Goal: Task Accomplishment & Management: Complete application form

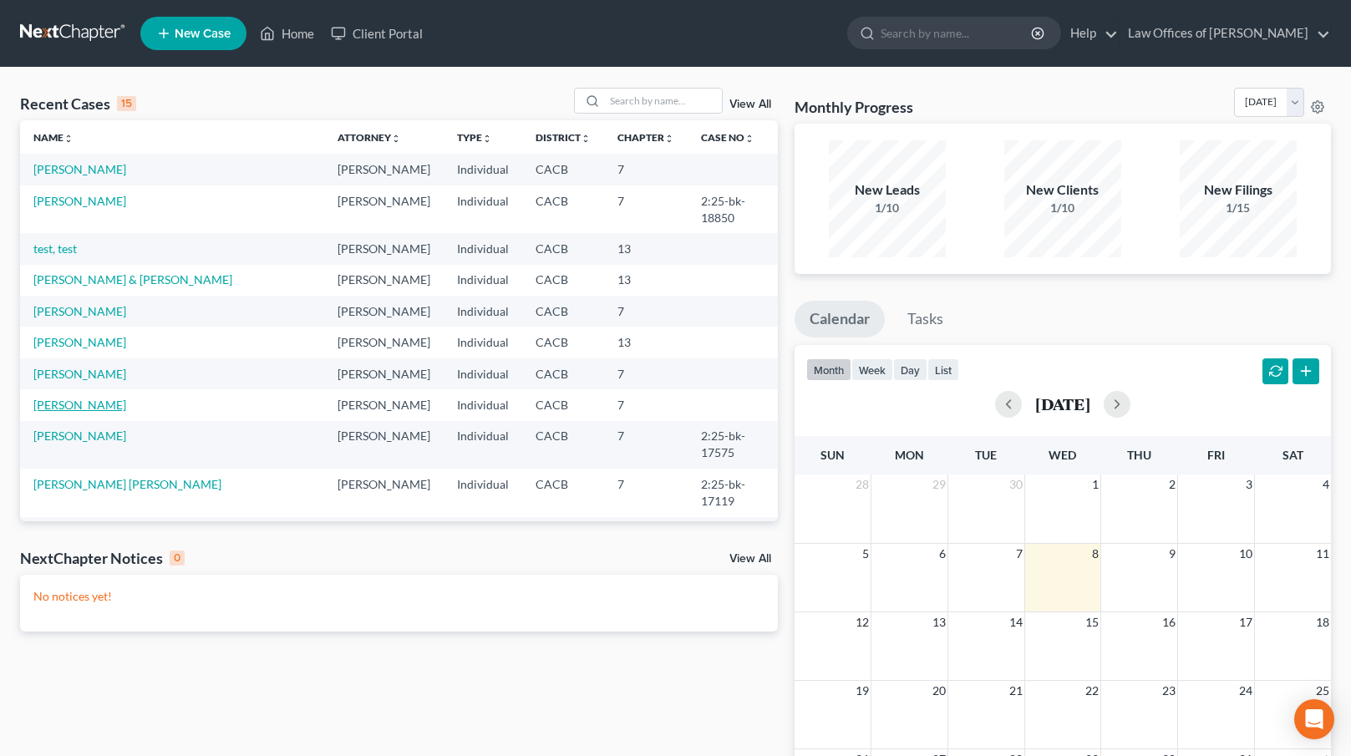
click at [59, 398] on link "[PERSON_NAME]" at bounding box center [79, 405] width 93 height 14
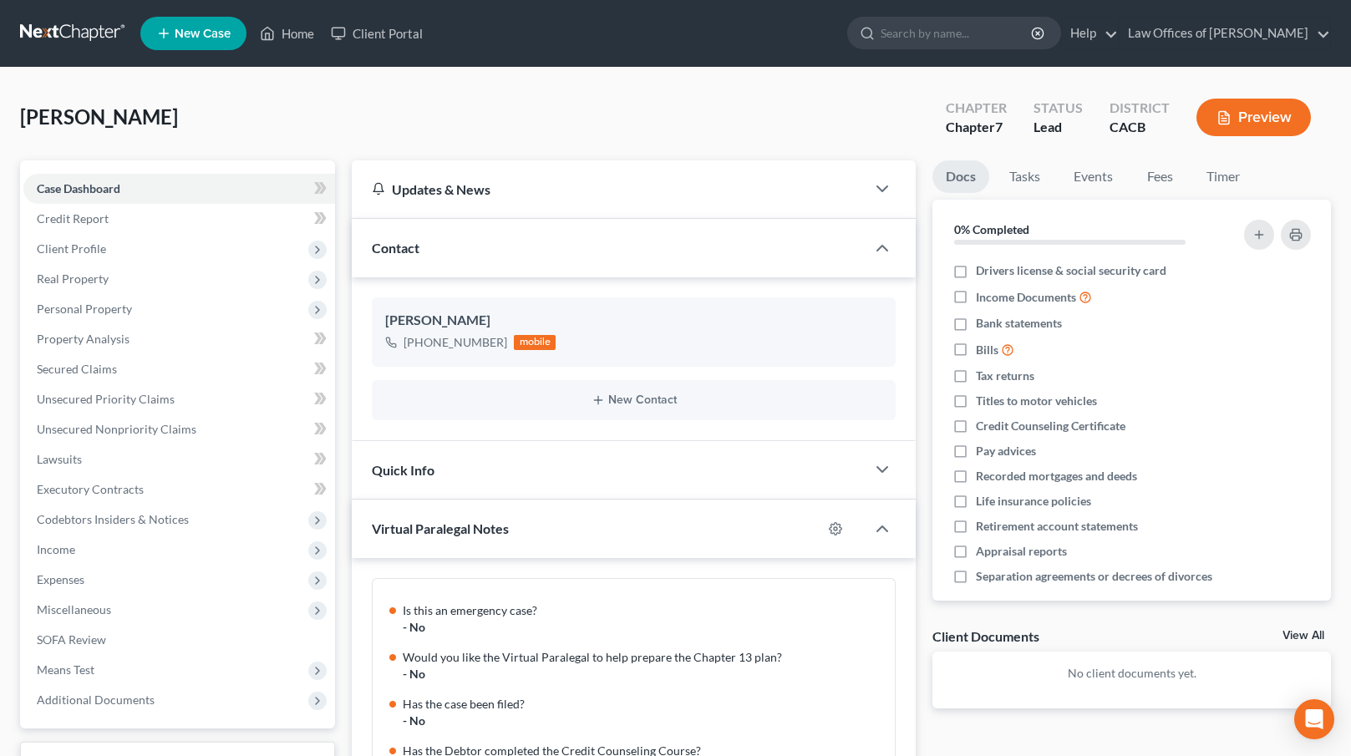
scroll to position [574, 0]
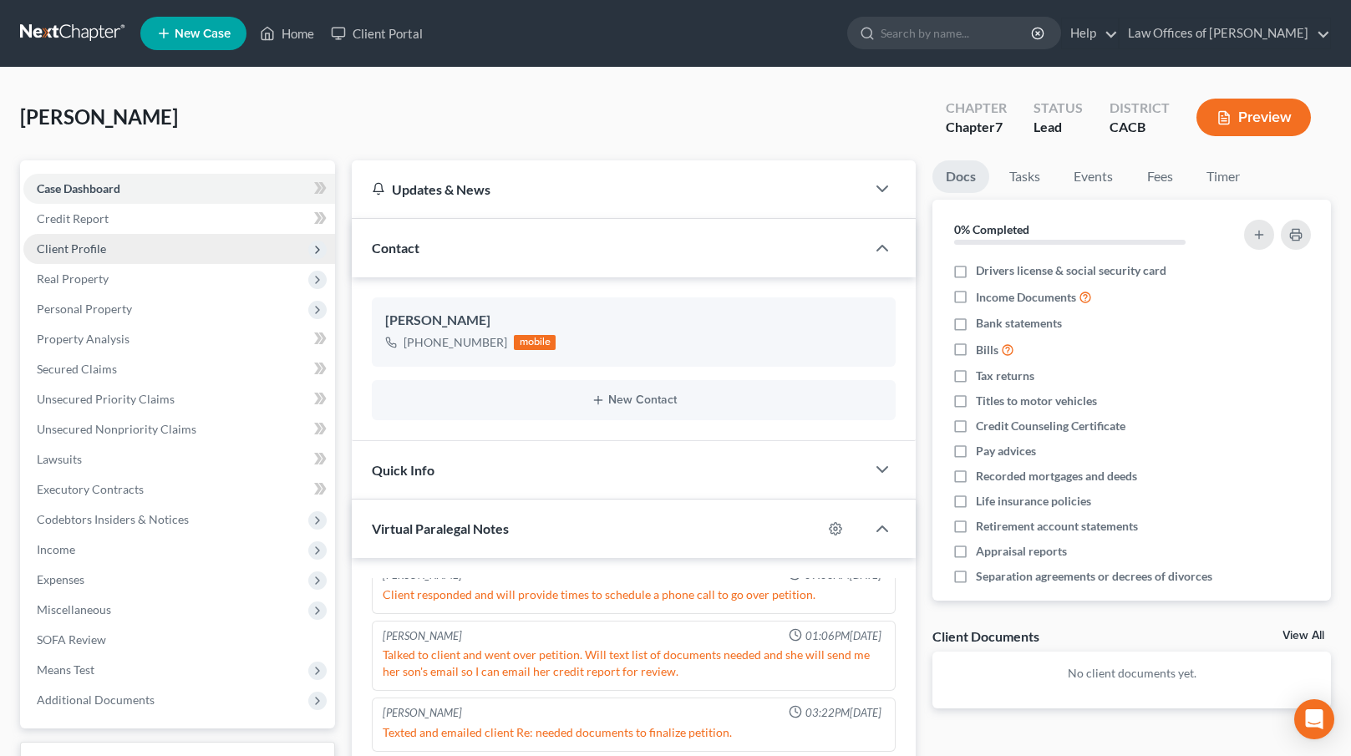
click at [122, 253] on span "Client Profile" at bounding box center [179, 249] width 312 height 30
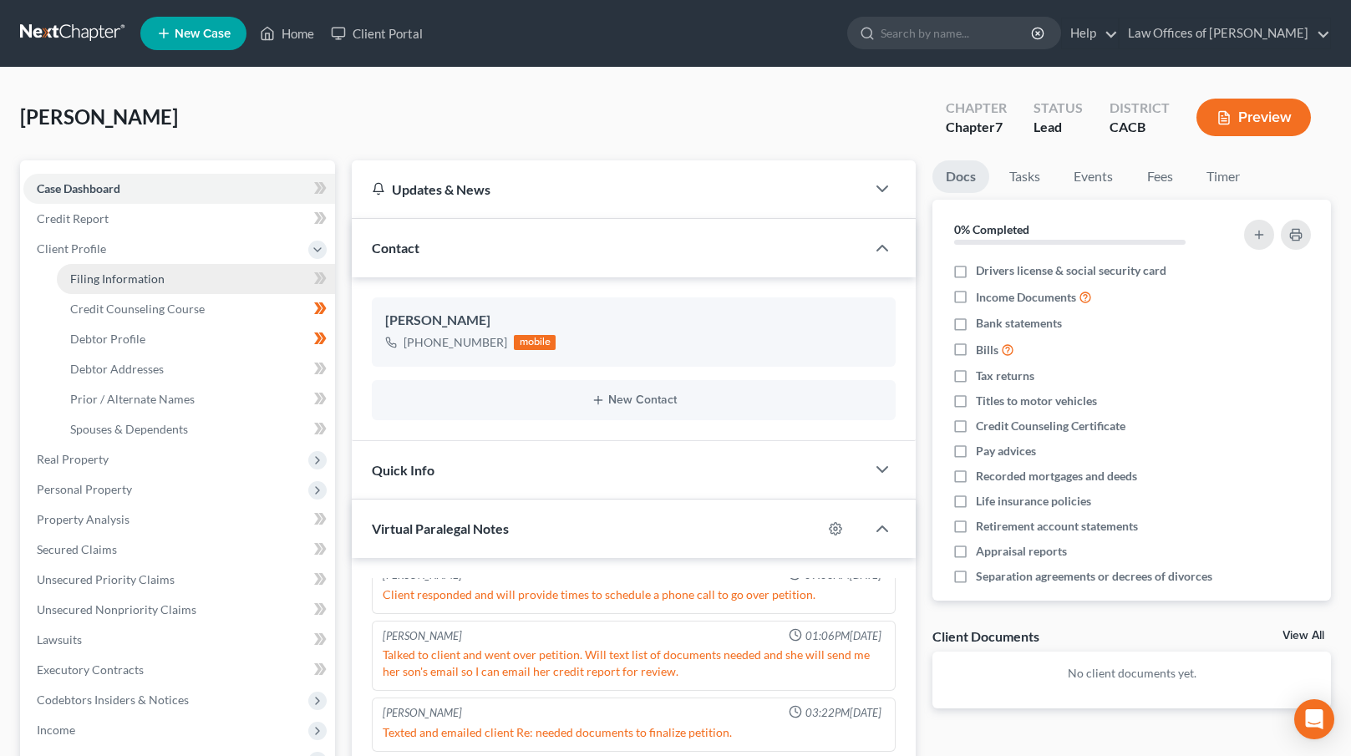
click at [130, 268] on link "Filing Information" at bounding box center [196, 279] width 278 height 30
select select "1"
select select "0"
select select "4"
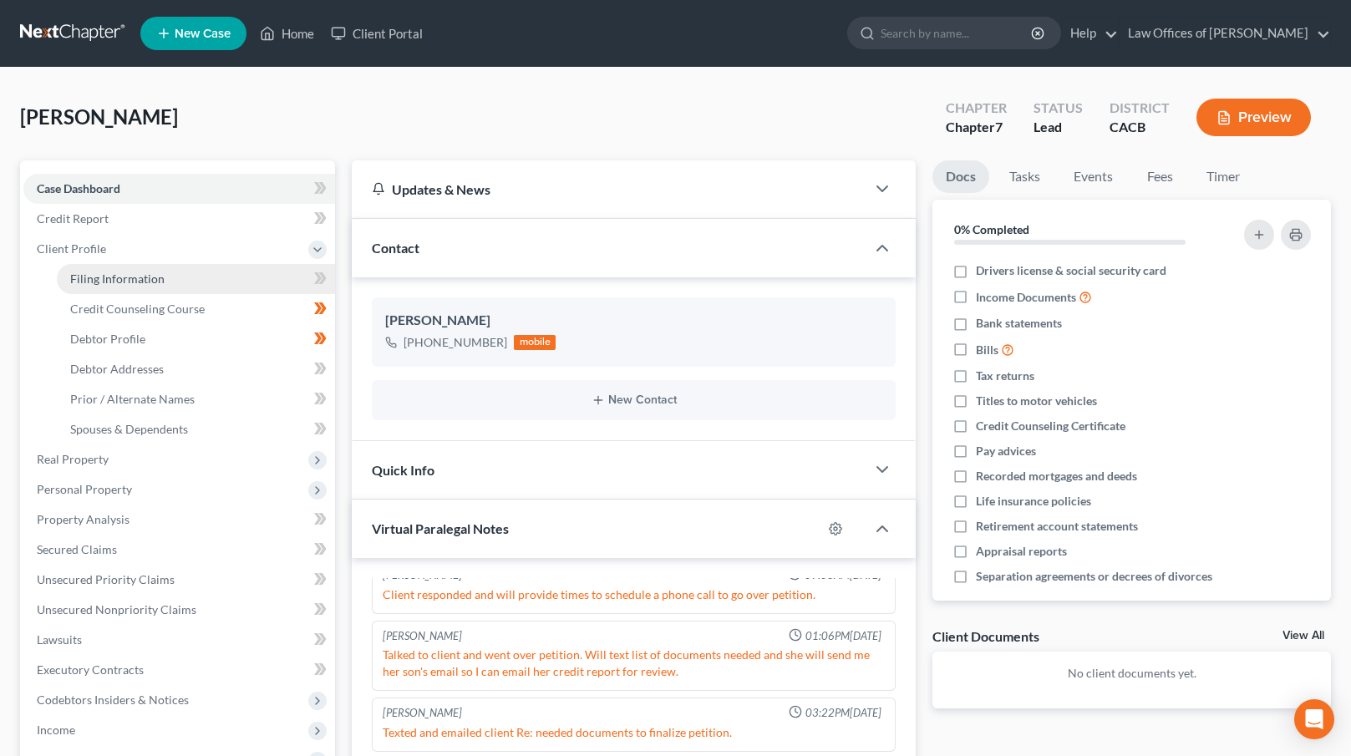
select select "0"
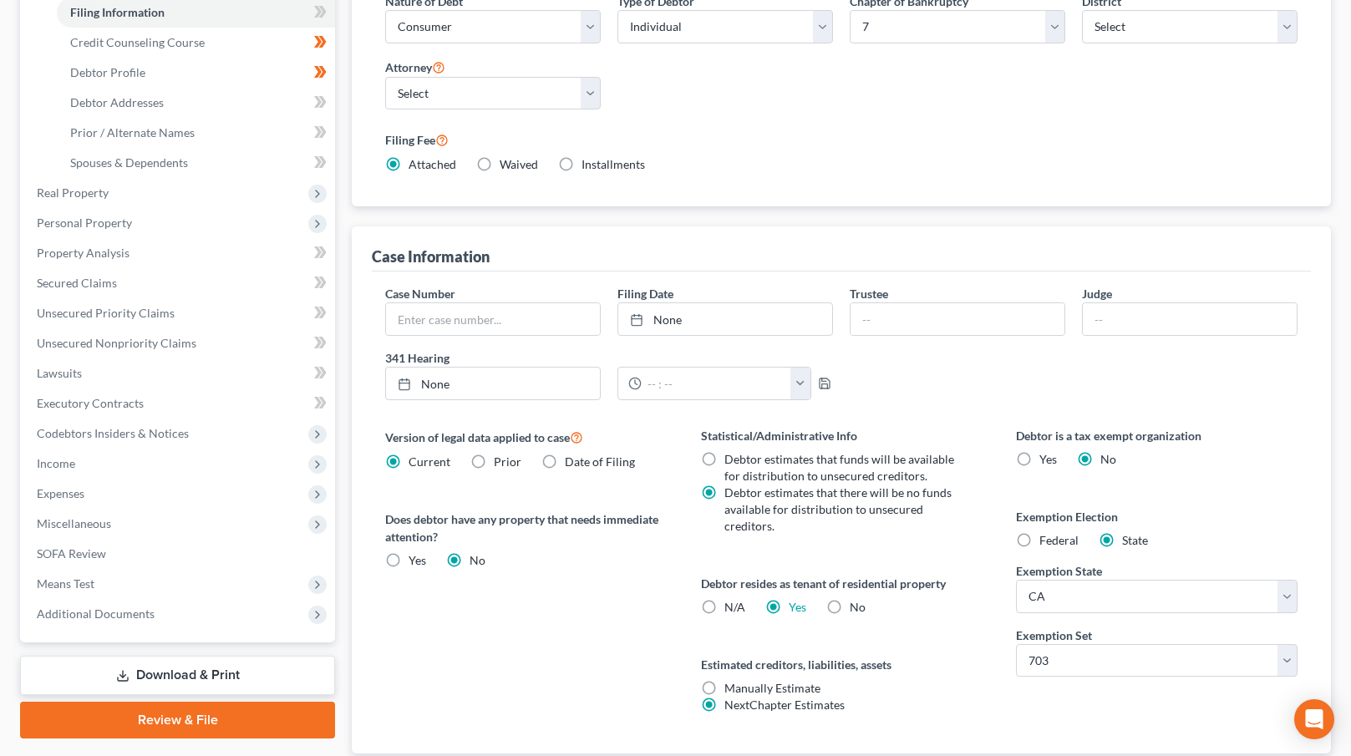
scroll to position [380, 0]
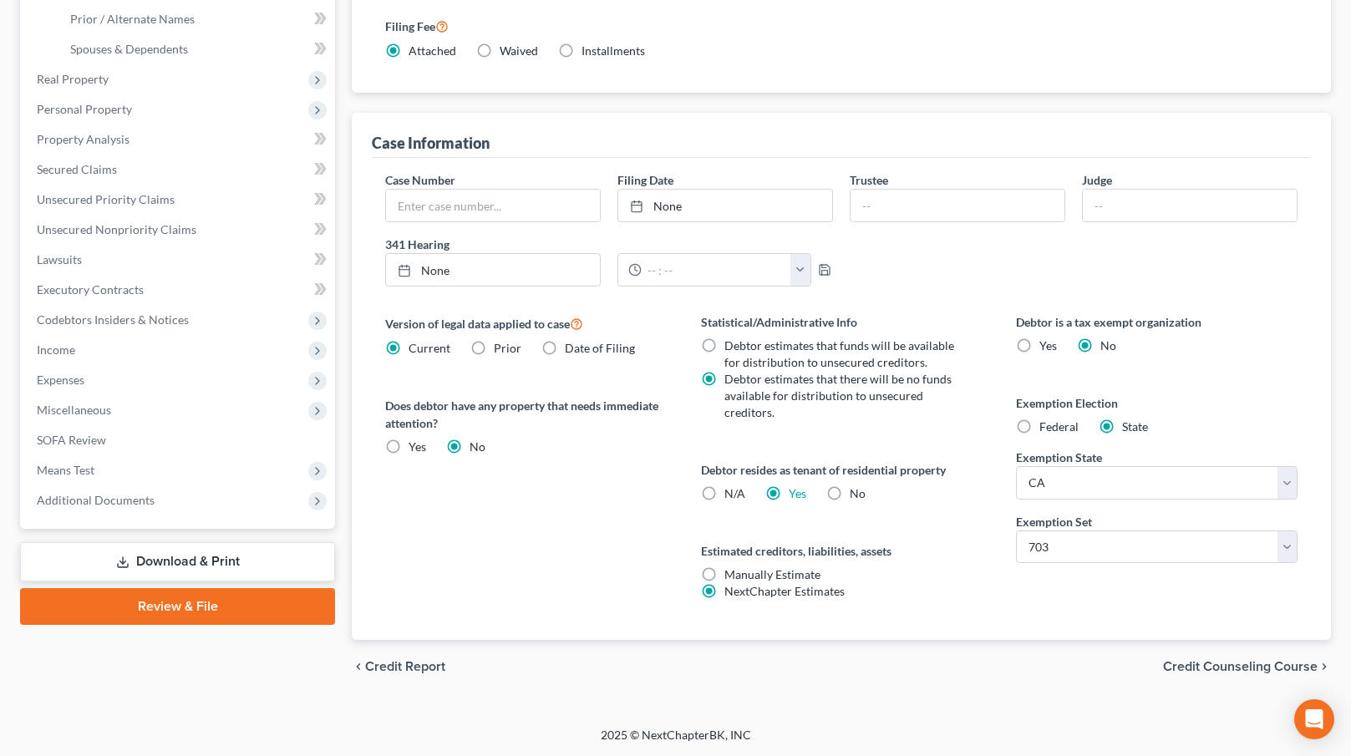
click at [1182, 669] on span "Credit Counseling Course" at bounding box center [1240, 666] width 155 height 13
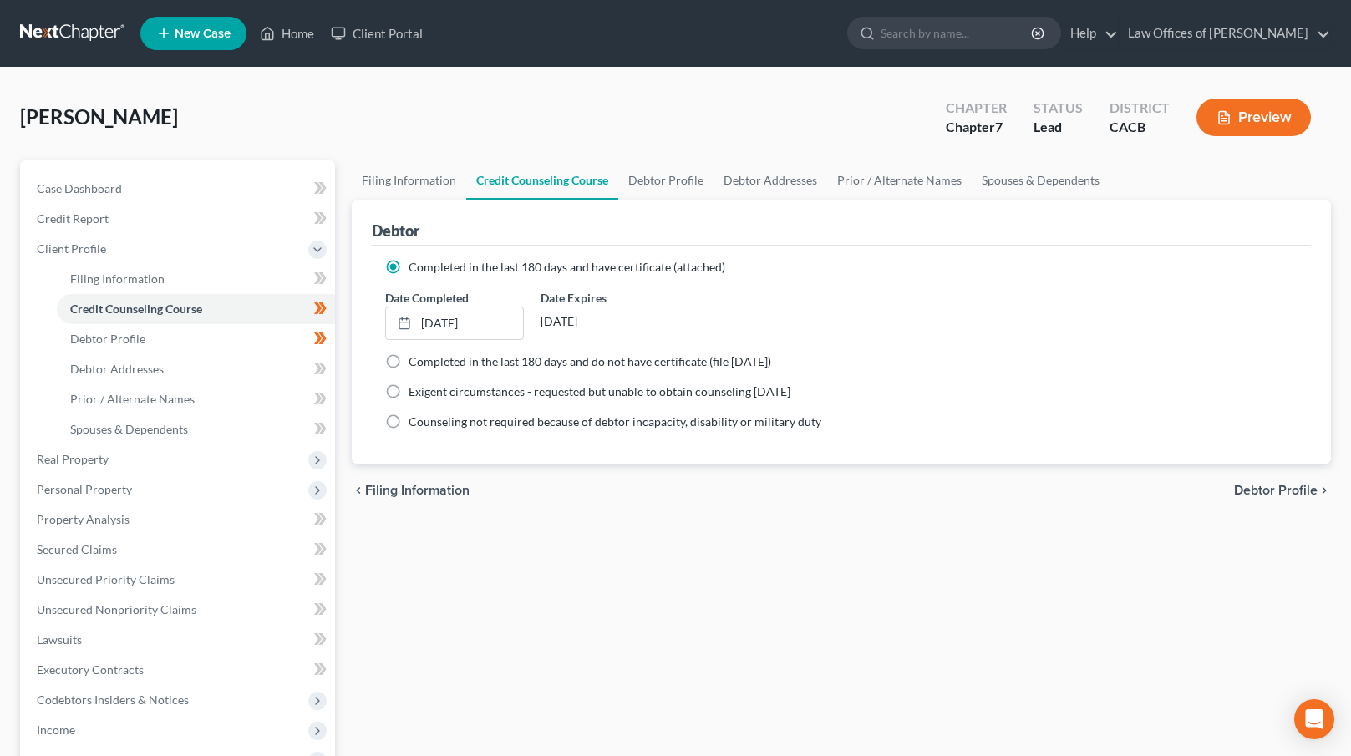
click at [1260, 489] on span "Debtor Profile" at bounding box center [1276, 490] width 84 height 13
select select "0"
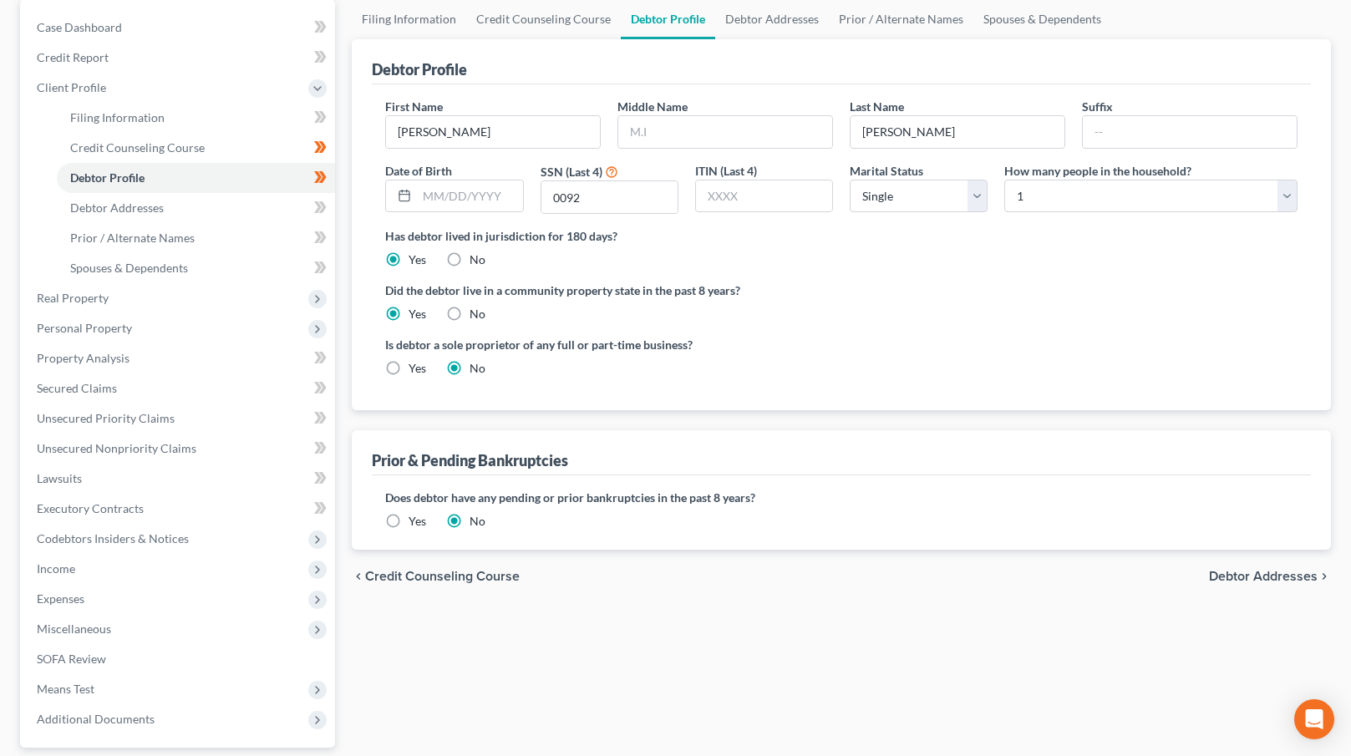
scroll to position [182, 0]
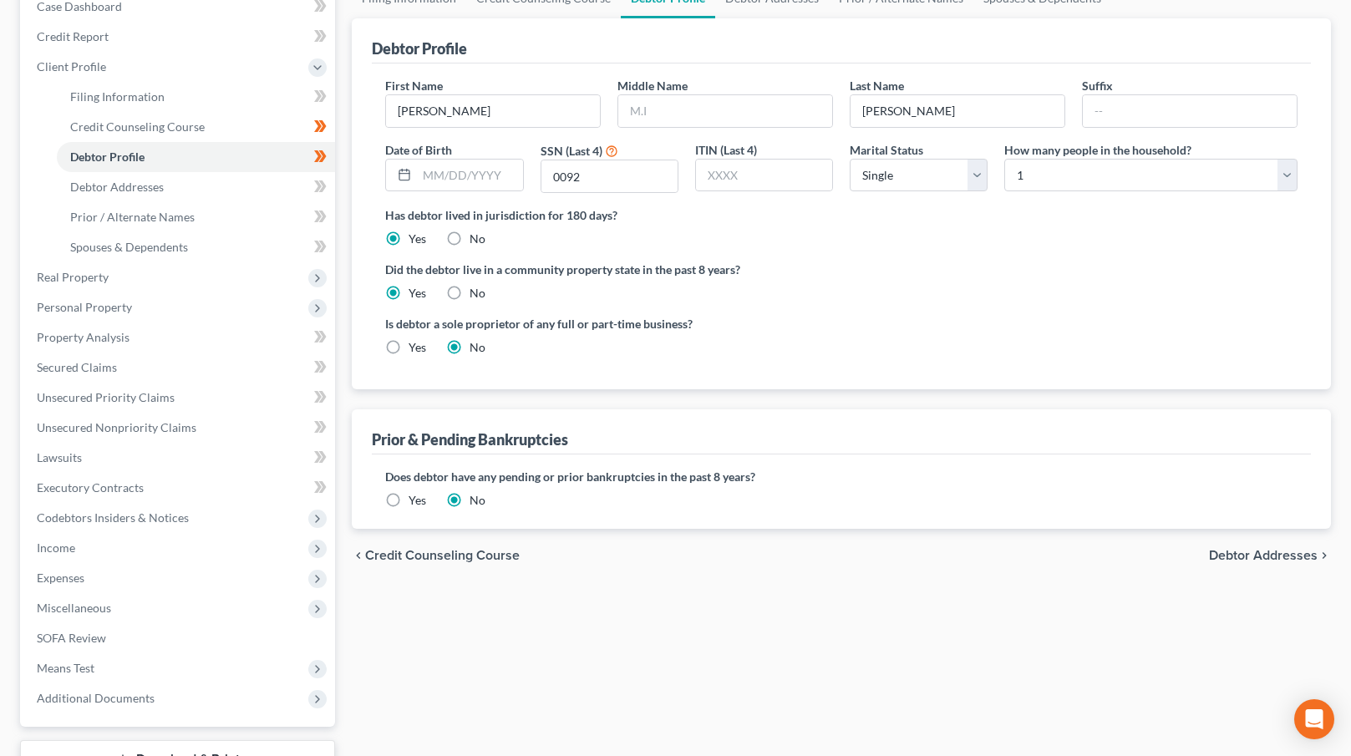
click at [1251, 557] on span "Debtor Addresses" at bounding box center [1263, 555] width 109 height 13
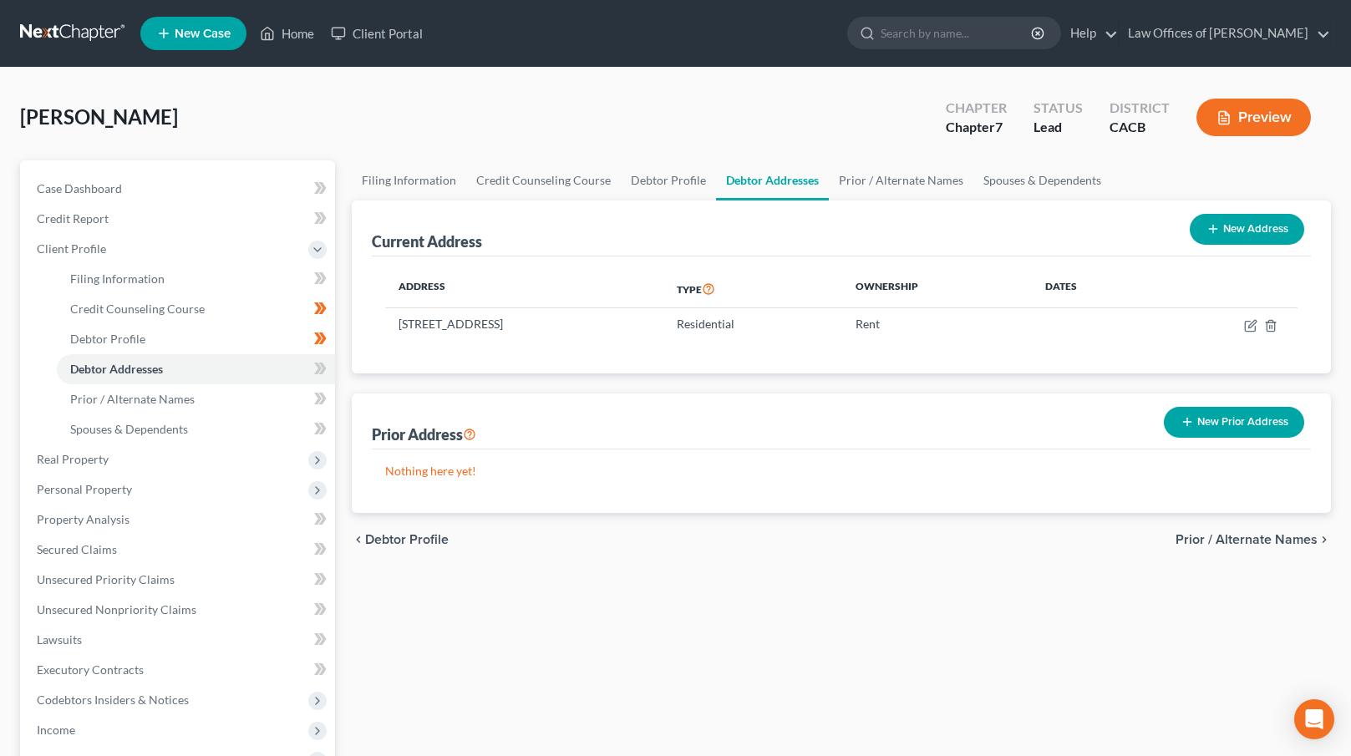
click at [1247, 539] on span "Prior / Alternate Names" at bounding box center [1247, 539] width 142 height 13
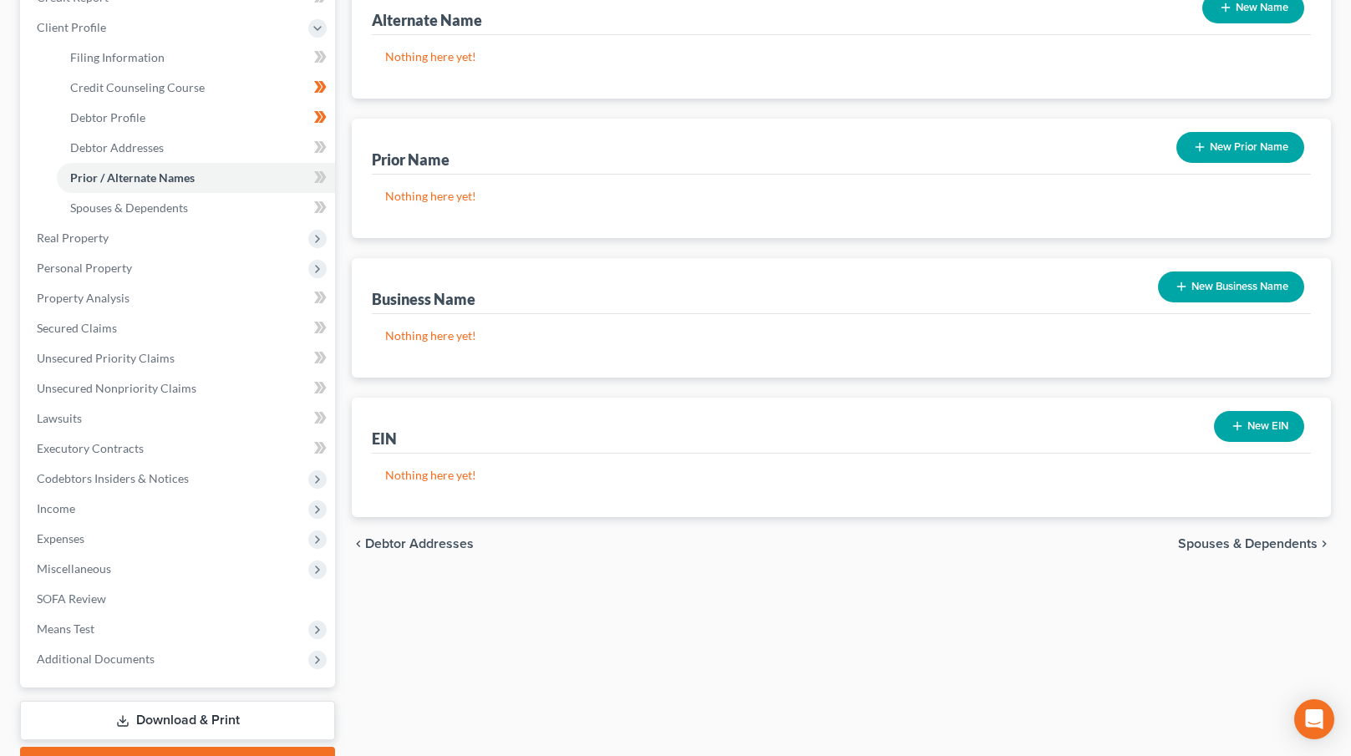
scroll to position [311, 0]
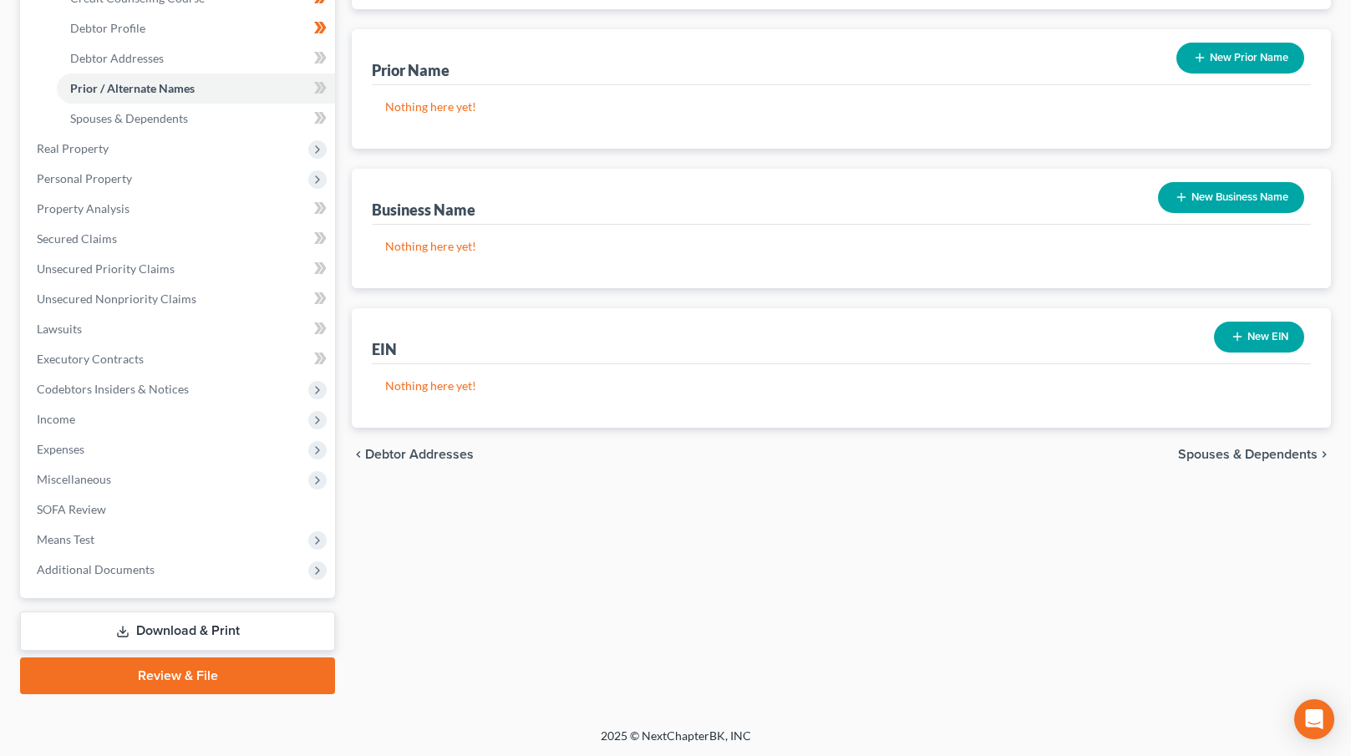
click at [1229, 432] on div "chevron_left Debtor Addresses Spouses & Dependents chevron_right" at bounding box center [841, 454] width 979 height 53
click at [1226, 459] on span "Spouses & Dependents" at bounding box center [1248, 454] width 140 height 13
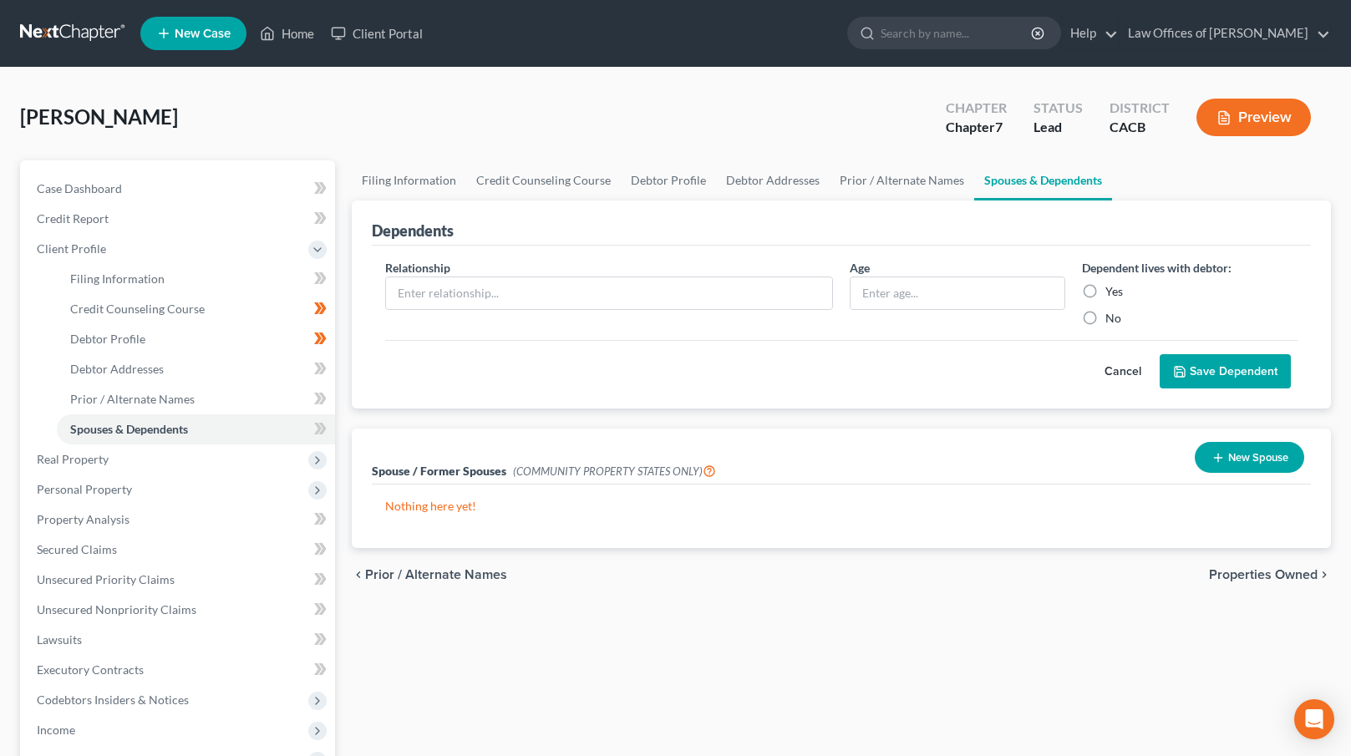
click at [1230, 576] on span "Properties Owned" at bounding box center [1263, 574] width 109 height 13
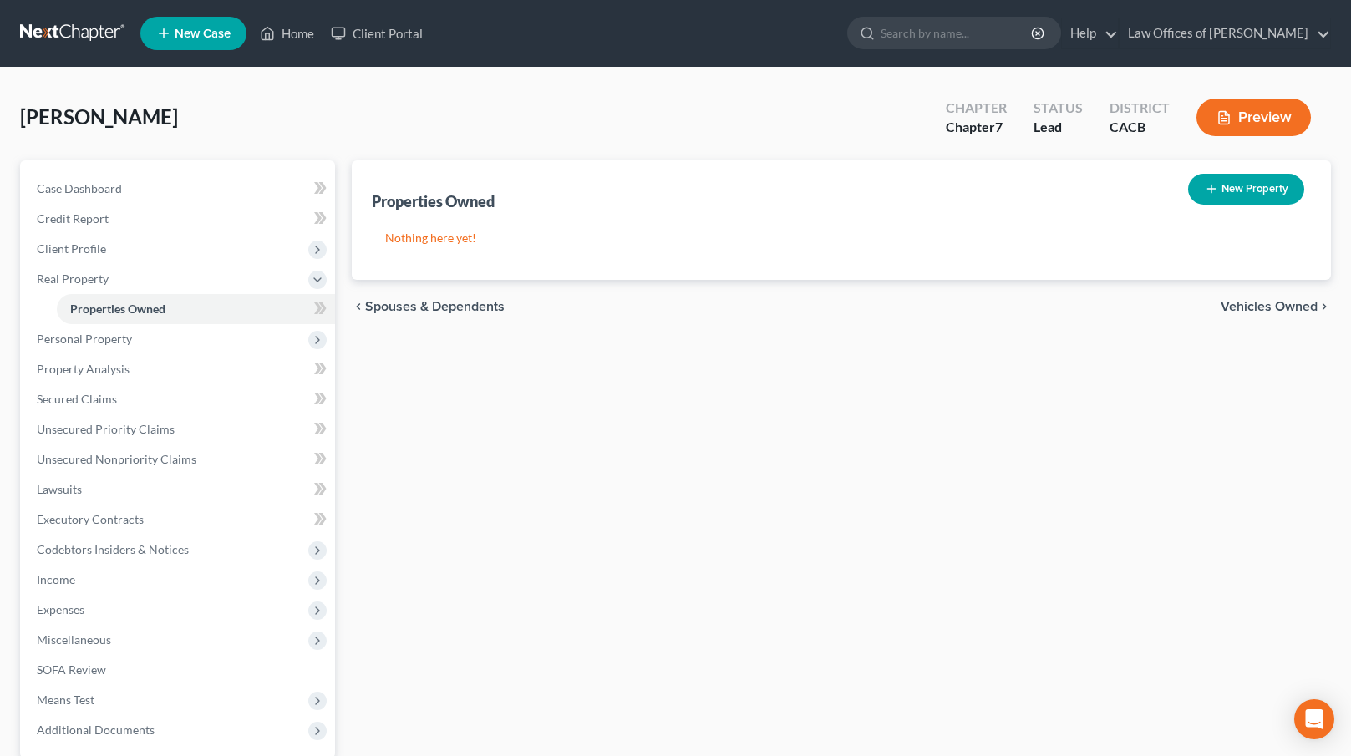
click at [1233, 306] on span "Vehicles Owned" at bounding box center [1269, 306] width 97 height 13
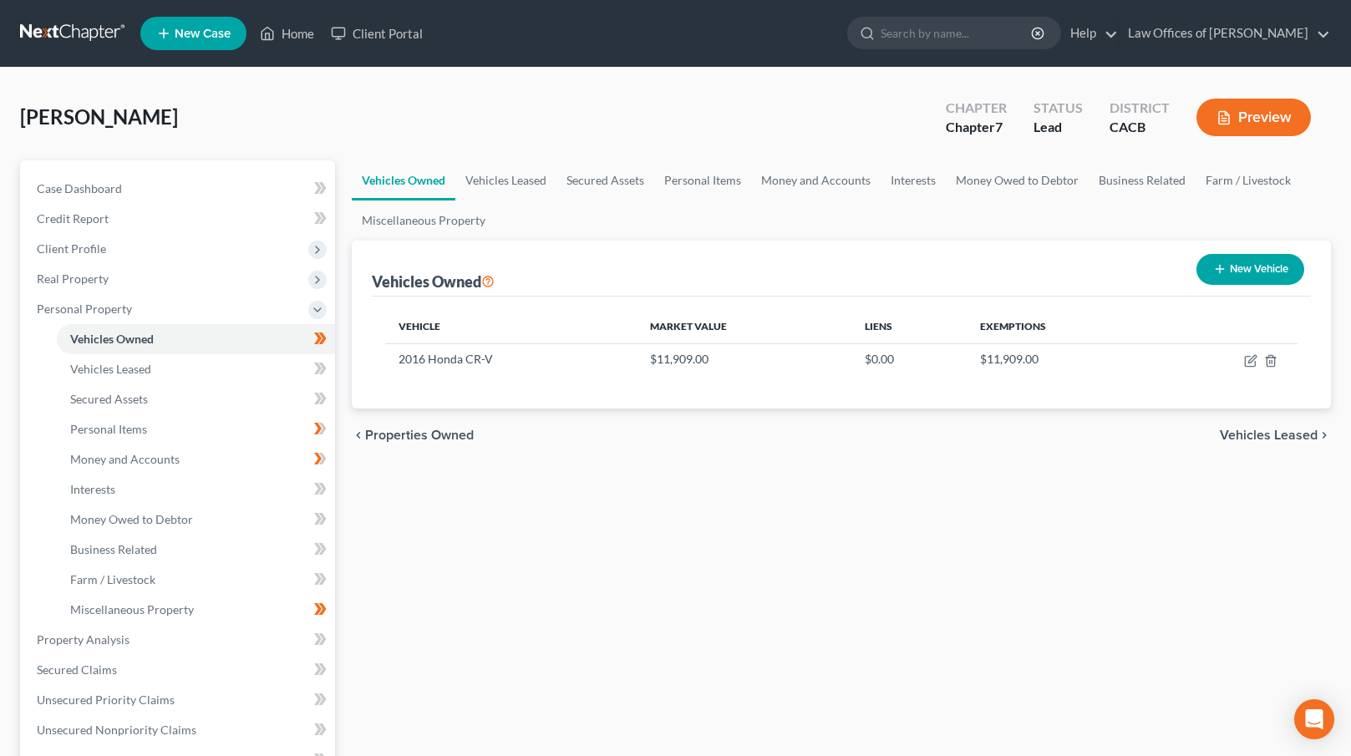
click at [1253, 435] on span "Vehicles Leased" at bounding box center [1269, 435] width 98 height 13
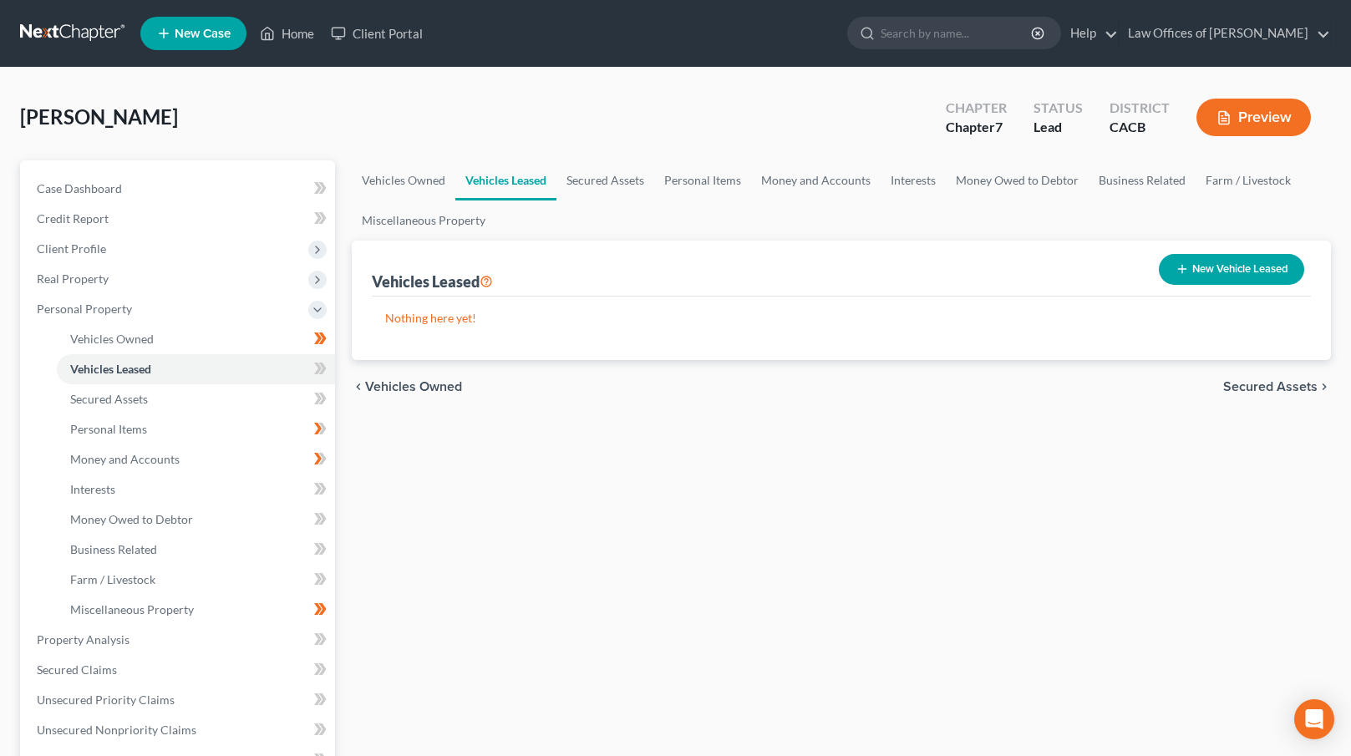
click at [1255, 383] on span "Secured Assets" at bounding box center [1270, 386] width 94 height 13
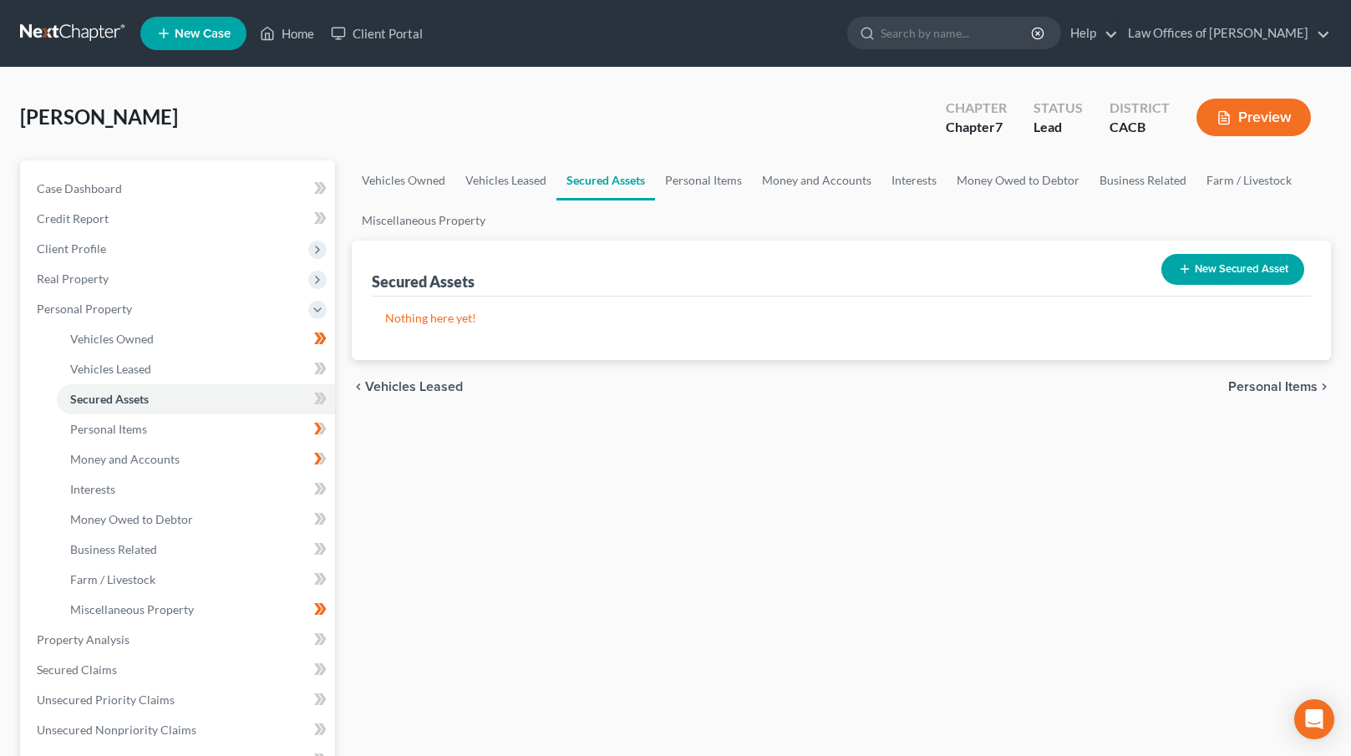
click at [1255, 385] on span "Personal Items" at bounding box center [1272, 386] width 89 height 13
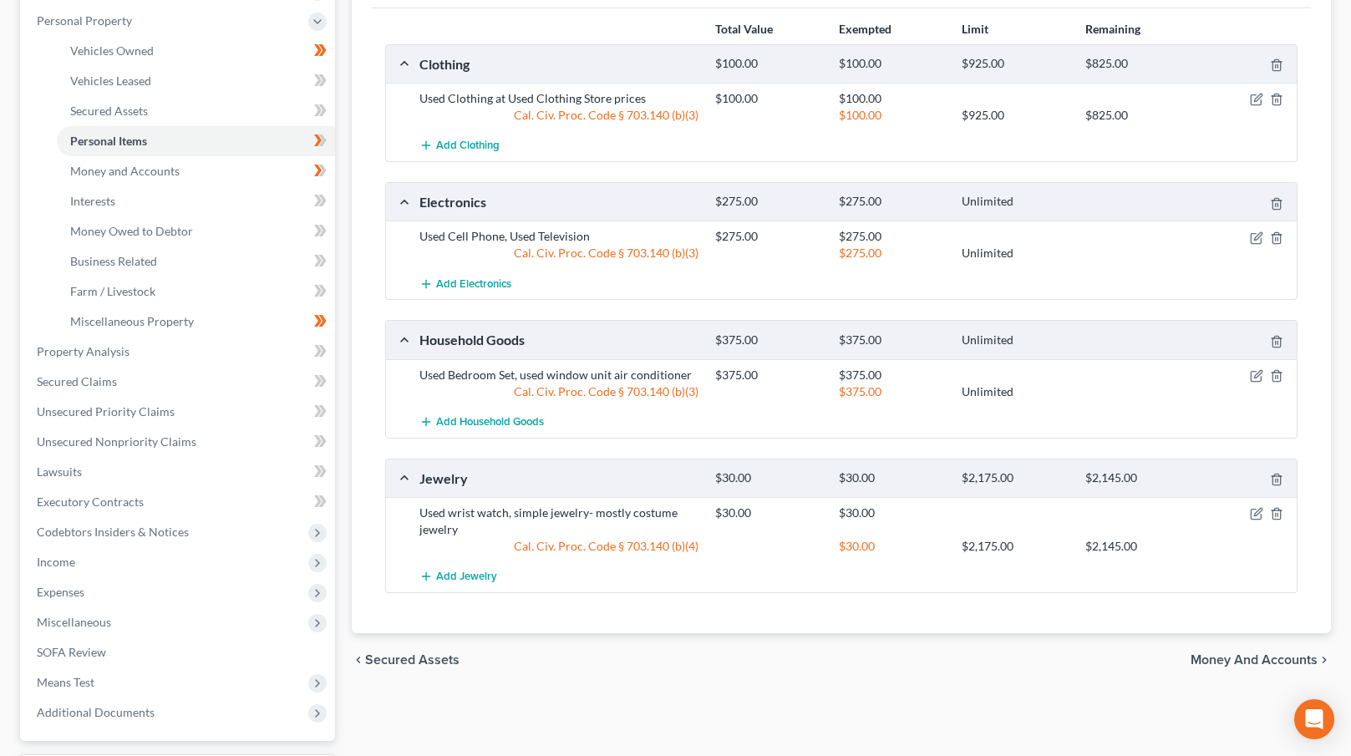
scroll to position [315, 0]
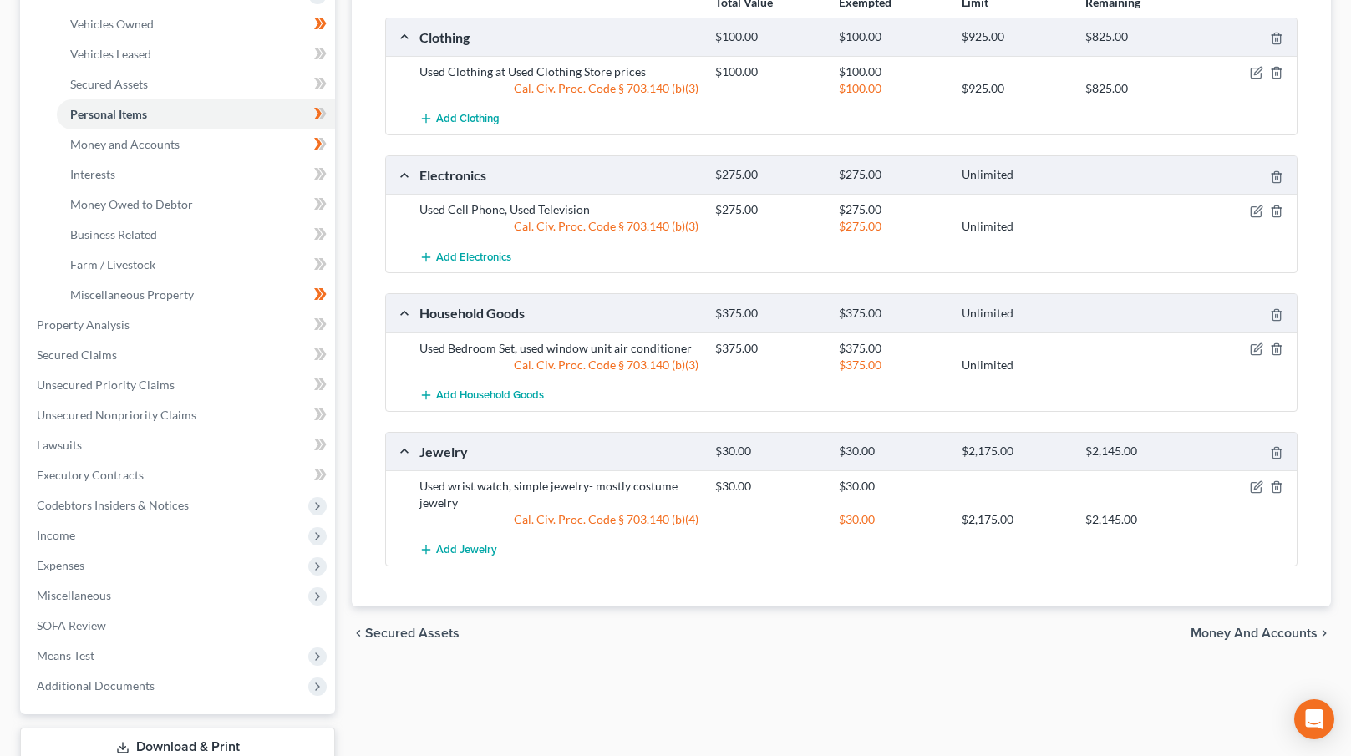
click at [1221, 634] on span "Money and Accounts" at bounding box center [1254, 633] width 127 height 13
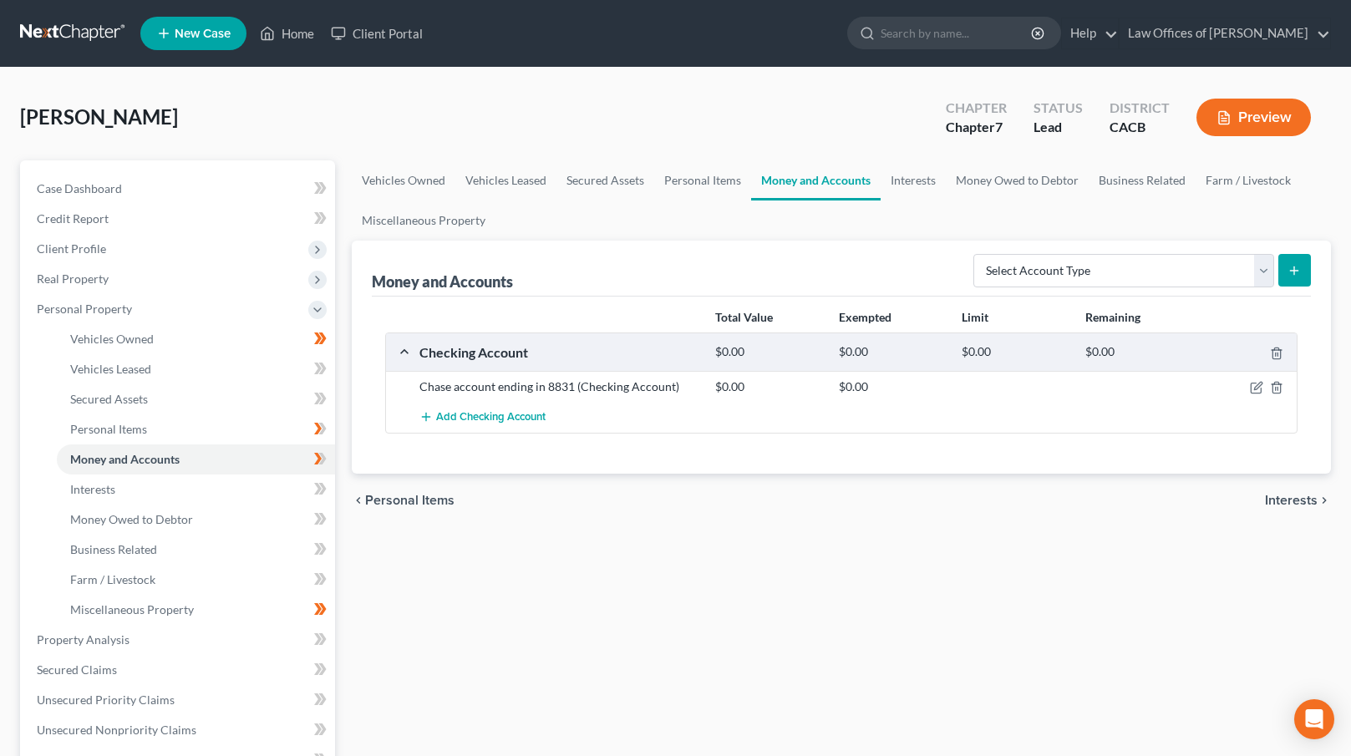
click at [1285, 499] on span "Interests" at bounding box center [1291, 500] width 53 height 13
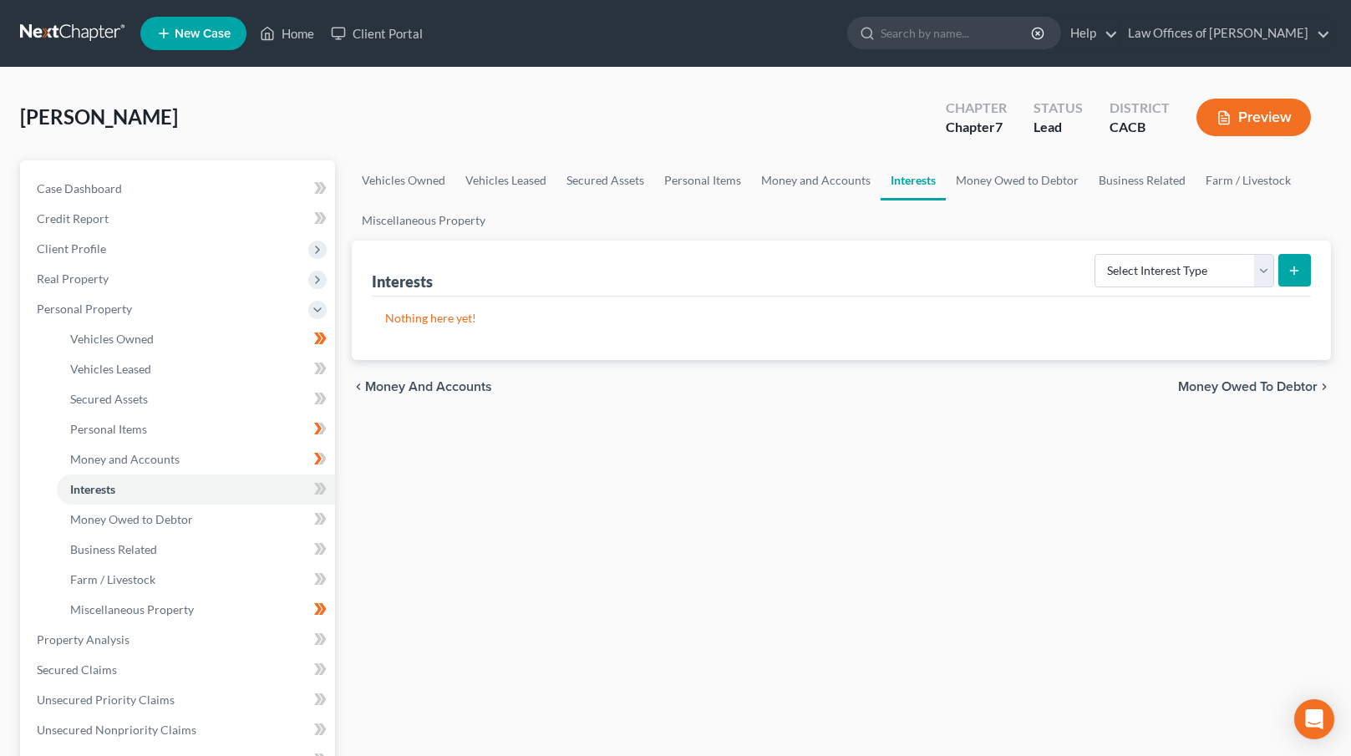
click at [1224, 383] on span "Money Owed to Debtor" at bounding box center [1248, 386] width 140 height 13
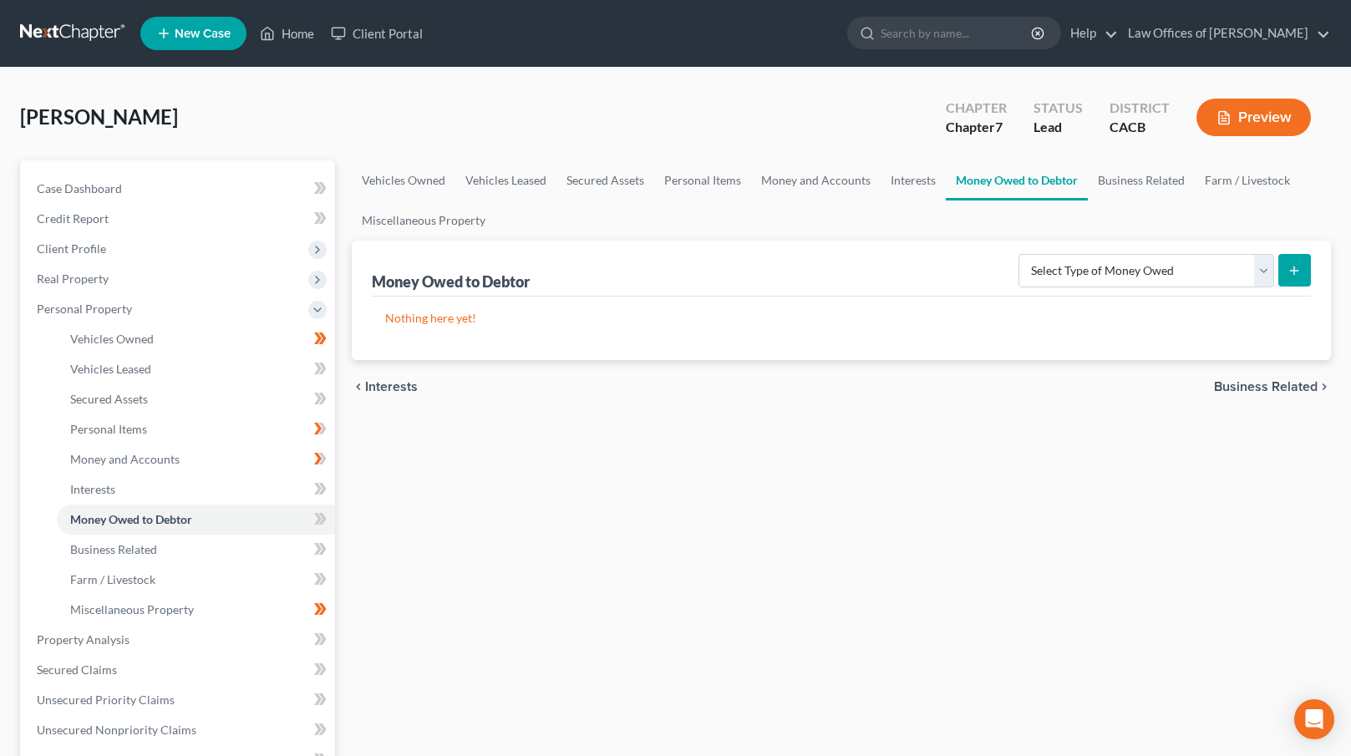
click at [1240, 386] on span "Business Related" at bounding box center [1266, 386] width 104 height 13
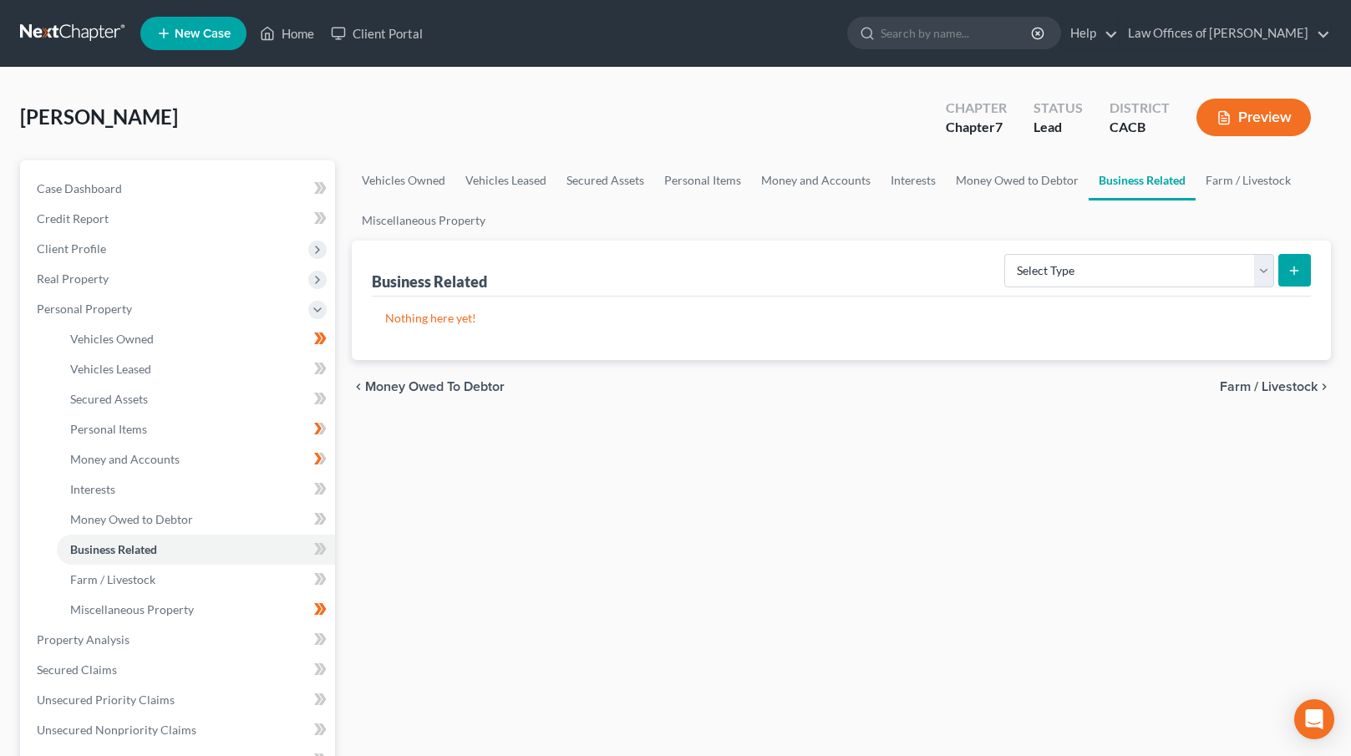
click at [1248, 390] on span "Farm / Livestock" at bounding box center [1269, 386] width 98 height 13
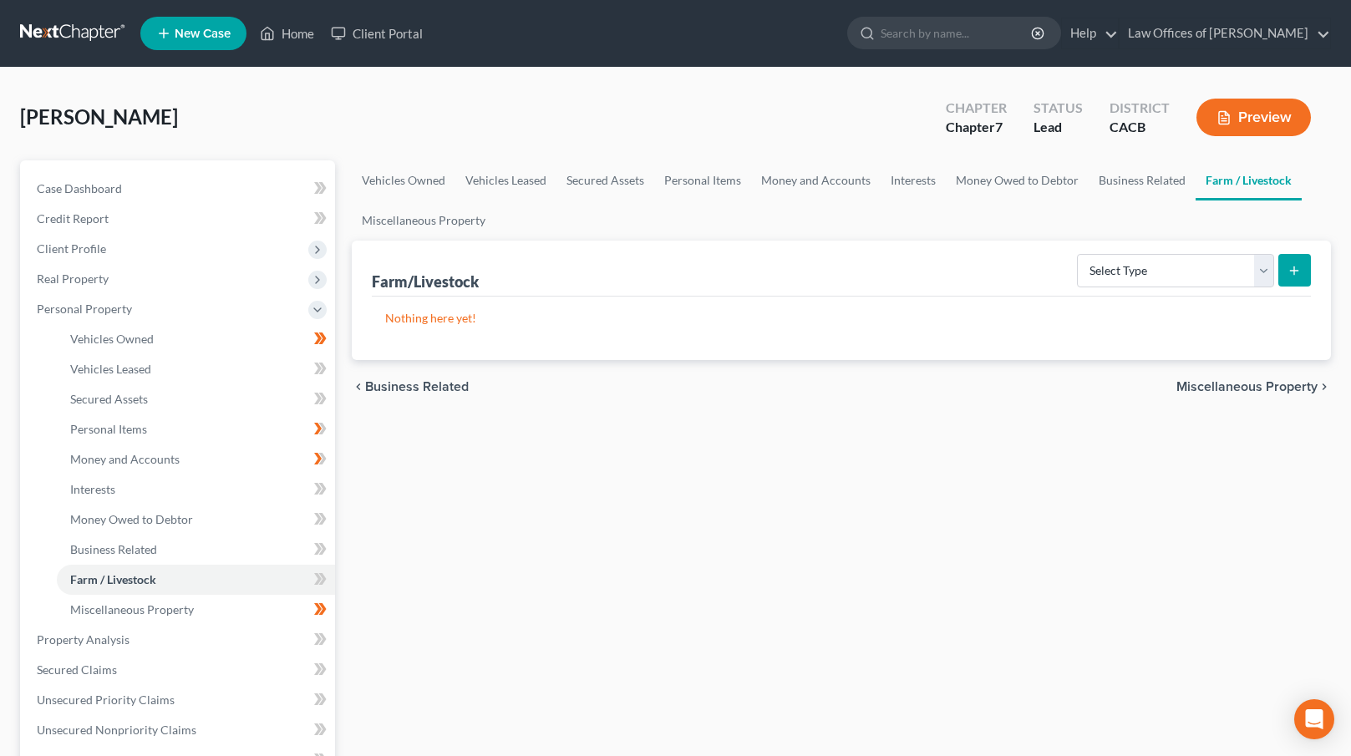
click at [1240, 385] on span "Miscellaneous Property" at bounding box center [1247, 386] width 141 height 13
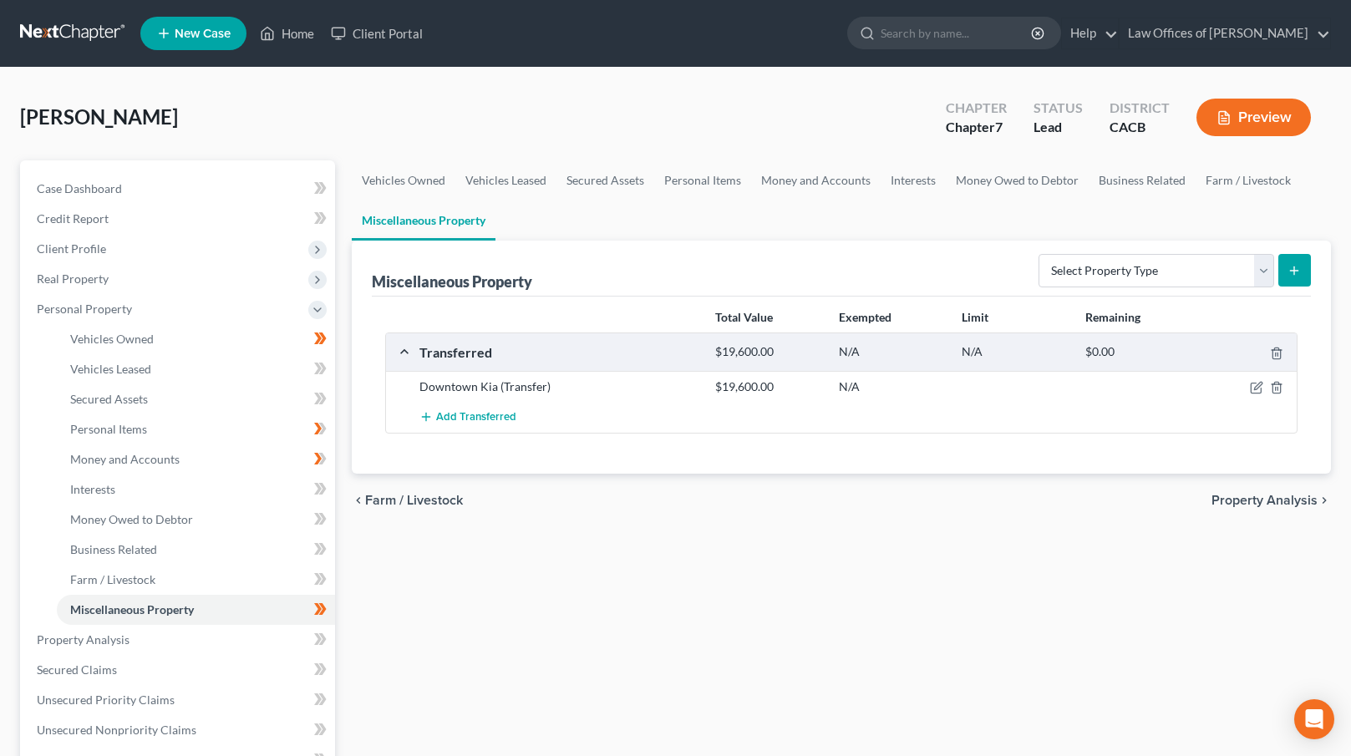
click at [1250, 502] on span "Property Analysis" at bounding box center [1265, 500] width 106 height 13
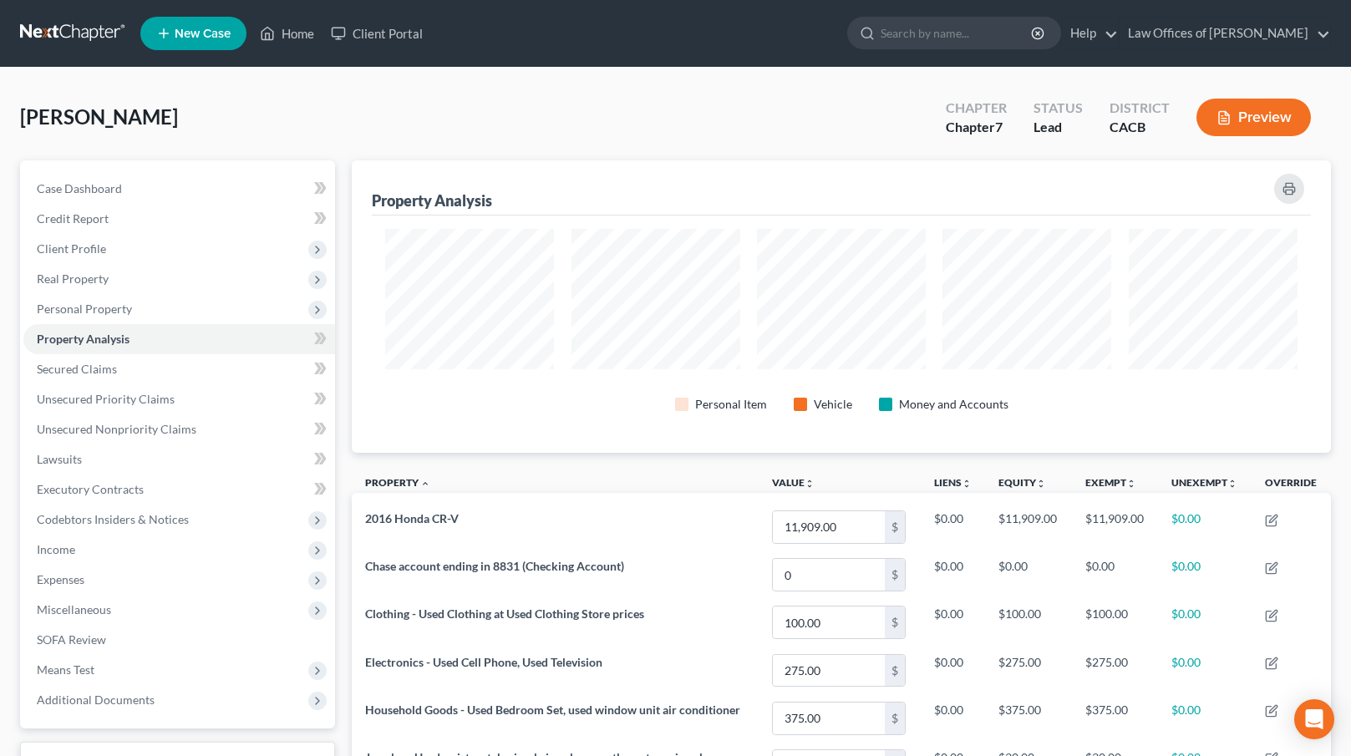
scroll to position [292, 979]
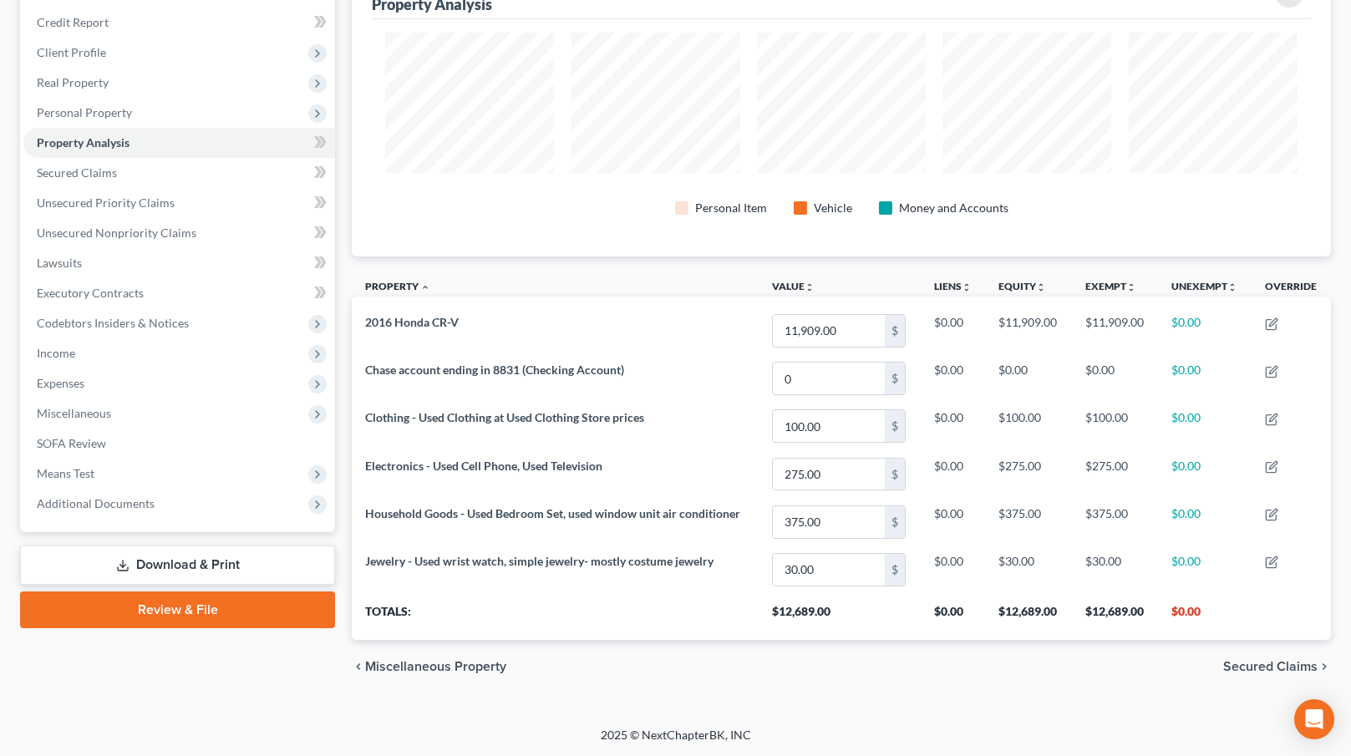
click at [1249, 665] on span "Secured Claims" at bounding box center [1270, 666] width 94 height 13
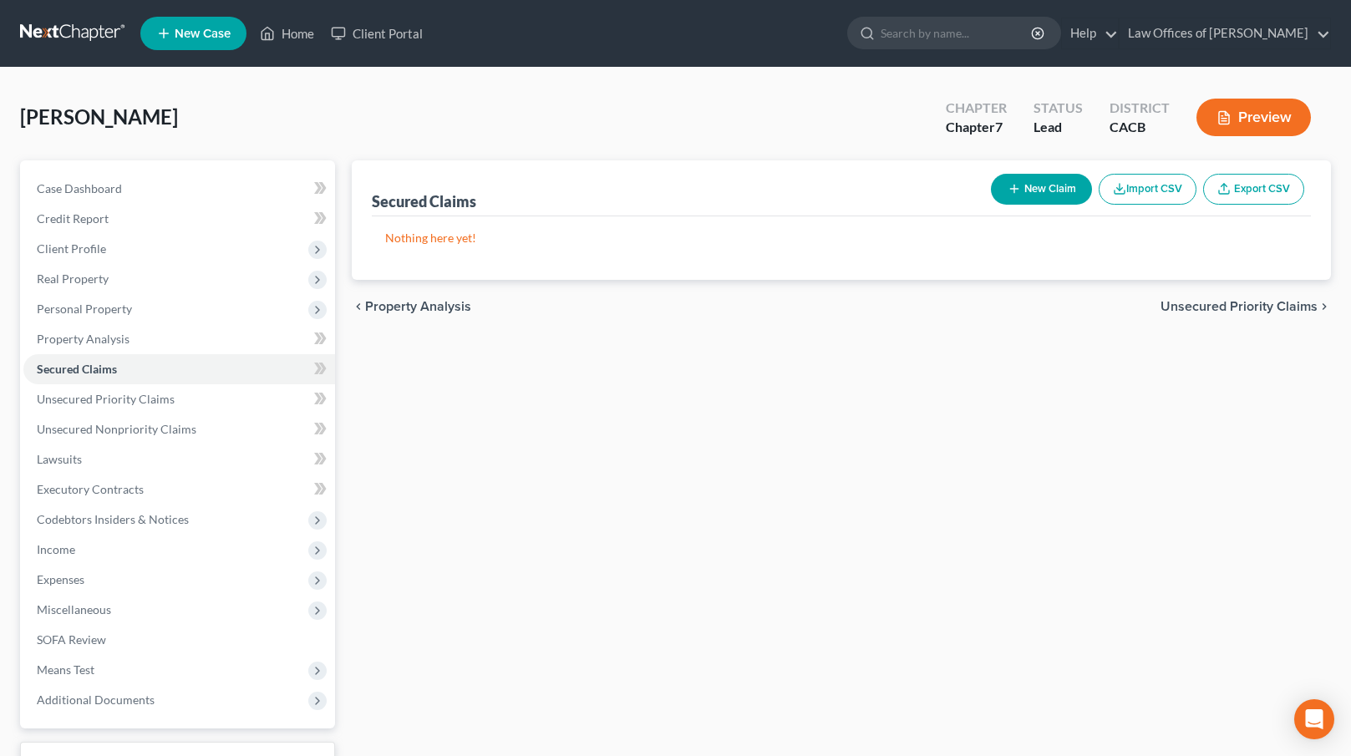
click at [1223, 303] on span "Unsecured Priority Claims" at bounding box center [1239, 306] width 157 height 13
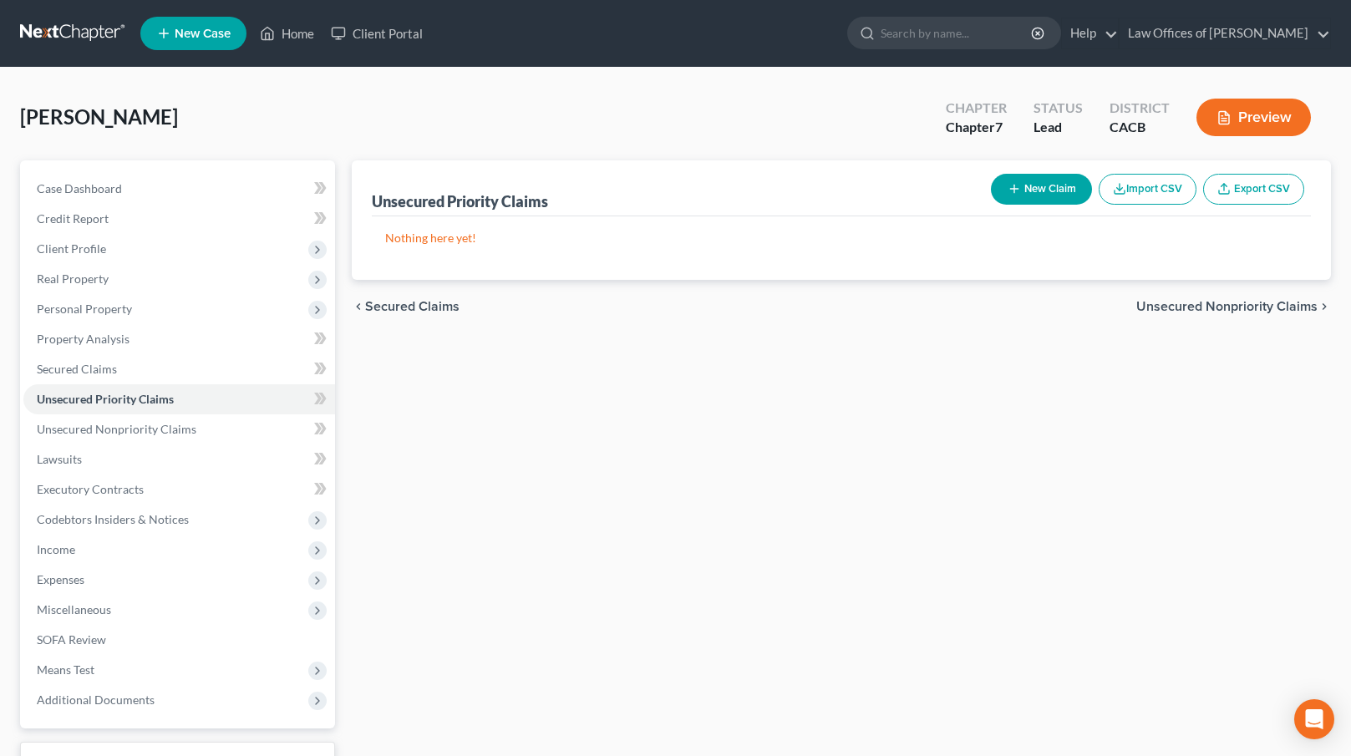
click at [1194, 293] on div "chevron_left Secured Claims Unsecured Nonpriority Claims chevron_right" at bounding box center [841, 306] width 979 height 53
click at [1188, 305] on span "Unsecured Nonpriority Claims" at bounding box center [1226, 306] width 181 height 13
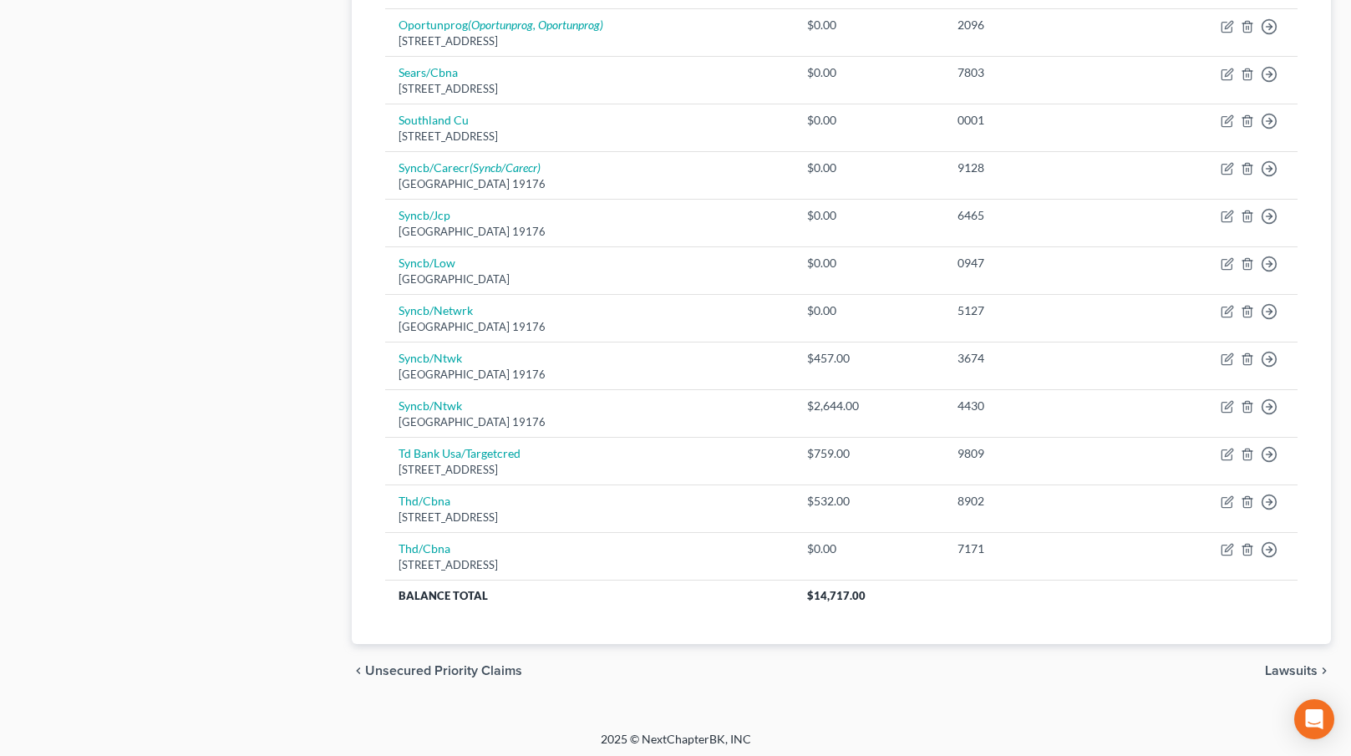
scroll to position [830, 0]
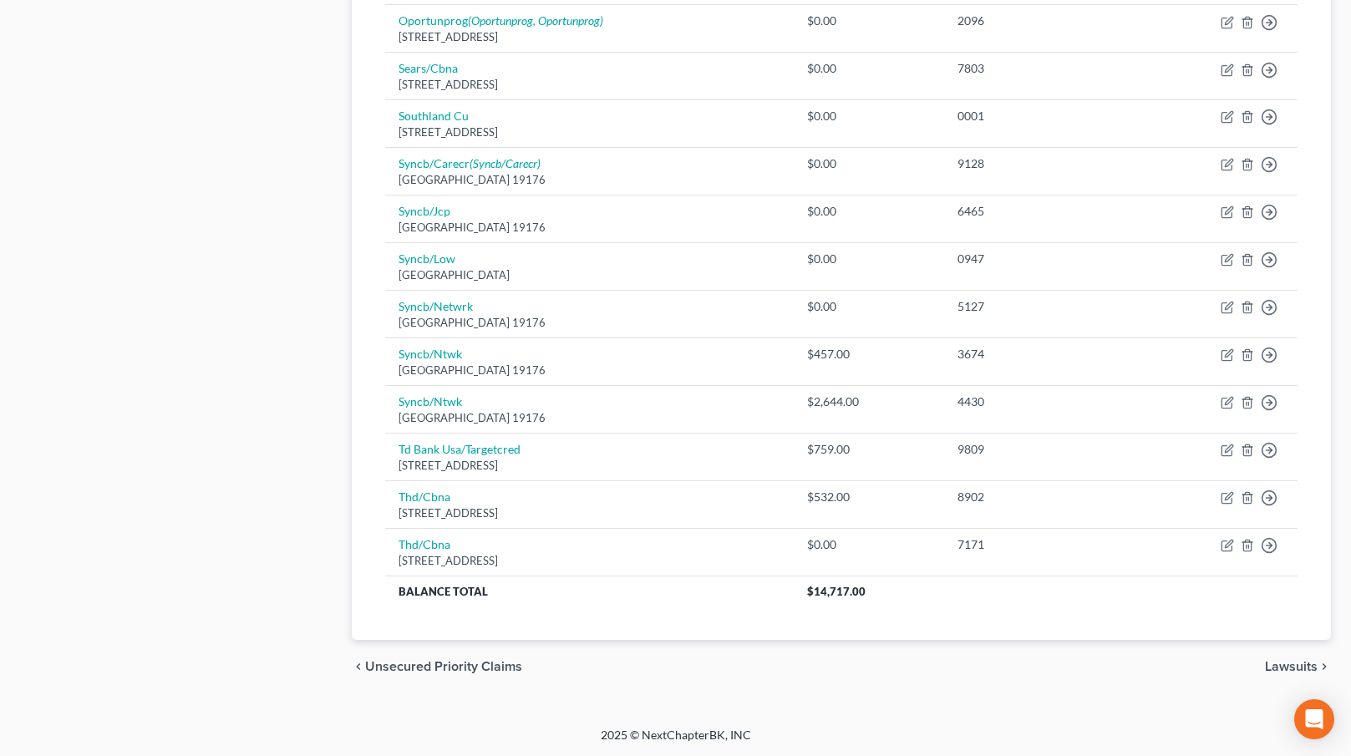
click at [1299, 664] on span "Lawsuits" at bounding box center [1291, 666] width 53 height 13
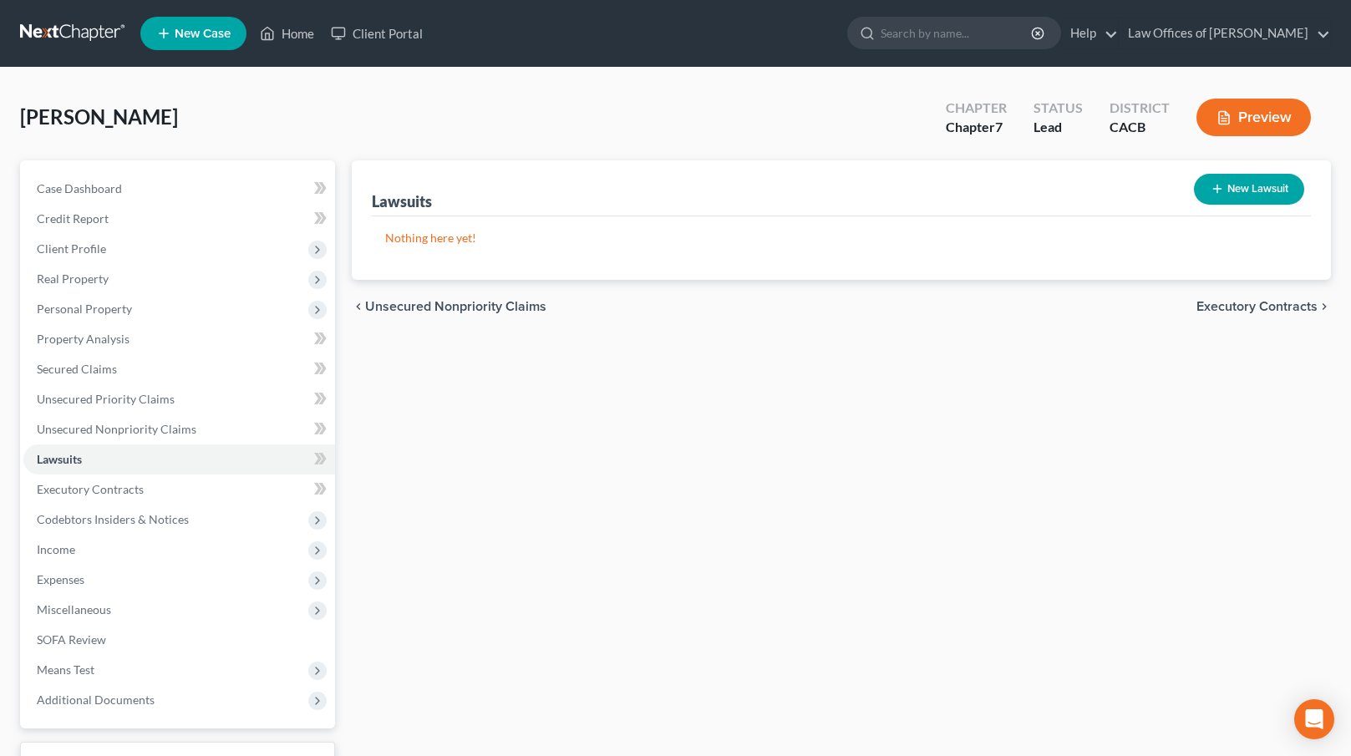
click at [1233, 293] on div "chevron_left Unsecured Nonpriority Claims Executory Contracts chevron_right" at bounding box center [841, 306] width 979 height 53
click at [1234, 297] on div "chevron_left Unsecured Nonpriority Claims Executory Contracts chevron_right" at bounding box center [841, 306] width 979 height 53
click at [1236, 305] on span "Executory Contracts" at bounding box center [1257, 306] width 121 height 13
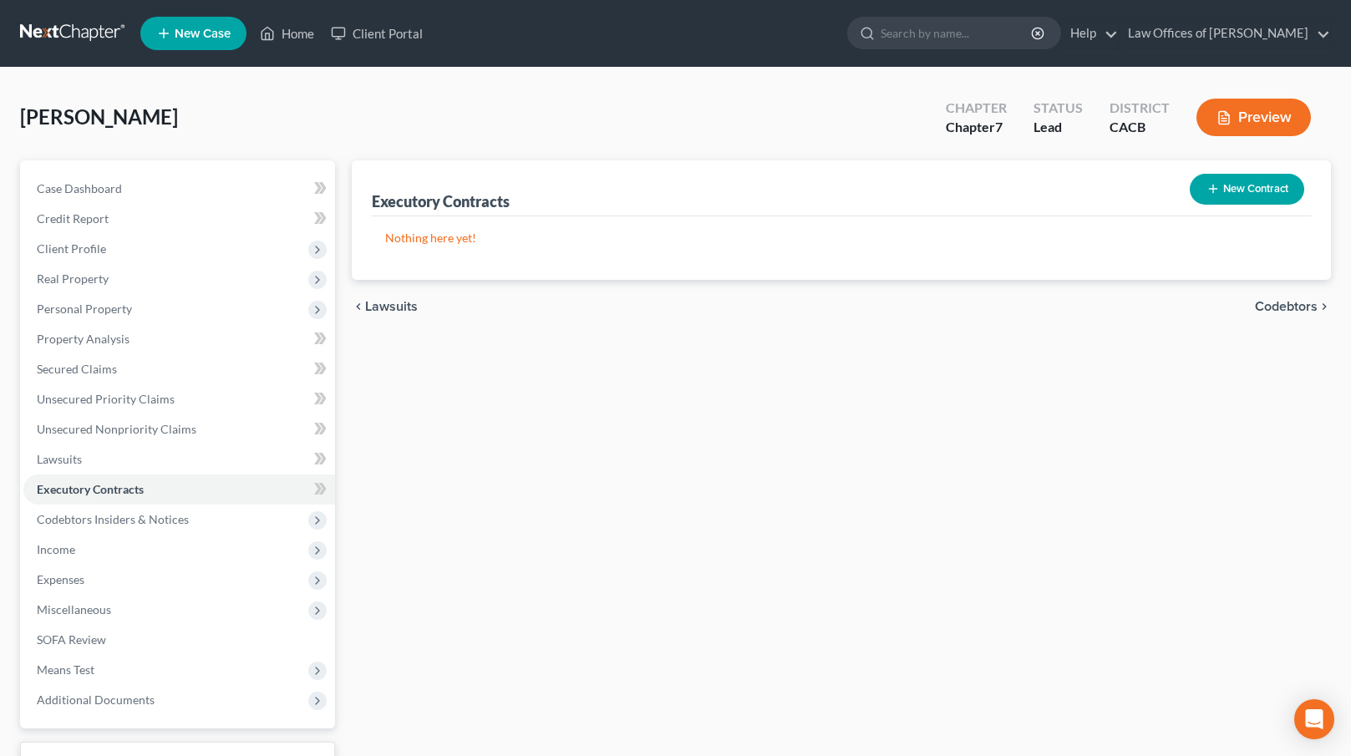
click at [1265, 300] on span "Codebtors" at bounding box center [1286, 306] width 63 height 13
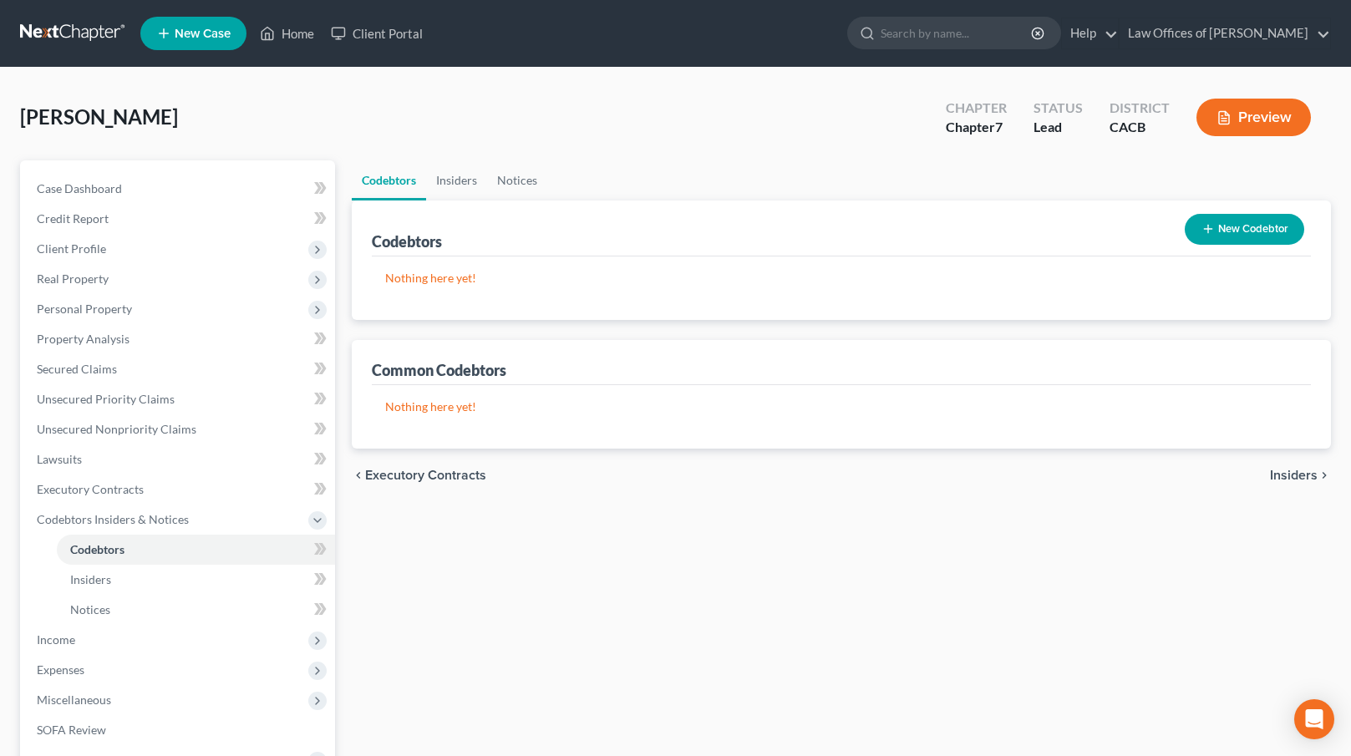
click at [1294, 483] on div "chevron_left Executory Contracts Insiders chevron_right" at bounding box center [841, 475] width 979 height 53
click at [1294, 480] on span "Insiders" at bounding box center [1294, 475] width 48 height 13
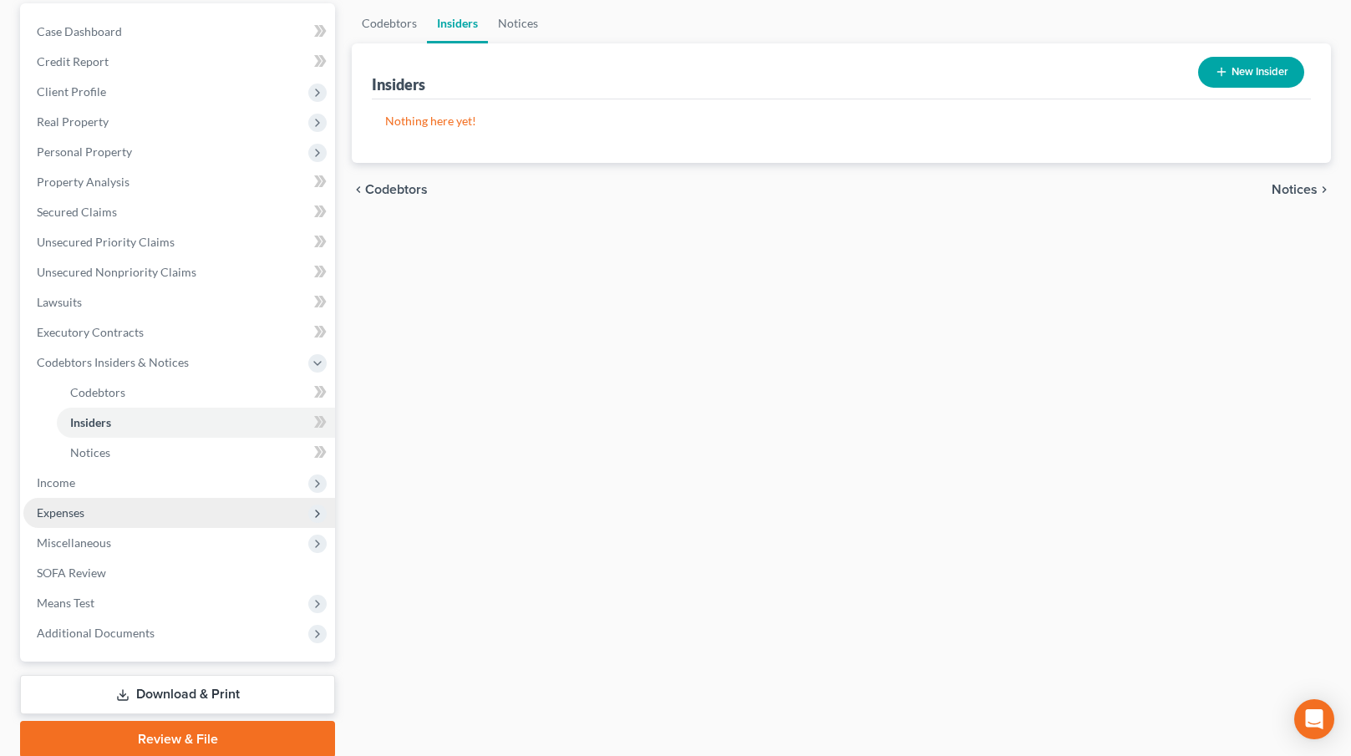
scroll to position [221, 0]
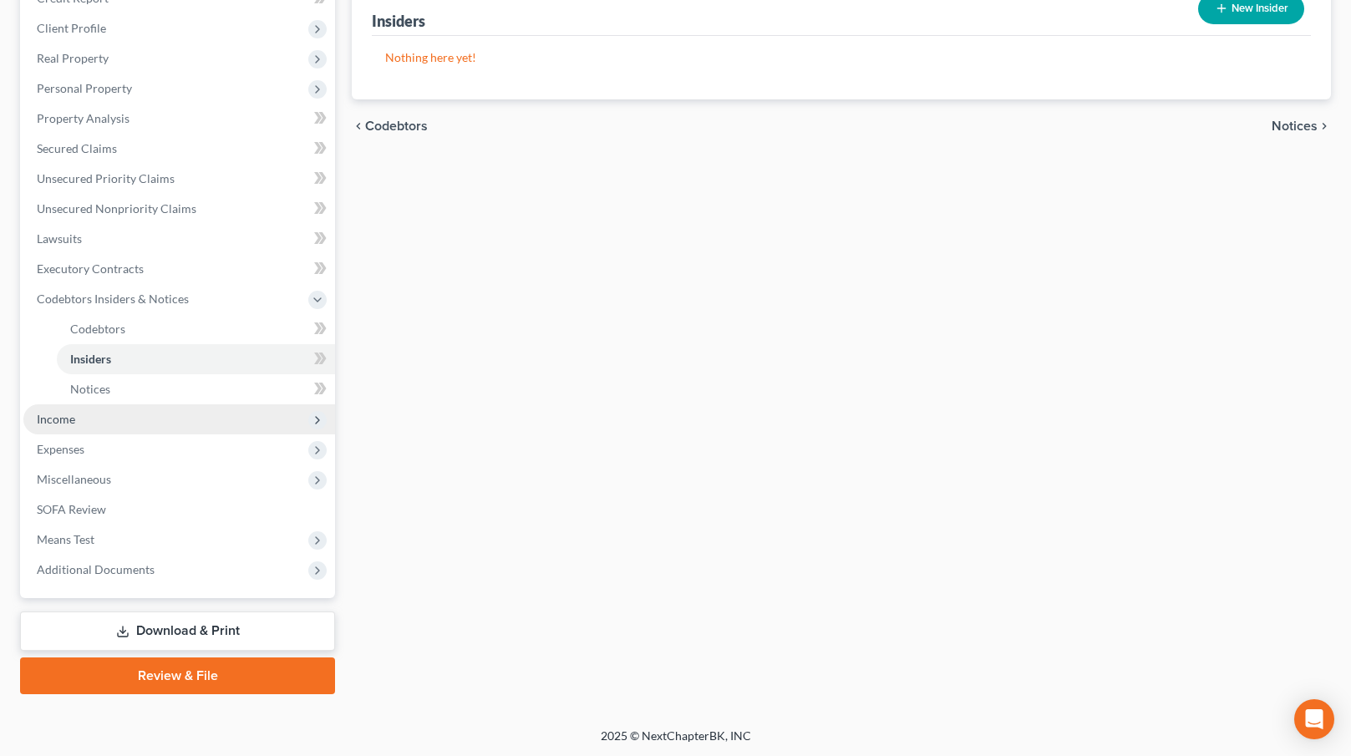
click at [179, 415] on span "Income" at bounding box center [179, 419] width 312 height 30
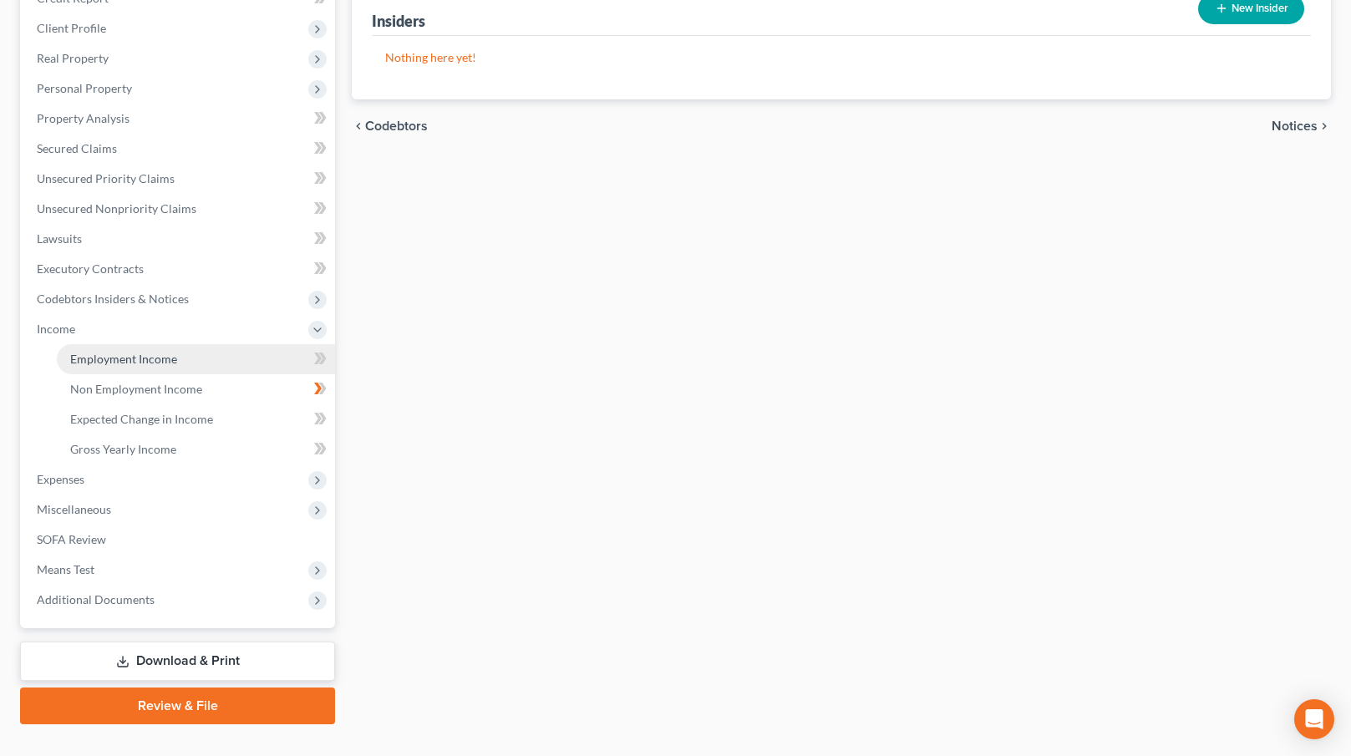
click at [187, 349] on link "Employment Income" at bounding box center [196, 359] width 278 height 30
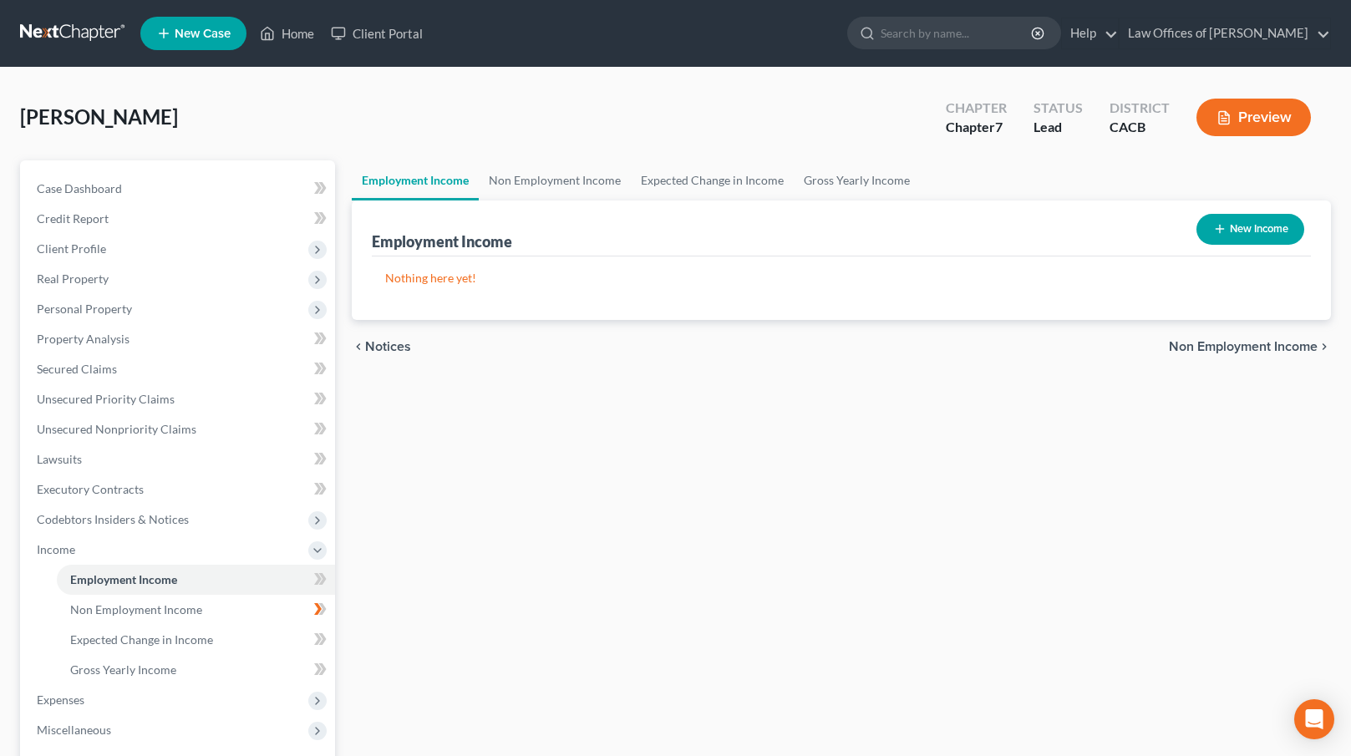
click at [1219, 343] on span "Non Employment Income" at bounding box center [1243, 346] width 149 height 13
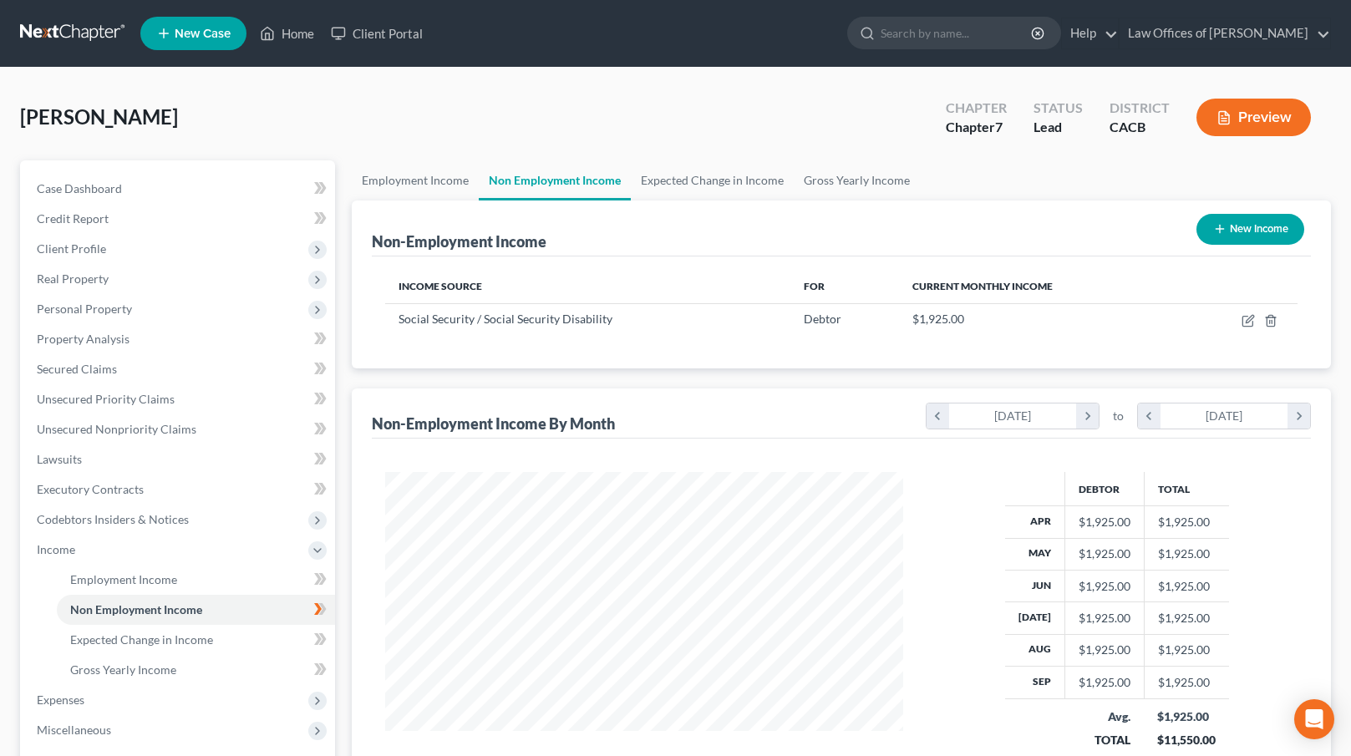
scroll to position [299, 552]
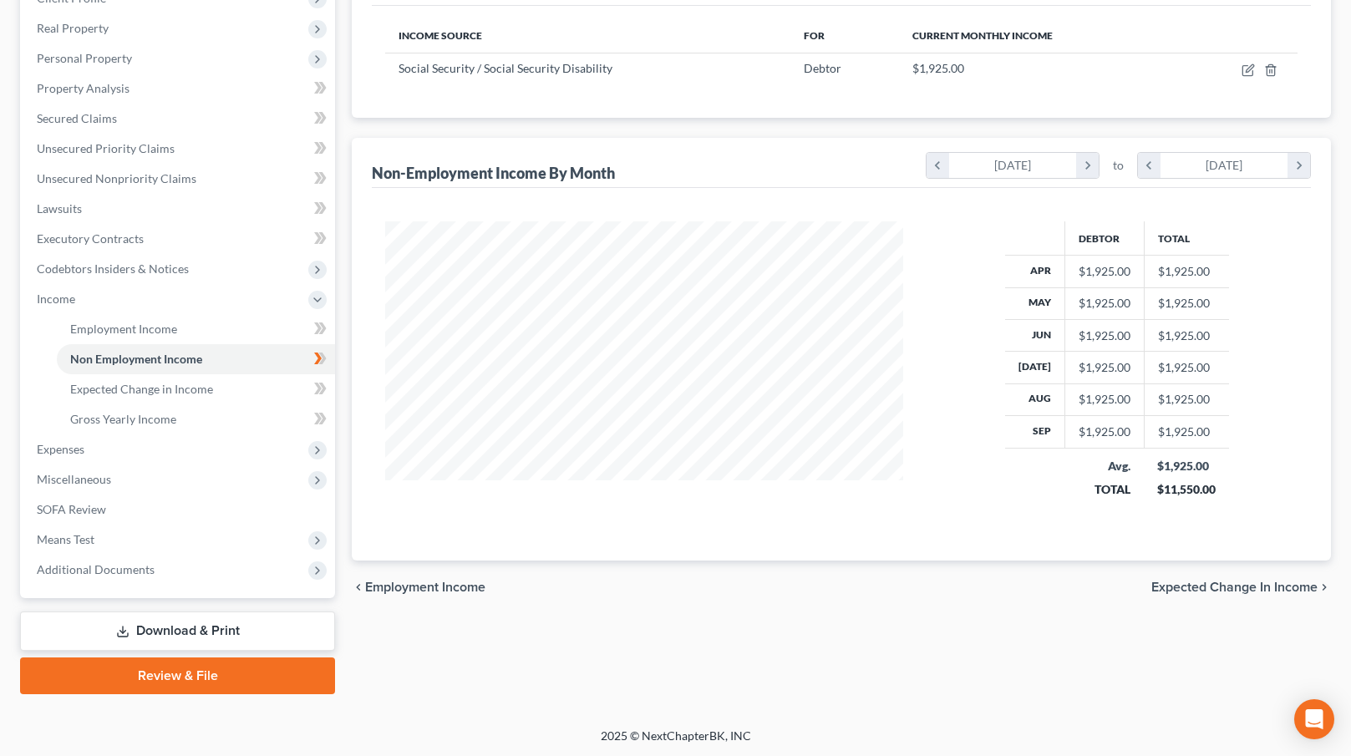
click at [1228, 590] on span "Expected Change in Income" at bounding box center [1235, 587] width 166 height 13
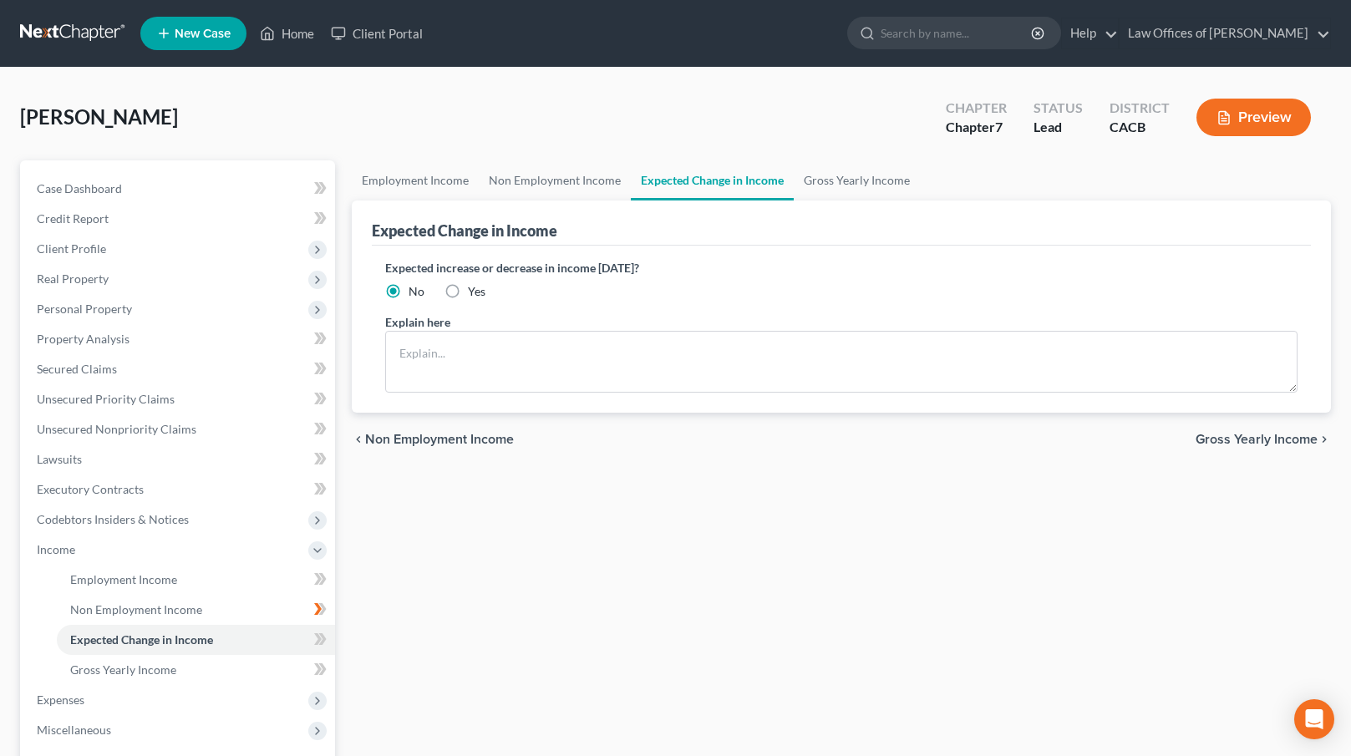
click at [1225, 440] on span "Gross Yearly Income" at bounding box center [1257, 439] width 122 height 13
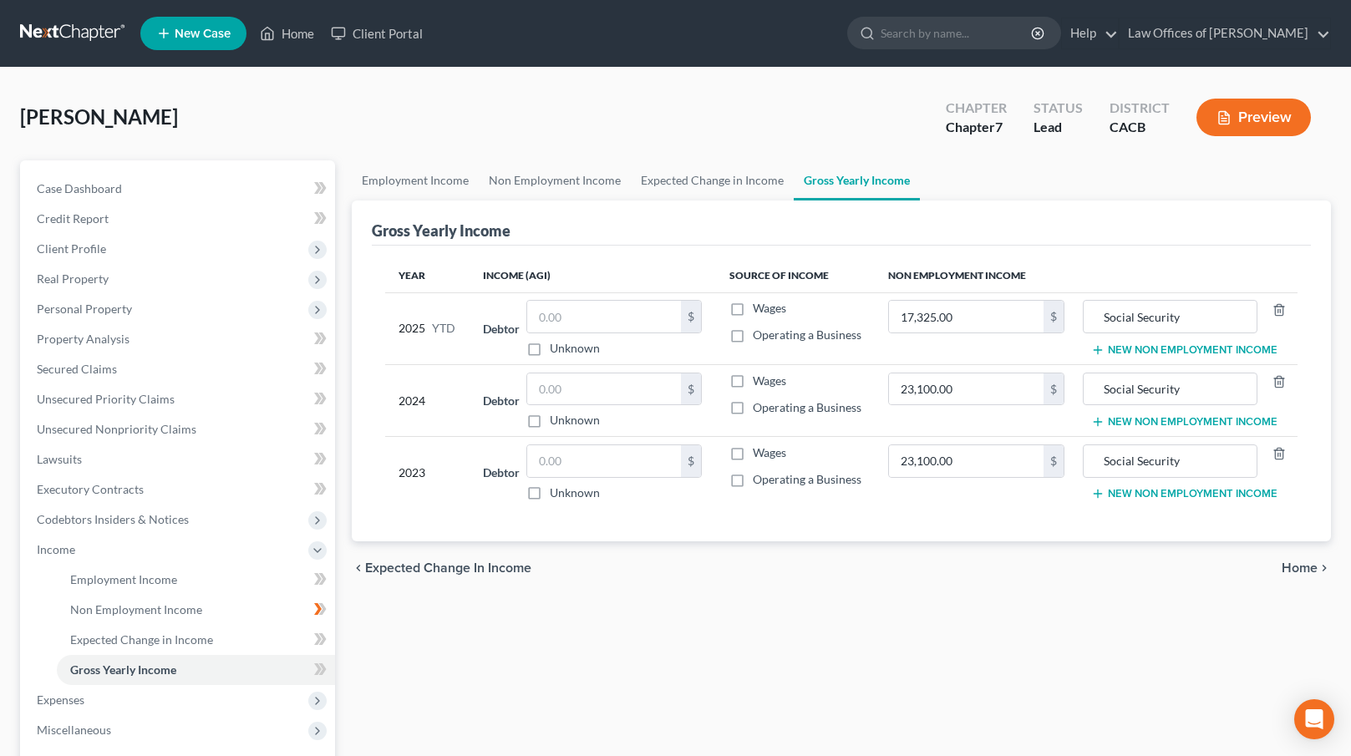
click at [1291, 566] on span "Home" at bounding box center [1300, 568] width 36 height 13
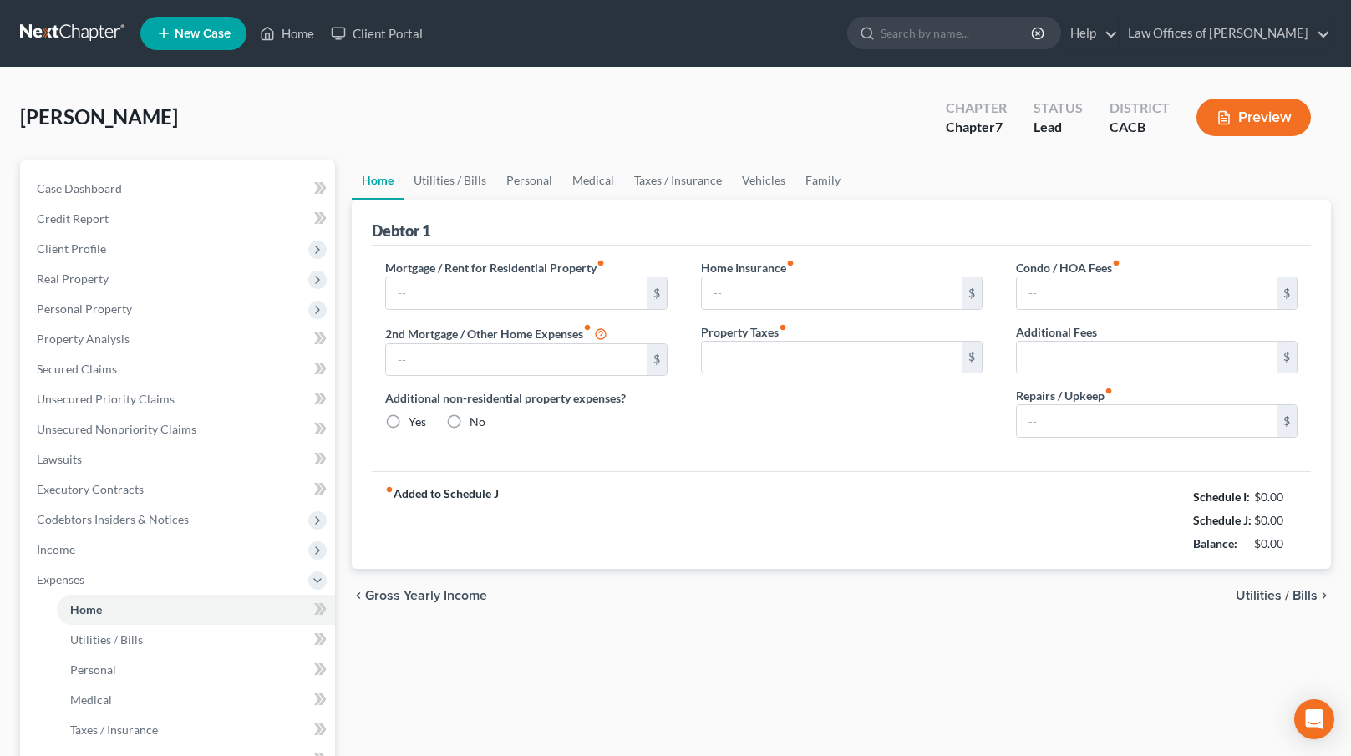
type input "700.00"
type input "0.00"
radio input "true"
type input "0.00"
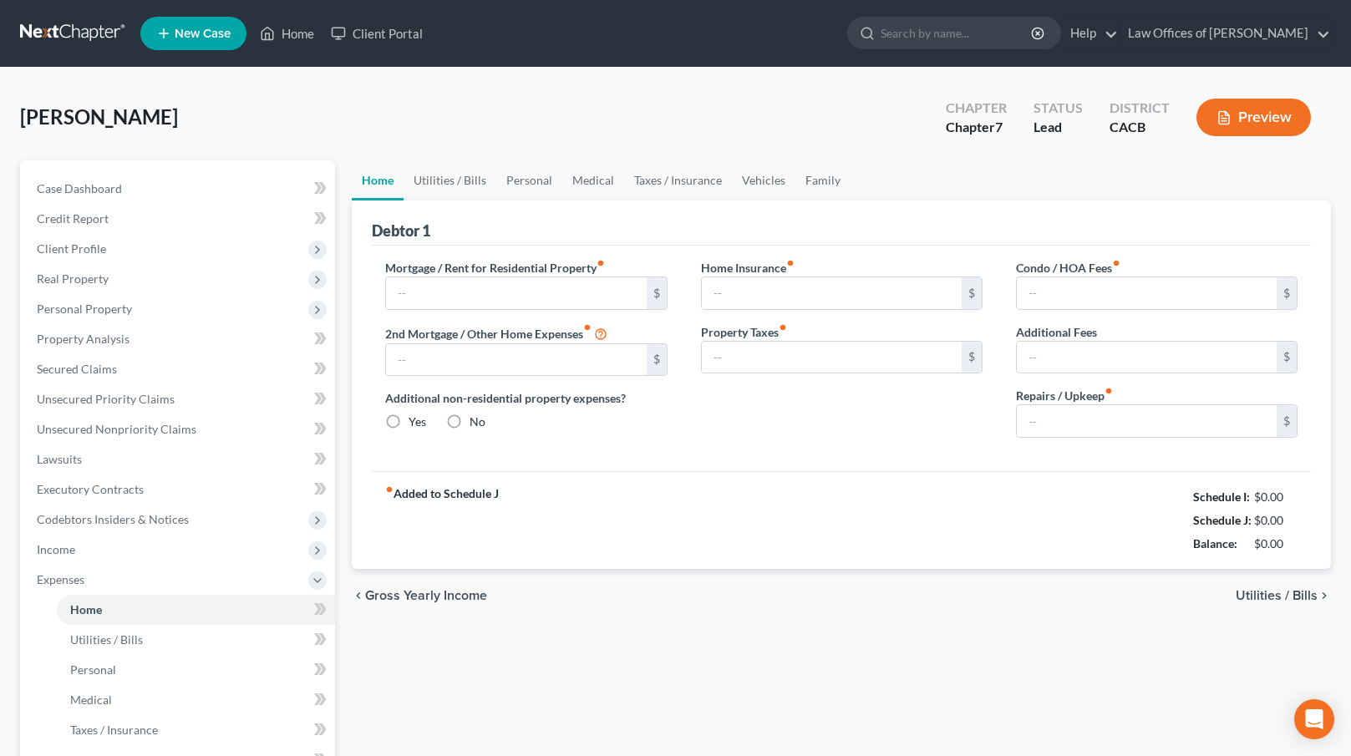
type input "0.00"
click at [1268, 589] on span "Utilities / Bills" at bounding box center [1277, 595] width 82 height 13
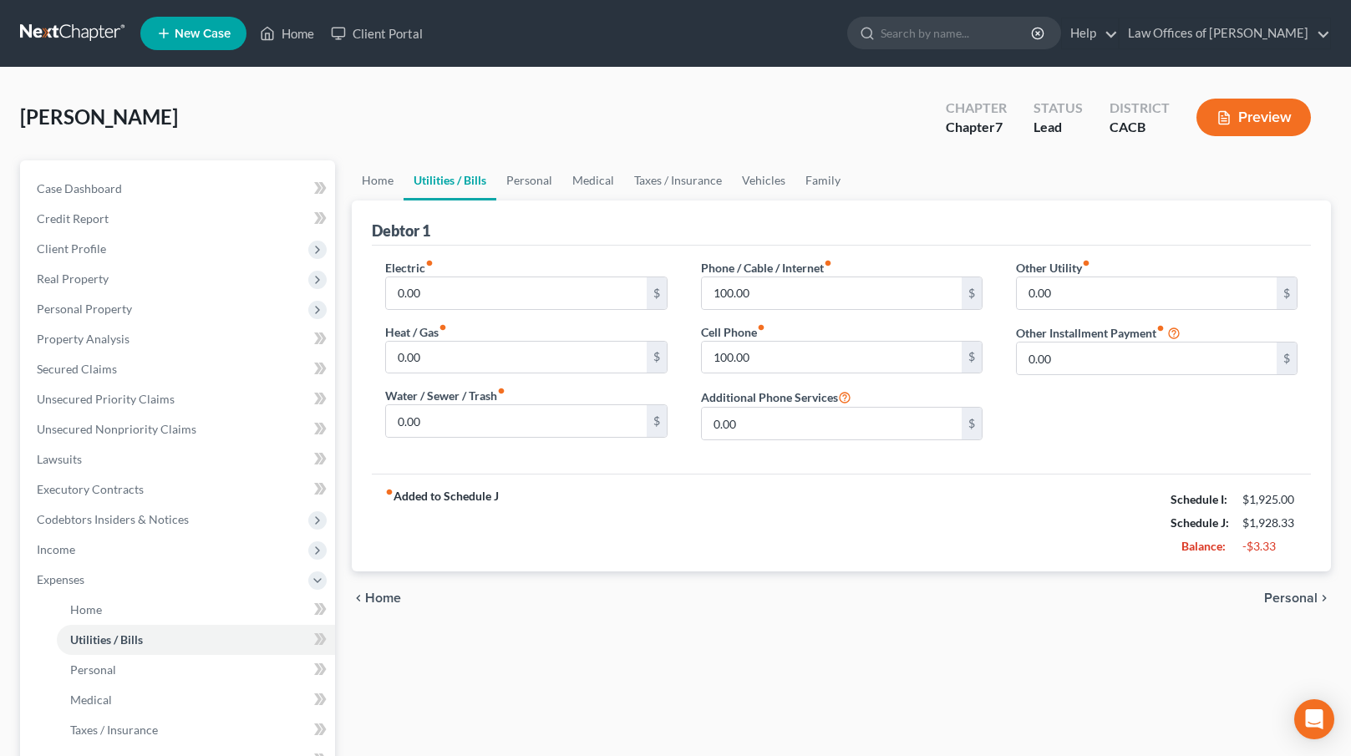
click at [1274, 593] on span "Personal" at bounding box center [1290, 598] width 53 height 13
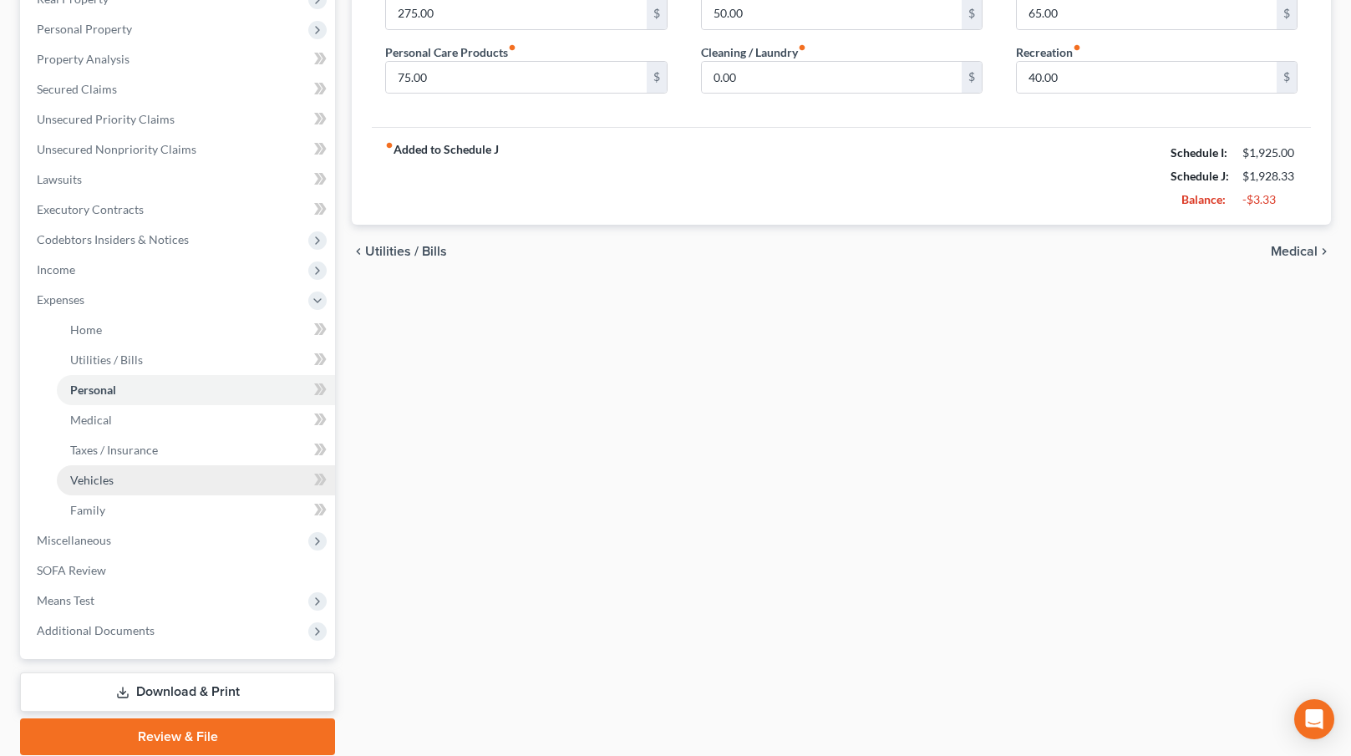
scroll to position [341, 0]
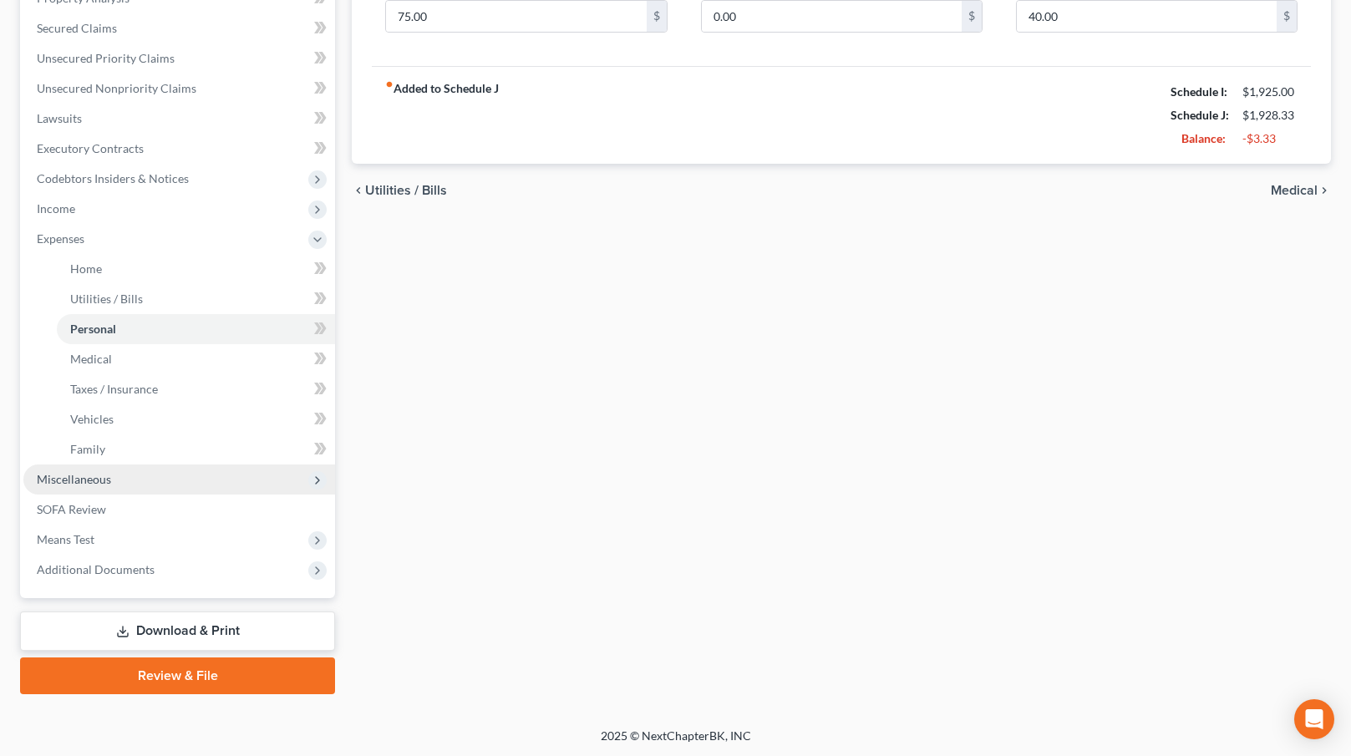
click at [104, 486] on span "Miscellaneous" at bounding box center [179, 480] width 312 height 30
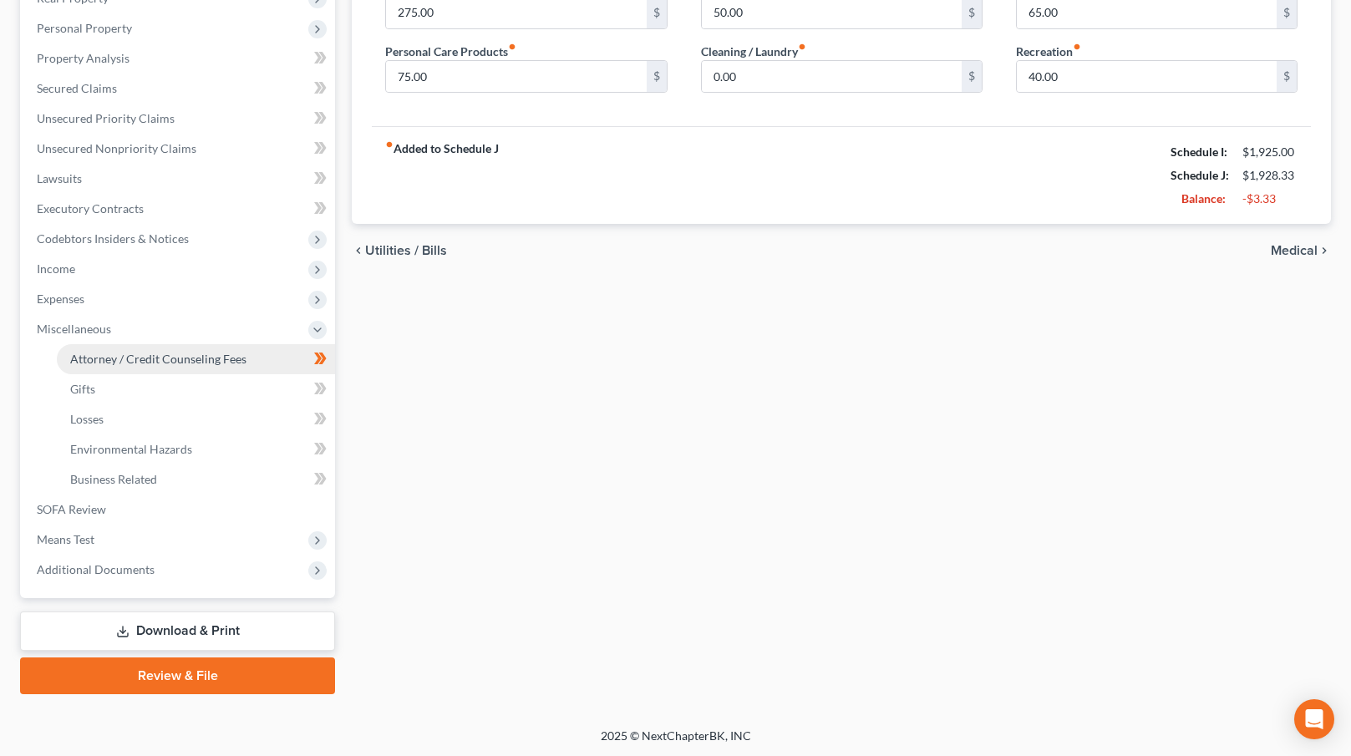
click at [175, 353] on span "Attorney / Credit Counseling Fees" at bounding box center [158, 359] width 176 height 14
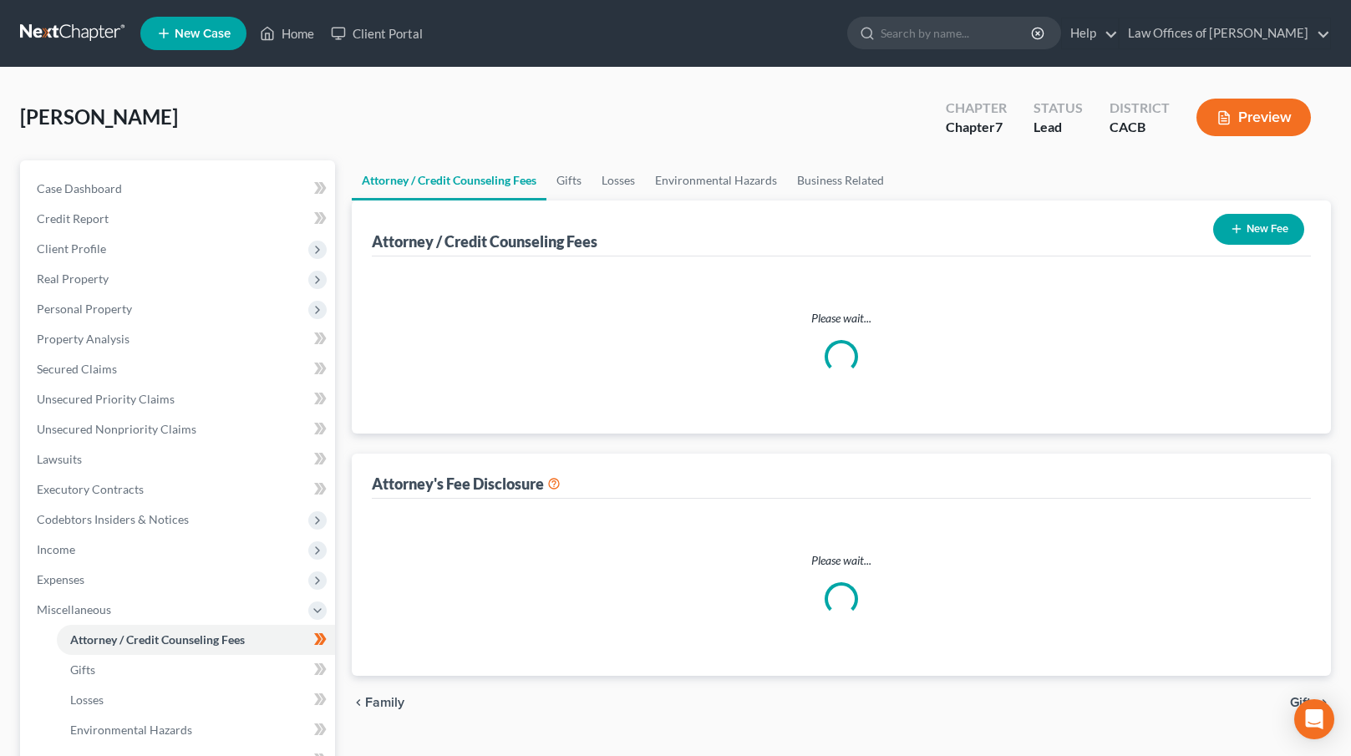
select select "0"
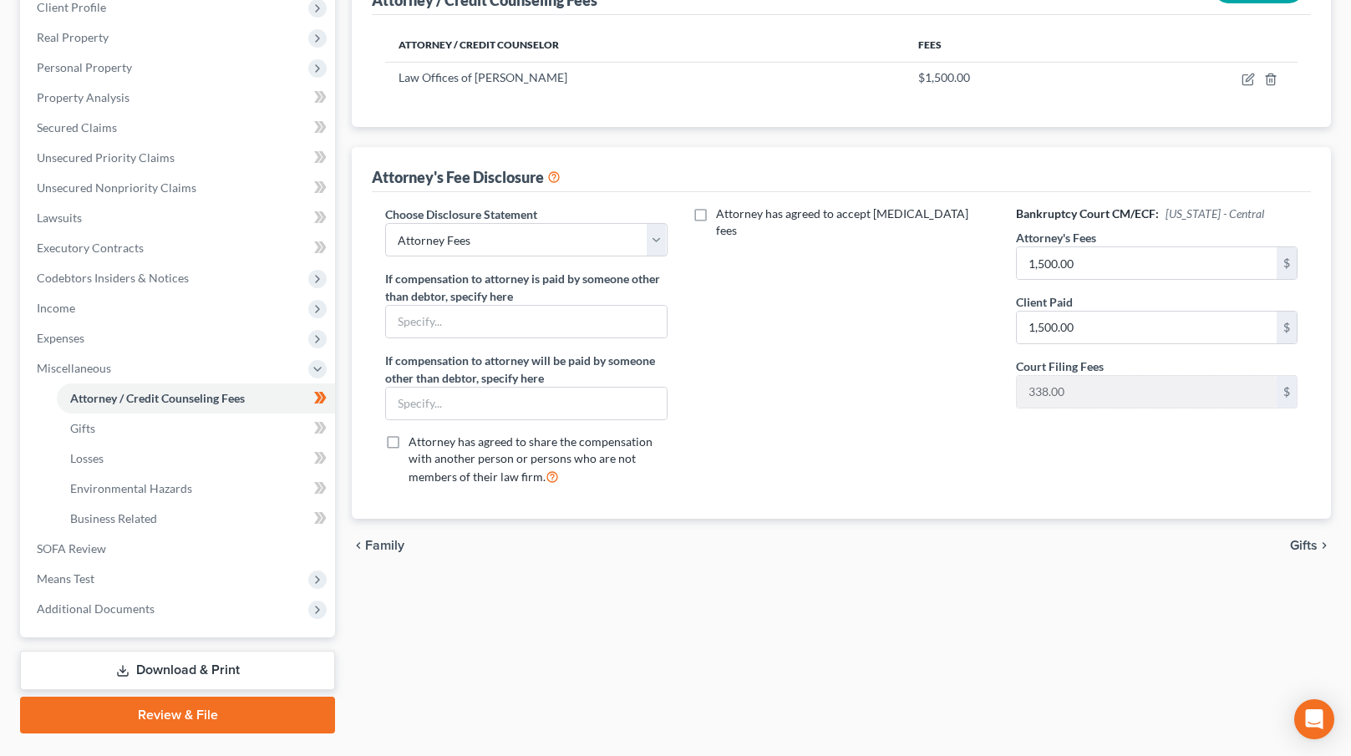
scroll to position [252, 0]
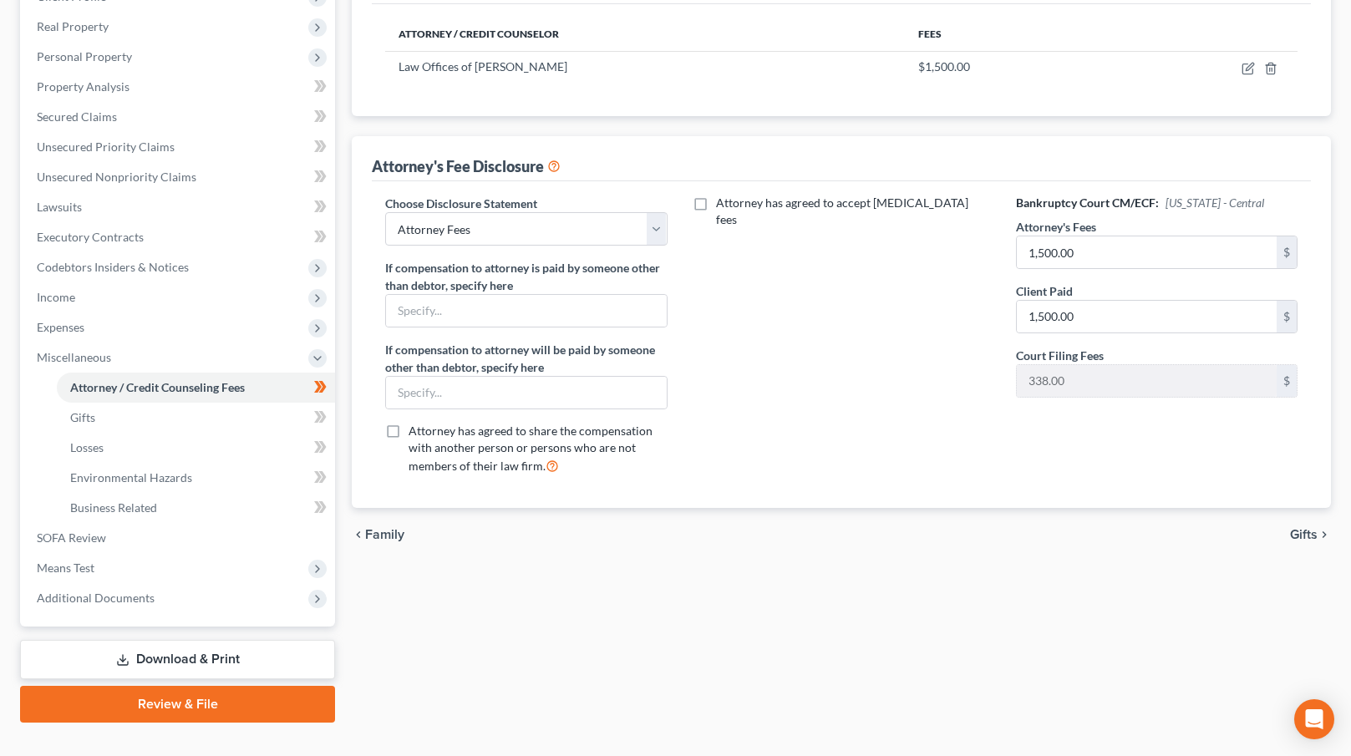
click at [1304, 534] on span "Gifts" at bounding box center [1304, 534] width 28 height 13
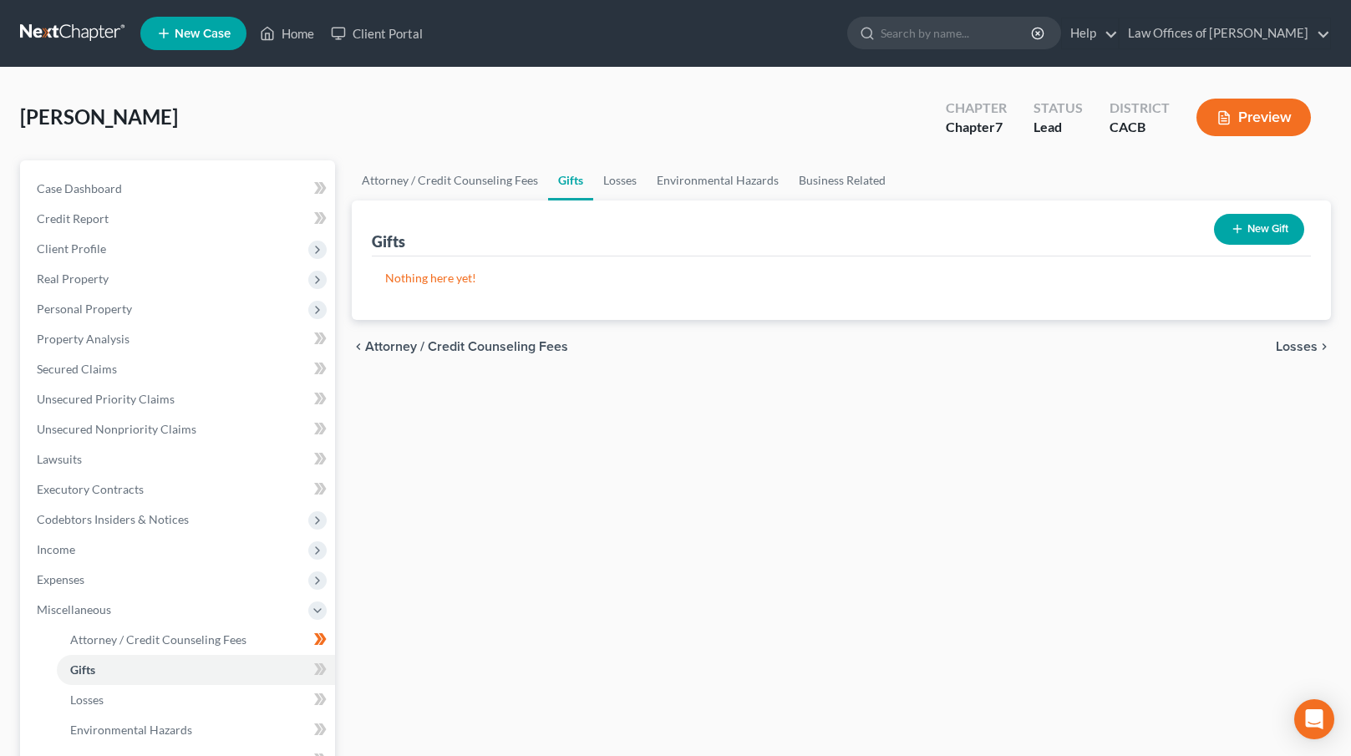
click at [1294, 342] on span "Losses" at bounding box center [1297, 346] width 42 height 13
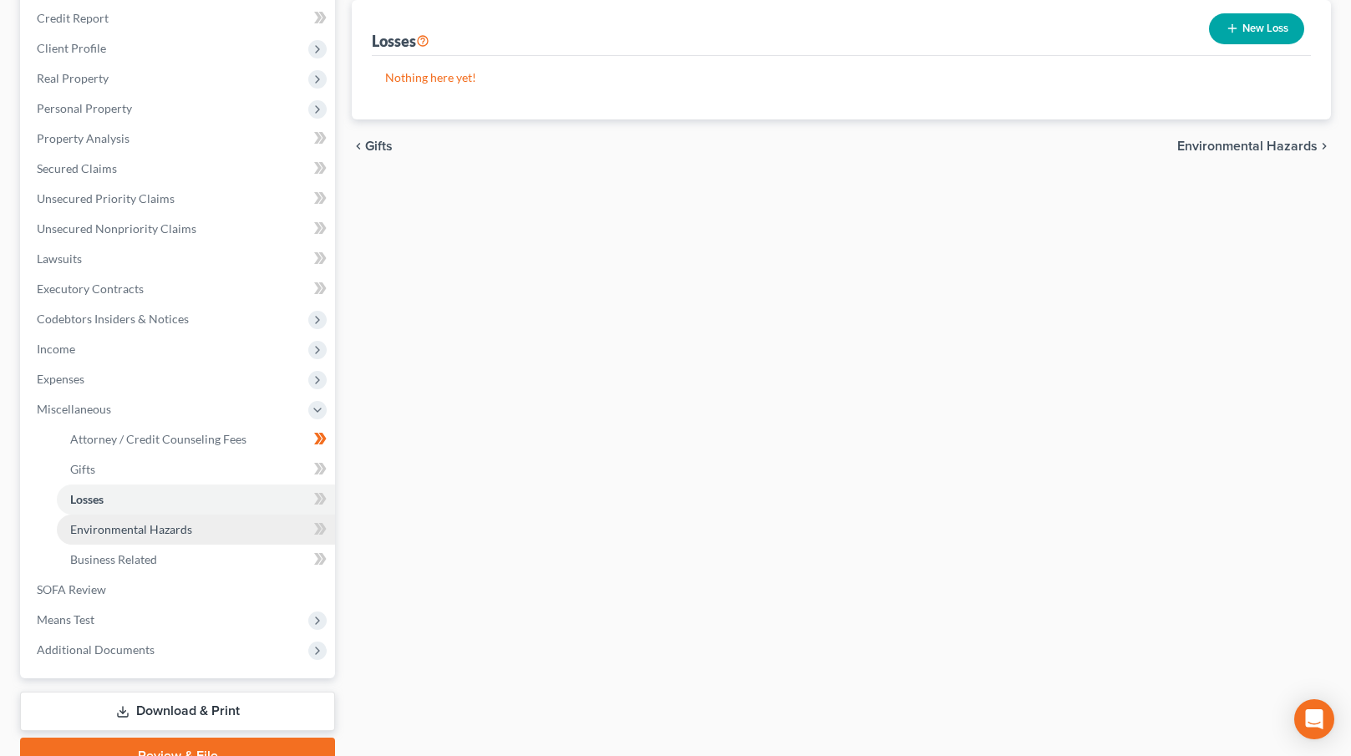
scroll to position [255, 0]
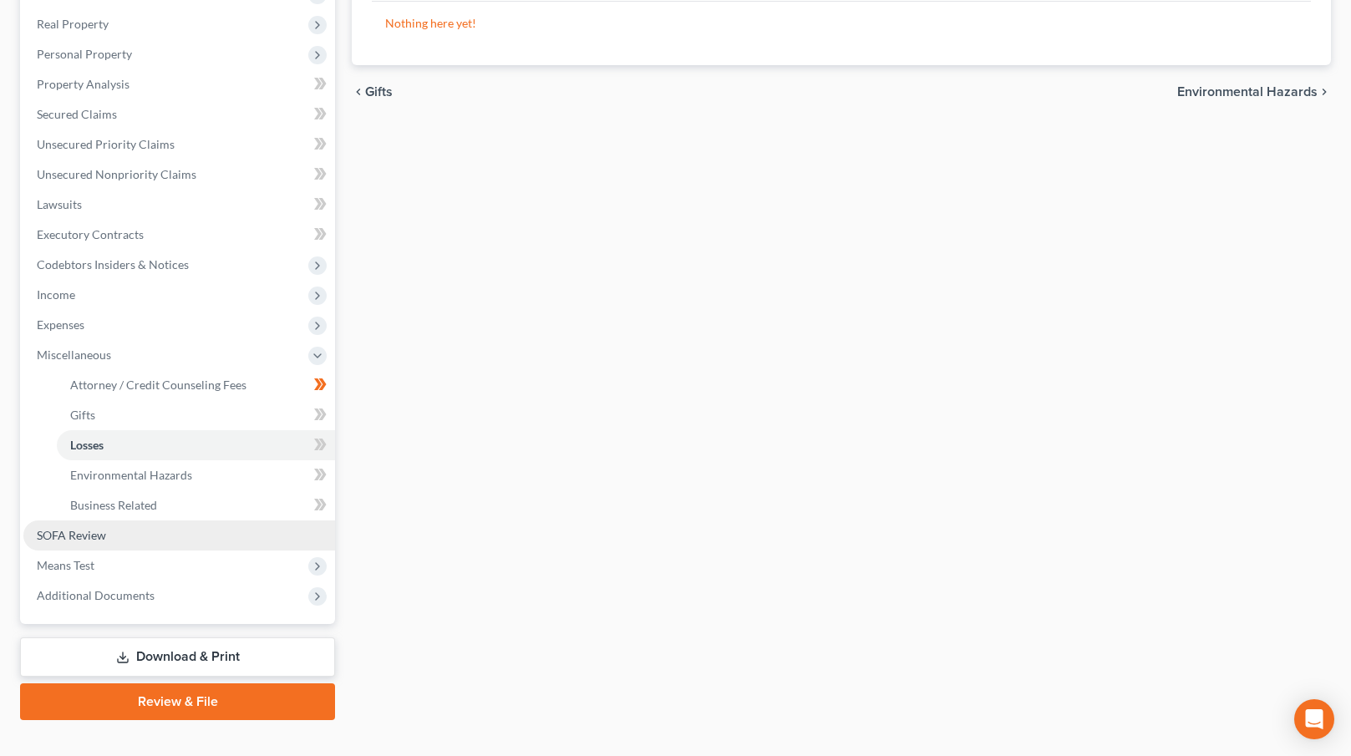
click at [120, 541] on link "SOFA Review" at bounding box center [179, 536] width 312 height 30
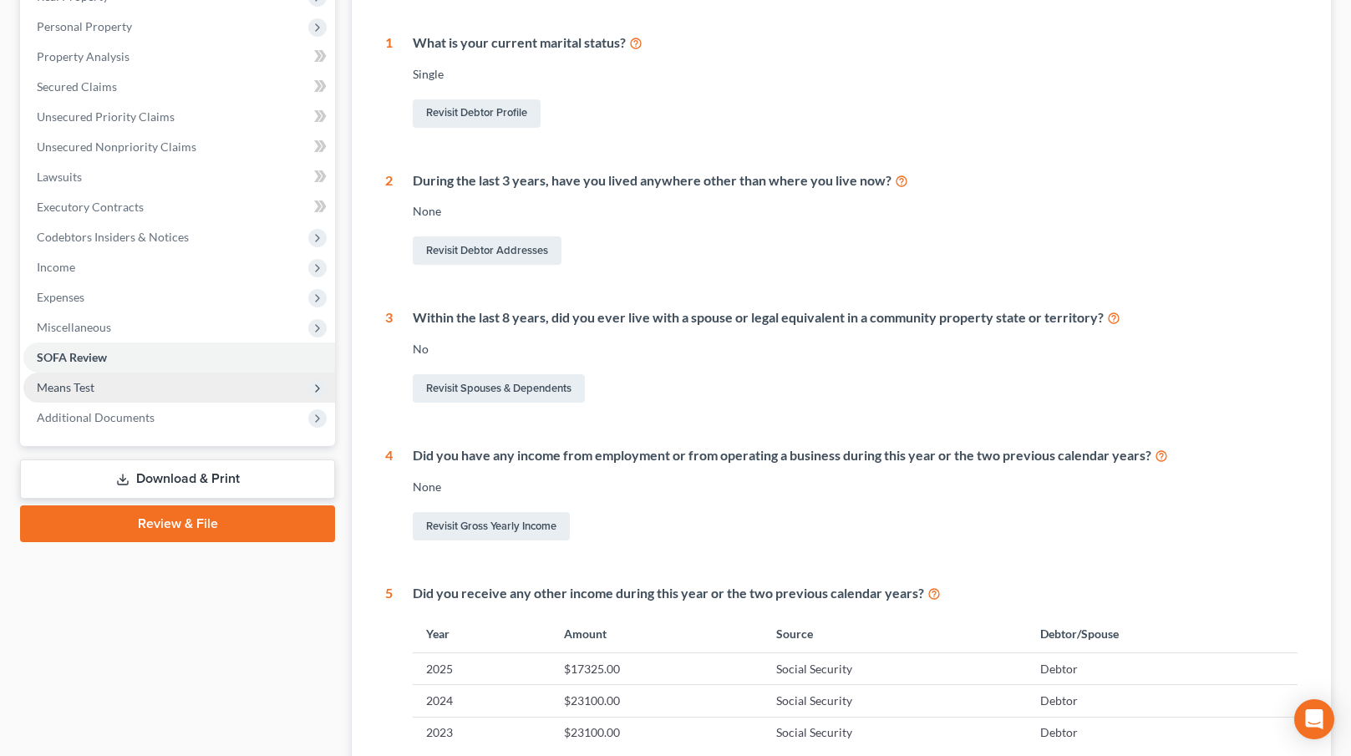
click at [137, 380] on span "Means Test" at bounding box center [179, 388] width 312 height 30
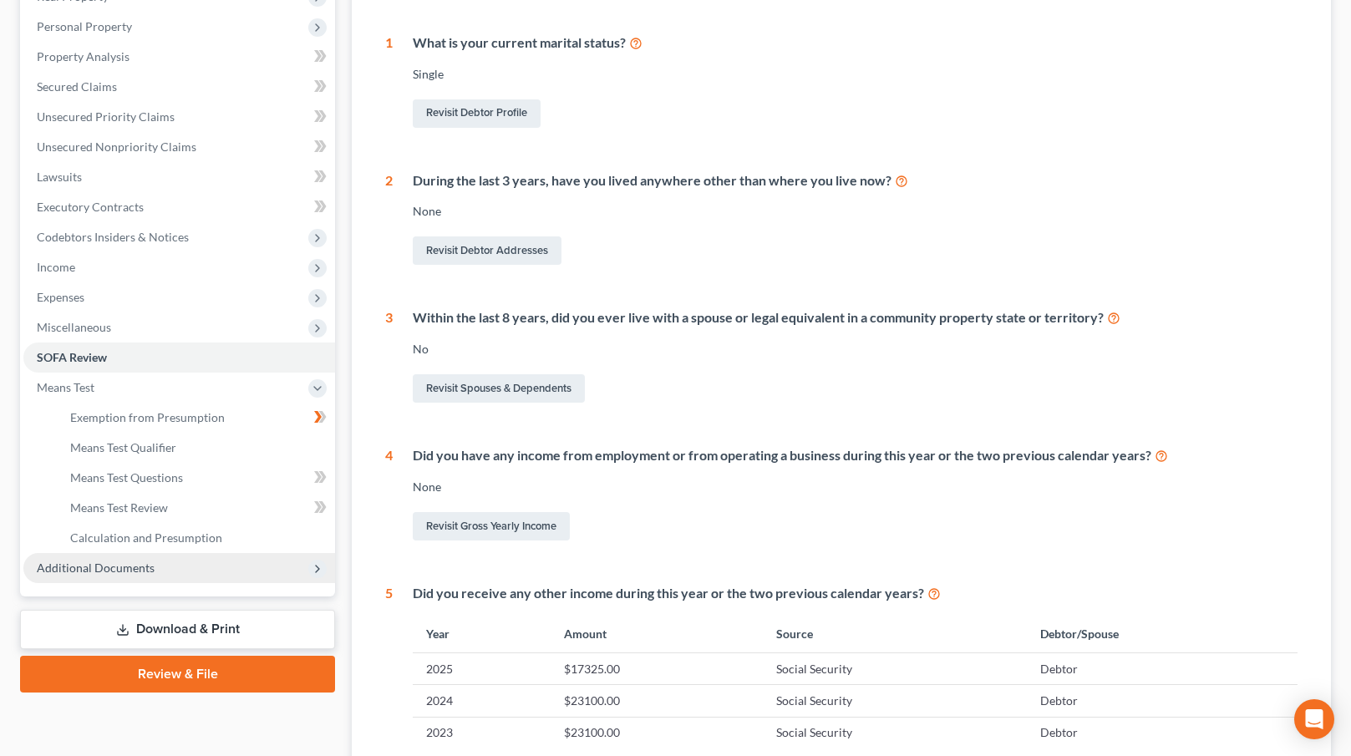
click at [151, 569] on span "Additional Documents" at bounding box center [179, 568] width 312 height 30
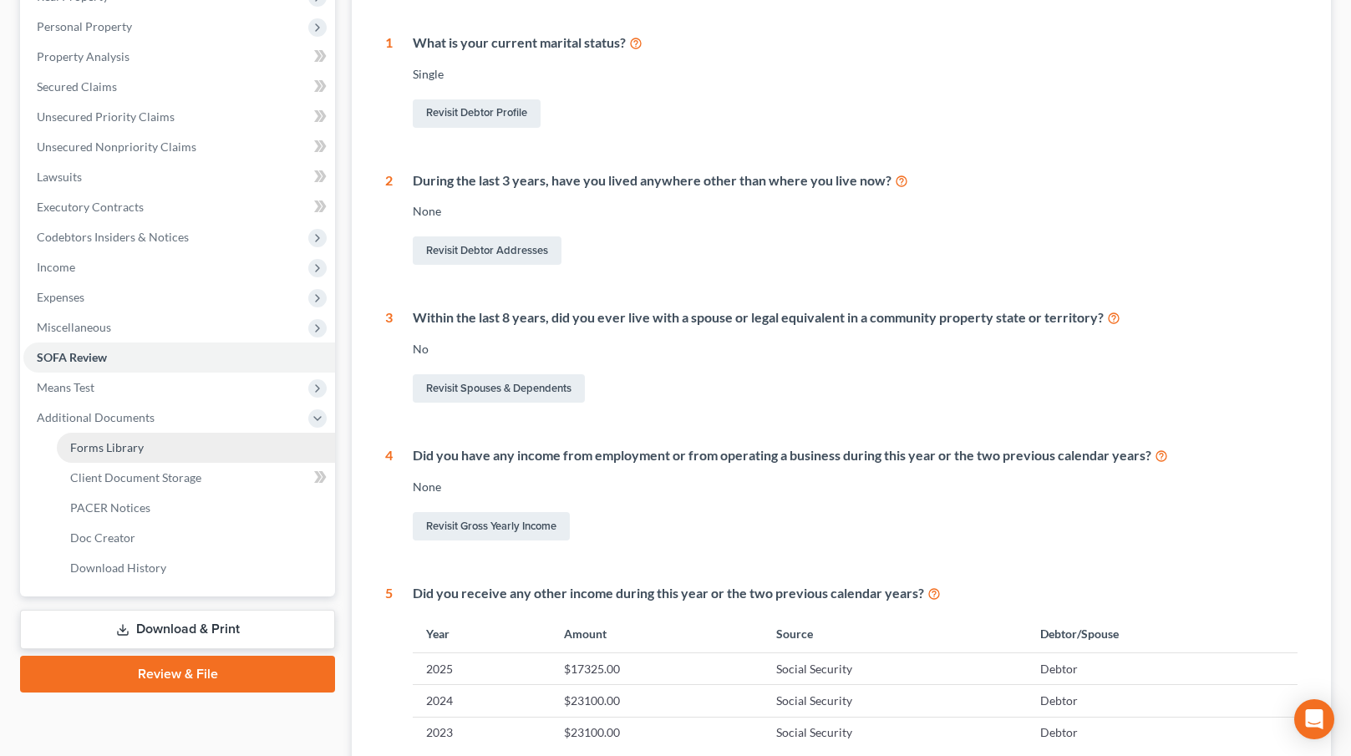
click at [150, 452] on link "Forms Library" at bounding box center [196, 448] width 278 height 30
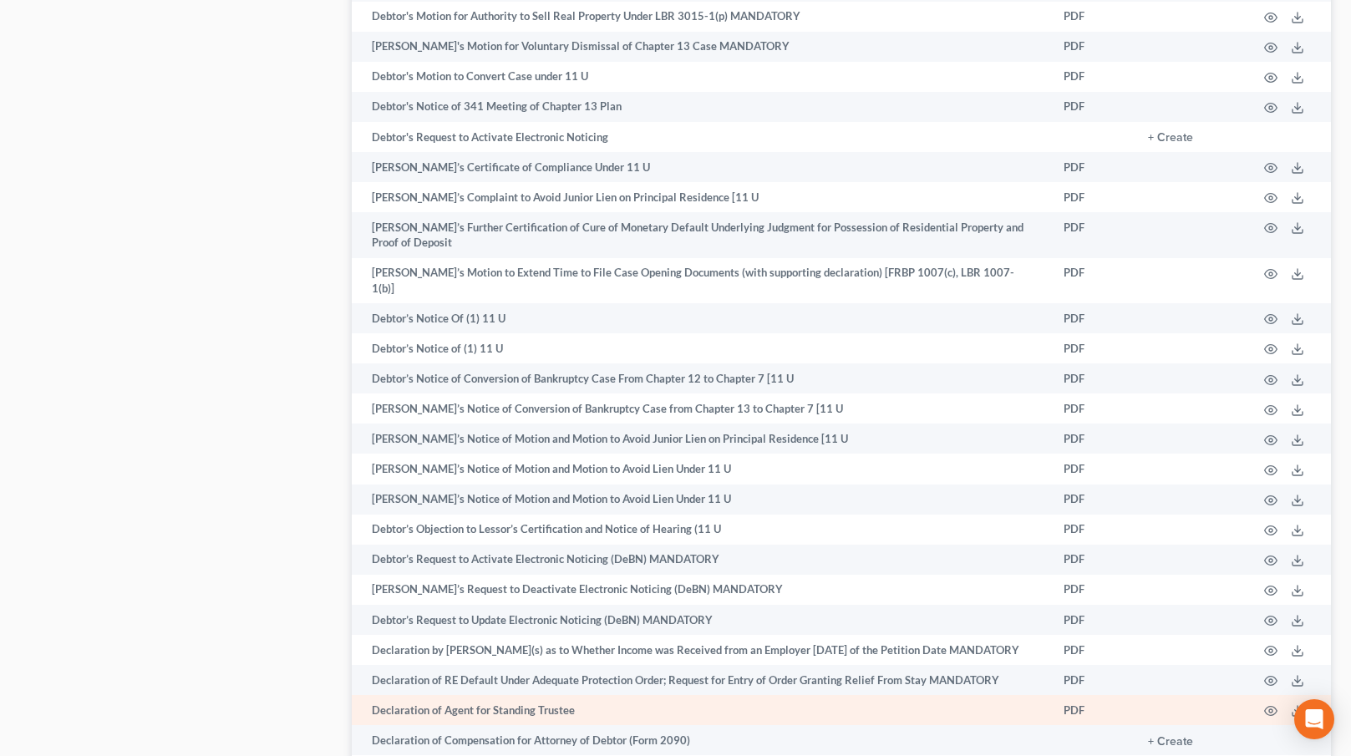
scroll to position [2436, 0]
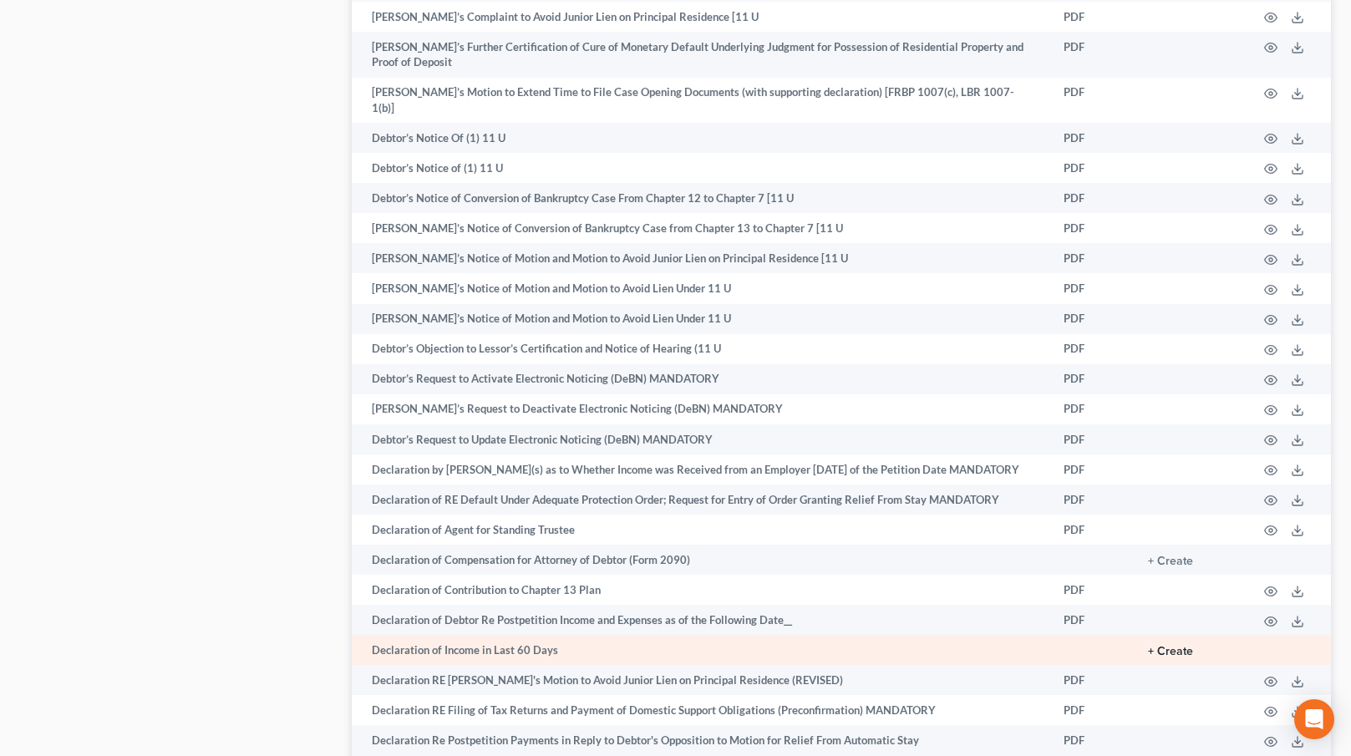
click at [1182, 646] on button "+ Create" at bounding box center [1170, 652] width 45 height 12
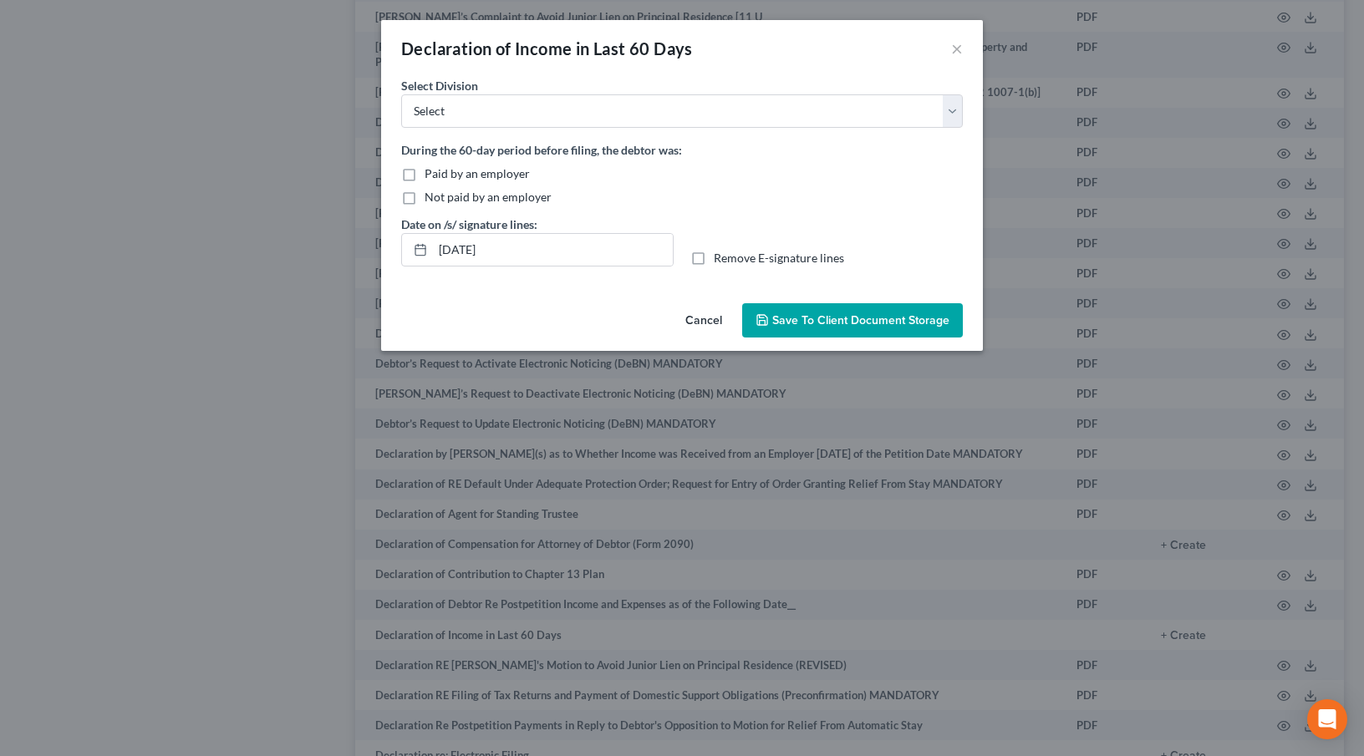
click at [470, 196] on span "Not paid by an employer" at bounding box center [488, 197] width 127 height 14
click at [442, 196] on input "Not paid by an employer" at bounding box center [436, 194] width 11 height 11
checkbox input "true"
click at [511, 114] on select "Select [GEOGRAPHIC_DATA] [GEOGRAPHIC_DATA] [GEOGRAPHIC_DATA][PERSON_NAME] [GEOG…" at bounding box center [682, 110] width 562 height 33
select select "0"
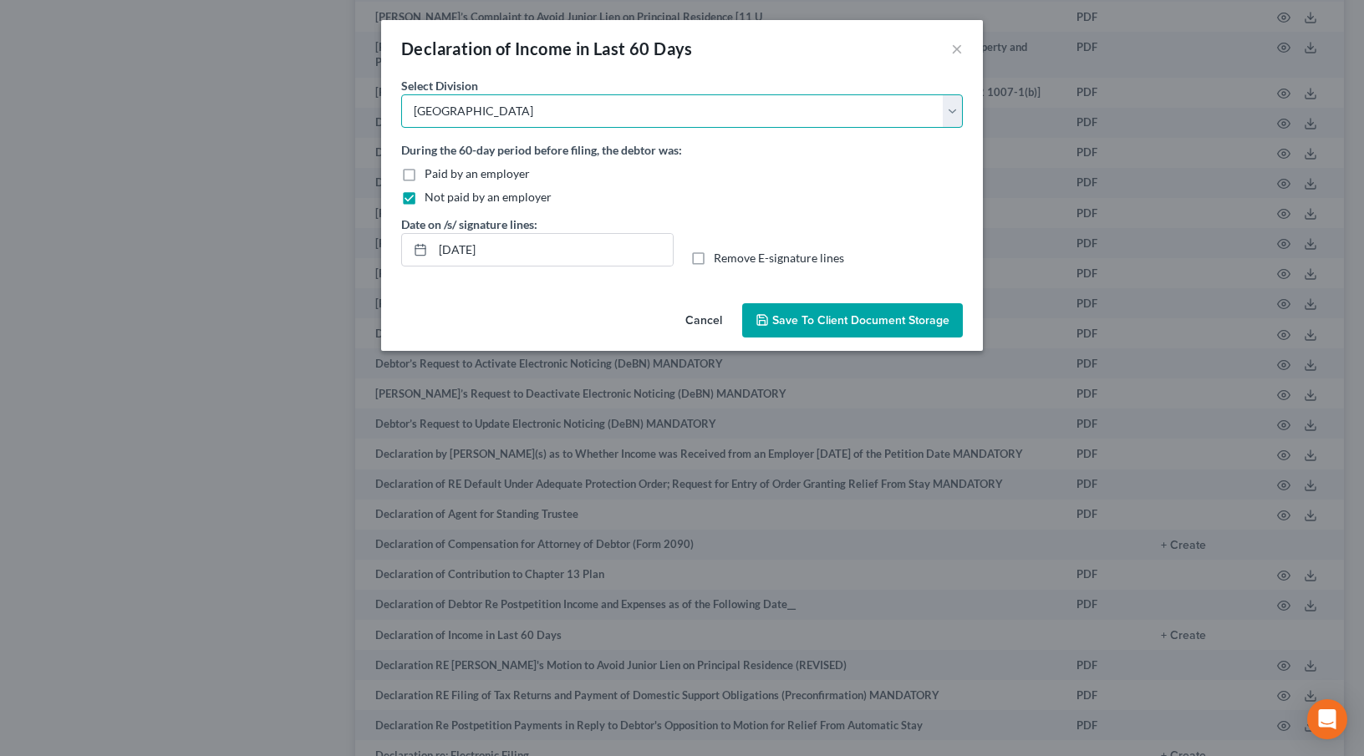
click at [401, 94] on select "Select [GEOGRAPHIC_DATA] [GEOGRAPHIC_DATA] [GEOGRAPHIC_DATA][PERSON_NAME] [GEOG…" at bounding box center [682, 110] width 562 height 33
click at [714, 258] on label "Remove E-signature lines" at bounding box center [779, 258] width 130 height 17
click at [720, 258] on input "Remove E-signature lines" at bounding box center [725, 255] width 11 height 11
checkbox input "true"
click at [805, 323] on span "Save to Client Document Storage" at bounding box center [860, 320] width 177 height 14
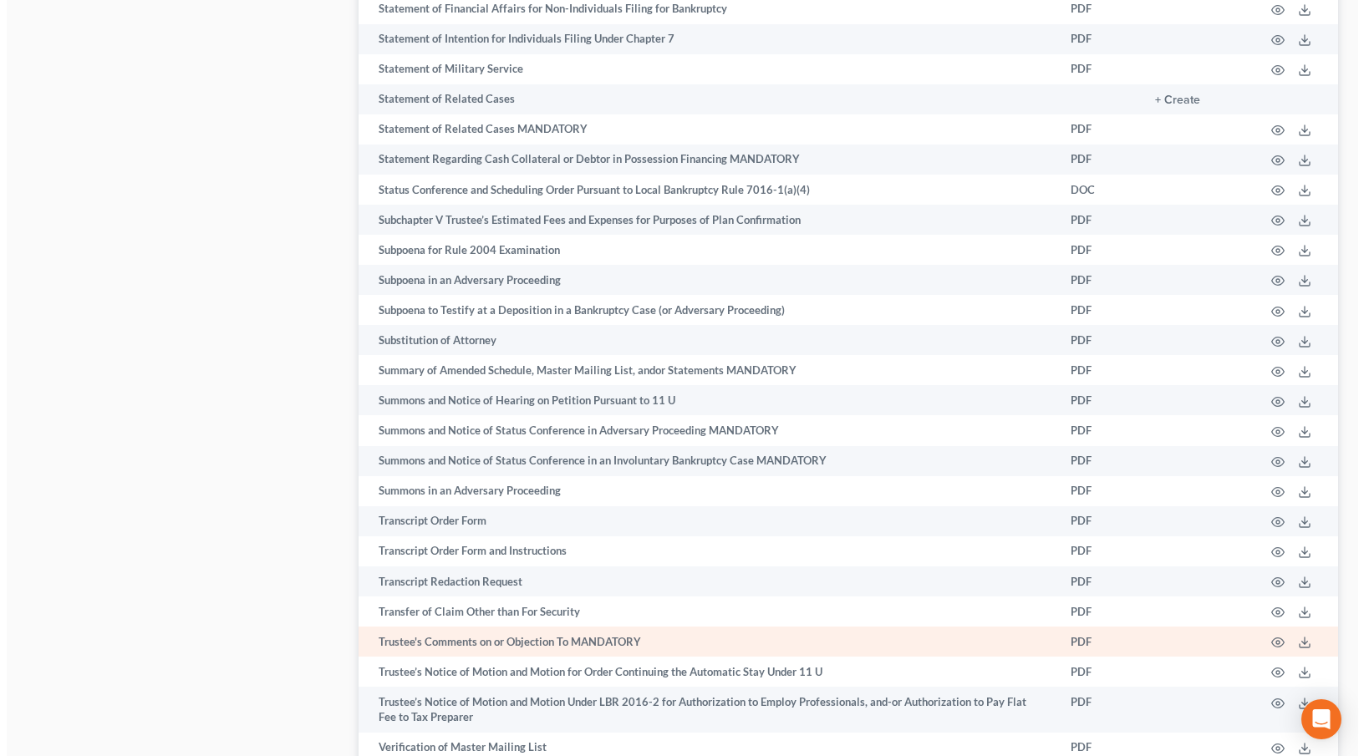
scroll to position [8696, 0]
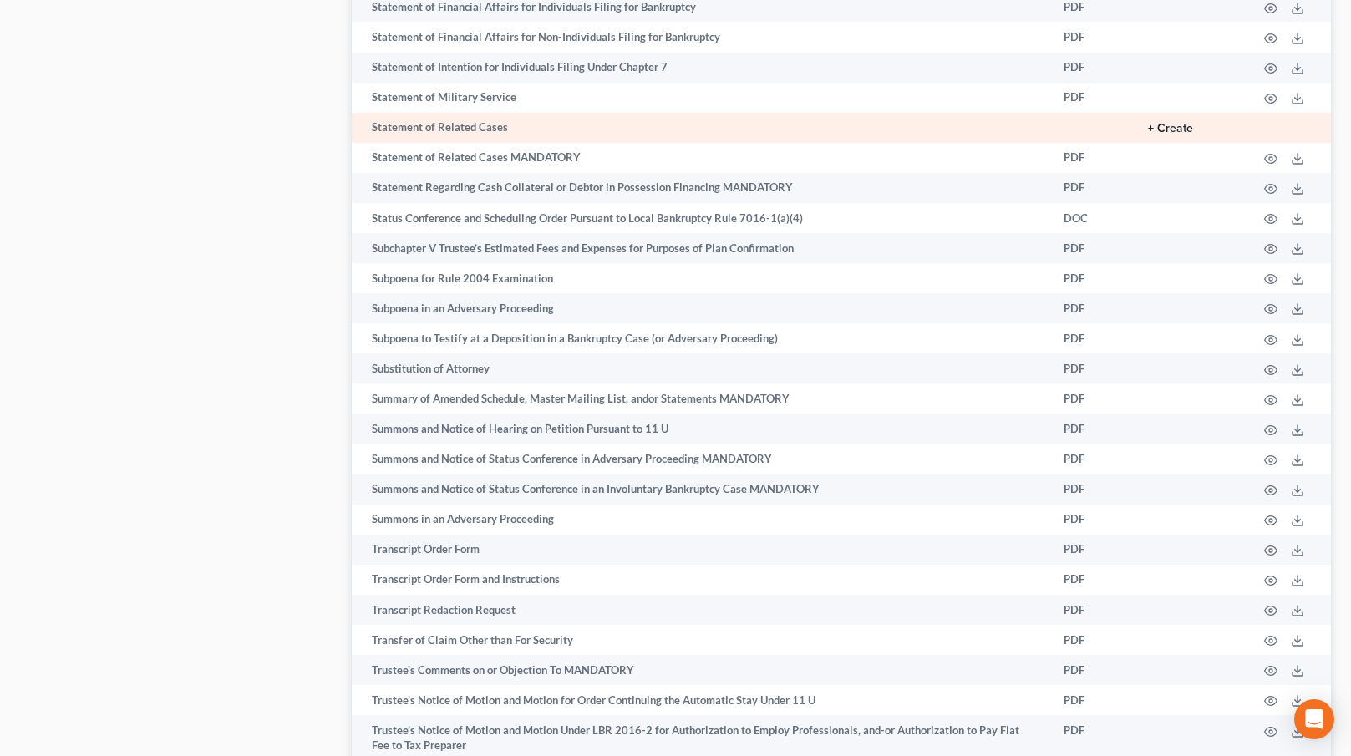
click at [1162, 123] on button "+ Create" at bounding box center [1170, 129] width 45 height 12
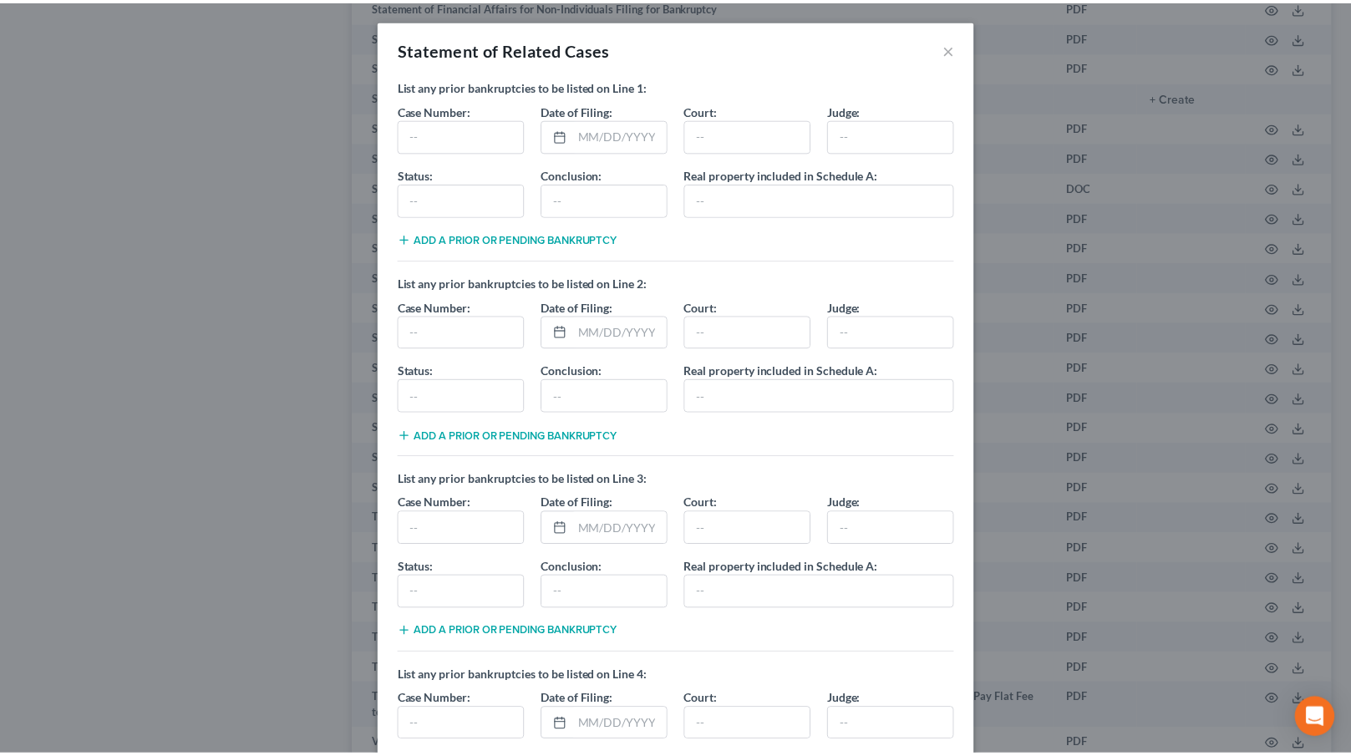
scroll to position [328, 0]
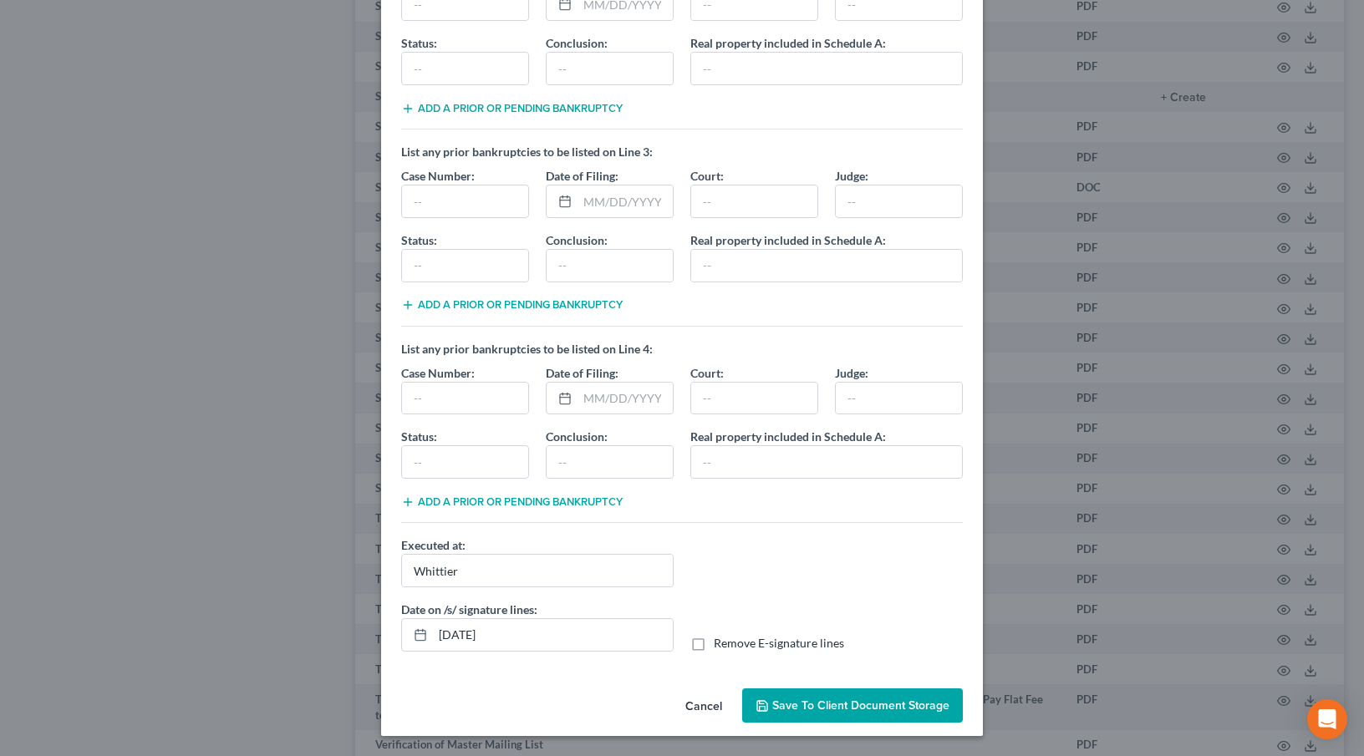
drag, startPoint x: 692, startPoint y: 644, endPoint x: 792, endPoint y: 694, distance: 111.7
click at [714, 645] on label "Remove E-signature lines" at bounding box center [779, 643] width 130 height 17
click at [720, 645] on input "Remove E-signature lines" at bounding box center [725, 640] width 11 height 11
checkbox input "true"
click at [809, 702] on span "Save to Client Document Storage" at bounding box center [860, 706] width 177 height 14
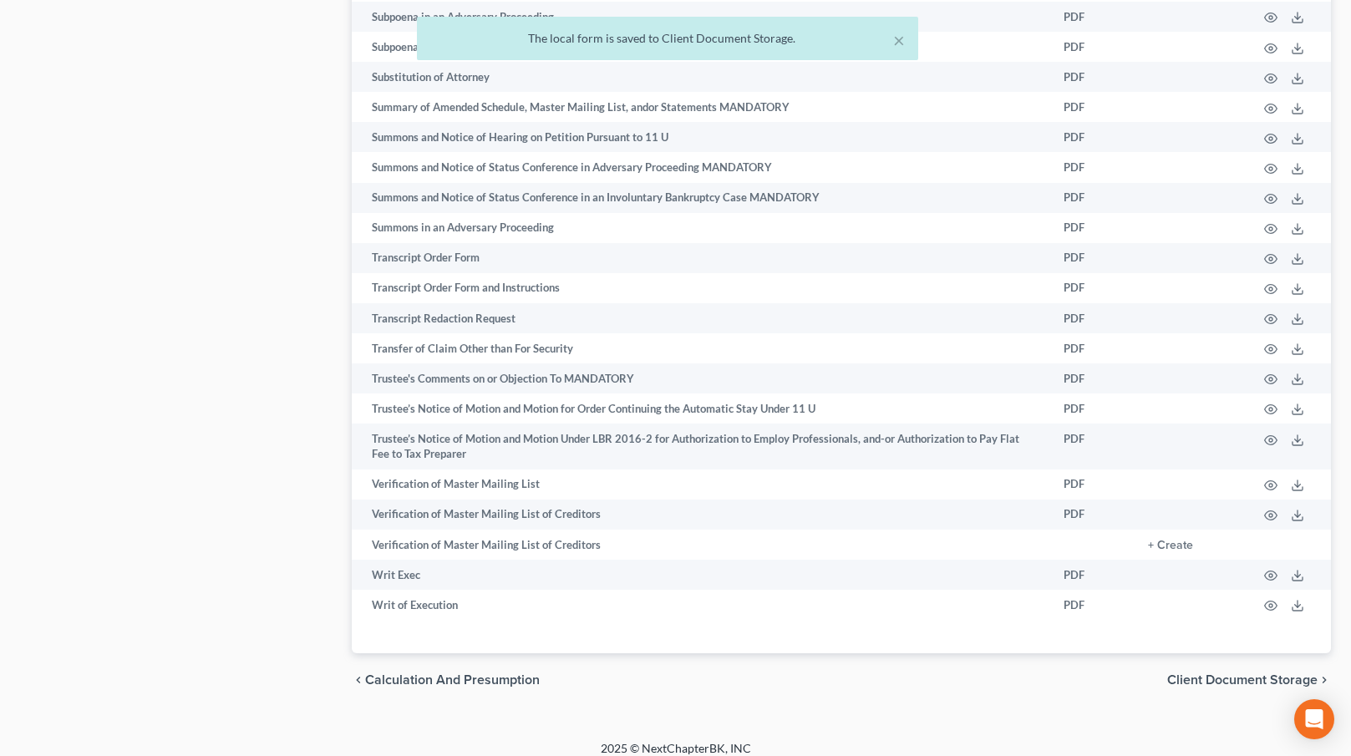
click at [1227, 674] on span "Client Document Storage" at bounding box center [1242, 680] width 150 height 13
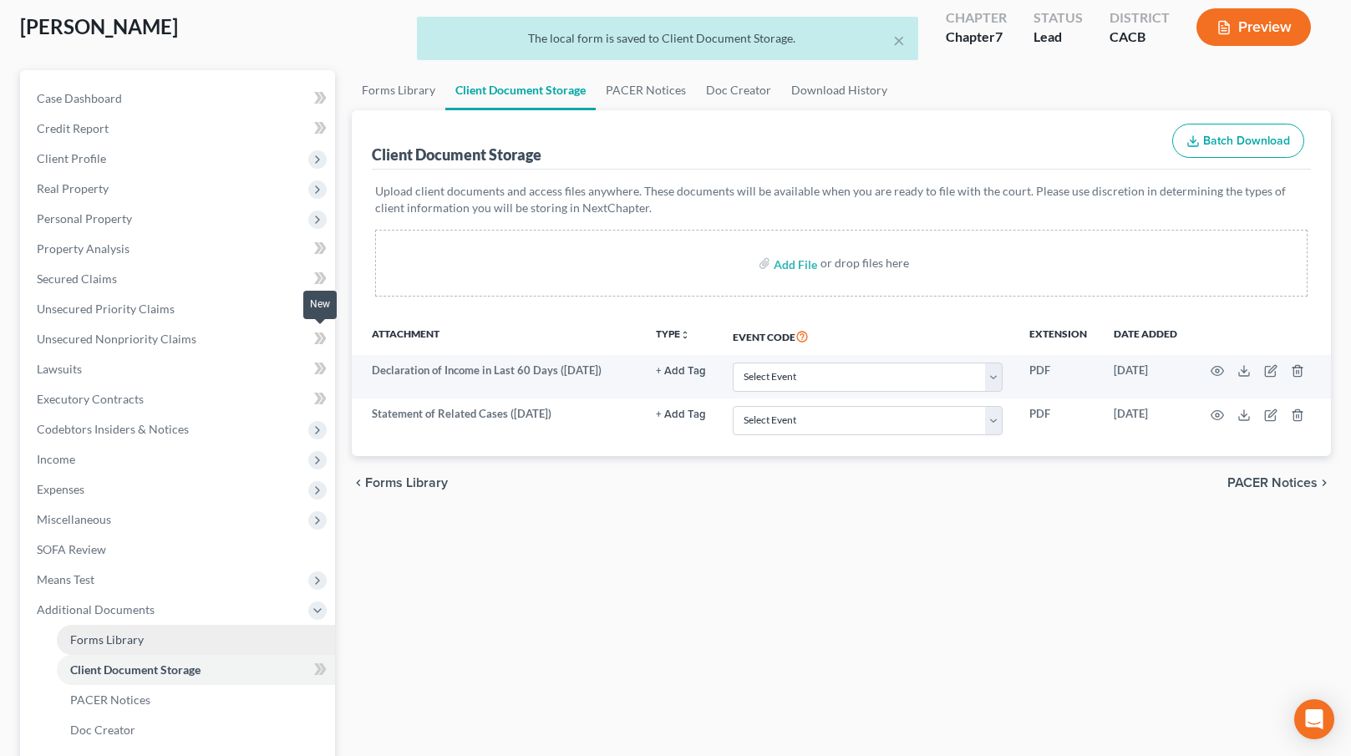
scroll to position [281, 0]
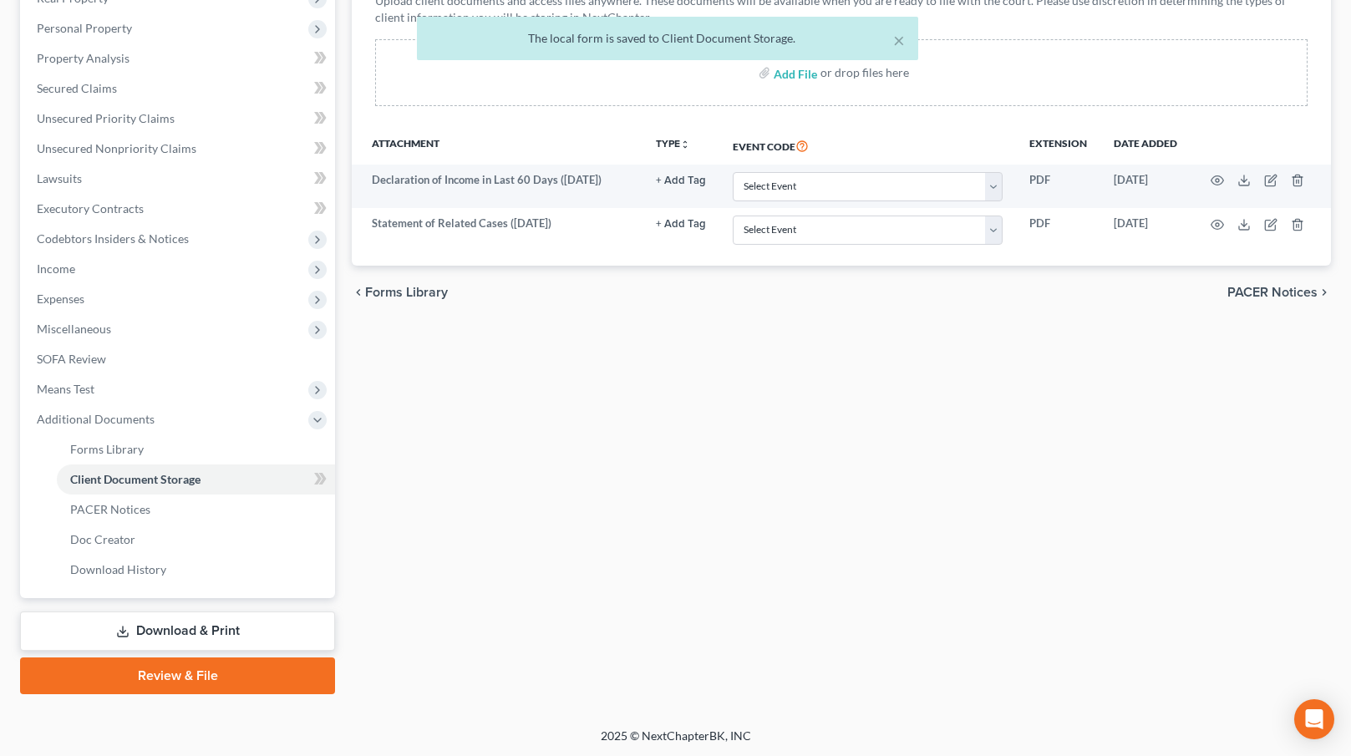
click at [150, 636] on link "Download & Print" at bounding box center [177, 631] width 315 height 39
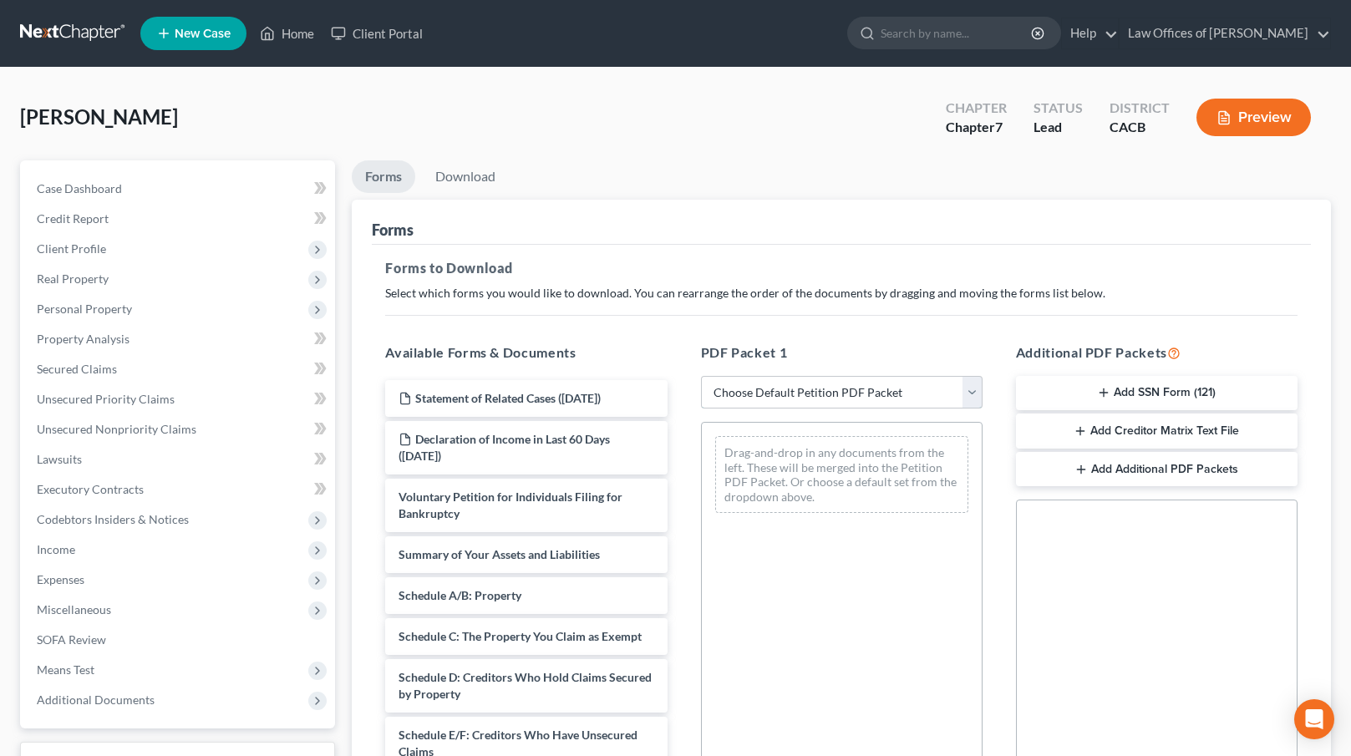
click at [793, 396] on select "Choose Default Petition PDF Packet Complete Bankruptcy Petition (all forms and …" at bounding box center [842, 392] width 282 height 33
select select "0"
click at [701, 376] on select "Choose Default Petition PDF Packet Complete Bankruptcy Petition (all forms and …" at bounding box center [842, 392] width 282 height 33
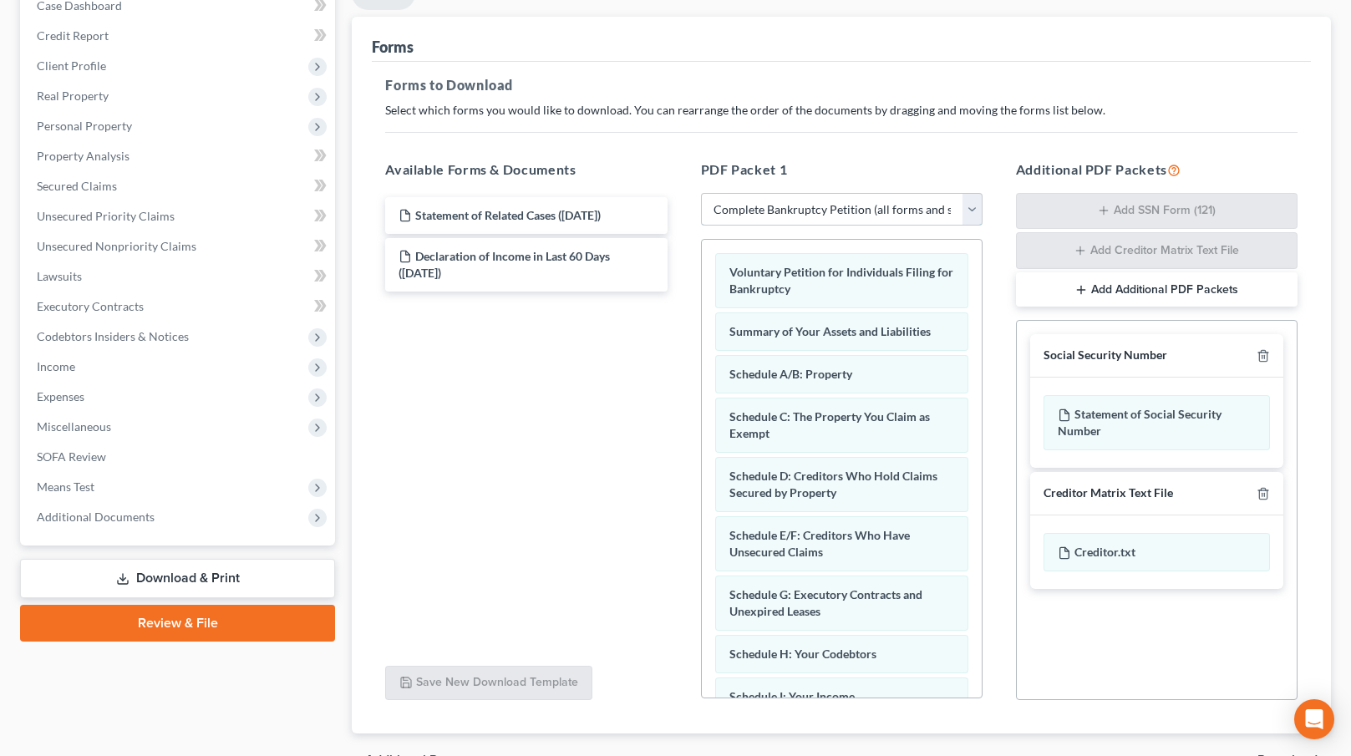
scroll to position [277, 0]
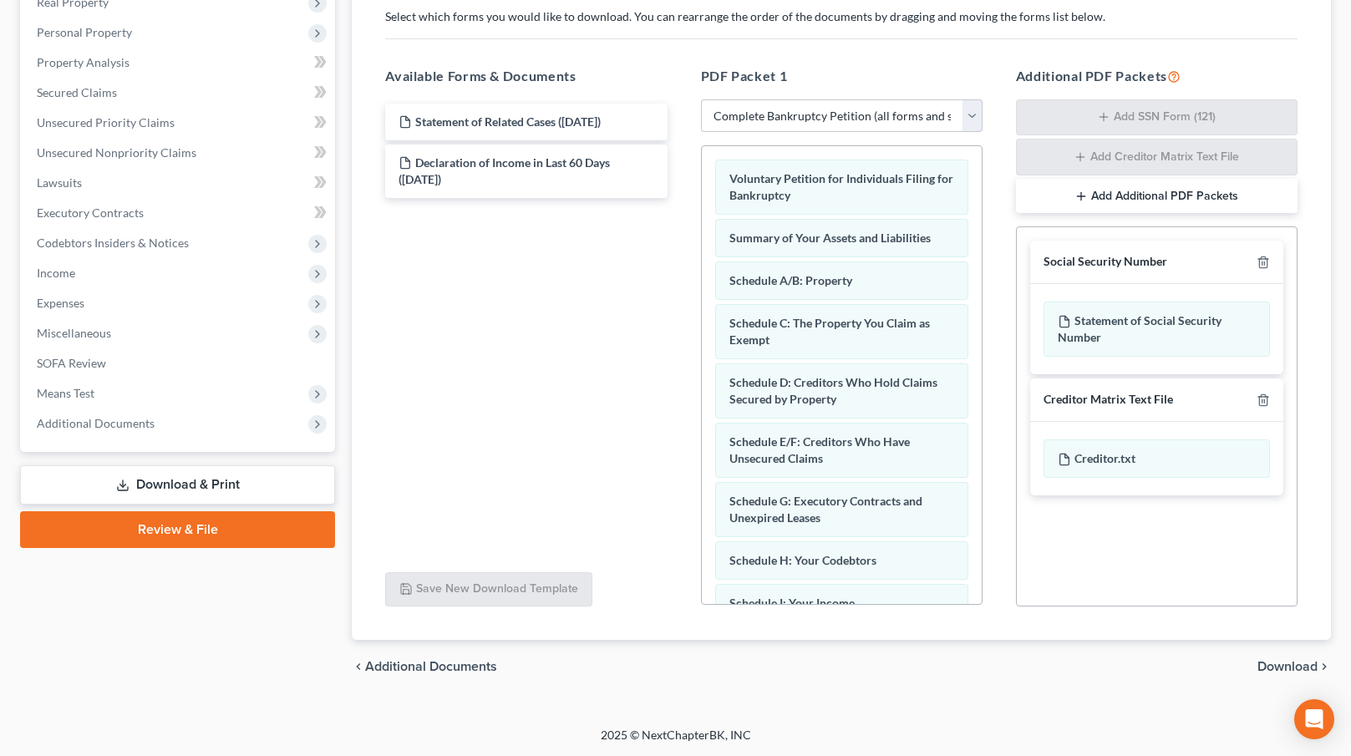
click at [1091, 204] on button "Add Additional PDF Packets" at bounding box center [1157, 196] width 282 height 35
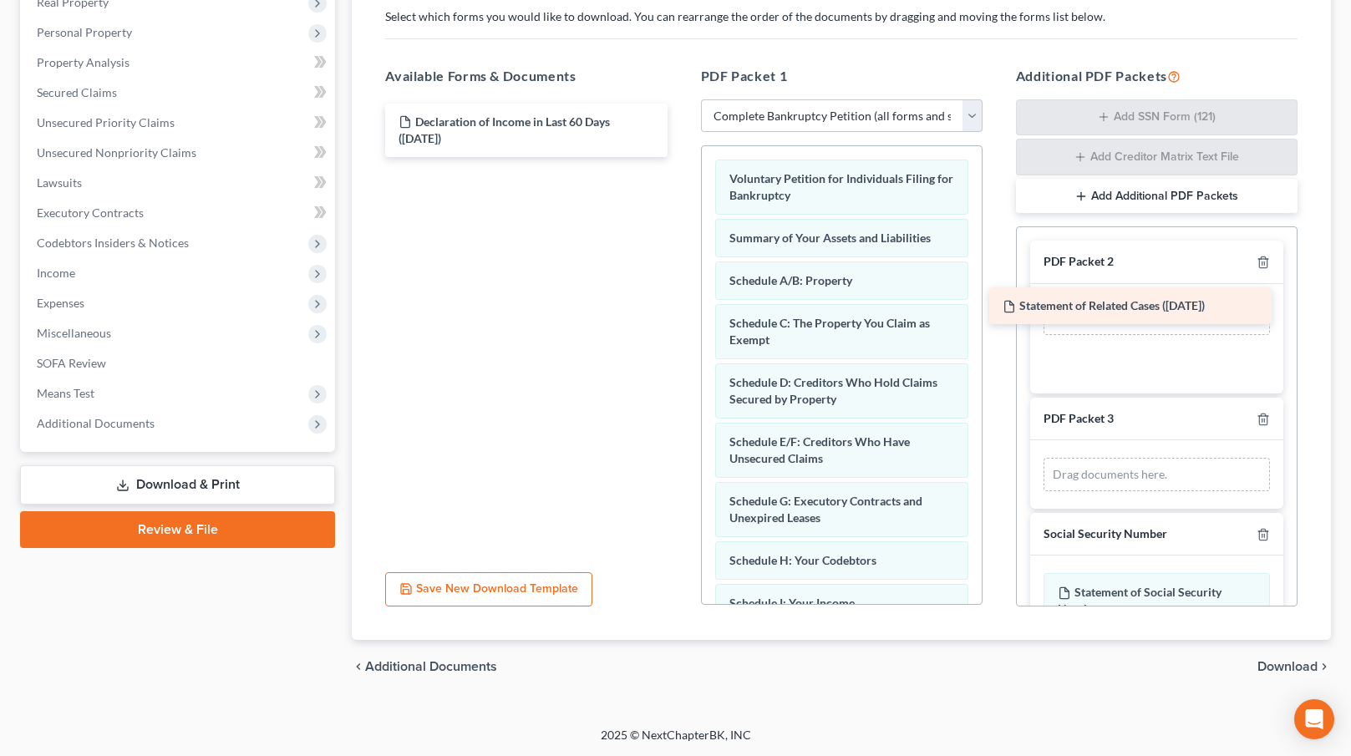
drag, startPoint x: 511, startPoint y: 126, endPoint x: 1116, endPoint y: 313, distance: 632.3
click at [680, 157] on div "Statement of Related Cases ([DATE]) Statement of Related Cases ([DATE]) Declara…" at bounding box center [526, 130] width 308 height 53
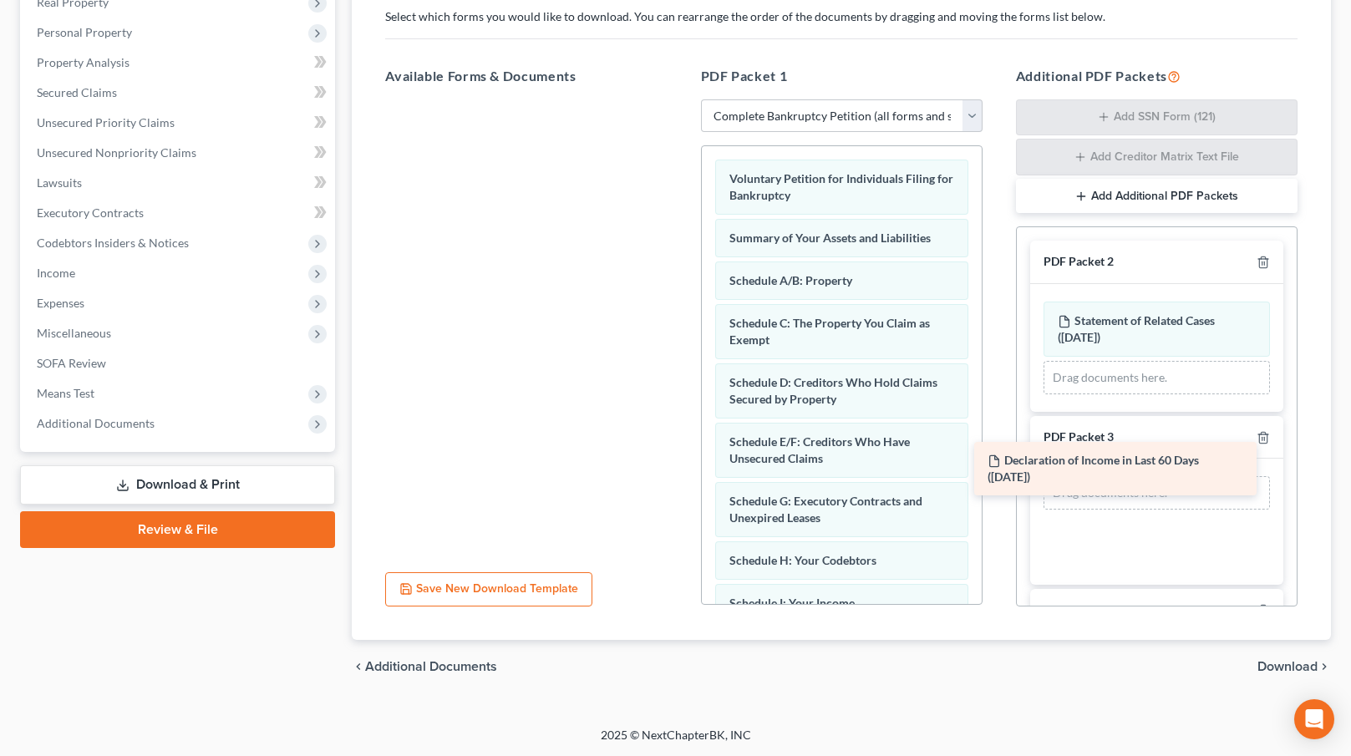
drag, startPoint x: 522, startPoint y: 129, endPoint x: 1112, endPoint y: 468, distance: 680.6
click at [680, 99] on div "Declaration of Income in Last 60 Days ([DATE]) Declaration of Income in Last 60…" at bounding box center [526, 99] width 308 height 0
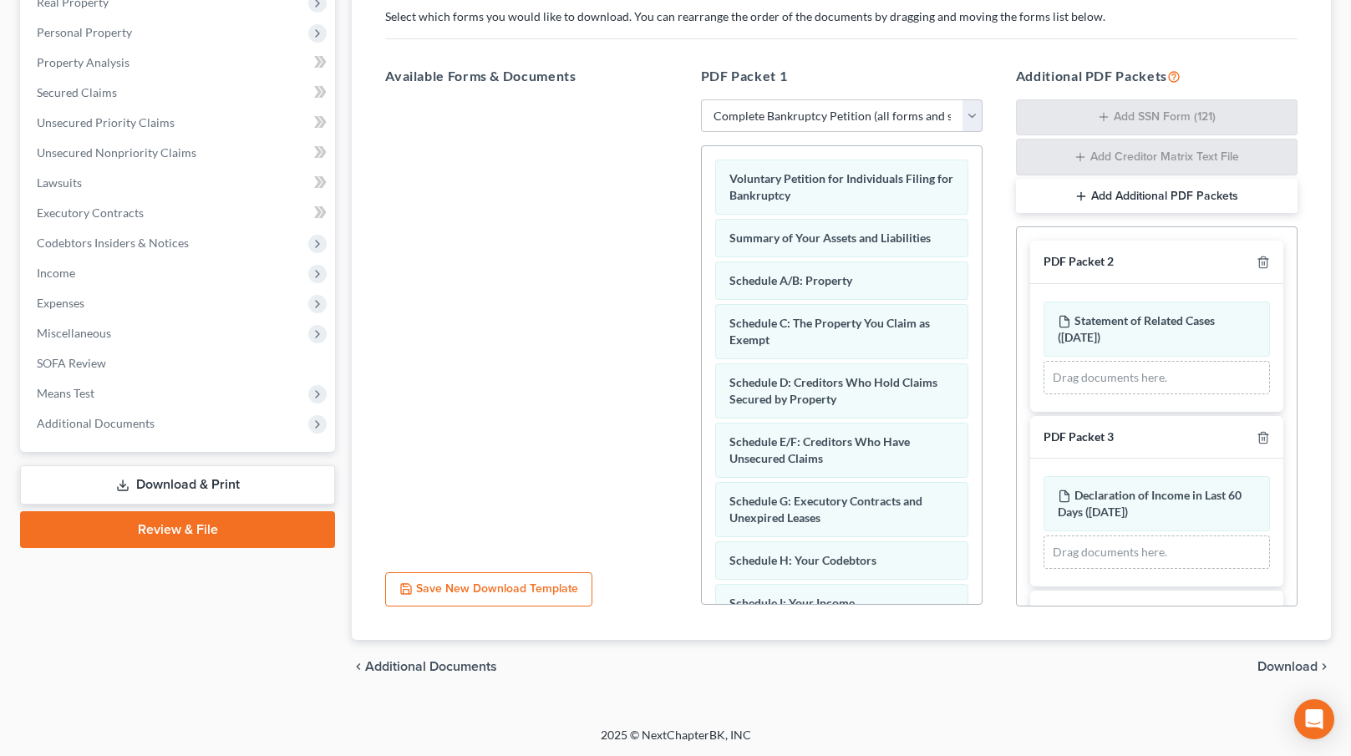
scroll to position [252, 0]
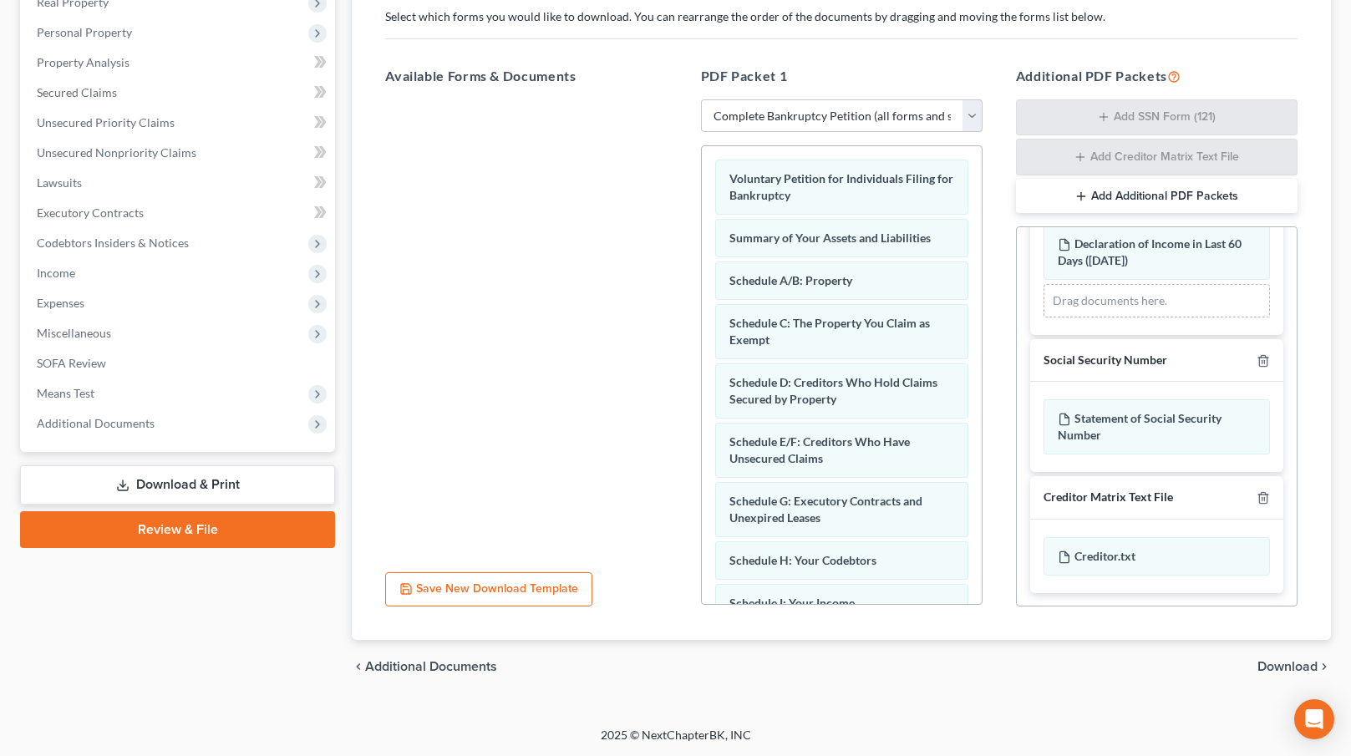
click at [1268, 662] on span "Download" at bounding box center [1288, 666] width 60 height 13
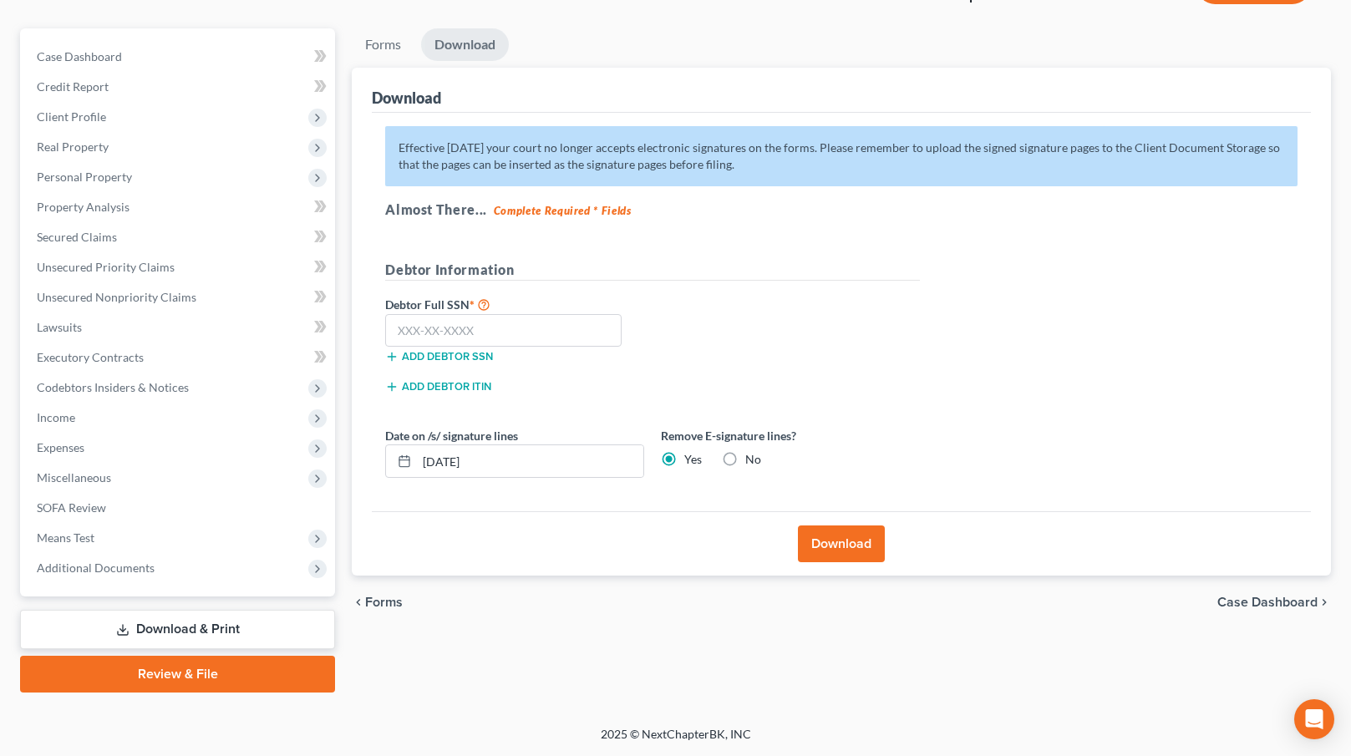
scroll to position [130, 0]
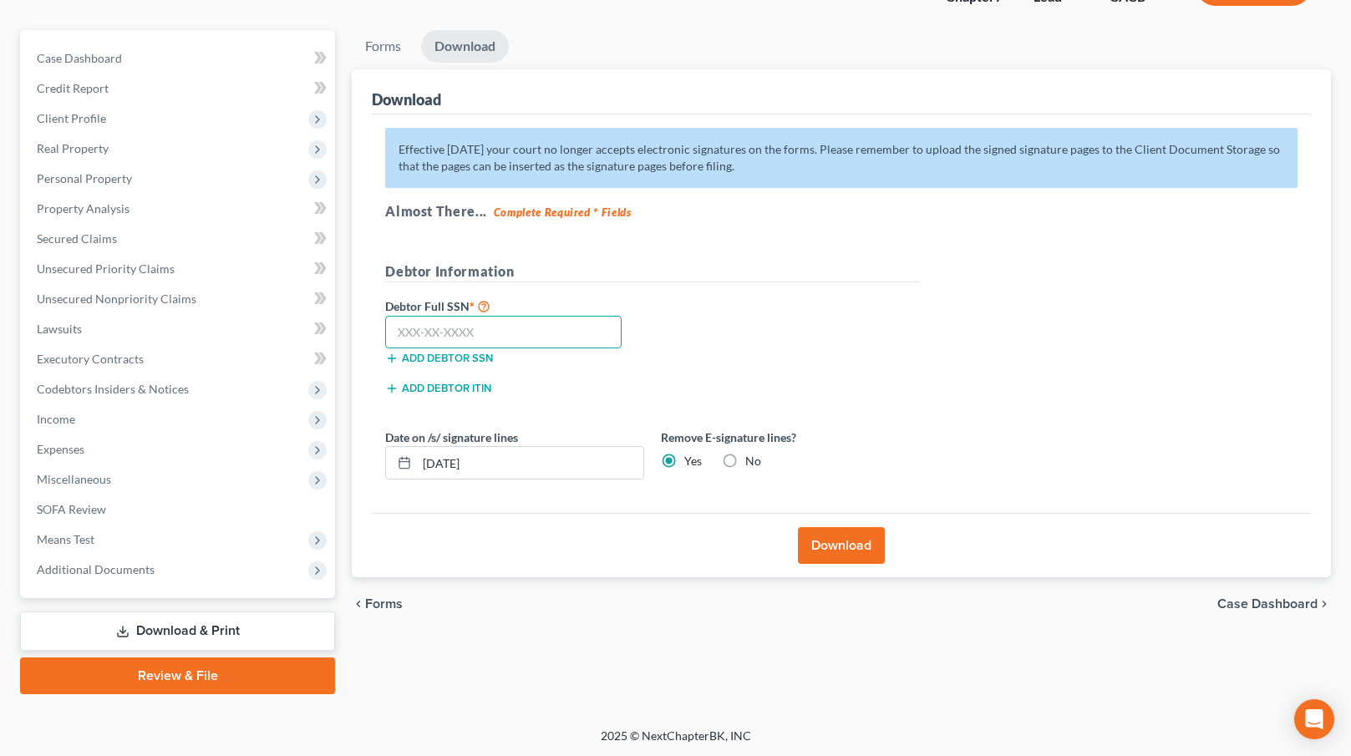
click at [436, 333] on input "text" at bounding box center [503, 332] width 236 height 33
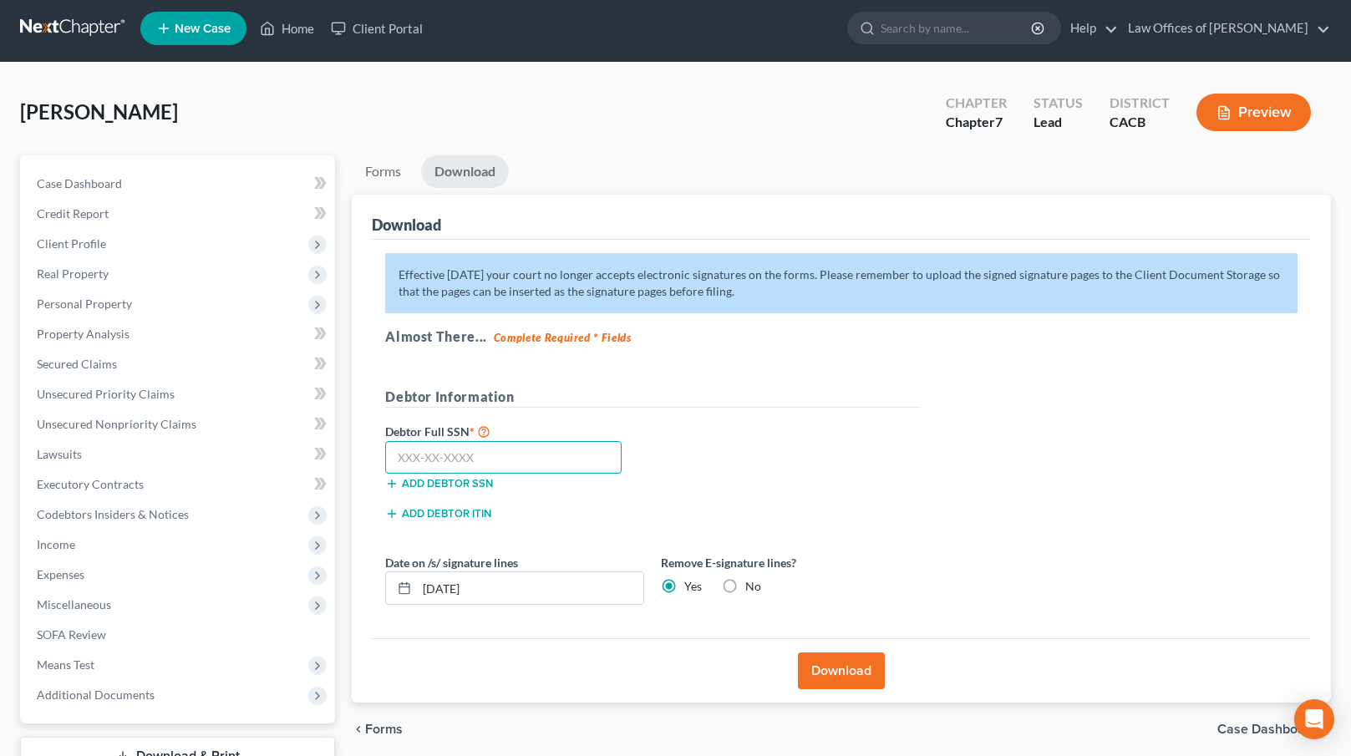
scroll to position [0, 0]
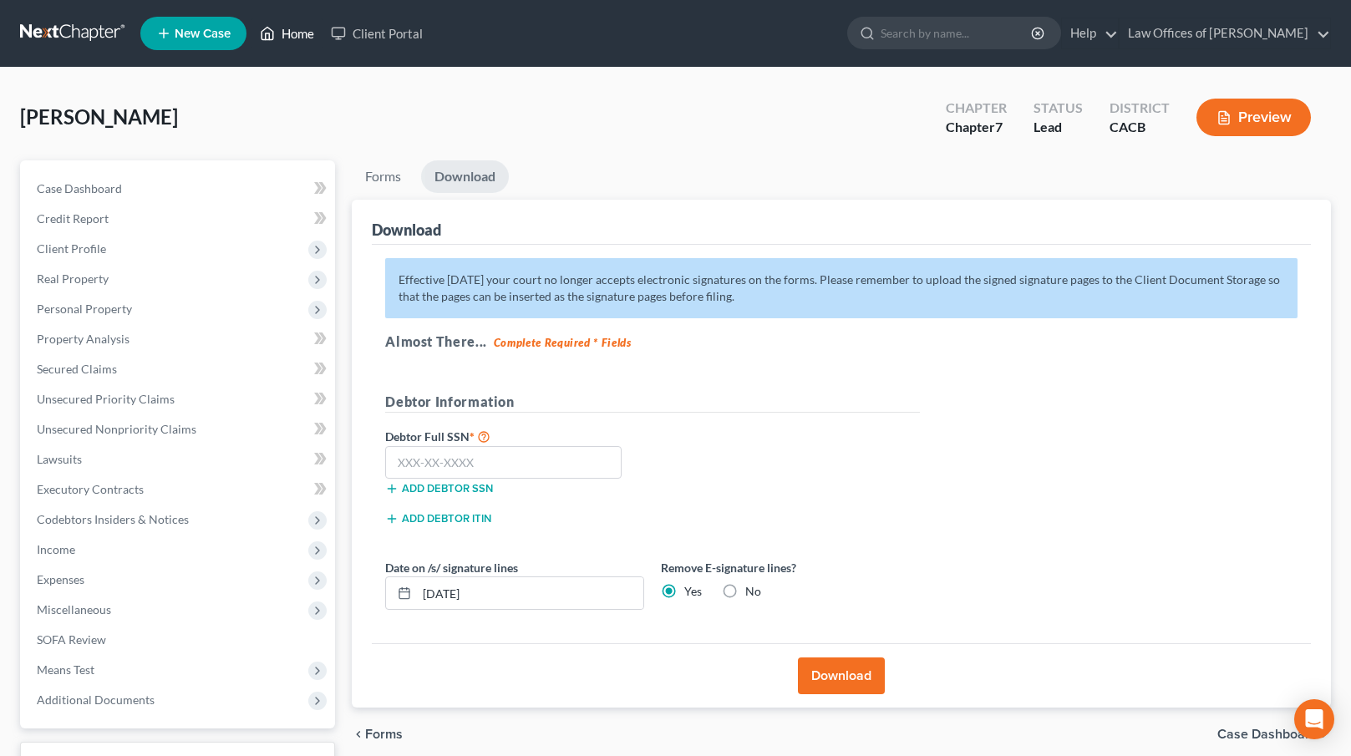
click at [292, 31] on link "Home" at bounding box center [287, 33] width 71 height 30
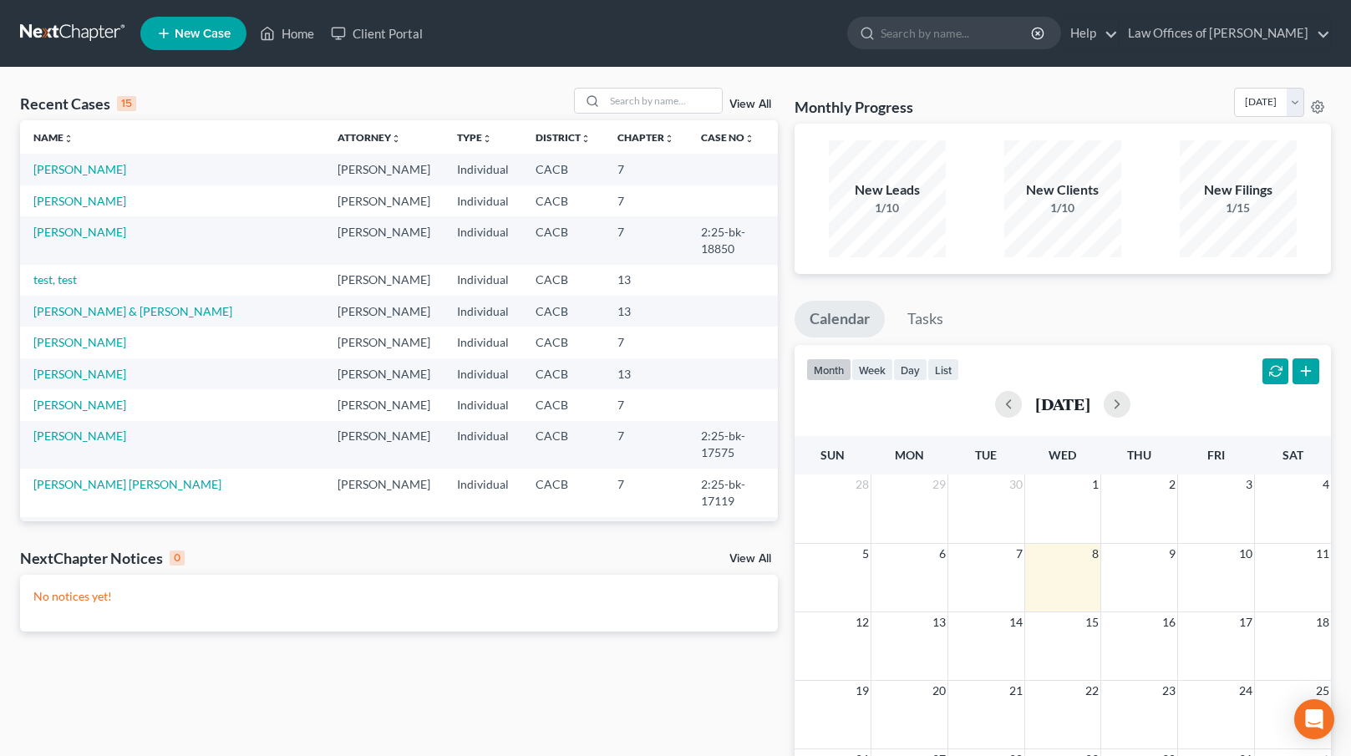
click at [211, 33] on span "New Case" at bounding box center [203, 34] width 56 height 13
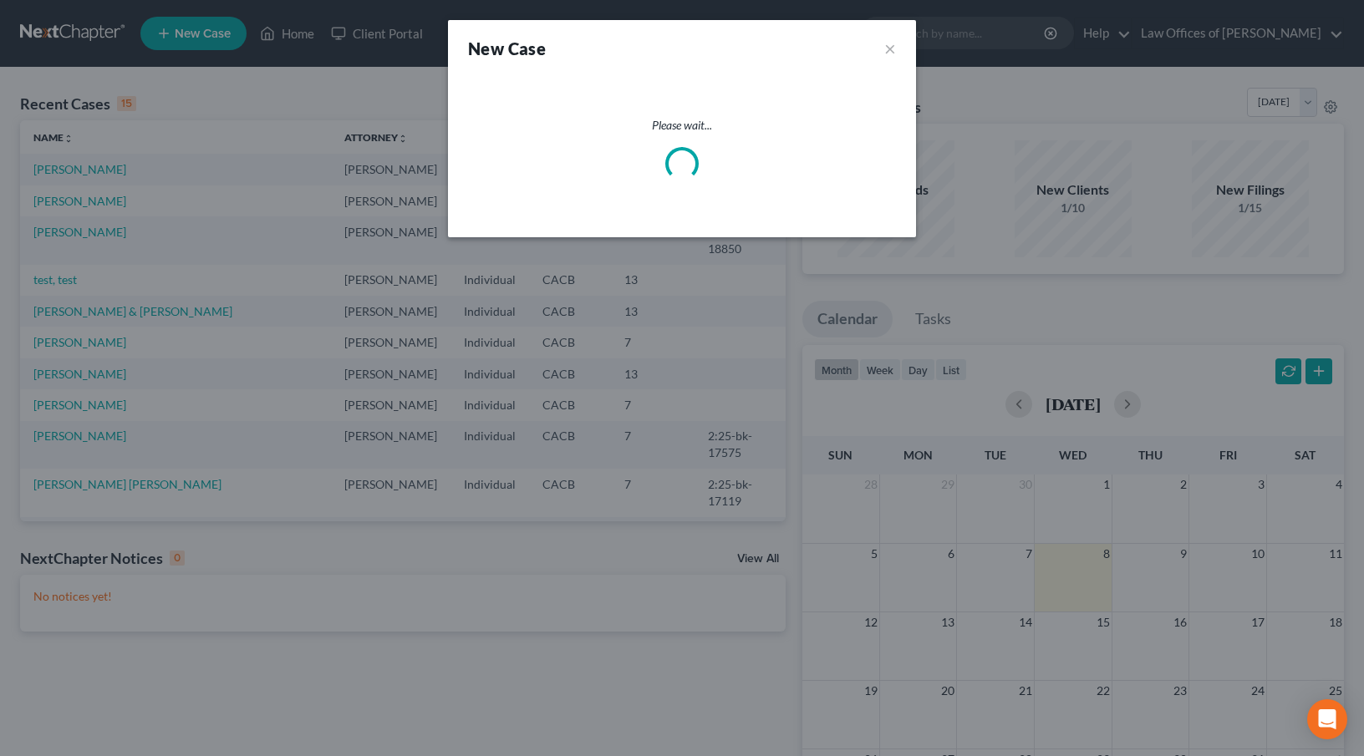
select select "7"
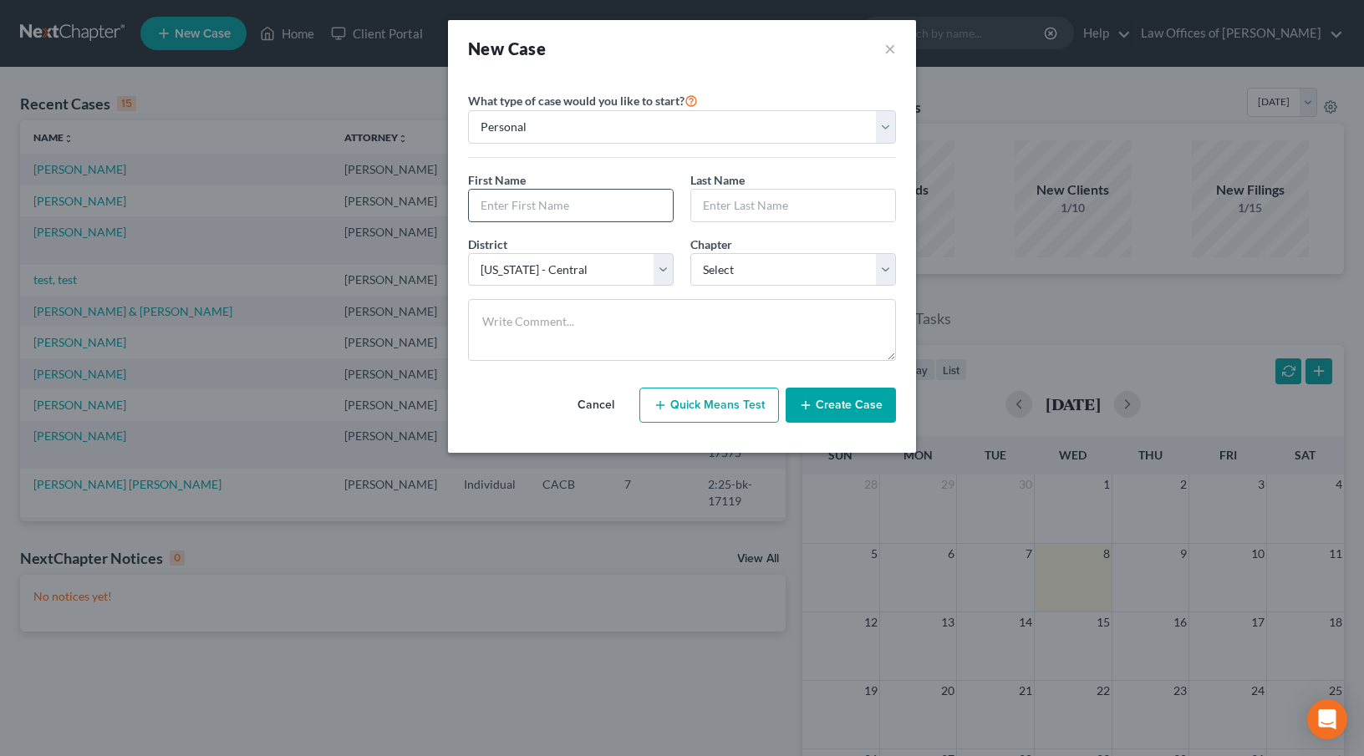
click at [542, 213] on input "text" at bounding box center [571, 206] width 204 height 32
type input "[PERSON_NAME]"
click at [787, 273] on select "Select 7 11 12 13" at bounding box center [793, 269] width 206 height 33
select select "0"
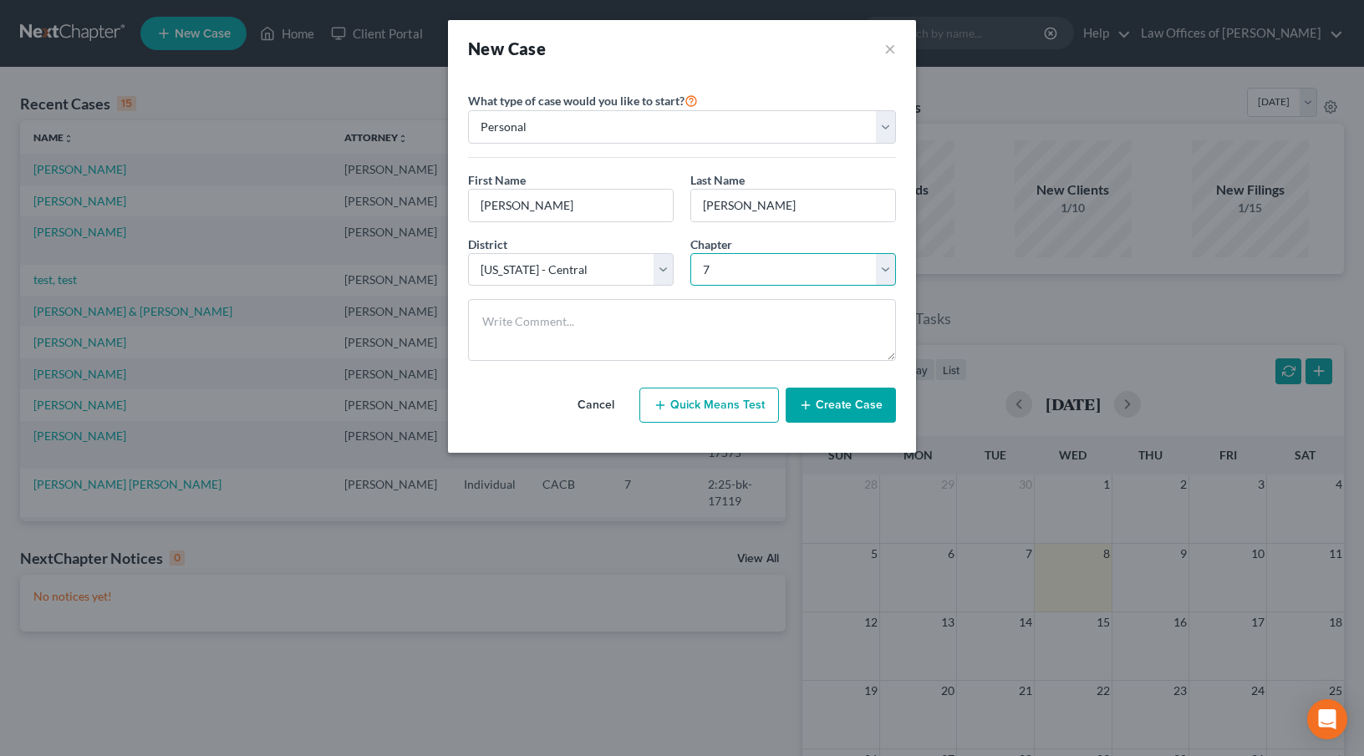
click at [690, 253] on select "Select 7 11 12 13" at bounding box center [793, 269] width 206 height 33
click at [847, 415] on button "Create Case" at bounding box center [840, 405] width 110 height 35
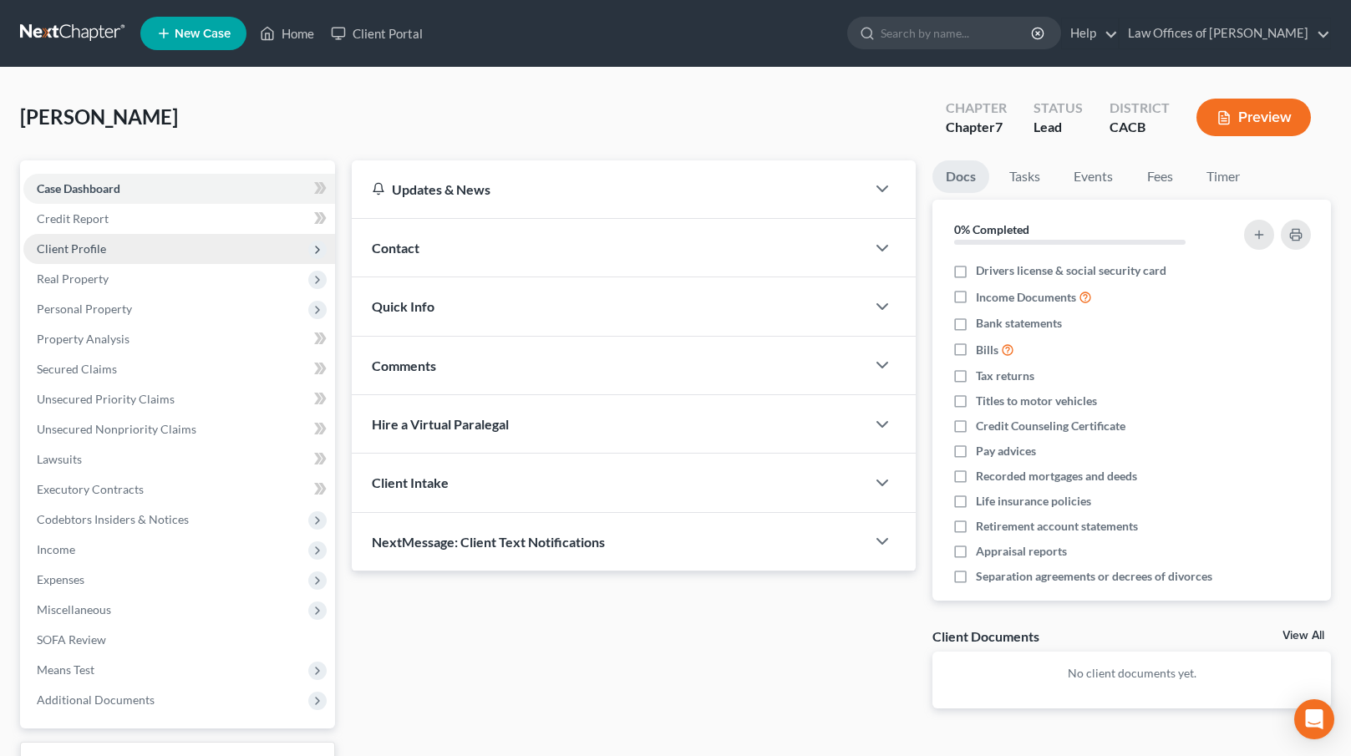
click at [136, 240] on span "Client Profile" at bounding box center [179, 249] width 312 height 30
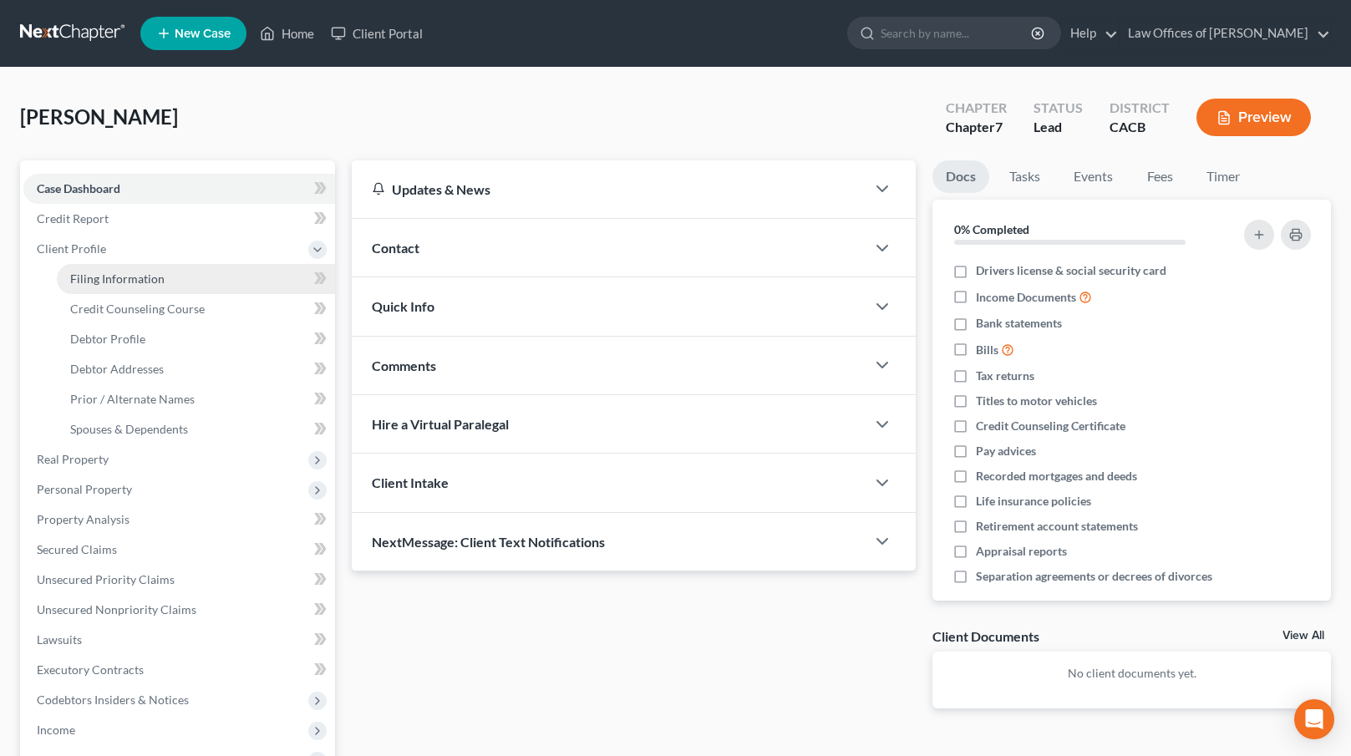
click at [157, 269] on link "Filing Information" at bounding box center [196, 279] width 278 height 30
select select "1"
select select "0"
select select "7"
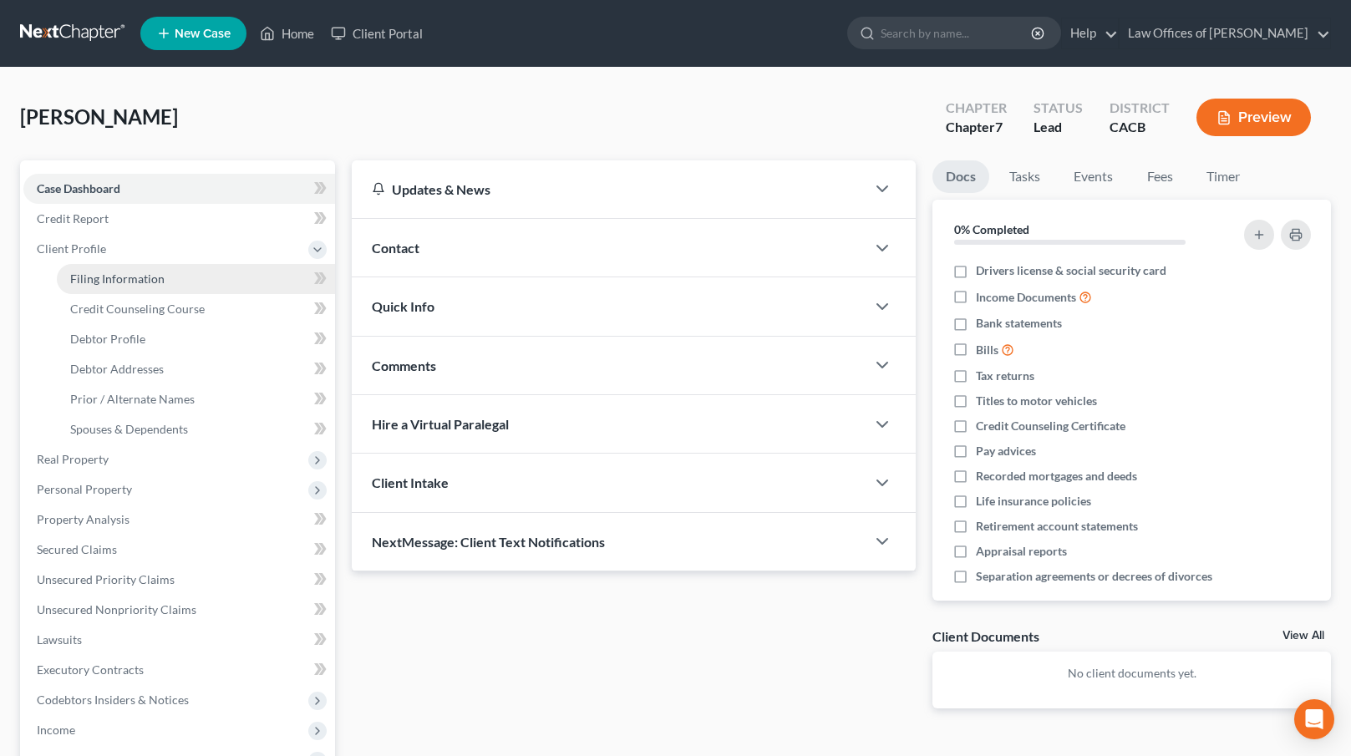
select select "0"
select select "4"
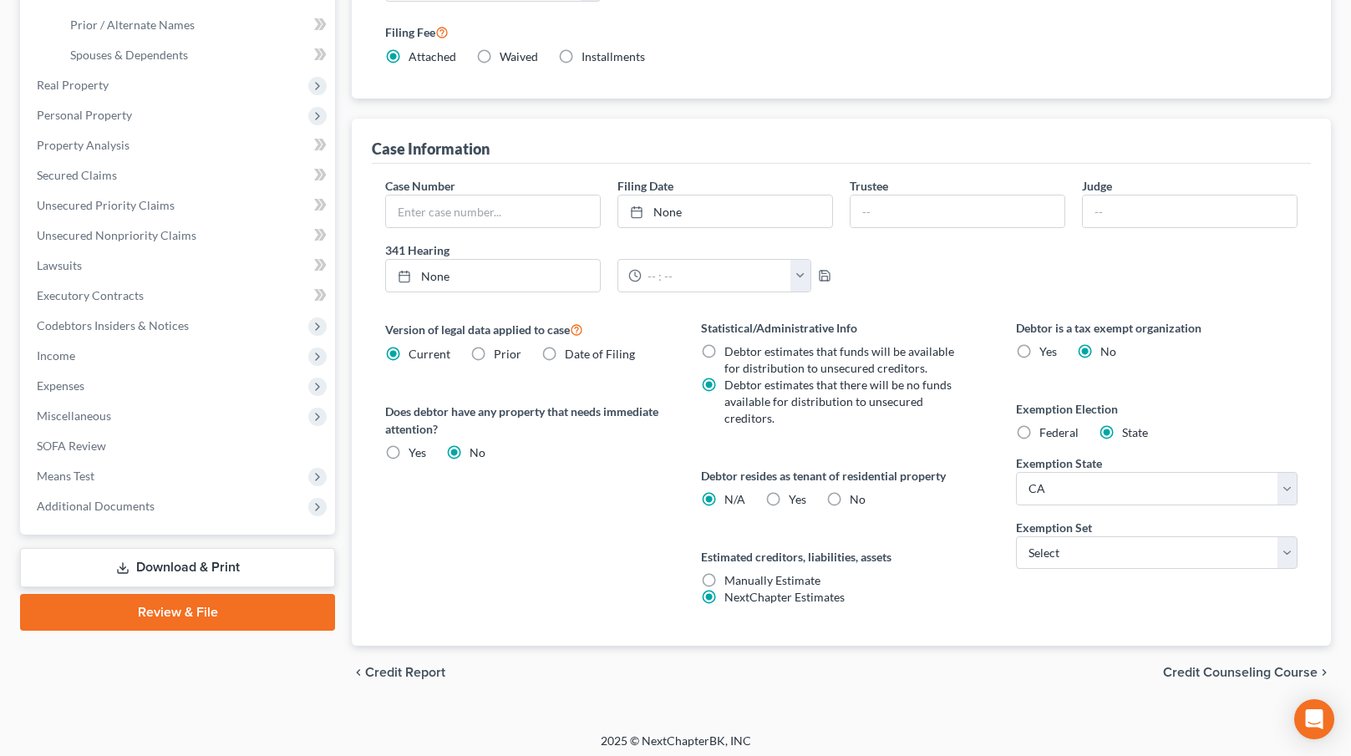
scroll to position [380, 0]
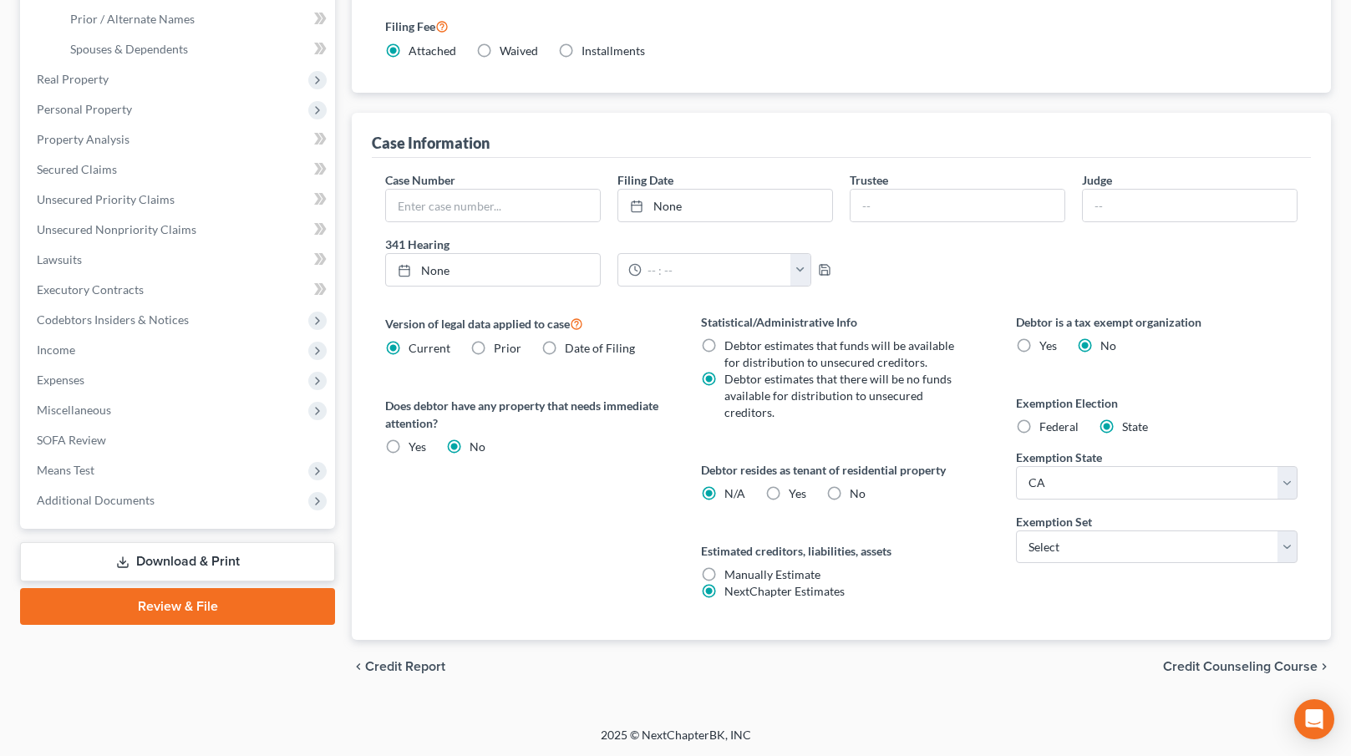
click at [789, 491] on label "Yes Yes" at bounding box center [798, 494] width 18 height 17
click at [796, 491] on input "Yes Yes" at bounding box center [801, 491] width 11 height 11
radio input "true"
radio input "false"
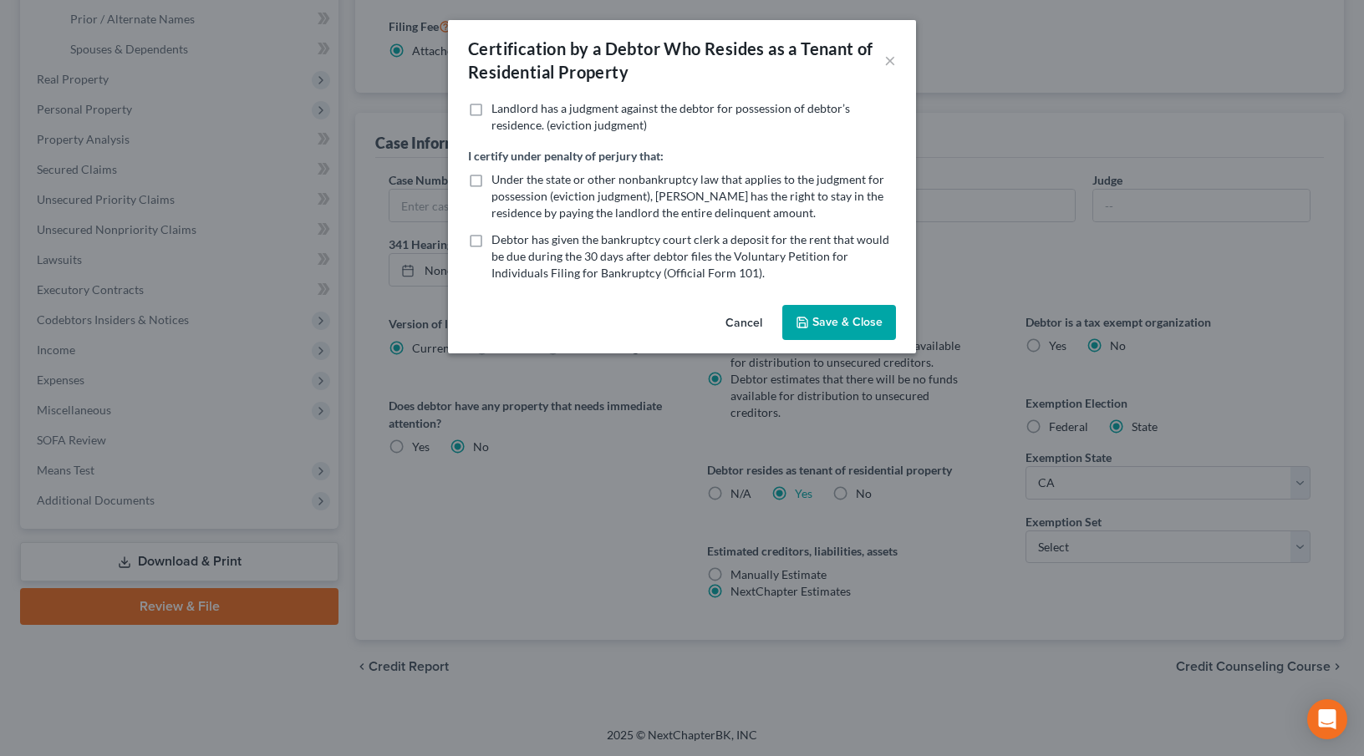
click at [852, 311] on button "Save & Close" at bounding box center [839, 322] width 114 height 35
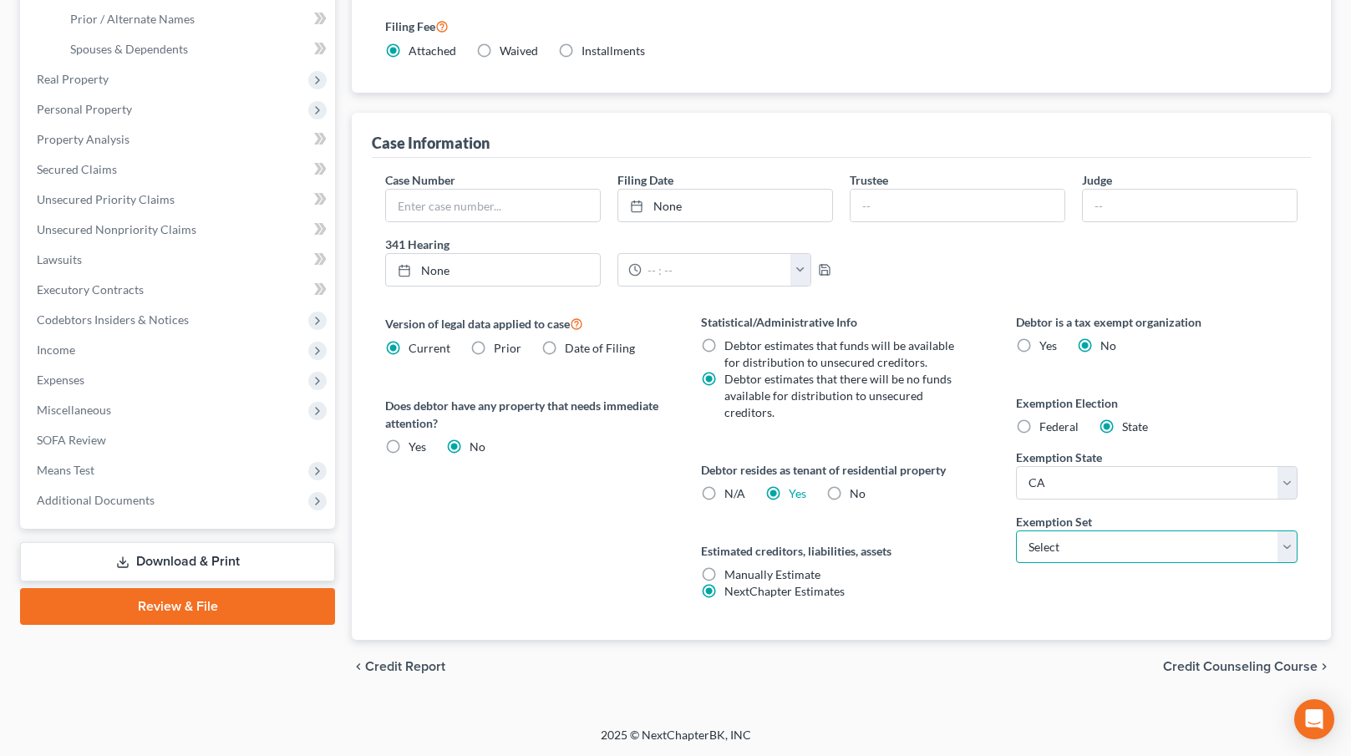
click at [1135, 549] on select "Select 703 704" at bounding box center [1157, 547] width 282 height 33
select select "0"
click at [1016, 531] on select "Select 703 704" at bounding box center [1157, 547] width 282 height 33
click at [1251, 667] on span "Credit Counseling Course" at bounding box center [1240, 666] width 155 height 13
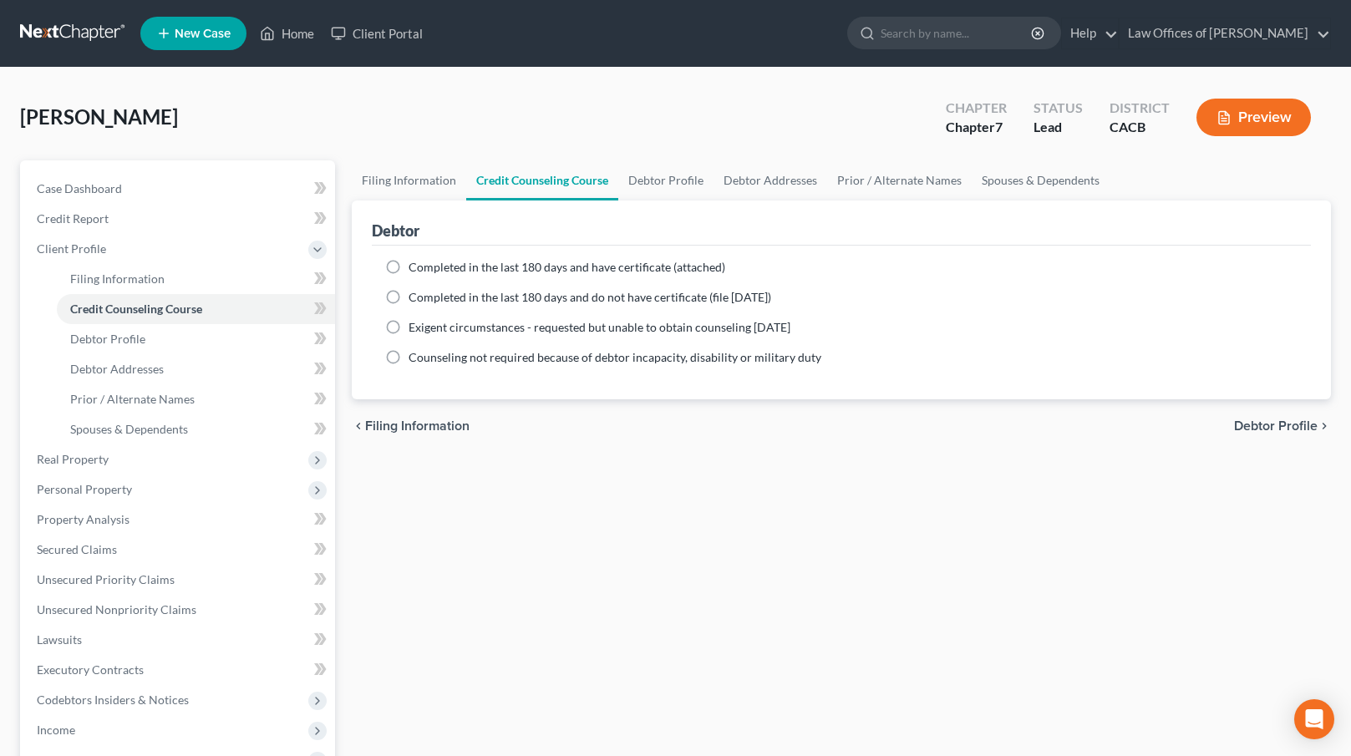
click at [502, 303] on span "Completed in the last 180 days and do not have certificate (file [DATE])" at bounding box center [590, 297] width 363 height 14
click at [426, 300] on input "Completed in the last 180 days and do not have certificate (file [DATE])" at bounding box center [420, 294] width 11 height 11
radio input "true"
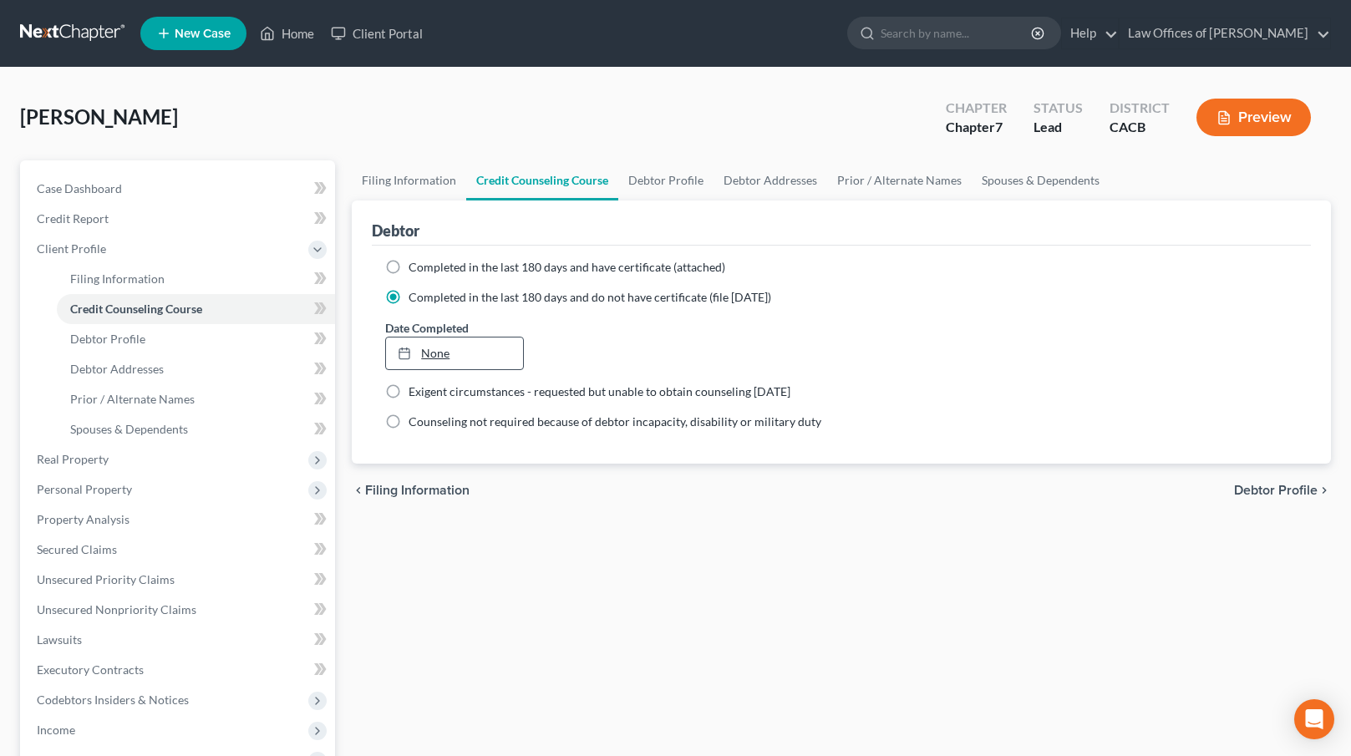
type input "[DATE]"
click at [481, 362] on link "None" at bounding box center [454, 354] width 136 height 32
click at [327, 315] on span at bounding box center [320, 310] width 29 height 25
click at [1254, 494] on span "Debtor Profile" at bounding box center [1276, 490] width 84 height 13
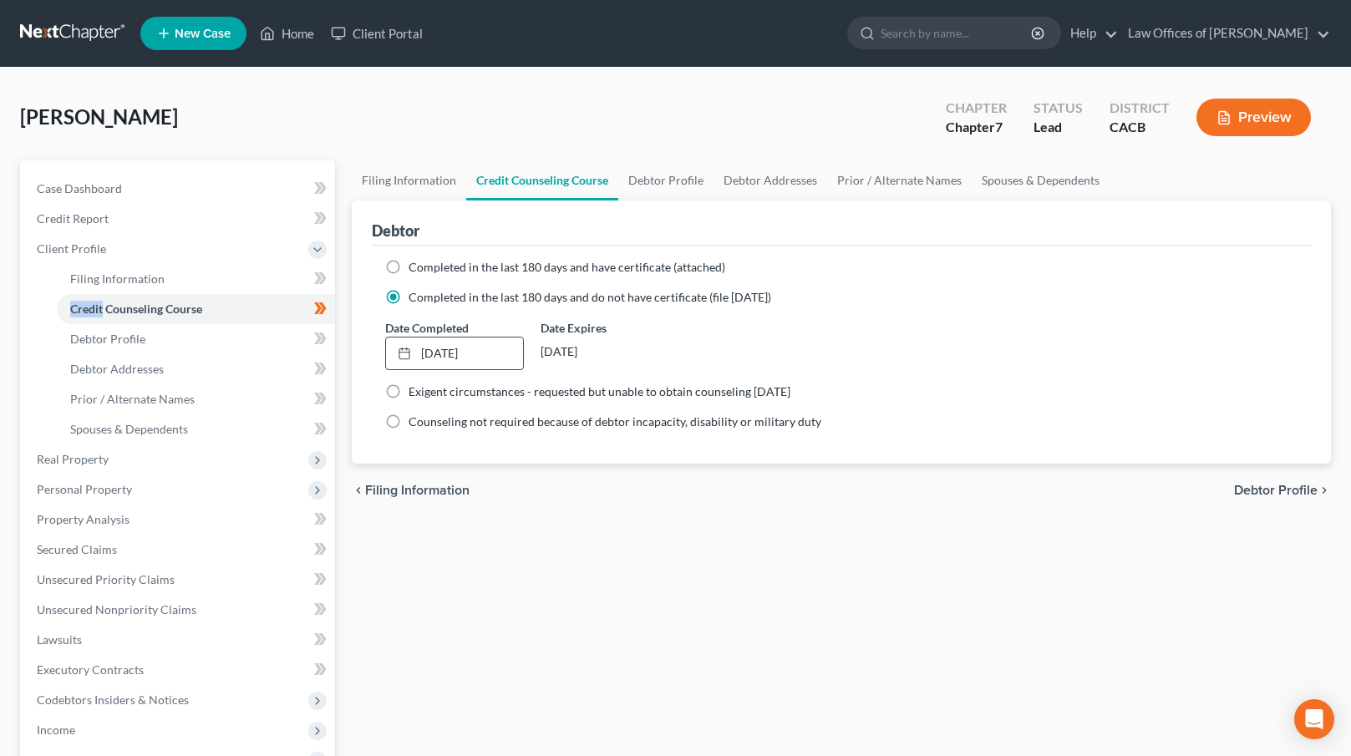
select select "0"
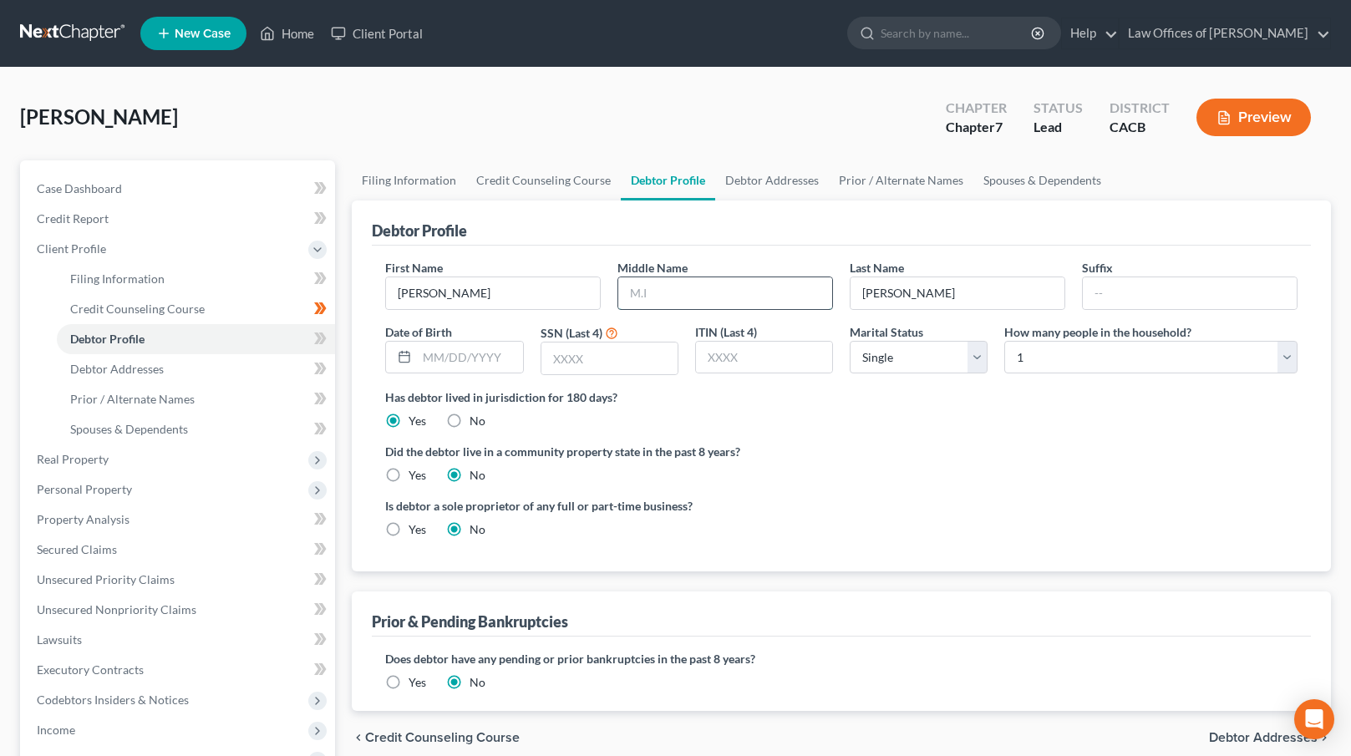
click at [769, 297] on input "text" at bounding box center [725, 293] width 214 height 32
type input "[PERSON_NAME]"
click at [458, 353] on input "text" at bounding box center [469, 358] width 105 height 32
type input "[DATE]"
click at [409, 471] on label "Yes" at bounding box center [418, 475] width 18 height 17
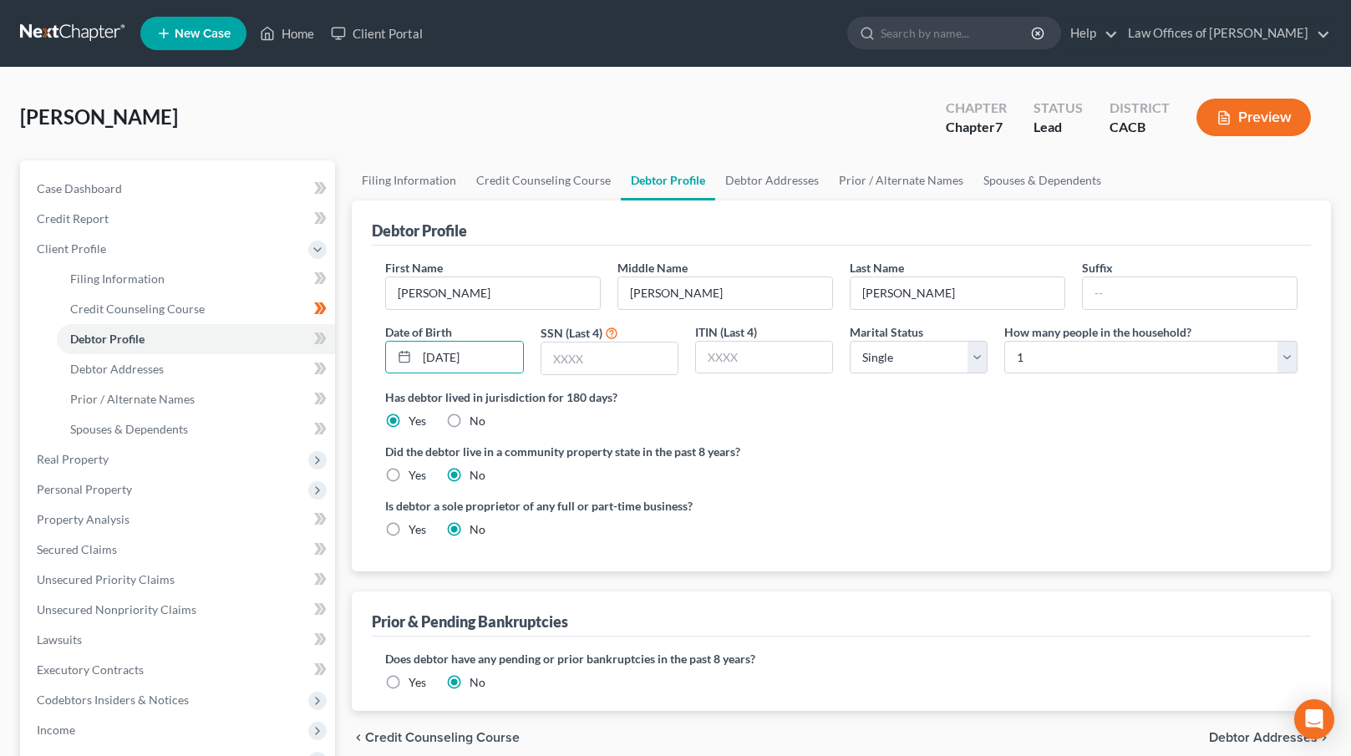
click at [415, 471] on input "Yes" at bounding box center [420, 472] width 11 height 11
radio input "true"
radio input "false"
click at [601, 364] on input "text" at bounding box center [609, 359] width 136 height 32
type input "9291"
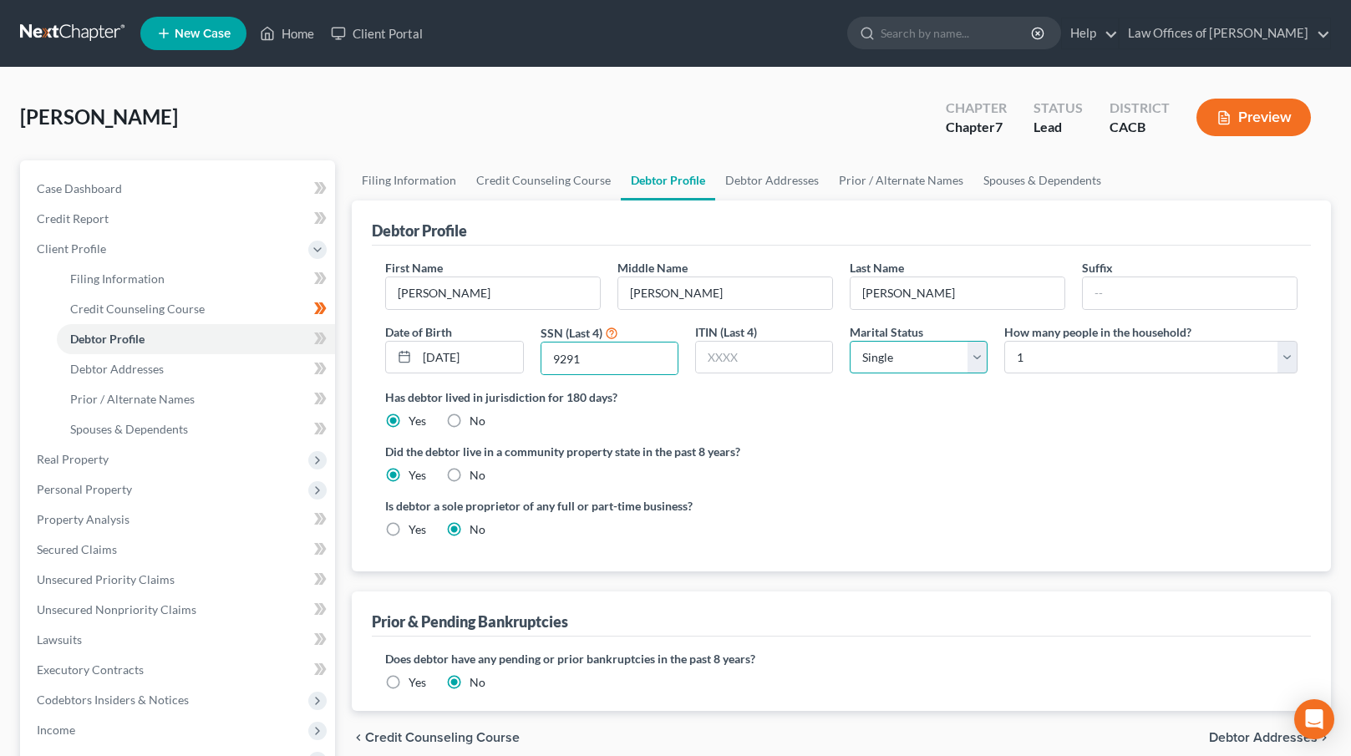
click at [974, 359] on select "Select Single Married Separated Divorced Widowed" at bounding box center [919, 357] width 138 height 33
select select "1"
click at [850, 341] on select "Select Single Married Separated Divorced Widowed" at bounding box center [919, 357] width 138 height 33
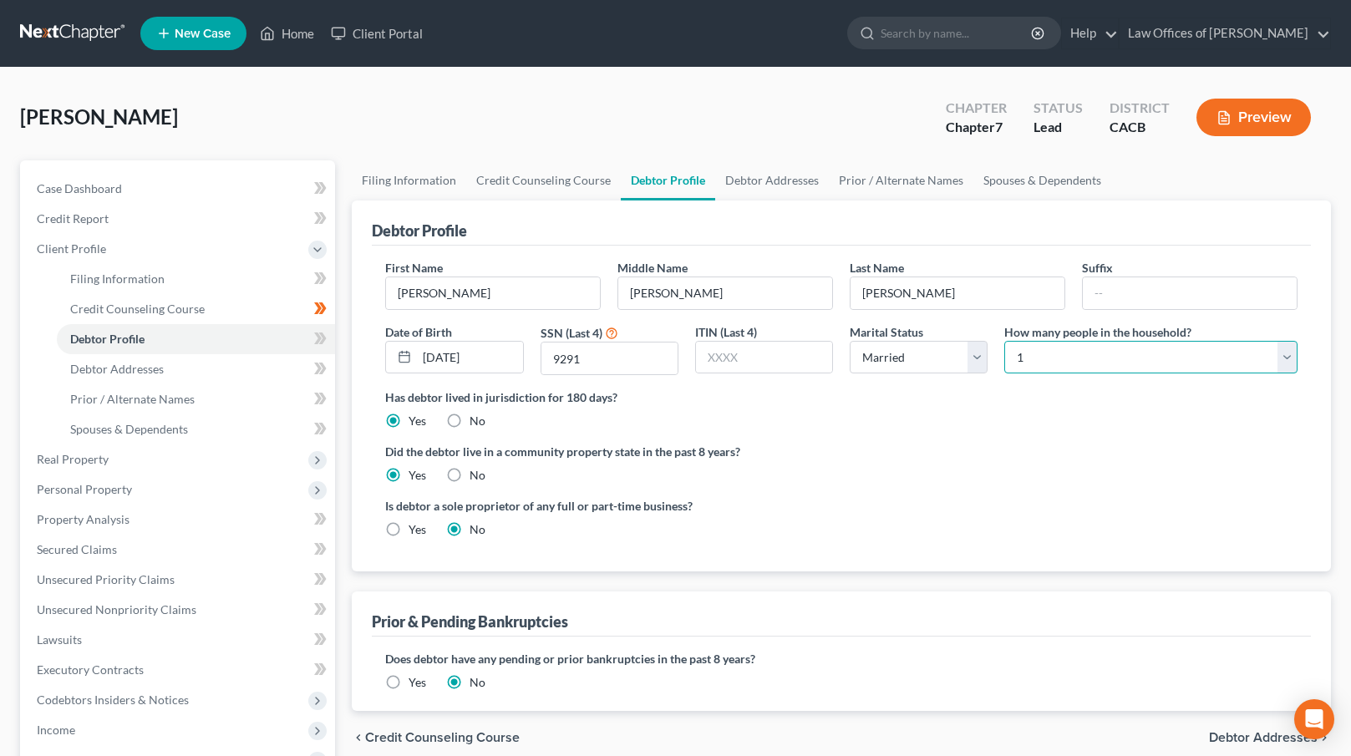
click at [1144, 354] on select "Select 1 2 3 4 5 6 7 8 9 10 11 12 13 14 15 16 17 18 19 20" at bounding box center [1150, 357] width 293 height 33
select select "3"
click at [1004, 341] on select "Select 1 2 3 4 5 6 7 8 9 10 11 12 13 14 15 16 17 18 19 20" at bounding box center [1150, 357] width 293 height 33
click at [1001, 460] on div "Did the debtor live in a community property state in the past 8 years? Yes No" at bounding box center [841, 463] width 913 height 41
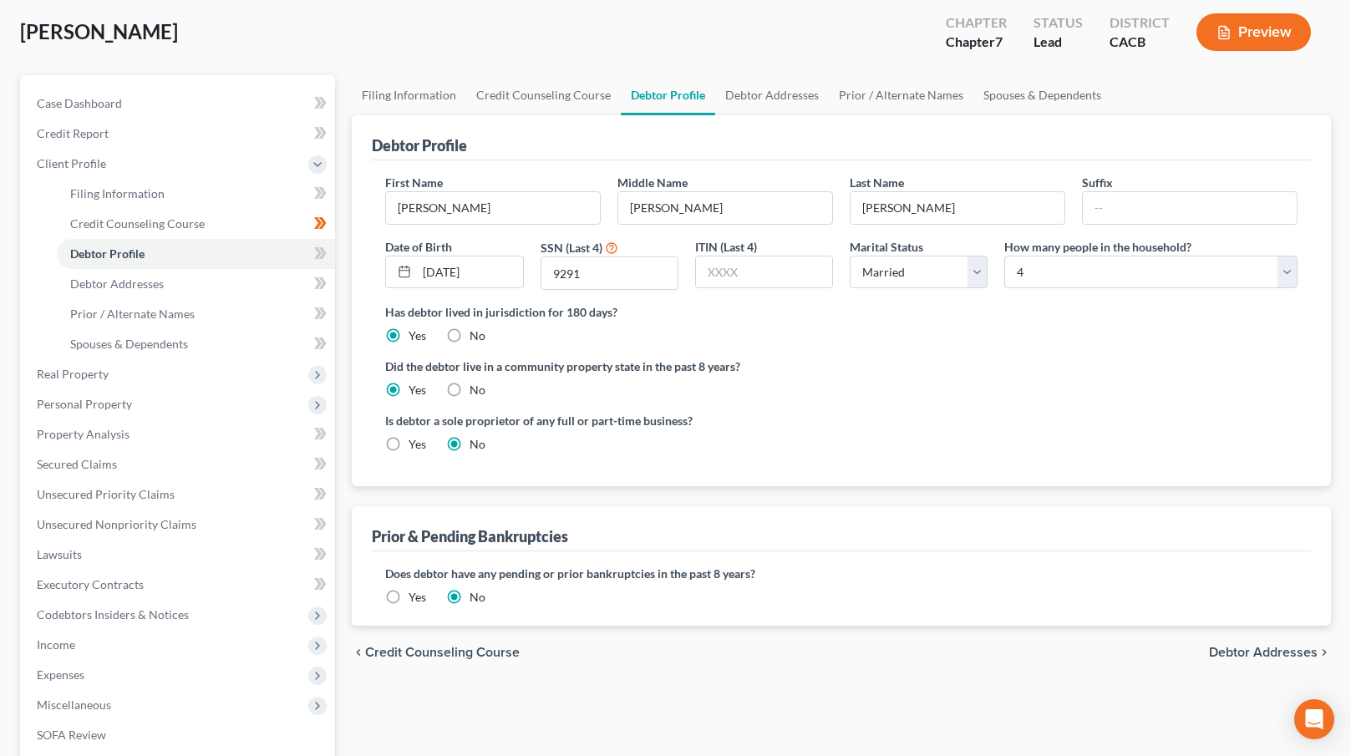
scroll to position [215, 0]
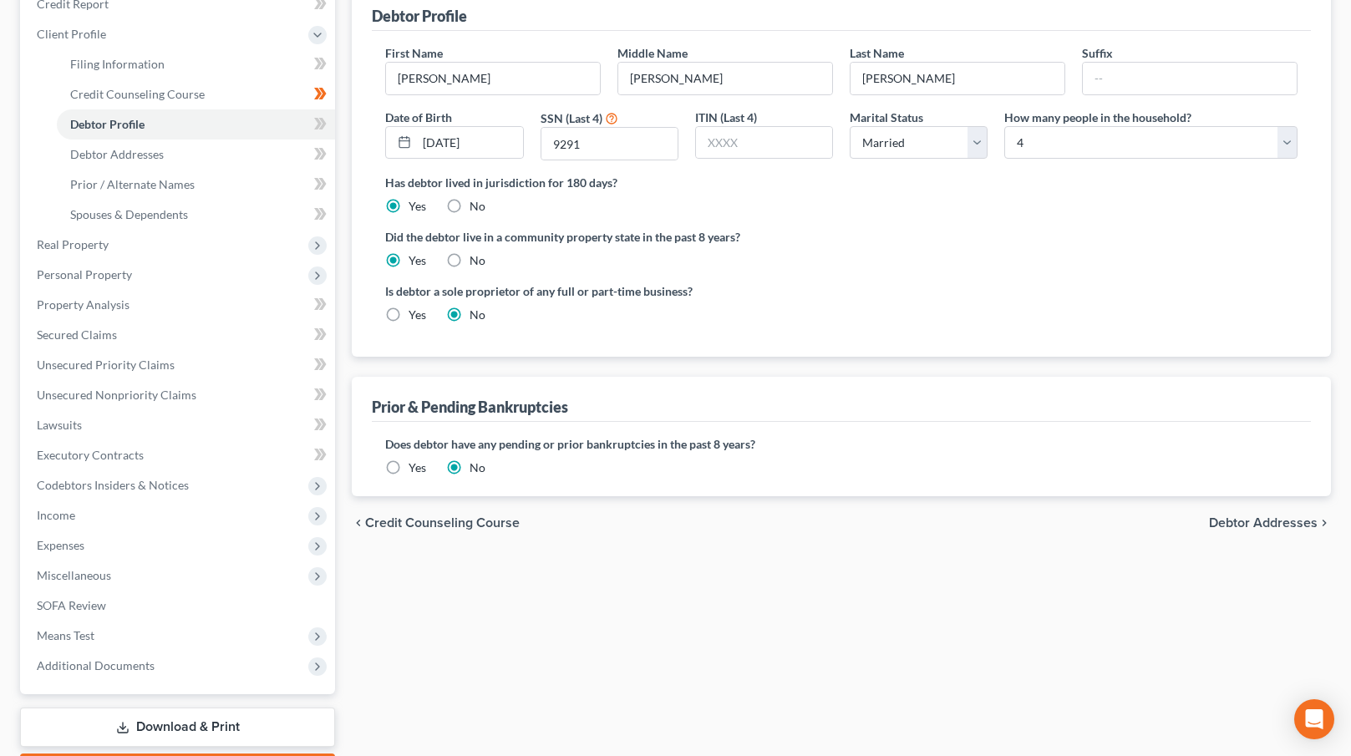
click at [1252, 517] on span "Debtor Addresses" at bounding box center [1263, 522] width 109 height 13
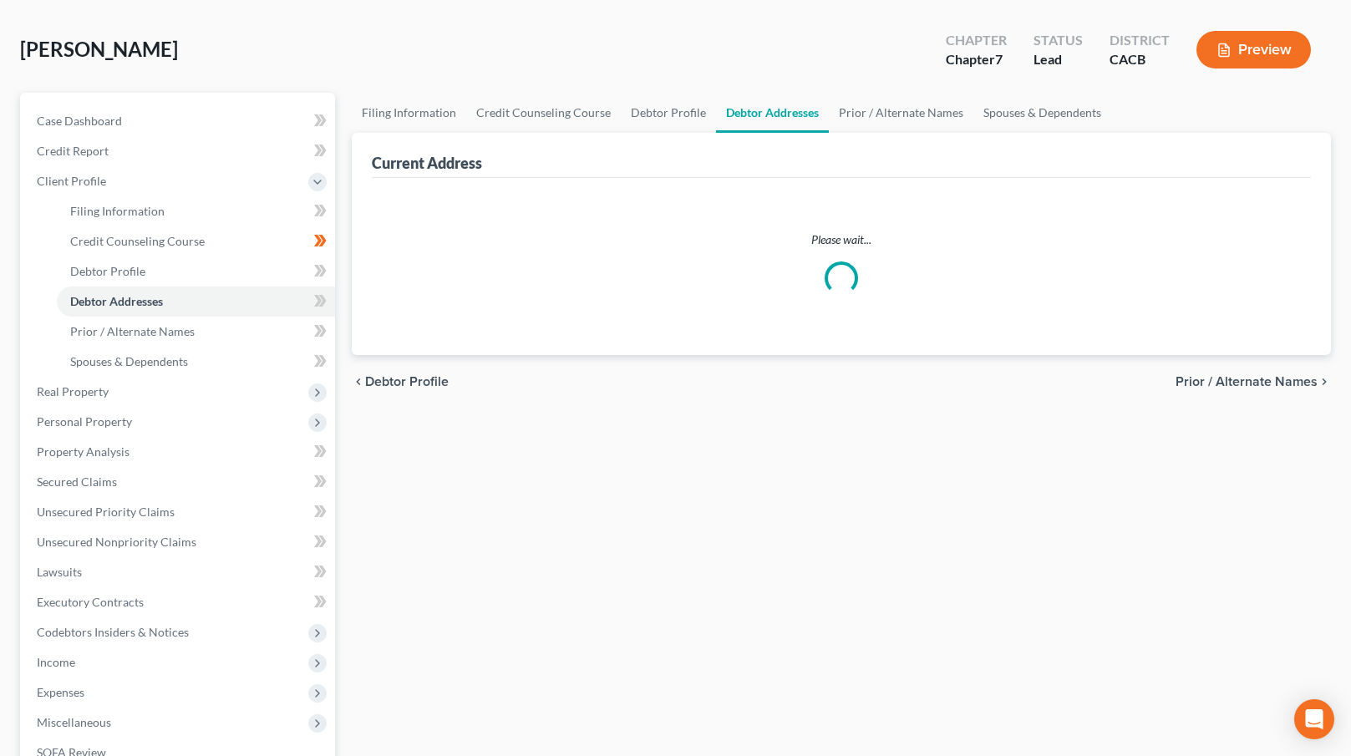
select select "0"
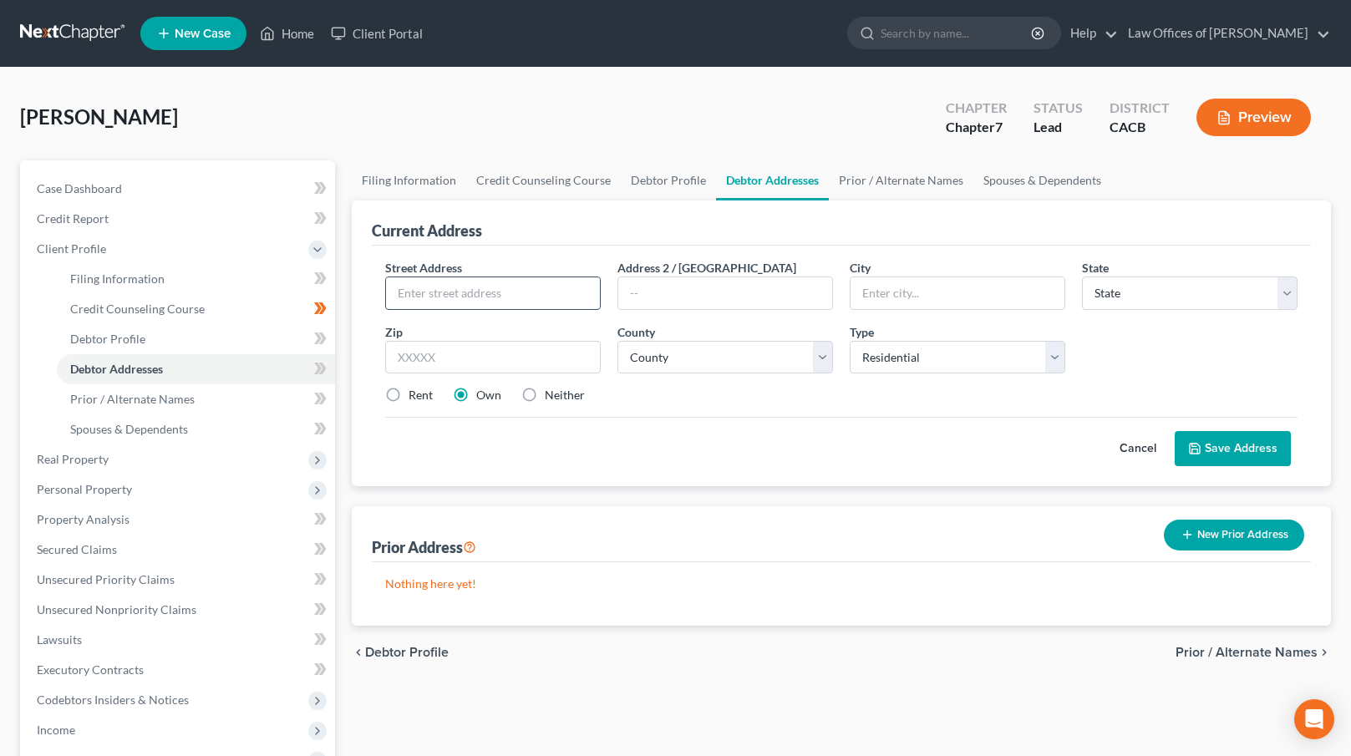
click at [505, 297] on input "text" at bounding box center [493, 293] width 214 height 32
type input "[STREET_ADDRESS][PERSON_NAME]"
click at [435, 353] on input "text" at bounding box center [493, 357] width 216 height 33
type input "90601"
click at [407, 393] on div "Rent" at bounding box center [409, 395] width 48 height 17
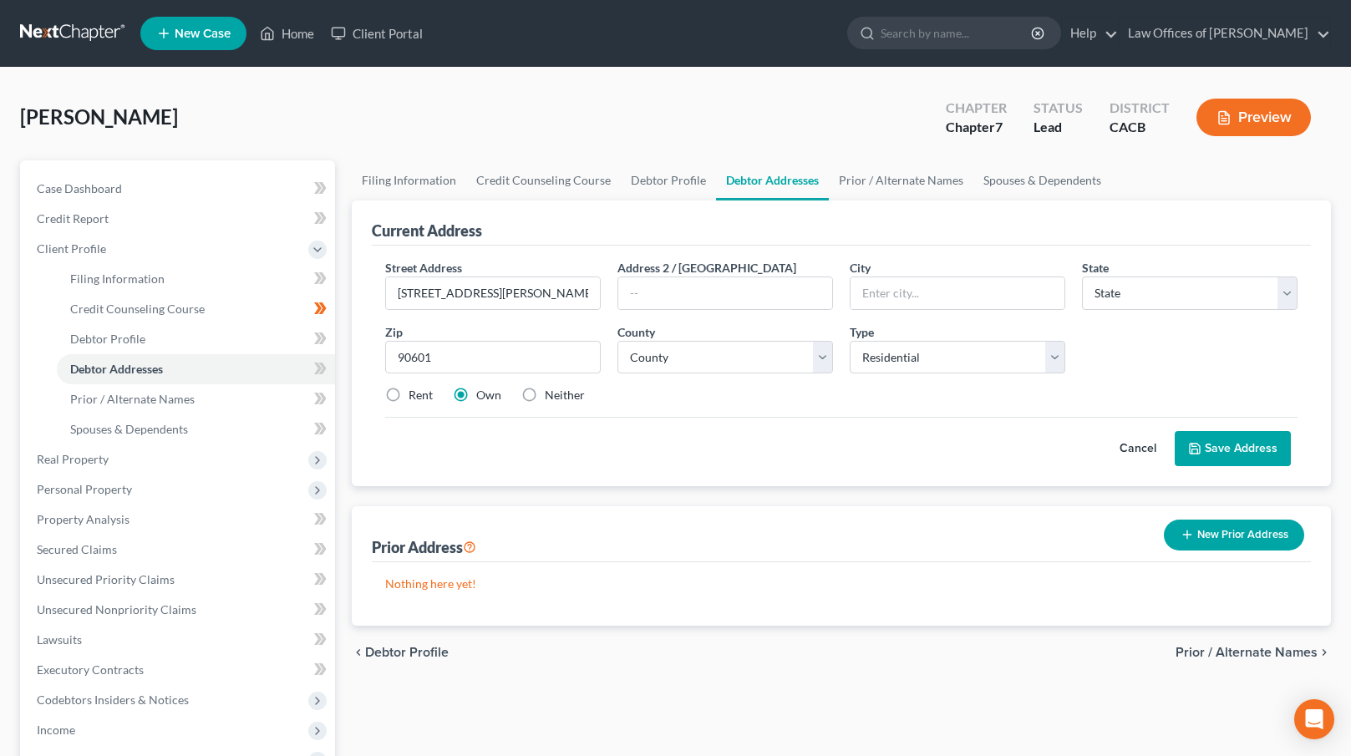
type input "Whittier"
select select "4"
click at [409, 391] on label "Rent" at bounding box center [421, 395] width 24 height 17
click at [415, 391] on input "Rent" at bounding box center [420, 392] width 11 height 11
radio input "true"
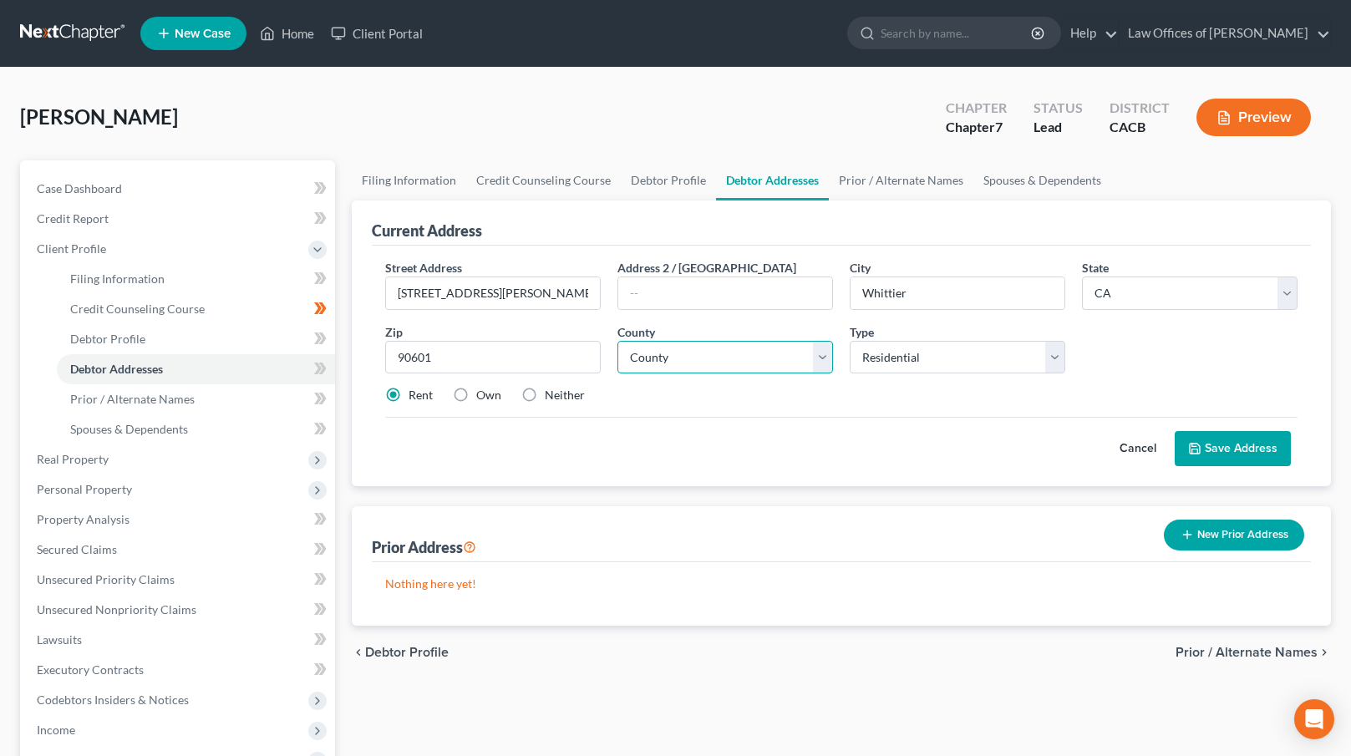
click at [778, 361] on select "County [GEOGRAPHIC_DATA] [GEOGRAPHIC_DATA] [GEOGRAPHIC_DATA] [GEOGRAPHIC_DATA] …" at bounding box center [726, 357] width 216 height 33
select select "18"
click at [618, 341] on select "County [GEOGRAPHIC_DATA] [GEOGRAPHIC_DATA] [GEOGRAPHIC_DATA] [GEOGRAPHIC_DATA] …" at bounding box center [726, 357] width 216 height 33
click at [1242, 454] on button "Save Address" at bounding box center [1233, 448] width 116 height 35
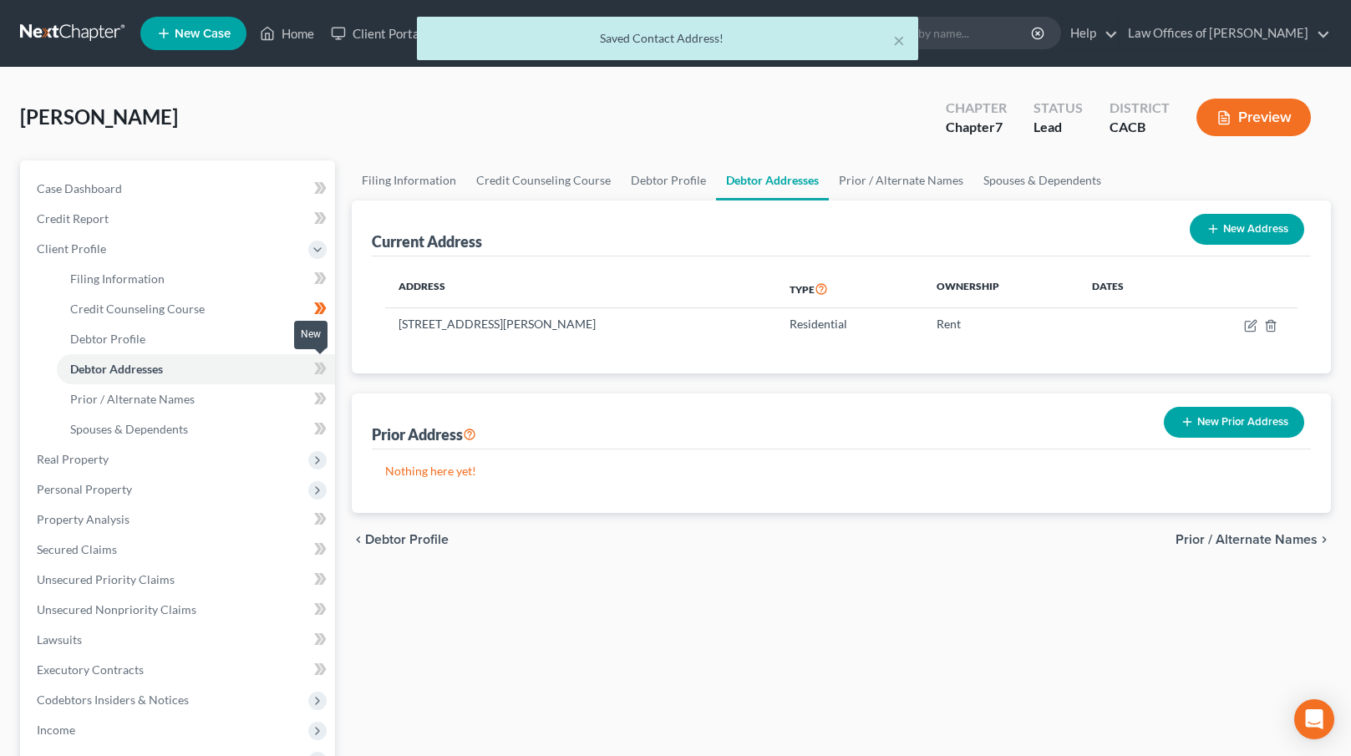
click at [319, 370] on icon at bounding box center [318, 369] width 8 height 12
click at [1199, 425] on button "New Prior Address" at bounding box center [1234, 422] width 140 height 31
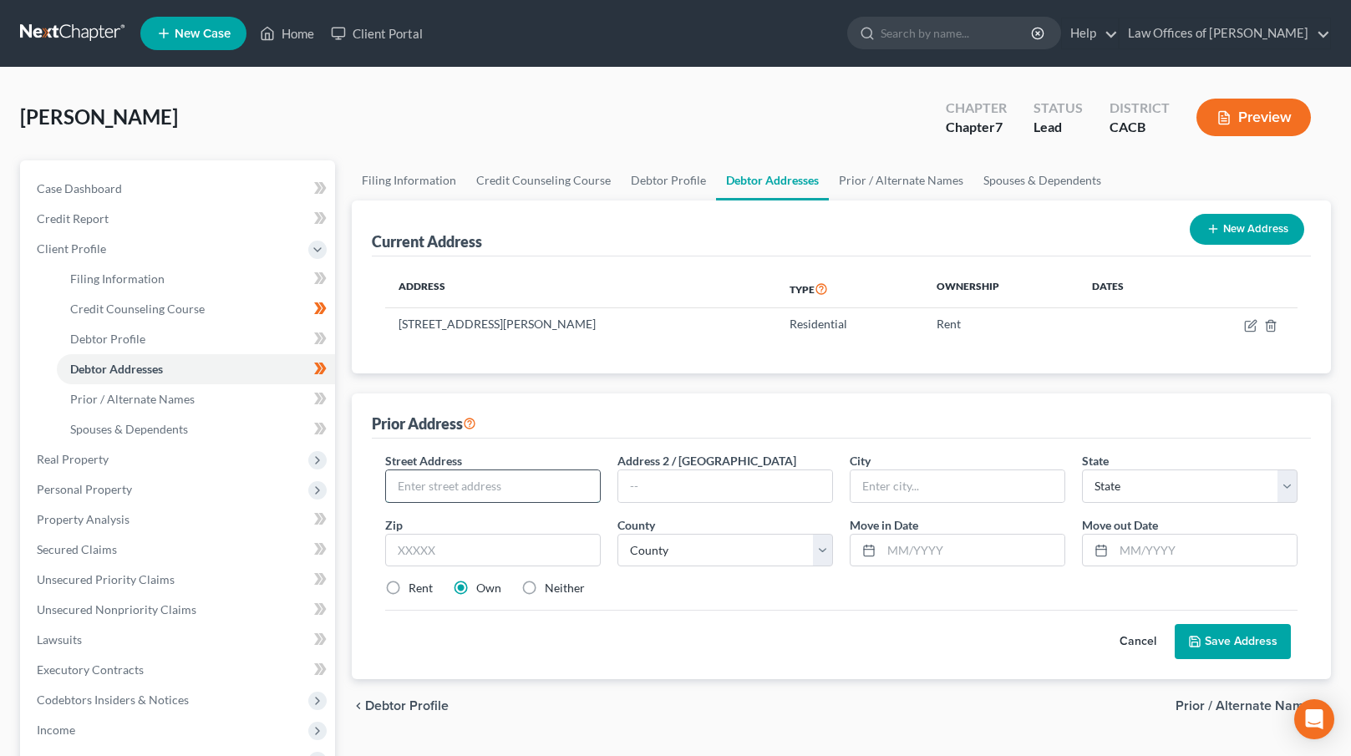
click at [462, 472] on input "text" at bounding box center [493, 486] width 214 height 32
type input "[STREET_ADDRESS]"
click at [409, 547] on input "text" at bounding box center [493, 550] width 216 height 33
type input "90650"
click at [684, 608] on form "Street Address * 11941 Plution Street Address 2 / [GEOGRAPHIC_DATA] * State * S…" at bounding box center [841, 555] width 913 height 207
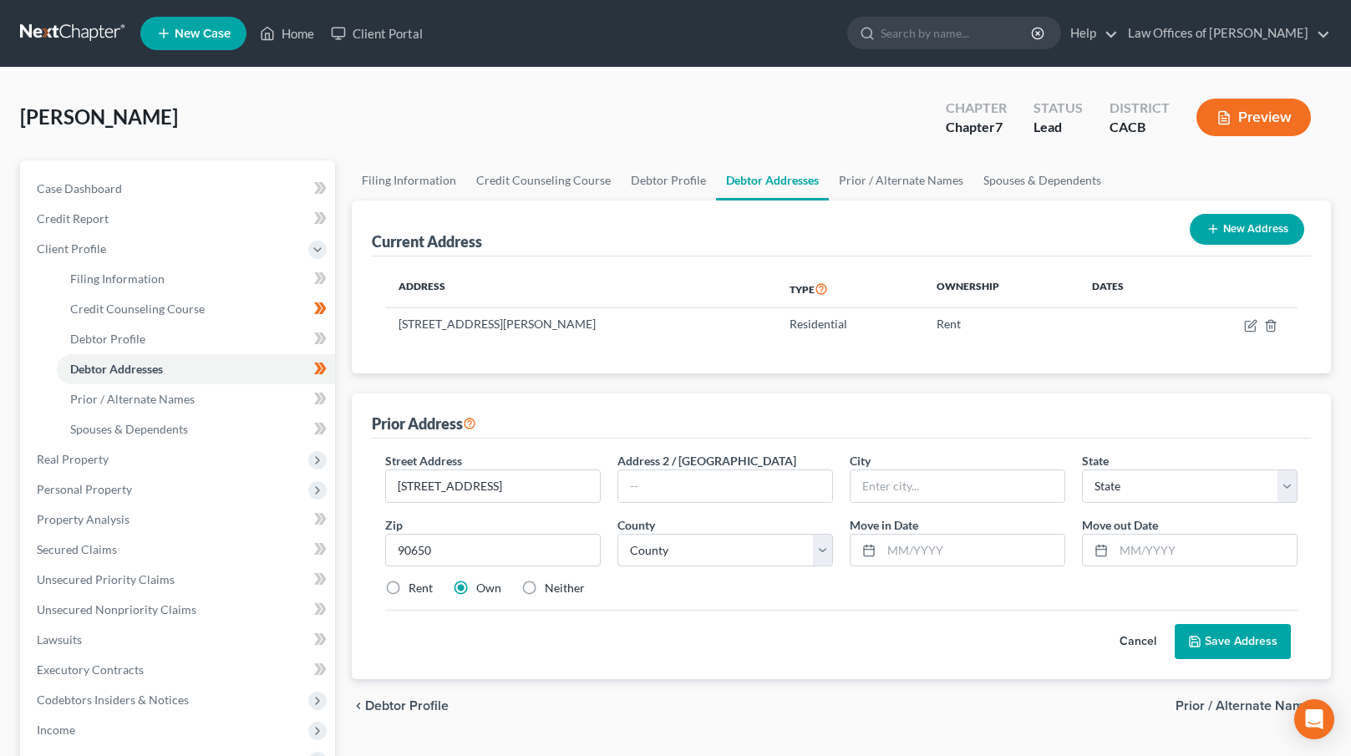
type input "[GEOGRAPHIC_DATA]"
select select "4"
click at [707, 554] on select "County" at bounding box center [726, 550] width 216 height 33
select select "18"
click at [618, 534] on select "County [GEOGRAPHIC_DATA] [GEOGRAPHIC_DATA] [GEOGRAPHIC_DATA] [GEOGRAPHIC_DATA] …" at bounding box center [726, 550] width 216 height 33
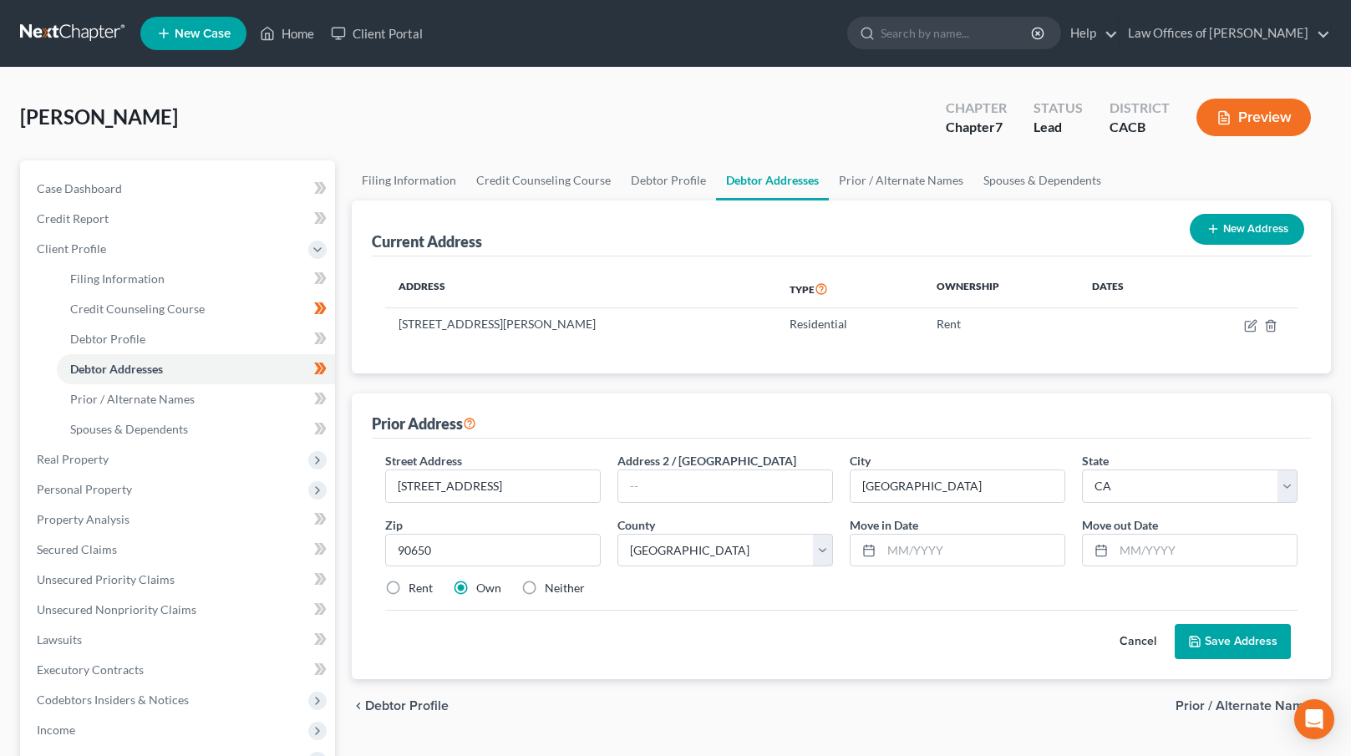
click at [409, 591] on label "Rent" at bounding box center [421, 588] width 24 height 17
click at [415, 591] on input "Rent" at bounding box center [420, 585] width 11 height 11
radio input "true"
click at [885, 541] on input "text" at bounding box center [973, 551] width 183 height 32
type input "01/2019"
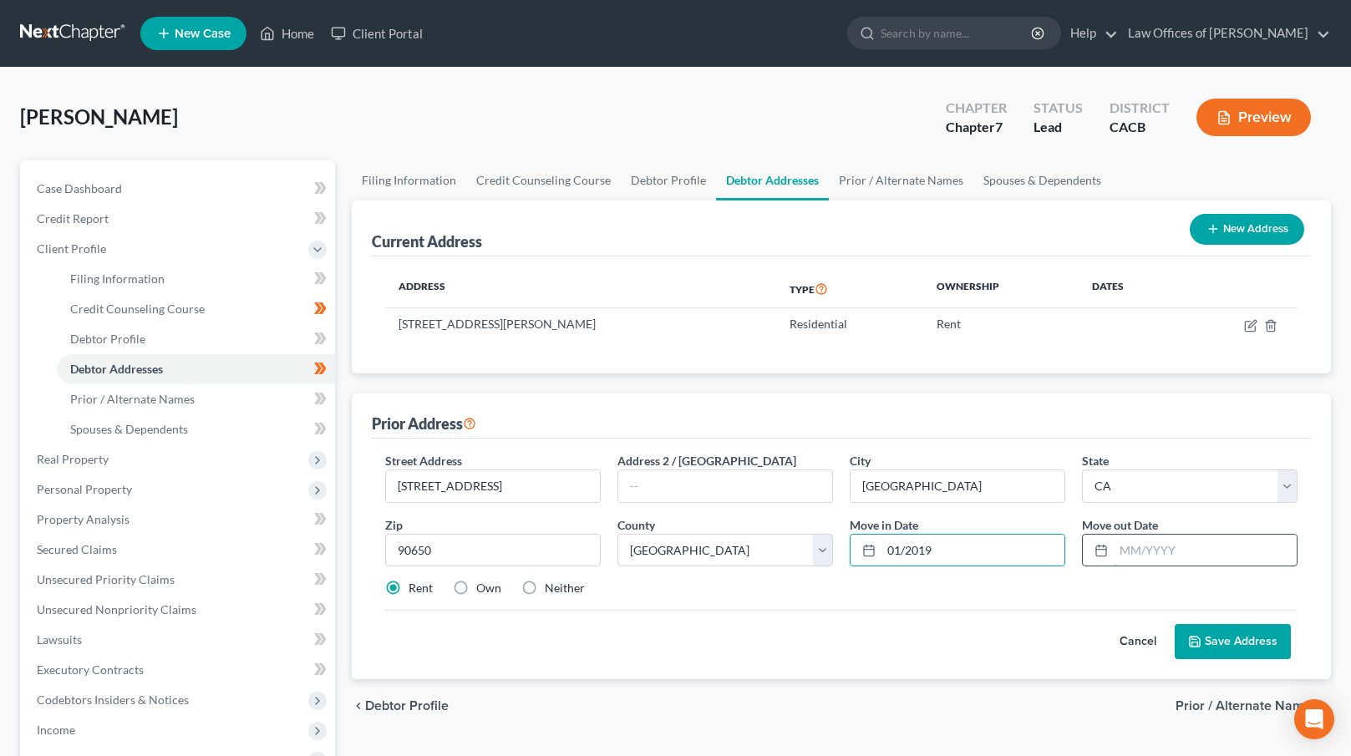
click at [1133, 556] on input "text" at bounding box center [1205, 551] width 183 height 32
type input "01/2025"
click at [1230, 636] on button "Save Address" at bounding box center [1233, 641] width 116 height 35
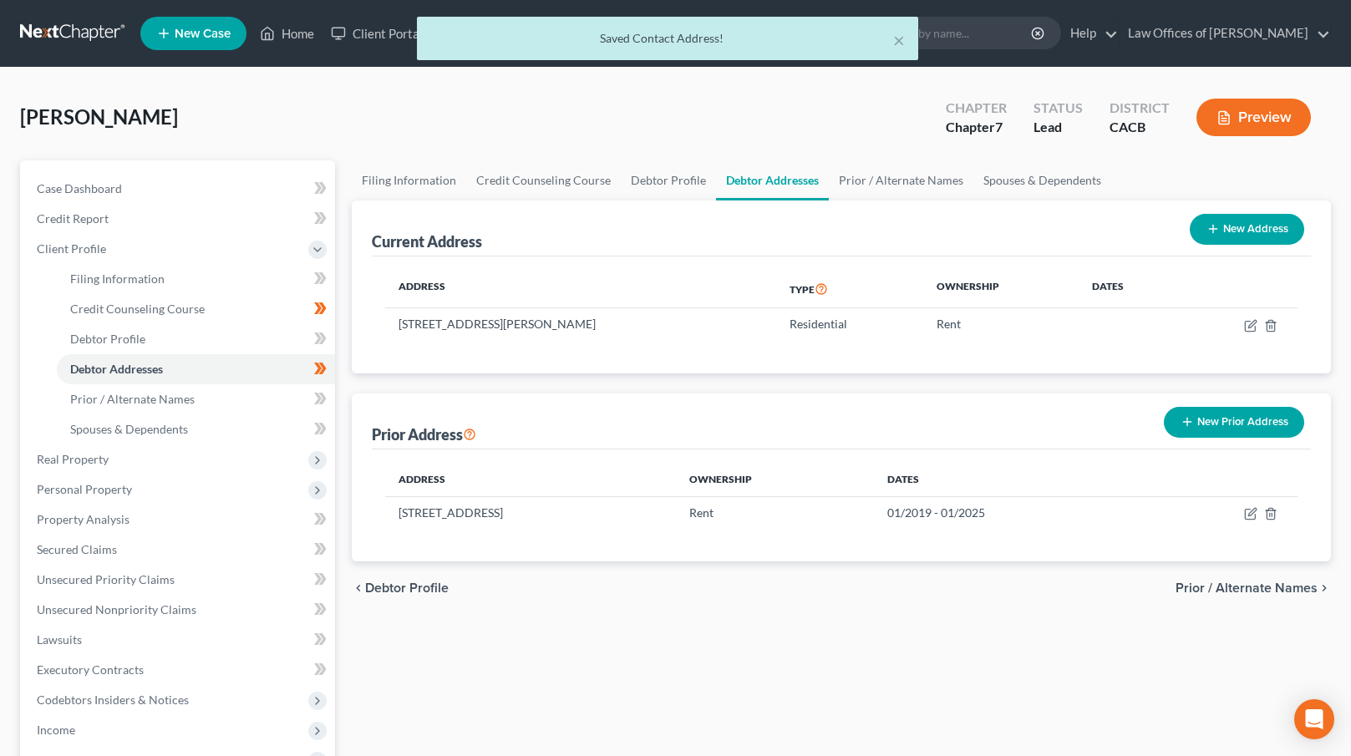
click at [1267, 588] on span "Prior / Alternate Names" at bounding box center [1247, 588] width 142 height 13
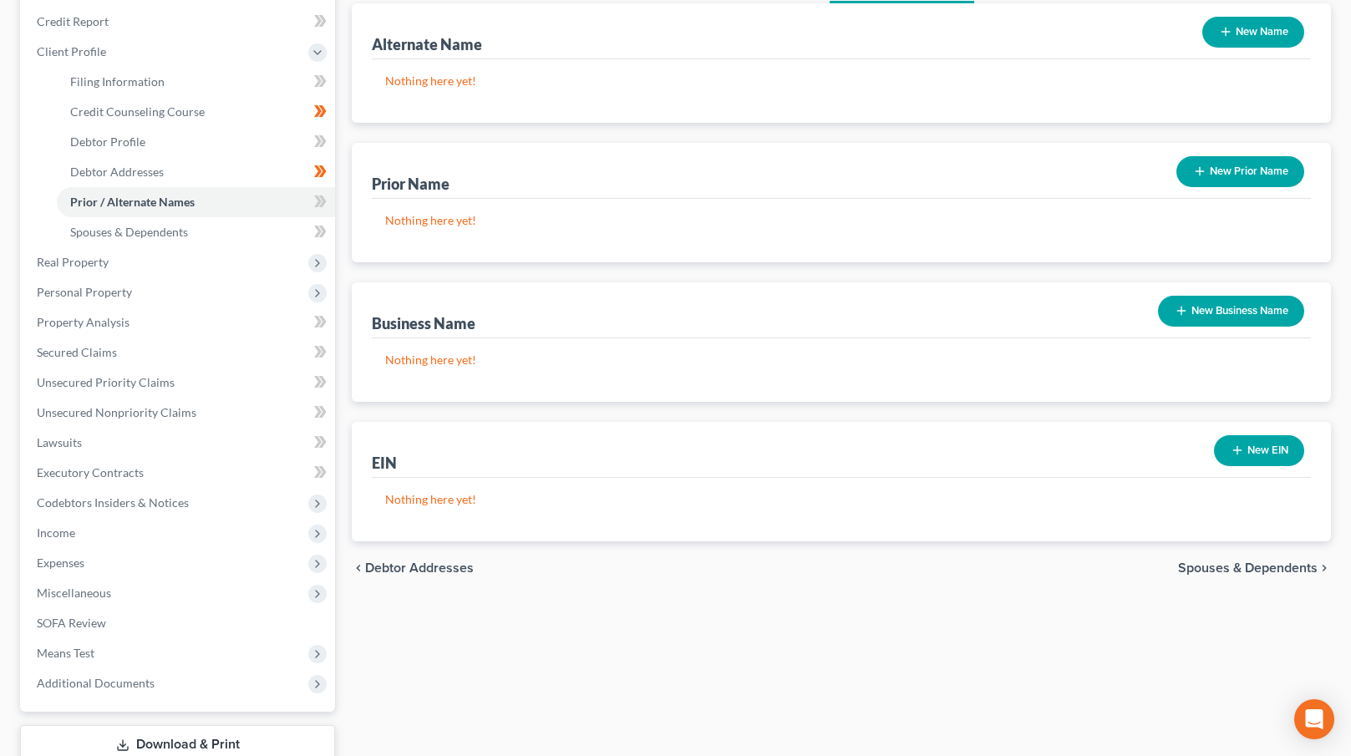
scroll to position [226, 0]
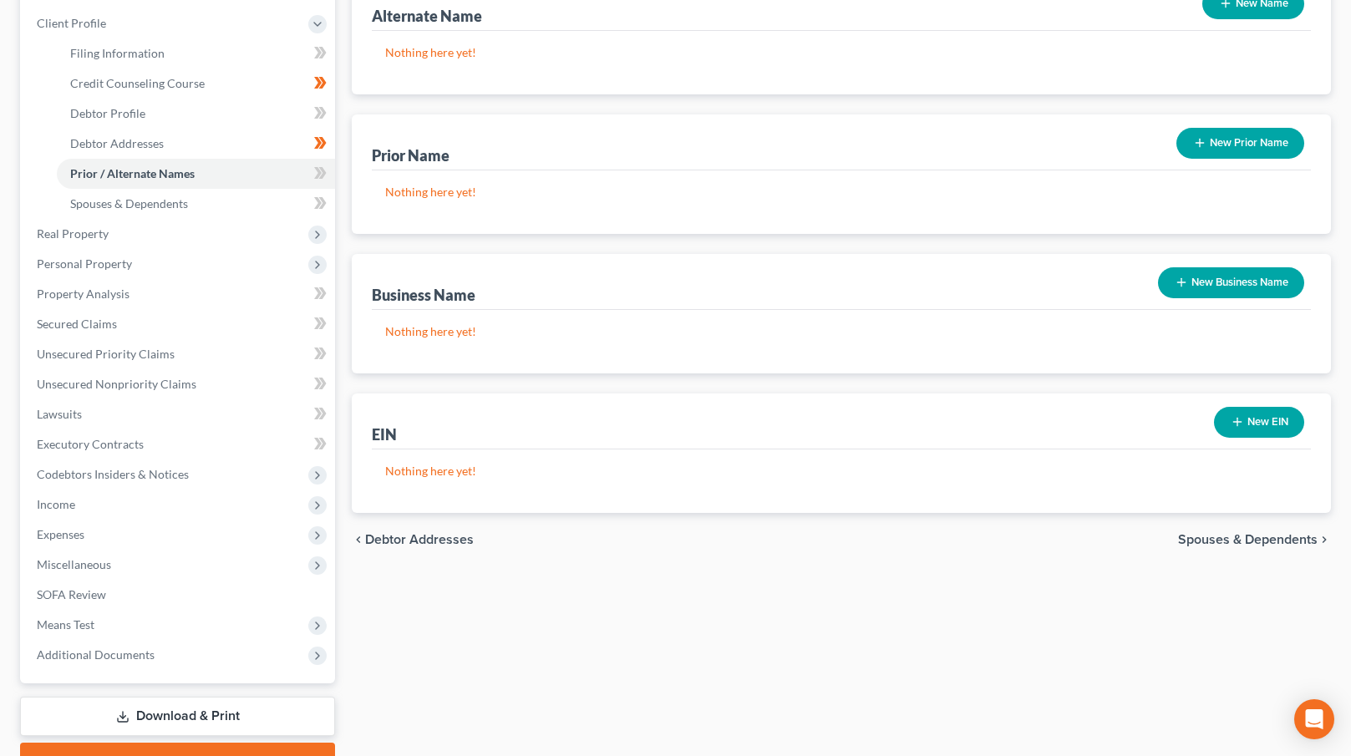
click at [1249, 551] on div "chevron_left Debtor Addresses Spouses & Dependents chevron_right" at bounding box center [841, 539] width 979 height 53
click at [1245, 540] on span "Spouses & Dependents" at bounding box center [1248, 539] width 140 height 13
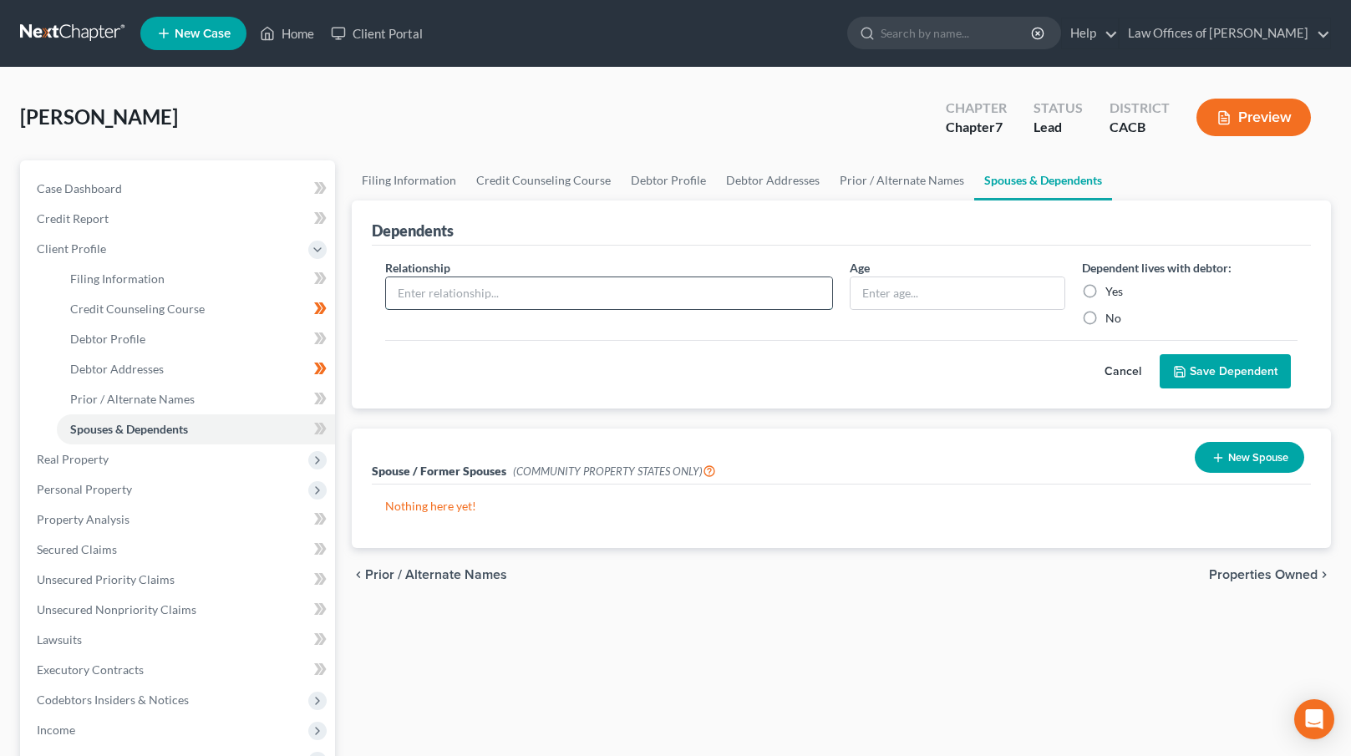
click at [581, 292] on input "text" at bounding box center [609, 293] width 446 height 32
type input "Wife"
type input "37"
click at [1116, 295] on label "Yes" at bounding box center [1115, 291] width 18 height 17
click at [1116, 294] on input "Yes" at bounding box center [1117, 288] width 11 height 11
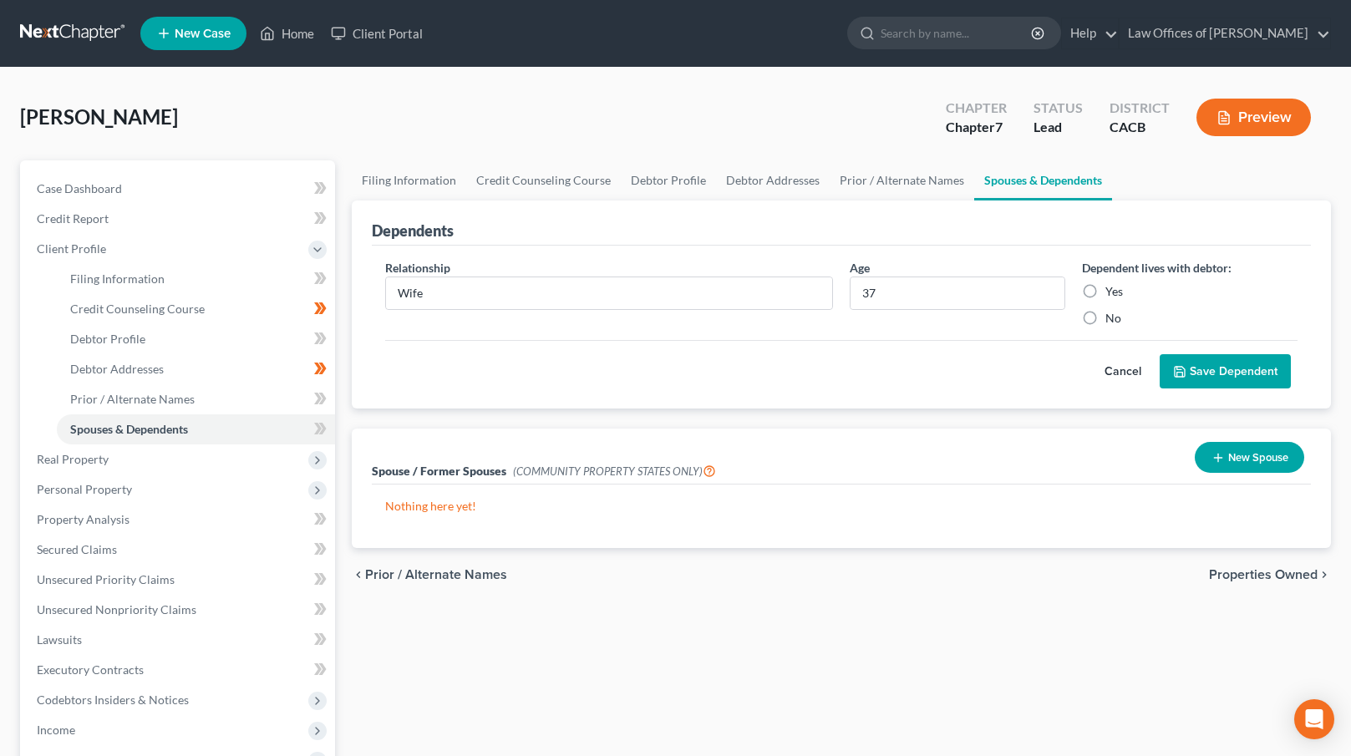
radio input "true"
click at [1177, 365] on icon "submit" at bounding box center [1179, 371] width 13 height 13
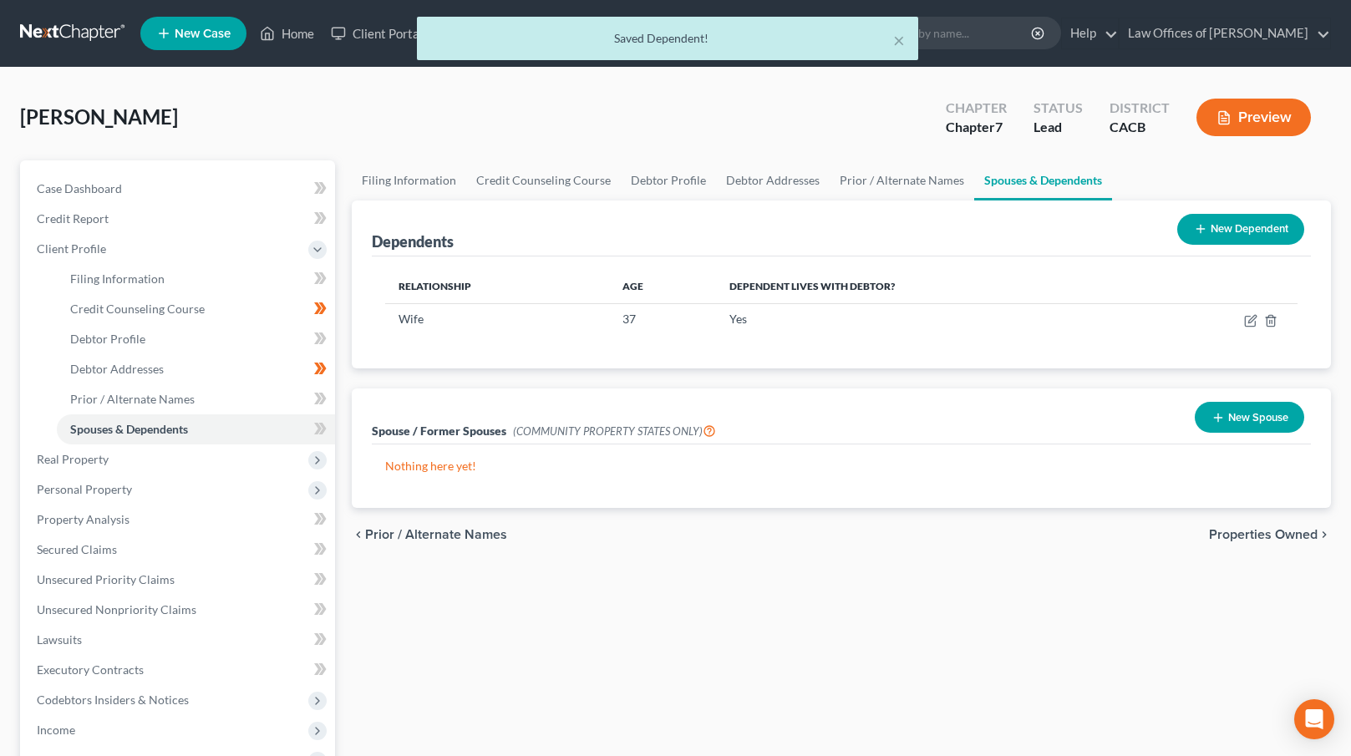
click at [1216, 236] on button "New Dependent" at bounding box center [1240, 229] width 127 height 31
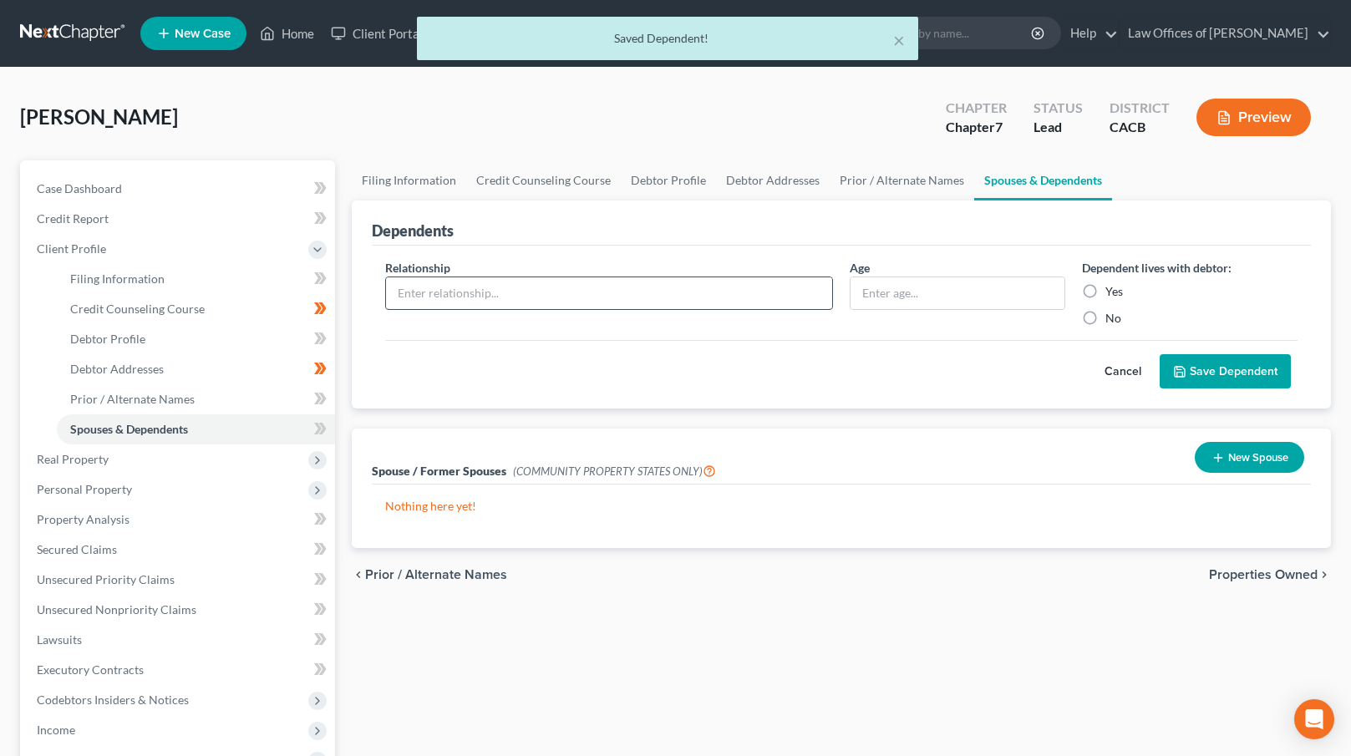
click at [517, 296] on input "text" at bounding box center [609, 293] width 446 height 32
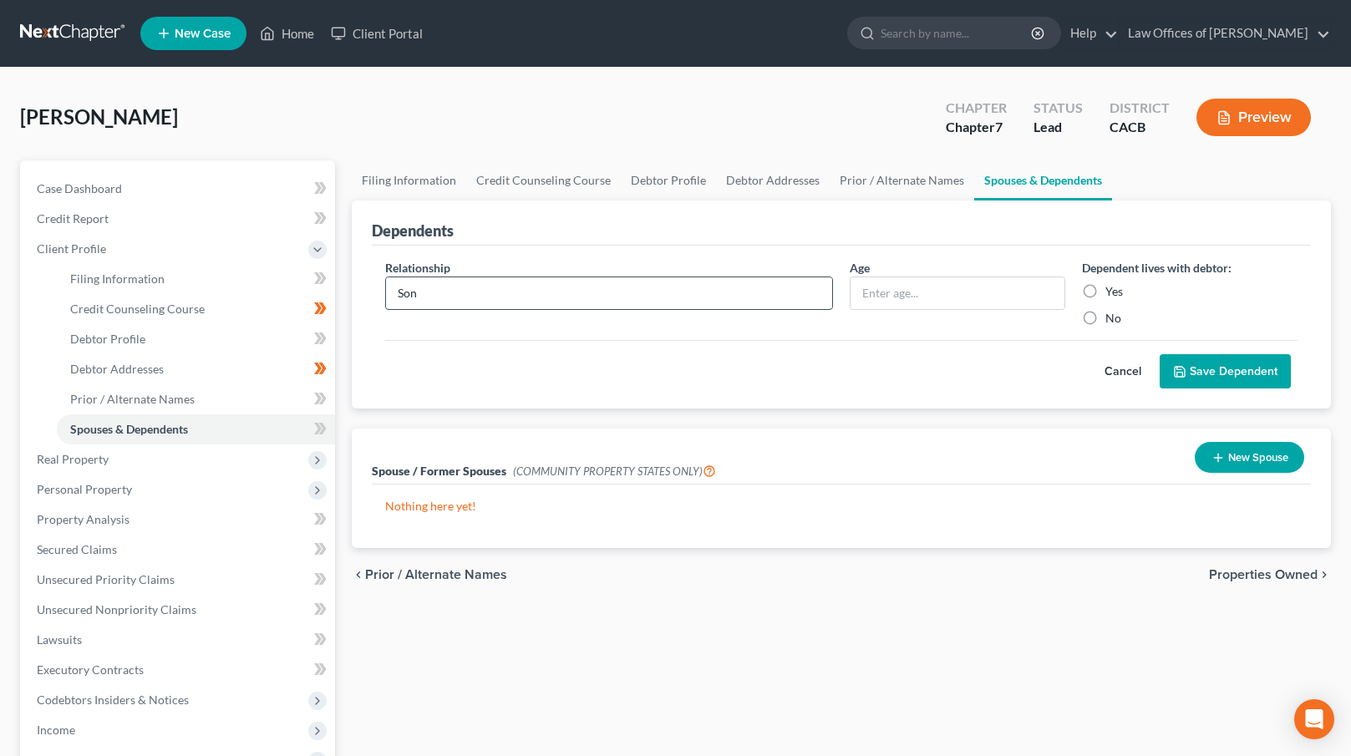
type input "Son"
type input "10"
click at [1106, 292] on label "Yes" at bounding box center [1115, 291] width 18 height 17
click at [1112, 292] on input "Yes" at bounding box center [1117, 288] width 11 height 11
radio input "true"
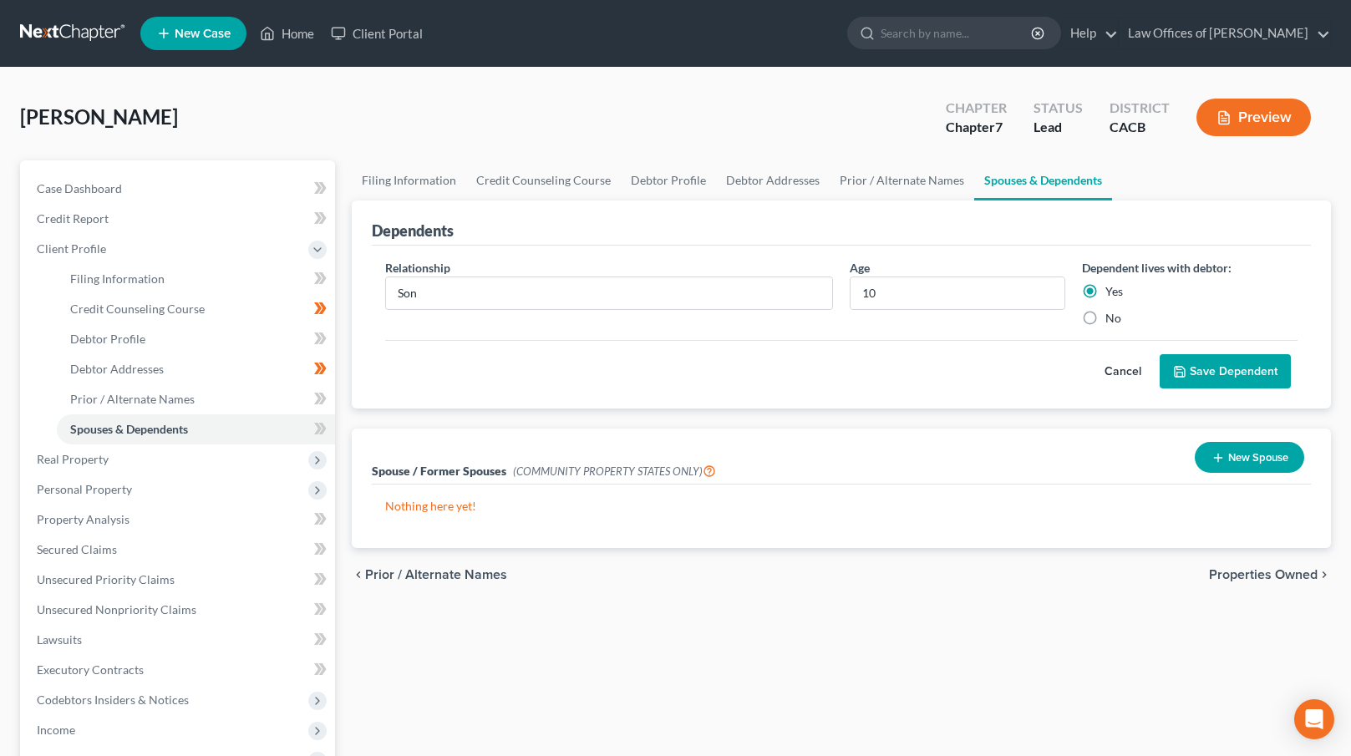
click at [1225, 362] on button "Save Dependent" at bounding box center [1225, 371] width 131 height 35
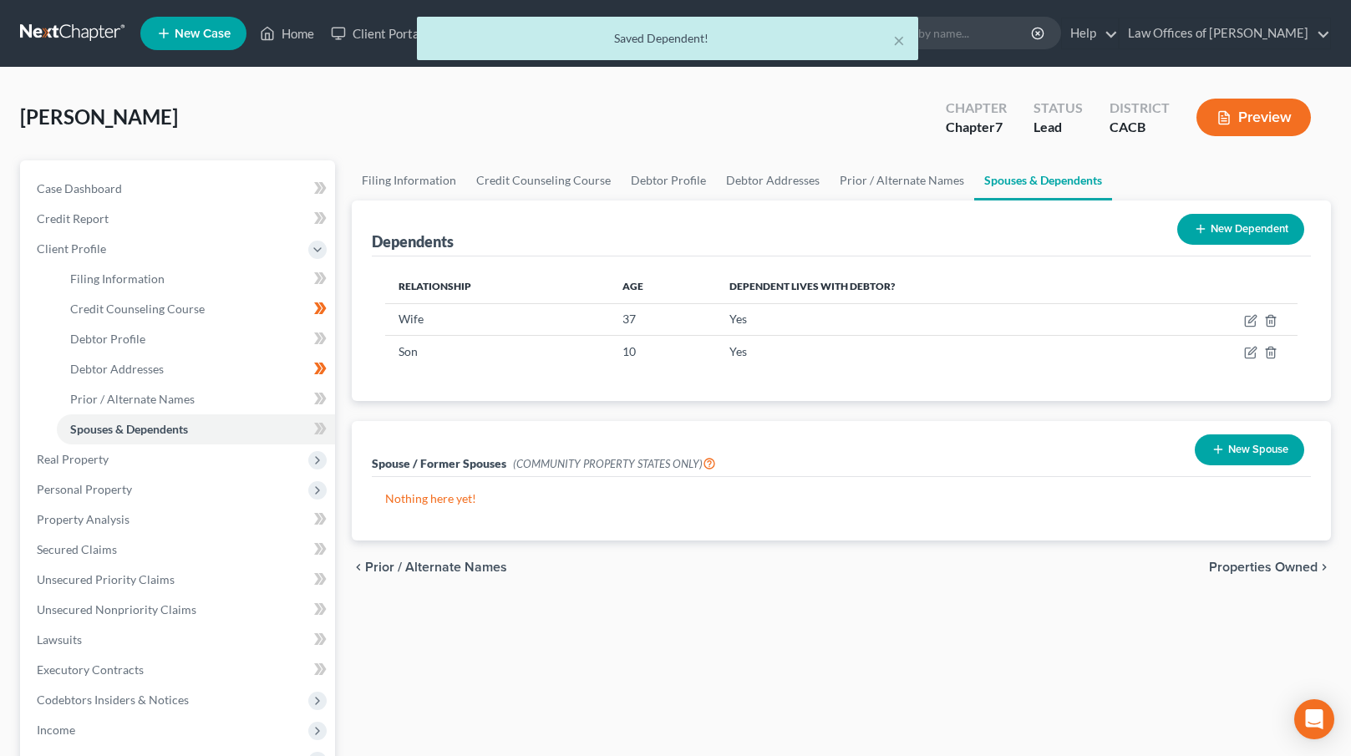
click at [1221, 217] on button "New Dependent" at bounding box center [1240, 229] width 127 height 31
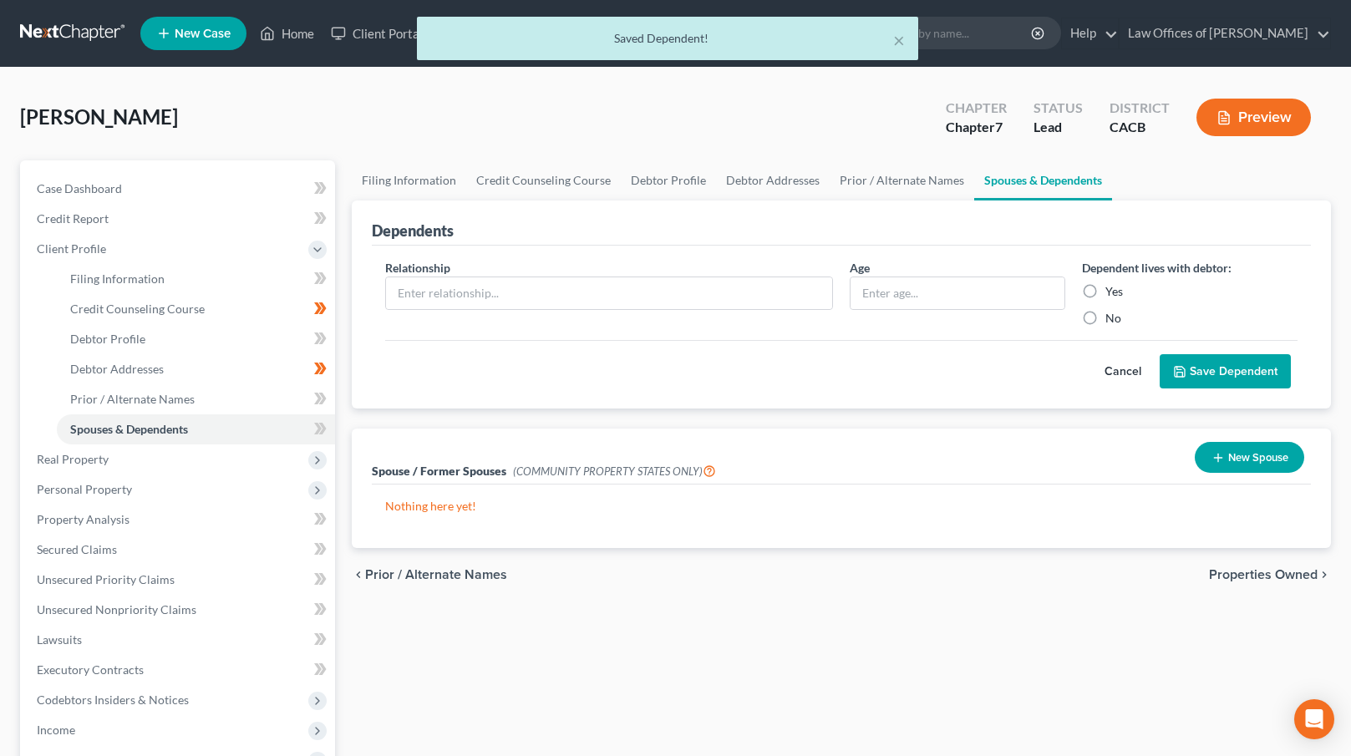
click at [744, 266] on div "Relationship *" at bounding box center [609, 293] width 465 height 68
click at [742, 285] on input "text" at bounding box center [609, 293] width 446 height 32
type input "Daughter"
click at [913, 277] on input "text" at bounding box center [958, 293] width 214 height 32
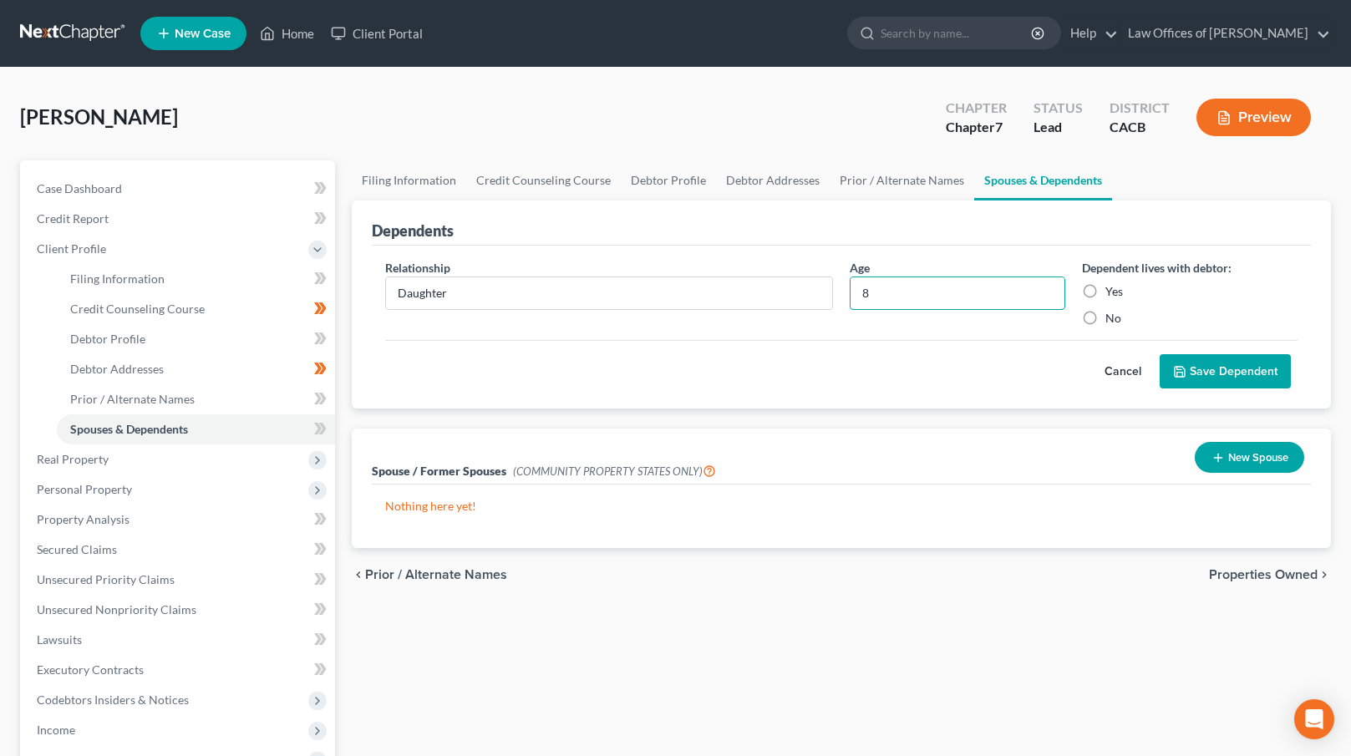
type input "8"
click at [1113, 300] on div "Dependent lives with debtor: Yes No" at bounding box center [1190, 293] width 232 height 68
click at [1115, 288] on label "Yes" at bounding box center [1115, 291] width 18 height 17
click at [1115, 288] on input "Yes" at bounding box center [1117, 288] width 11 height 11
radio input "true"
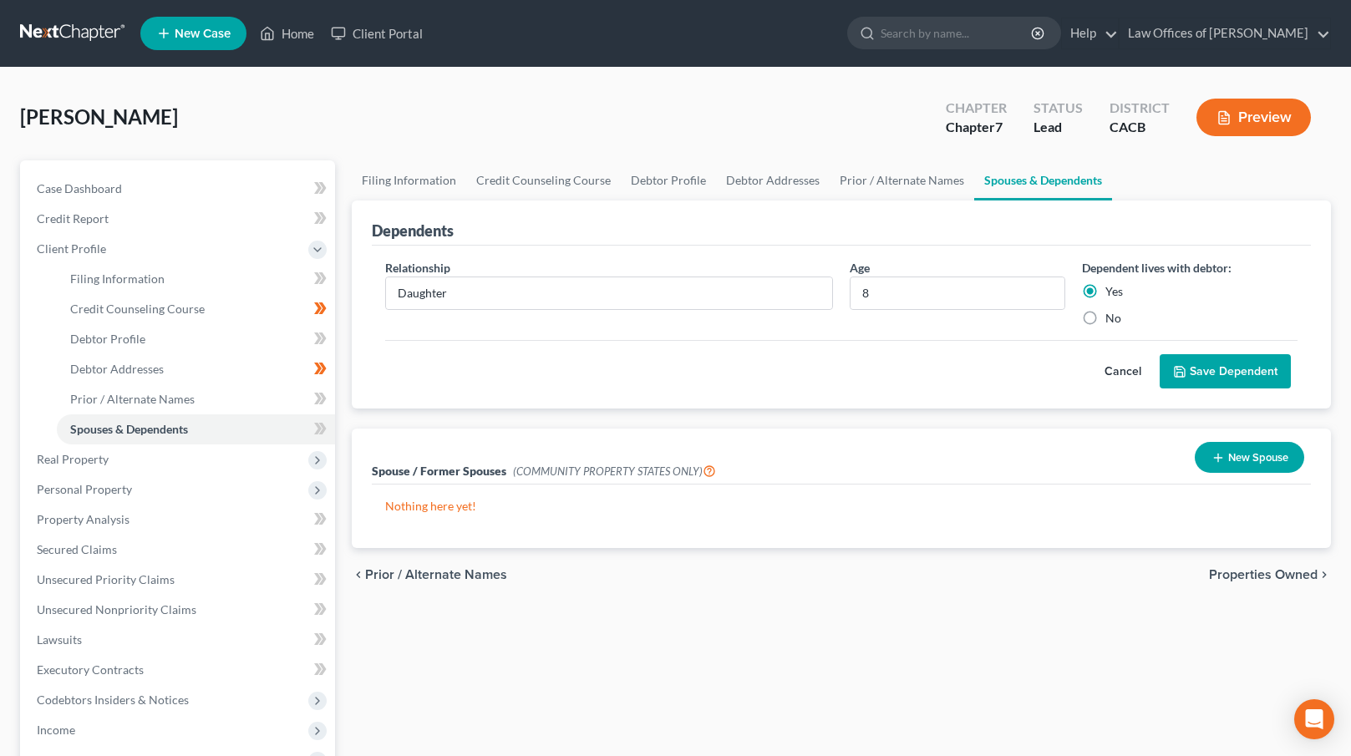
click at [1232, 374] on button "Save Dependent" at bounding box center [1225, 371] width 131 height 35
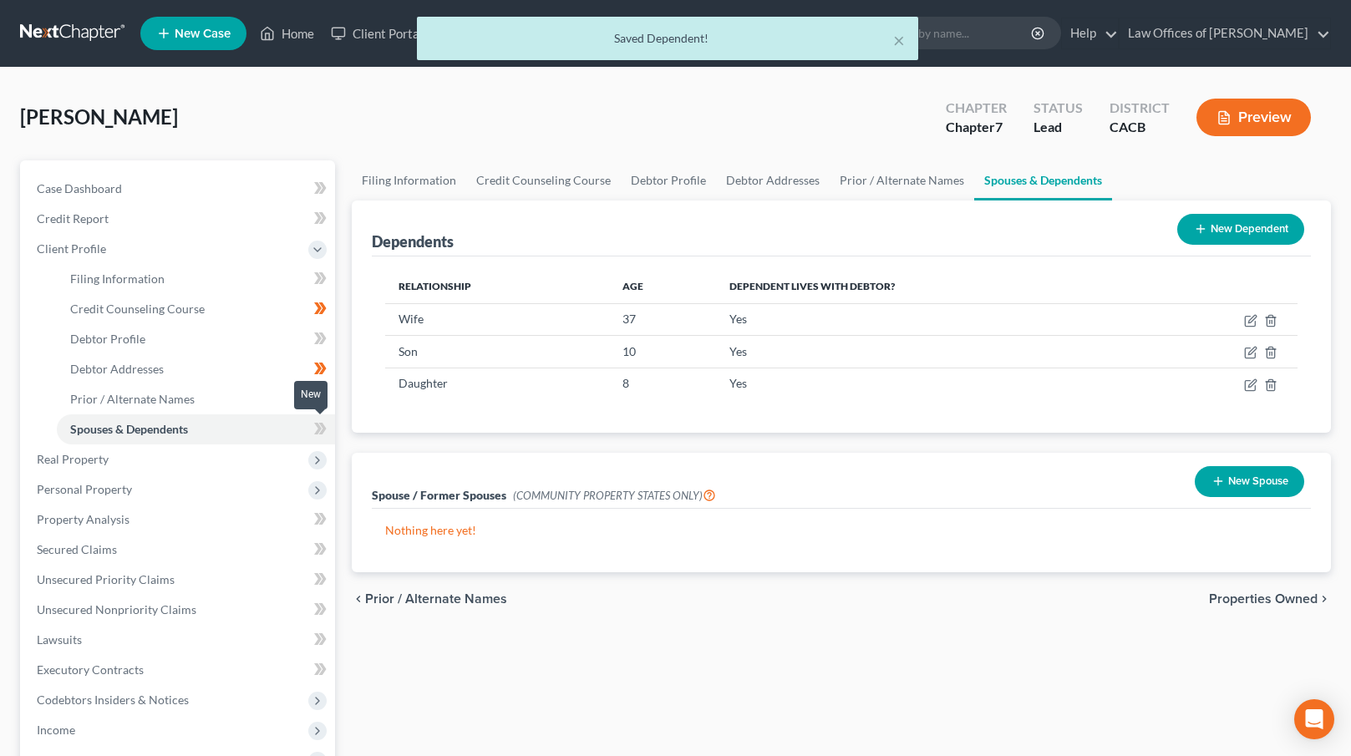
click at [319, 429] on icon at bounding box center [318, 429] width 8 height 12
click at [1245, 601] on span "Properties Owned" at bounding box center [1263, 598] width 109 height 13
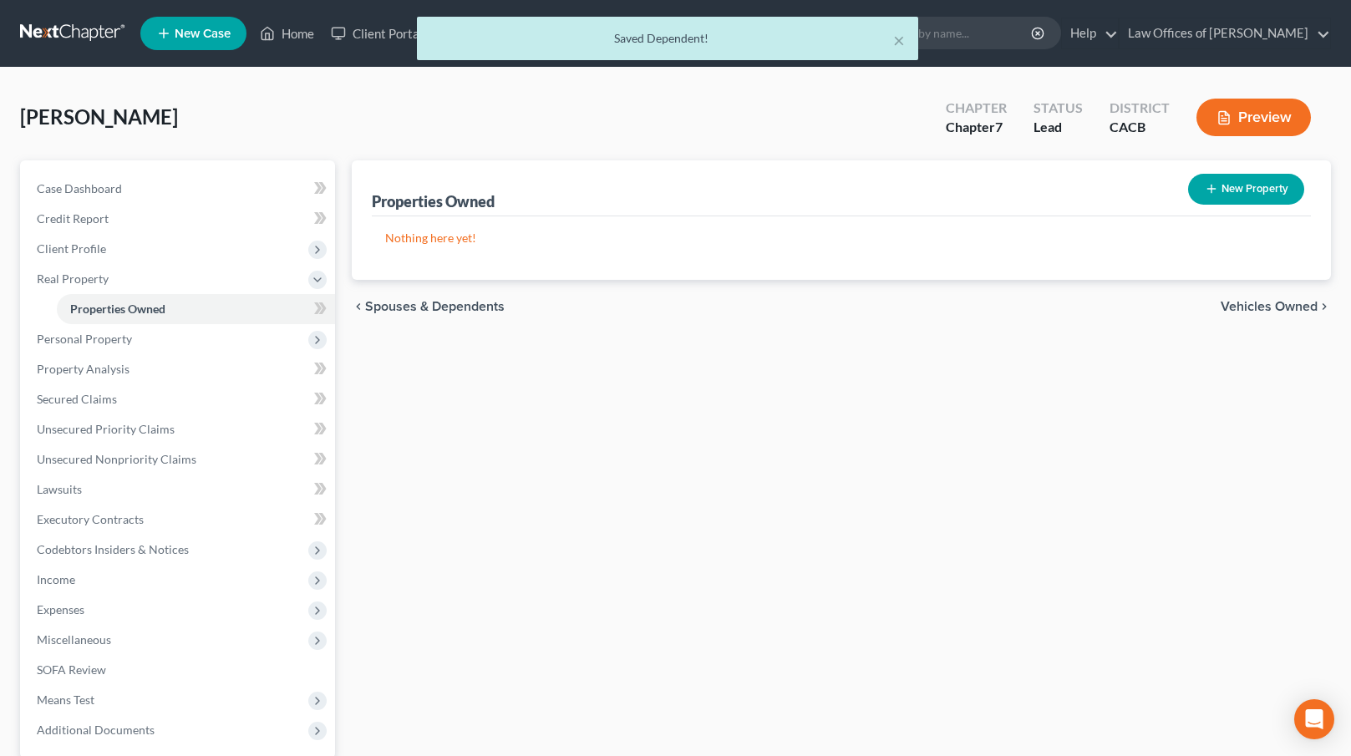
click at [1249, 303] on span "Vehicles Owned" at bounding box center [1269, 306] width 97 height 13
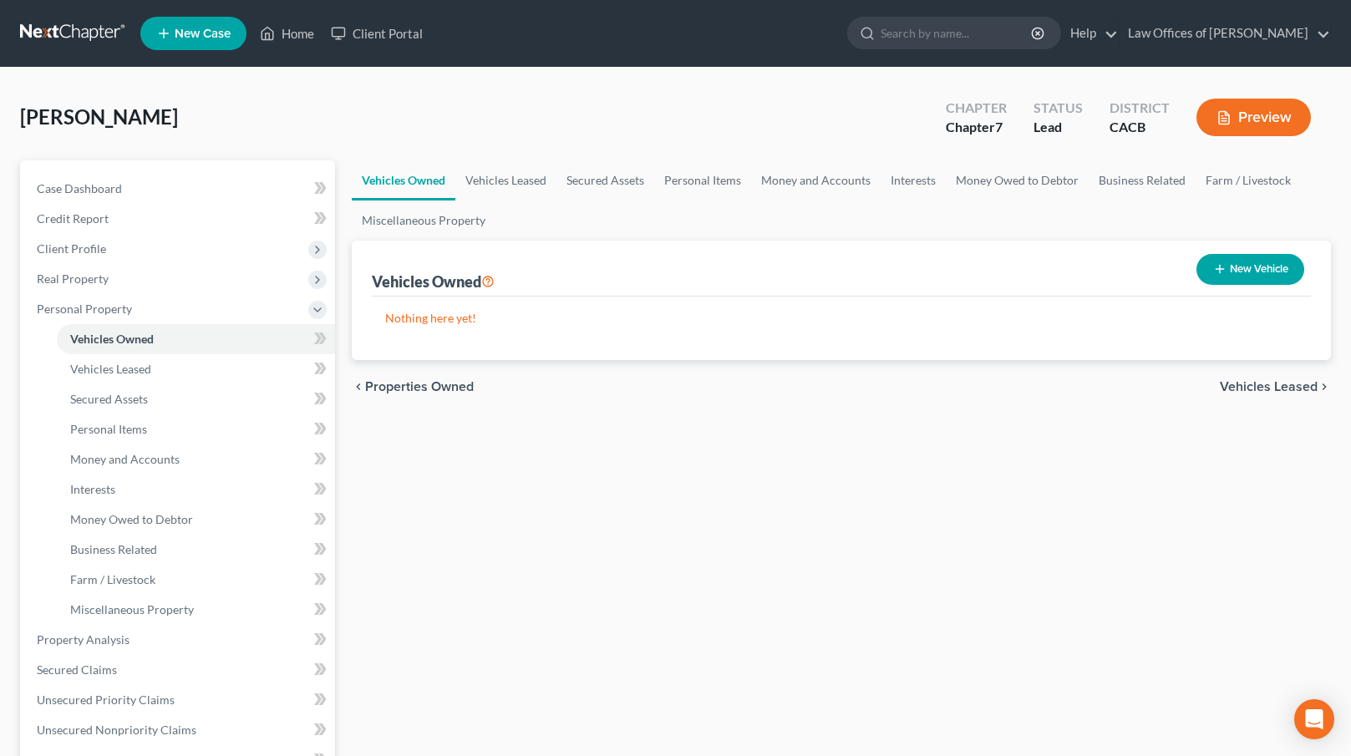
click at [1240, 261] on button "New Vehicle" at bounding box center [1251, 269] width 108 height 31
select select "0"
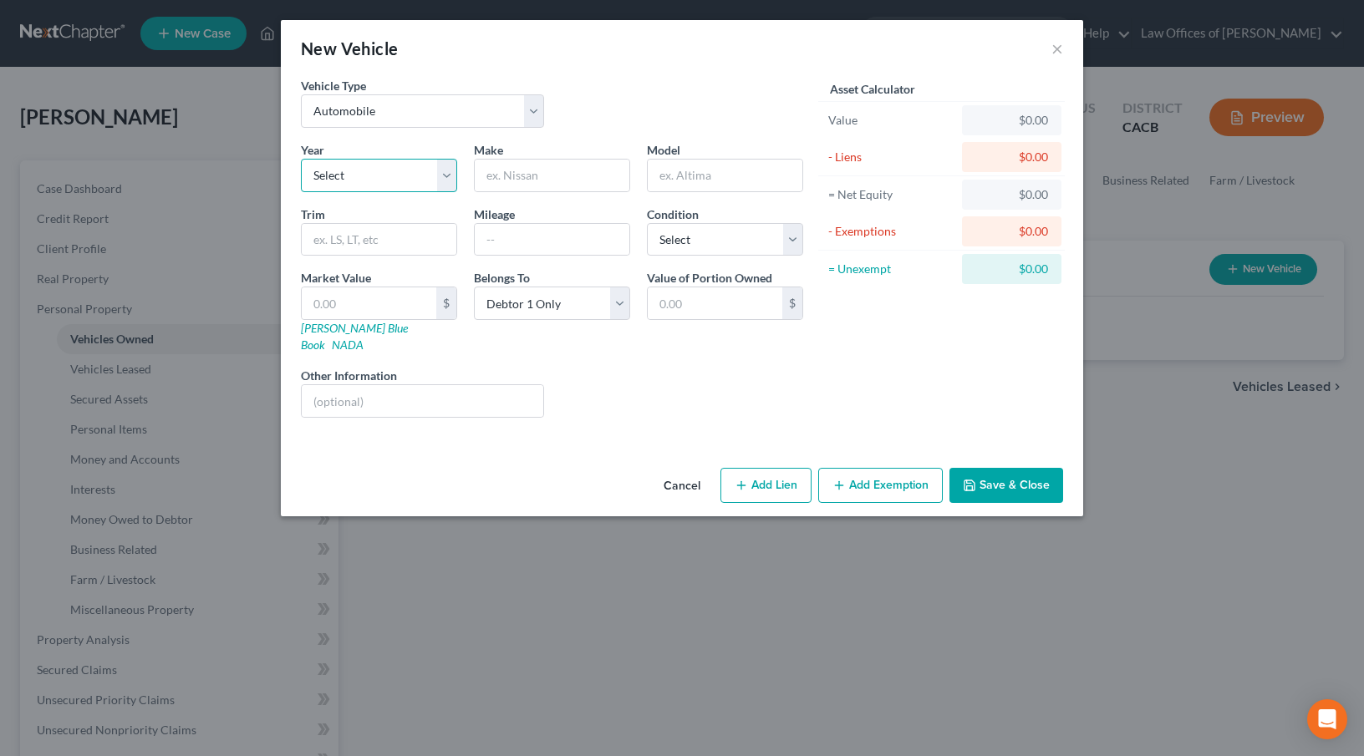
click at [359, 178] on select "Select 2026 2025 2024 2023 2022 2021 2020 2019 2018 2017 2016 2015 2014 2013 20…" at bounding box center [379, 175] width 156 height 33
select select "10"
click at [301, 159] on select "Select 2026 2025 2024 2023 2022 2021 2020 2019 2018 2017 2016 2015 2014 2013 20…" at bounding box center [379, 175] width 156 height 33
click at [580, 182] on input "text" at bounding box center [552, 176] width 155 height 32
type input "Toyota"
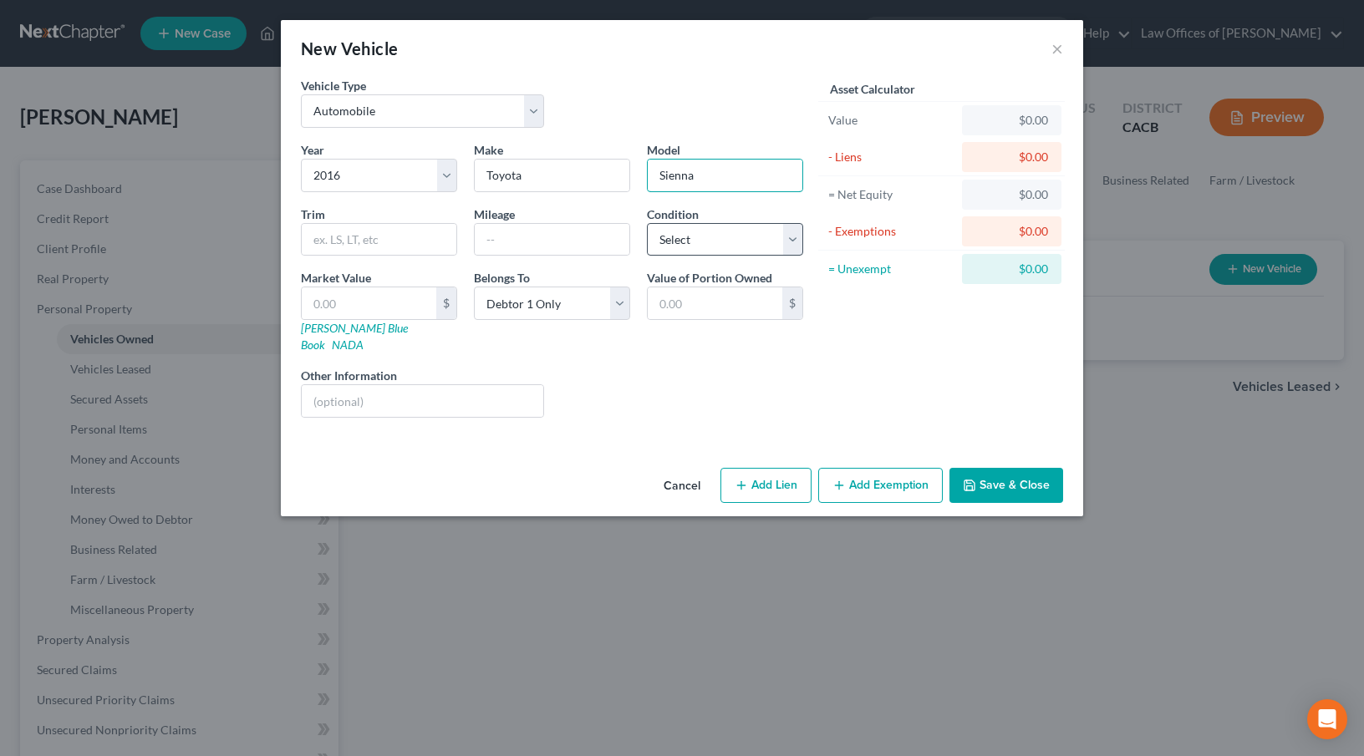
type input "Sienna"
click at [674, 237] on select "Select Excellent Very Good Good Fair Poor" at bounding box center [725, 239] width 156 height 33
select select "2"
click at [647, 223] on select "Select Excellent Very Good Good Fair Poor" at bounding box center [725, 239] width 156 height 33
click at [341, 333] on link "[PERSON_NAME] Blue Book" at bounding box center [354, 336] width 107 height 31
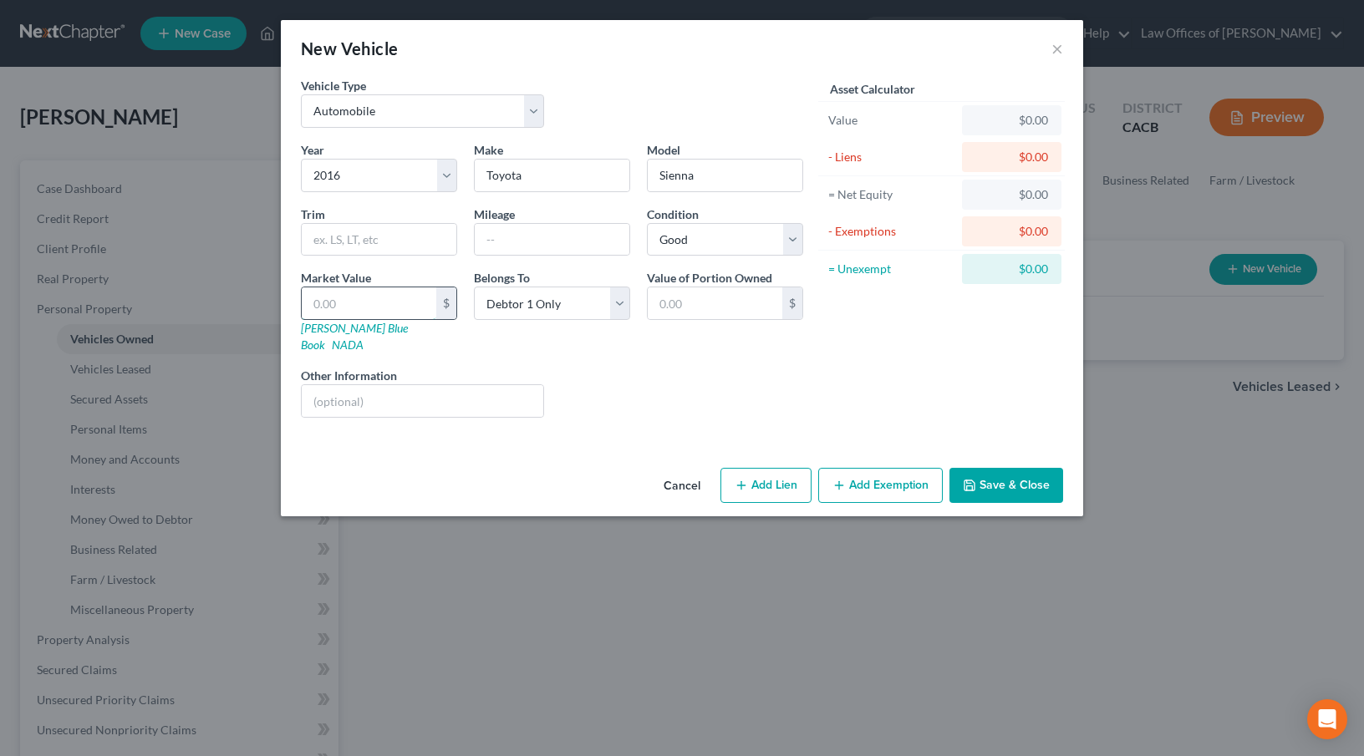
click at [331, 295] on input "text" at bounding box center [369, 303] width 135 height 32
type input "1"
type input "1.00"
type input "12"
type input "12.00"
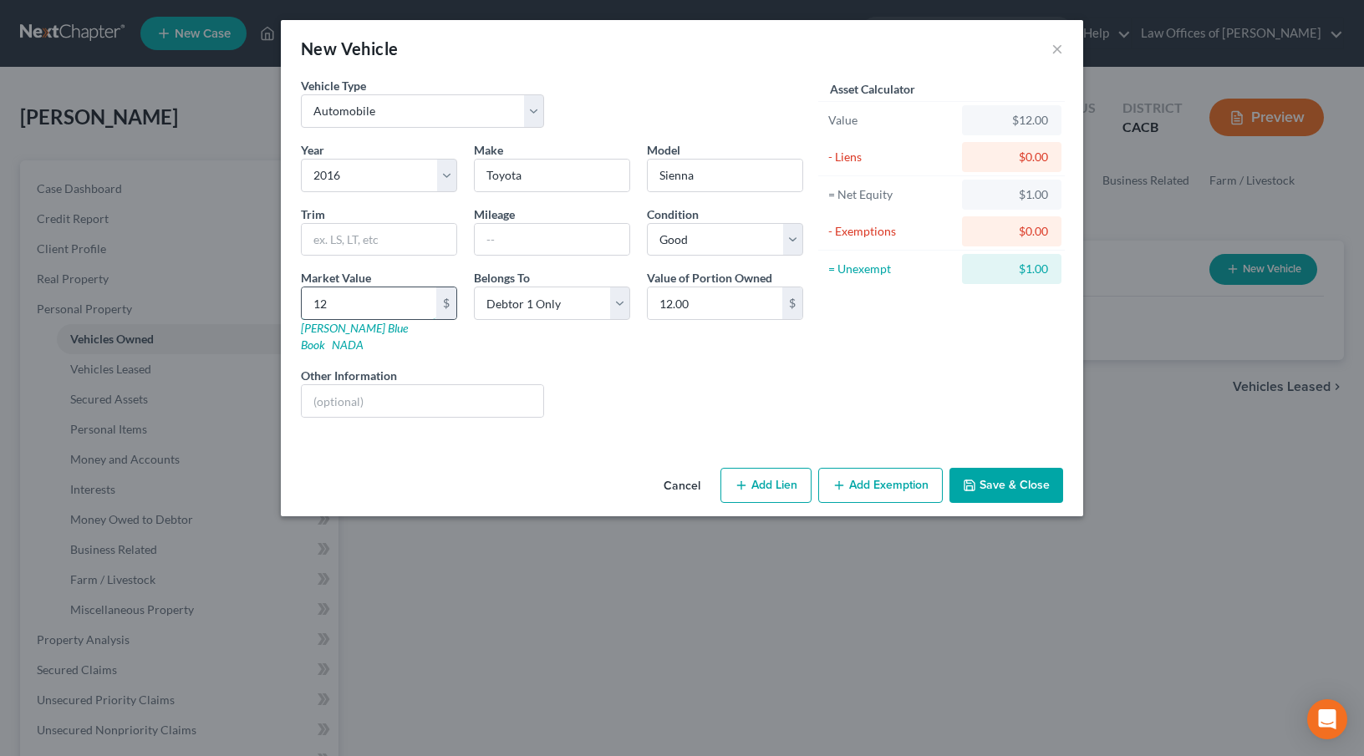
type input "123"
type input "123.00"
type input "1235"
type input "1,235.00"
type input "1,2353"
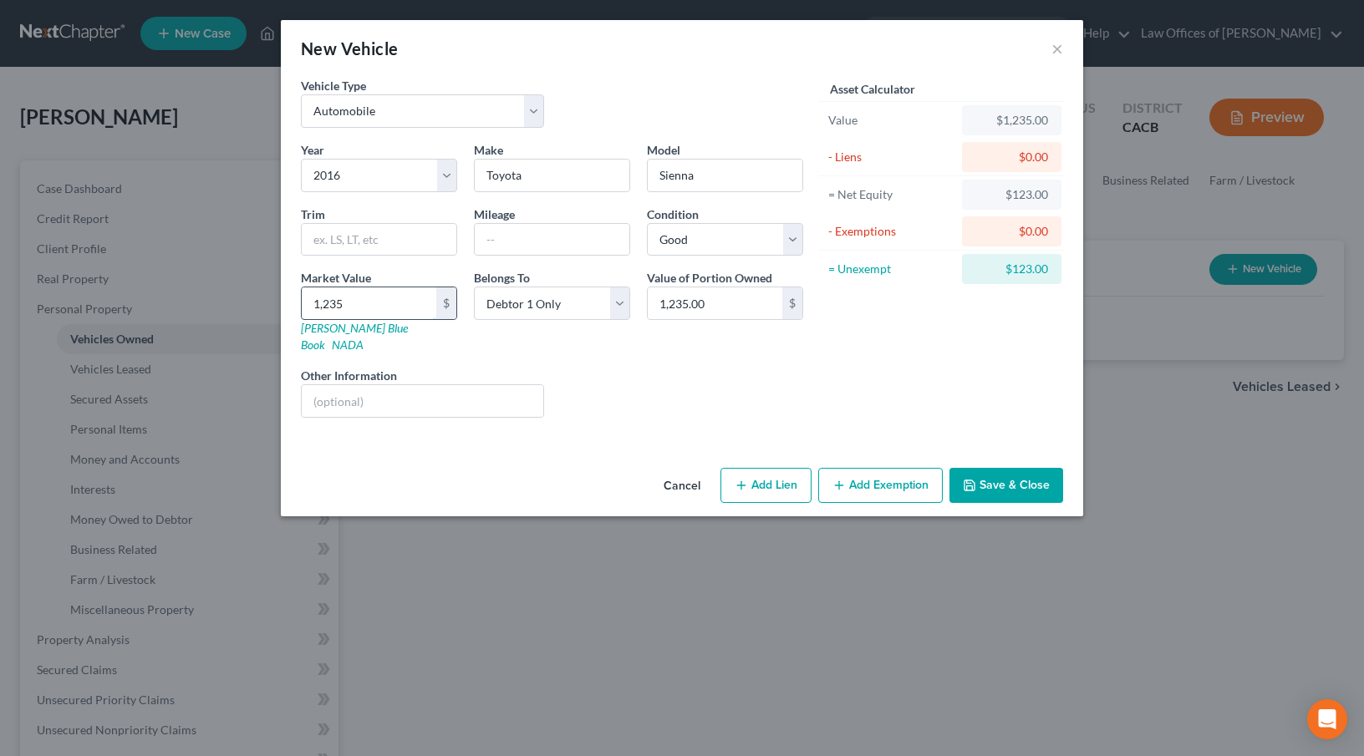
type input "12,353.00"
type input "12,353"
click at [530, 243] on input "text" at bounding box center [552, 240] width 155 height 32
type input "72300"
click at [887, 472] on button "Add Exemption" at bounding box center [880, 485] width 125 height 35
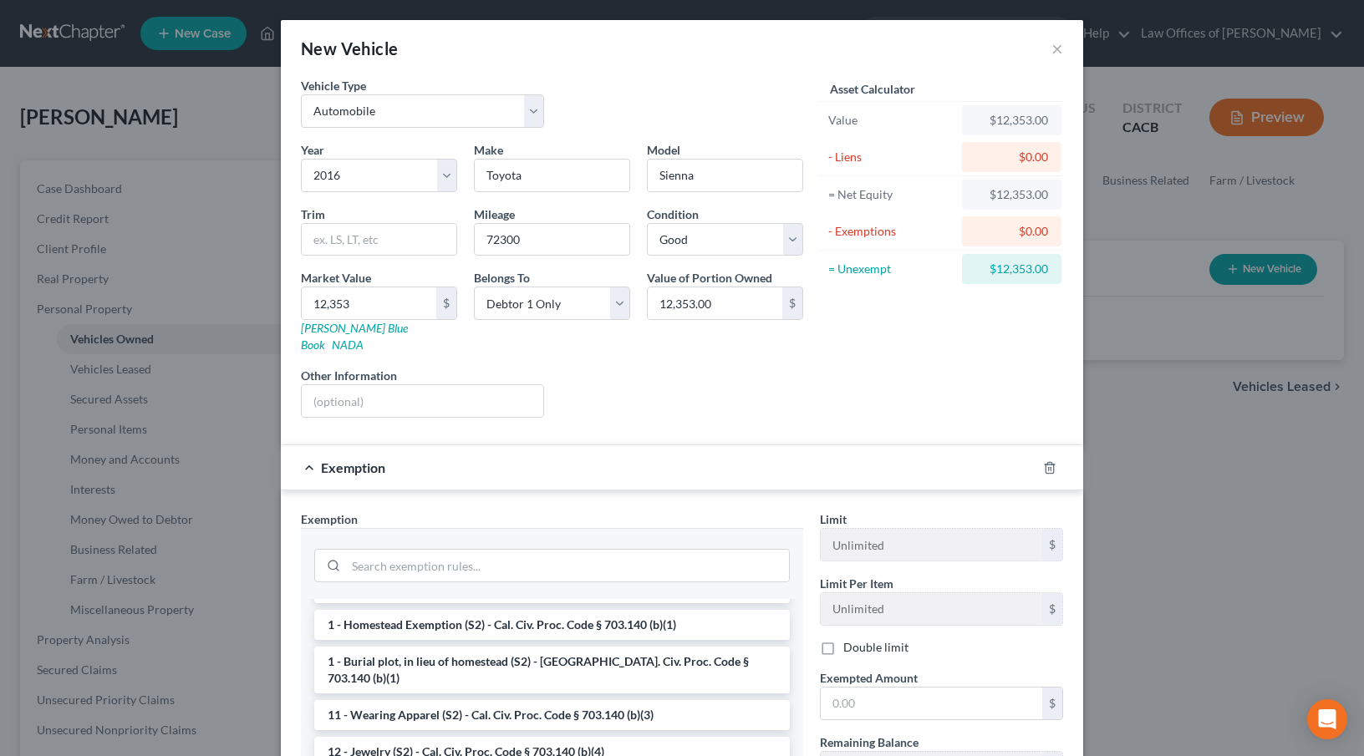
scroll to position [262, 0]
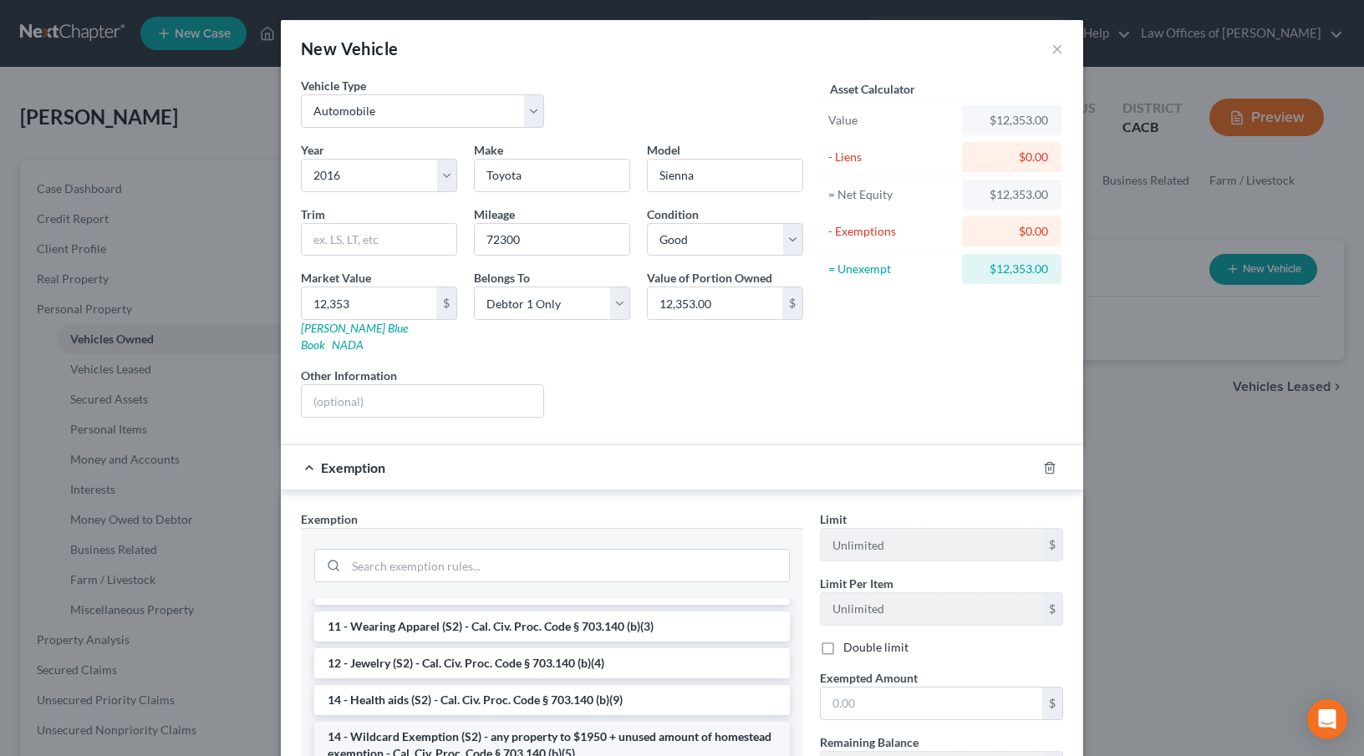
click at [415, 722] on li "14 - Wildcard Exemption (S2) - any property to $1950 + unused amount of homeste…" at bounding box center [551, 745] width 475 height 47
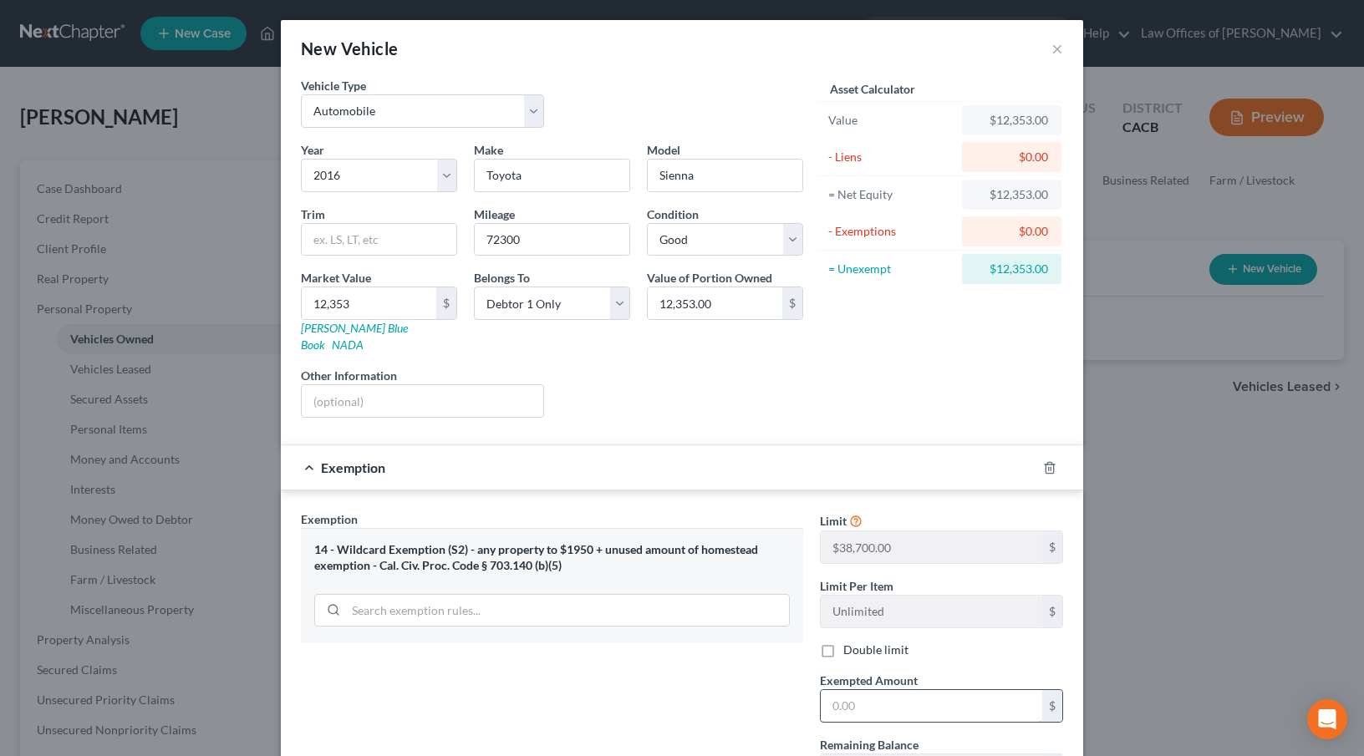
click at [841, 690] on input "text" at bounding box center [931, 706] width 221 height 32
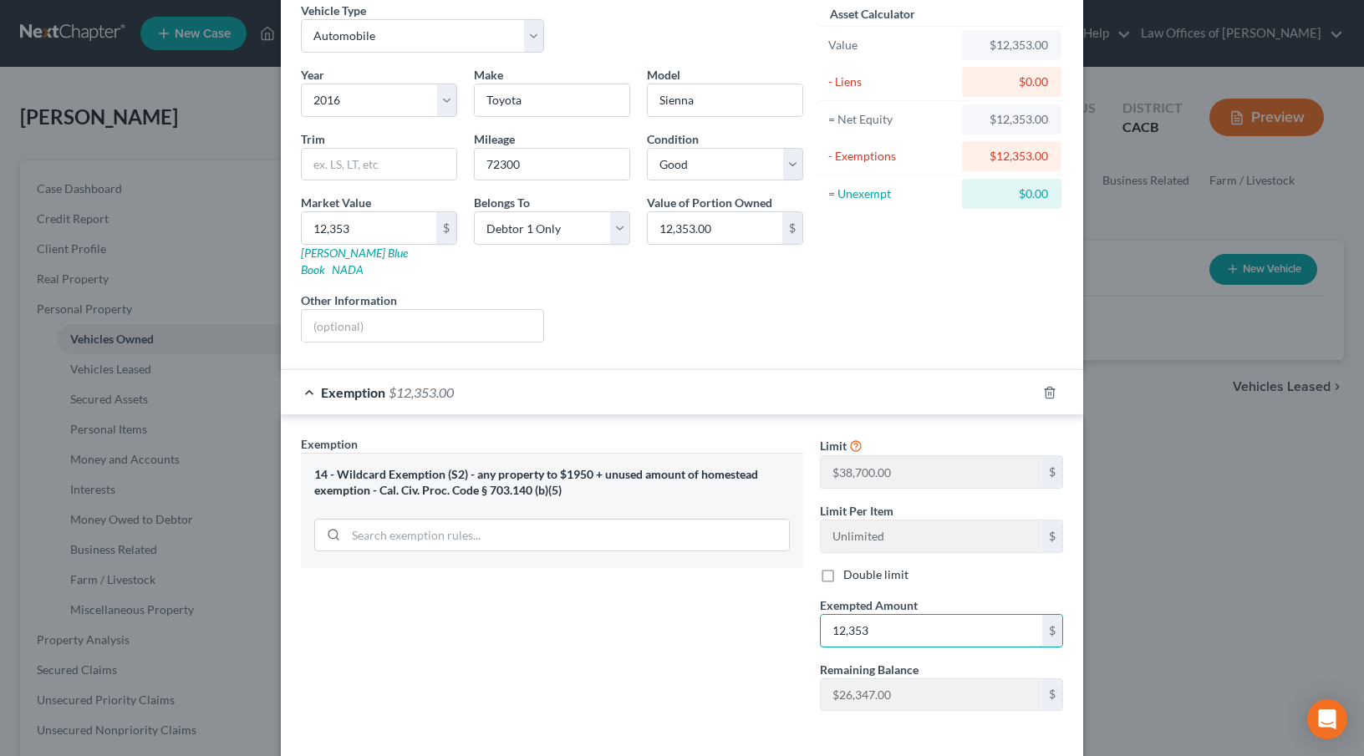
scroll to position [102, 0]
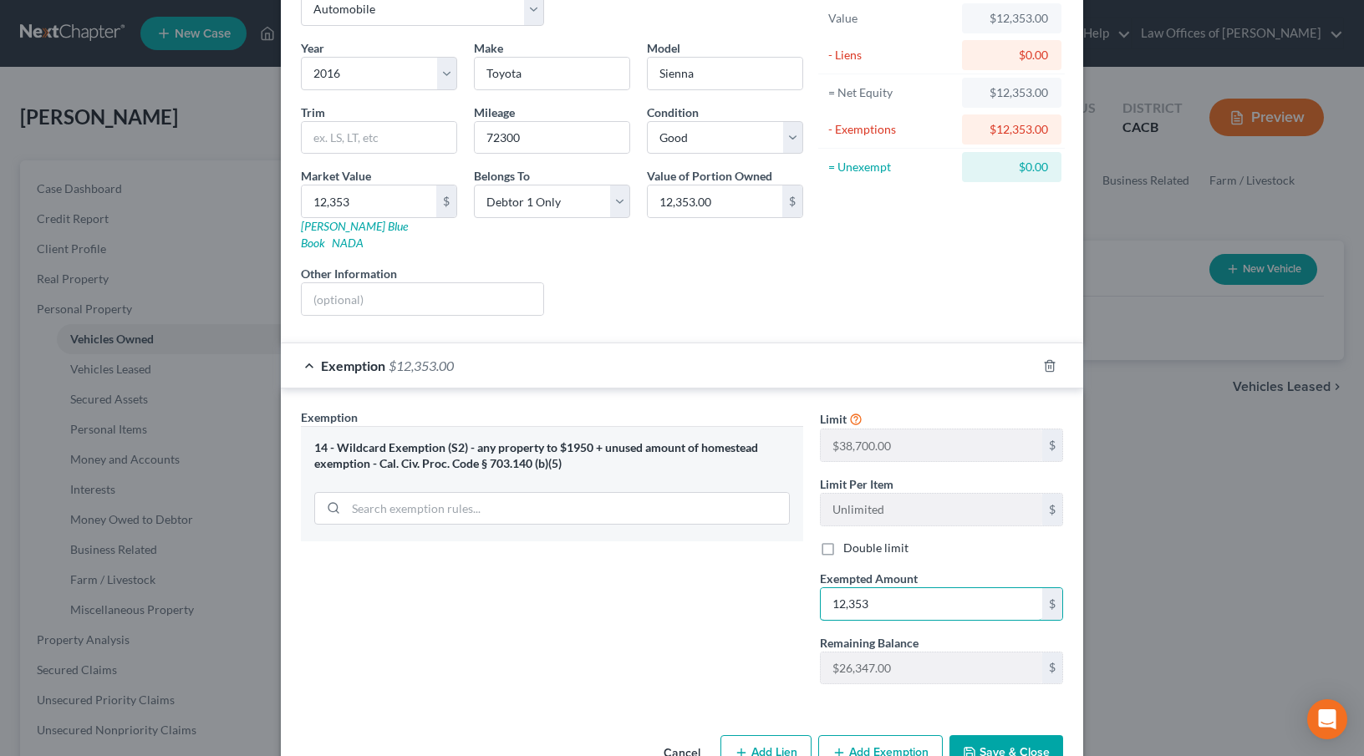
type input "12,353"
click at [1028, 742] on button "Save & Close" at bounding box center [1006, 752] width 114 height 35
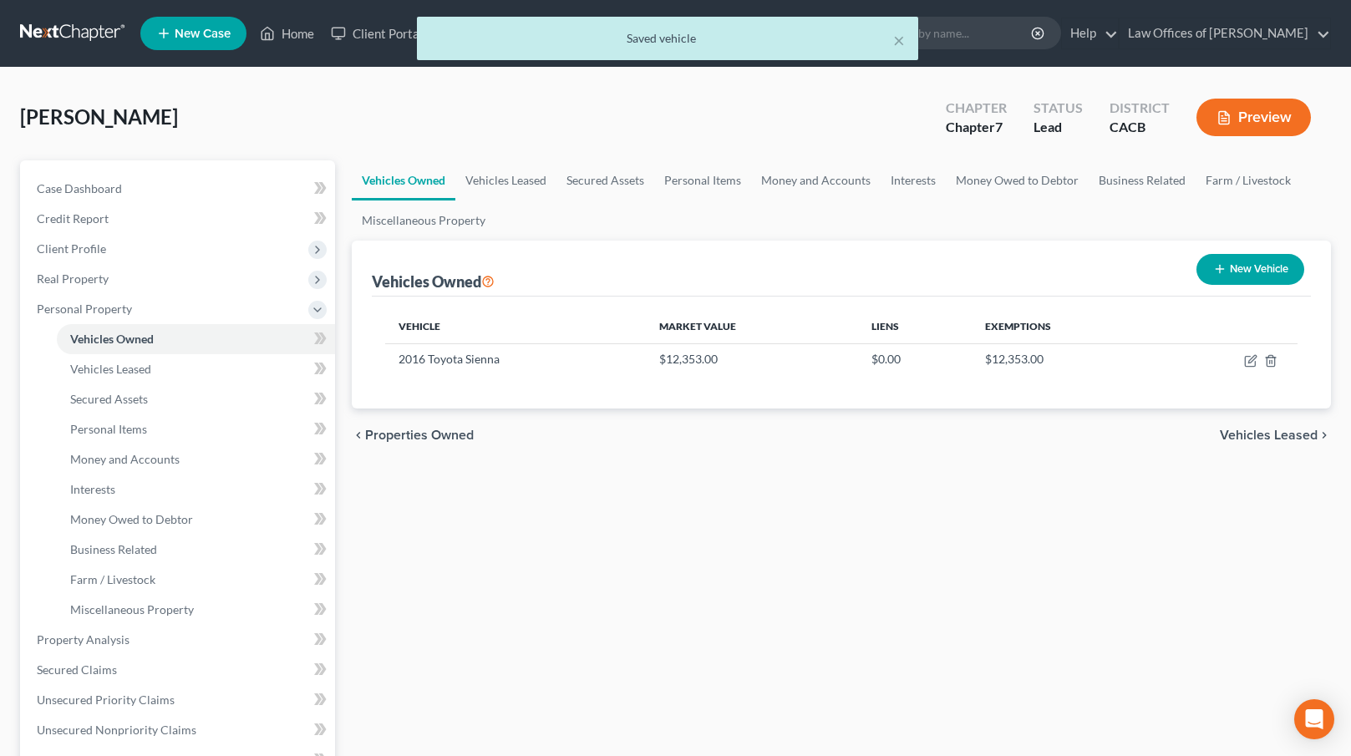
click at [1265, 275] on button "New Vehicle" at bounding box center [1251, 269] width 108 height 31
select select "0"
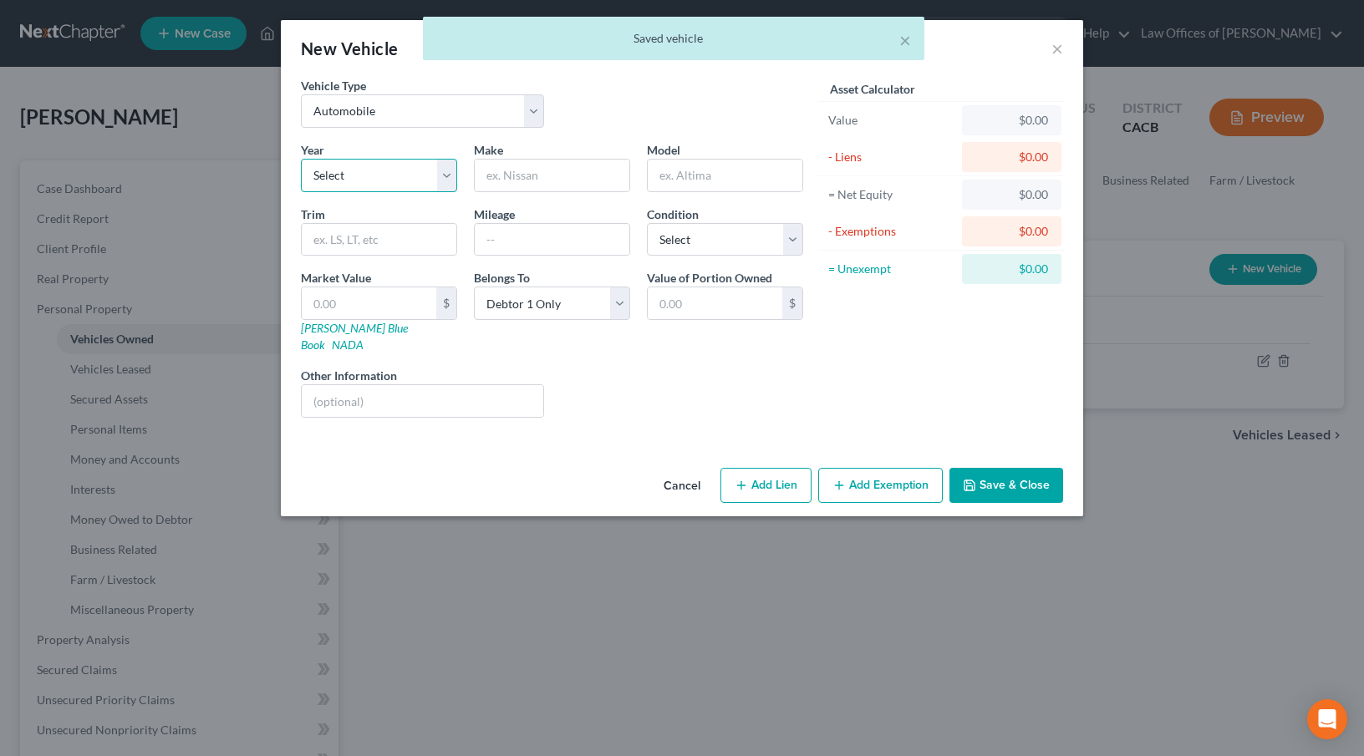
click at [358, 181] on select "Select 2026 2025 2024 2023 2022 2021 2020 2019 2018 2017 2016 2015 2014 2013 20…" at bounding box center [379, 175] width 156 height 33
select select "19"
click at [301, 159] on select "Select 2026 2025 2024 2023 2022 2021 2020 2019 2018 2017 2016 2015 2014 2013 20…" at bounding box center [379, 175] width 156 height 33
click at [537, 179] on input "text" at bounding box center [552, 176] width 155 height 32
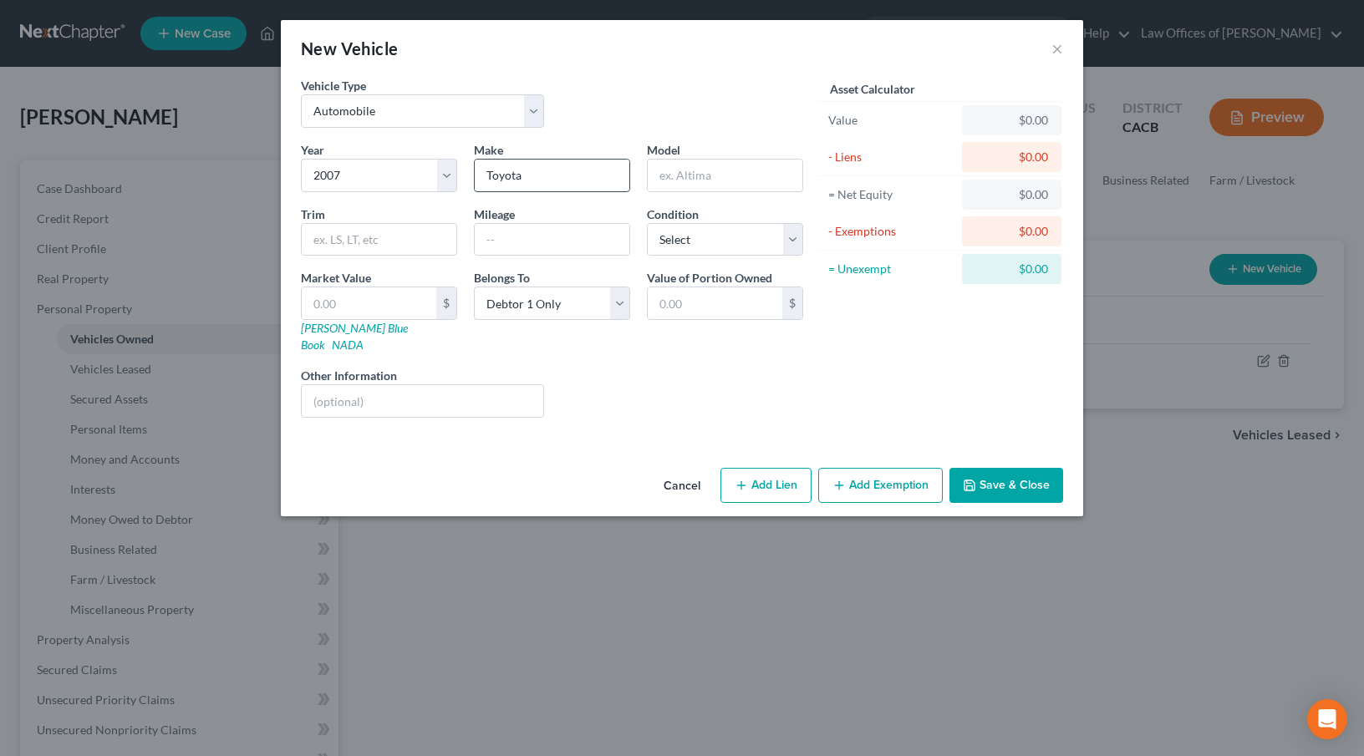
type input "Toyota"
type input "FS Cruiser175284"
click at [513, 246] on input "text" at bounding box center [552, 240] width 155 height 32
drag, startPoint x: 535, startPoint y: 249, endPoint x: 480, endPoint y: 241, distance: 55.7
click at [477, 242] on input "175284" at bounding box center [552, 240] width 155 height 32
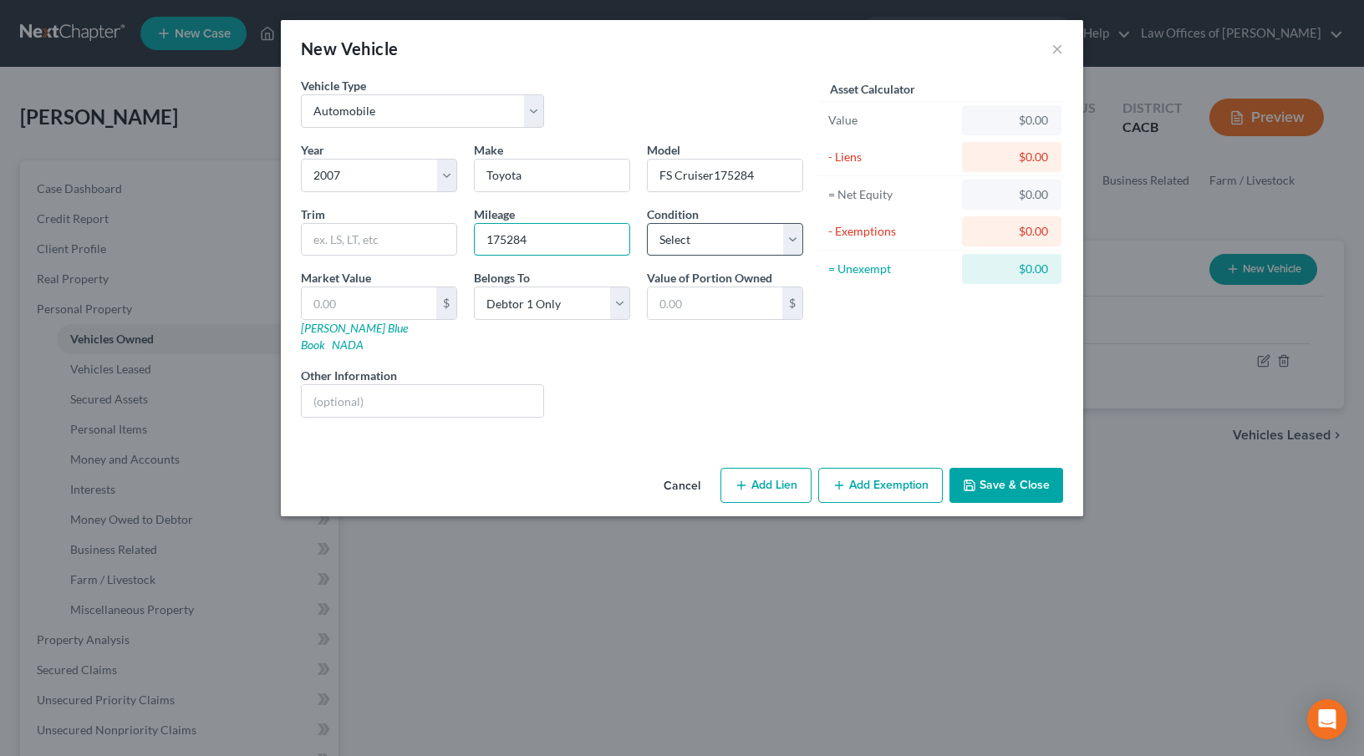
type input "175284"
click at [760, 243] on select "Select Excellent Very Good Good Fair Poor" at bounding box center [725, 239] width 156 height 33
select select "2"
click at [647, 223] on select "Select Excellent Very Good Good Fair Poor" at bounding box center [725, 239] width 156 height 33
click at [343, 325] on link "[PERSON_NAME] Blue Book" at bounding box center [354, 336] width 107 height 31
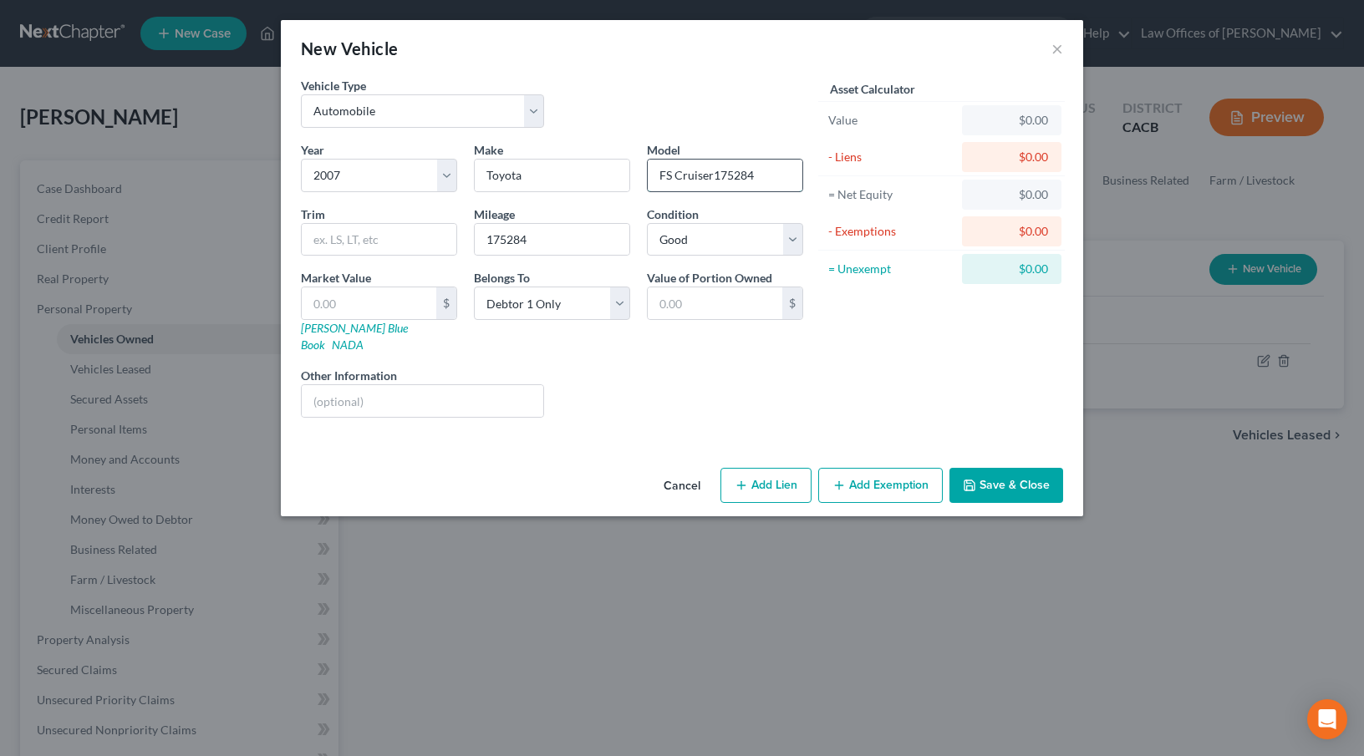
drag, startPoint x: 673, startPoint y: 175, endPoint x: 655, endPoint y: 176, distance: 17.6
click at [655, 176] on input "FS Cruiser175284" at bounding box center [725, 176] width 155 height 32
drag, startPoint x: 710, startPoint y: 179, endPoint x: 806, endPoint y: 165, distance: 96.3
click at [801, 170] on input "FJ Cruiser175284" at bounding box center [725, 176] width 155 height 32
type input "FJ Cruiser"
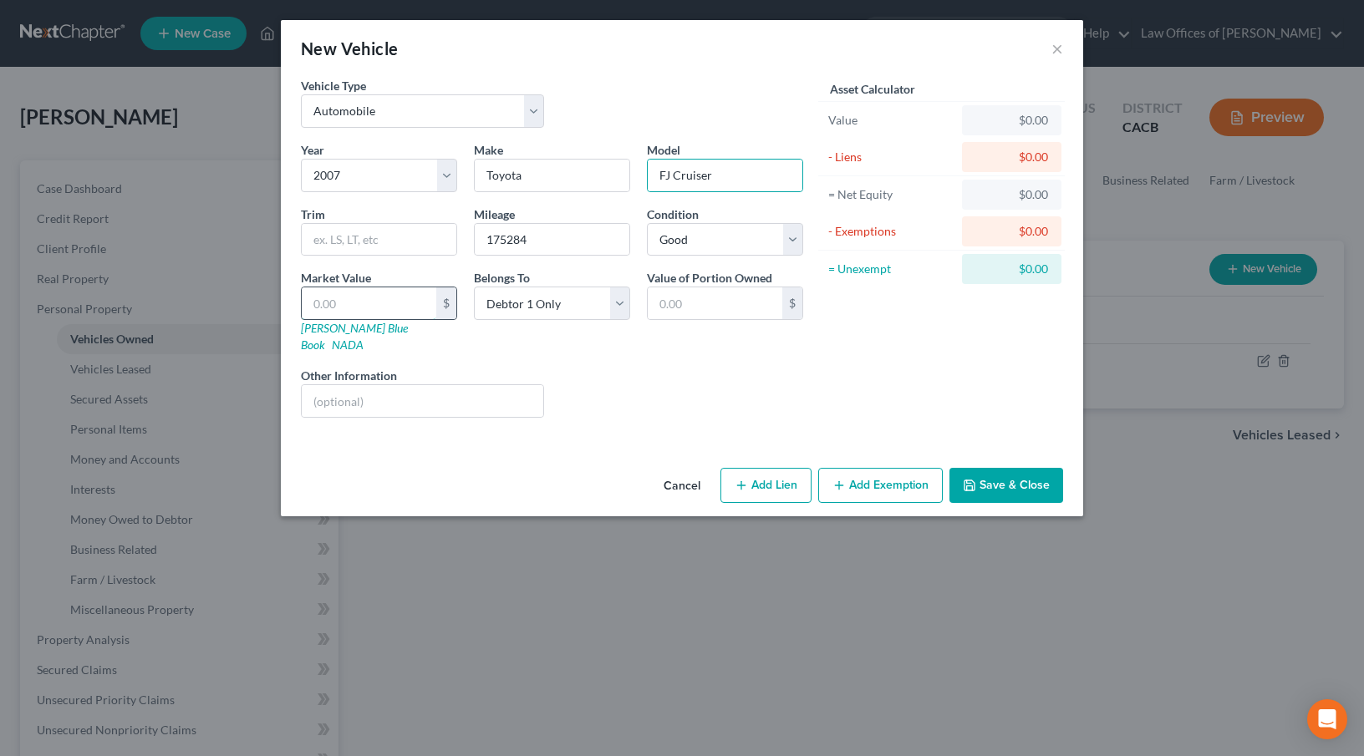
click at [343, 308] on input "text" at bounding box center [369, 303] width 135 height 32
type input "8"
type input "8.00"
type input "87"
type input "87.00"
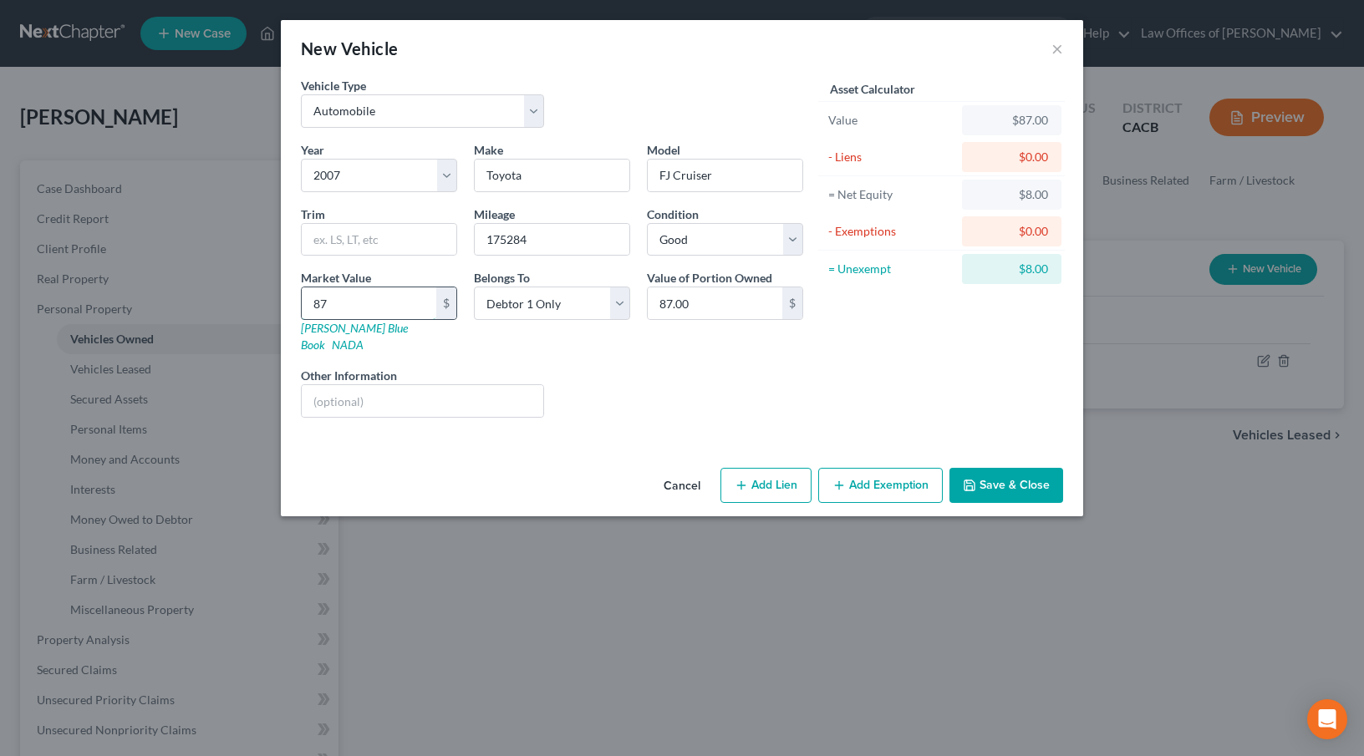
type input "879"
type input "879.00"
type input "8795"
type input "8,795.00"
type input "8,795"
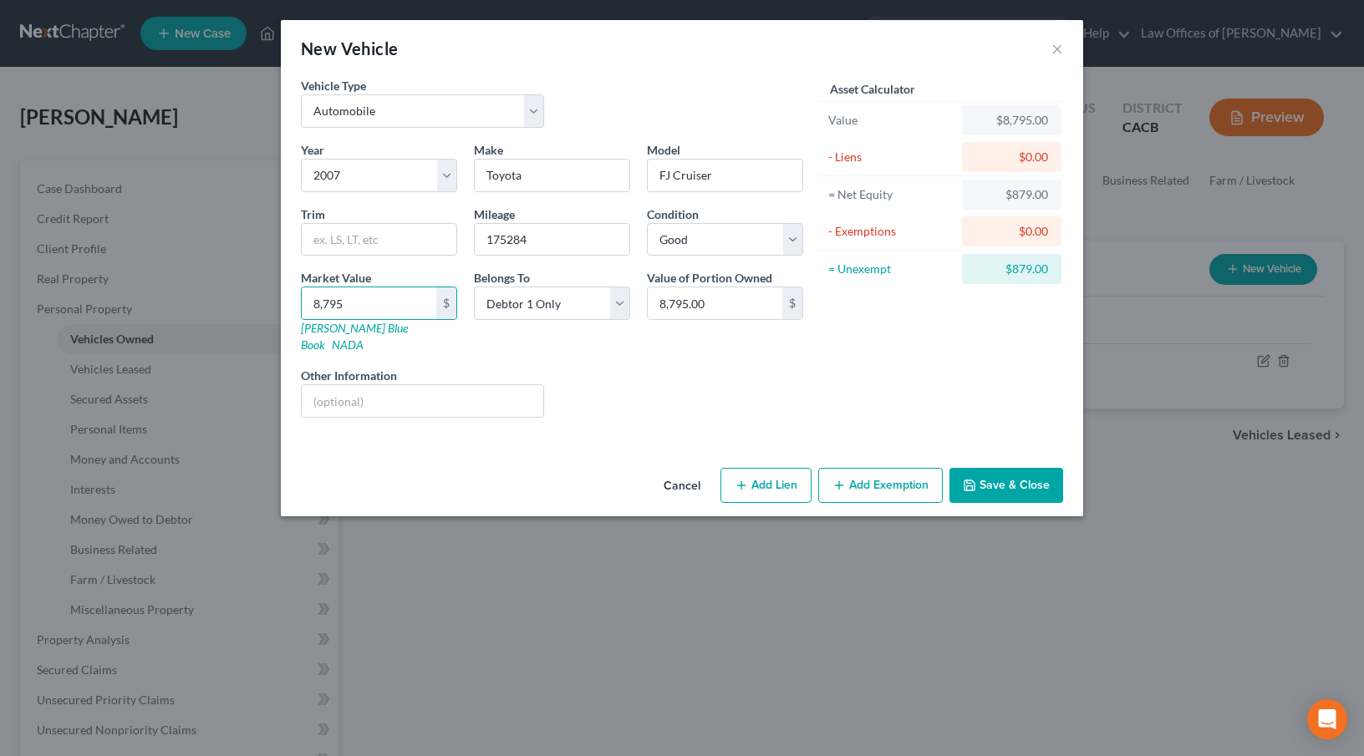
click at [841, 479] on icon "button" at bounding box center [838, 485] width 13 height 13
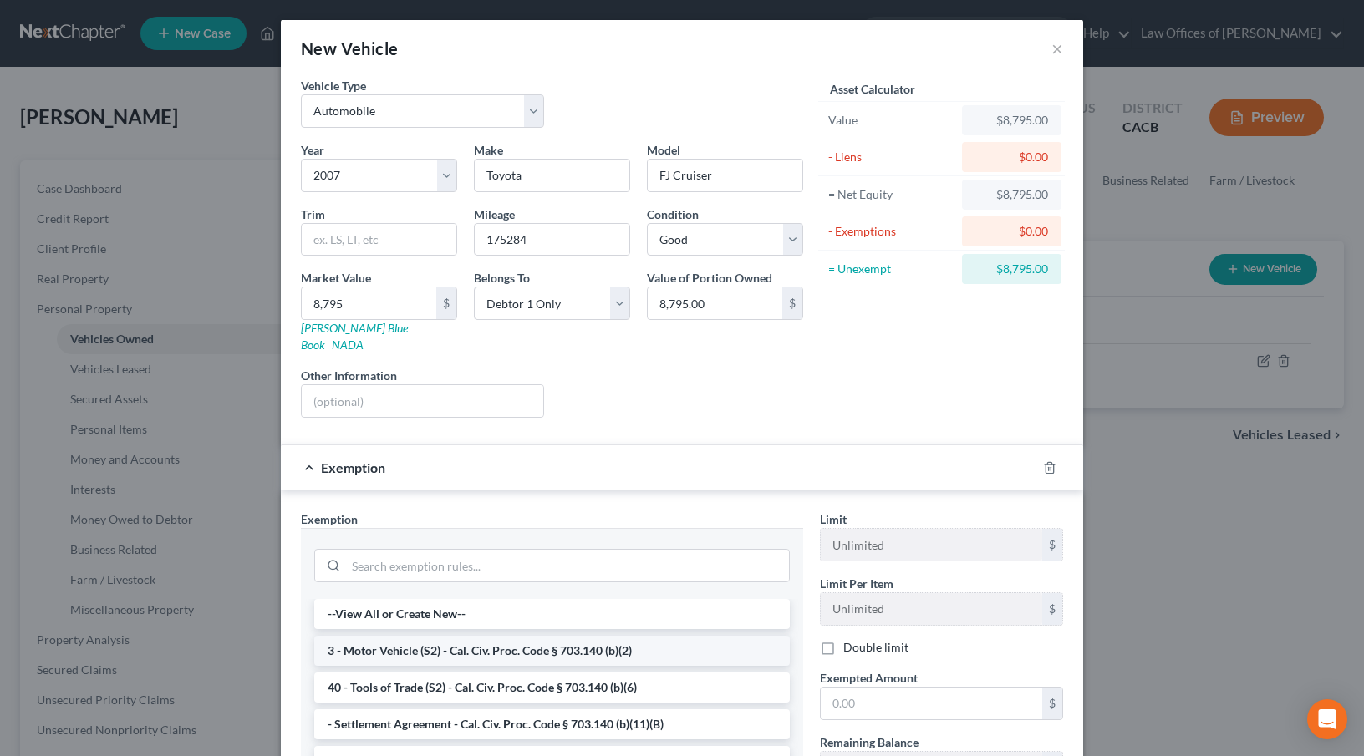
click at [395, 636] on li "3 - Motor Vehicle (S2) - Cal. Civ. Proc. Code § 703.140 (b)(2)" at bounding box center [551, 651] width 475 height 30
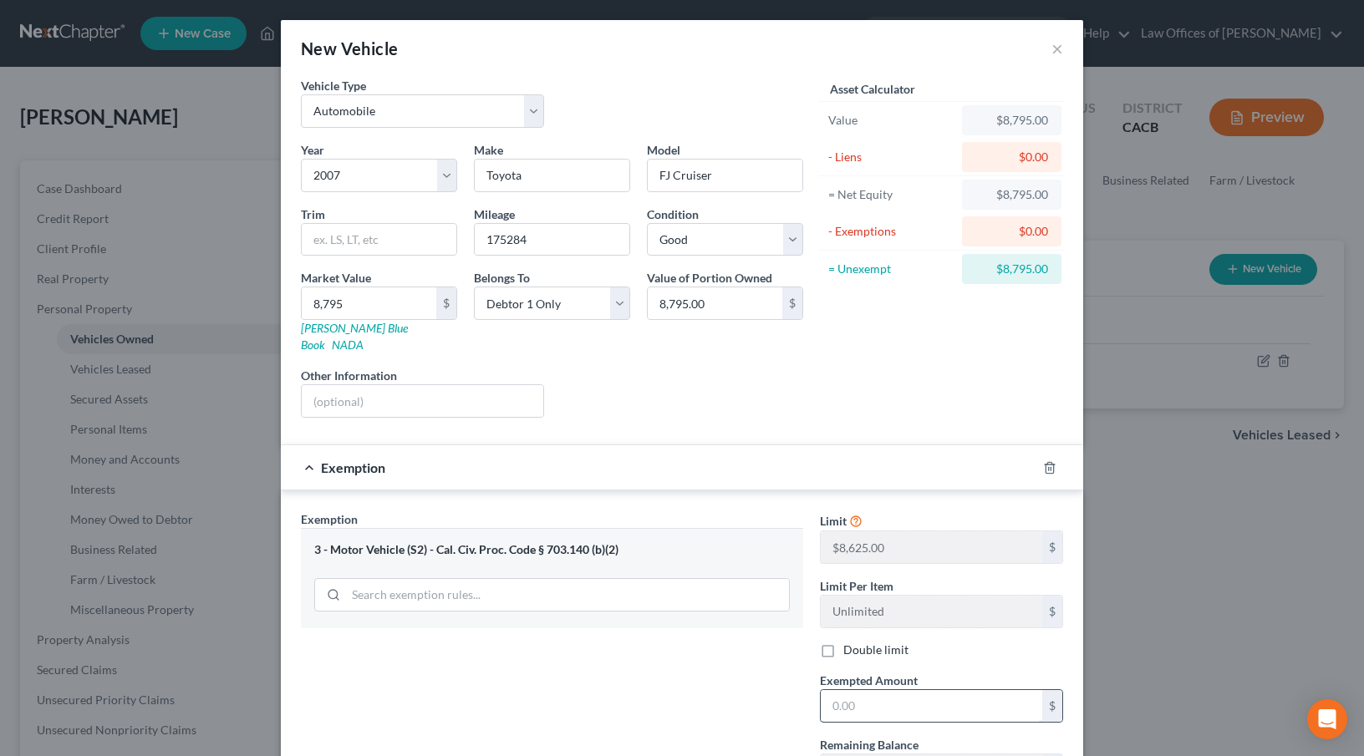
click at [828, 691] on input "text" at bounding box center [931, 706] width 221 height 32
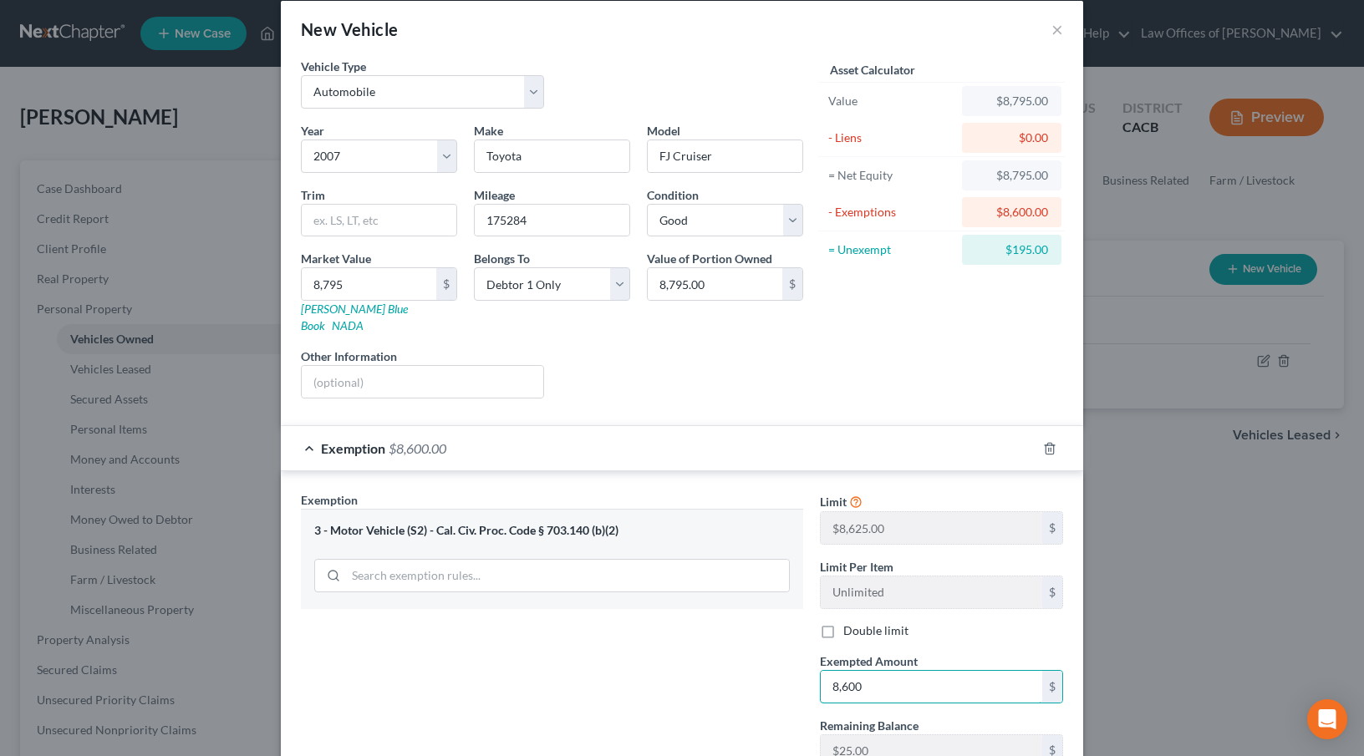
scroll to position [133, 0]
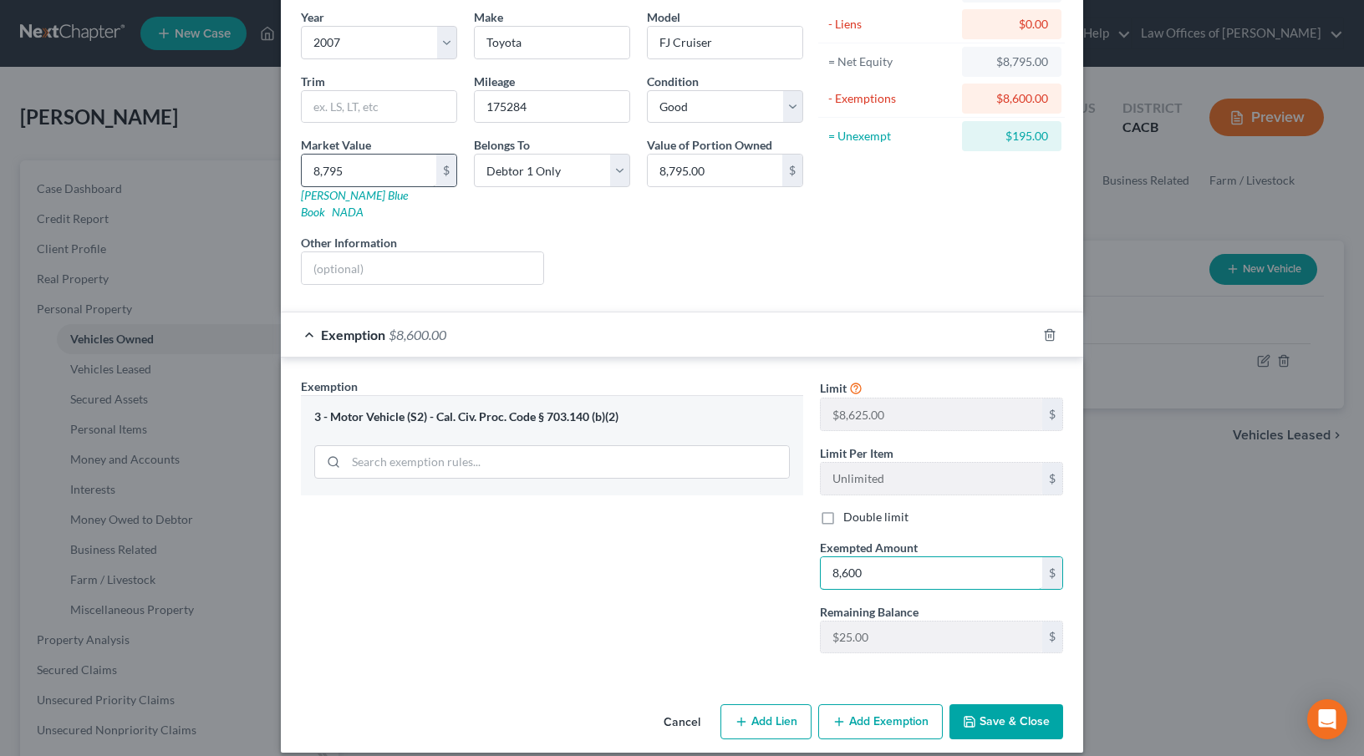
type input "8,600"
click at [353, 171] on input "8,795" at bounding box center [369, 171] width 135 height 32
type input "8"
type input "8.00"
type input "86"
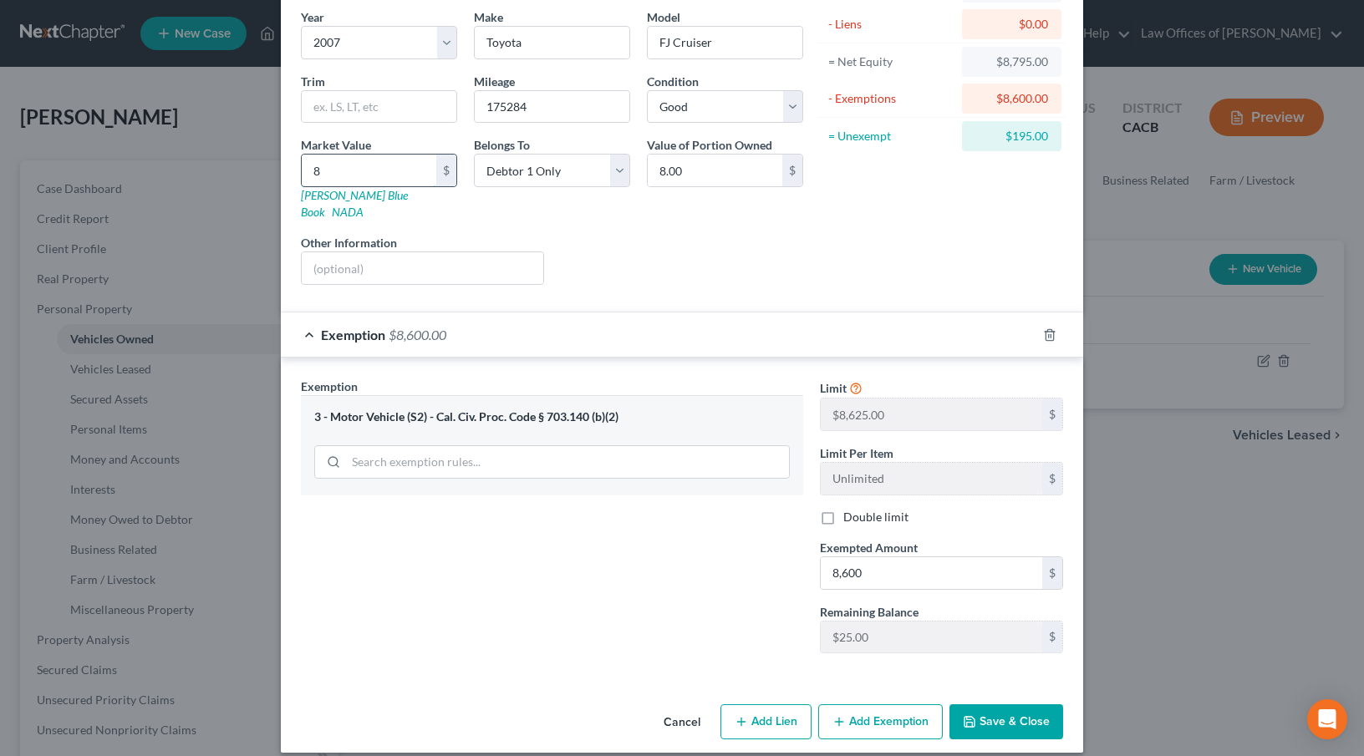
type input "86.00"
type input "860"
type input "860.00"
type input "8600"
type input "8,600.00"
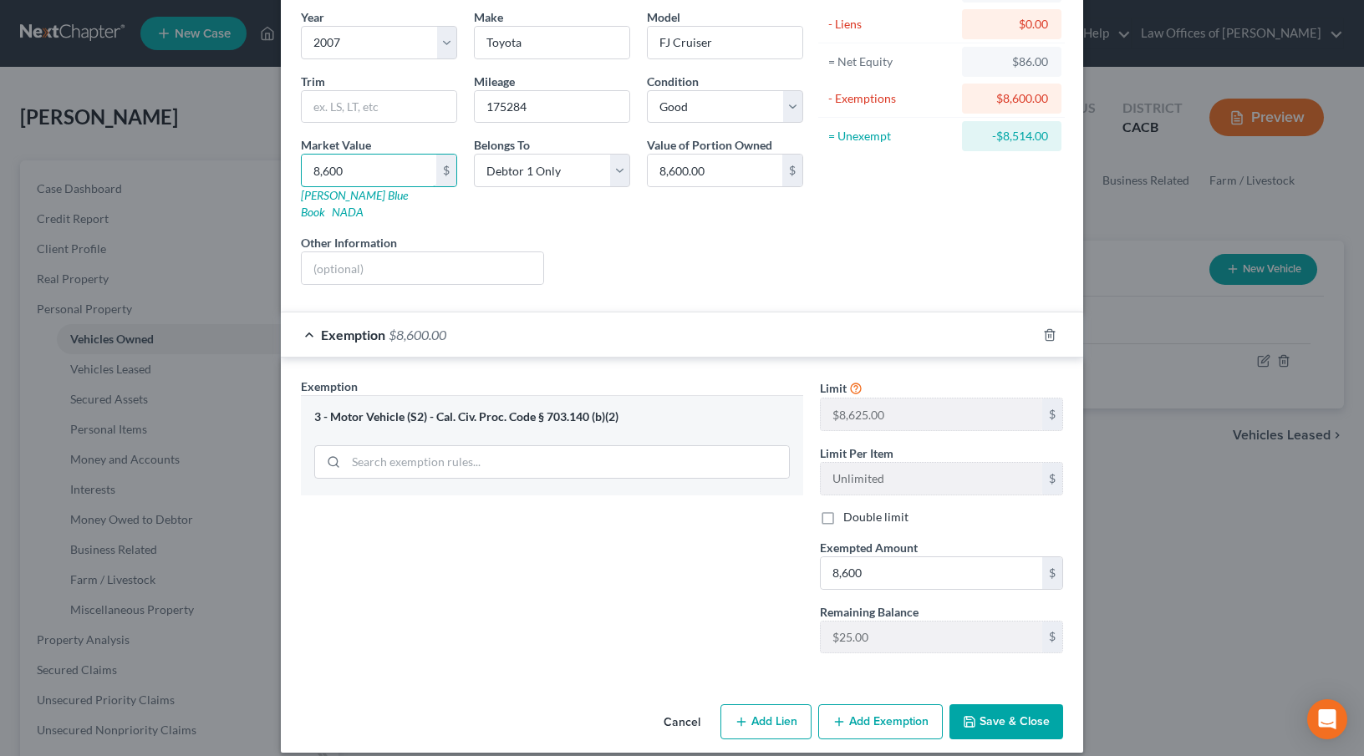
type input "8,600"
click at [1000, 704] on button "Save & Close" at bounding box center [1006, 721] width 114 height 35
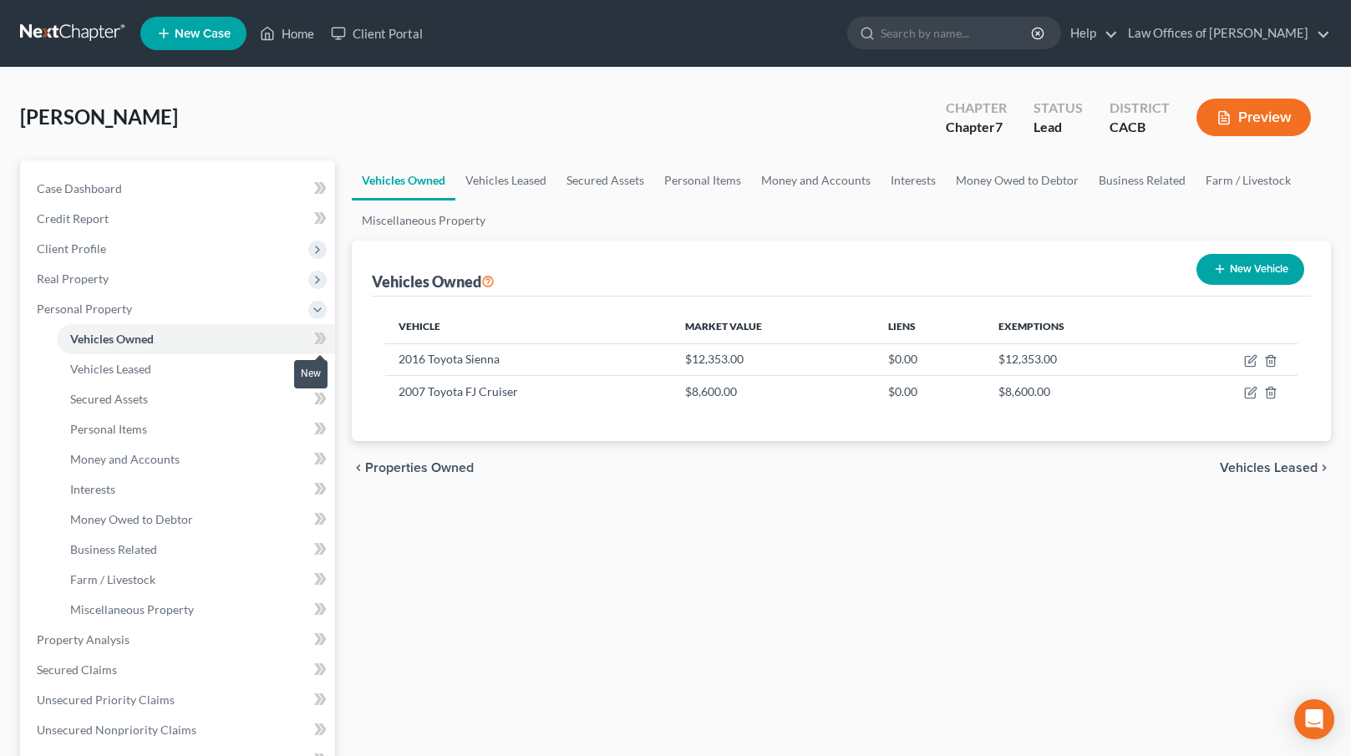
click at [315, 342] on icon at bounding box center [320, 338] width 13 height 21
click at [1276, 470] on span "Vehicles Leased" at bounding box center [1269, 467] width 98 height 13
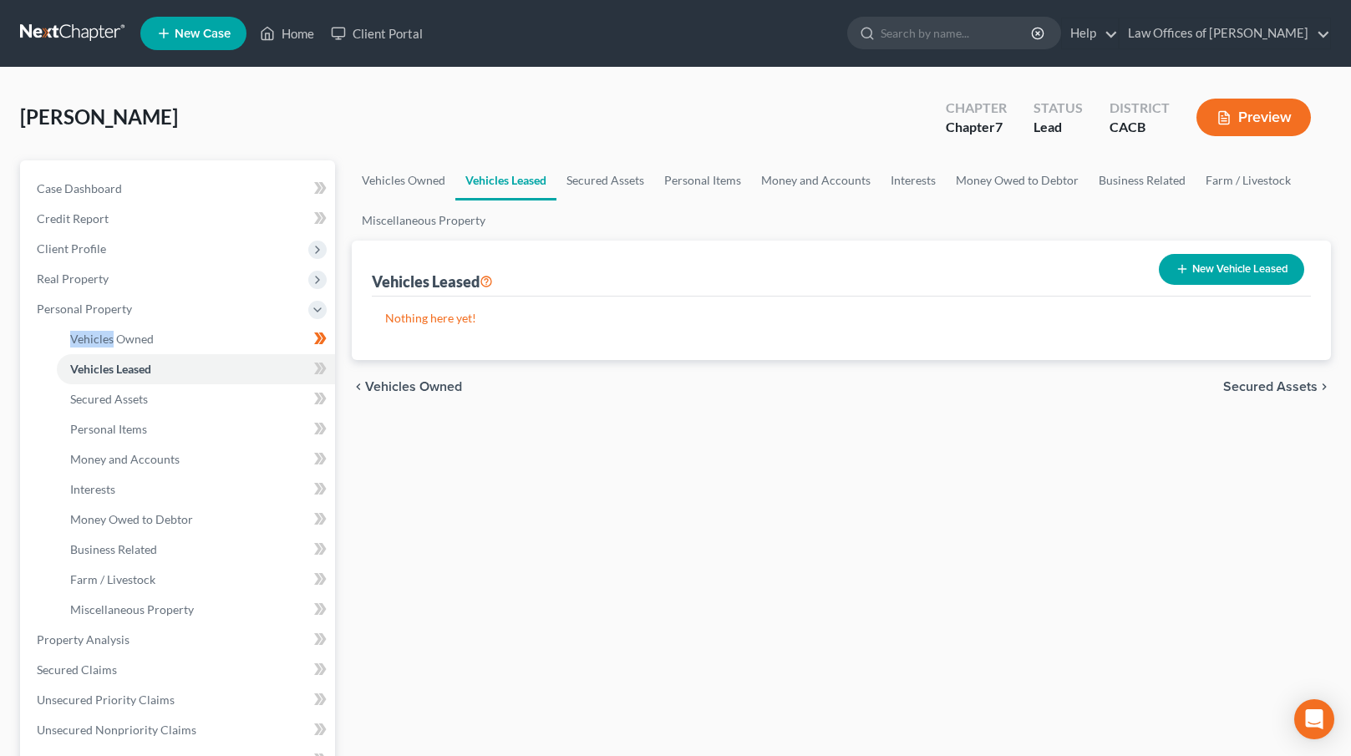
click at [1251, 383] on span "Secured Assets" at bounding box center [1270, 386] width 94 height 13
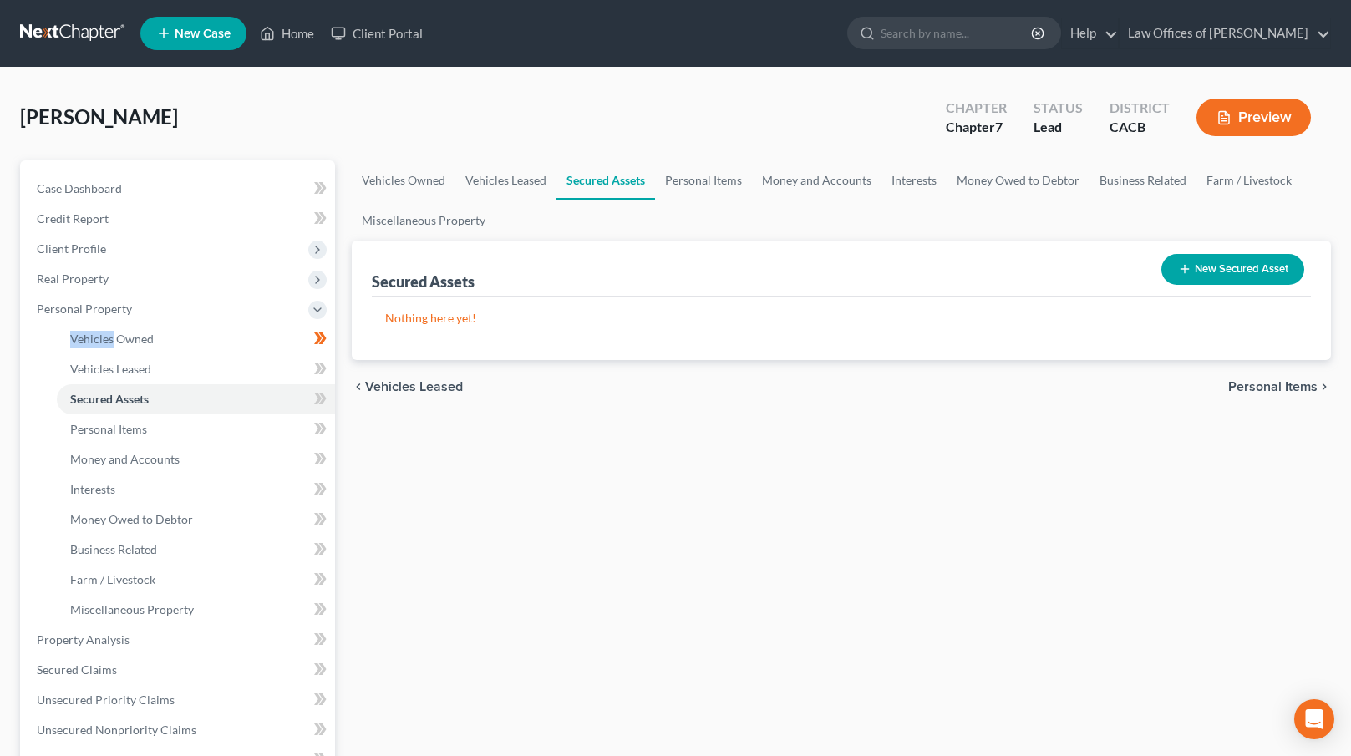
click at [1250, 384] on span "Personal Items" at bounding box center [1272, 386] width 89 height 13
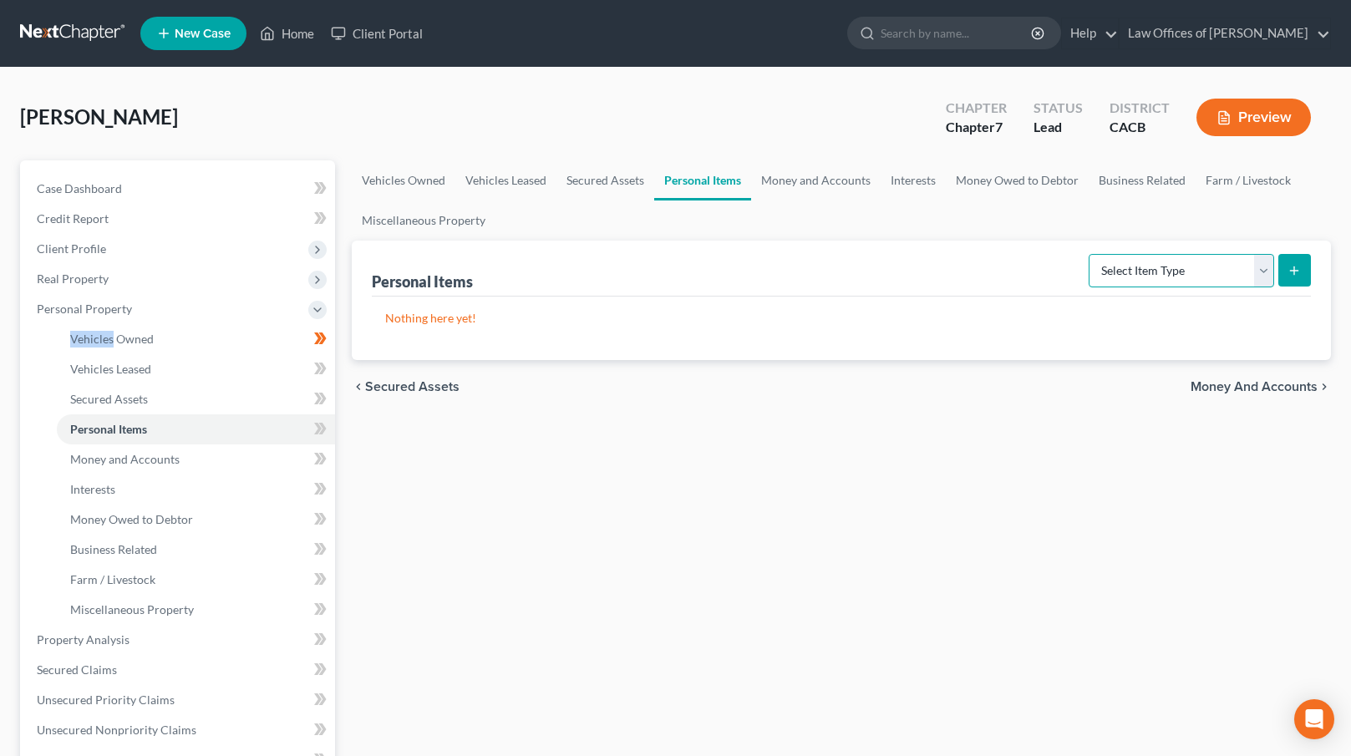
click at [1208, 274] on select "Select Item Type Clothing Collectibles Of Value Electronics Firearms Household …" at bounding box center [1182, 270] width 186 height 33
select select "clothing"
click at [1091, 254] on select "Select Item Type Clothing Collectibles Of Value Electronics Firearms Household …" at bounding box center [1182, 270] width 186 height 33
click at [1284, 266] on button "submit" at bounding box center [1295, 270] width 33 height 33
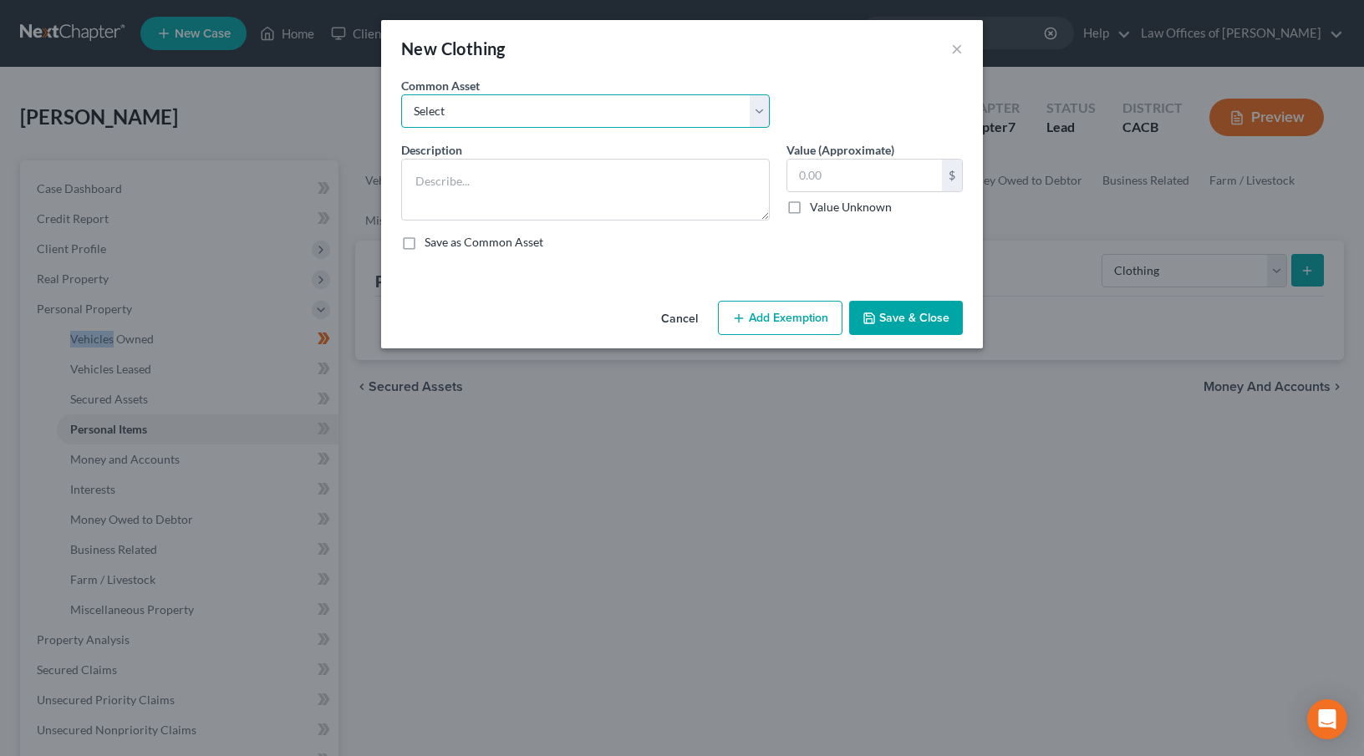
click at [557, 116] on select "Select Used Clothing at Used Clothing Store prices" at bounding box center [585, 110] width 369 height 33
select select "0"
click at [401, 94] on select "Select Used Clothing at Used Clothing Store prices" at bounding box center [585, 110] width 369 height 33
type textarea "Used Clothing at Used Clothing Store prices"
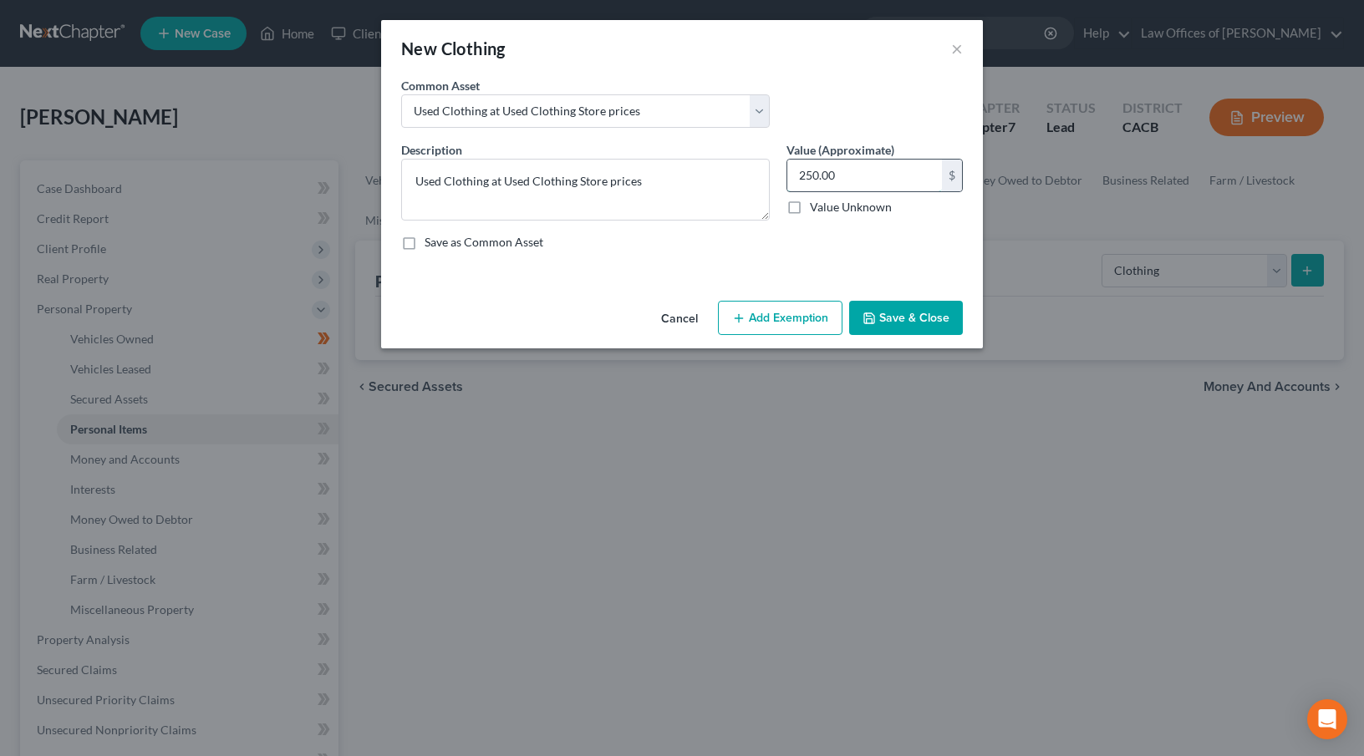
click at [798, 174] on input "250.00" at bounding box center [864, 176] width 155 height 32
click at [801, 176] on input "250.00" at bounding box center [864, 176] width 155 height 32
type input "850.00"
click at [778, 318] on button "Add Exemption" at bounding box center [780, 318] width 125 height 35
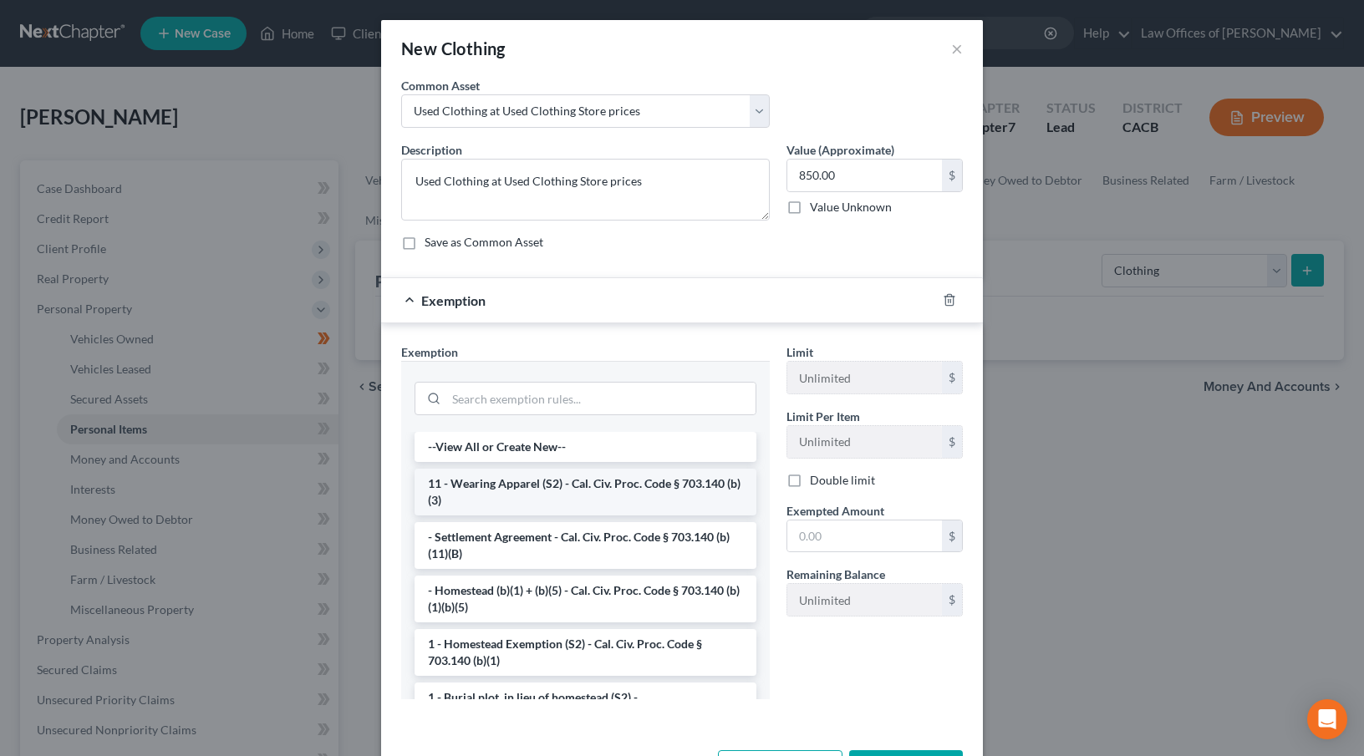
click at [540, 486] on li "11 - Wearing Apparel (S2) - Cal. Civ. Proc. Code § 703.140 (b)(3)" at bounding box center [585, 492] width 342 height 47
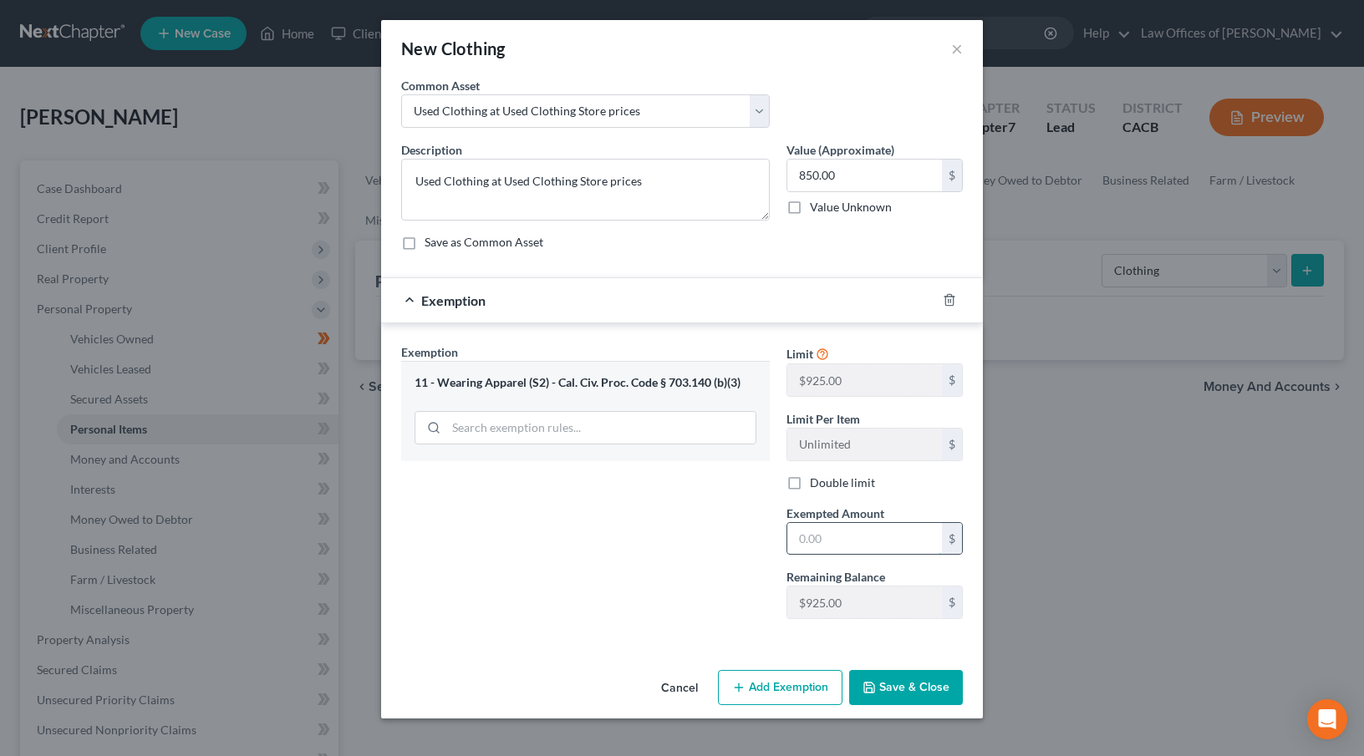
click at [833, 542] on input "text" at bounding box center [864, 539] width 155 height 32
type input "850"
click at [903, 681] on button "Save & Close" at bounding box center [906, 687] width 114 height 35
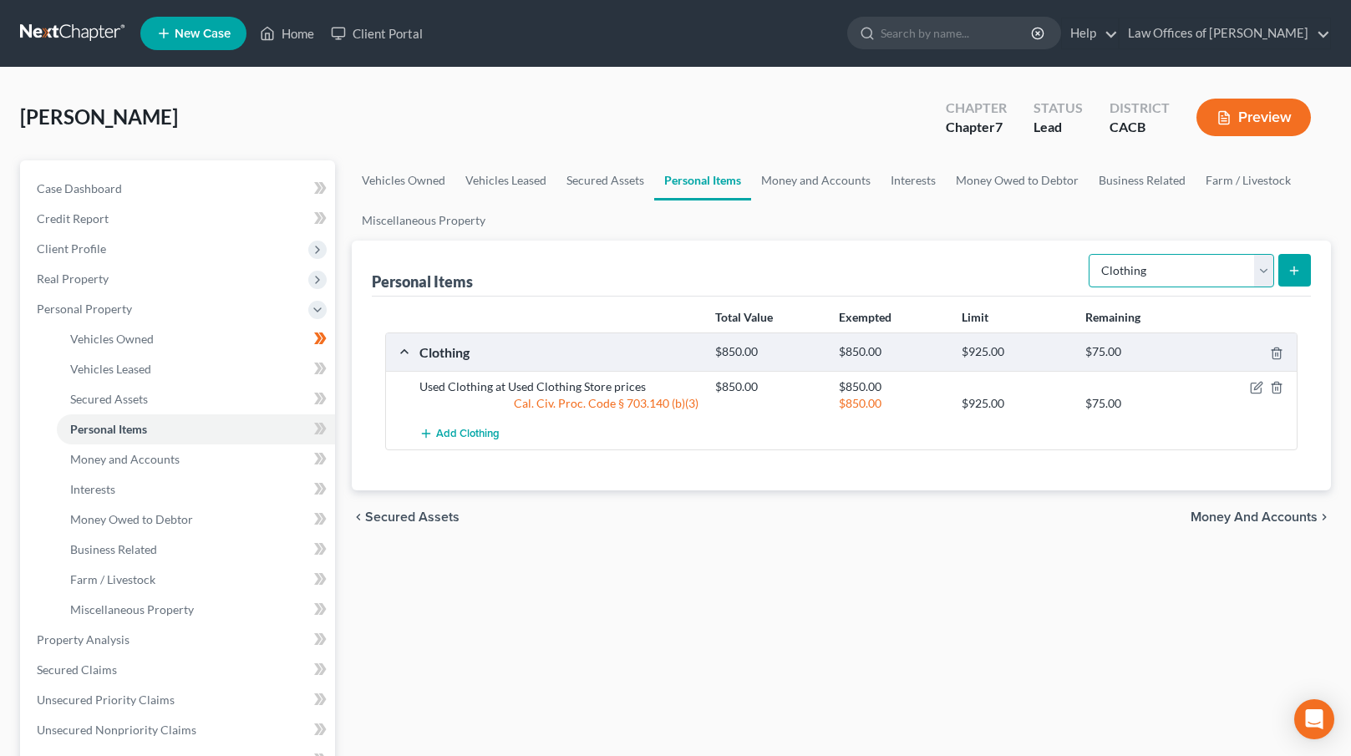
click at [1235, 267] on select "Select Item Type Clothing Collectibles Of Value Electronics Firearms Household …" at bounding box center [1182, 270] width 186 height 33
select select "electronics"
click at [1091, 254] on select "Select Item Type Clothing Collectibles Of Value Electronics Firearms Household …" at bounding box center [1182, 270] width 186 height 33
click at [1291, 265] on icon "submit" at bounding box center [1294, 270] width 13 height 13
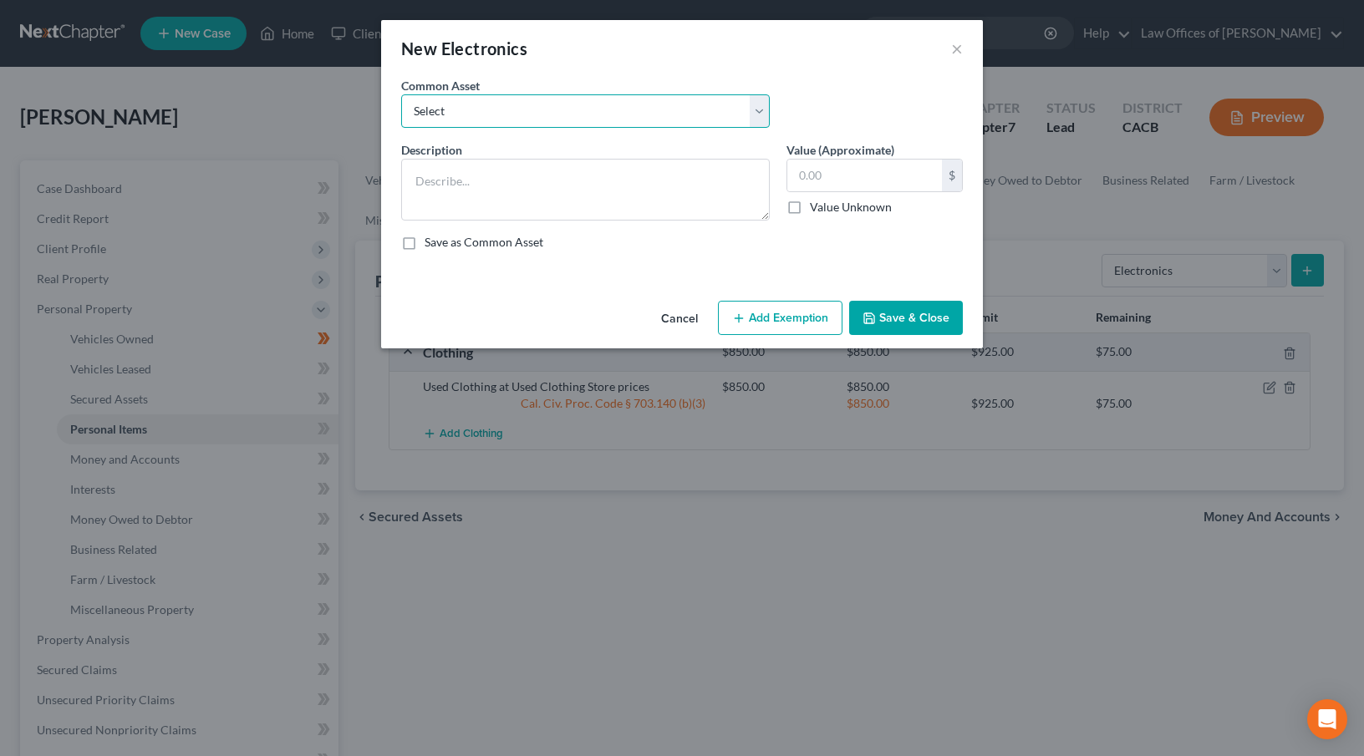
click at [581, 114] on select "Select Used Cell Phone, Used Laptop, Used Tablet, Used Television" at bounding box center [585, 110] width 369 height 33
select select "0"
click at [401, 94] on select "Select Used Cell Phone, Used Laptop, Used Tablet, Used Television" at bounding box center [585, 110] width 369 height 33
type textarea "Used Cell Phone, Used Laptop, Used Tablet, Used Television"
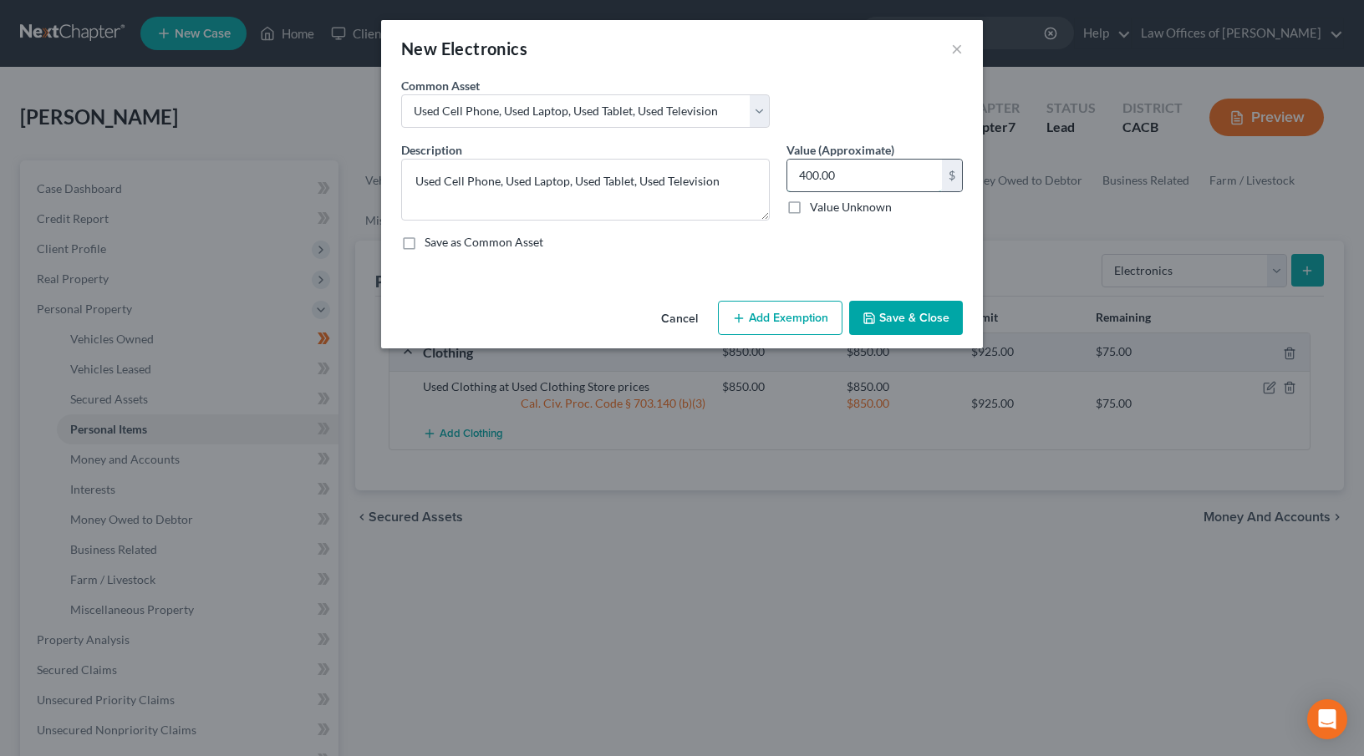
click at [801, 174] on input "400.00" at bounding box center [864, 176] width 155 height 32
type input "1,400.00"
click at [800, 323] on button "Add Exemption" at bounding box center [780, 318] width 125 height 35
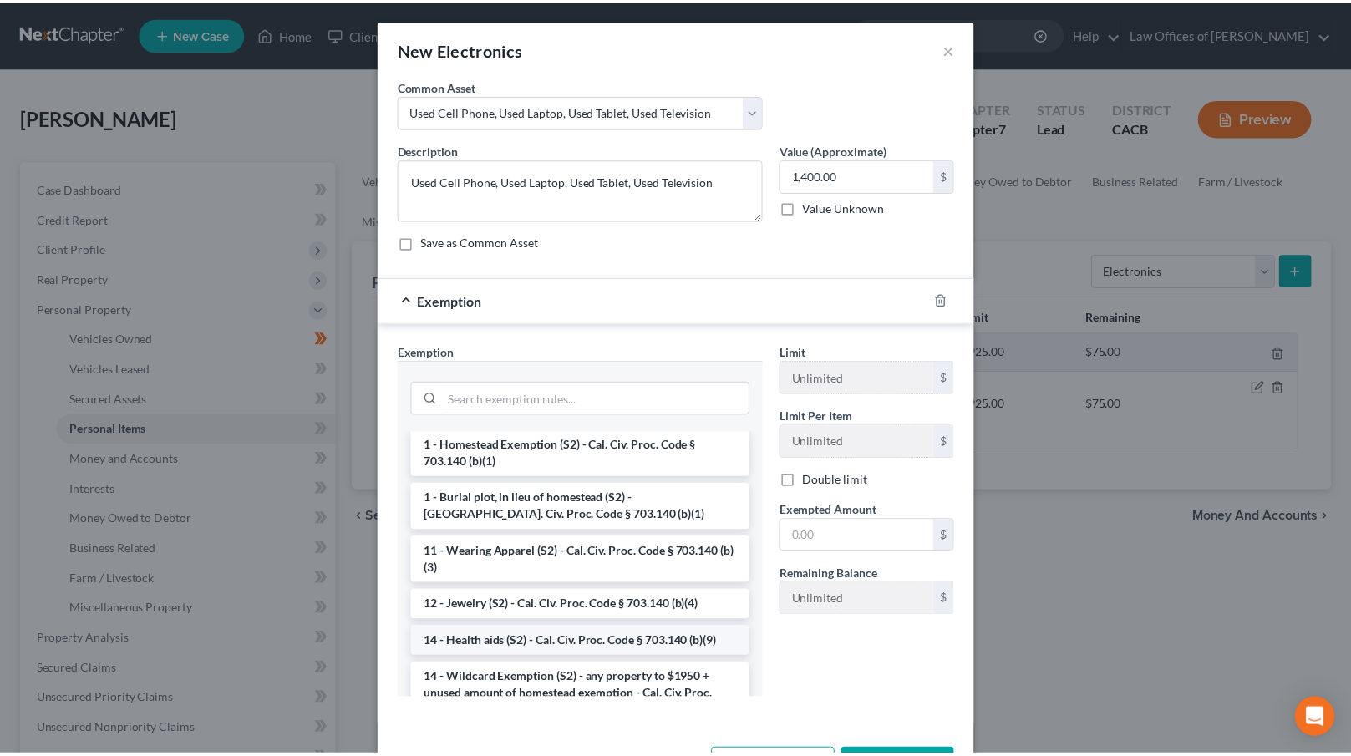
scroll to position [168, 0]
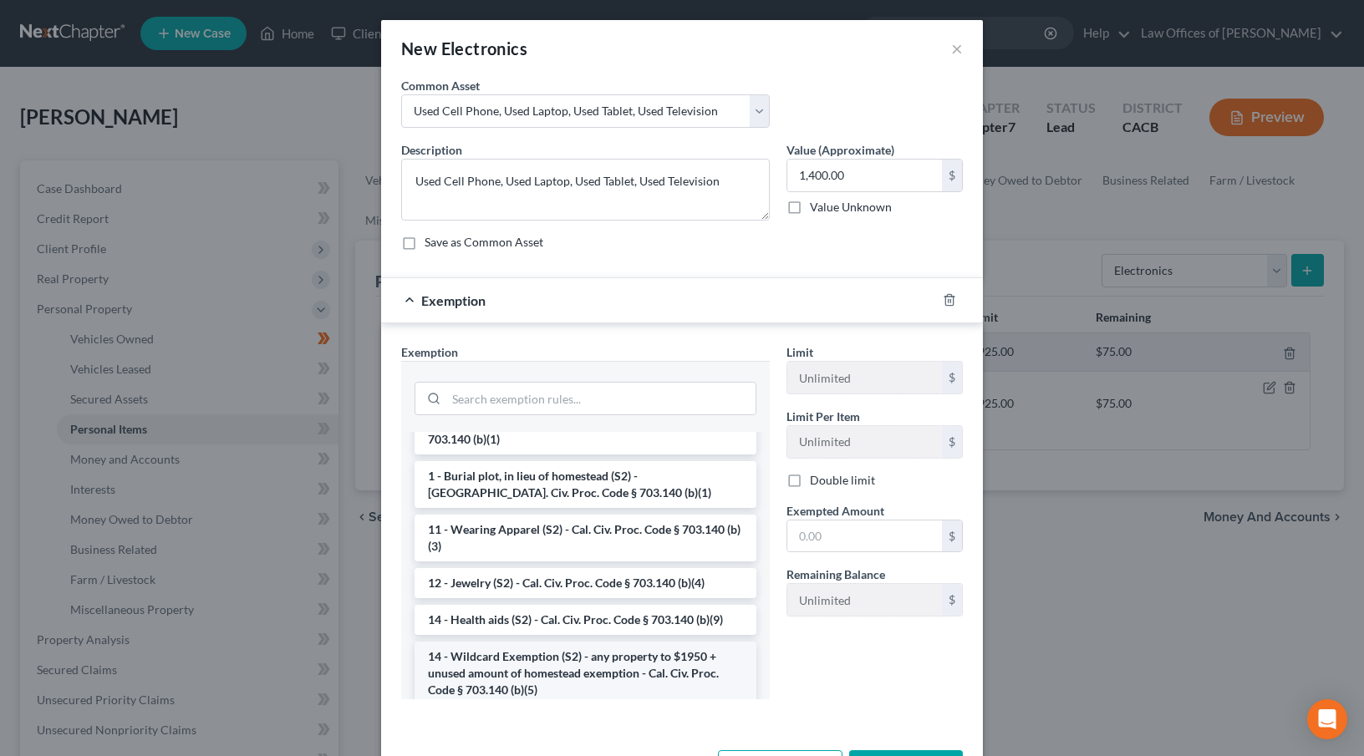
click at [547, 658] on li "14 - Wildcard Exemption (S2) - any property to $1950 + unused amount of homeste…" at bounding box center [585, 674] width 342 height 64
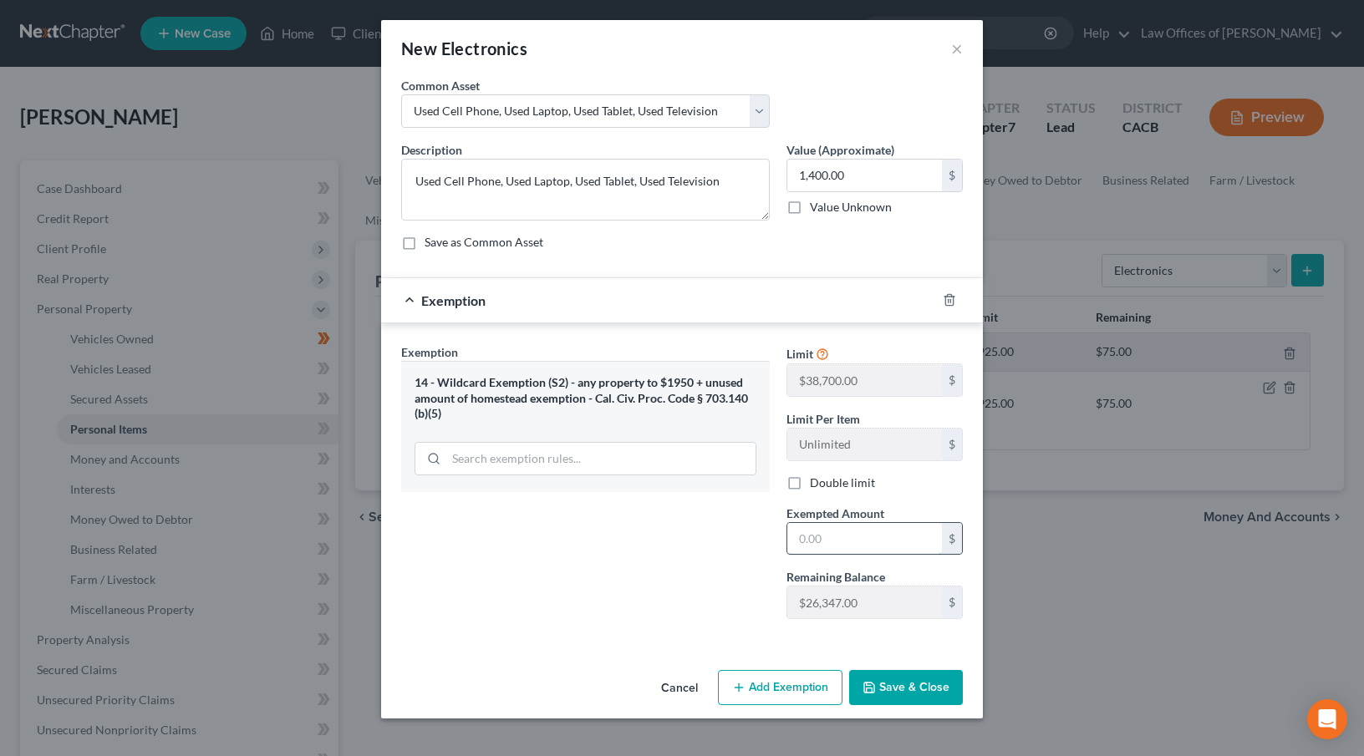
click at [805, 542] on input "text" at bounding box center [864, 539] width 155 height 32
type input "1,400"
click at [914, 694] on button "Save & Close" at bounding box center [906, 687] width 114 height 35
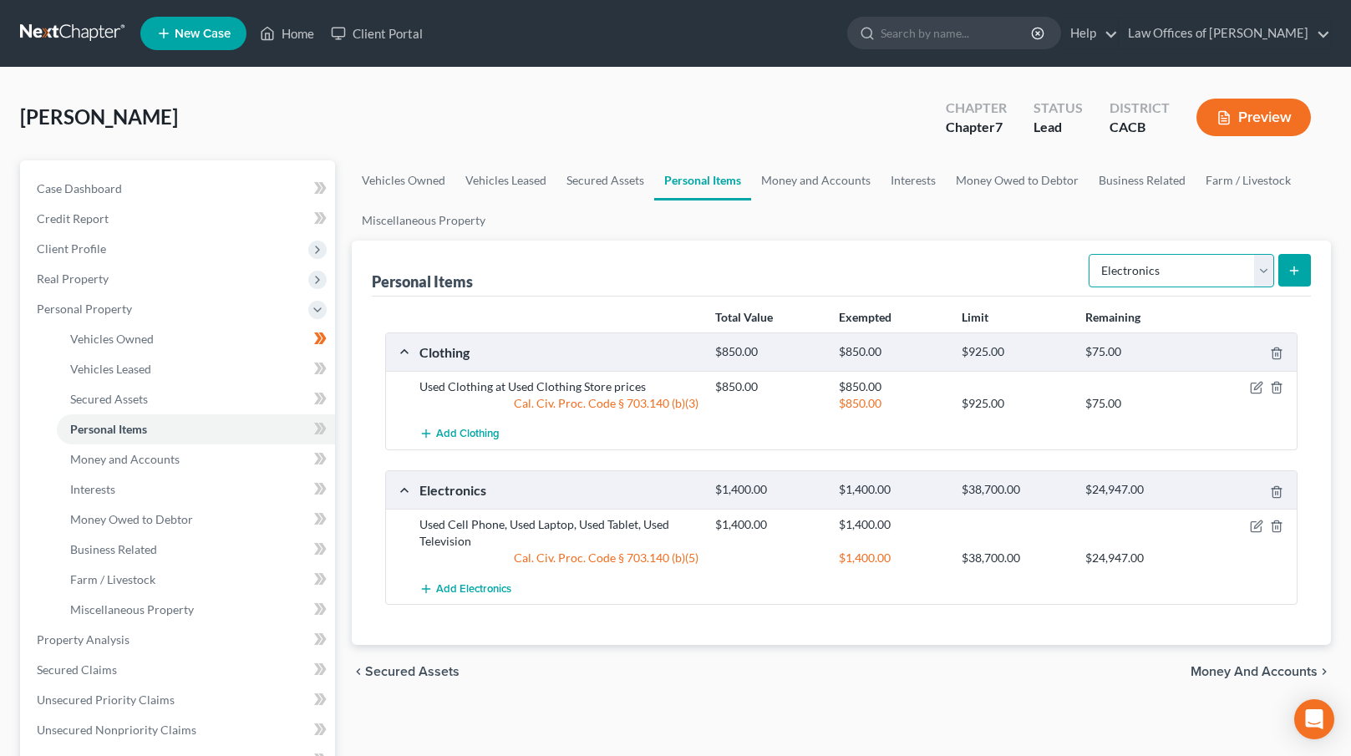
click at [1195, 270] on select "Select Item Type Clothing Collectibles Of Value Electronics Firearms Household …" at bounding box center [1182, 270] width 186 height 33
select select "household_goods"
click at [1091, 254] on select "Select Item Type Clothing Collectibles Of Value Electronics Firearms Household …" at bounding box center [1182, 270] width 186 height 33
click at [1300, 269] on icon "submit" at bounding box center [1294, 270] width 13 height 13
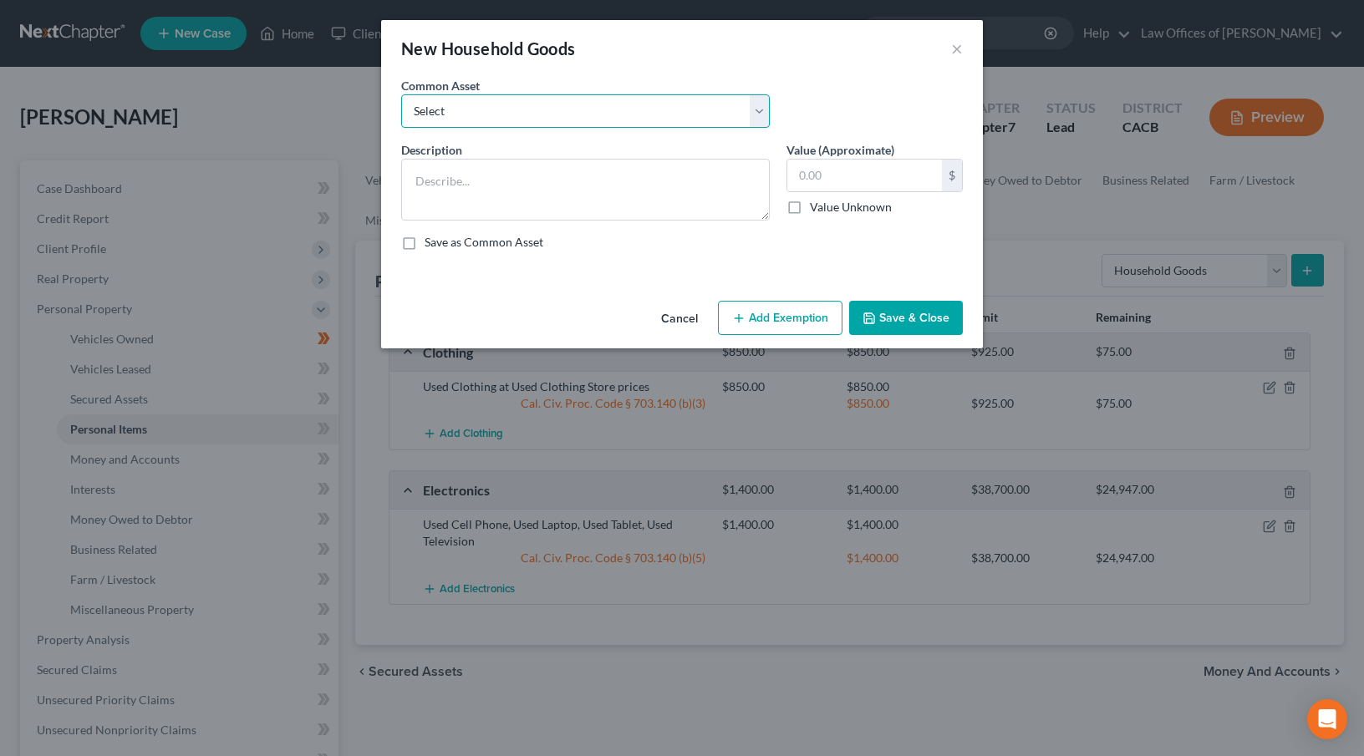
click at [531, 124] on select "Select Used Bedroom Set, Used Living Room Set, Used Dining Set" at bounding box center [585, 110] width 369 height 33
select select "0"
click at [401, 94] on select "Select Used Bedroom Set, Used Living Room Set, Used Dining Set" at bounding box center [585, 110] width 369 height 33
type textarea "Used Bedroom Set, Used Living Room Set, Used Dining Set"
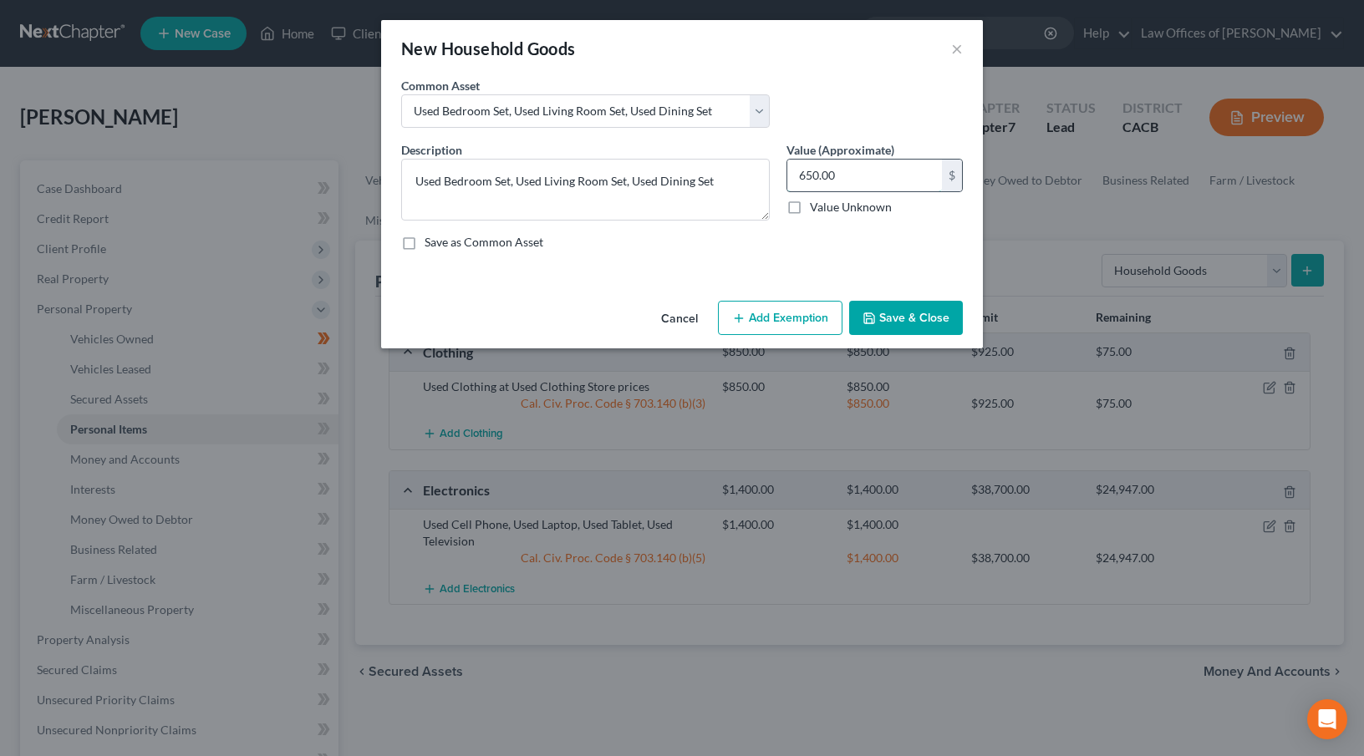
click at [803, 175] on input "650.00" at bounding box center [864, 176] width 155 height 32
type input "2,650.00"
click at [797, 335] on div "Cancel Add Exemption Save & Close" at bounding box center [682, 321] width 602 height 55
click at [798, 328] on button "Add Exemption" at bounding box center [780, 318] width 125 height 35
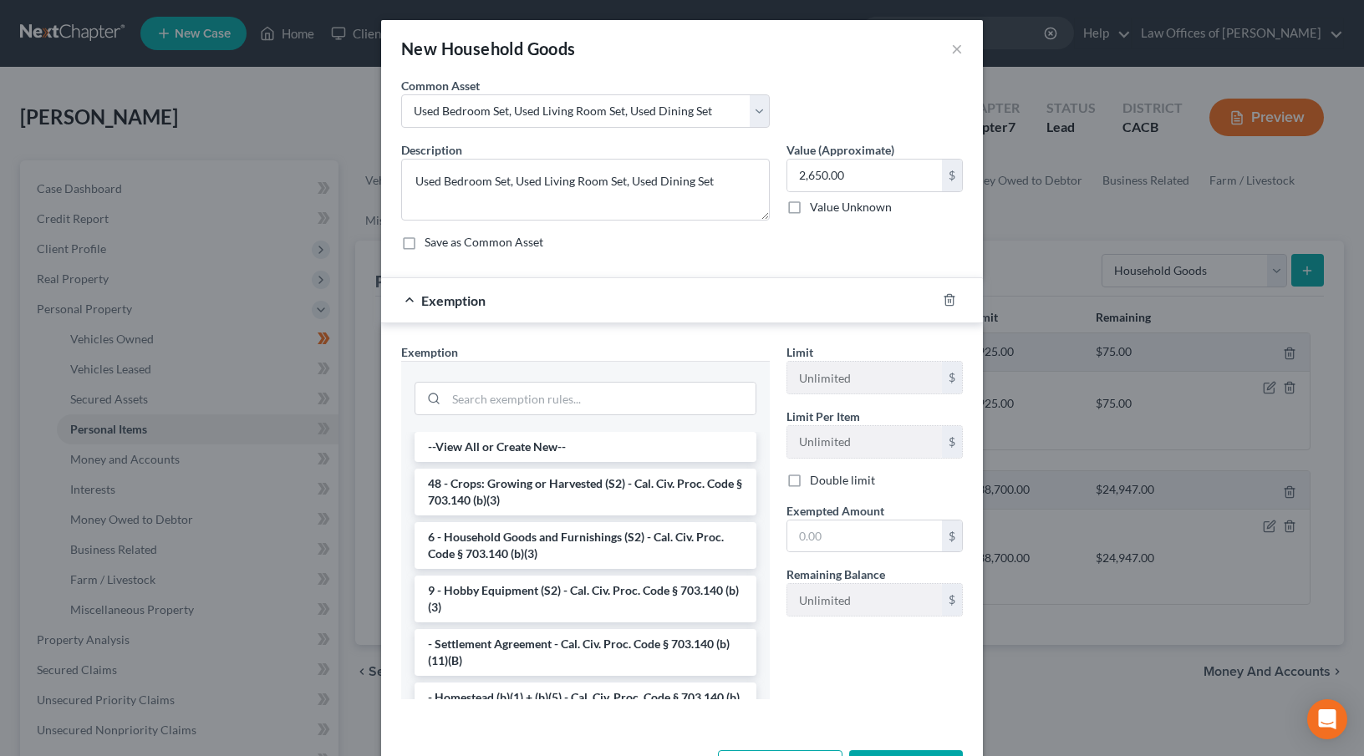
click at [558, 555] on li "6 - Household Goods and Furnishings (S2) - Cal. Civ. Proc. Code § 703.140 (b)(3)" at bounding box center [585, 545] width 342 height 47
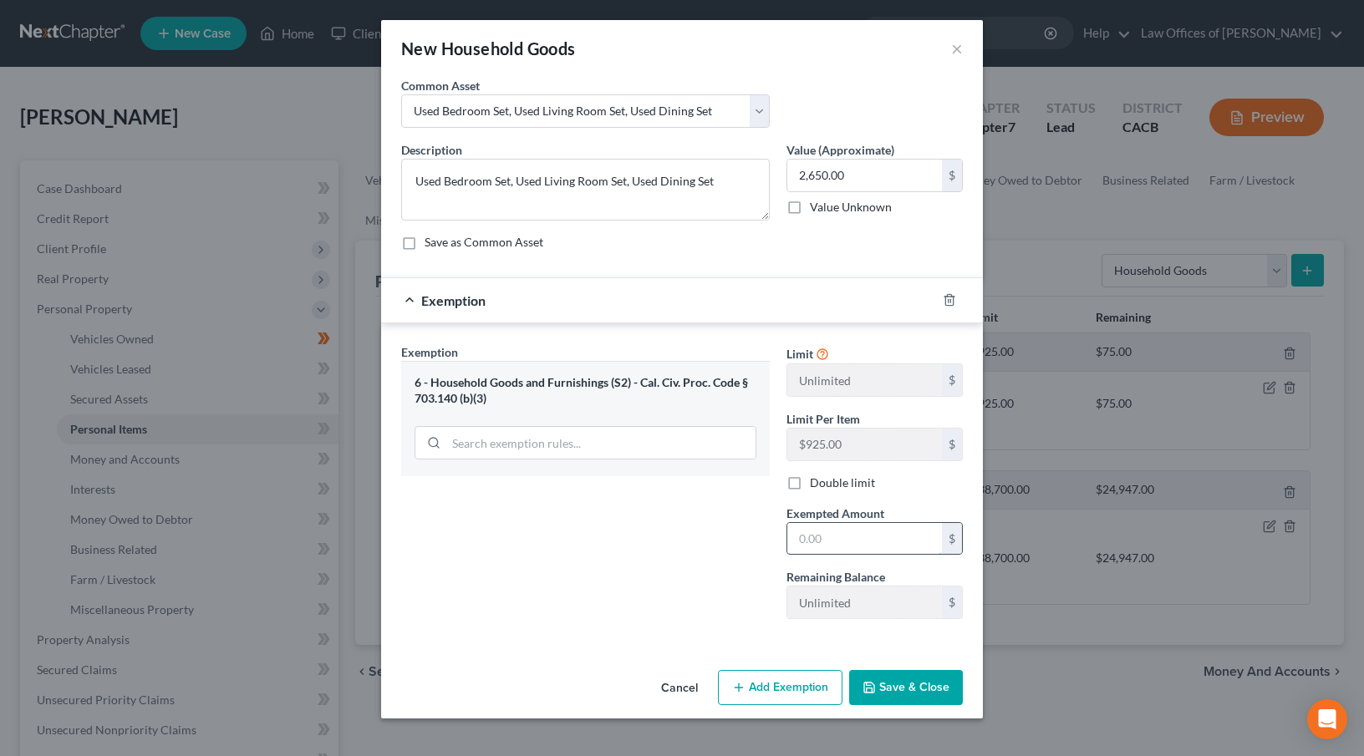
click at [804, 546] on input "text" at bounding box center [864, 539] width 155 height 32
type input "2,650"
click at [916, 698] on button "Save & Close" at bounding box center [906, 687] width 114 height 35
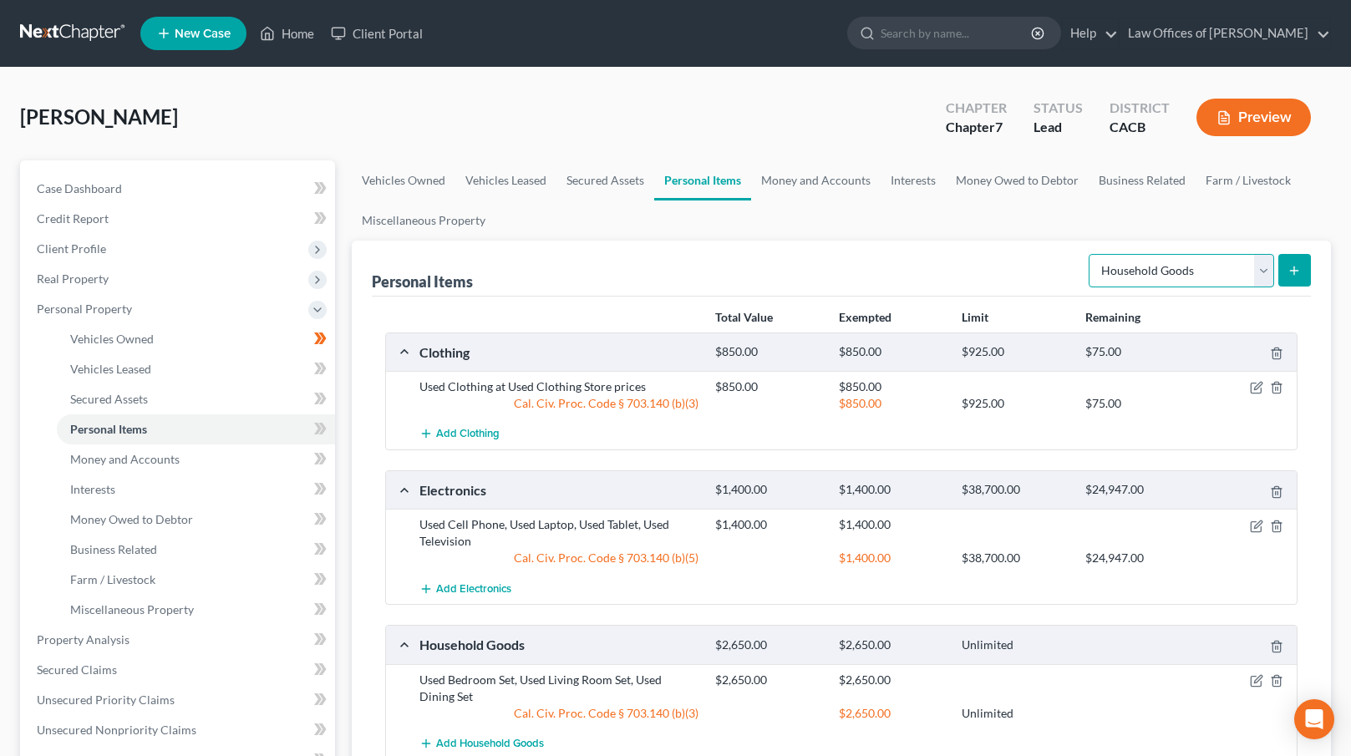
click at [1185, 264] on select "Select Item Type Clothing Collectibles Of Value Electronics Firearms Household …" at bounding box center [1182, 270] width 186 height 33
select select "jewelry"
click at [1091, 254] on select "Select Item Type Clothing Collectibles Of Value Electronics Firearms Household …" at bounding box center [1182, 270] width 186 height 33
click at [1292, 271] on icon "submit" at bounding box center [1294, 270] width 13 height 13
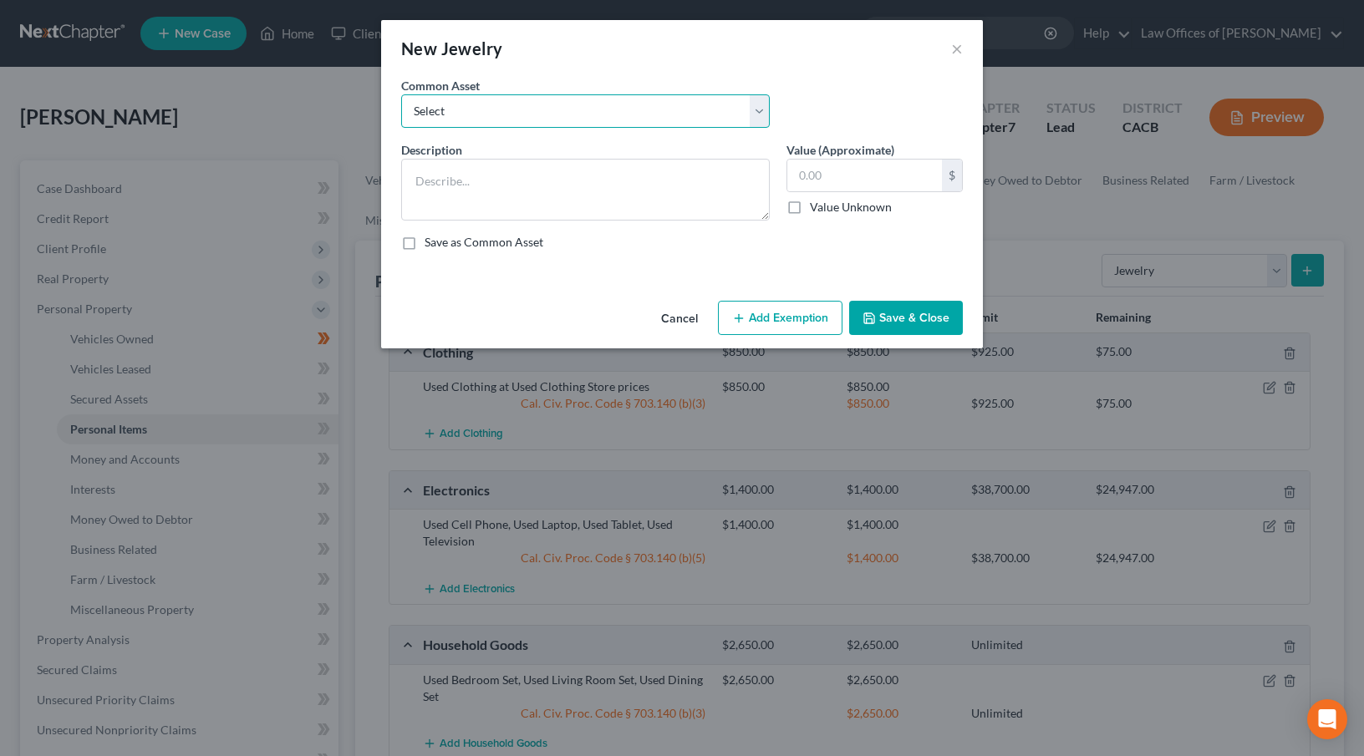
click at [571, 126] on select "Select Used wrist watch, simple jewelry" at bounding box center [585, 110] width 369 height 33
select select "0"
click at [401, 94] on select "Select Used wrist watch, simple jewelry" at bounding box center [585, 110] width 369 height 33
type textarea "Used wrist watch, simple jewelry"
type input "425.00"
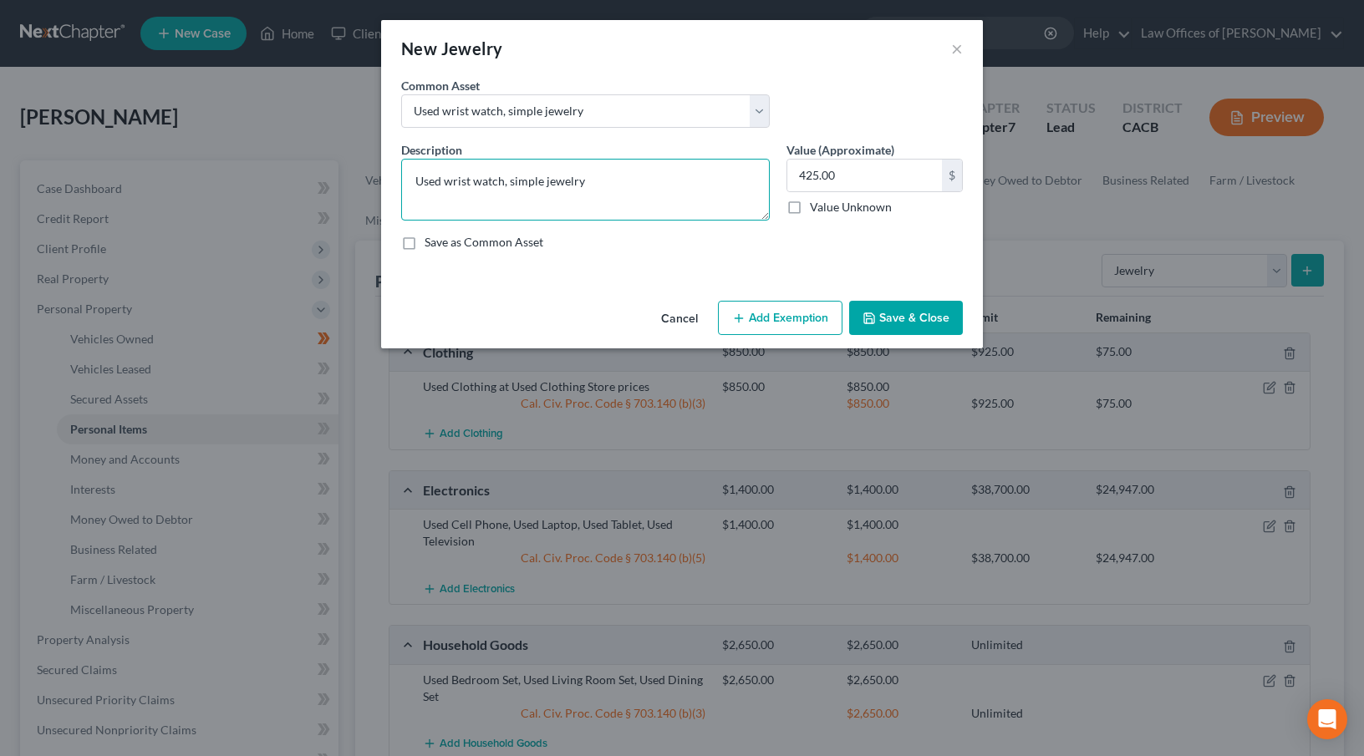
click at [673, 183] on textarea "Used wrist watch, simple jewelry" at bounding box center [585, 190] width 369 height 62
type textarea "Used wrist watch, simple jewelry, wedding set"
click at [796, 173] on input "425.00" at bounding box center [864, 176] width 155 height 32
click at [798, 172] on input "425.00" at bounding box center [864, 176] width 155 height 32
type input "3,425.00"
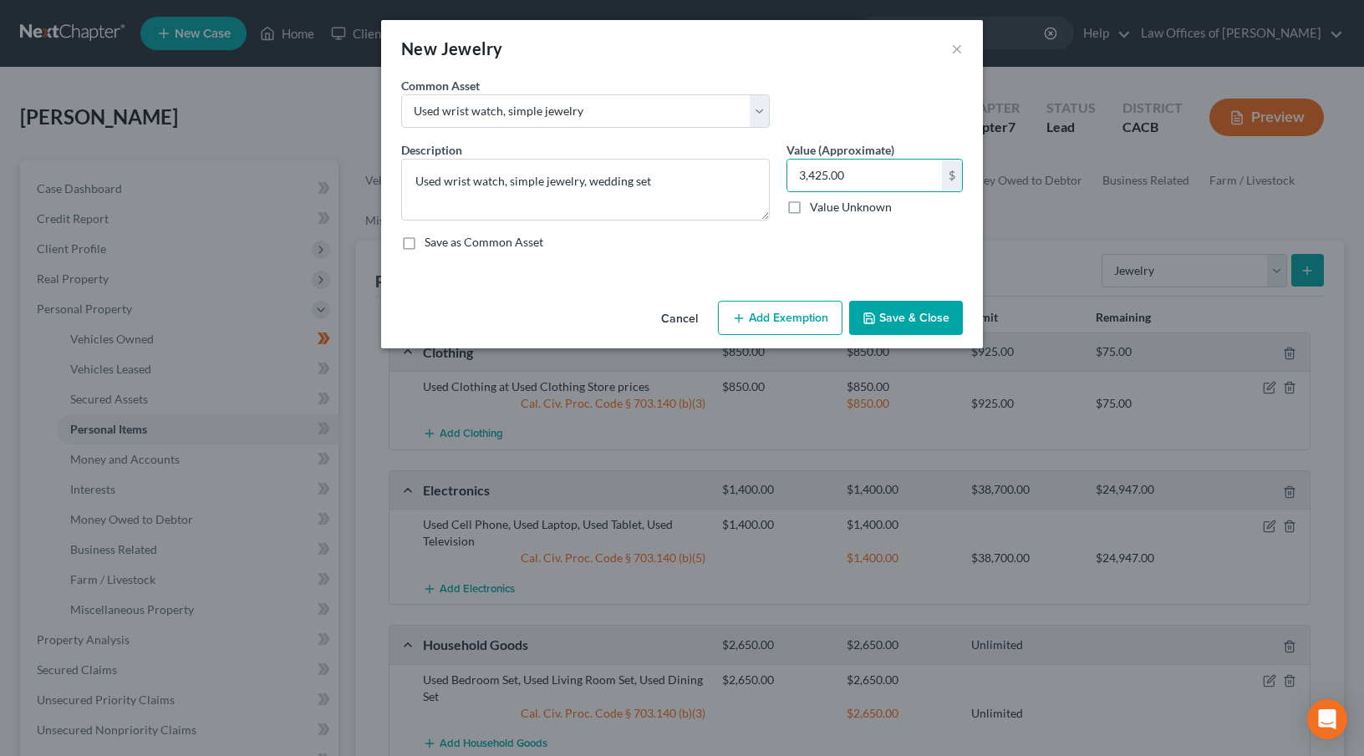
click at [784, 316] on button "Add Exemption" at bounding box center [780, 318] width 125 height 35
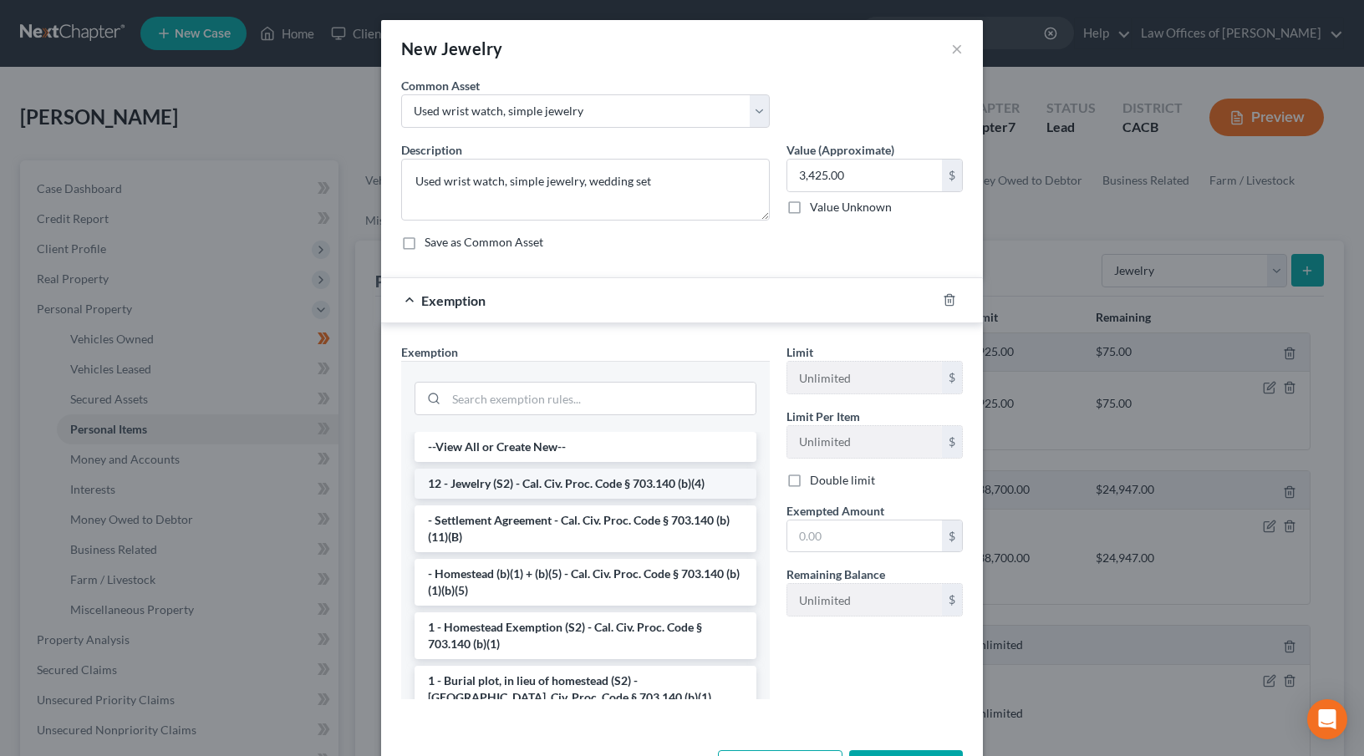
click at [546, 481] on li "12 - Jewelry (S2) - Cal. Civ. Proc. Code § 703.140 (b)(4)" at bounding box center [585, 484] width 342 height 30
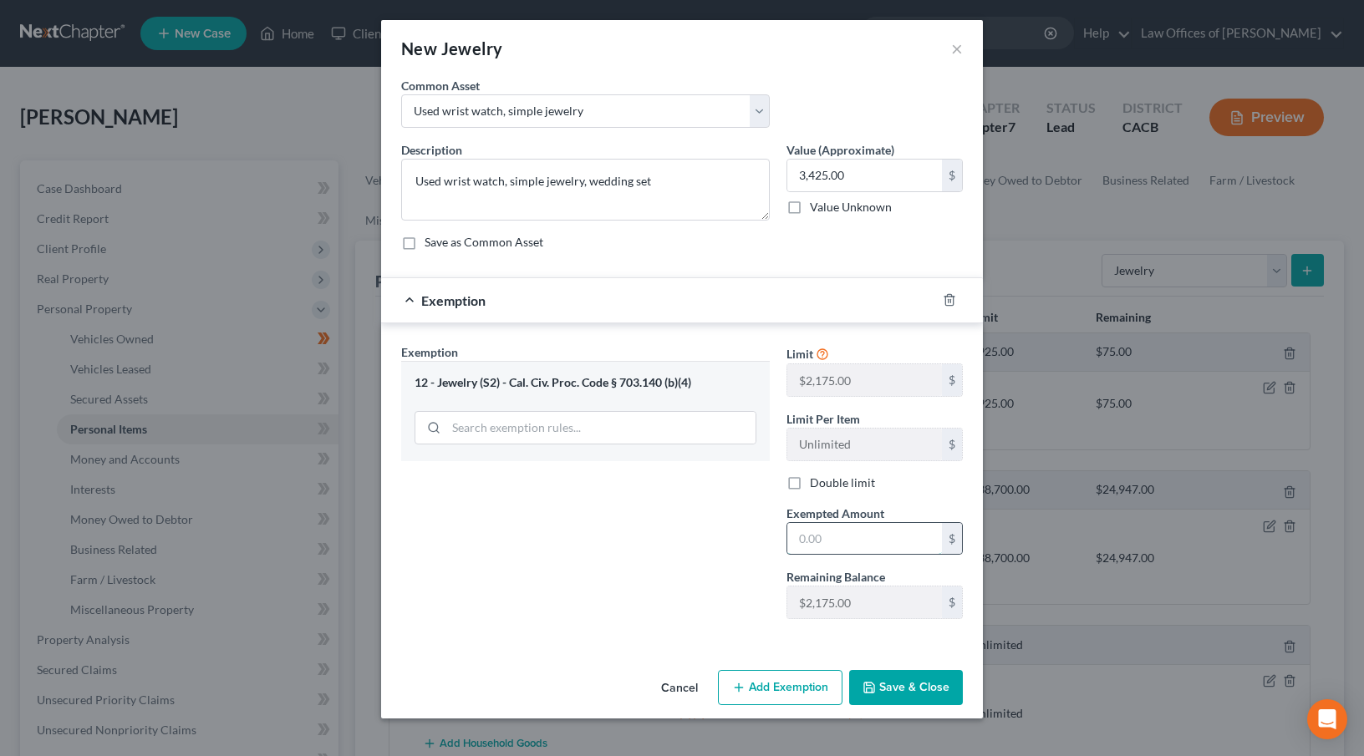
click at [809, 541] on input "text" at bounding box center [864, 539] width 155 height 32
type input "2,000"
click at [844, 177] on input "3,425.00" at bounding box center [864, 176] width 155 height 32
type input "2,000"
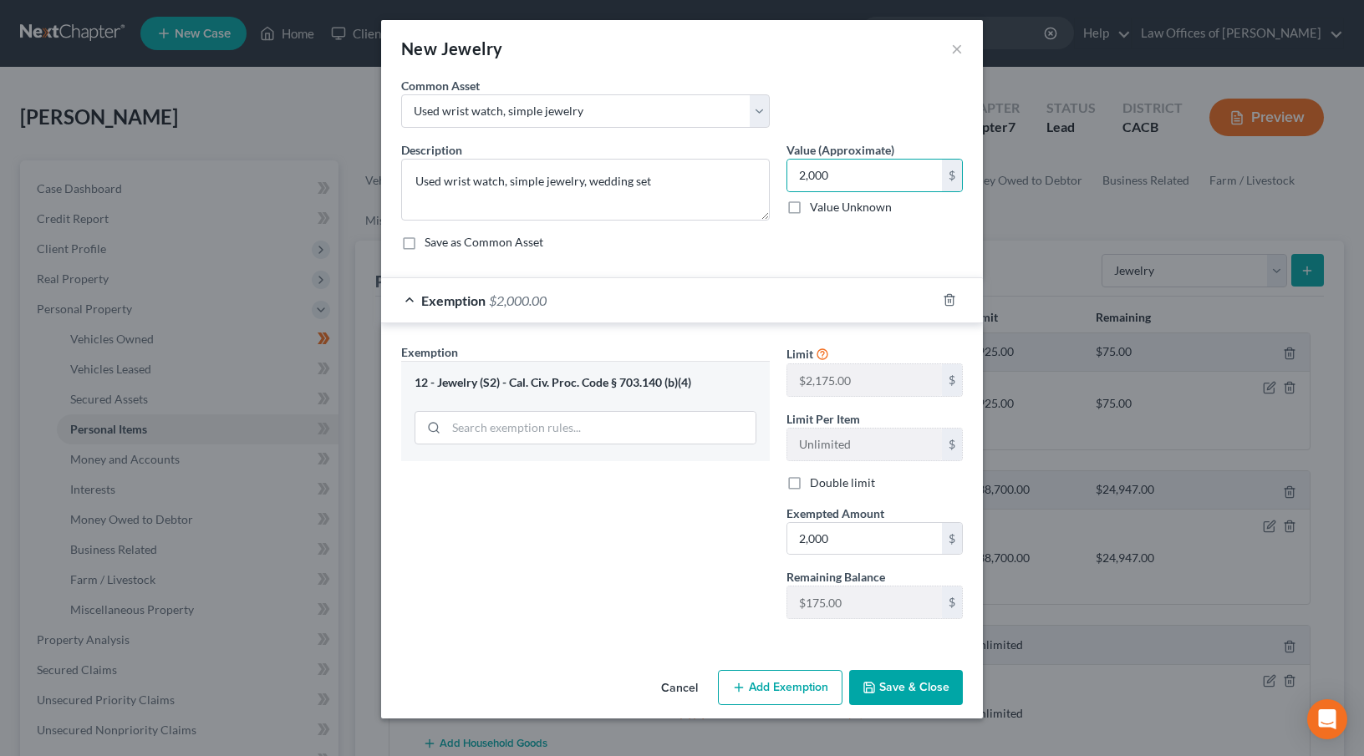
click at [896, 697] on button "Save & Close" at bounding box center [906, 687] width 114 height 35
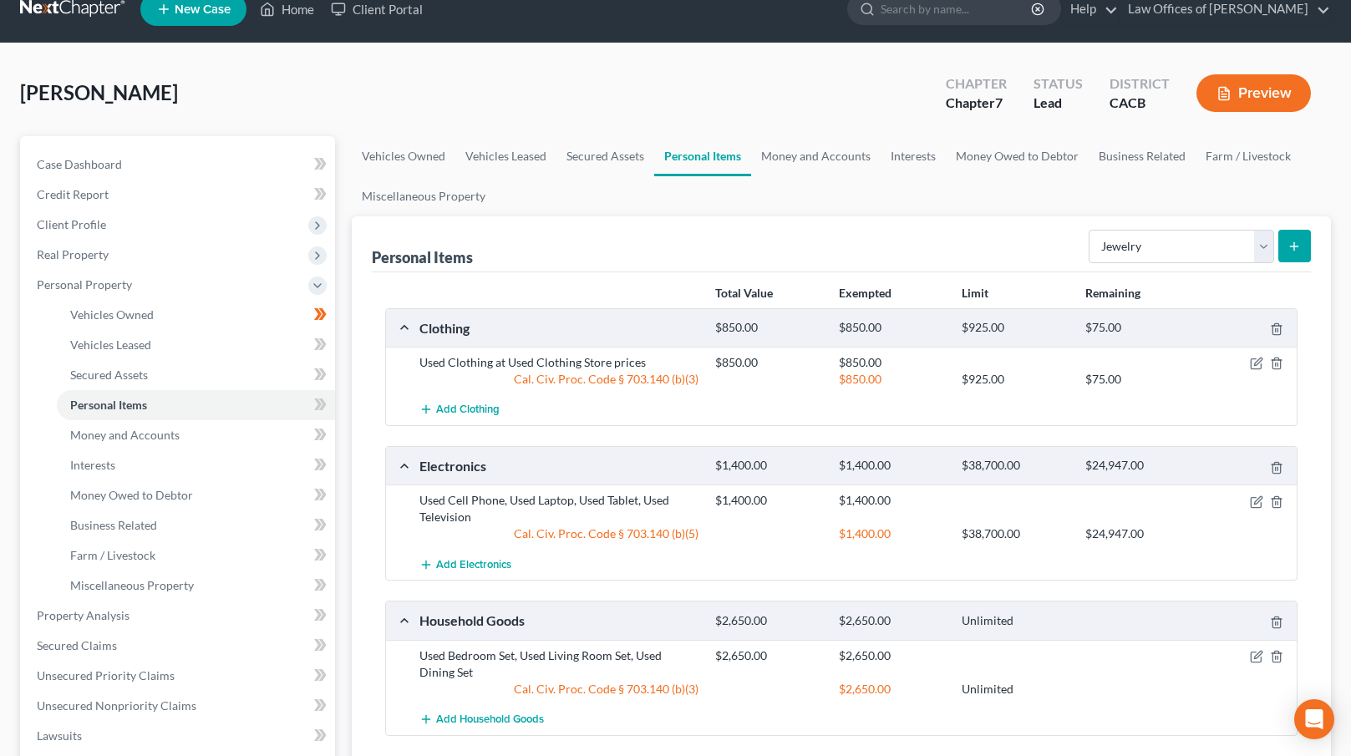
scroll to position [28, 0]
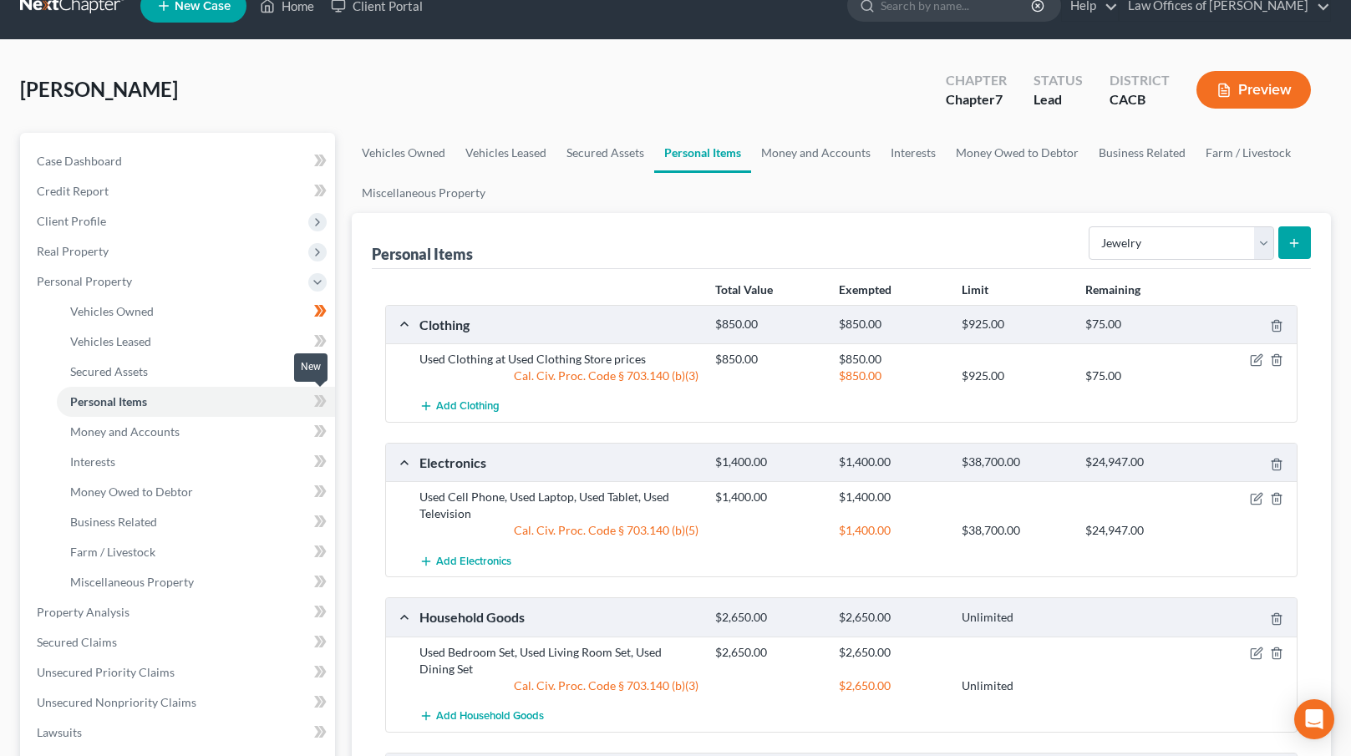
click at [322, 392] on icon at bounding box center [320, 401] width 13 height 21
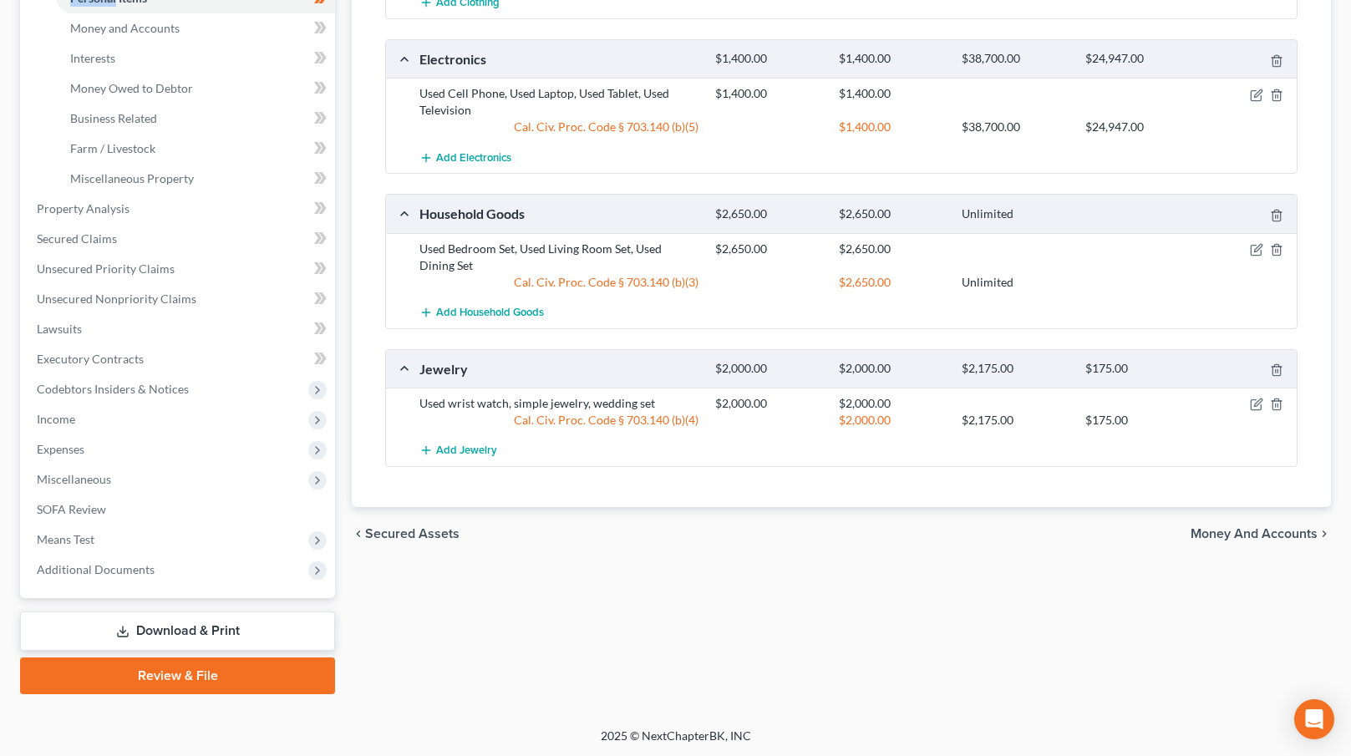
click at [1238, 536] on span "Money and Accounts" at bounding box center [1254, 533] width 127 height 13
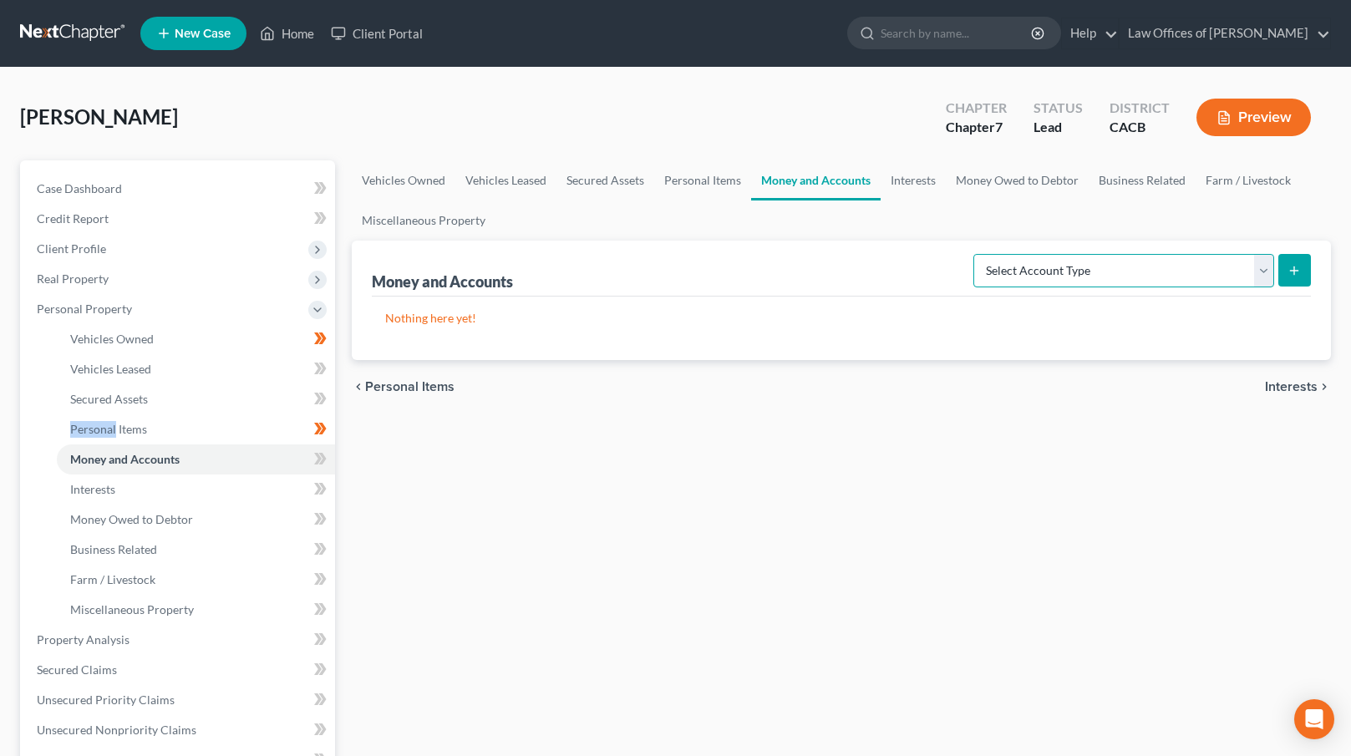
click at [1140, 272] on select "Select Account Type Brokerage Cash on Hand Certificates of Deposit Checking Acc…" at bounding box center [1124, 270] width 301 height 33
select select "checking"
click at [977, 254] on select "Select Account Type Brokerage Cash on Hand Certificates of Deposit Checking Acc…" at bounding box center [1124, 270] width 301 height 33
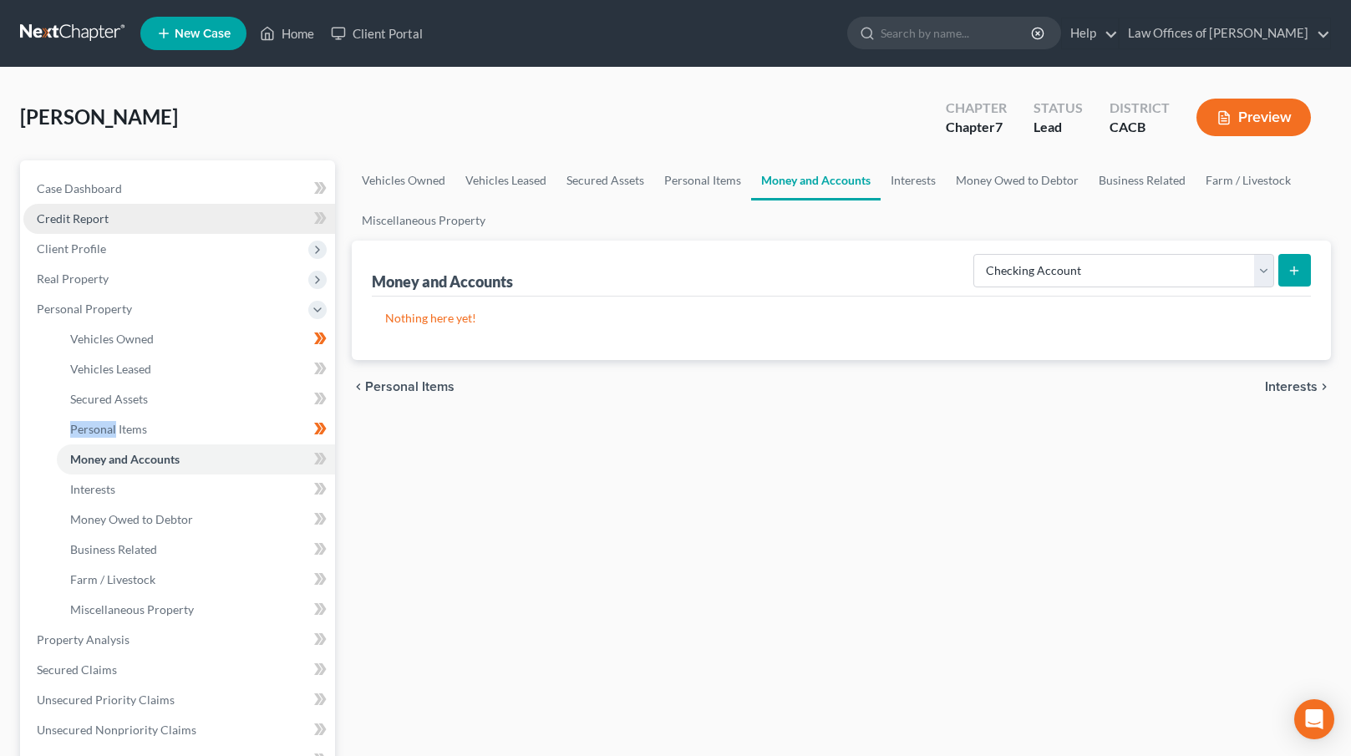
click at [113, 221] on link "Credit Report" at bounding box center [179, 219] width 312 height 30
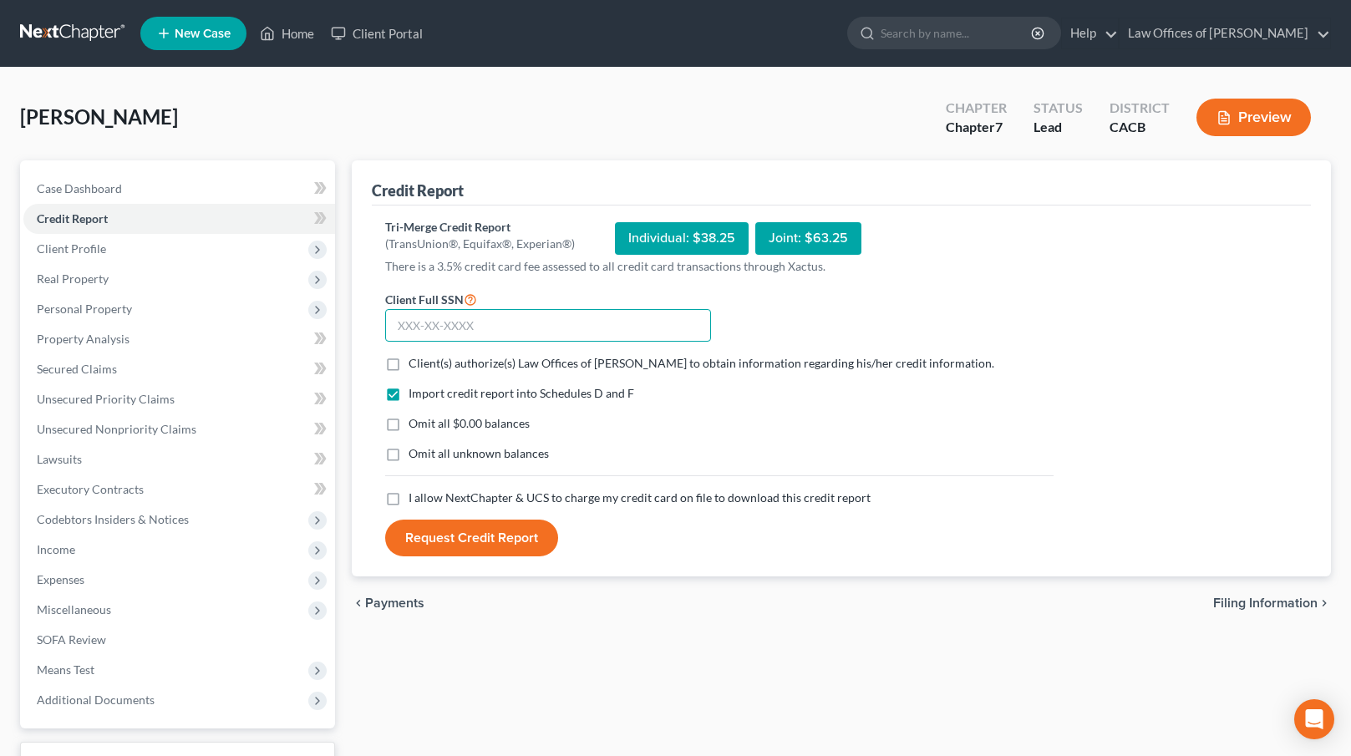
click at [468, 328] on input "text" at bounding box center [548, 325] width 326 height 33
type input "571-95-9291"
click at [409, 358] on label "Client(s) authorize(s) Law Offices of [PERSON_NAME] to obtain information regar…" at bounding box center [702, 363] width 586 height 17
click at [415, 358] on input "Client(s) authorize(s) Law Offices of [PERSON_NAME] to obtain information regar…" at bounding box center [420, 360] width 11 height 11
checkbox input "true"
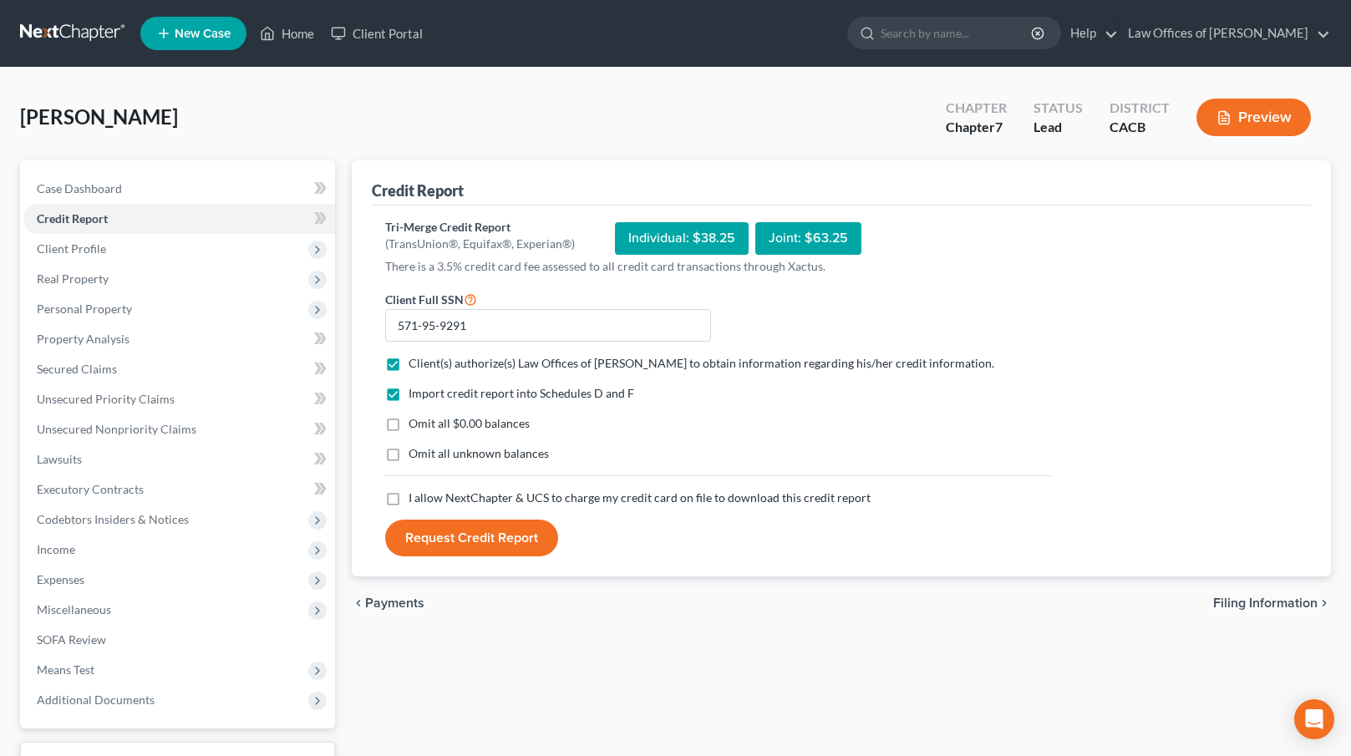
click at [409, 497] on label "I allow NextChapter & UCS to charge my credit card on file to download this cre…" at bounding box center [640, 498] width 462 height 17
click at [415, 497] on input "I allow NextChapter & UCS to charge my credit card on file to download this cre…" at bounding box center [420, 495] width 11 height 11
checkbox input "true"
click at [449, 548] on button "Request Credit Report" at bounding box center [471, 538] width 173 height 37
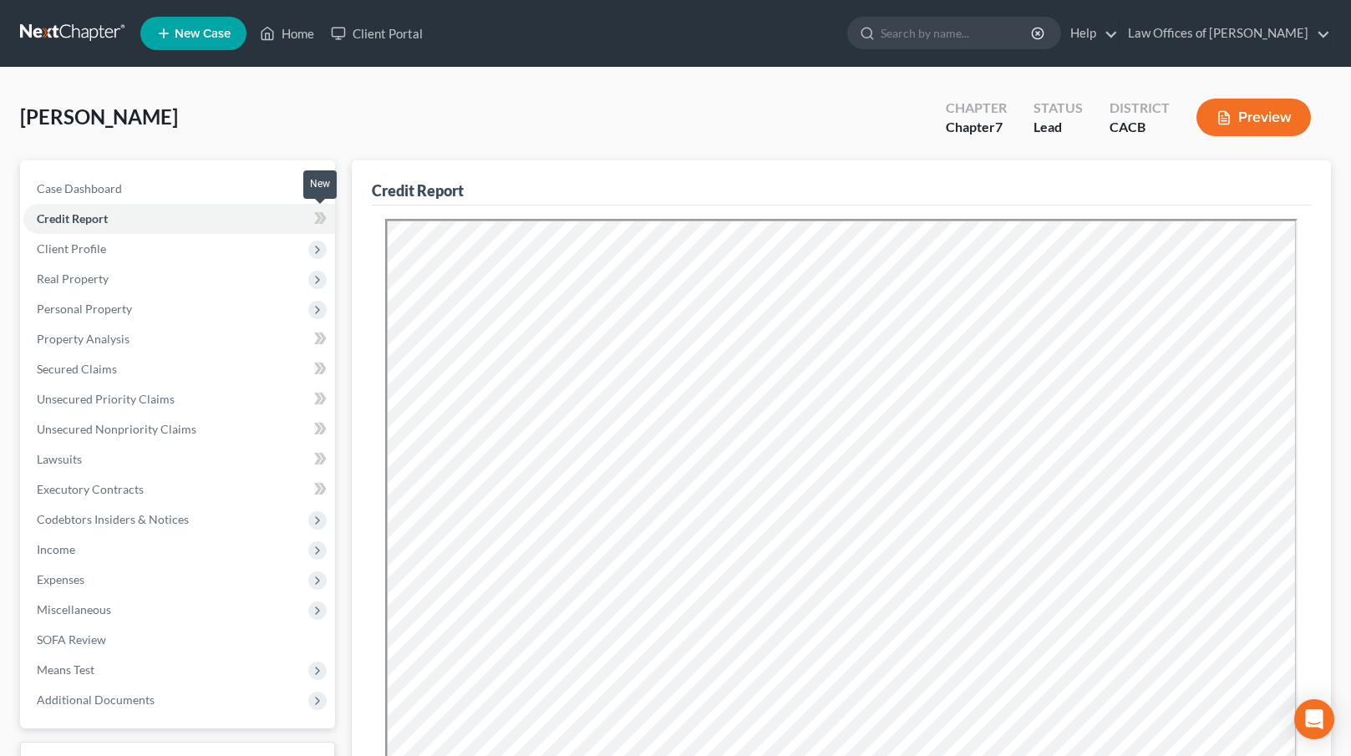
click at [316, 216] on icon at bounding box center [320, 218] width 13 height 21
click at [184, 304] on span "Personal Property" at bounding box center [179, 309] width 312 height 30
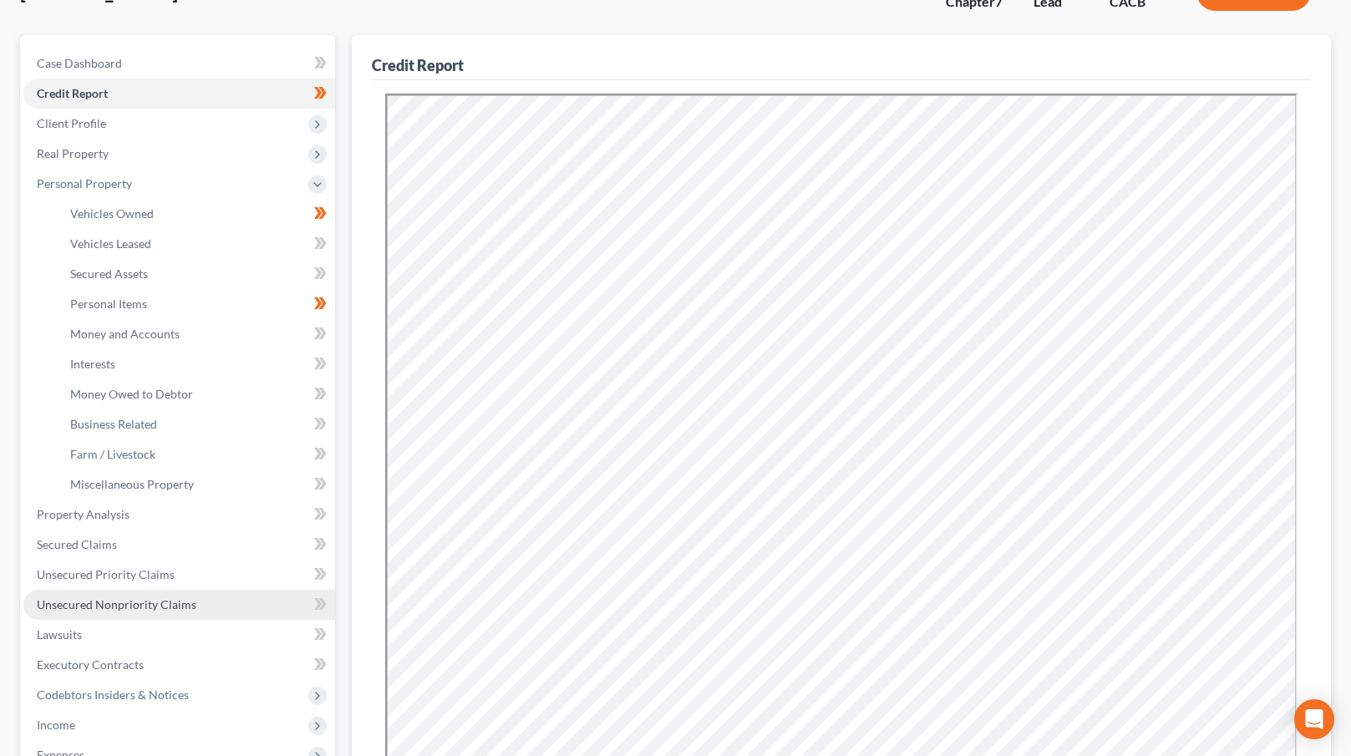
click at [171, 596] on link "Unsecured Nonpriority Claims" at bounding box center [179, 605] width 312 height 30
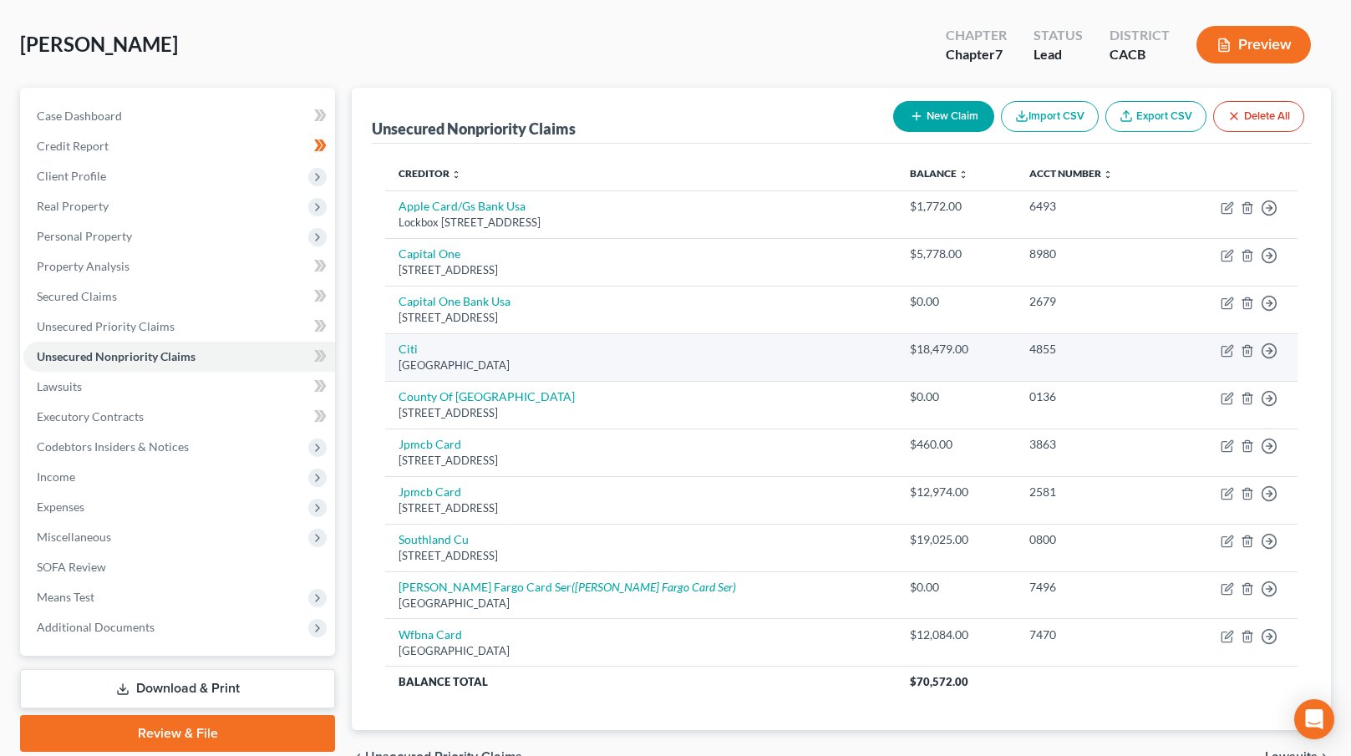
scroll to position [94, 0]
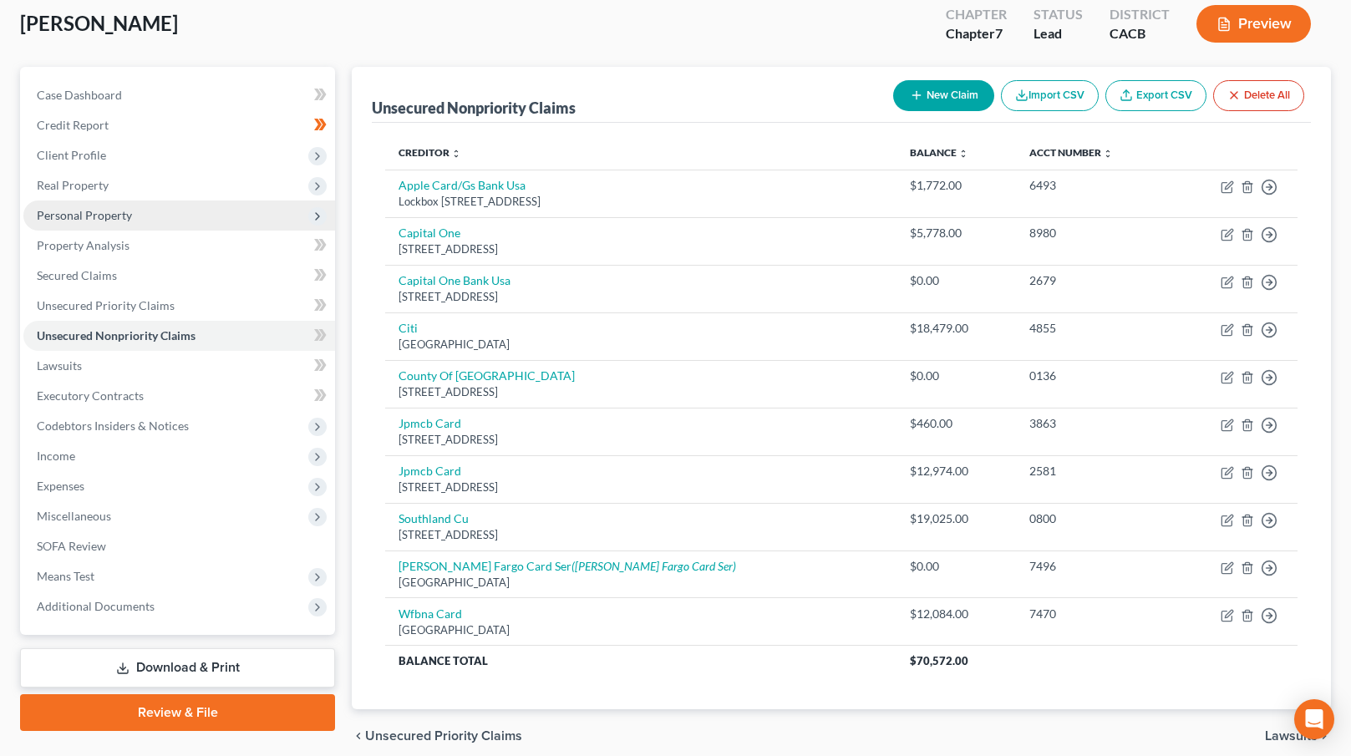
click at [170, 219] on span "Personal Property" at bounding box center [179, 216] width 312 height 30
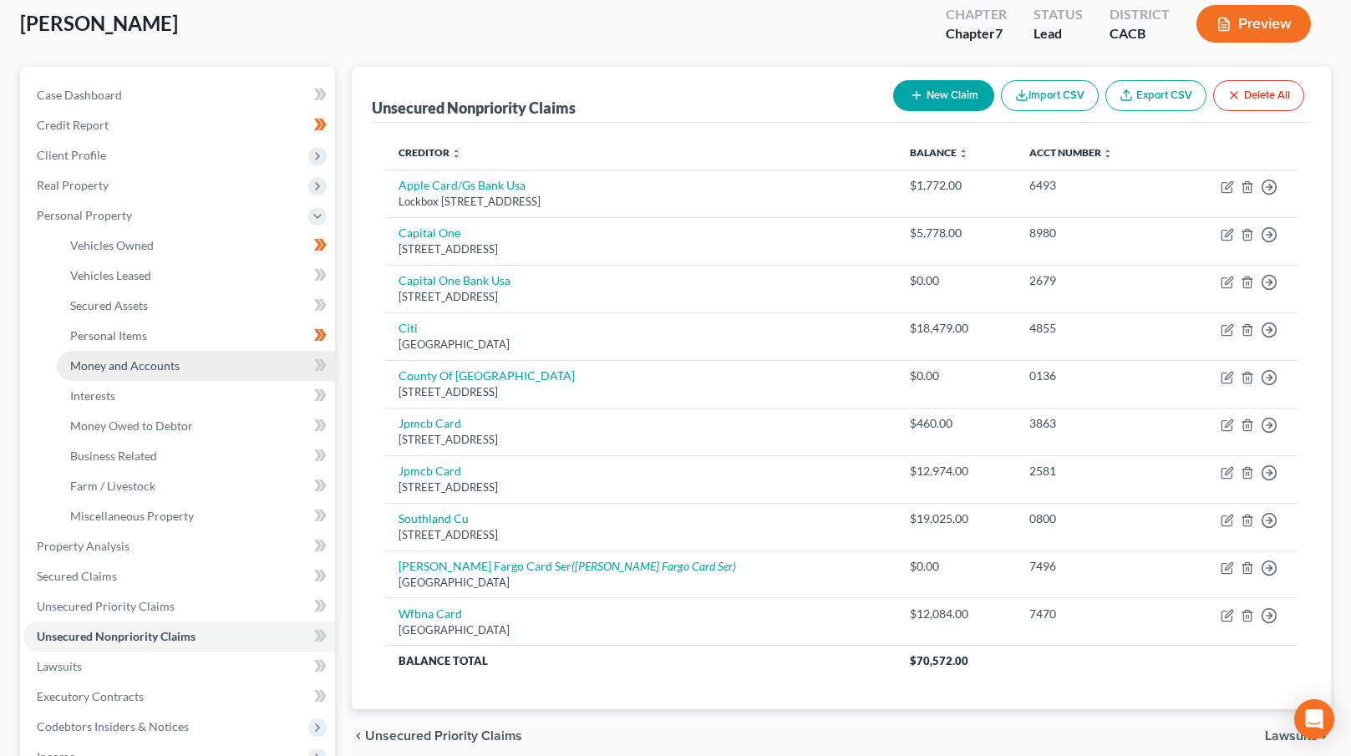
click at [201, 360] on link "Money and Accounts" at bounding box center [196, 366] width 278 height 30
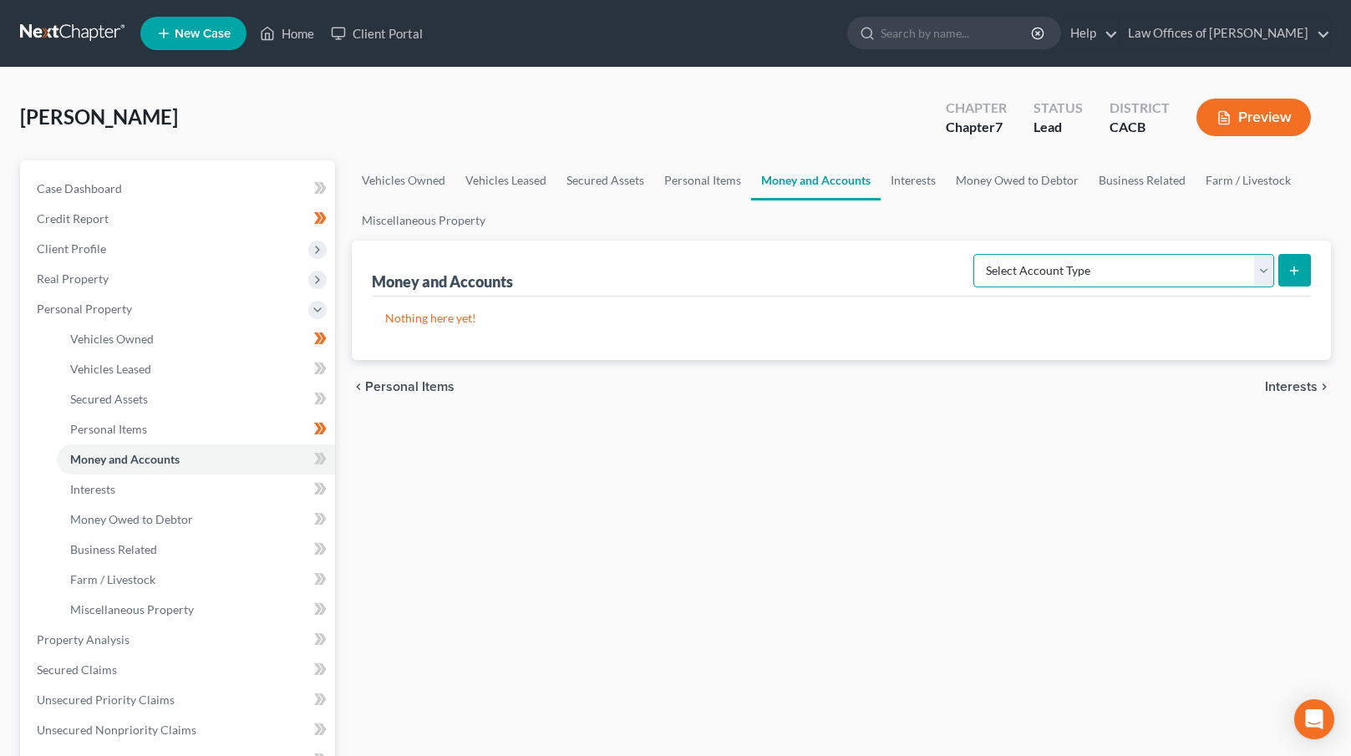
click at [1271, 269] on select "Select Account Type Brokerage Cash on Hand Certificates of Deposit Checking Acc…" at bounding box center [1124, 270] width 301 height 33
select select "checking"
click at [977, 254] on select "Select Account Type Brokerage Cash on Hand Certificates of Deposit Checking Acc…" at bounding box center [1124, 270] width 301 height 33
click at [1299, 270] on icon "submit" at bounding box center [1294, 270] width 13 height 13
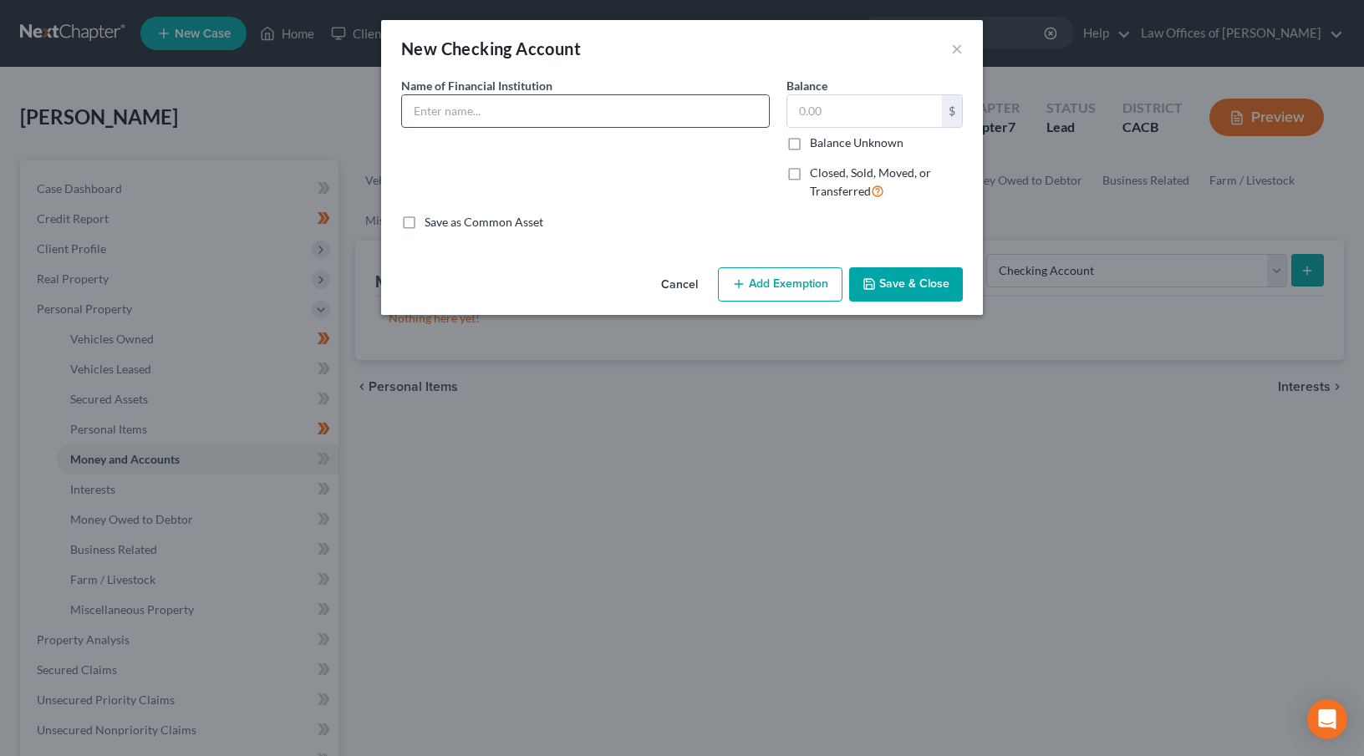
click at [439, 105] on input "text" at bounding box center [585, 111] width 367 height 32
type input "Southland Credit Union"
type input "4"
type input "500"
click at [777, 267] on button "Add Exemption" at bounding box center [780, 284] width 125 height 35
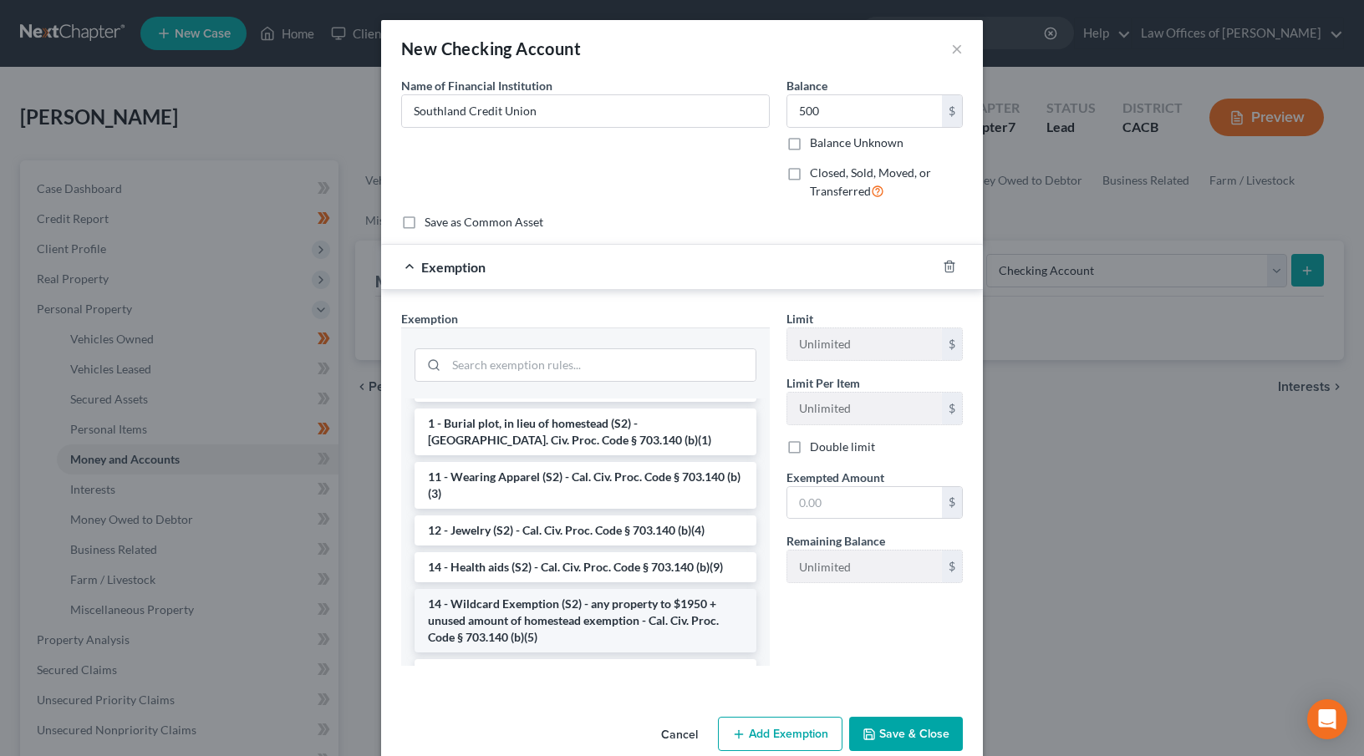
scroll to position [245, 0]
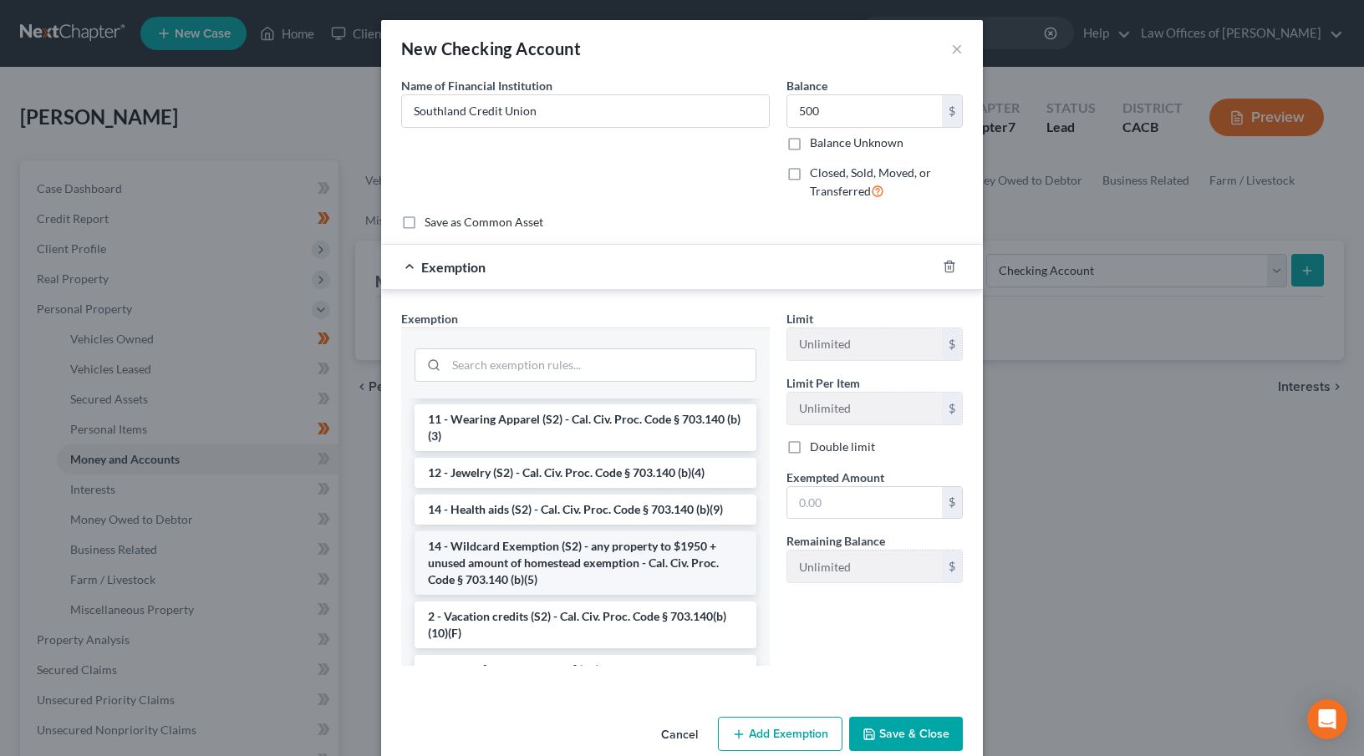
click at [539, 569] on li "14 - Wildcard Exemption (S2) - any property to $1950 + unused amount of homeste…" at bounding box center [585, 563] width 342 height 64
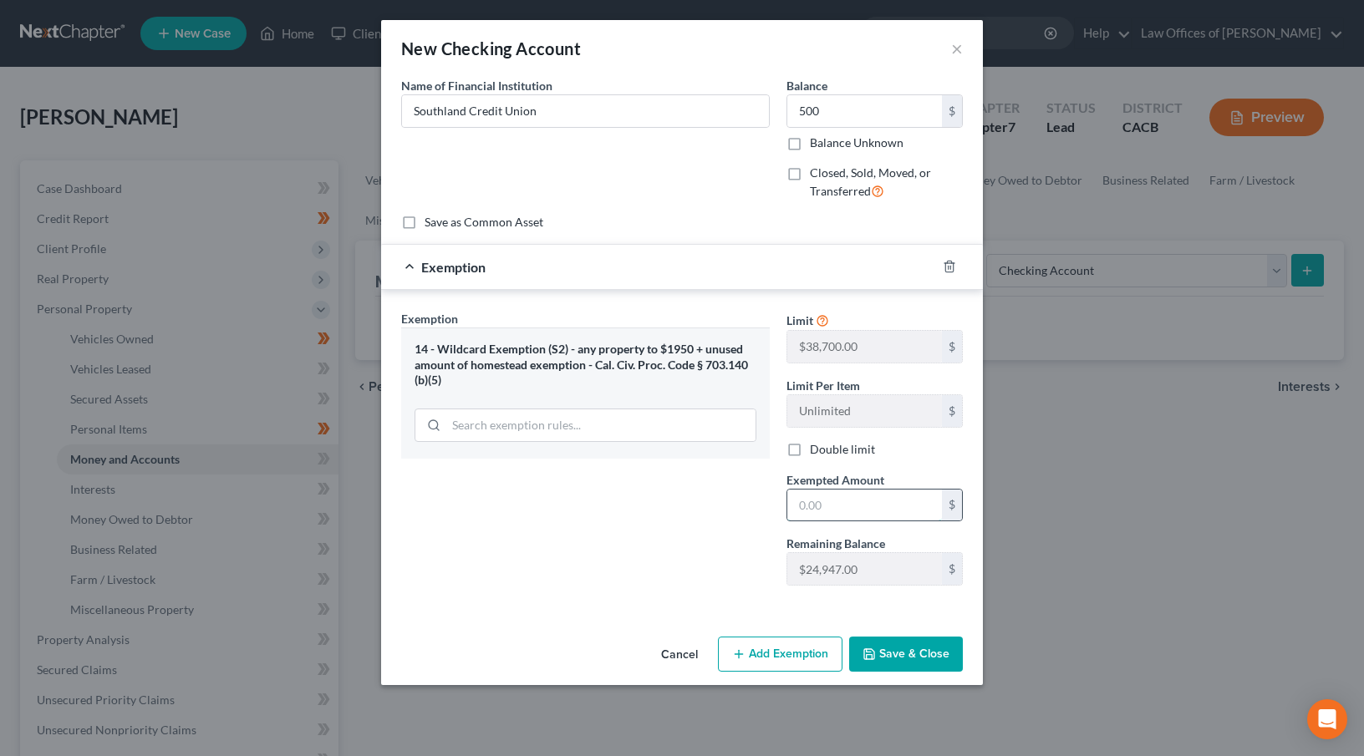
click at [846, 508] on input "text" at bounding box center [864, 506] width 155 height 32
type input "500"
click at [920, 656] on button "Save & Close" at bounding box center [906, 654] width 114 height 35
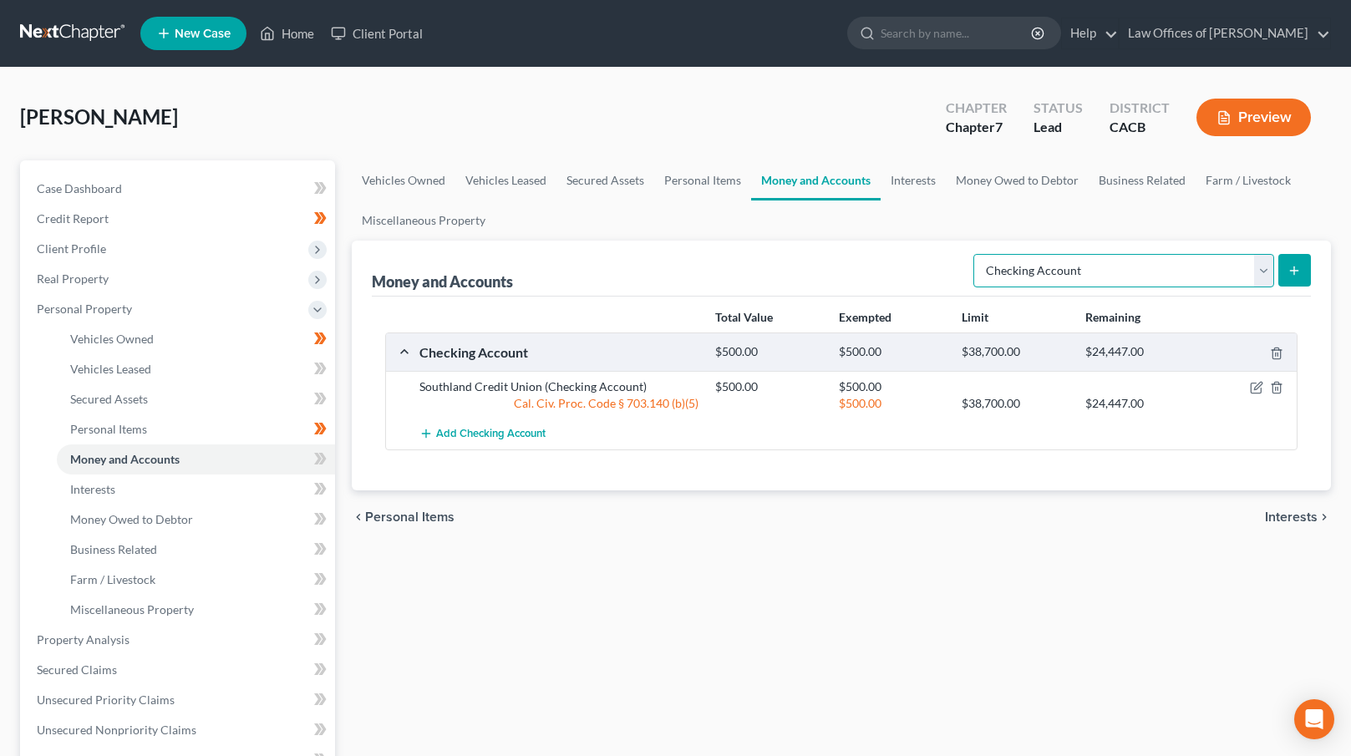
click at [1205, 272] on select "Select Account Type Brokerage Cash on Hand Certificates of Deposit Checking Acc…" at bounding box center [1124, 270] width 301 height 33
click at [977, 254] on select "Select Account Type Brokerage Cash on Hand Certificates of Deposit Checking Acc…" at bounding box center [1124, 270] width 301 height 33
click at [1299, 264] on icon "submit" at bounding box center [1294, 270] width 13 height 13
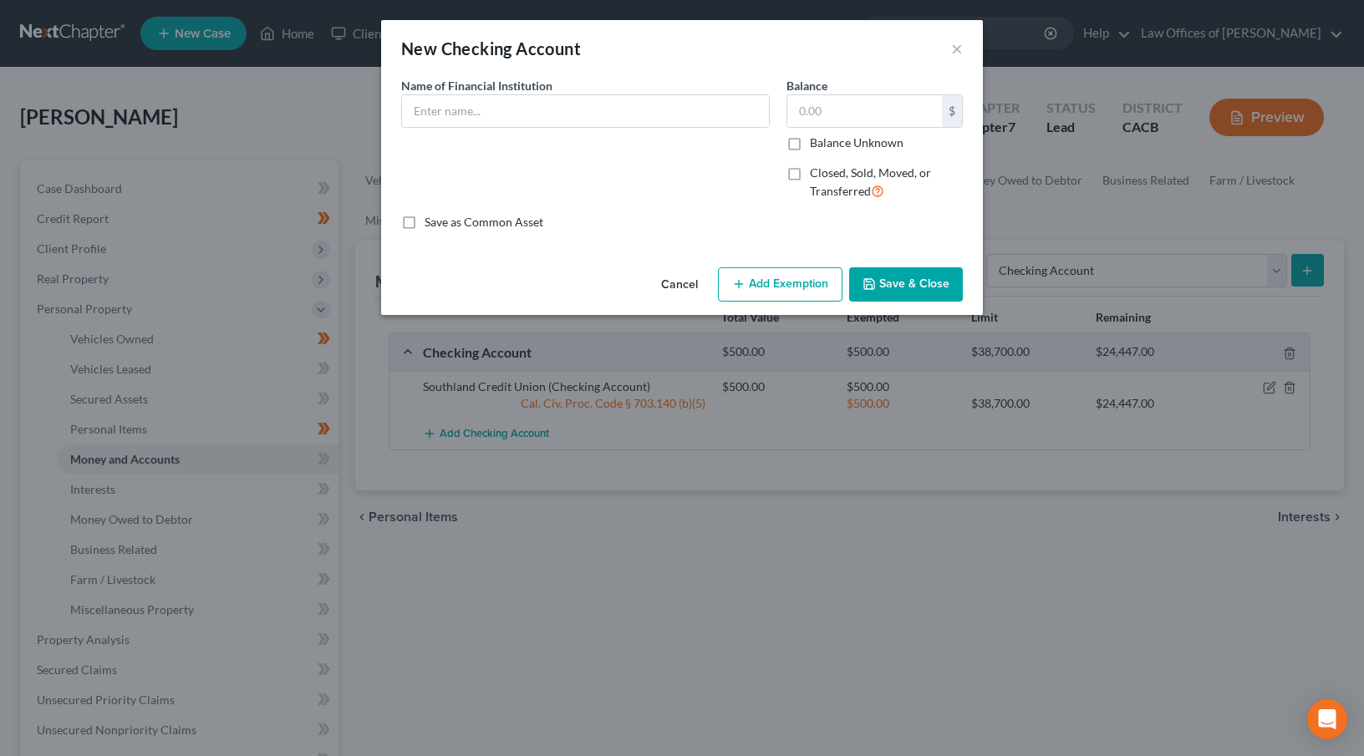
click at [519, 93] on label "Name of Financial Institution *" at bounding box center [476, 86] width 151 height 18
click at [511, 117] on input "text" at bounding box center [585, 111] width 367 height 32
type input "[PERSON_NAME] Fargo"
click at [831, 114] on input "text" at bounding box center [864, 111] width 155 height 32
type input "300"
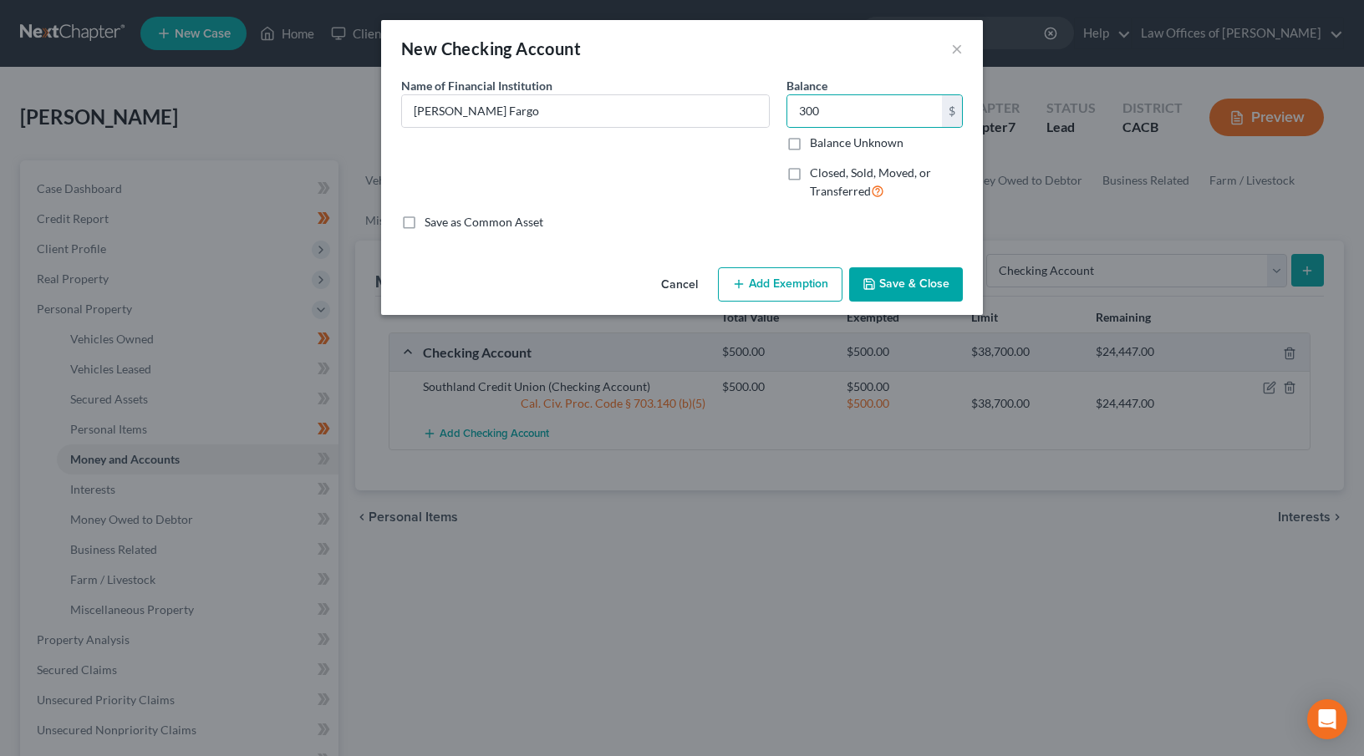
click at [799, 287] on button "Add Exemption" at bounding box center [780, 284] width 125 height 35
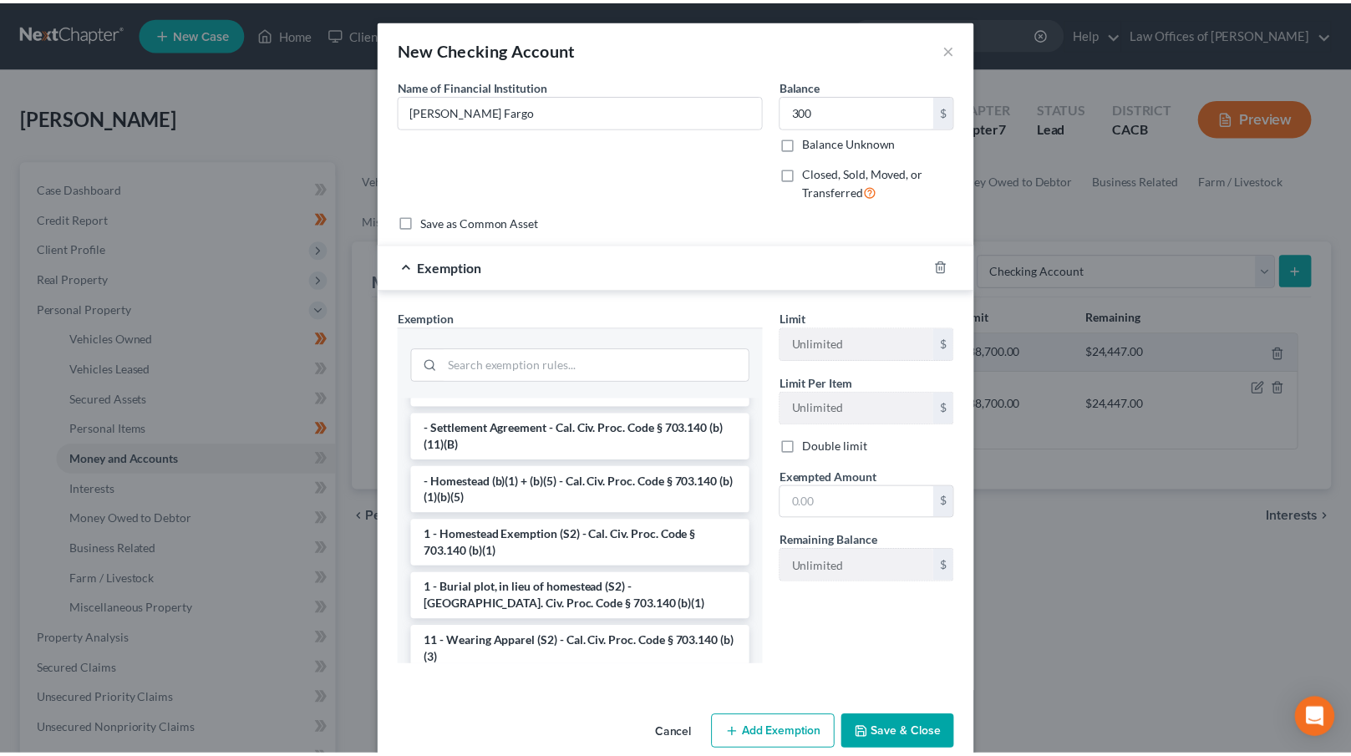
scroll to position [269, 0]
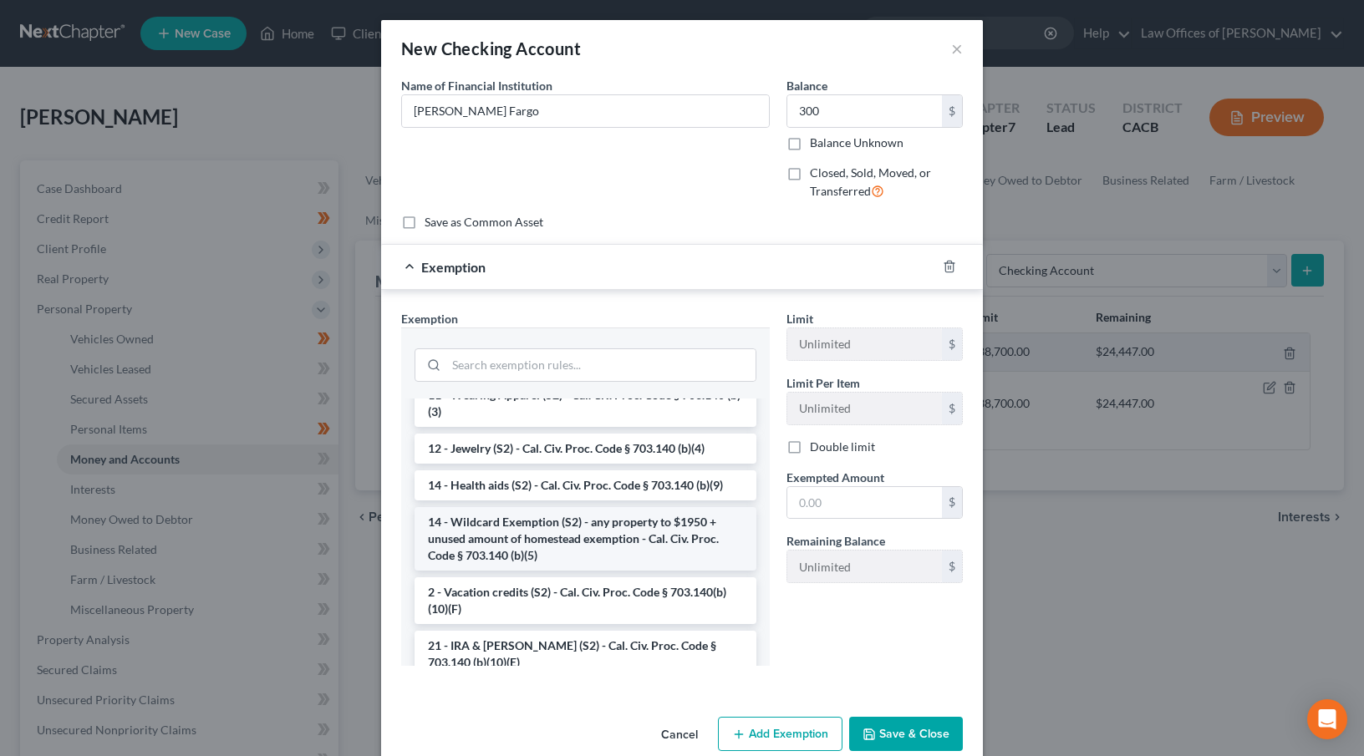
click at [508, 536] on li "14 - Wildcard Exemption (S2) - any property to $1950 + unused amount of homeste…" at bounding box center [585, 539] width 342 height 64
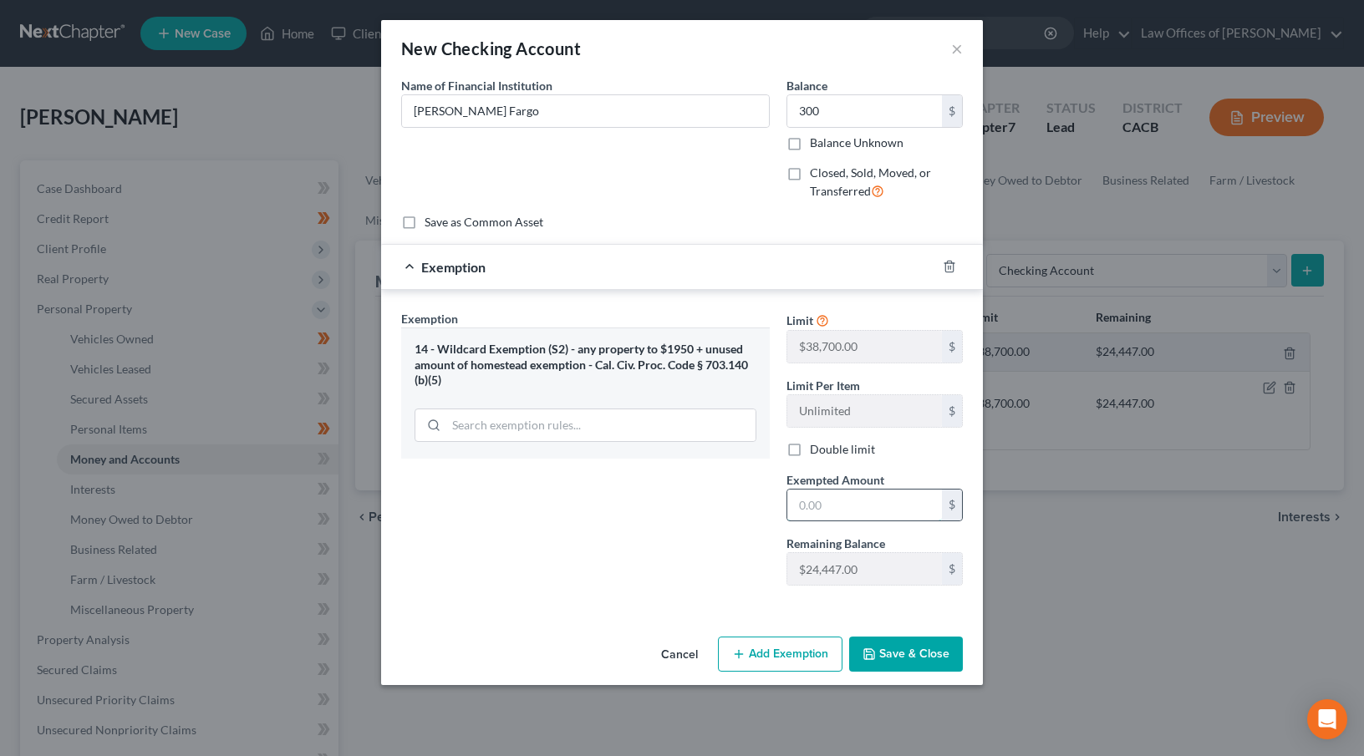
click at [833, 496] on input "text" at bounding box center [864, 506] width 155 height 32
type input "300"
click at [908, 649] on button "Save & Close" at bounding box center [906, 654] width 114 height 35
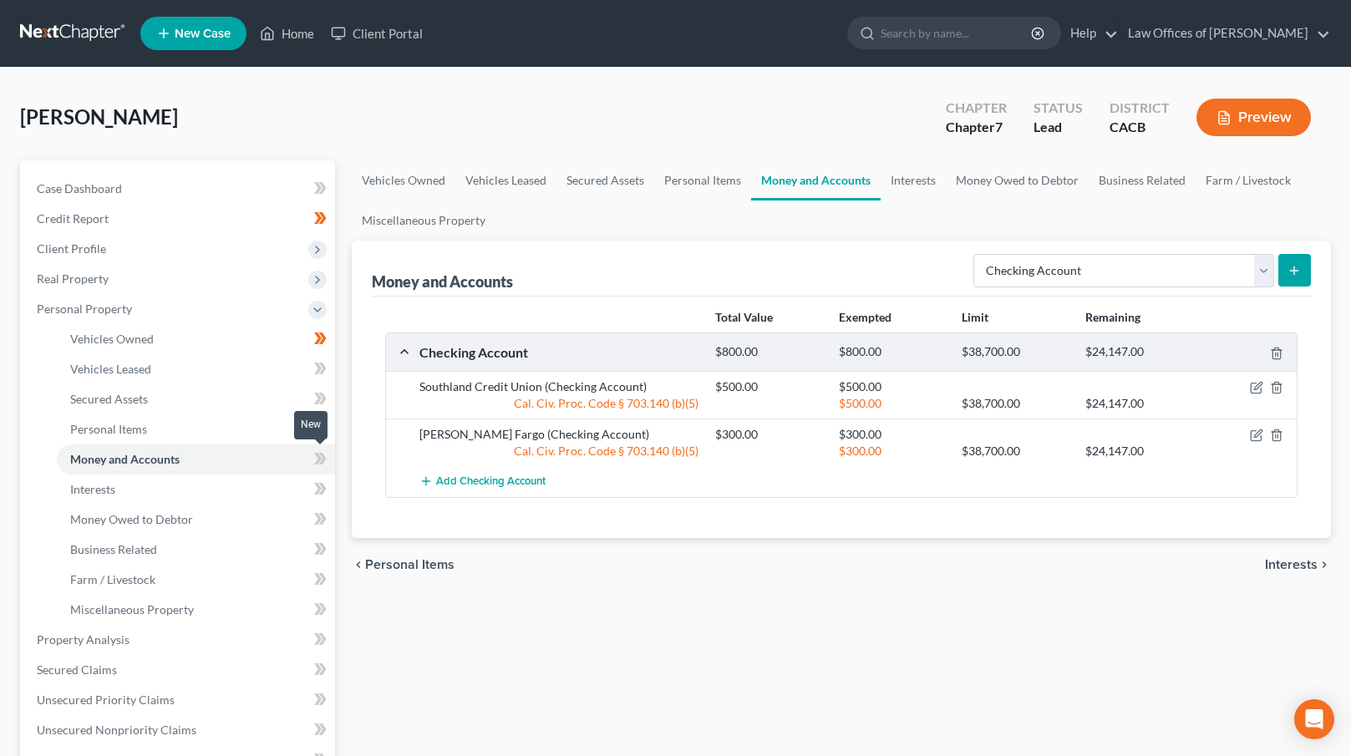
click at [318, 457] on icon at bounding box center [320, 459] width 13 height 21
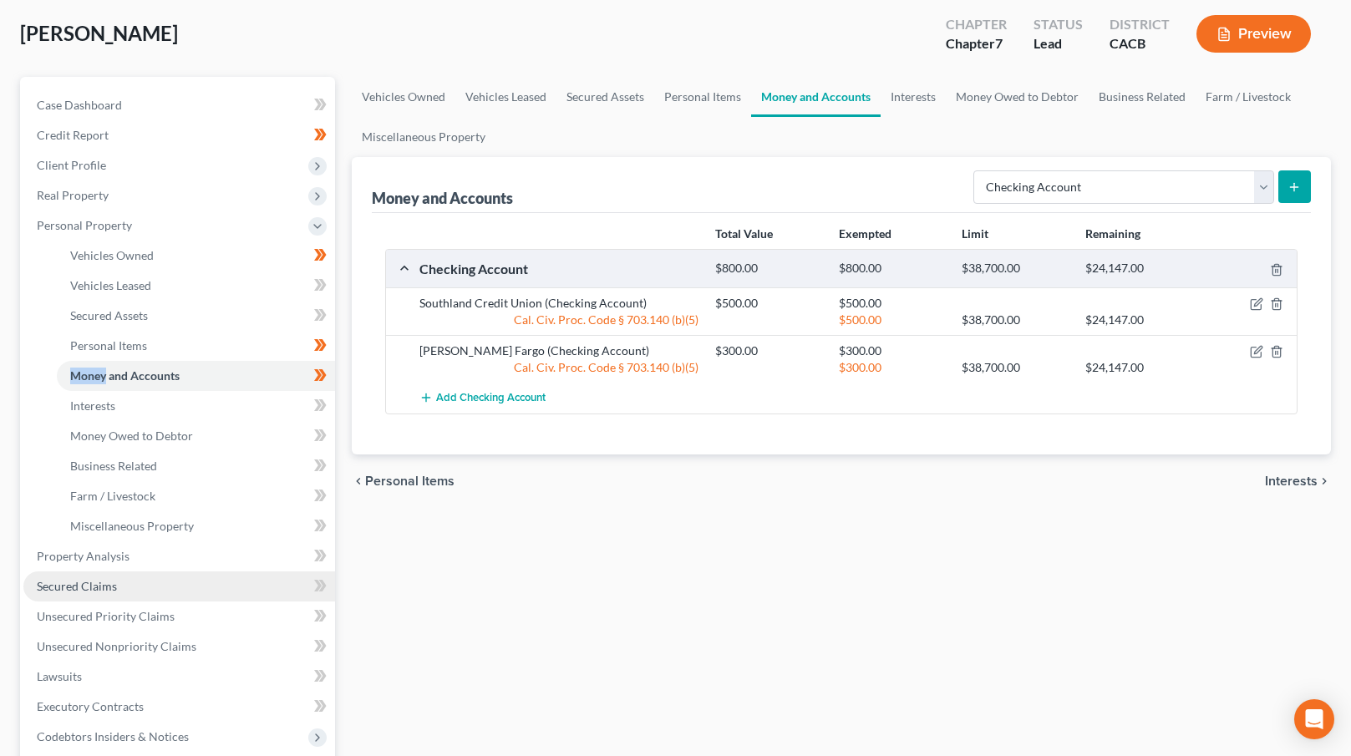
scroll to position [86, 0]
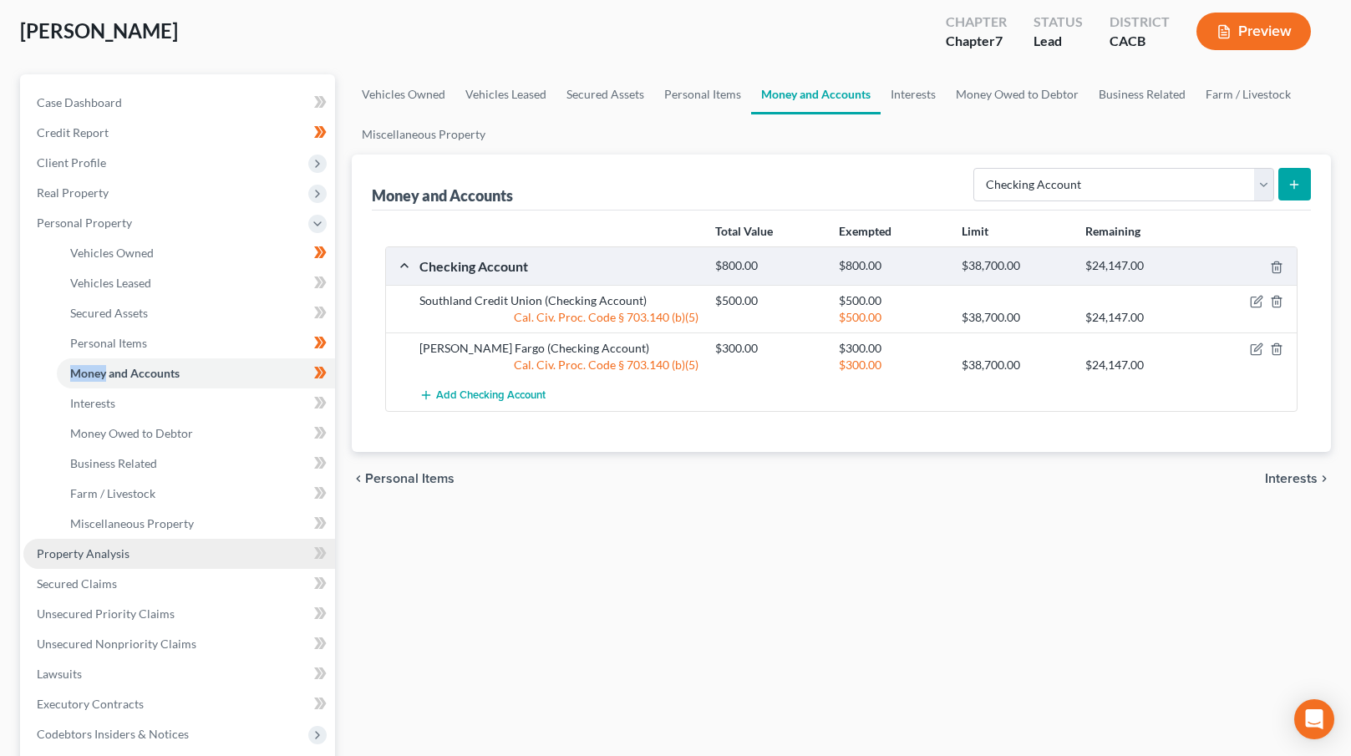
click at [147, 548] on link "Property Analysis" at bounding box center [179, 554] width 312 height 30
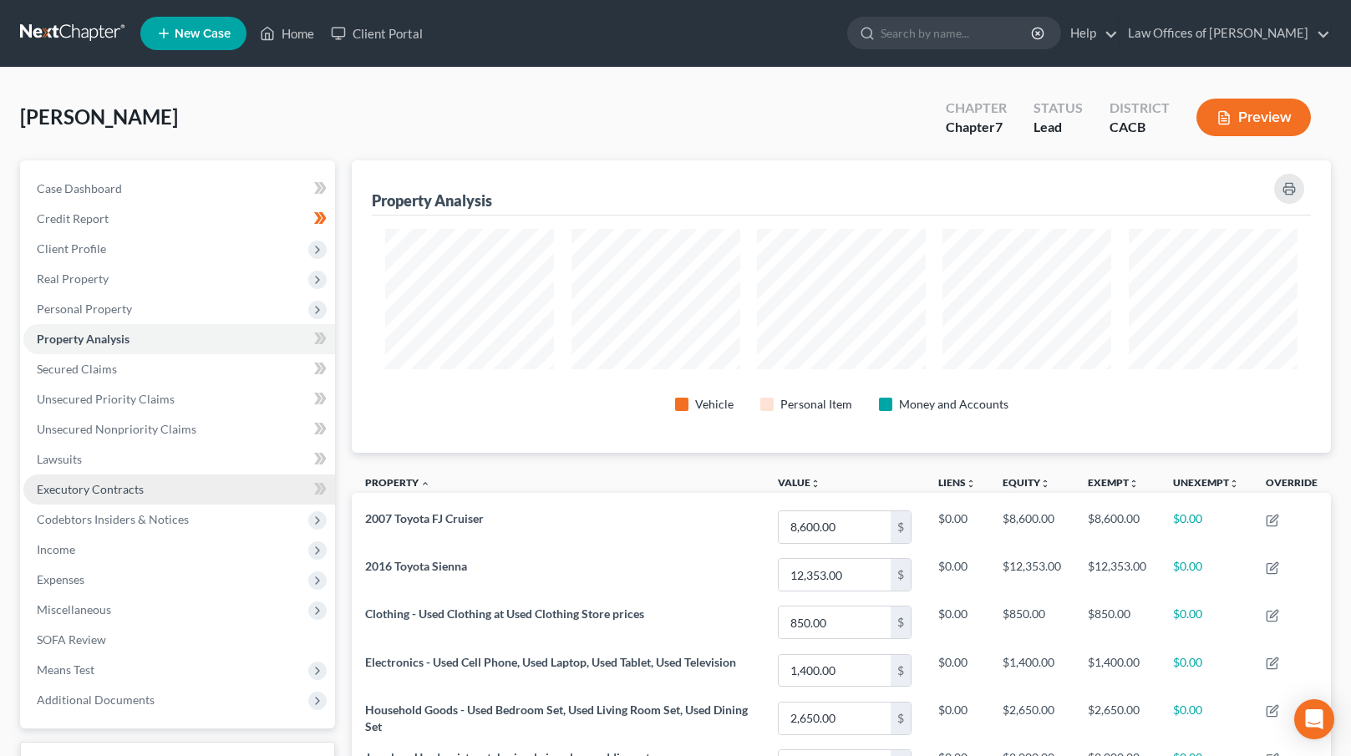
scroll to position [292, 979]
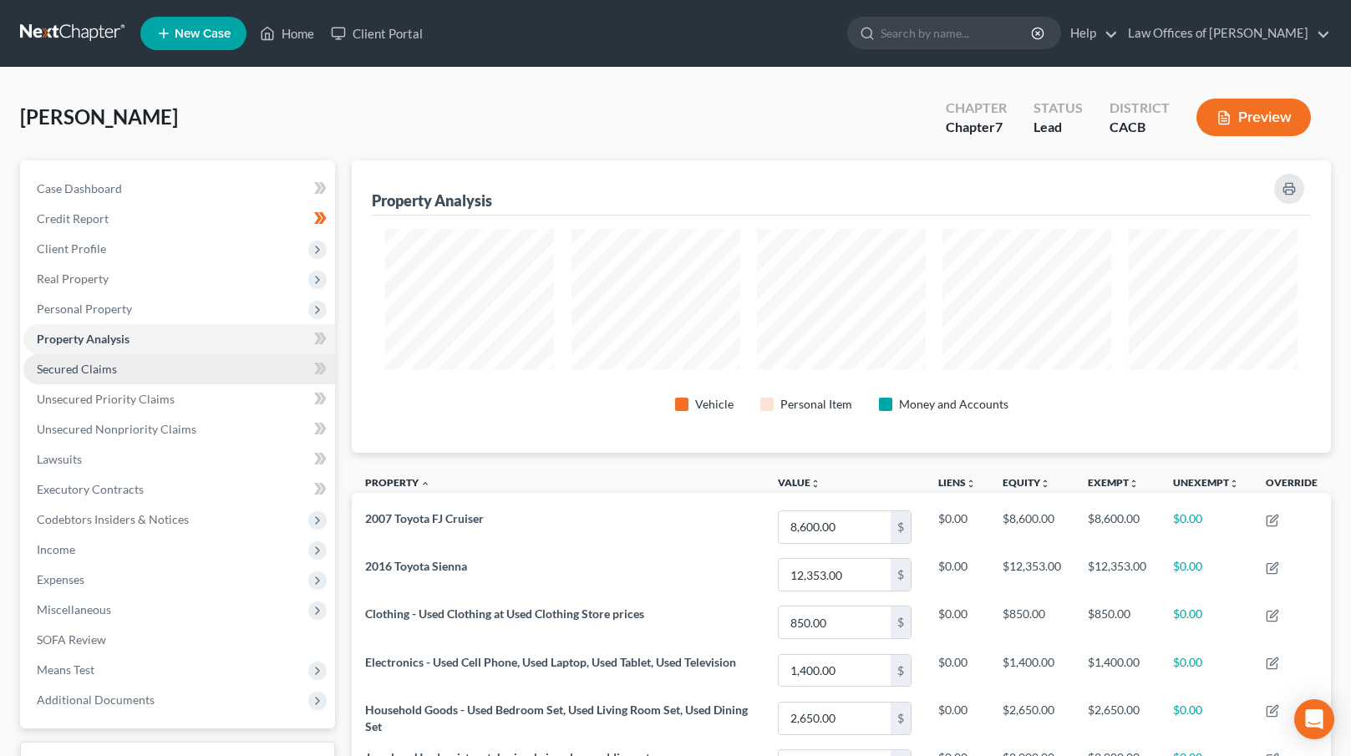
click at [136, 364] on link "Secured Claims" at bounding box center [179, 369] width 312 height 30
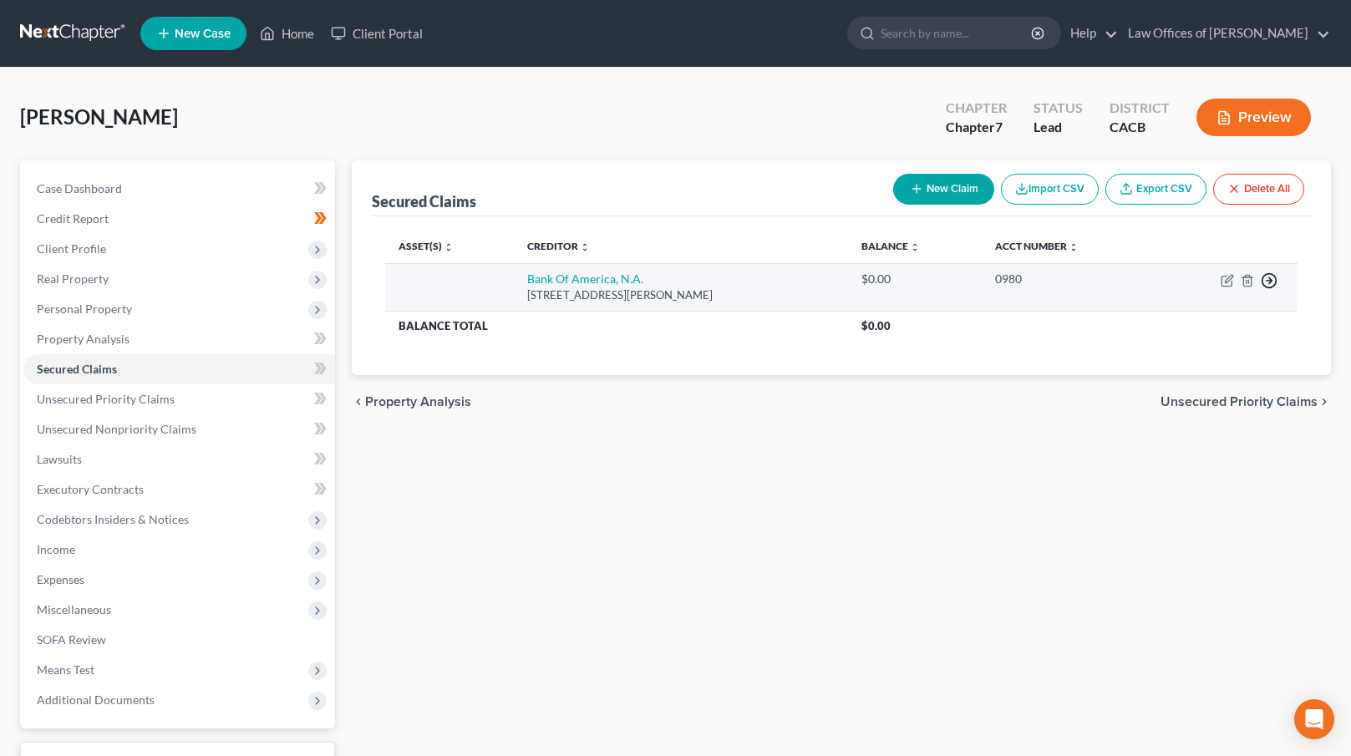
click at [1268, 282] on icon "button" at bounding box center [1269, 280] width 17 height 17
click at [1189, 325] on link "Move to F" at bounding box center [1193, 322] width 140 height 28
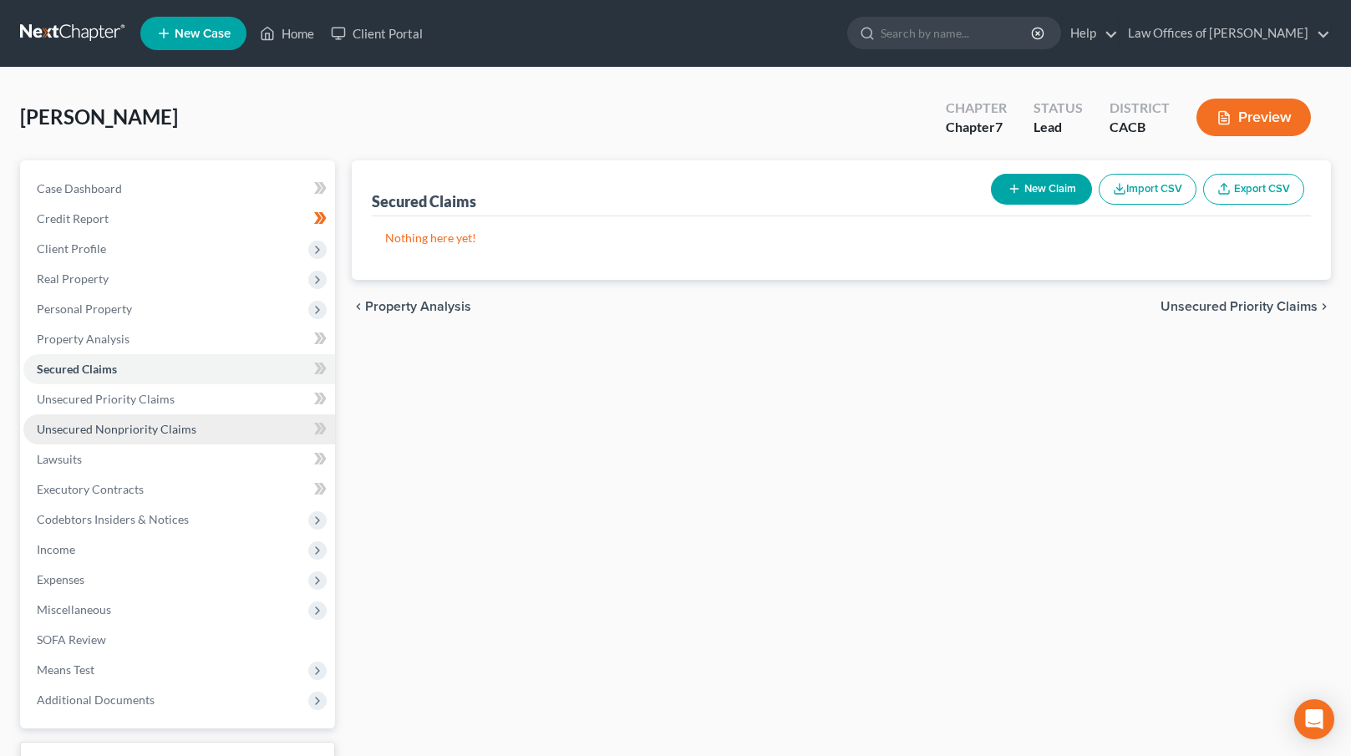
click at [209, 423] on link "Unsecured Nonpriority Claims" at bounding box center [179, 429] width 312 height 30
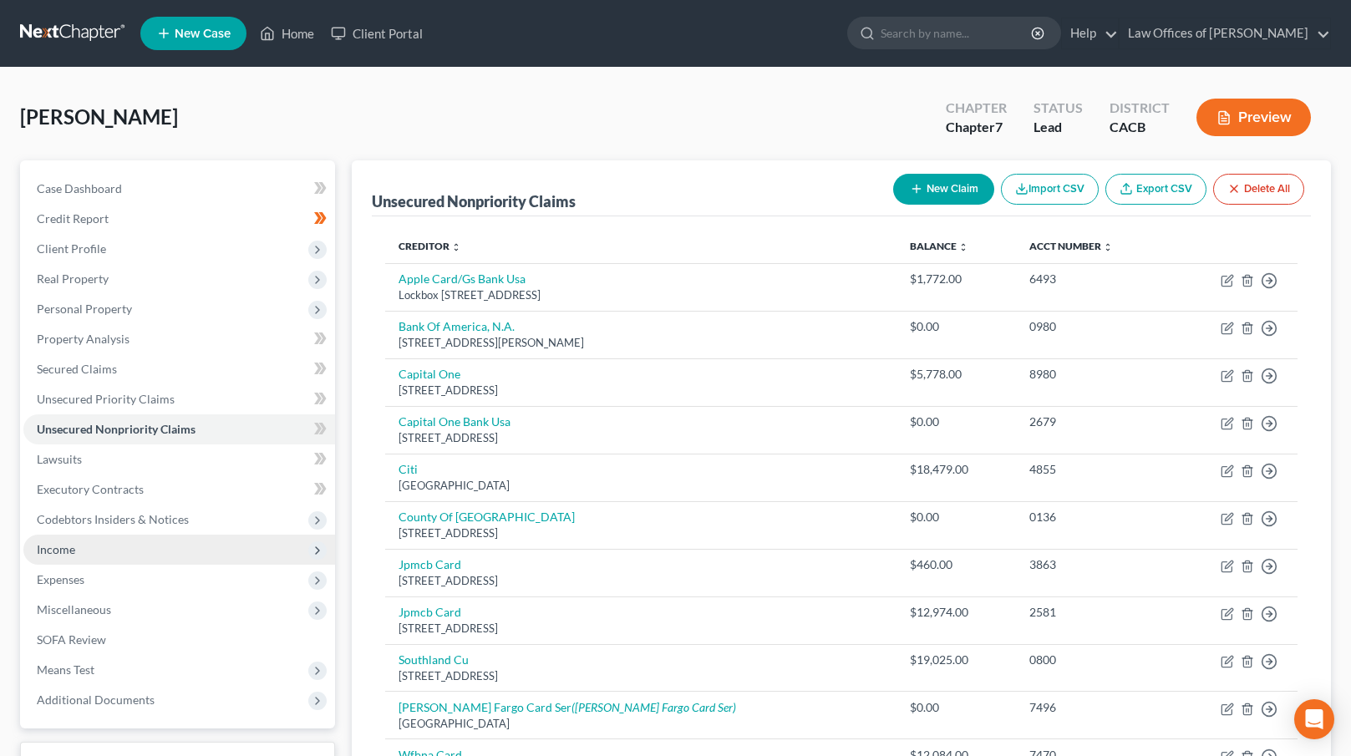
click at [178, 545] on span "Income" at bounding box center [179, 550] width 312 height 30
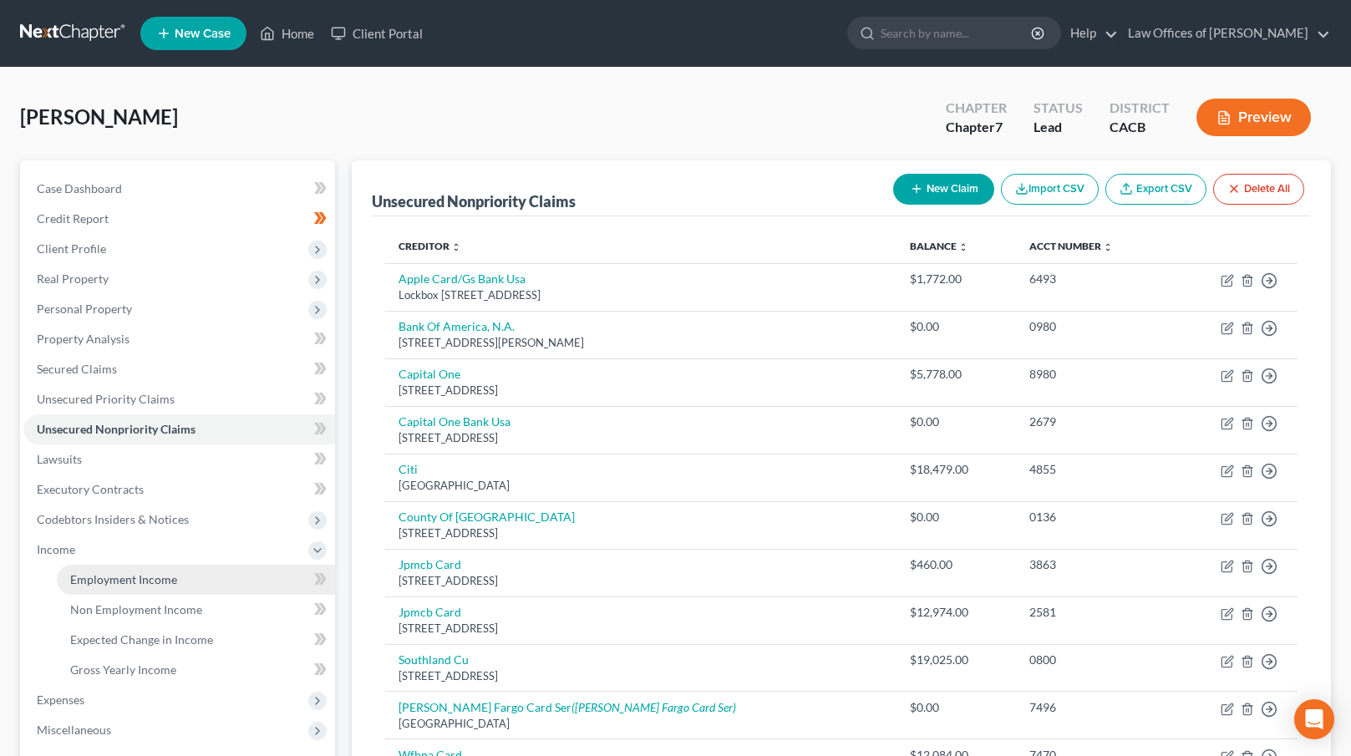
click at [108, 579] on span "Employment Income" at bounding box center [123, 579] width 107 height 14
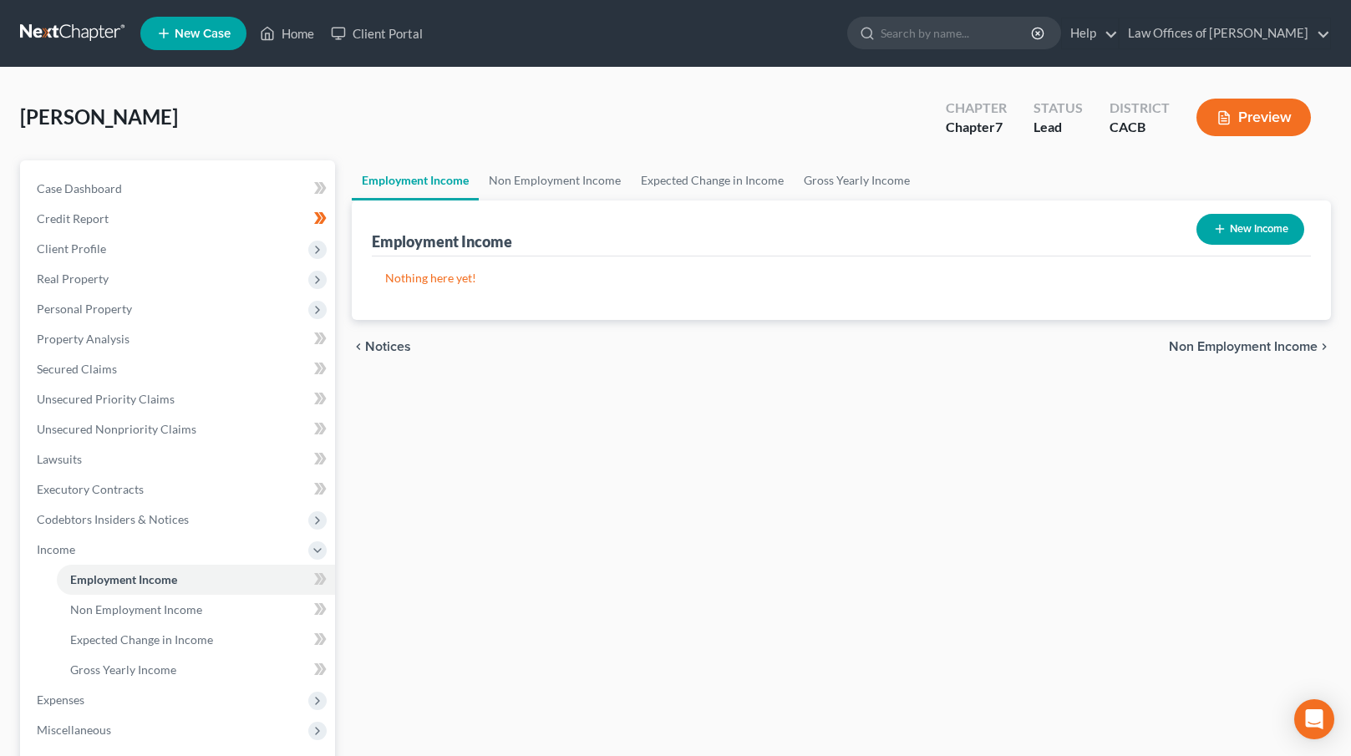
click at [1238, 224] on button "New Income" at bounding box center [1251, 229] width 108 height 31
select select "0"
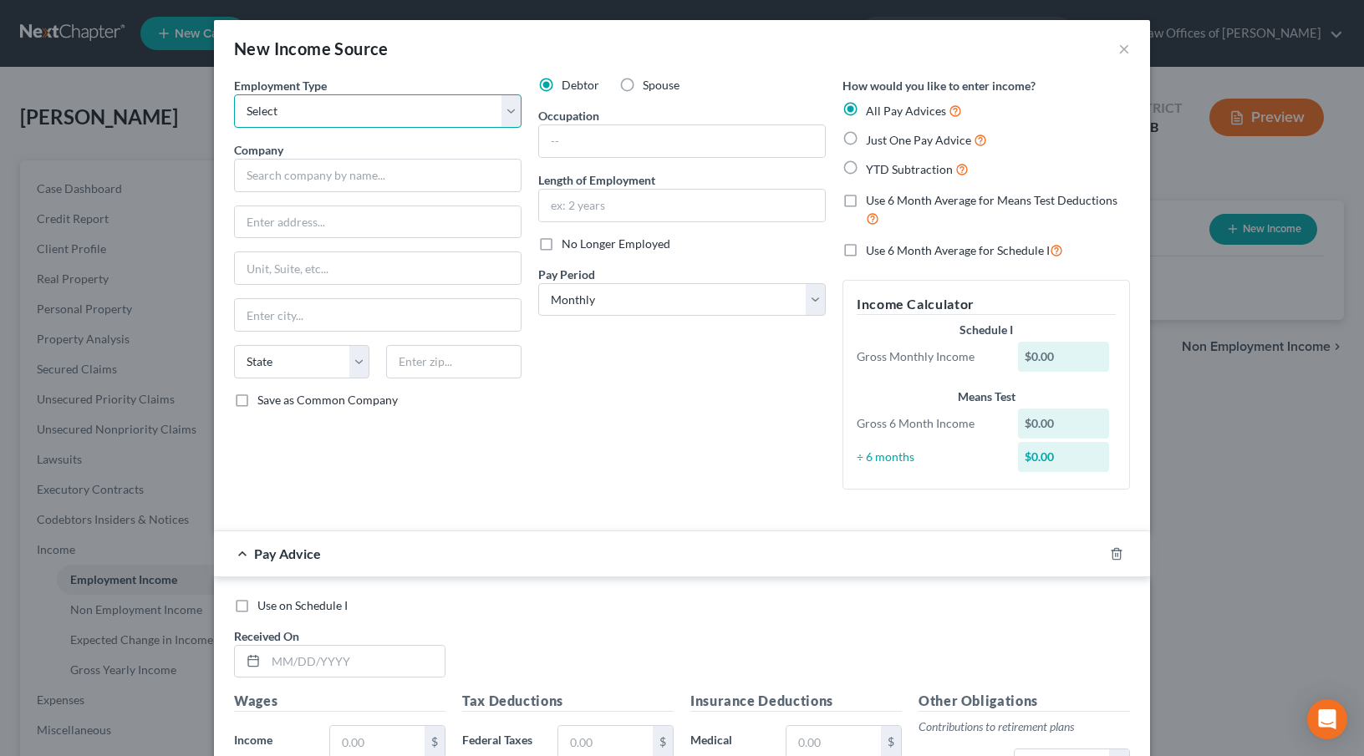
click at [437, 114] on select "Select Full or [DEMOGRAPHIC_DATA] Employment Self Employment" at bounding box center [377, 110] width 287 height 33
select select "0"
click at [234, 94] on select "Select Full or [DEMOGRAPHIC_DATA] Employment Self Employment" at bounding box center [377, 110] width 287 height 33
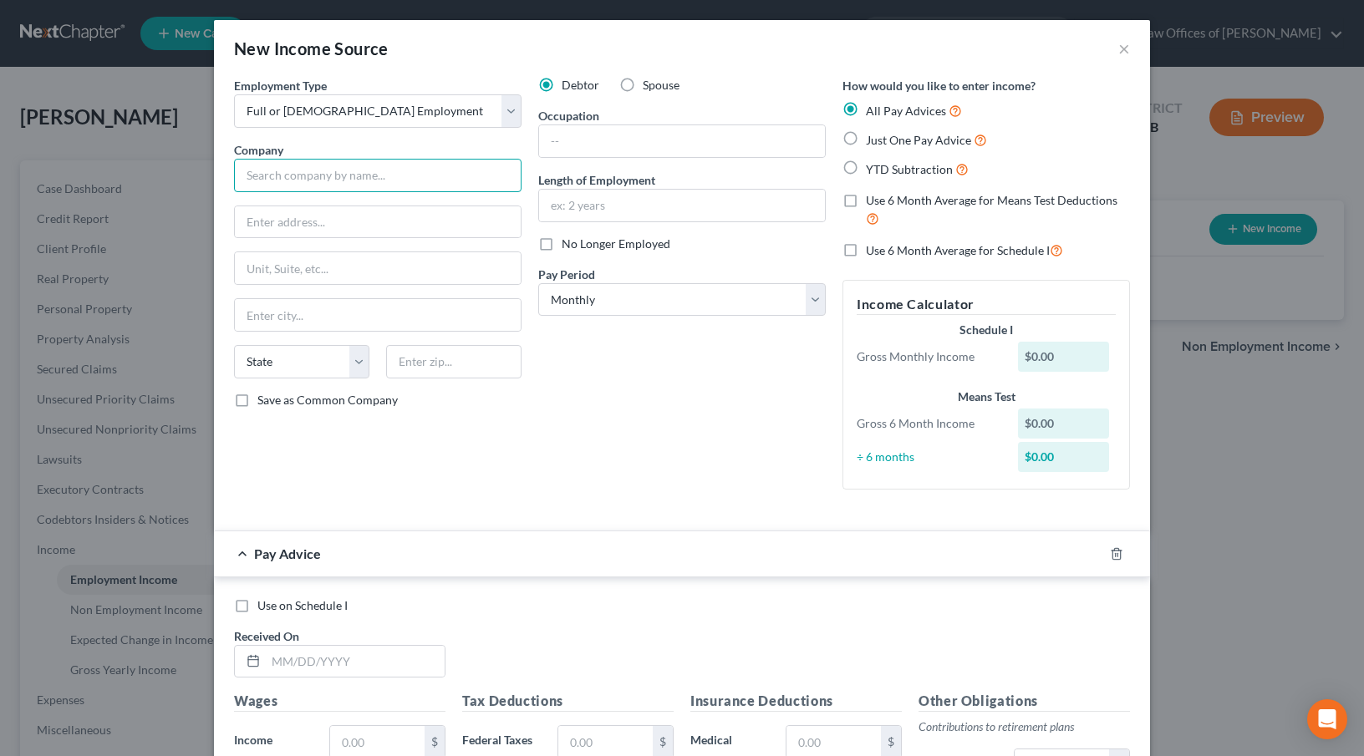
click at [340, 180] on input "text" at bounding box center [377, 175] width 287 height 33
type input "CCL Tube Inc."
type input "[STREET_ADDRESS]"
type input "90810"
type input "[GEOGRAPHIC_DATA]"
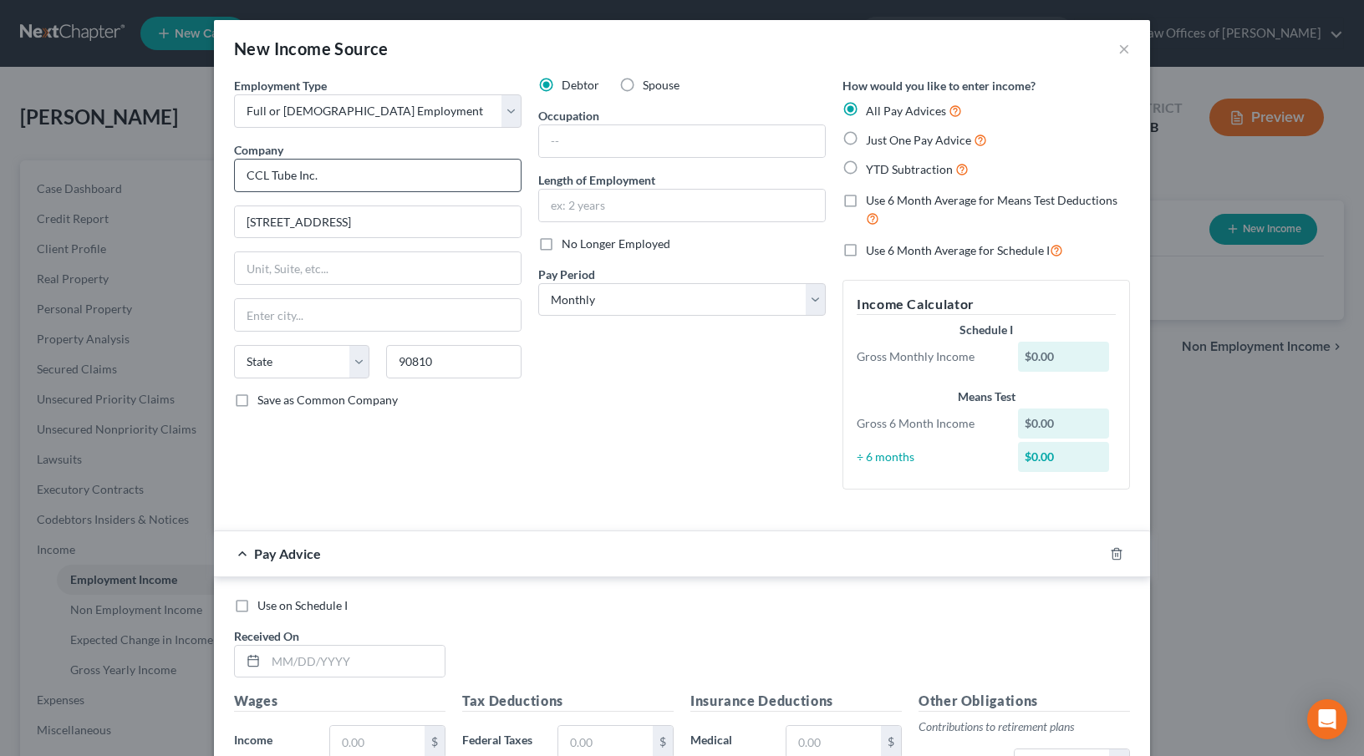
select select "4"
click at [610, 146] on input "text" at bounding box center [682, 141] width 286 height 32
click at [661, 145] on input "Ink Technician" at bounding box center [682, 141] width 286 height 32
click at [597, 140] on input "Ink Technicion" at bounding box center [682, 141] width 286 height 32
type input "Ink Technician"
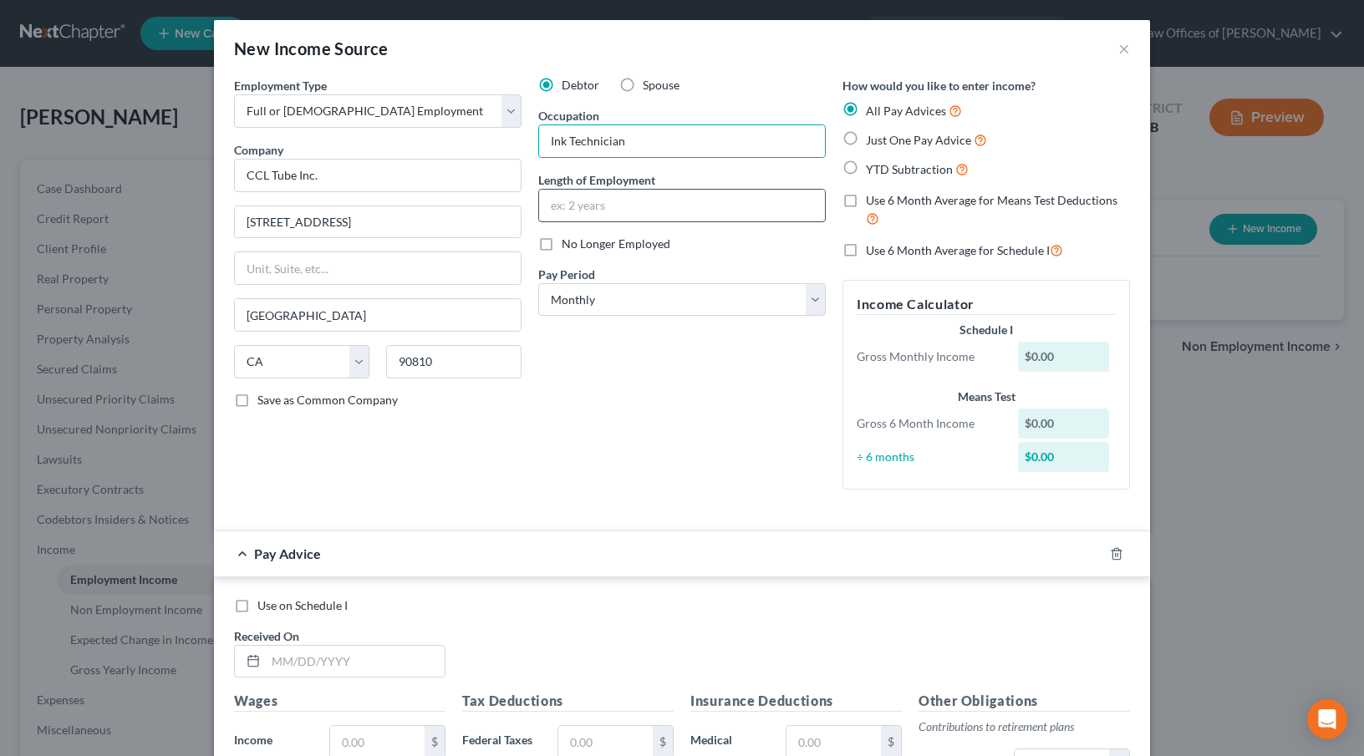
click at [572, 206] on input "text" at bounding box center [682, 206] width 286 height 32
type input "18 Years"
click at [625, 305] on select "Select Monthly Twice Monthly Every Other Week Weekly" at bounding box center [681, 299] width 287 height 33
select select "2"
click at [538, 283] on select "Select Monthly Twice Monthly Every Other Week Weekly" at bounding box center [681, 299] width 287 height 33
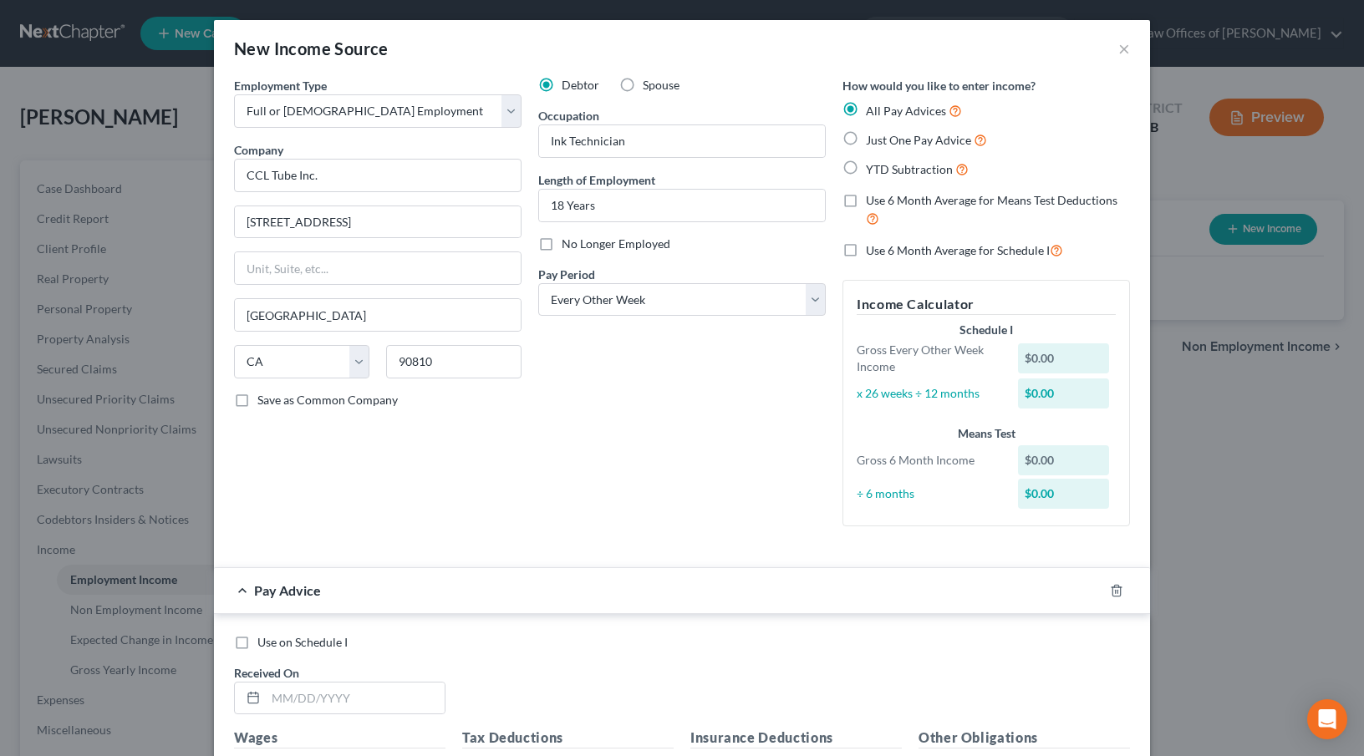
click at [866, 141] on label "Just One Pay Advice" at bounding box center [926, 139] width 121 height 19
click at [872, 141] on input "Just One Pay Advice" at bounding box center [877, 135] width 11 height 11
radio input "true"
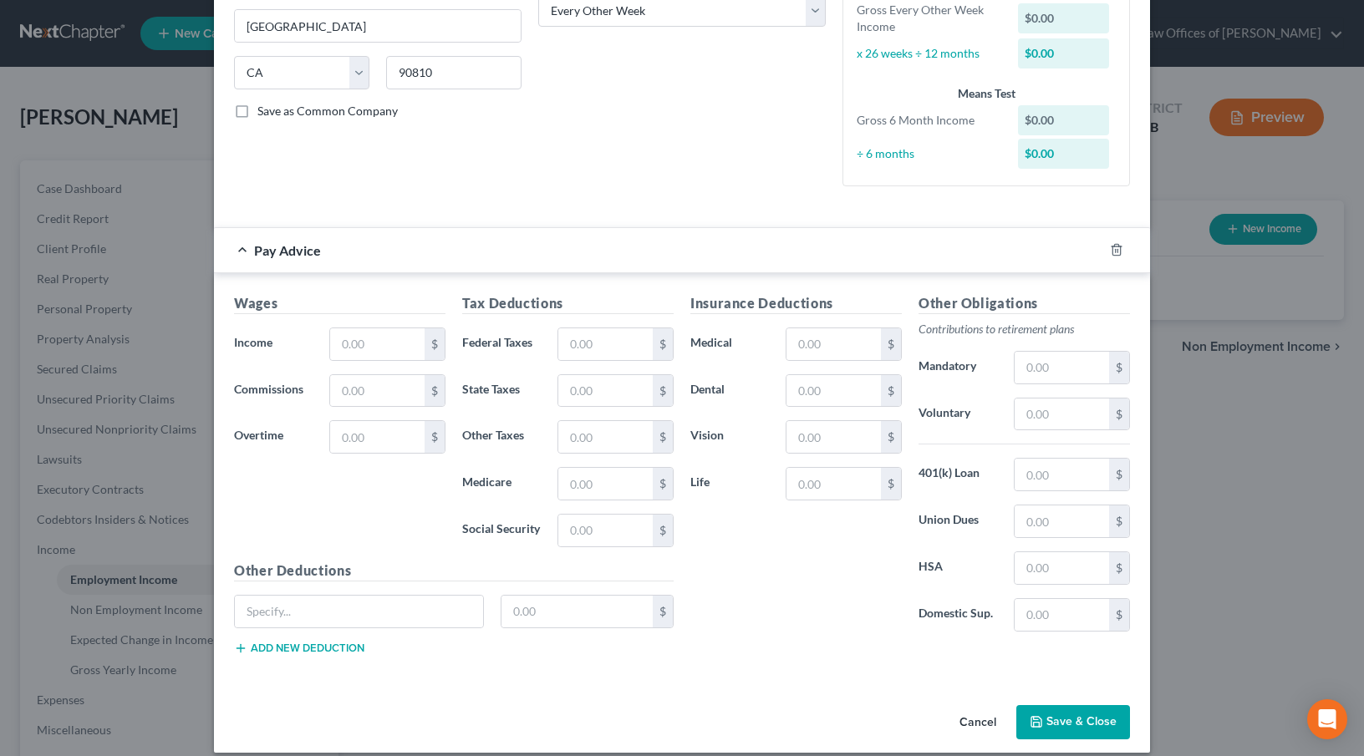
scroll to position [306, 0]
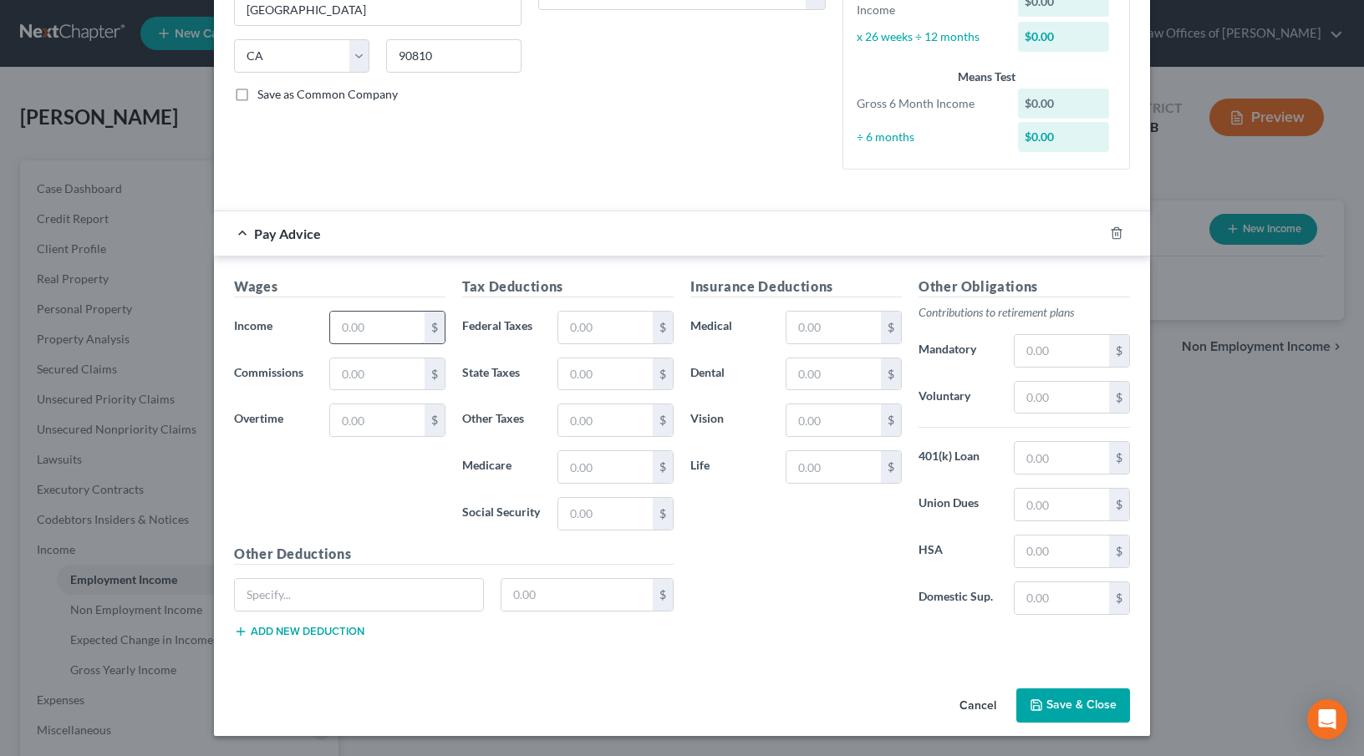
click at [343, 330] on input "text" at bounding box center [377, 328] width 94 height 32
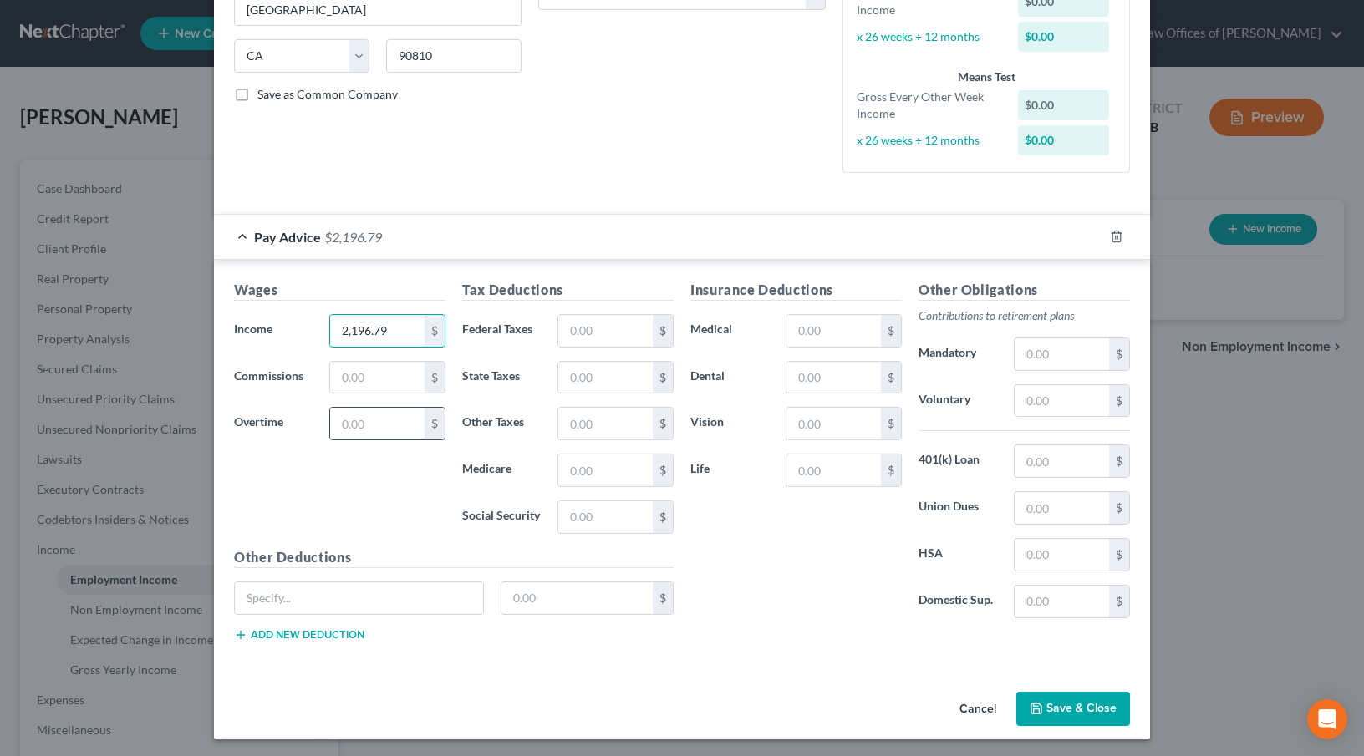
type input "2,196.79"
click at [375, 422] on input "text" at bounding box center [377, 424] width 94 height 32
type input "491.19"
click at [627, 329] on input "text" at bounding box center [605, 331] width 94 height 32
type input "237.16"
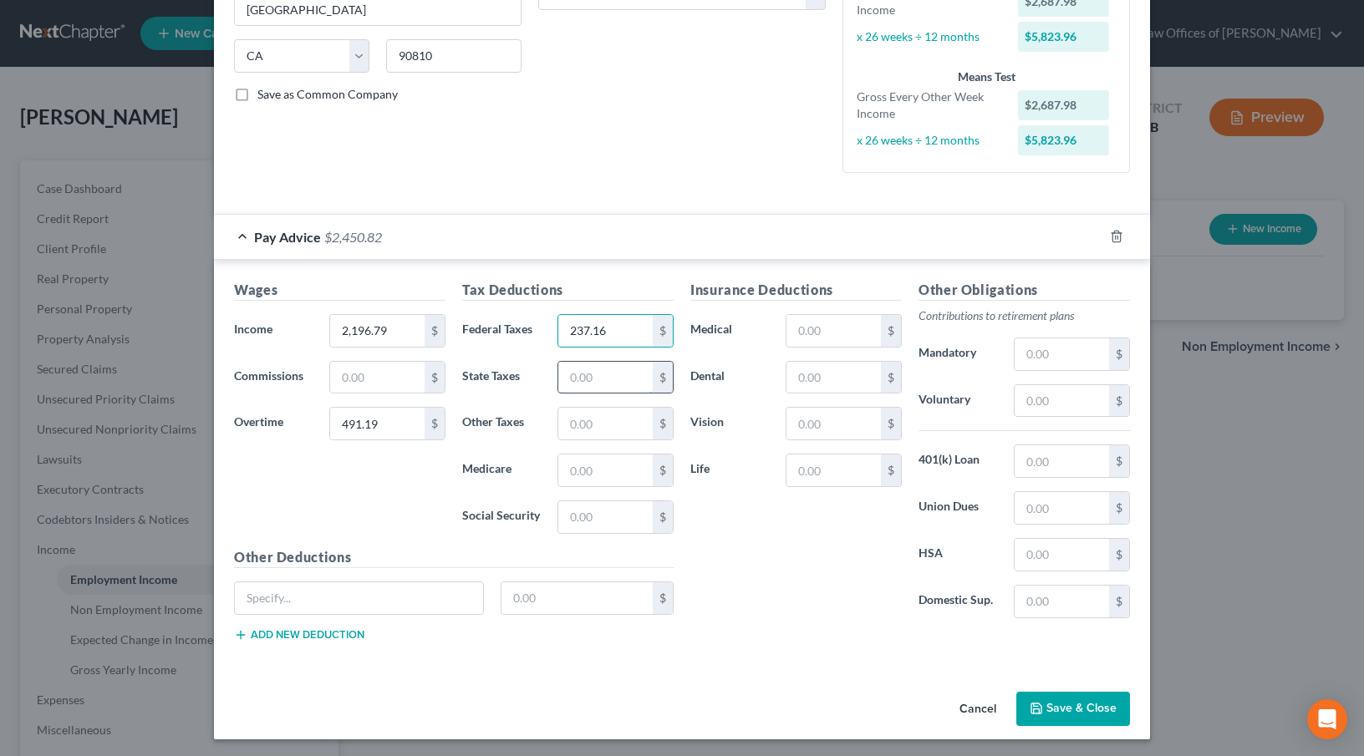
click at [594, 378] on input "text" at bounding box center [605, 378] width 94 height 32
type input "76.83"
click at [607, 430] on input "text" at bounding box center [605, 424] width 94 height 32
type input "31.01"
click at [598, 475] on input "text" at bounding box center [605, 471] width 94 height 32
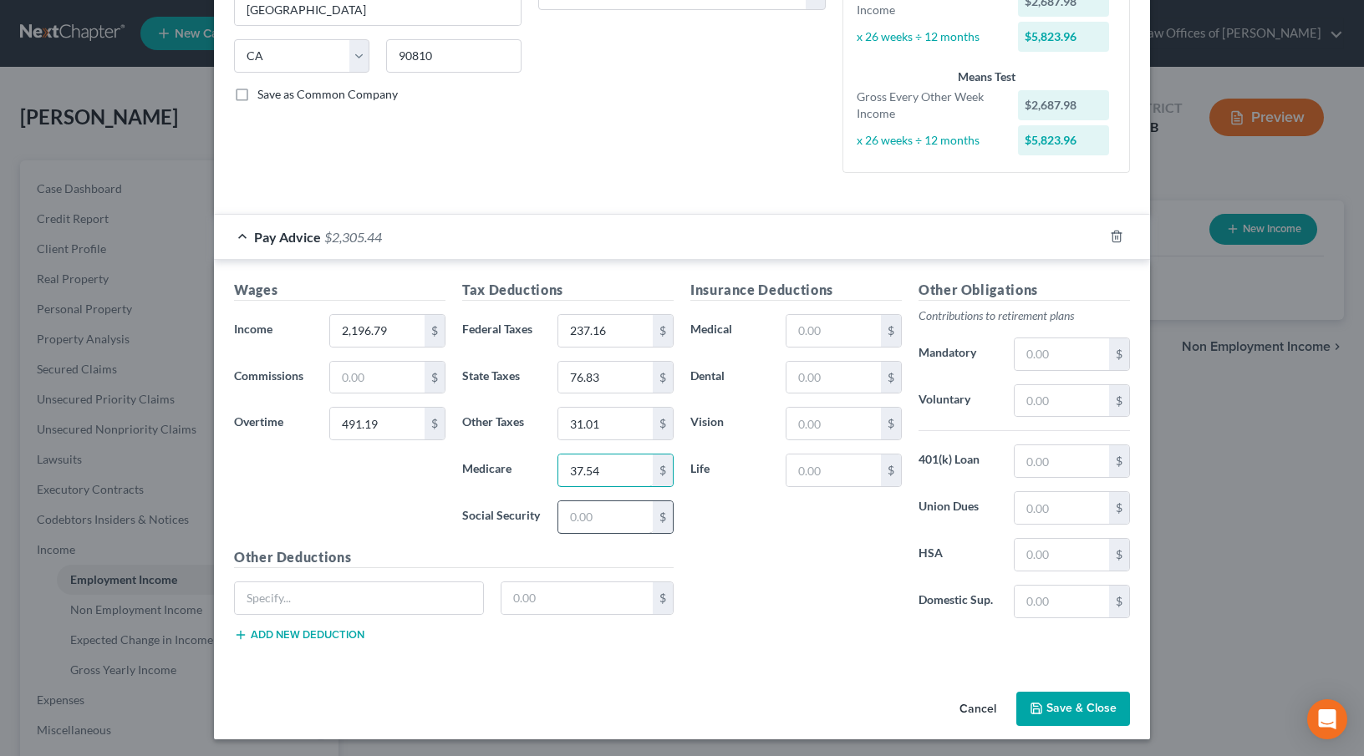
type input "37.54"
click at [597, 520] on input "text" at bounding box center [605, 517] width 94 height 32
type input "160.51"
click at [828, 330] on input "text" at bounding box center [833, 331] width 94 height 32
type input "299.06"
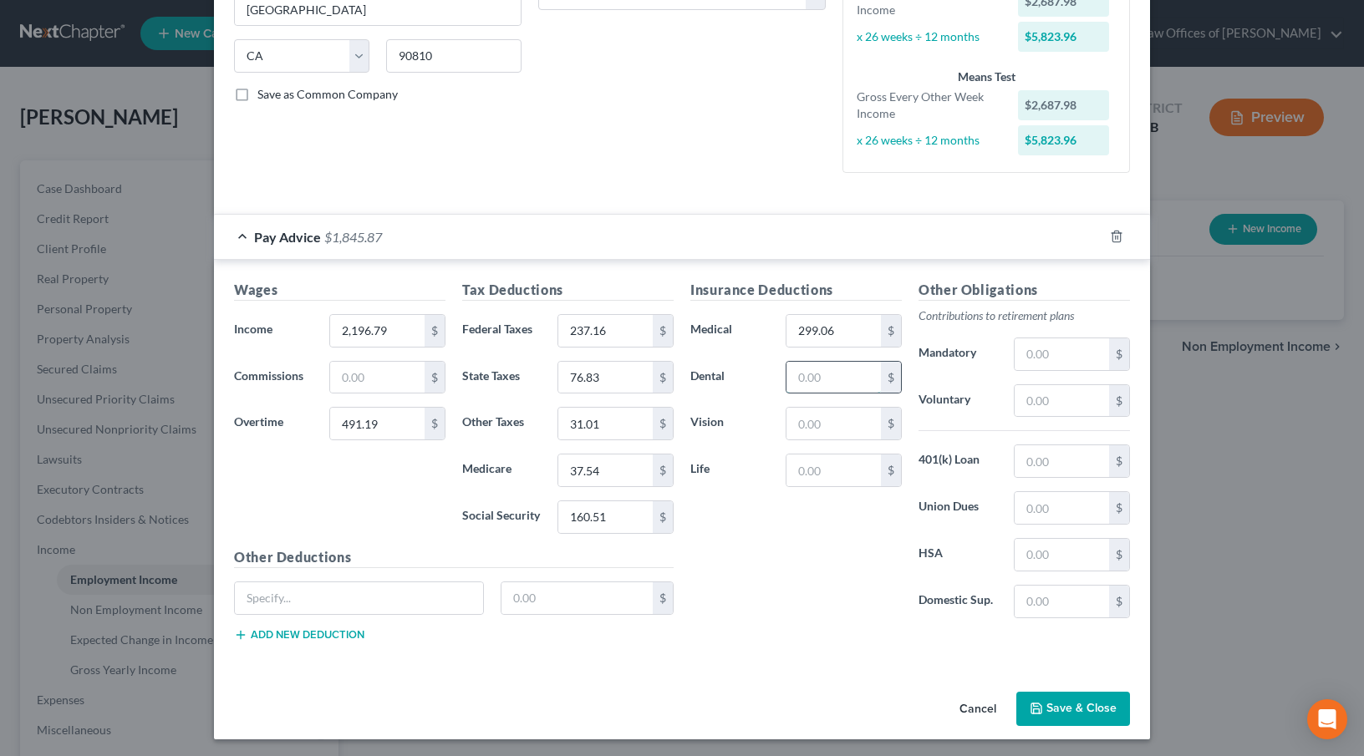
click at [801, 385] on input "text" at bounding box center [833, 378] width 94 height 32
type input "18.14"
click at [378, 600] on input "text" at bounding box center [359, 598] width 248 height 32
type input "Healthcare FSA"
type input "25"
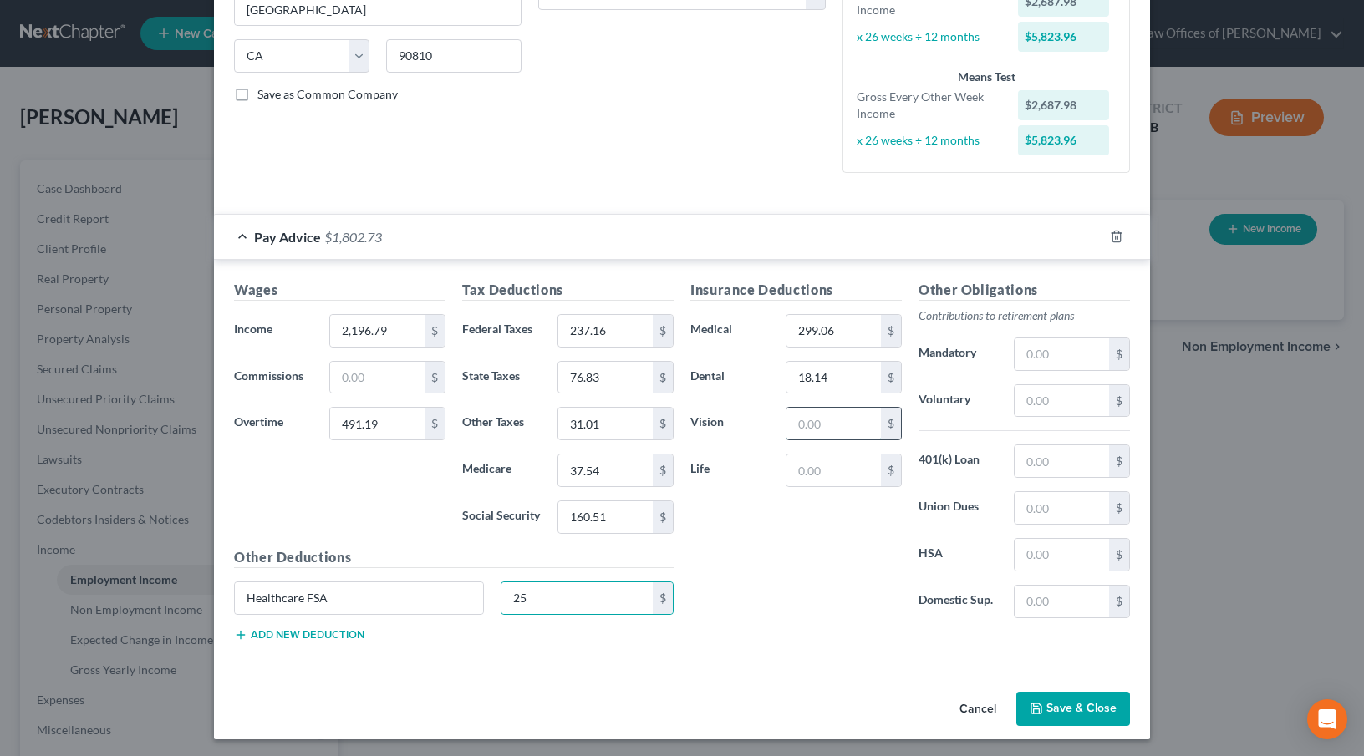
click at [835, 430] on input "text" at bounding box center [833, 424] width 94 height 32
type input "7.26"
click at [1040, 414] on input "text" at bounding box center [1061, 401] width 94 height 32
type input "16.48"
click at [1038, 353] on input "text" at bounding box center [1061, 354] width 94 height 32
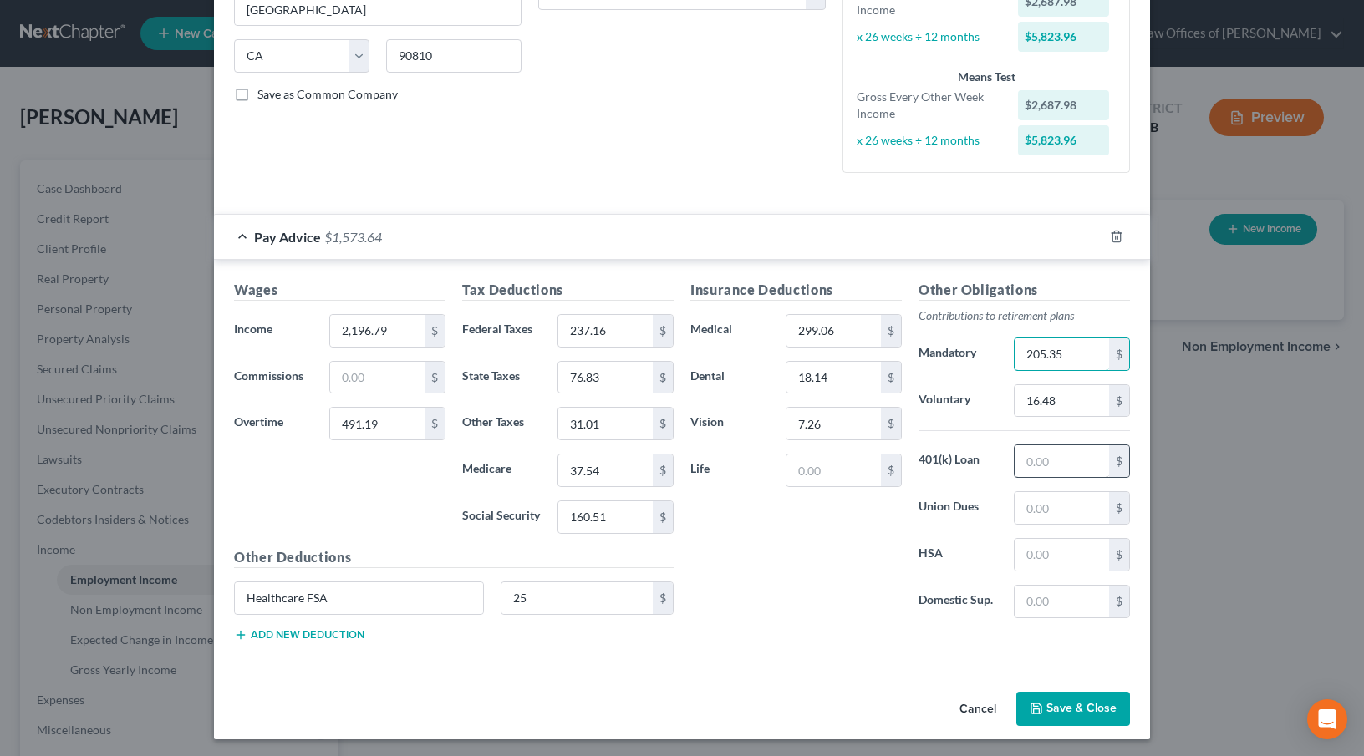
type input "205.35"
click at [1045, 468] on input "text" at bounding box center [1061, 461] width 94 height 32
type input "351.62"
click at [844, 568] on div "Insurance Deductions Medical 299.06 $ Dental 18.14 $ Vision 7.26 $ Life $" at bounding box center [796, 456] width 228 height 352
click at [1074, 708] on button "Save & Close" at bounding box center [1073, 709] width 114 height 35
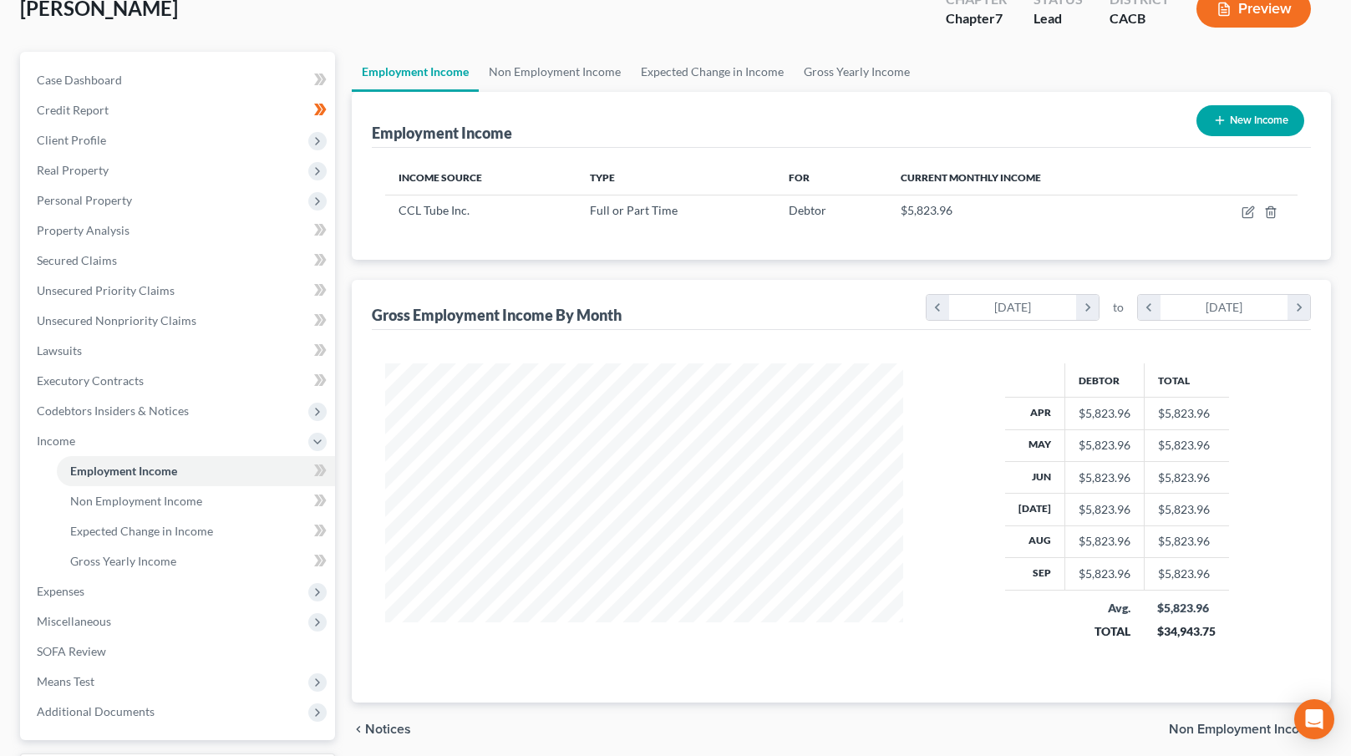
scroll to position [109, 0]
click at [78, 672] on span "Means Test" at bounding box center [179, 682] width 312 height 30
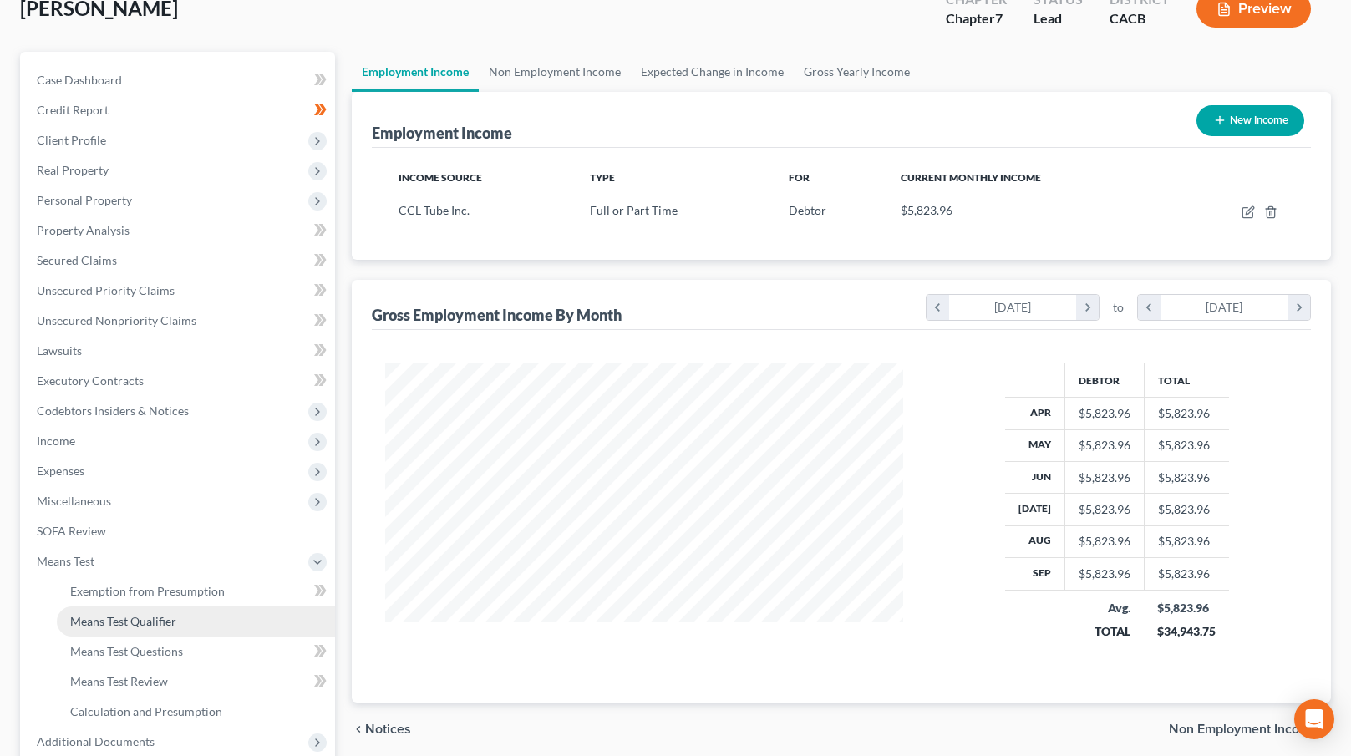
click at [166, 628] on link "Means Test Qualifier" at bounding box center [196, 622] width 278 height 30
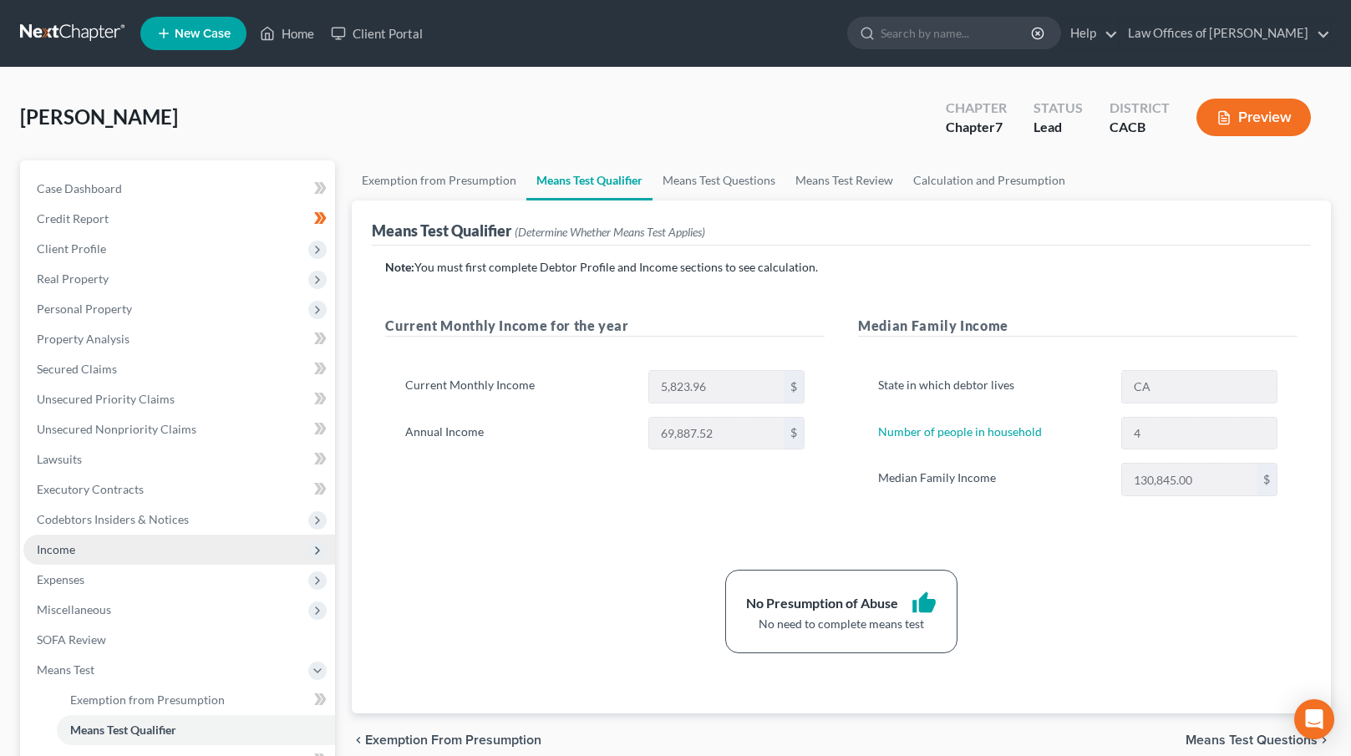
click at [135, 546] on span "Income" at bounding box center [179, 550] width 312 height 30
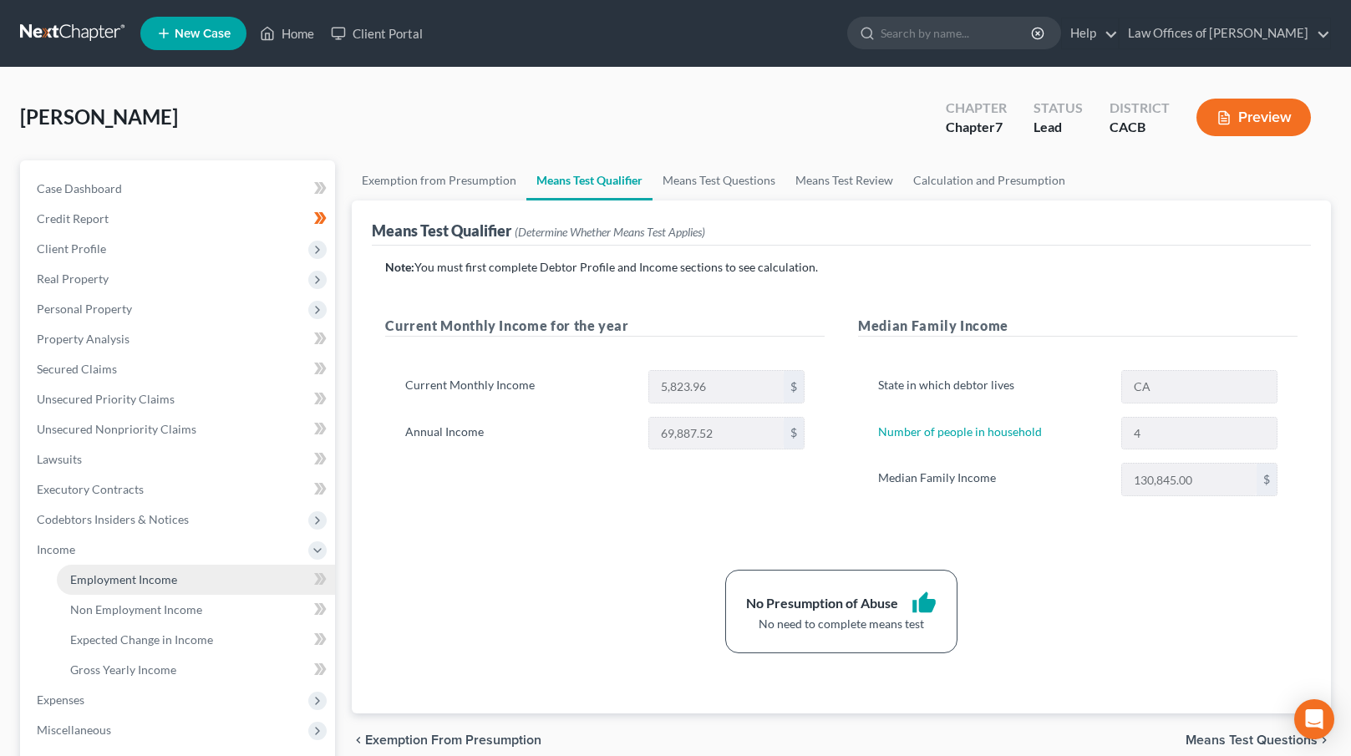
click at [186, 574] on link "Employment Income" at bounding box center [196, 580] width 278 height 30
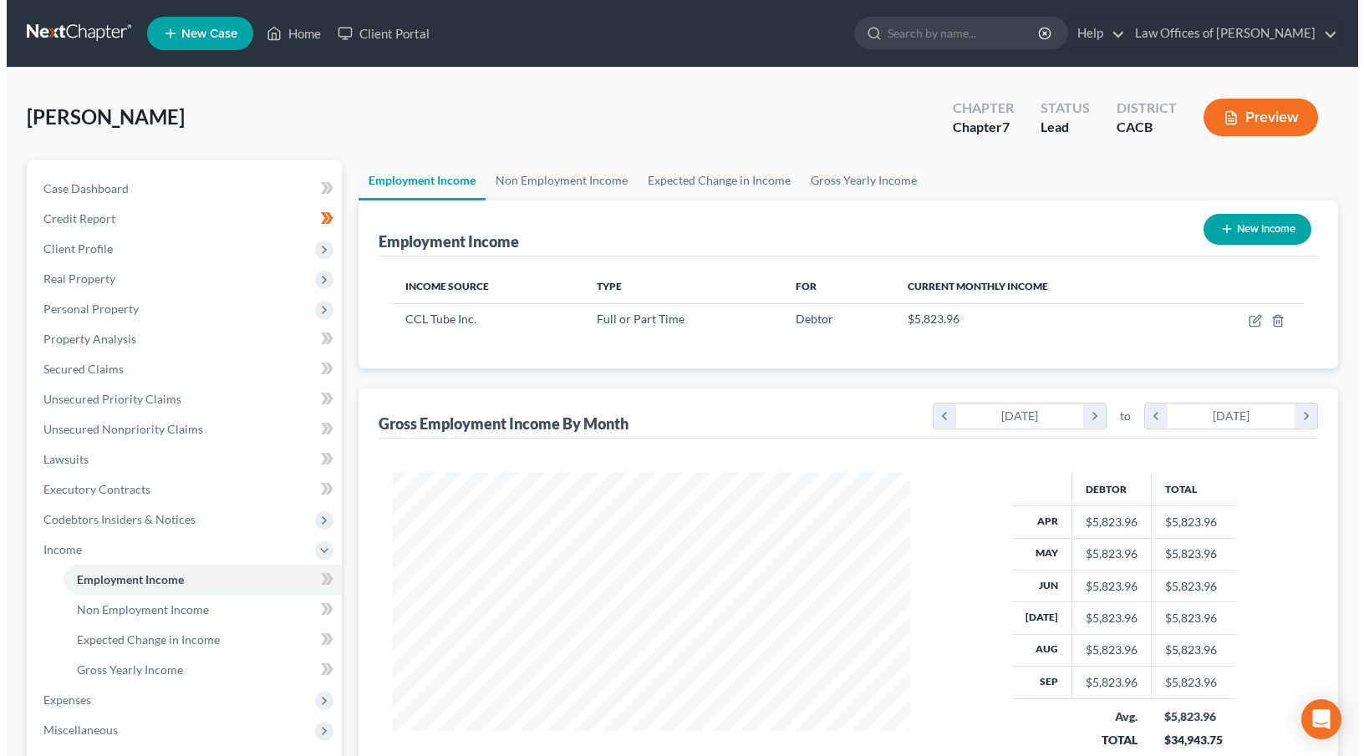
scroll to position [299, 552]
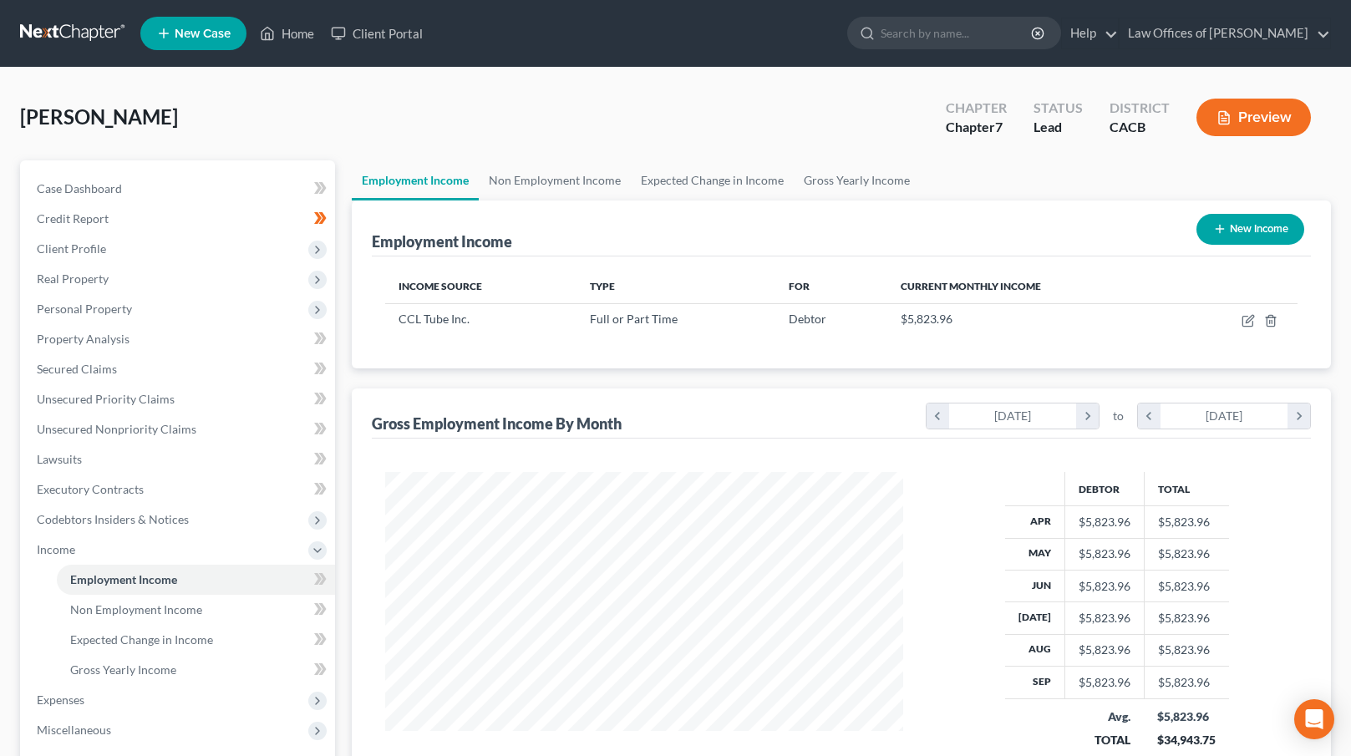
click at [1254, 224] on button "New Income" at bounding box center [1251, 229] width 108 height 31
select select "0"
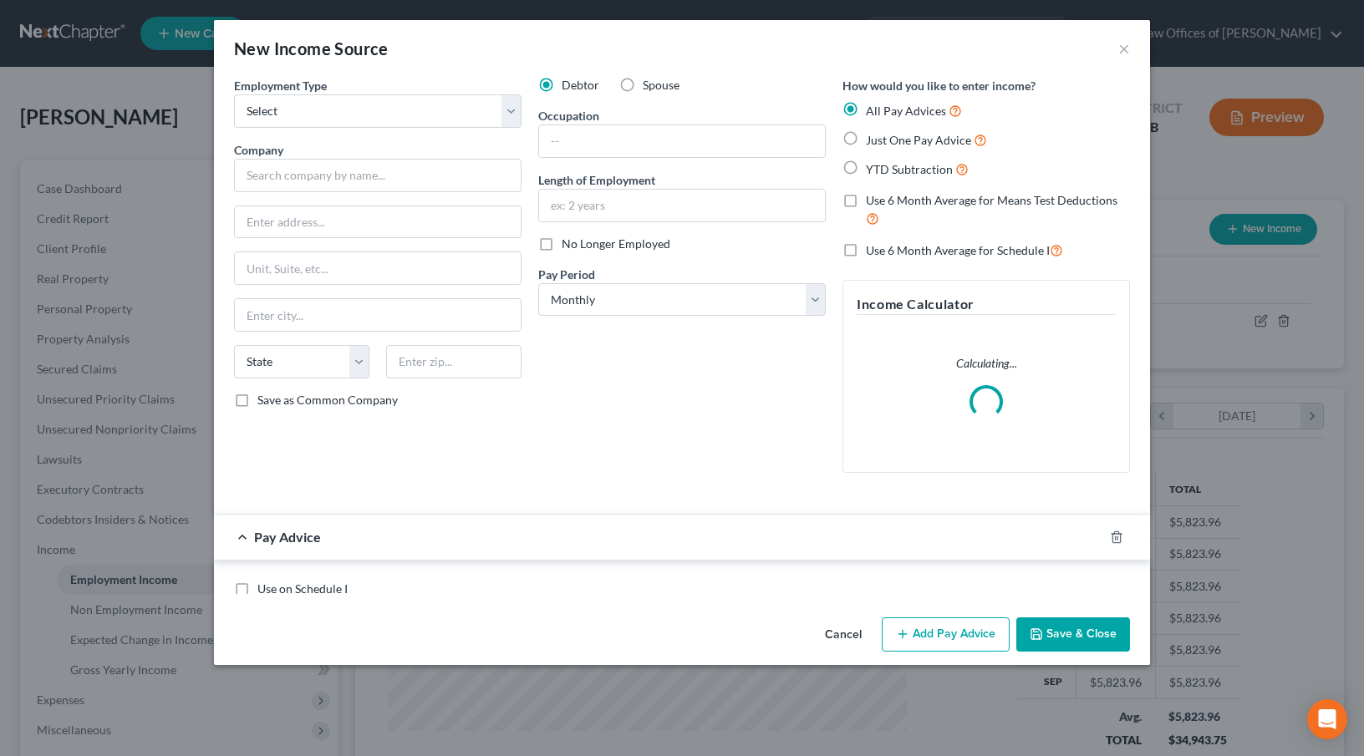
scroll to position [299, 557]
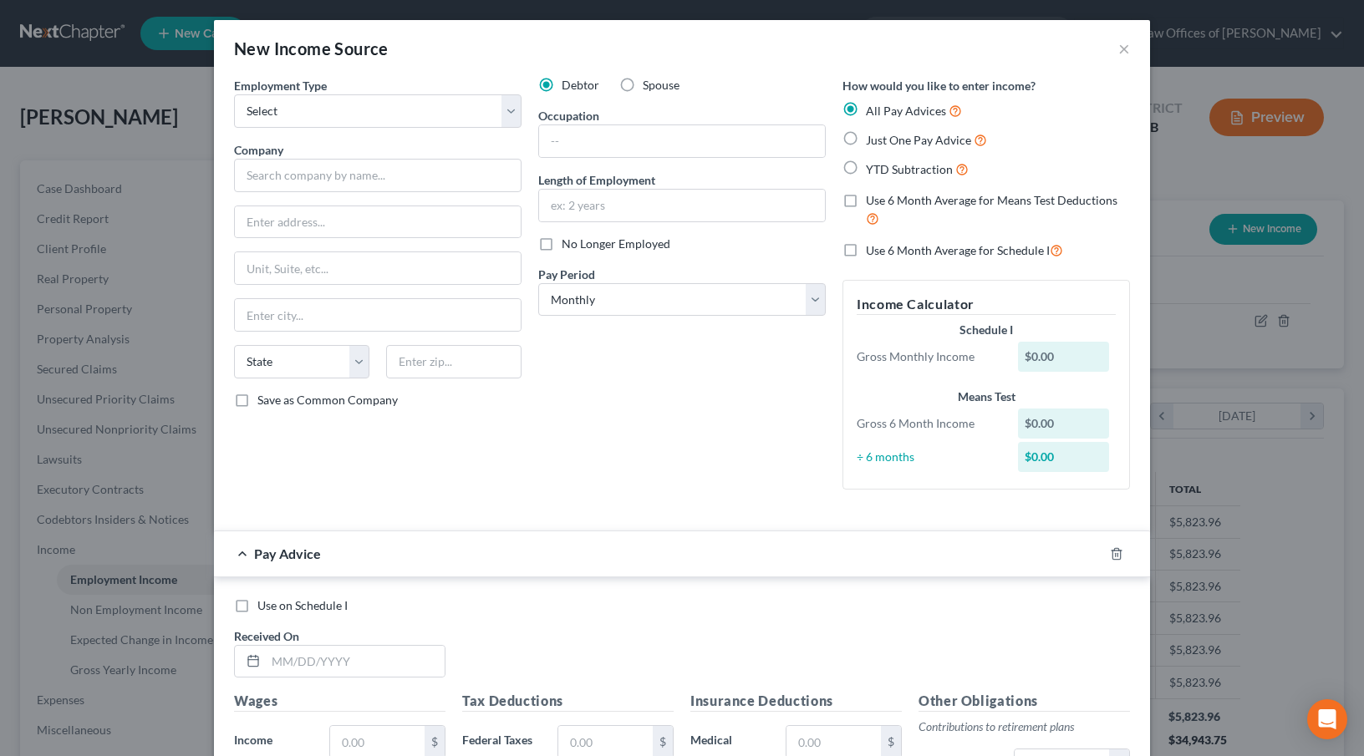
drag, startPoint x: 631, startPoint y: 90, endPoint x: 601, endPoint y: 93, distance: 30.2
click at [643, 89] on label "Spouse" at bounding box center [661, 85] width 37 height 17
click at [649, 88] on input "Spouse" at bounding box center [654, 82] width 11 height 11
radio input "true"
click at [456, 111] on select "Select Full or [DEMOGRAPHIC_DATA] Employment Self Employment" at bounding box center [377, 110] width 287 height 33
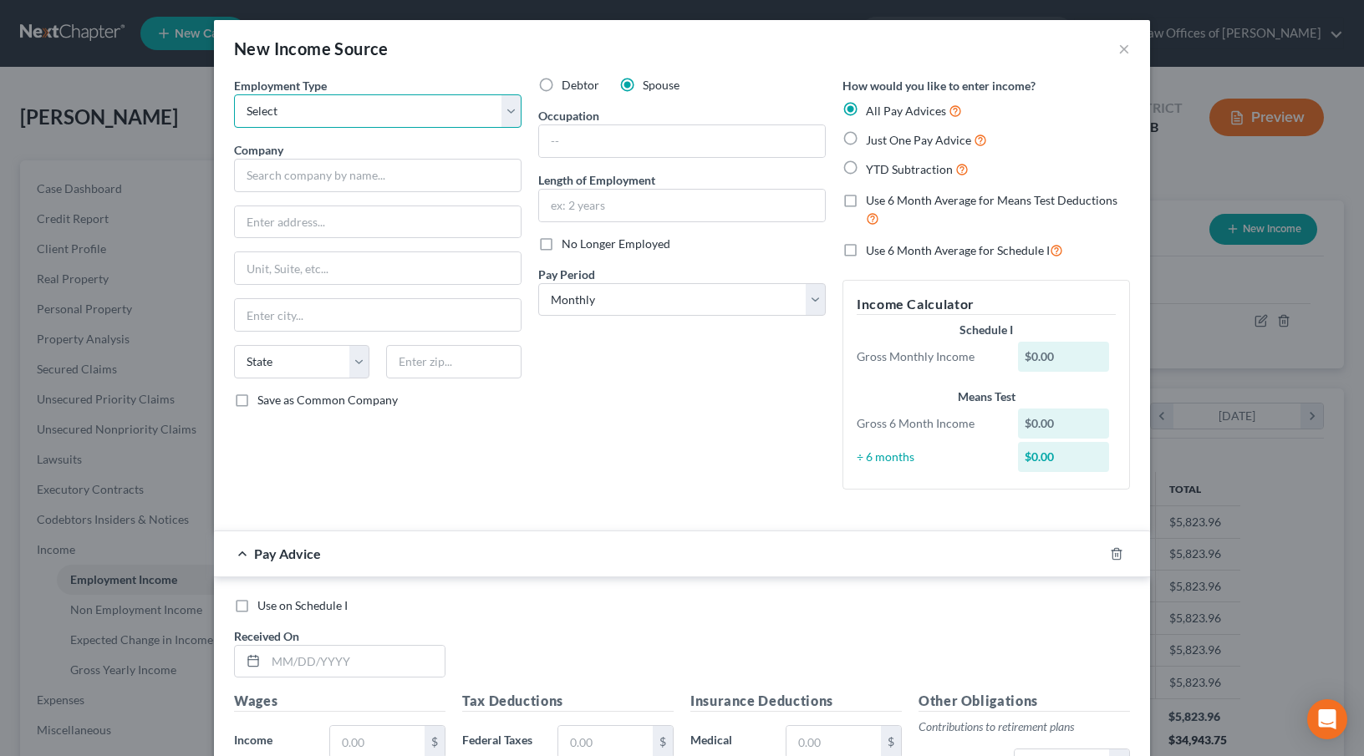
select select "0"
click at [234, 94] on select "Select Full or [DEMOGRAPHIC_DATA] Employment Self Employment" at bounding box center [377, 110] width 287 height 33
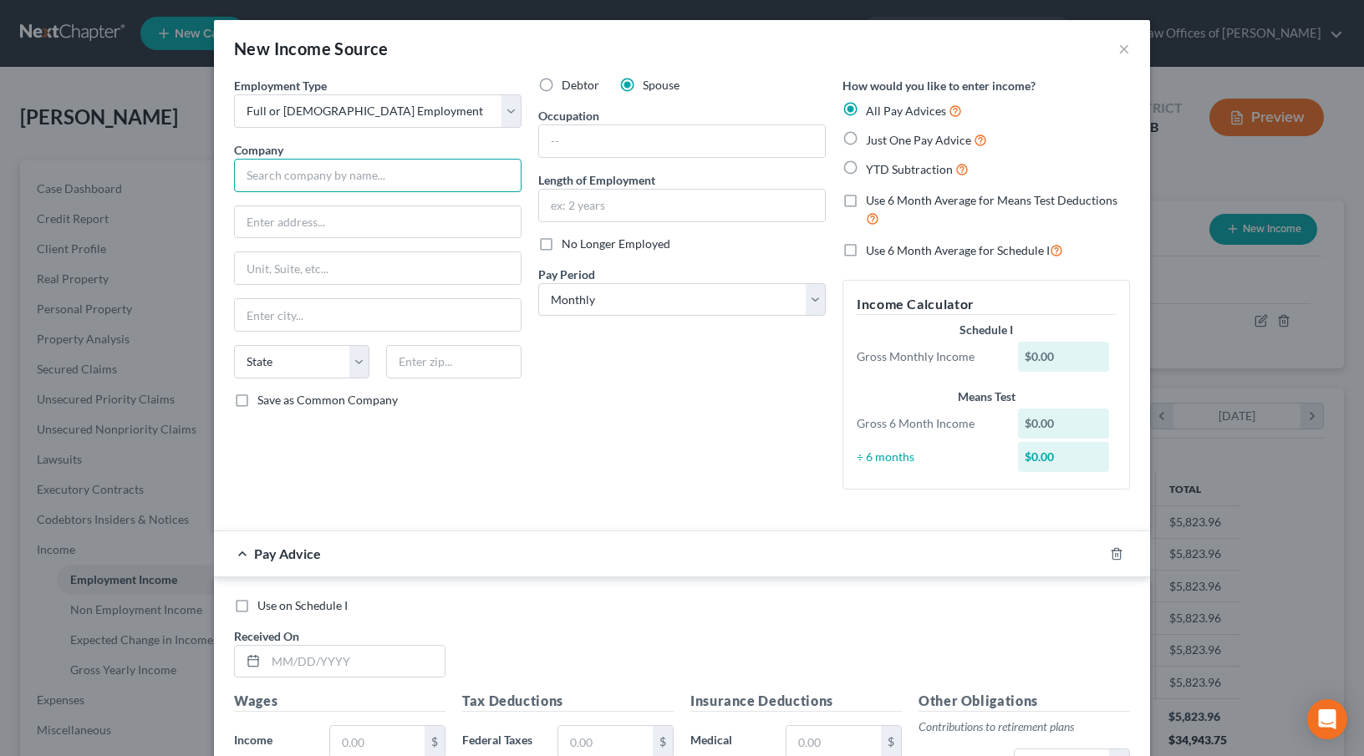
click at [311, 180] on input "text" at bounding box center [377, 175] width 287 height 33
type input "WCSD"
type input "[STREET_ADDRESS]"
type input "90602"
type input "Whittier"
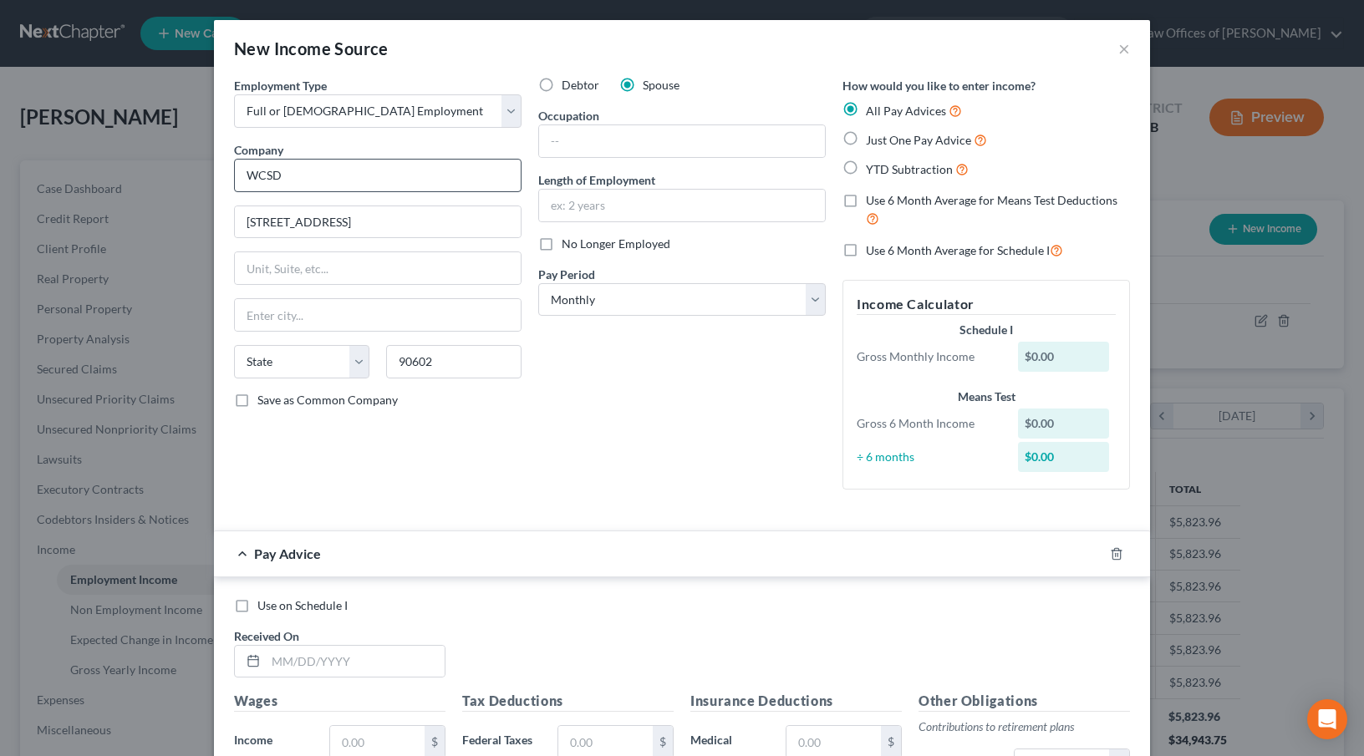
select select "4"
click at [706, 130] on input "text" at bounding box center [682, 141] width 286 height 32
type input "Sub-Clerk"
click at [691, 195] on input "text" at bounding box center [682, 206] width 286 height 32
type input "2"
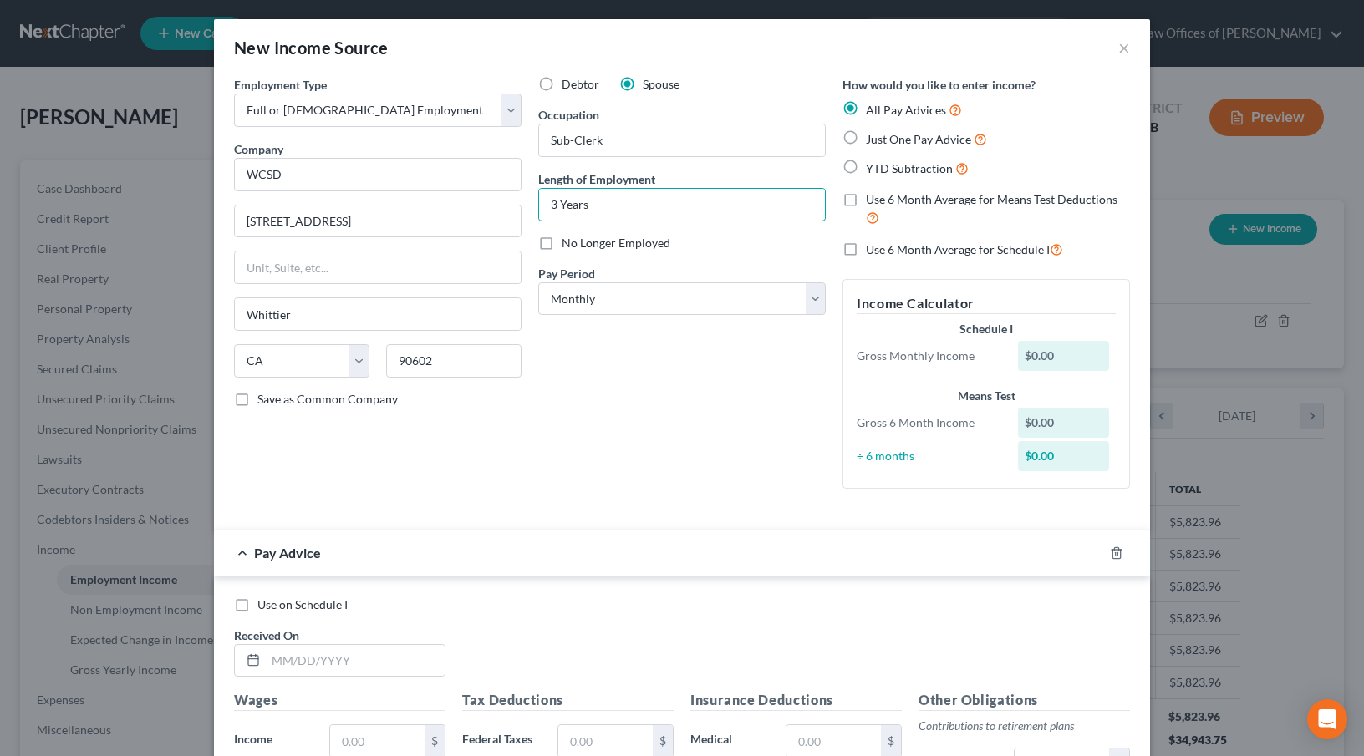
scroll to position [0, 0]
type input "3 Years"
click at [866, 137] on span "Just One Pay Advice" at bounding box center [918, 140] width 105 height 14
click at [872, 137] on input "Just One Pay Advice" at bounding box center [877, 135] width 11 height 11
radio input "true"
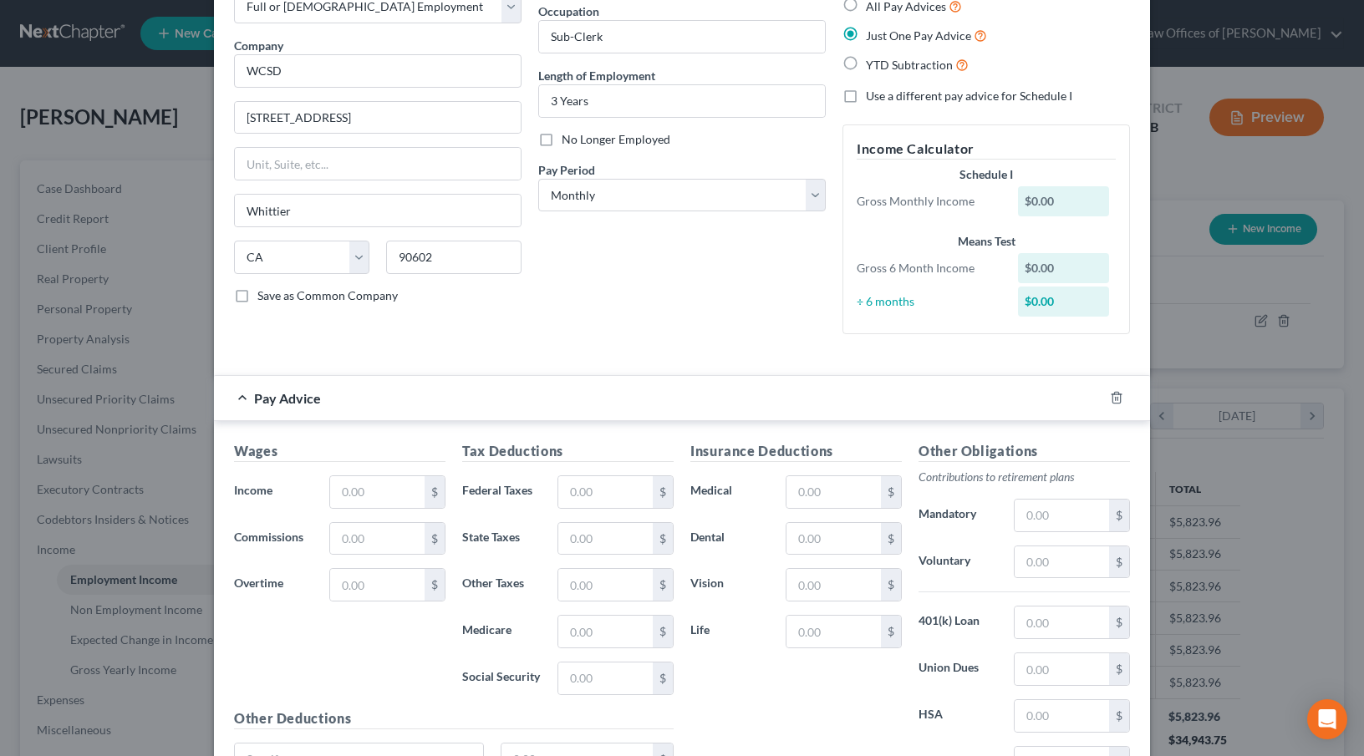
scroll to position [106, 0]
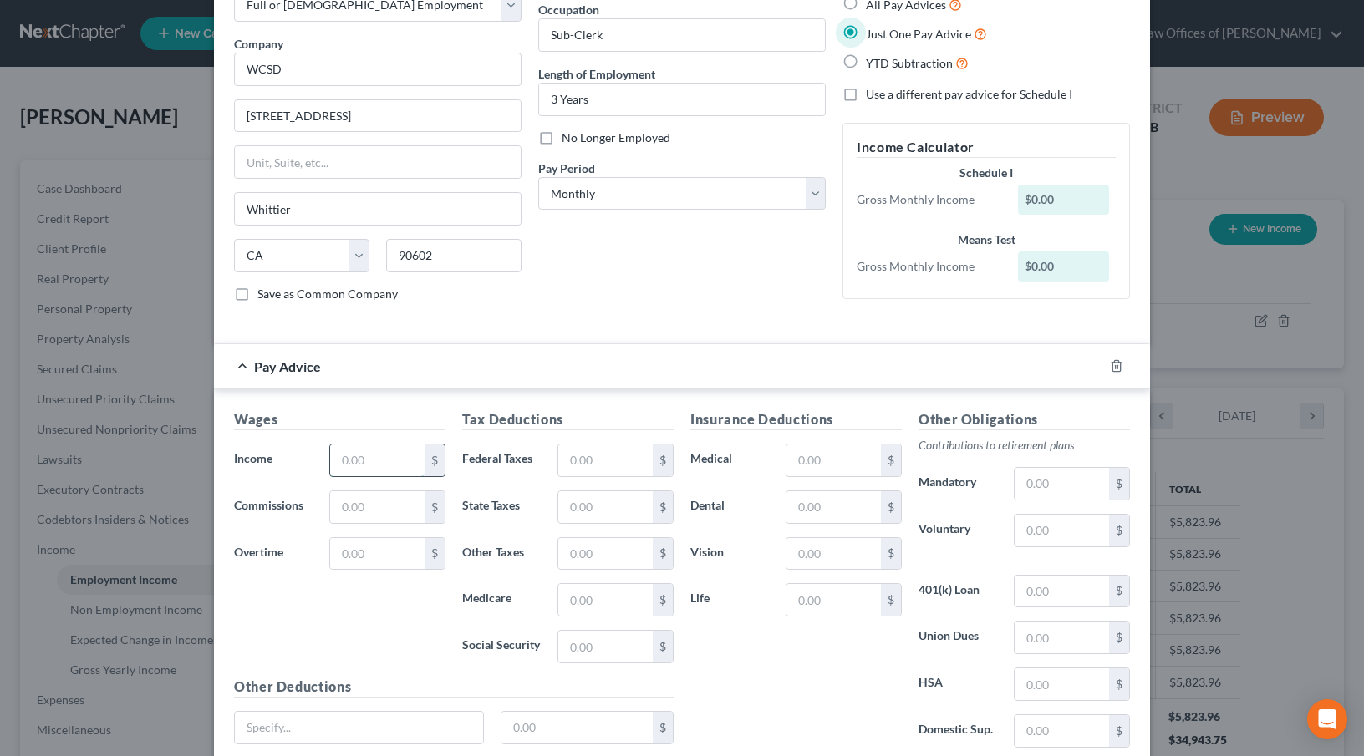
click at [344, 463] on input "text" at bounding box center [377, 461] width 94 height 32
click at [380, 464] on input "889.23" at bounding box center [377, 461] width 94 height 32
type input "1,546.05"
click at [571, 465] on input "text" at bounding box center [605, 461] width 94 height 32
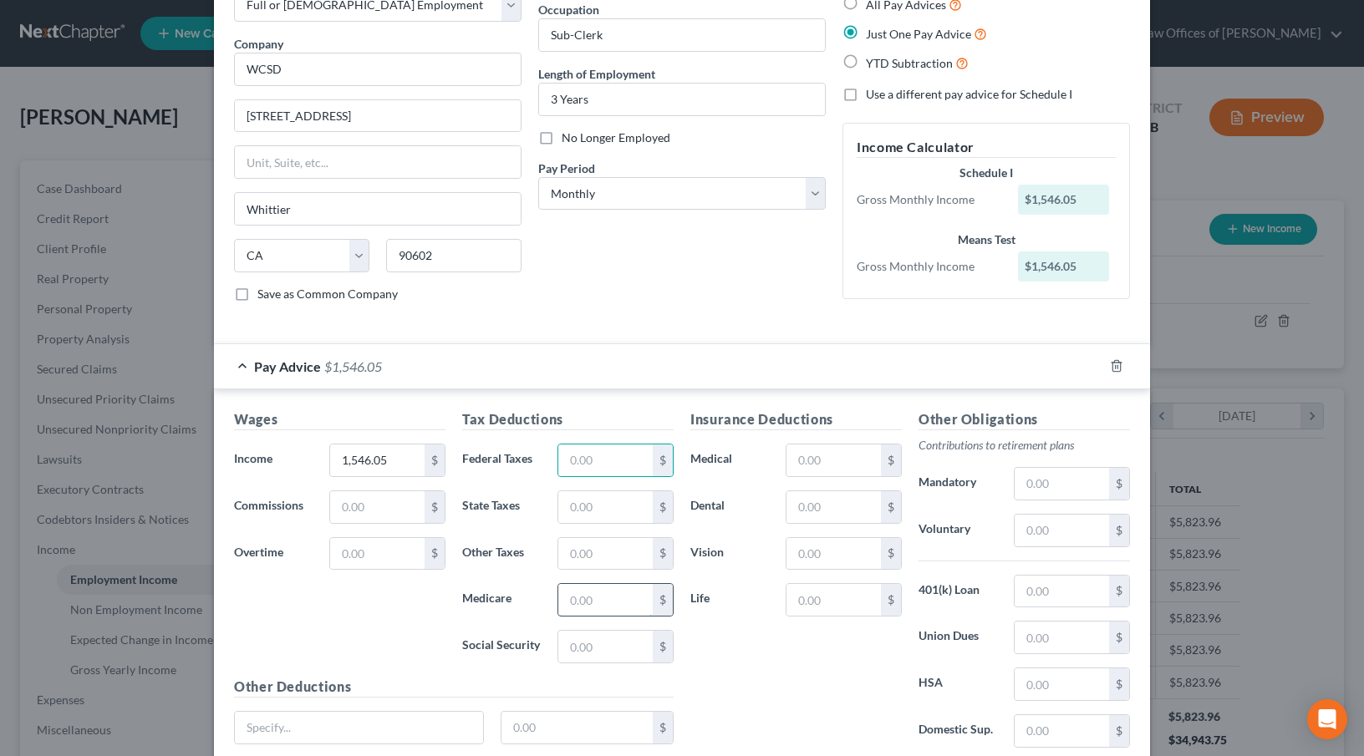
click at [558, 601] on input "text" at bounding box center [605, 600] width 94 height 32
type input "22.51"
click at [602, 653] on input "text" at bounding box center [605, 647] width 94 height 32
type input "39"
click at [584, 464] on input "text" at bounding box center [605, 461] width 94 height 32
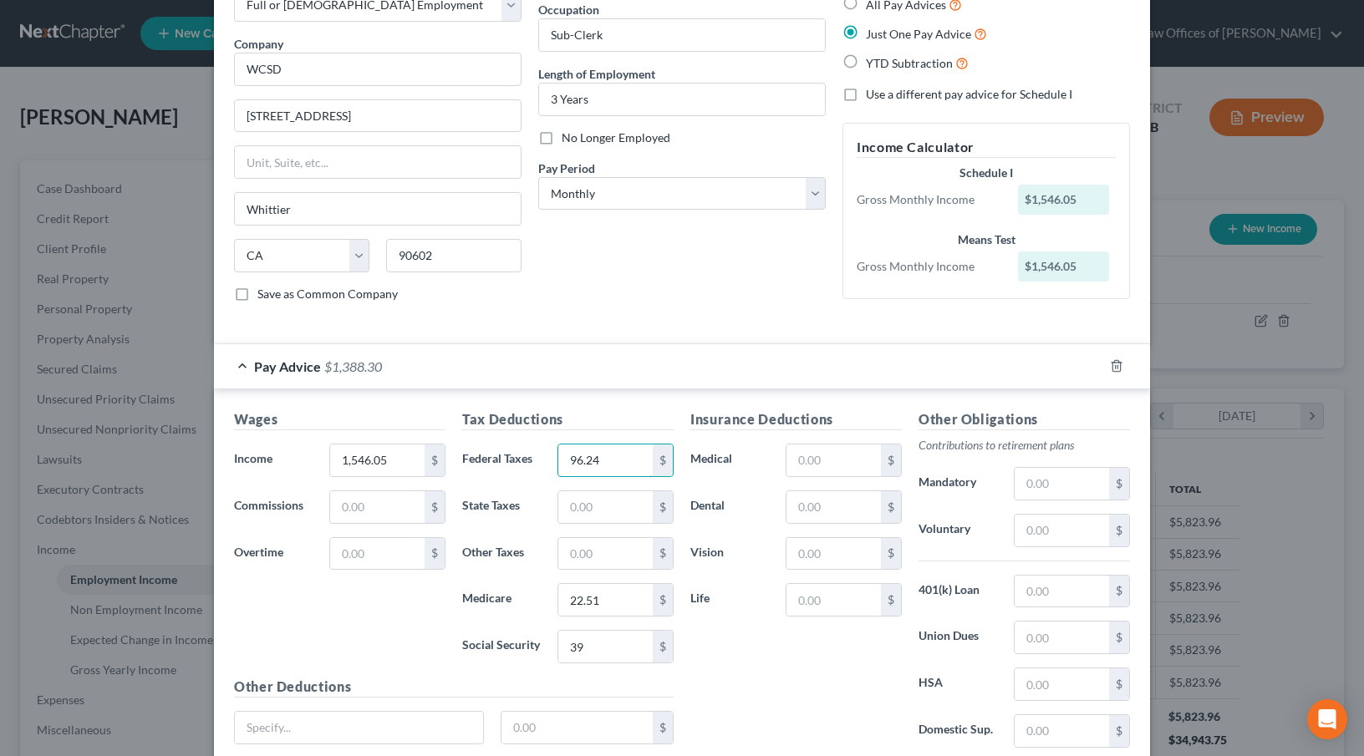
type input "96.24"
click at [740, 676] on div "Insurance Deductions Medical $ Dental $ Vision $ Life $" at bounding box center [796, 585] width 228 height 352
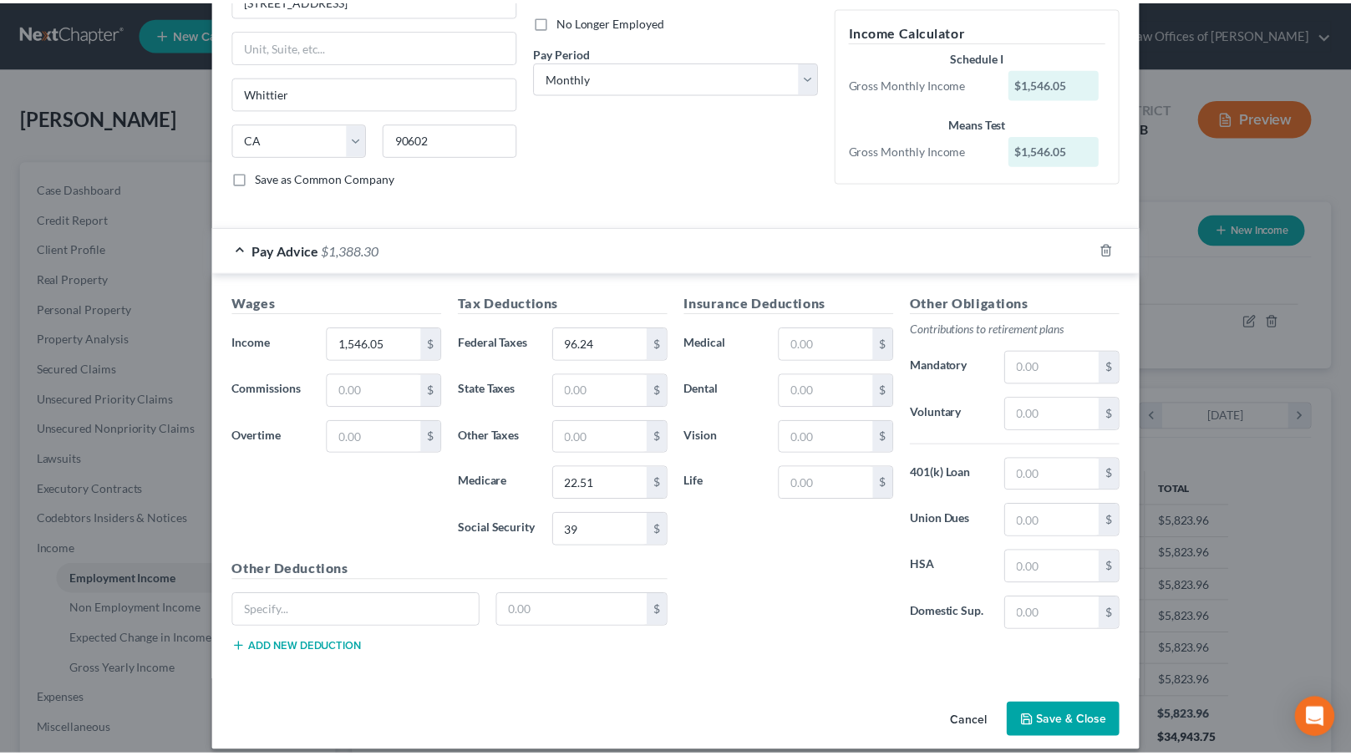
scroll to position [239, 0]
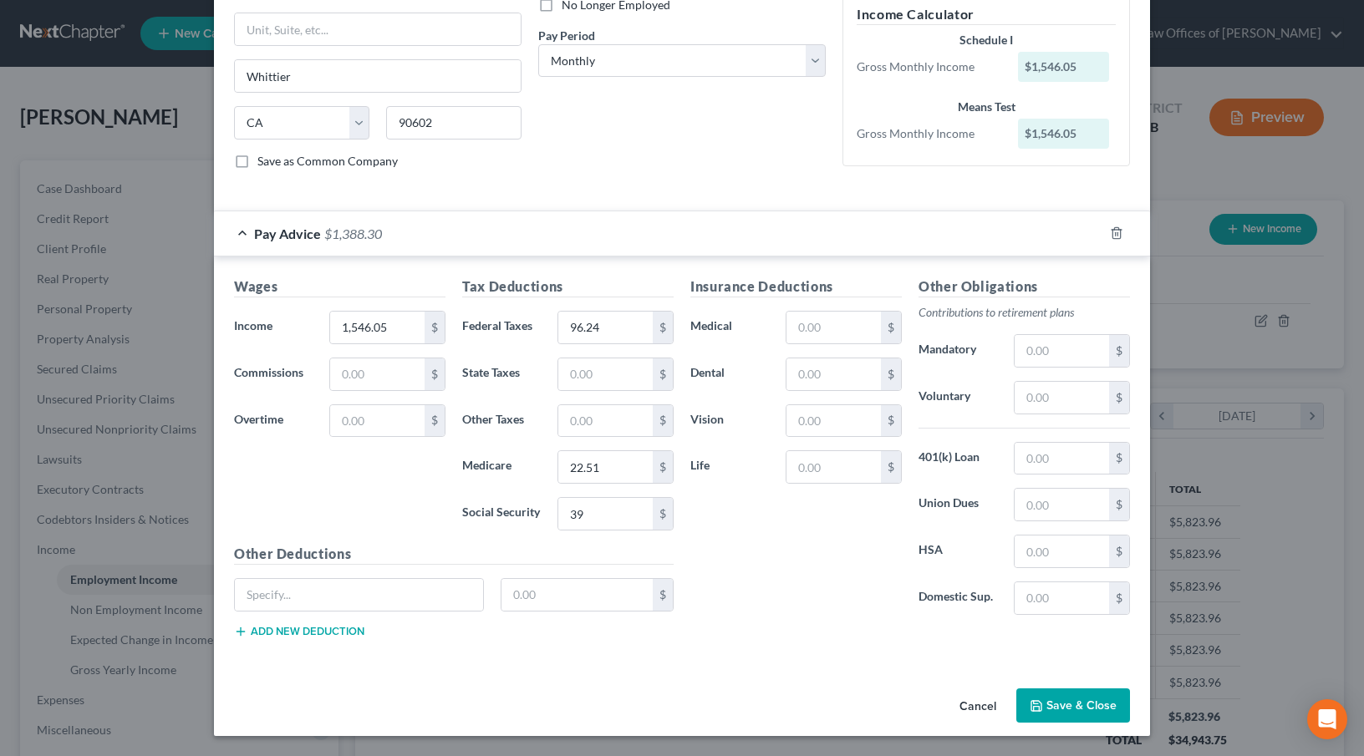
click at [1068, 699] on button "Save & Close" at bounding box center [1073, 706] width 114 height 35
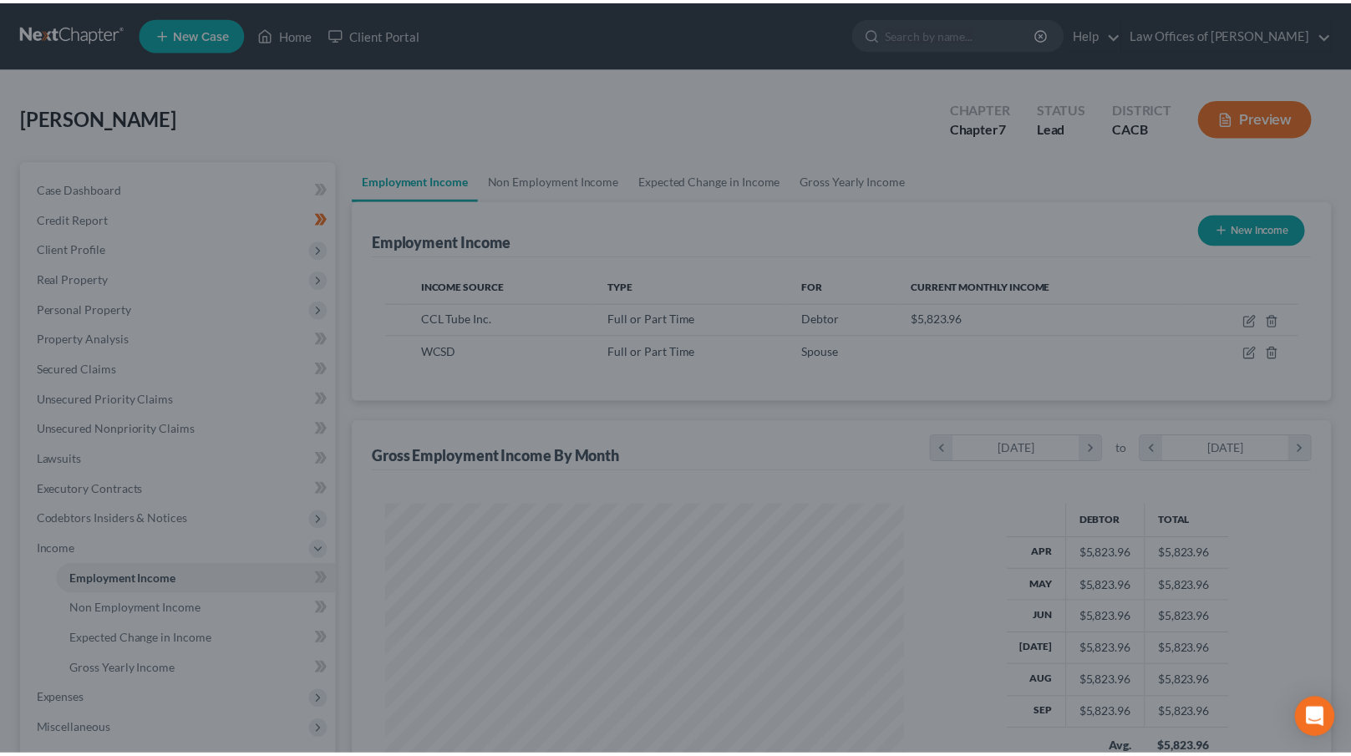
scroll to position [835337, 835086]
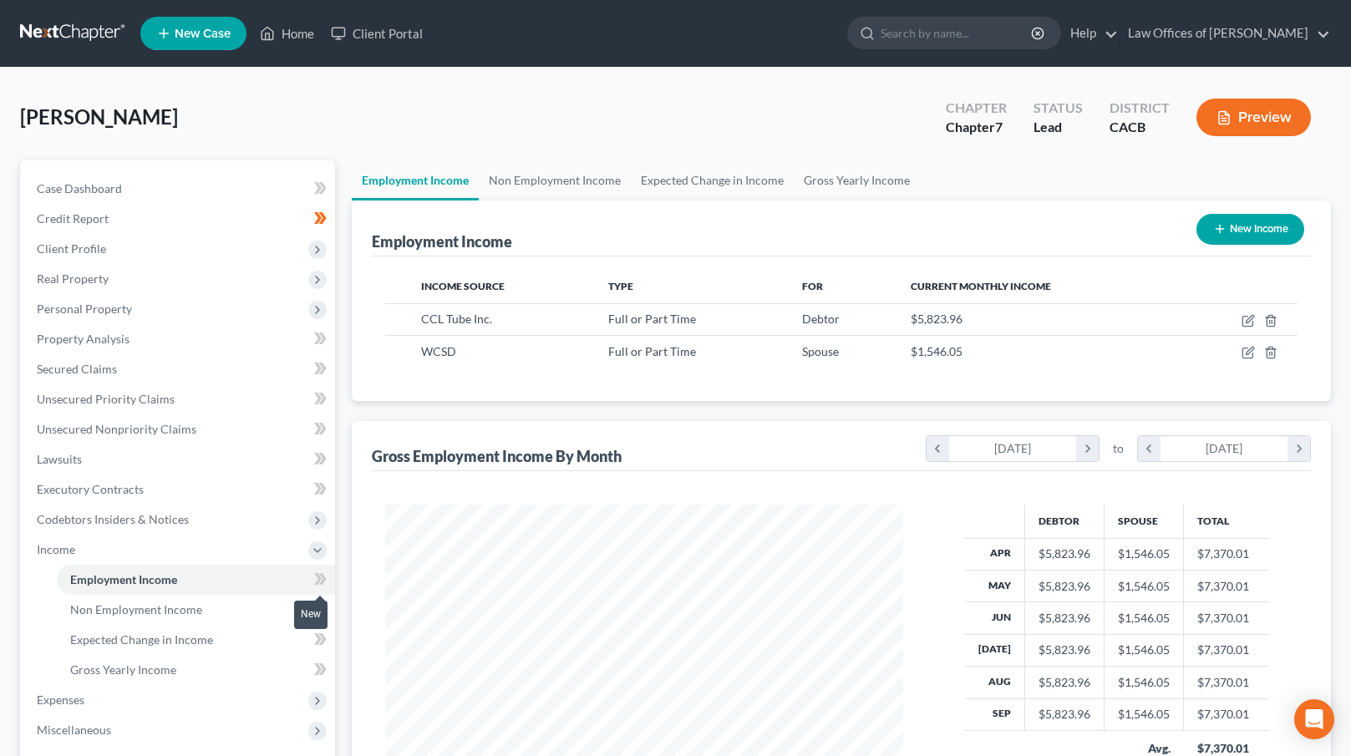
click at [328, 579] on span at bounding box center [320, 581] width 29 height 25
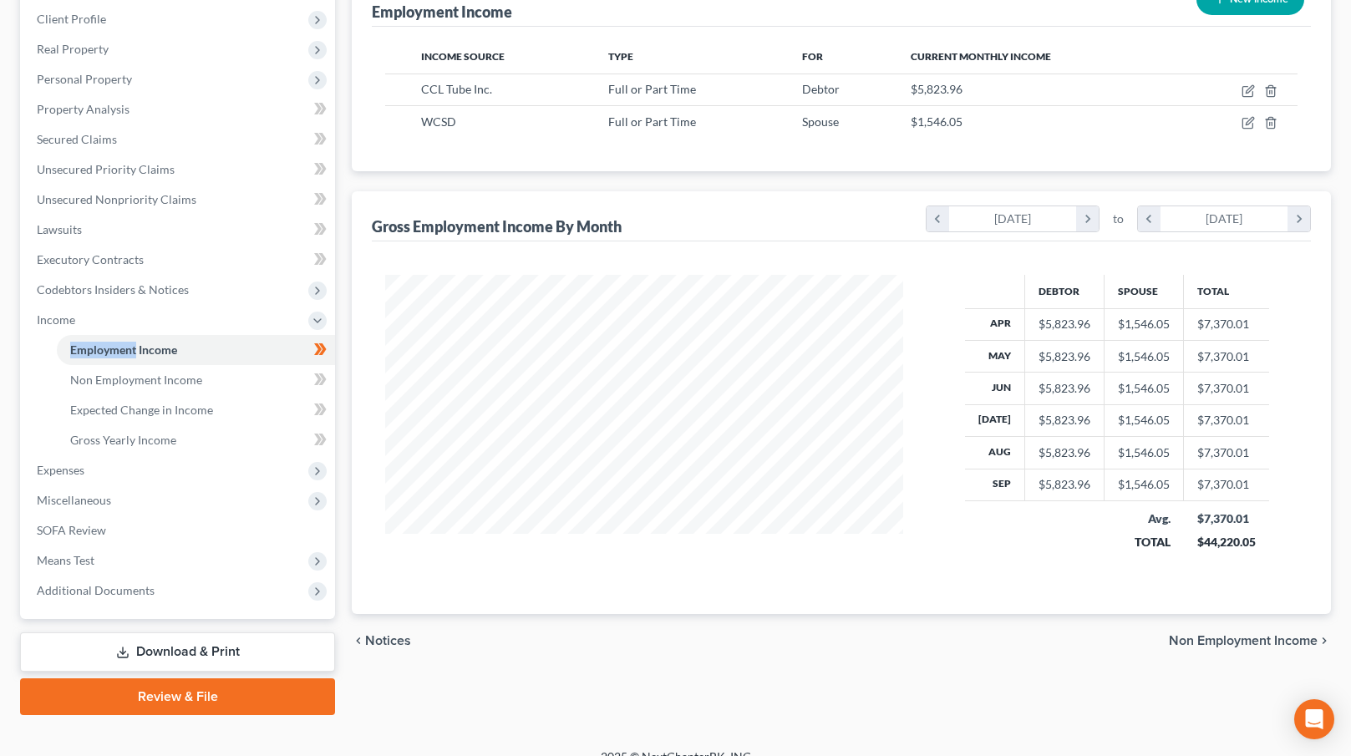
scroll to position [251, 0]
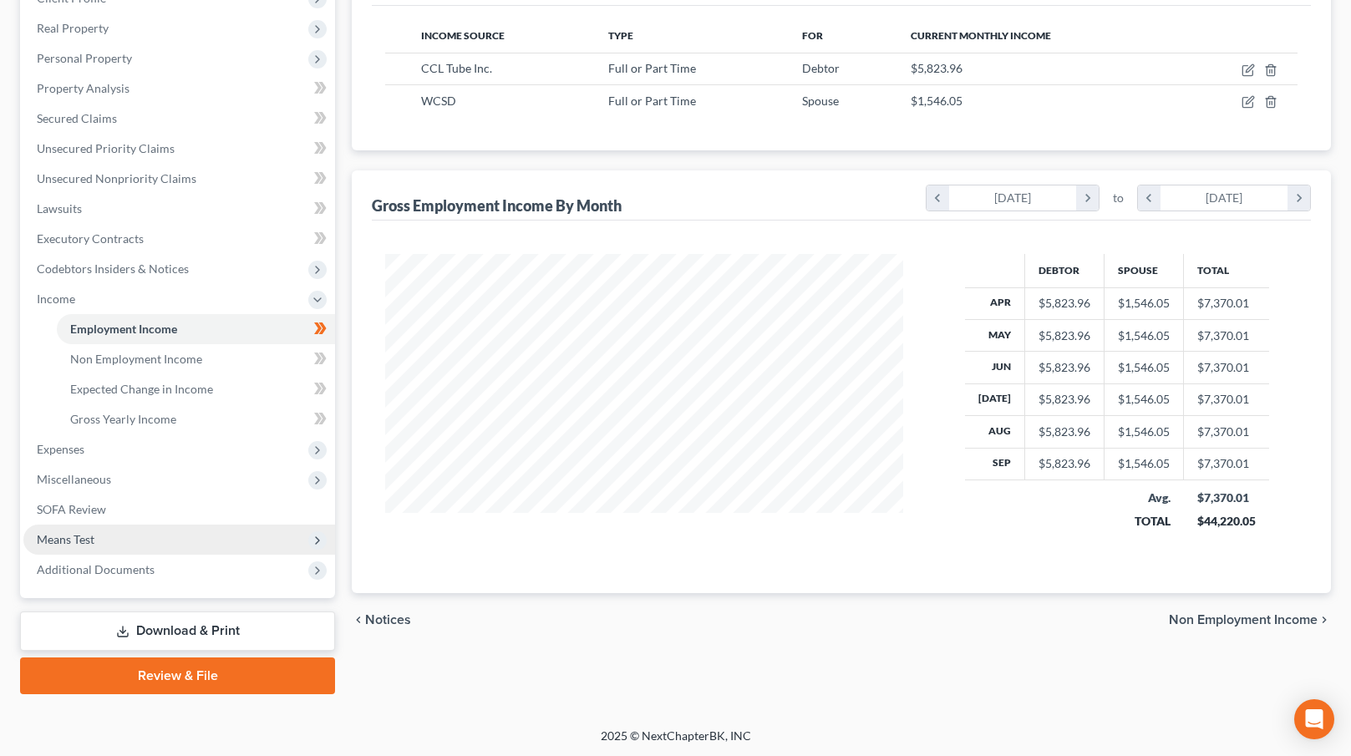
click at [105, 537] on span "Means Test" at bounding box center [179, 540] width 312 height 30
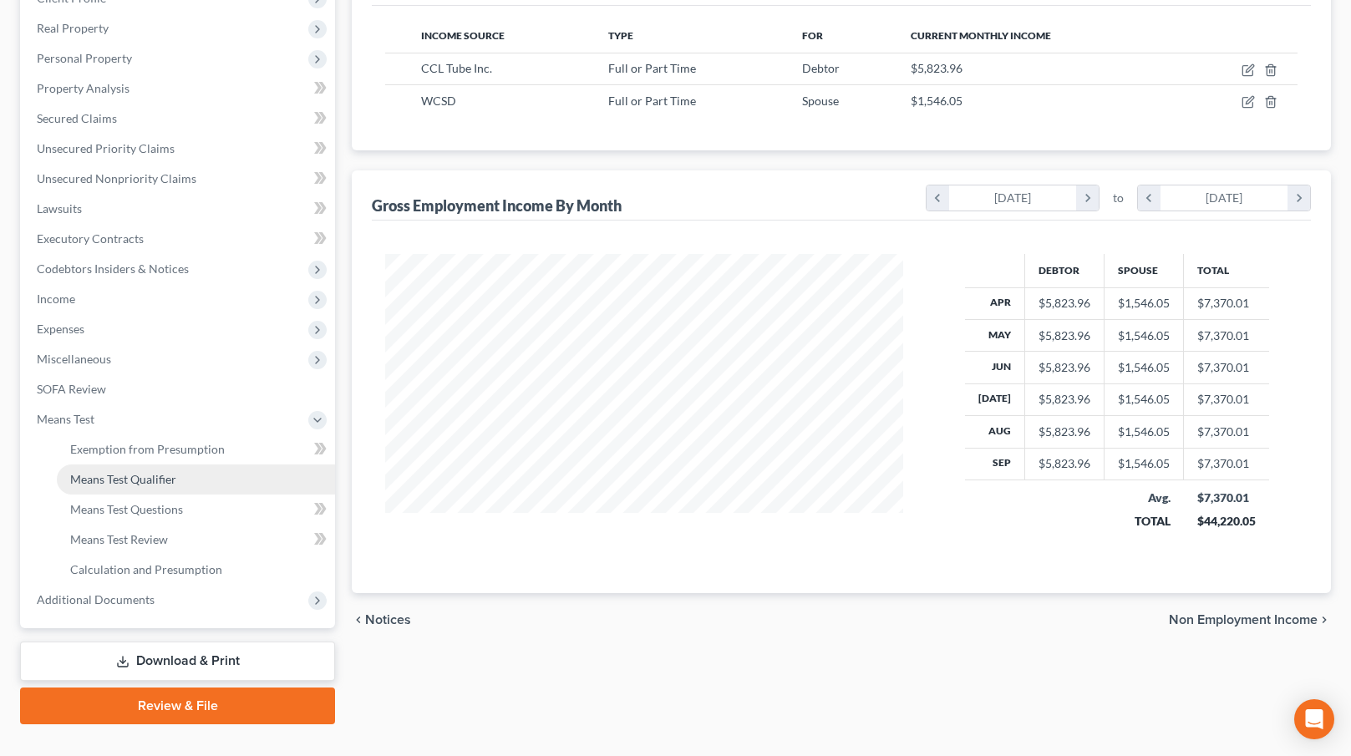
click at [158, 484] on span "Means Test Qualifier" at bounding box center [123, 479] width 106 height 14
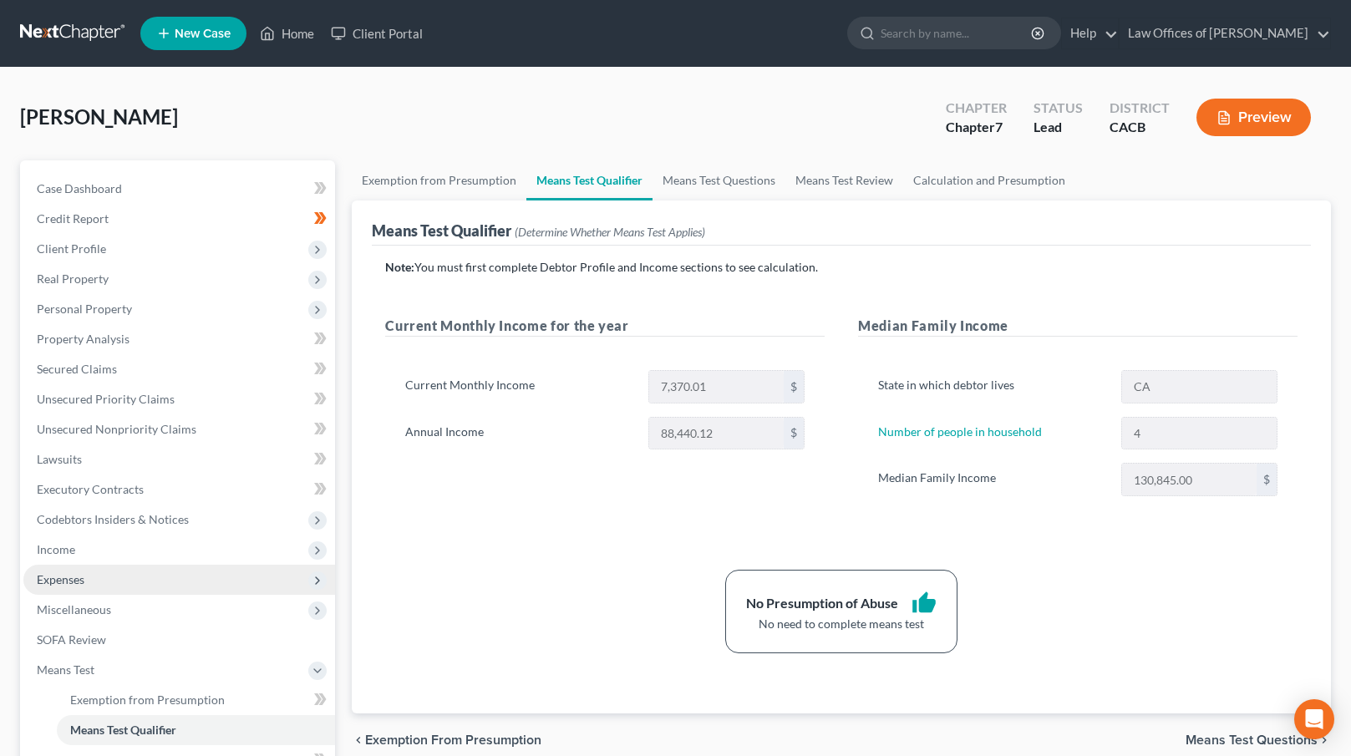
click at [183, 581] on span "Expenses" at bounding box center [179, 580] width 312 height 30
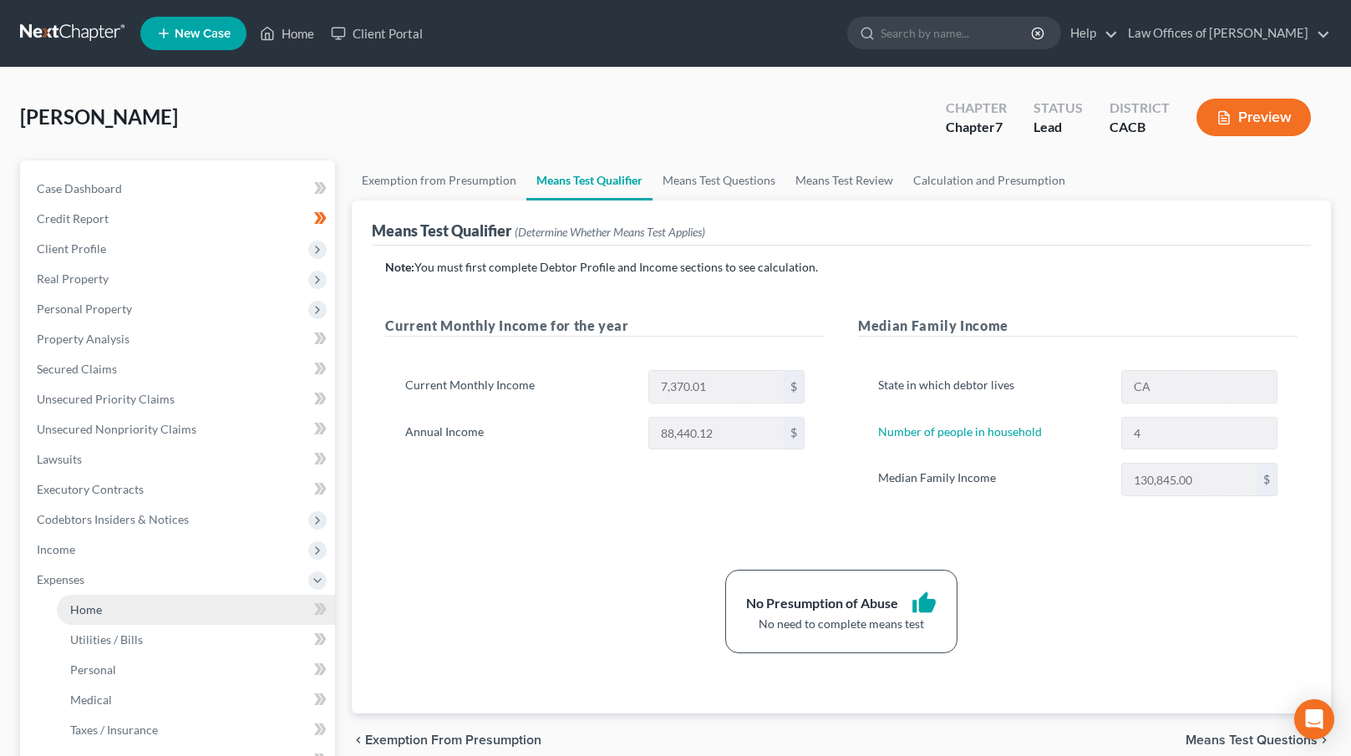
click at [164, 616] on link "Home" at bounding box center [196, 610] width 278 height 30
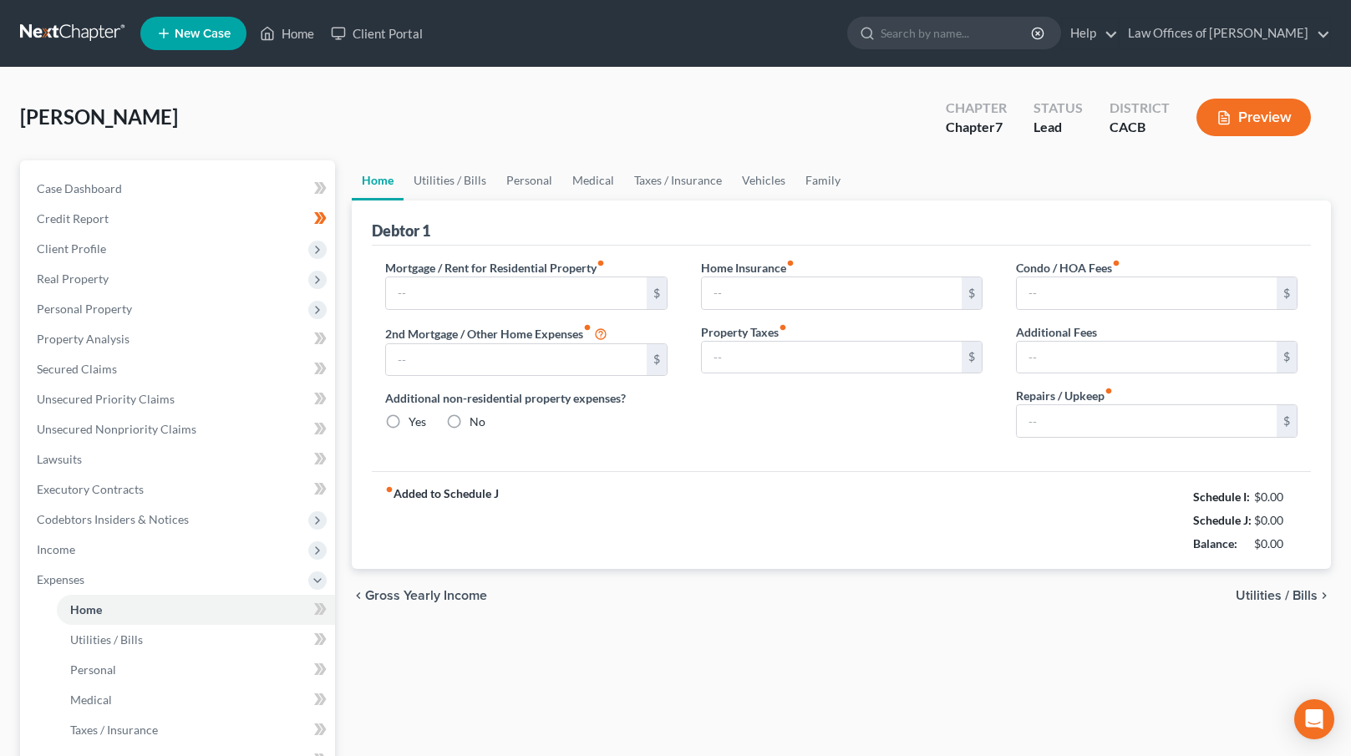
type input "0.00"
radio input "true"
type input "0.00"
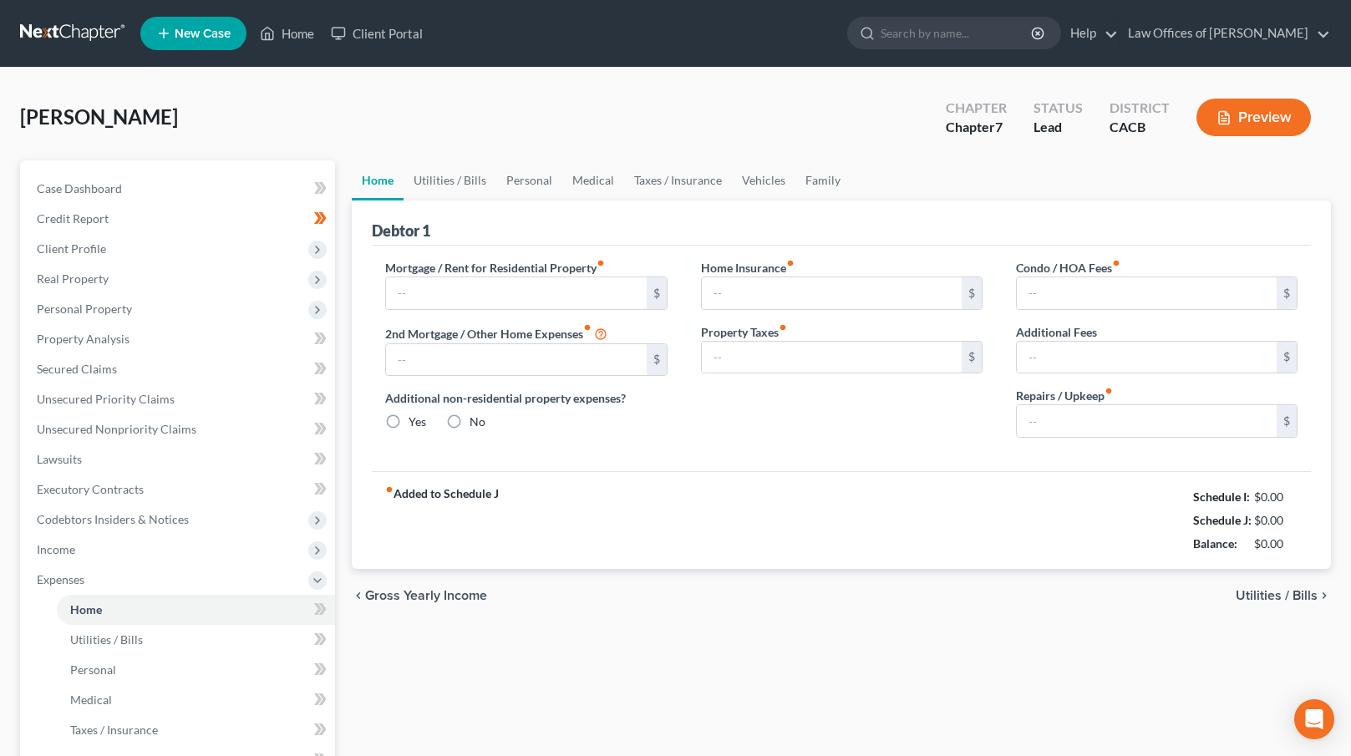
type input "0.00"
click at [473, 288] on input "text" at bounding box center [516, 293] width 260 height 32
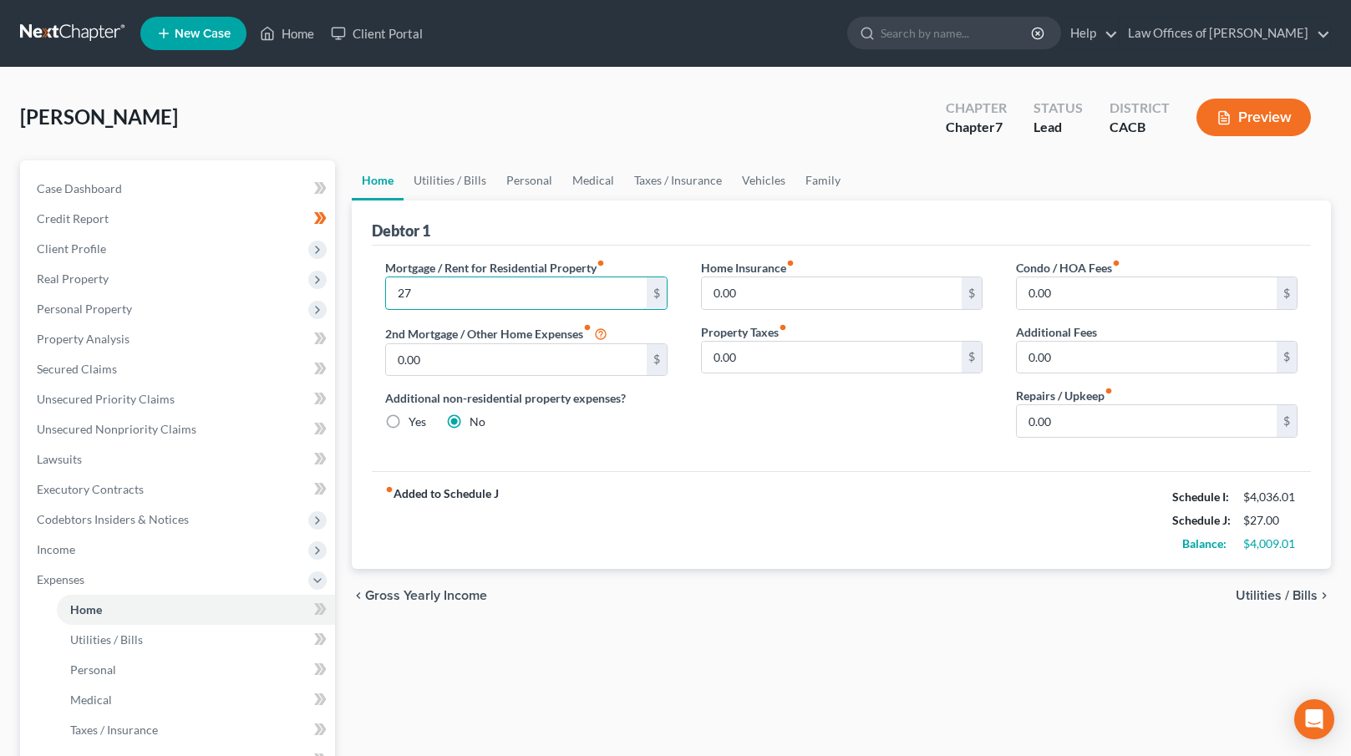
type input "2"
click at [444, 182] on link "Utilities / Bills" at bounding box center [450, 180] width 93 height 40
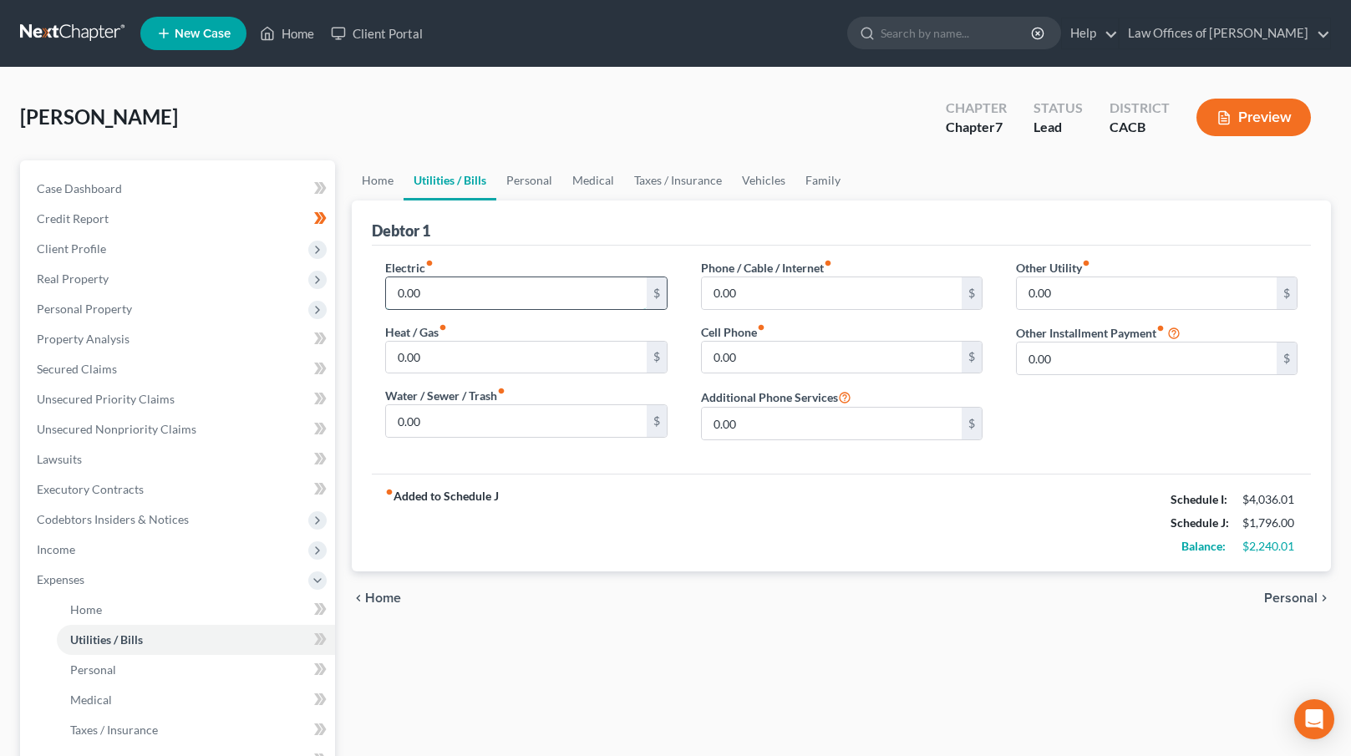
click at [437, 293] on input "0.00" at bounding box center [516, 293] width 260 height 32
click at [425, 353] on input "0.00" at bounding box center [516, 358] width 260 height 32
click at [434, 428] on input "0.00" at bounding box center [516, 421] width 260 height 32
click at [721, 368] on input "0.00" at bounding box center [832, 358] width 260 height 32
click at [714, 296] on input "0.00" at bounding box center [832, 293] width 260 height 32
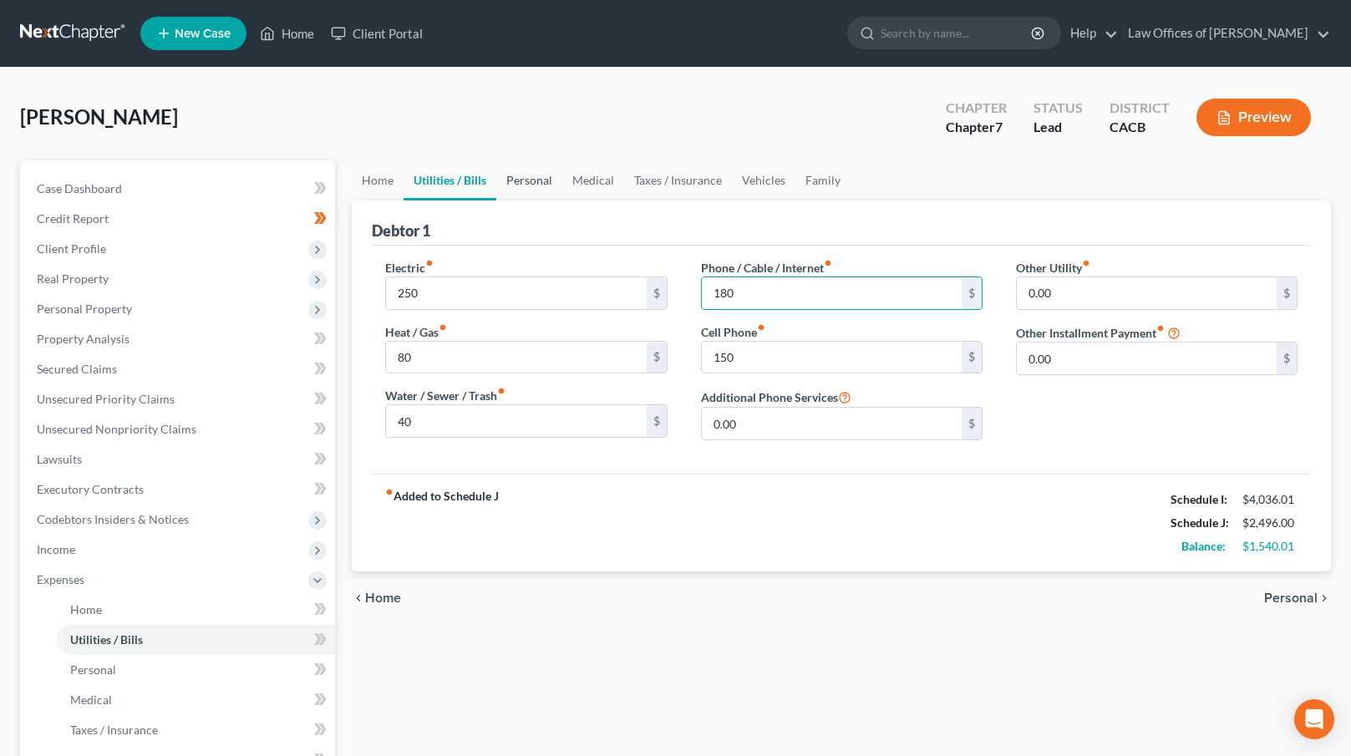
click at [536, 178] on link "Personal" at bounding box center [529, 180] width 66 height 40
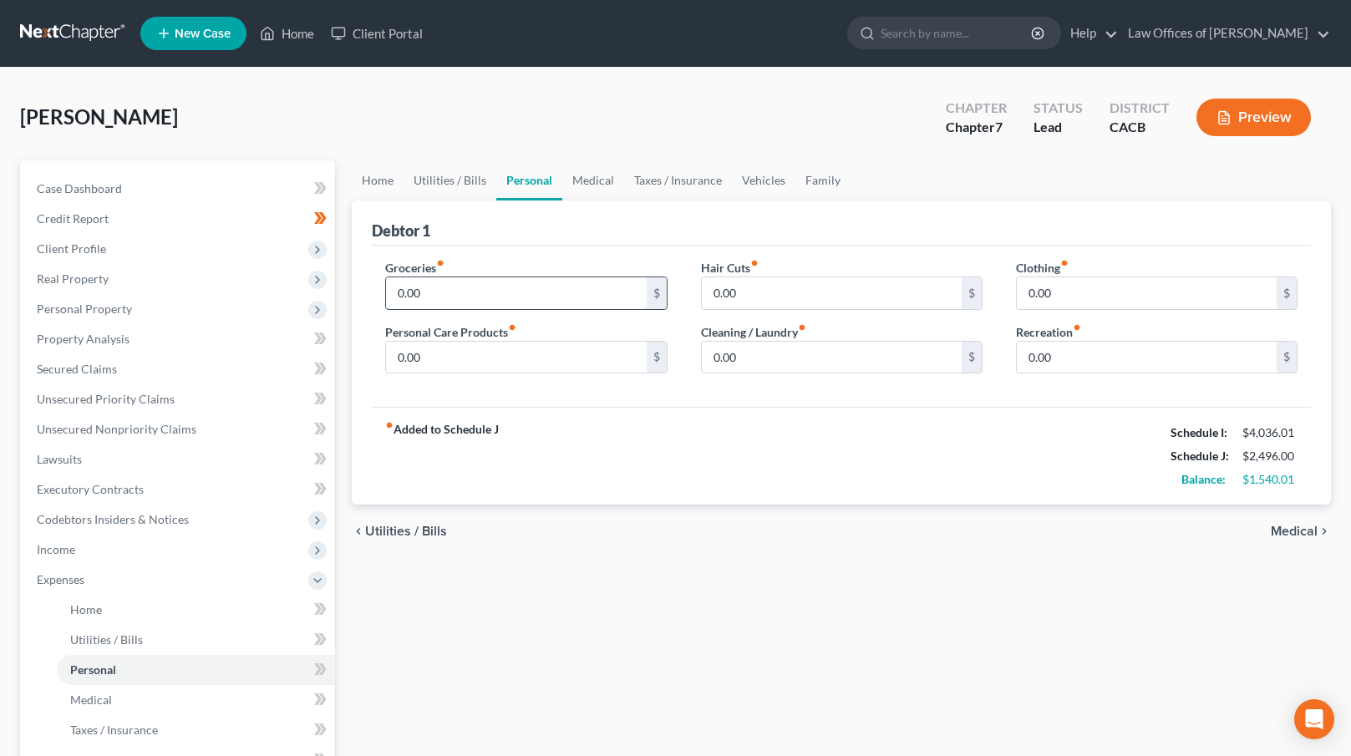
click at [430, 295] on input "0.00" at bounding box center [516, 293] width 260 height 32
click at [714, 409] on div "fiber_manual_record Added to Schedule J Schedule I: $4,036.01 Schedule J: $3,29…" at bounding box center [841, 456] width 939 height 98
click at [1052, 353] on input "0.00" at bounding box center [1147, 358] width 260 height 32
click at [1033, 292] on input "0.00" at bounding box center [1147, 293] width 260 height 32
click at [668, 182] on link "Taxes / Insurance" at bounding box center [678, 180] width 108 height 40
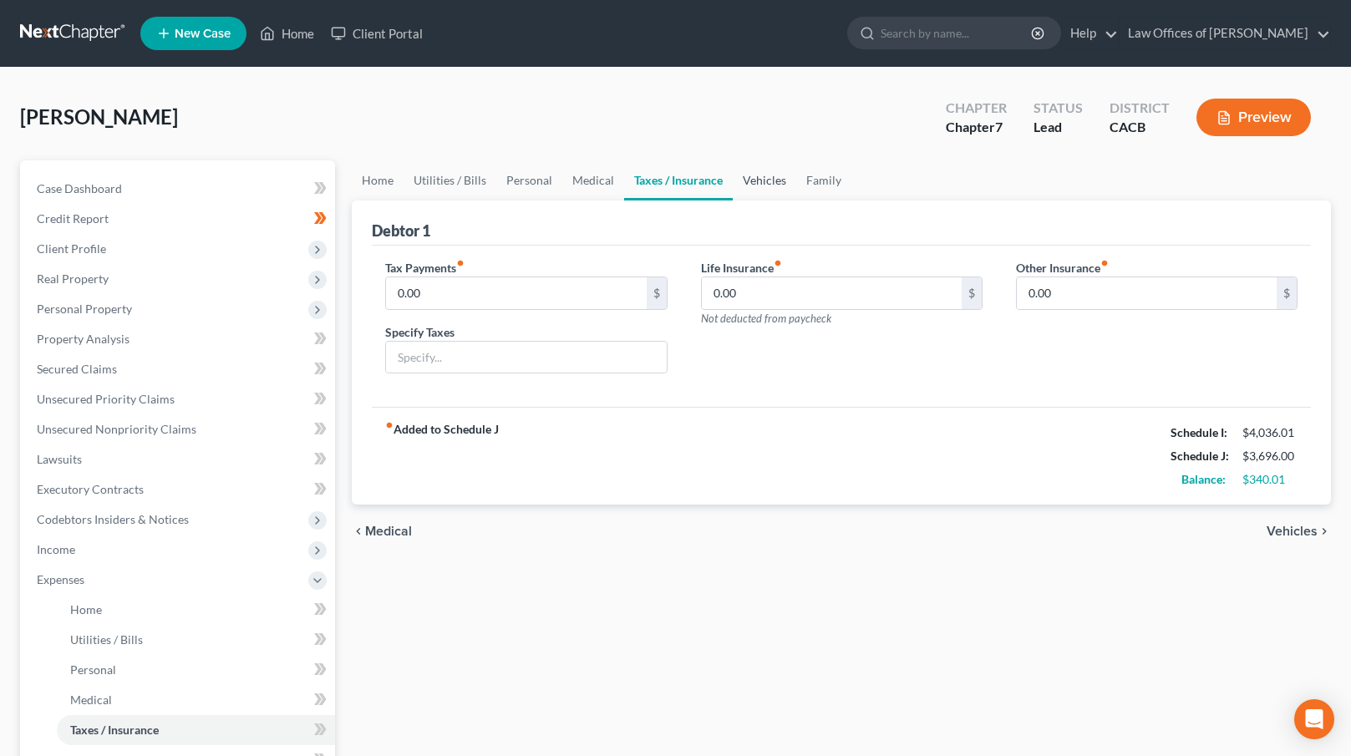
click at [760, 180] on link "Vehicles" at bounding box center [765, 180] width 64 height 40
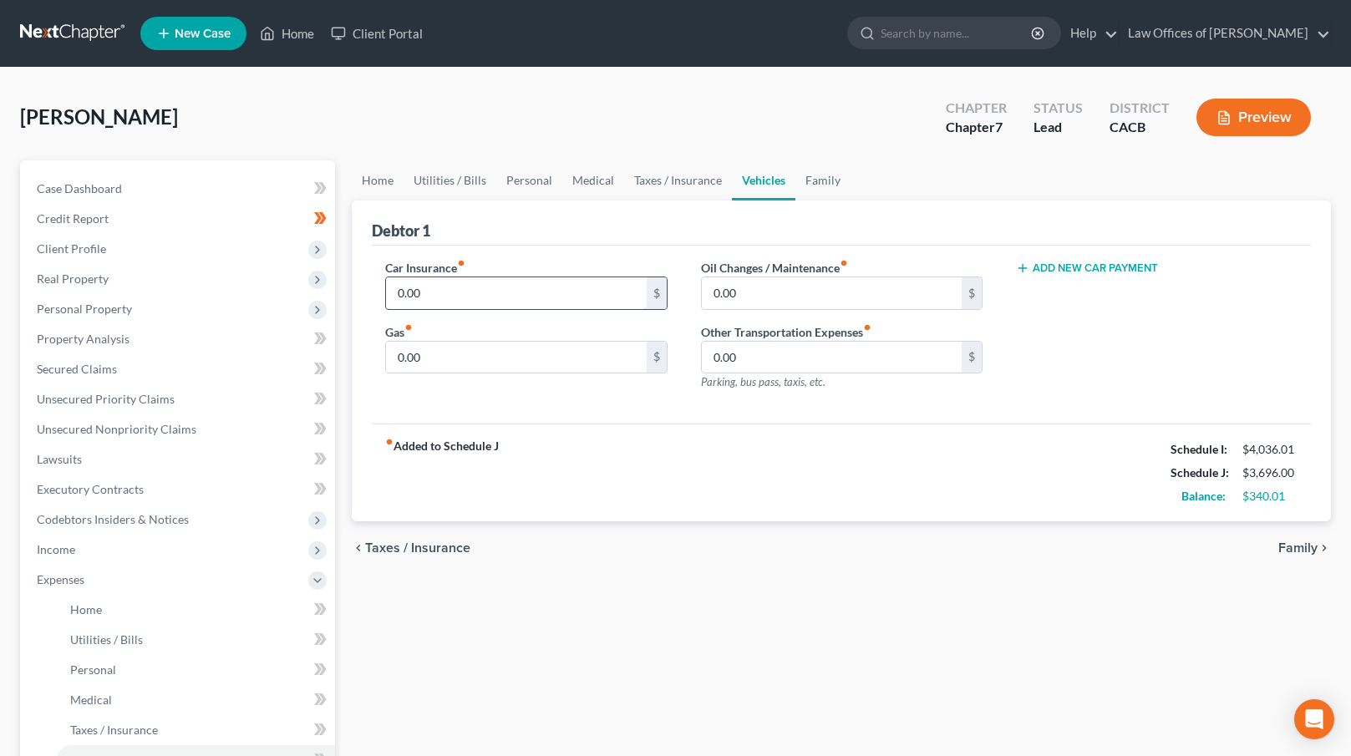
click at [394, 291] on input "0.00" at bounding box center [516, 293] width 260 height 32
click at [430, 358] on input "0.00" at bounding box center [516, 358] width 260 height 32
click at [577, 414] on div "Car Insurance fiber_manual_record 217.66 $ Gas fiber_manual_record 240 $ Oil Ch…" at bounding box center [841, 335] width 939 height 179
click at [525, 178] on link "Personal" at bounding box center [529, 180] width 66 height 40
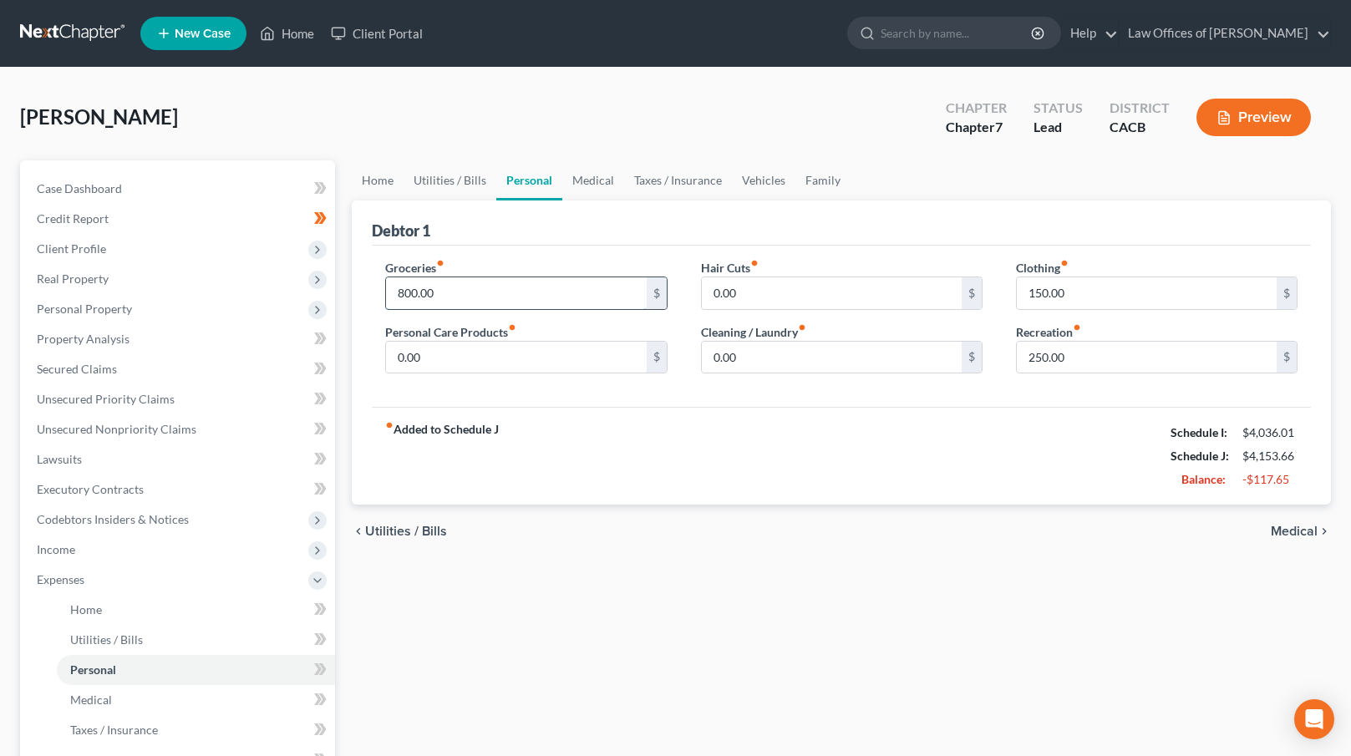
drag, startPoint x: 404, startPoint y: 292, endPoint x: 385, endPoint y: 293, distance: 19.3
click at [385, 293] on div "800.00 $" at bounding box center [526, 293] width 282 height 33
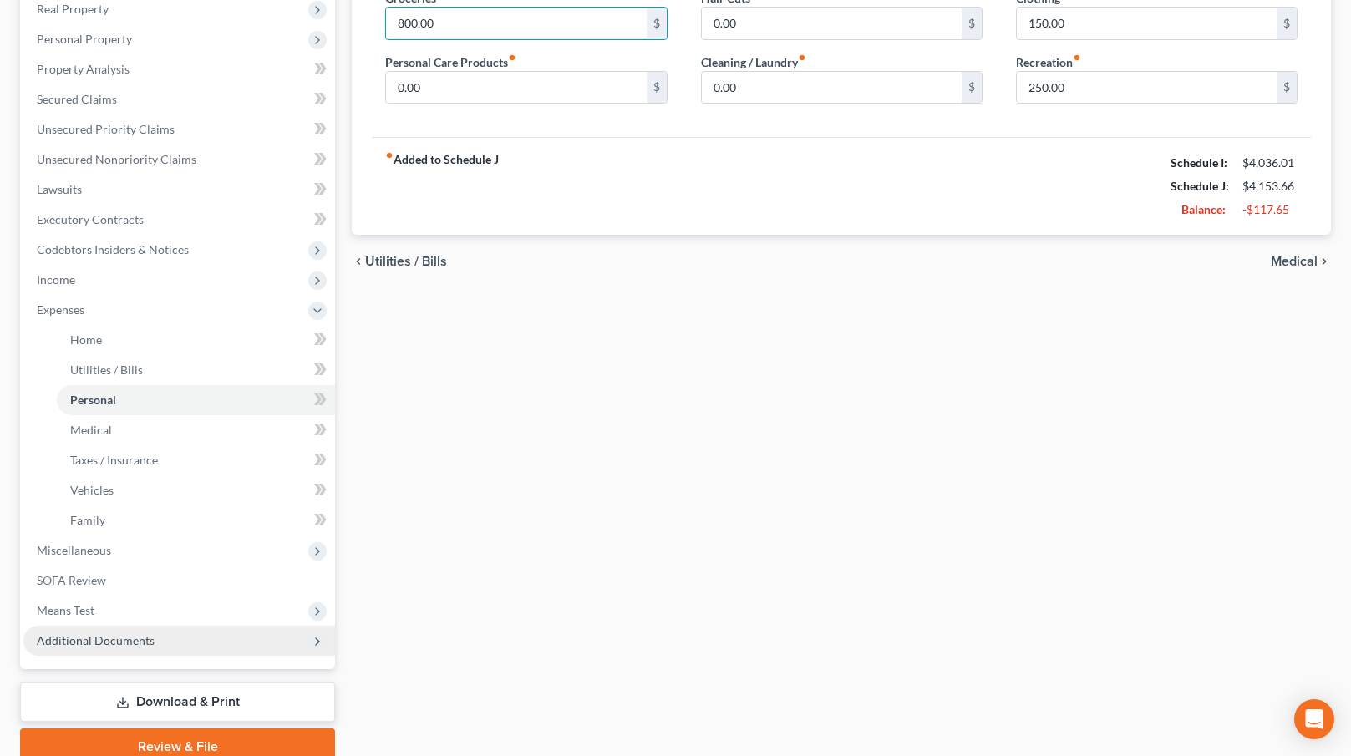
scroll to position [338, 0]
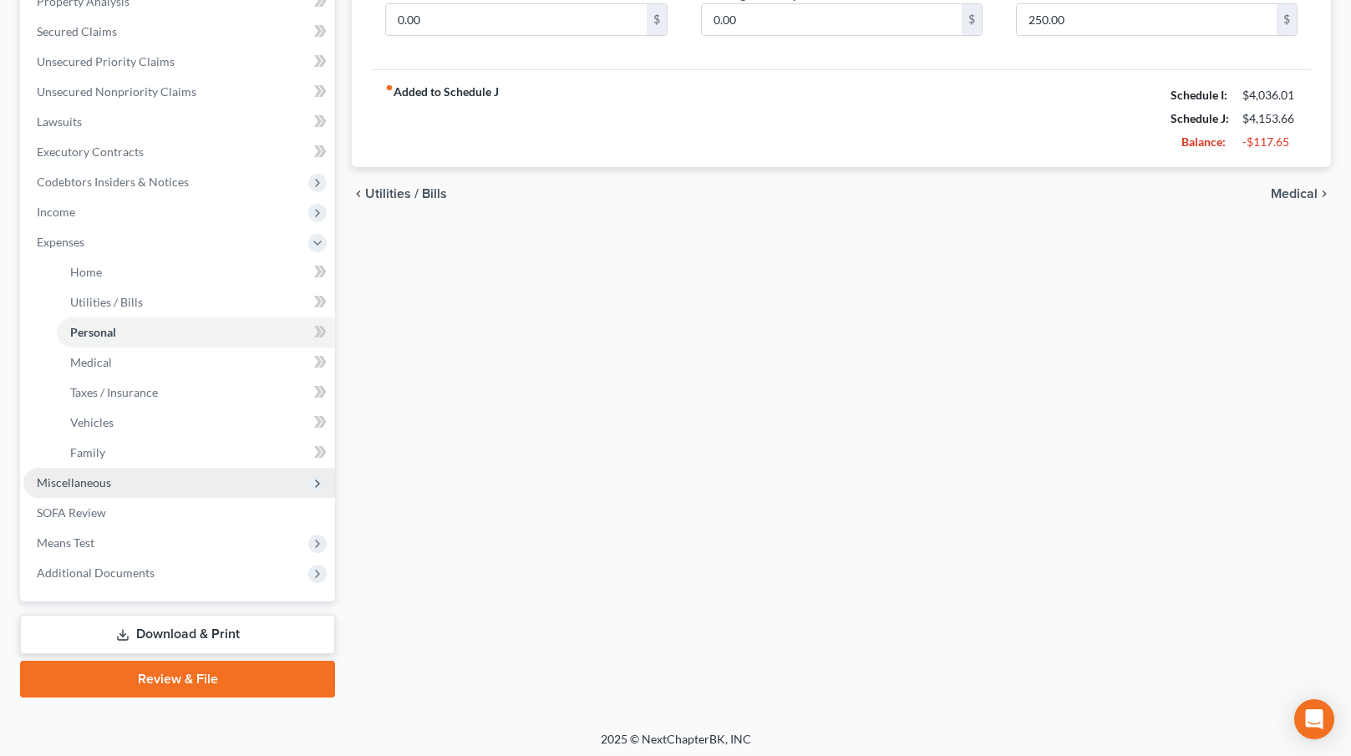
click at [163, 480] on span "Miscellaneous" at bounding box center [179, 483] width 312 height 30
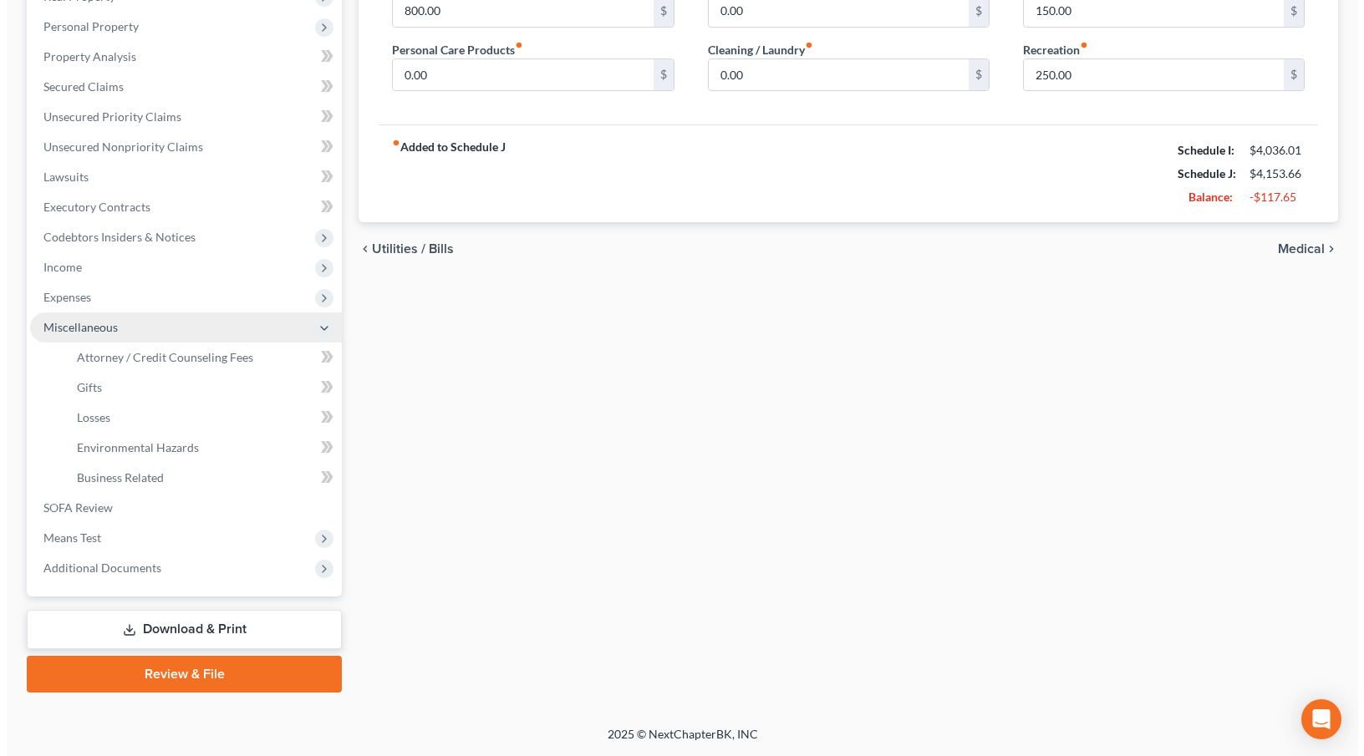
scroll to position [281, 0]
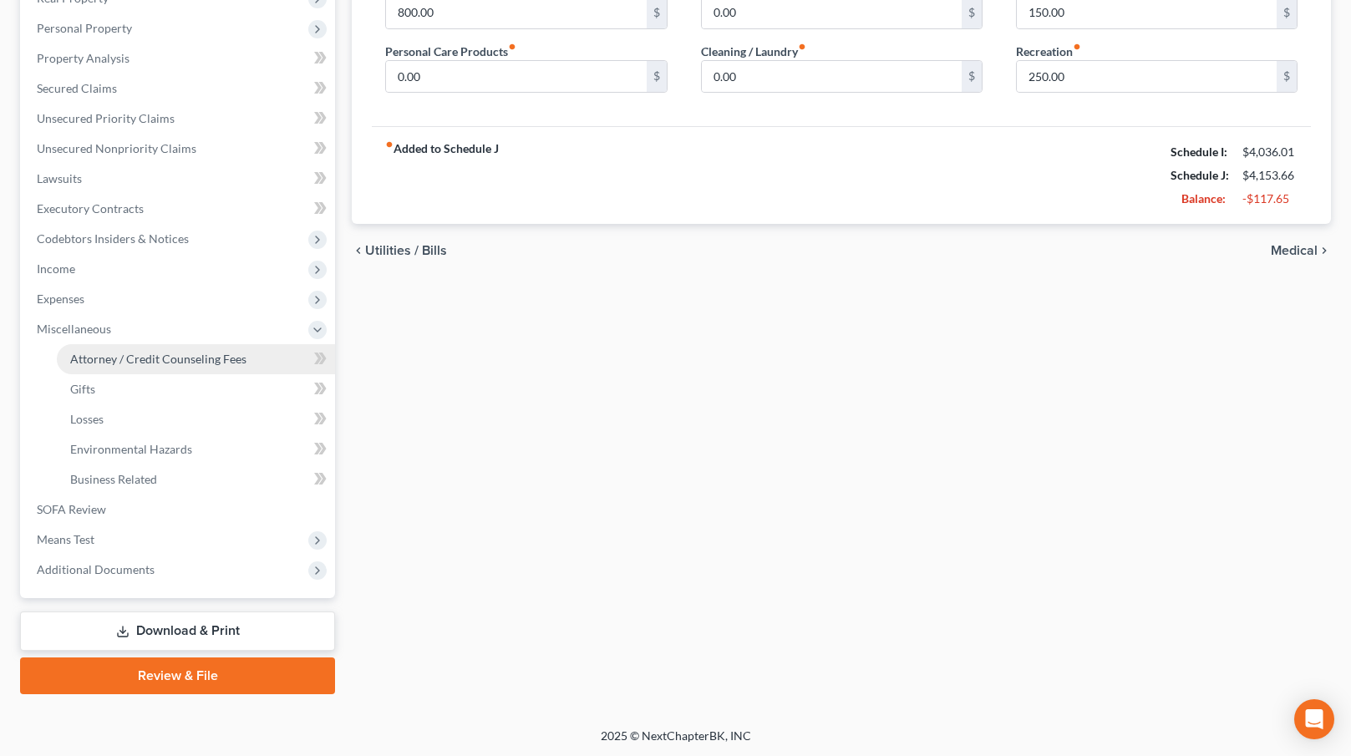
click at [144, 359] on span "Attorney / Credit Counseling Fees" at bounding box center [158, 359] width 176 height 14
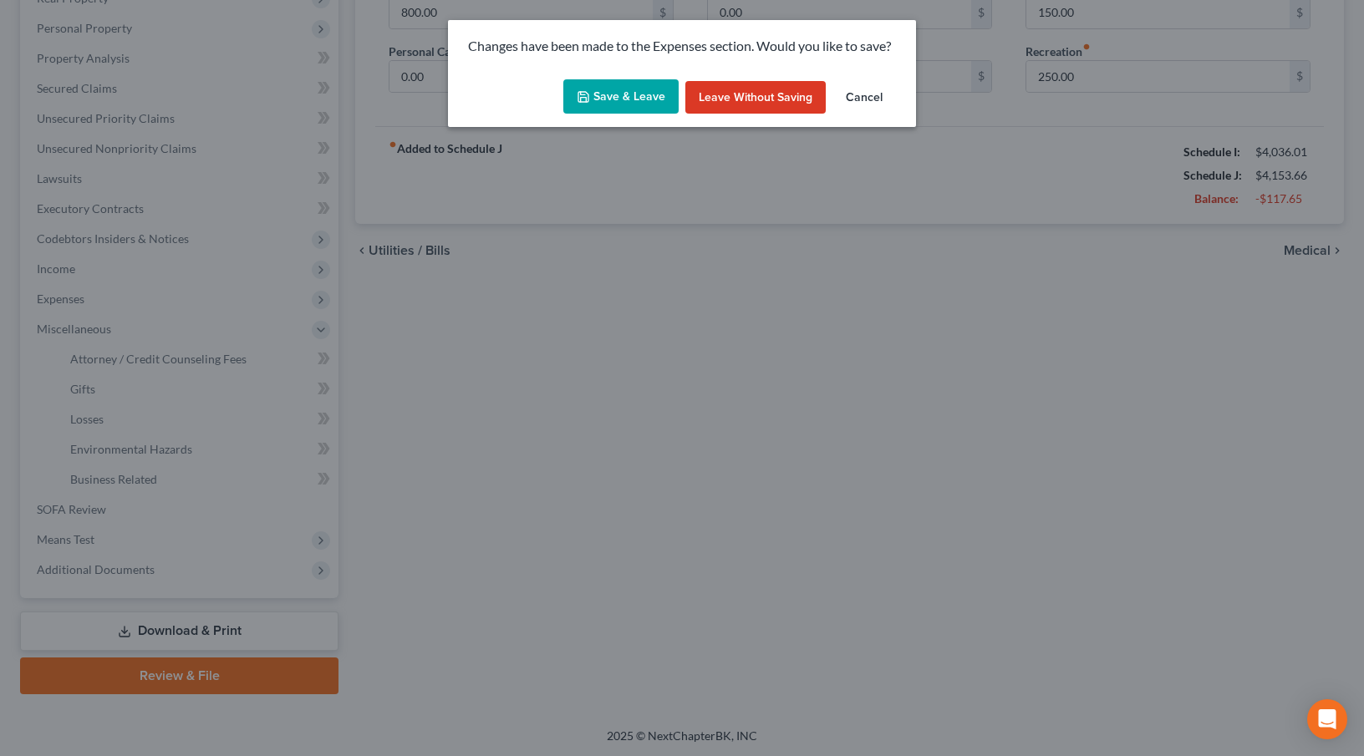
click at [660, 94] on button "Save & Leave" at bounding box center [620, 96] width 115 height 35
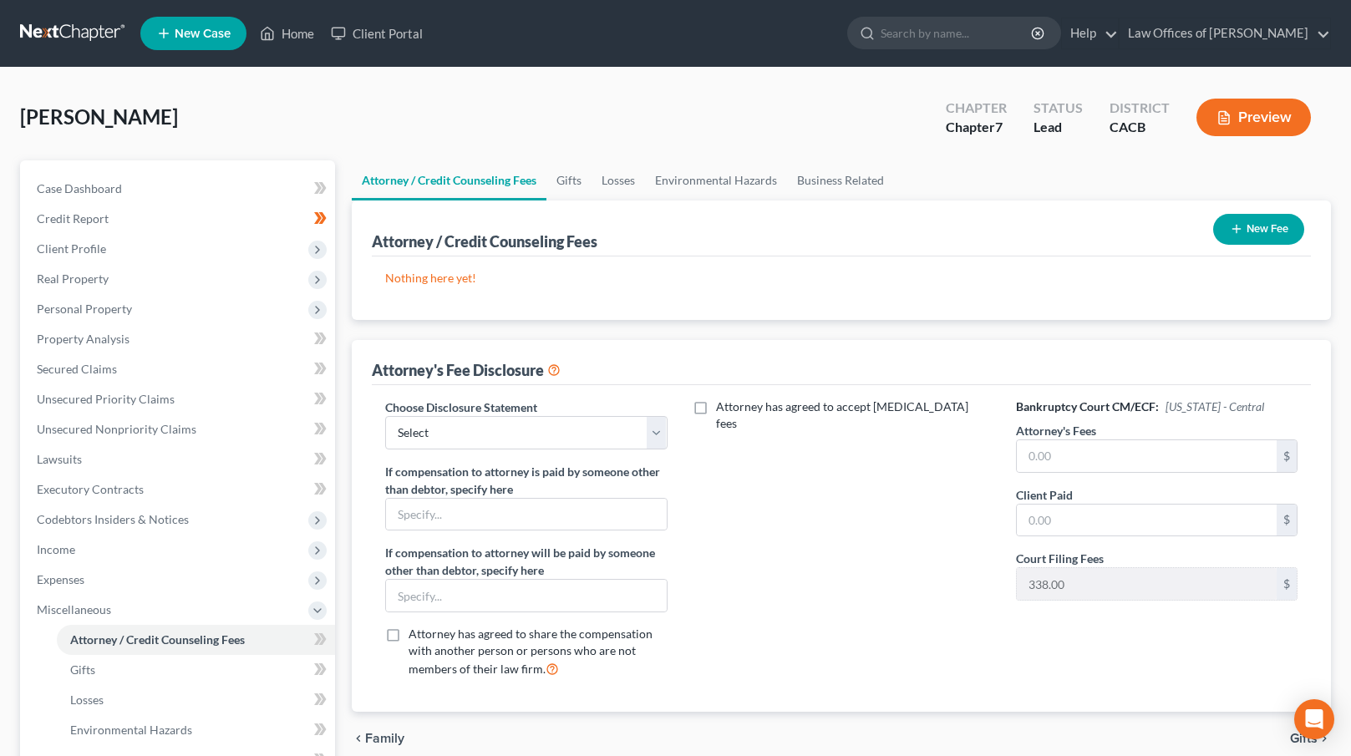
click at [1259, 228] on button "New Fee" at bounding box center [1258, 229] width 91 height 31
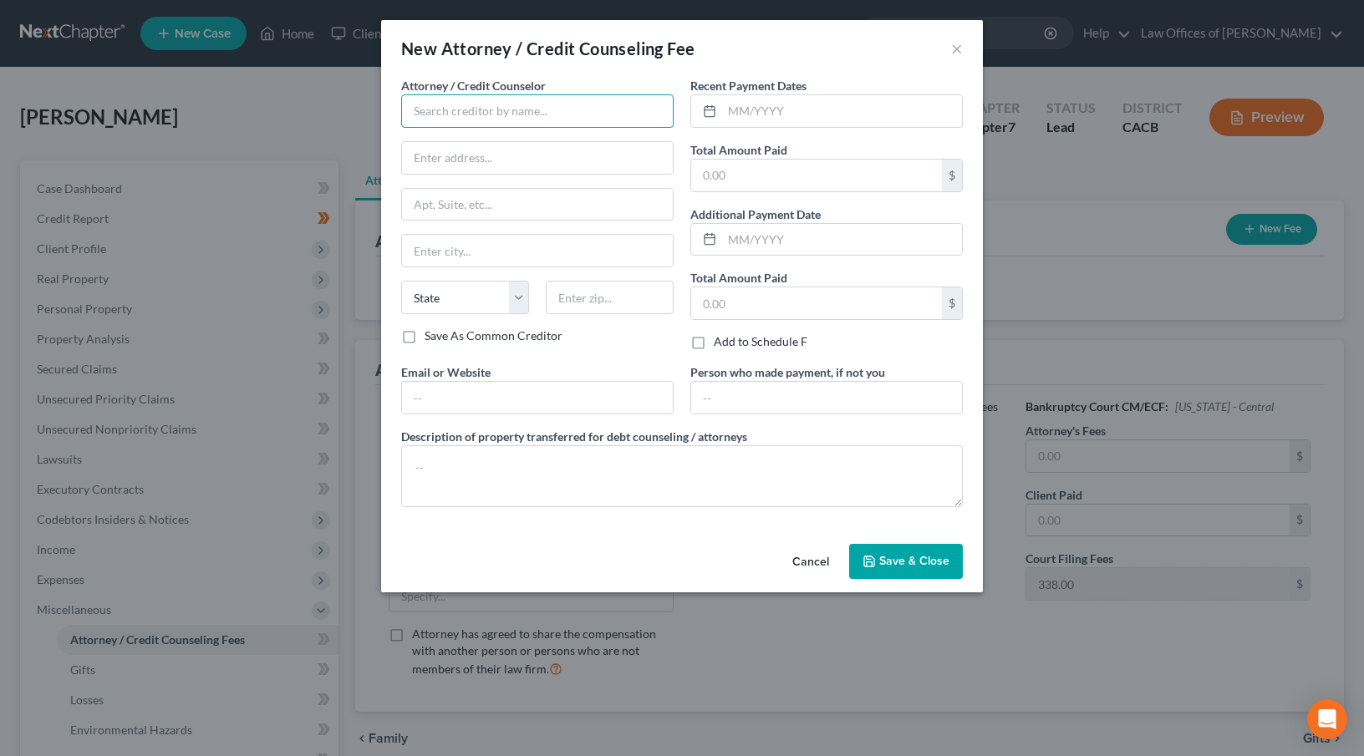
click at [570, 104] on input "text" at bounding box center [537, 110] width 272 height 33
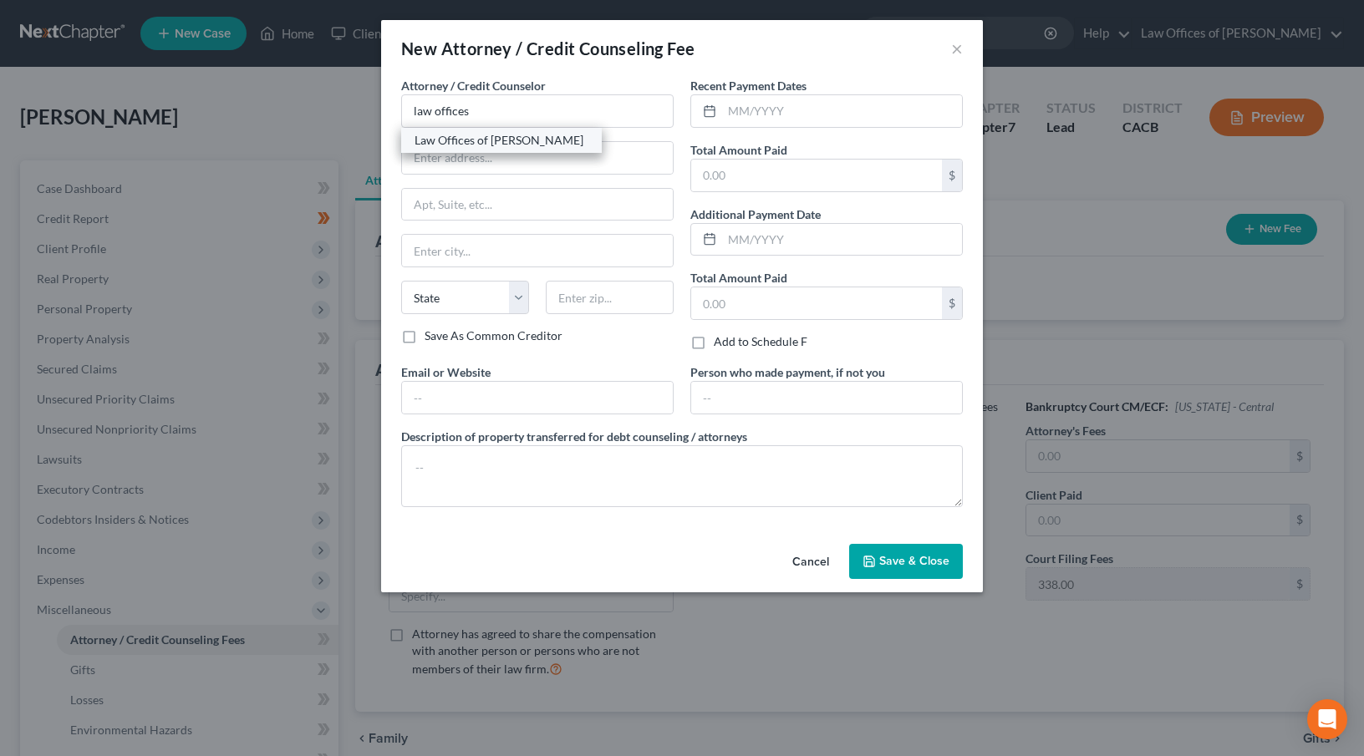
click at [553, 136] on div "Law Offices of [PERSON_NAME]" at bounding box center [501, 140] width 174 height 17
click at [735, 105] on input "text" at bounding box center [842, 111] width 240 height 32
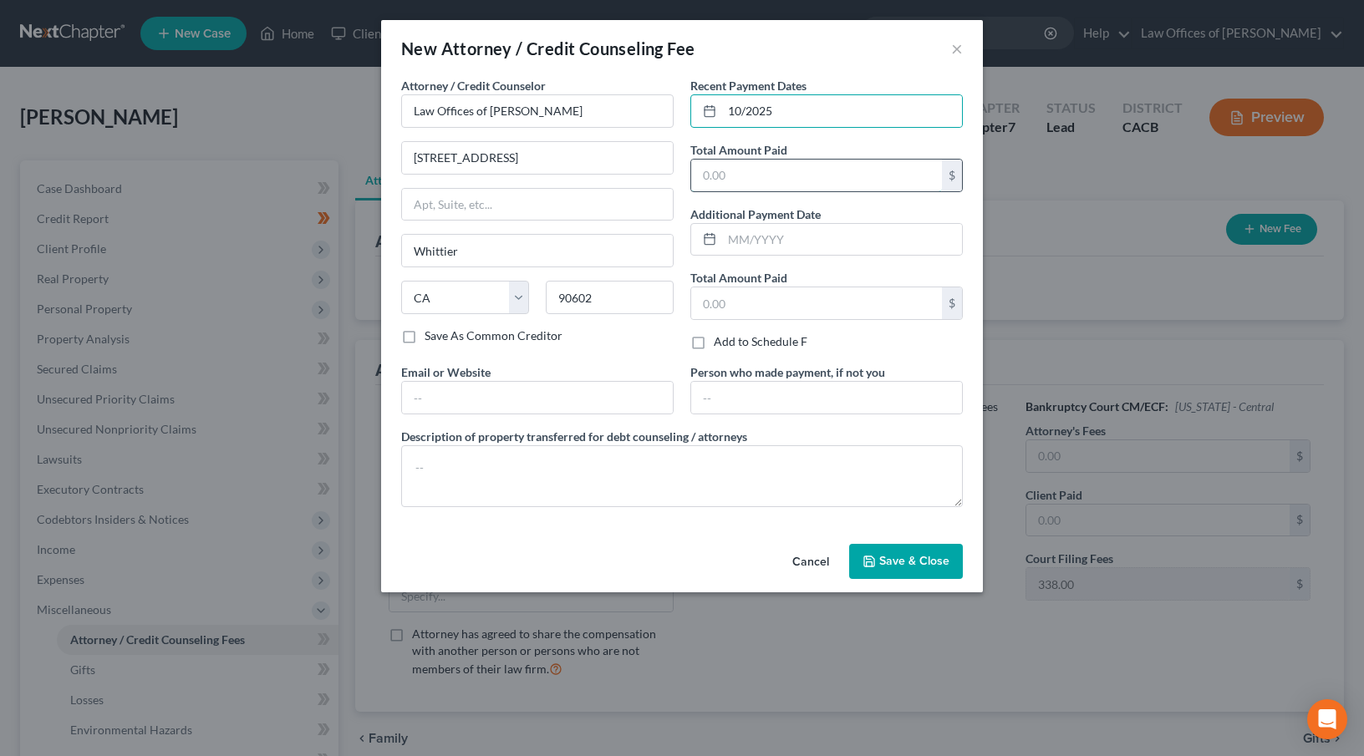
click at [726, 171] on input "text" at bounding box center [816, 176] width 251 height 32
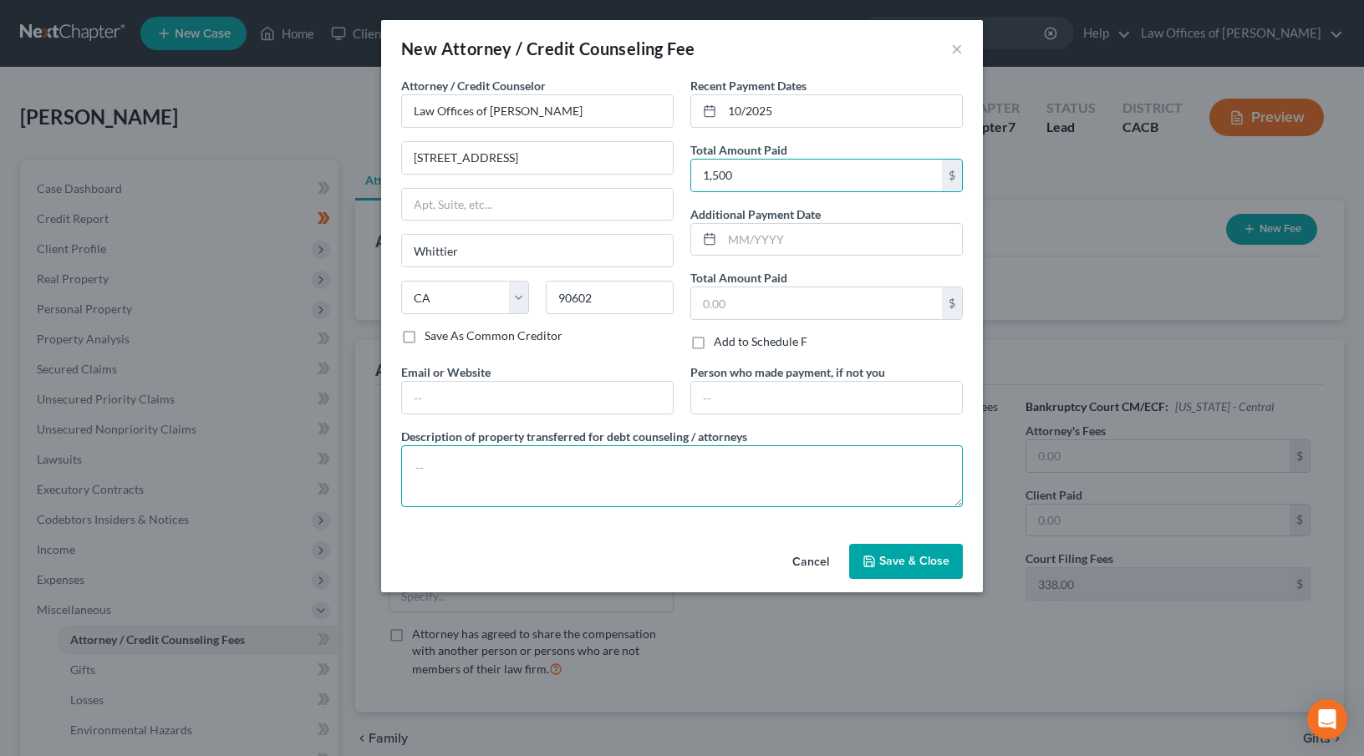
click at [606, 470] on textarea at bounding box center [682, 476] width 562 height 62
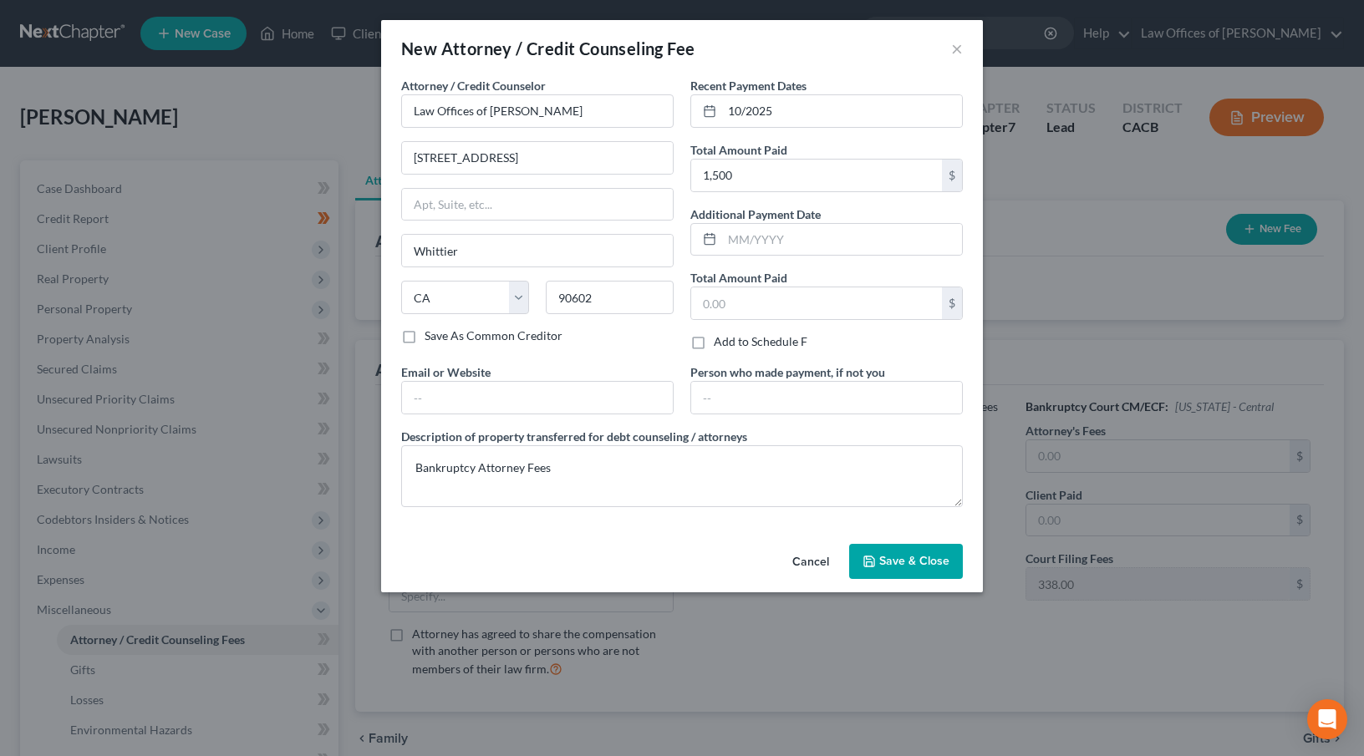
click at [908, 549] on button "Save & Close" at bounding box center [906, 561] width 114 height 35
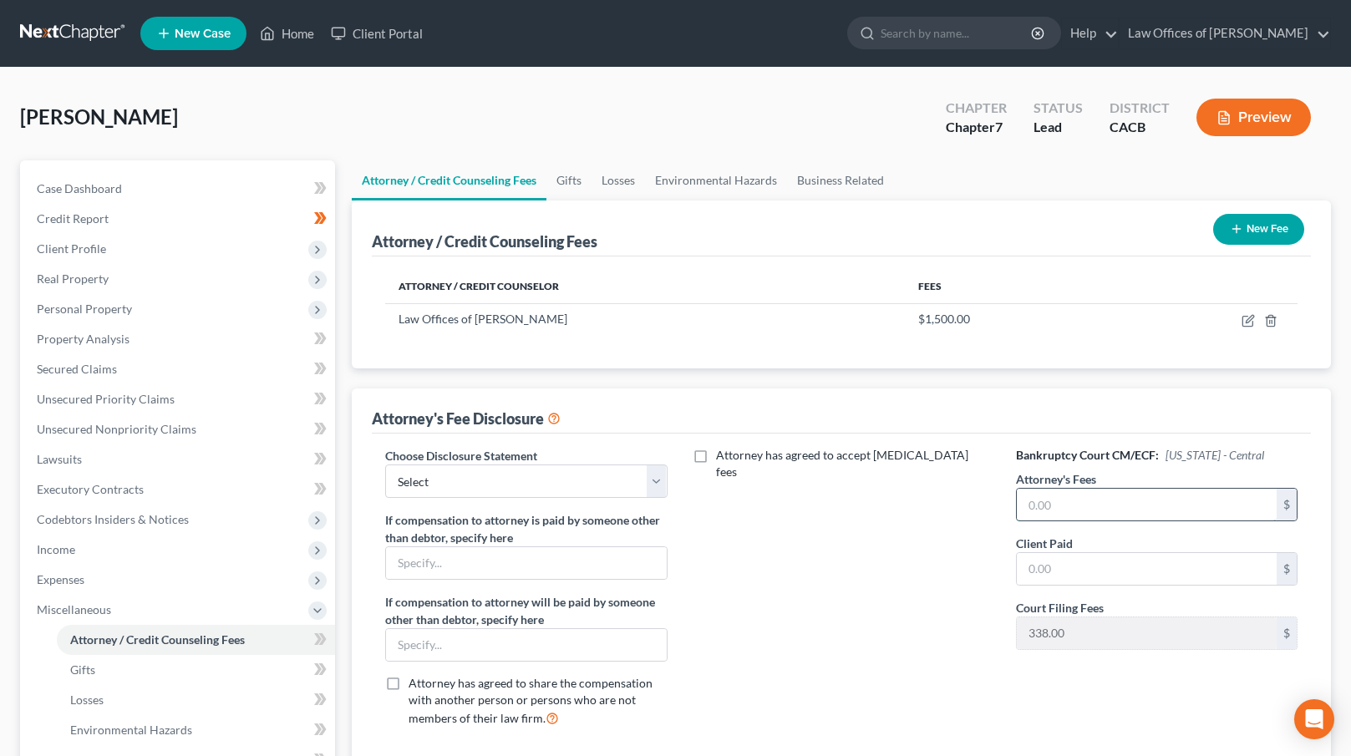
click at [1025, 503] on input "text" at bounding box center [1147, 505] width 260 height 32
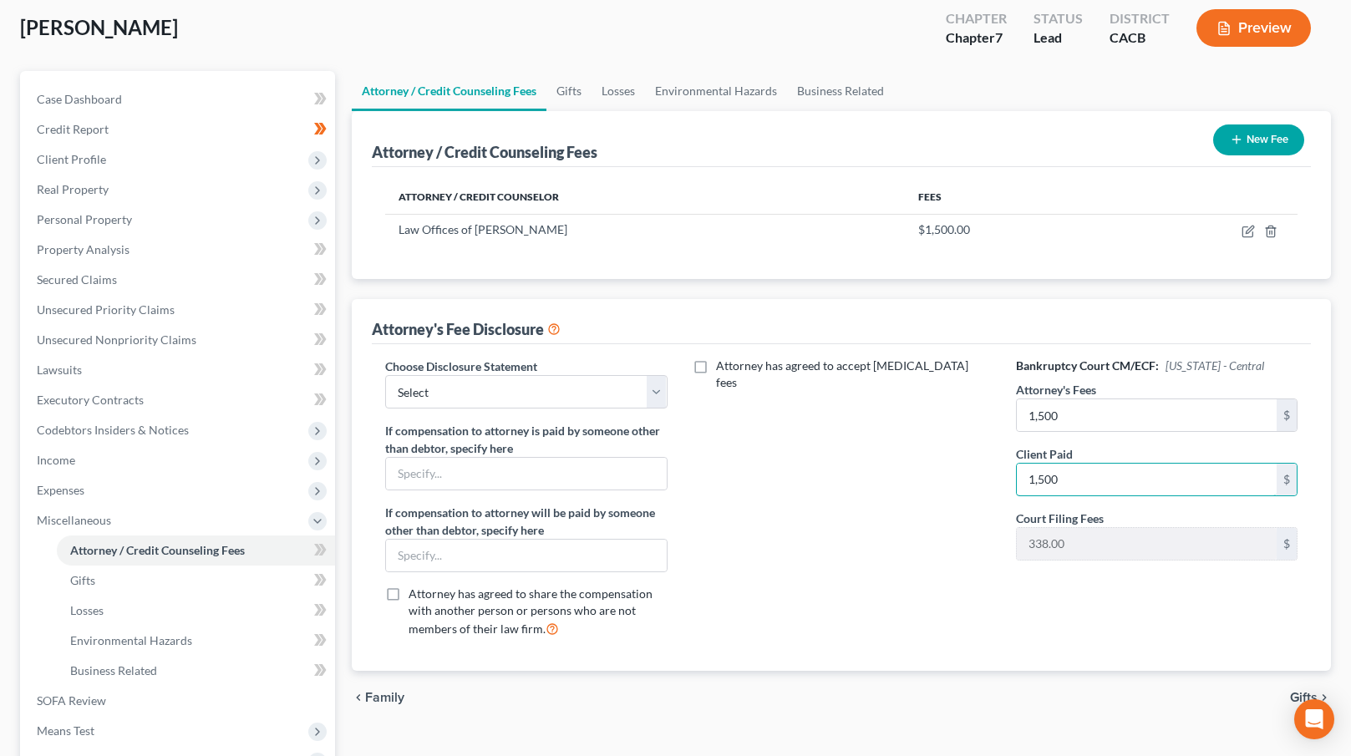
scroll to position [90, 0]
click at [617, 394] on select "Select Attorney Fees" at bounding box center [526, 390] width 282 height 33
click at [385, 374] on select "Select Attorney Fees" at bounding box center [526, 390] width 282 height 33
click at [851, 459] on div "Attorney has agreed to accept [MEDICAL_DATA] fees" at bounding box center [841, 503] width 315 height 293
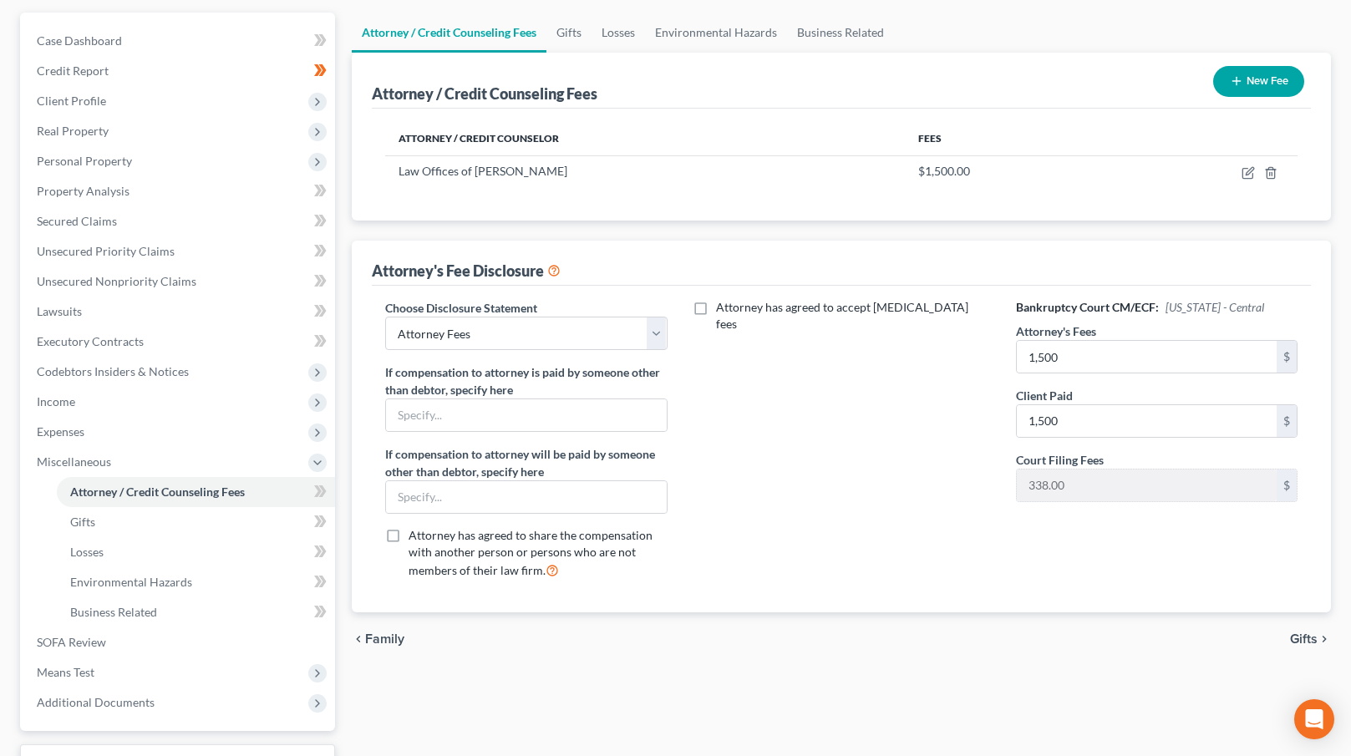
scroll to position [161, 0]
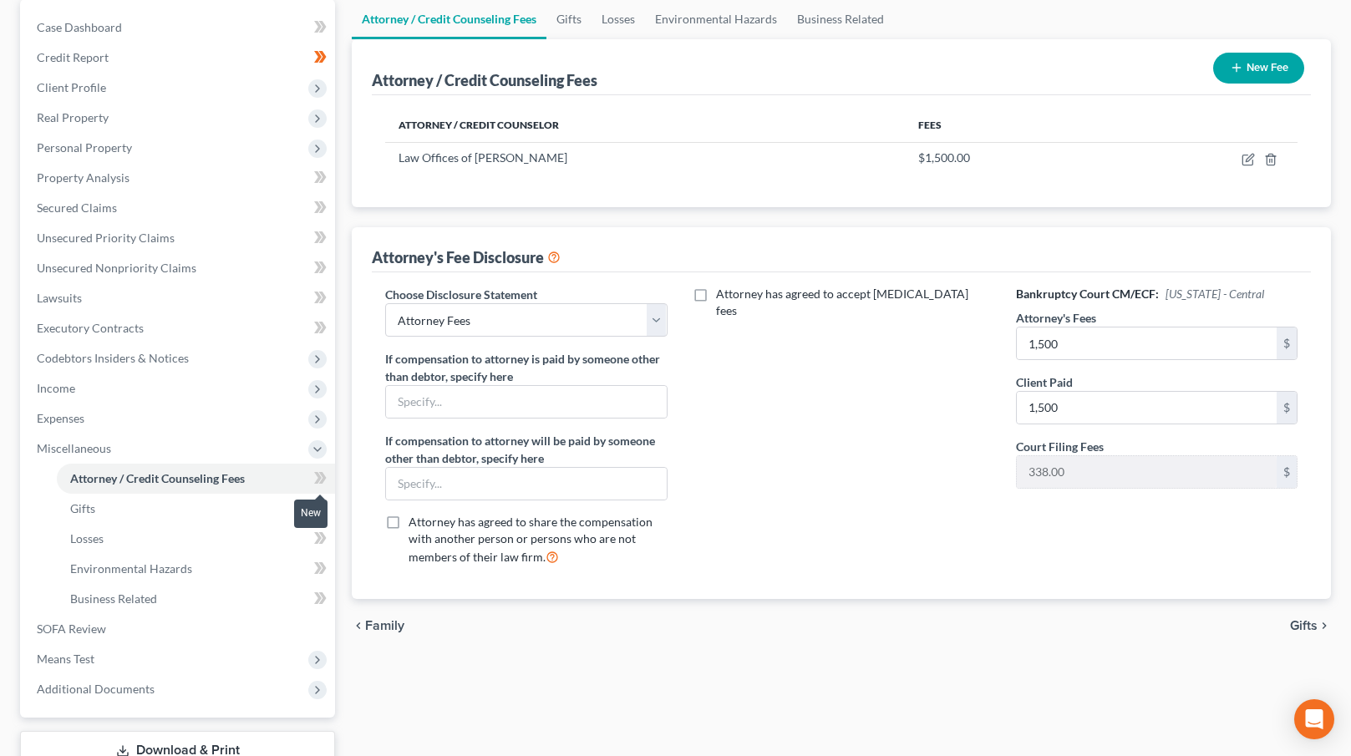
click at [316, 478] on icon at bounding box center [320, 478] width 13 height 21
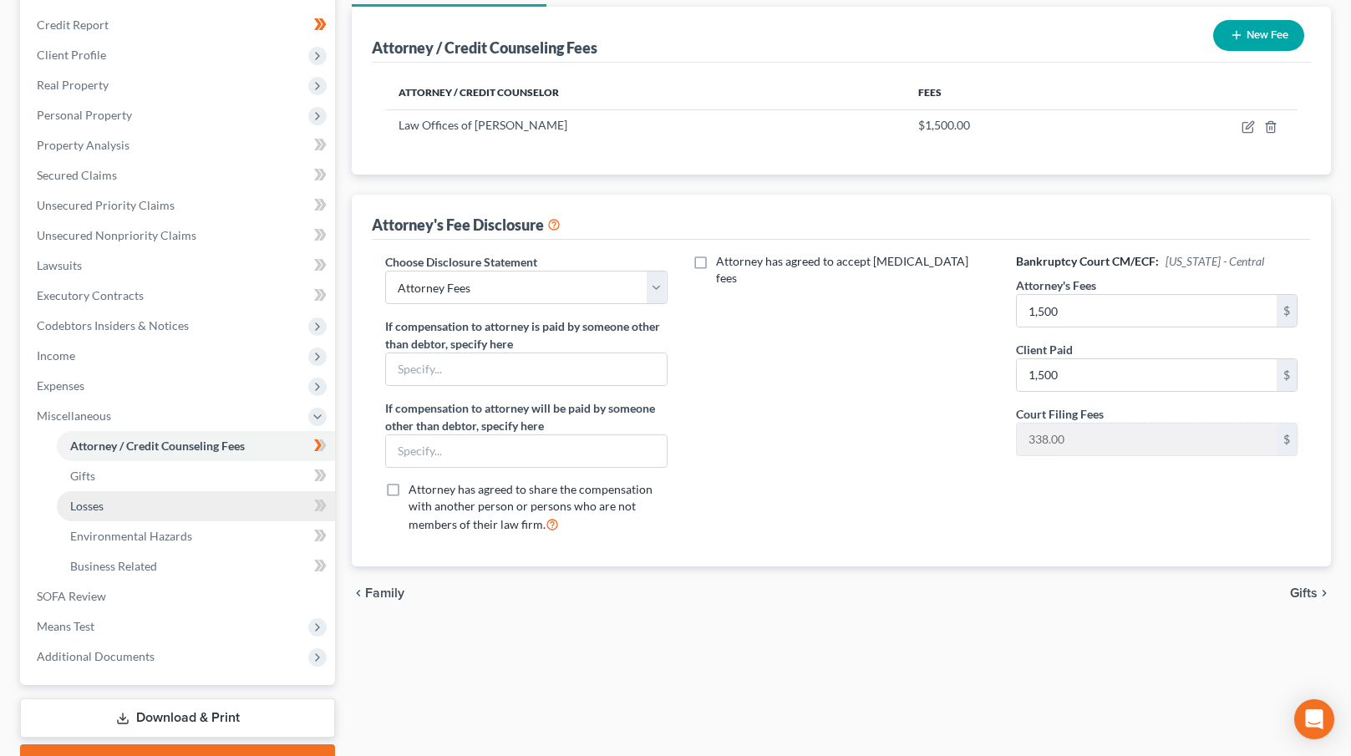
scroll to position [219, 0]
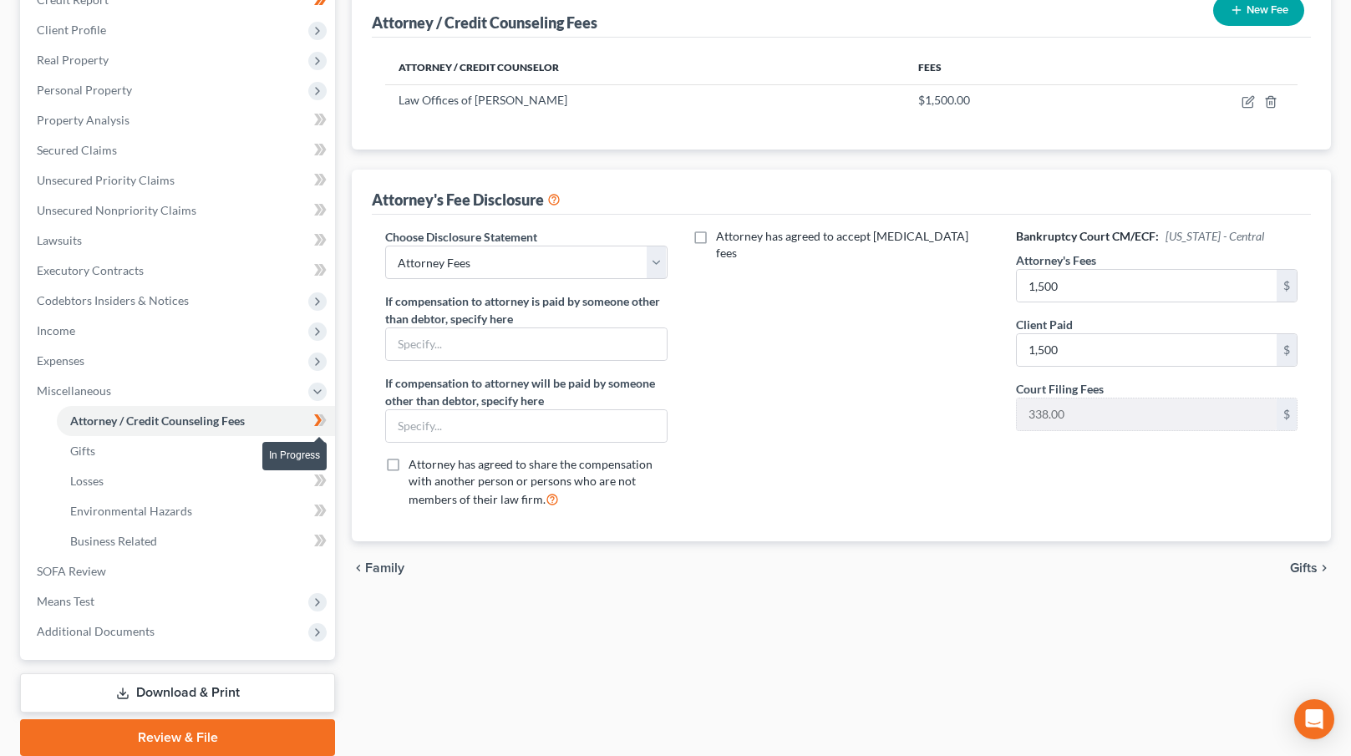
click at [318, 416] on icon at bounding box center [318, 420] width 8 height 12
click at [137, 328] on span "Income" at bounding box center [179, 331] width 312 height 30
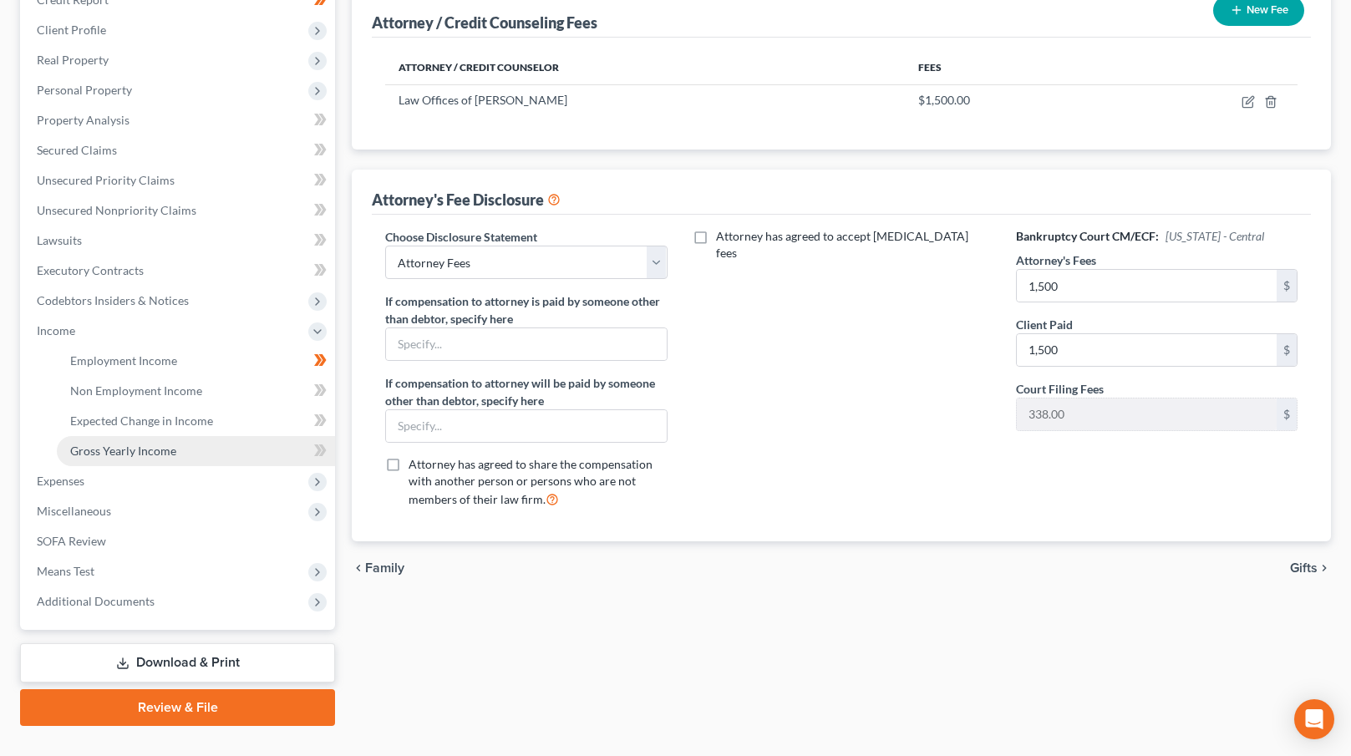
click at [135, 447] on span "Gross Yearly Income" at bounding box center [123, 451] width 106 height 14
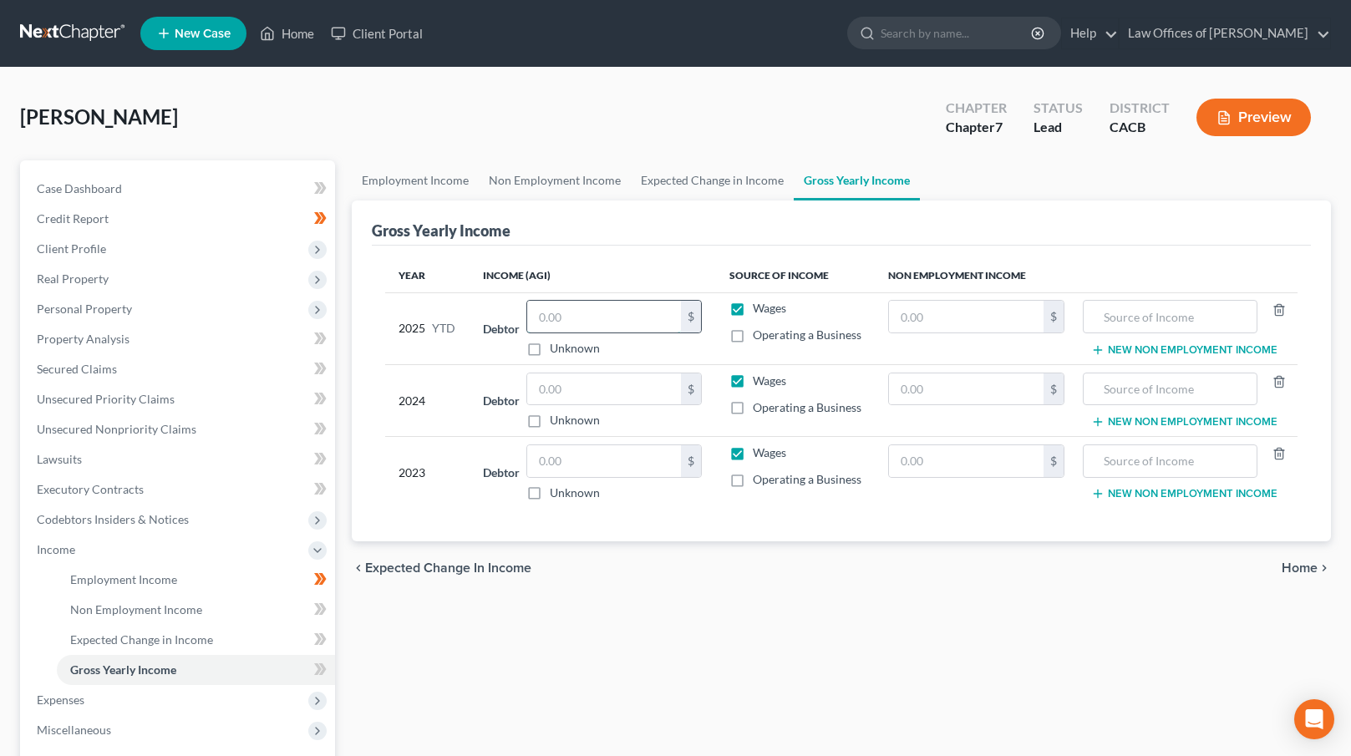
click at [591, 313] on input "text" at bounding box center [604, 317] width 154 height 32
click at [567, 392] on input "text" at bounding box center [604, 390] width 154 height 32
click at [577, 464] on input "text" at bounding box center [604, 461] width 154 height 32
click at [323, 667] on icon at bounding box center [323, 669] width 8 height 12
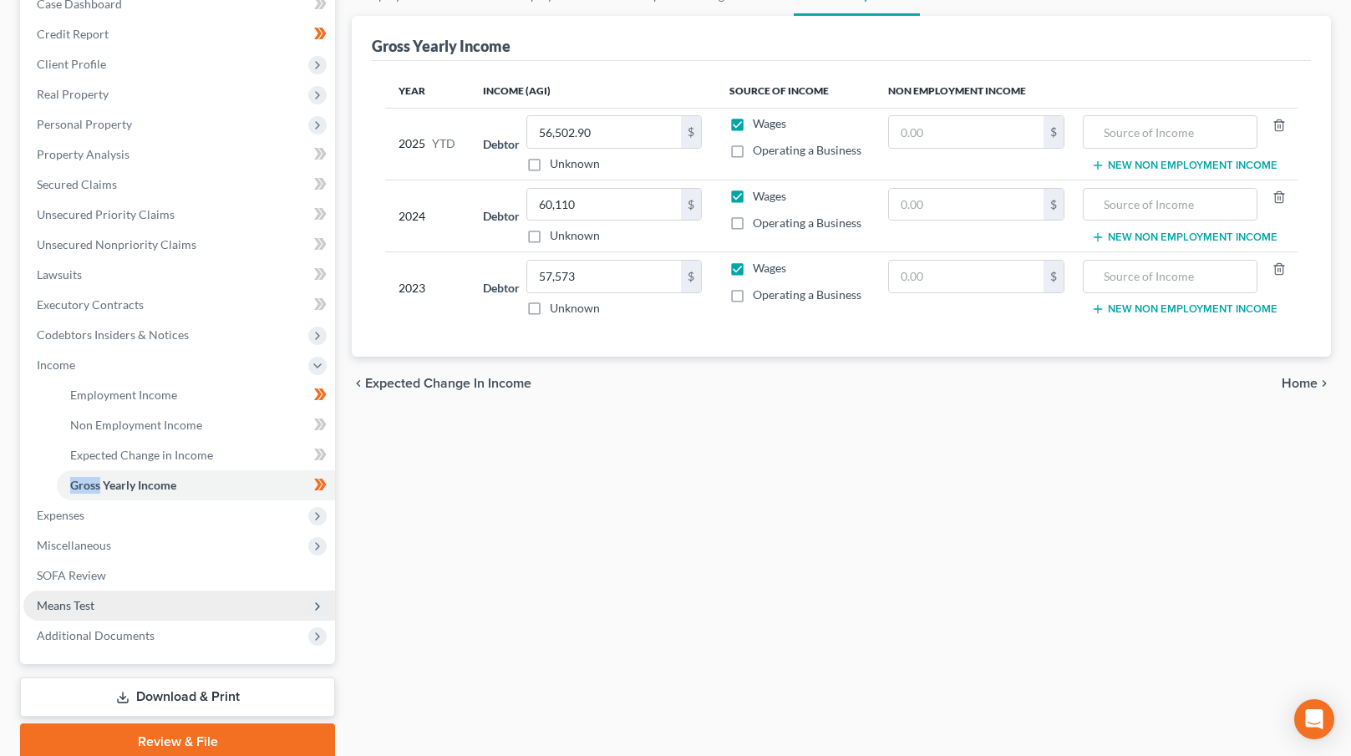
scroll to position [226, 0]
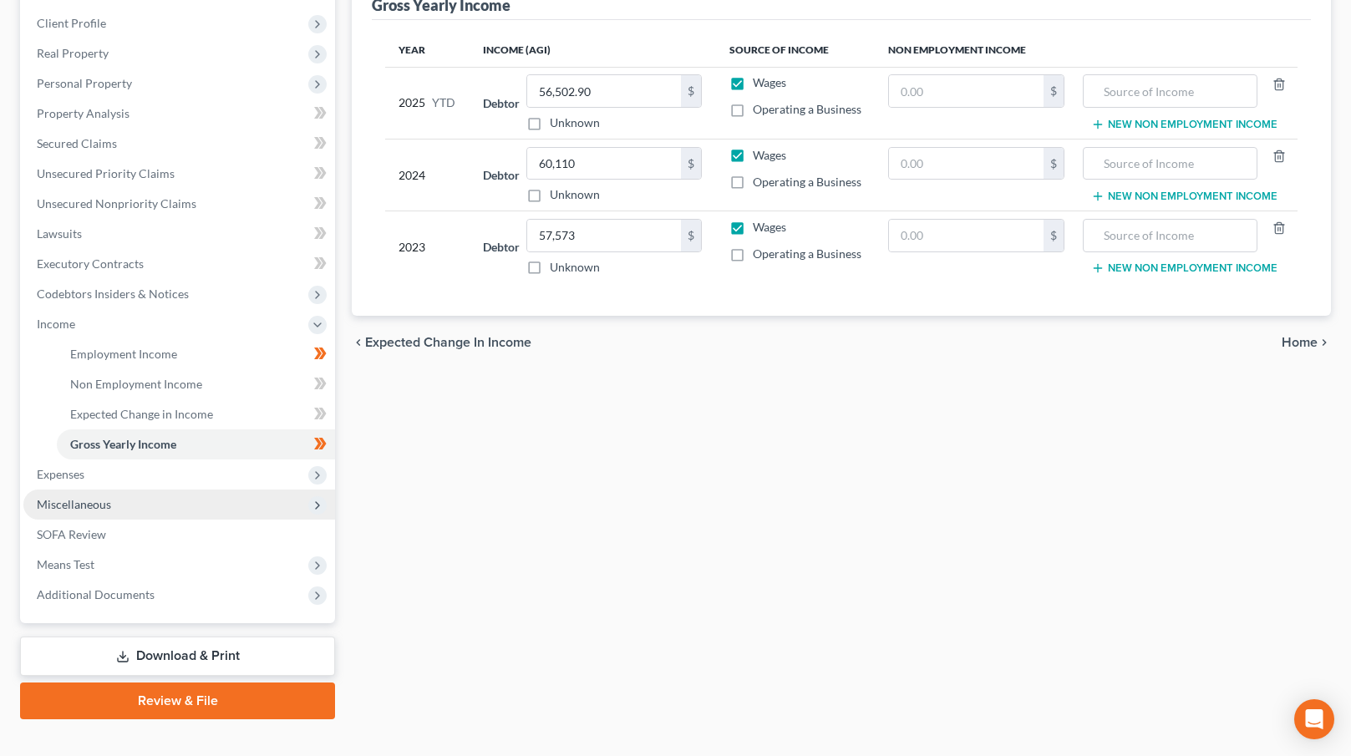
click at [165, 503] on span "Miscellaneous" at bounding box center [179, 505] width 312 height 30
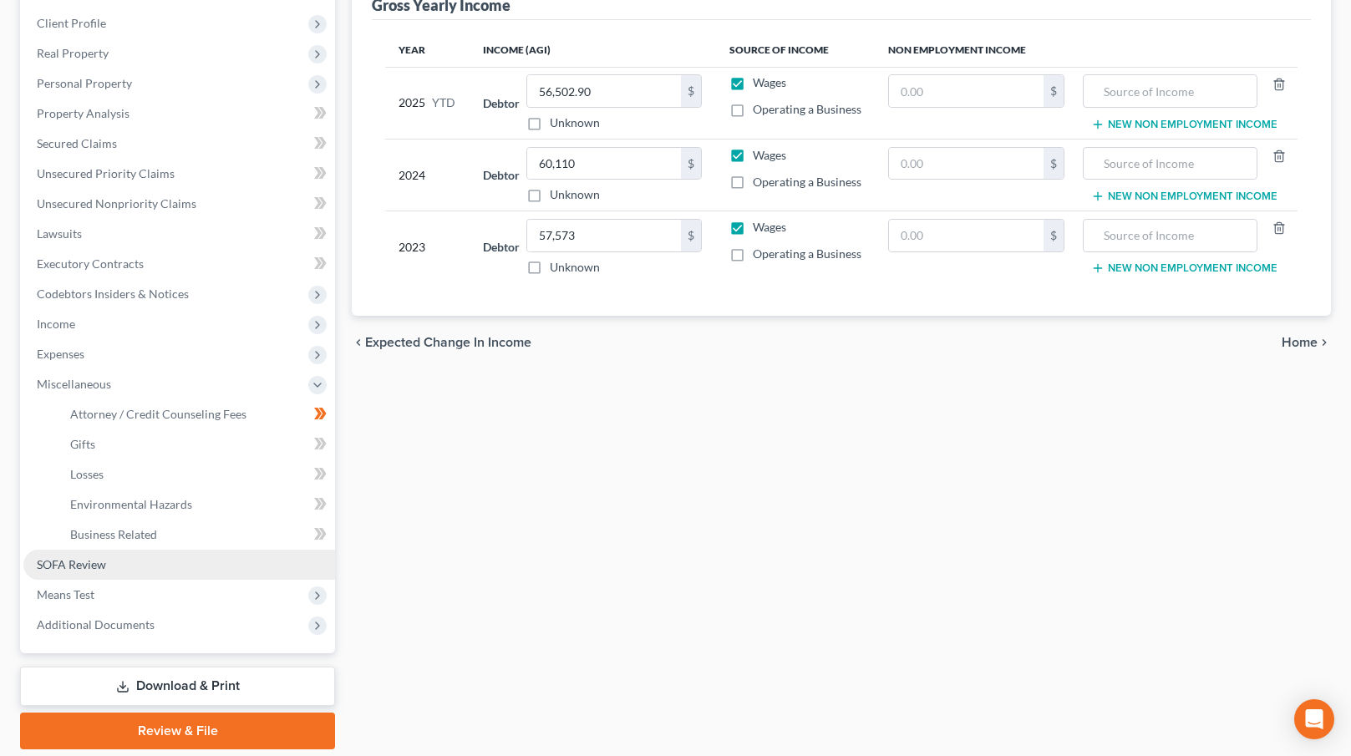
click at [156, 557] on link "SOFA Review" at bounding box center [179, 565] width 312 height 30
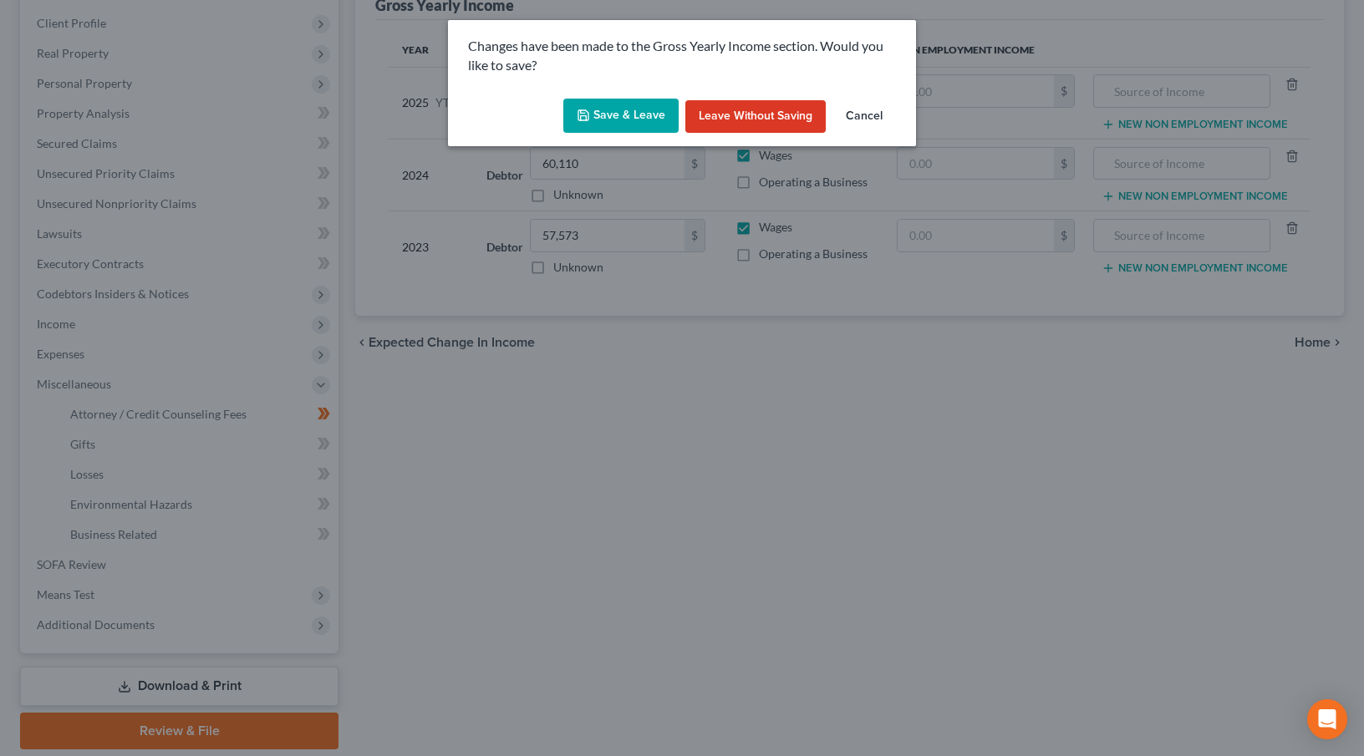
click at [629, 119] on button "Save & Leave" at bounding box center [620, 116] width 115 height 35
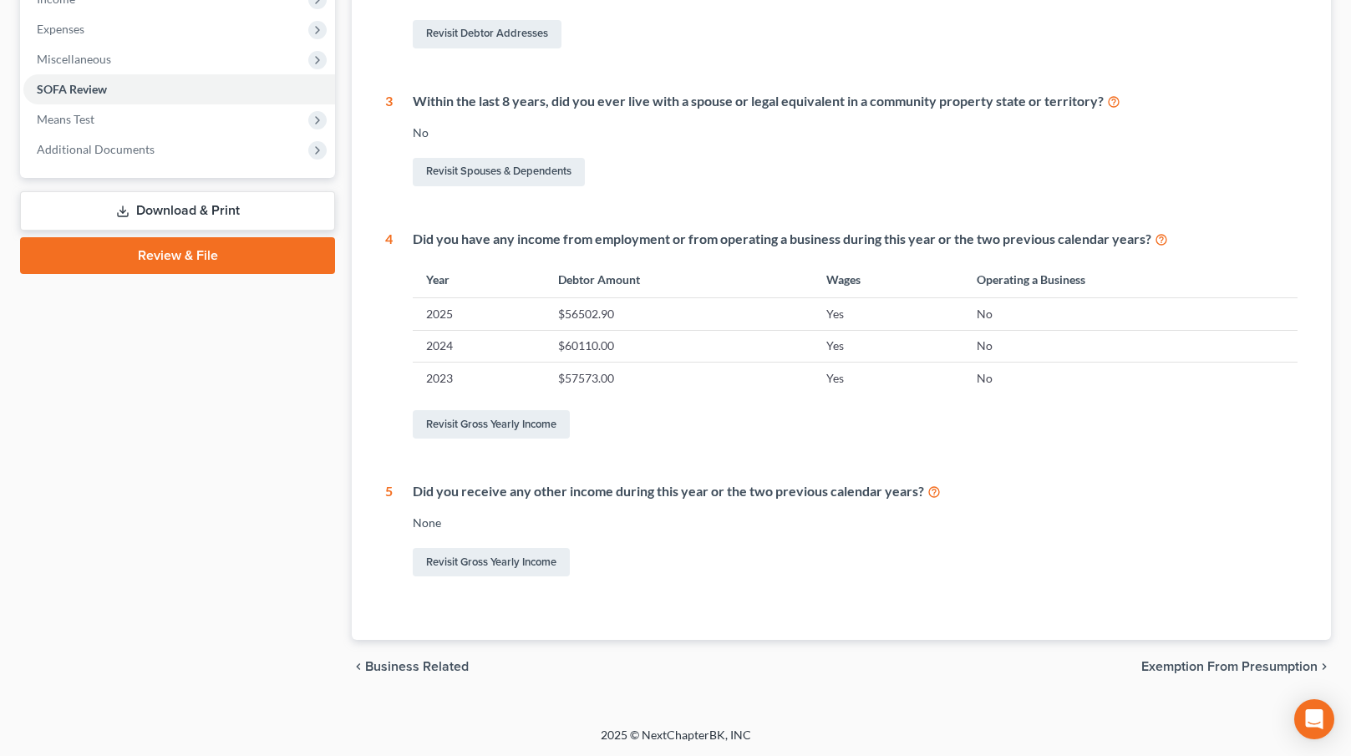
click at [1246, 661] on span "Exemption from Presumption" at bounding box center [1229, 666] width 176 height 13
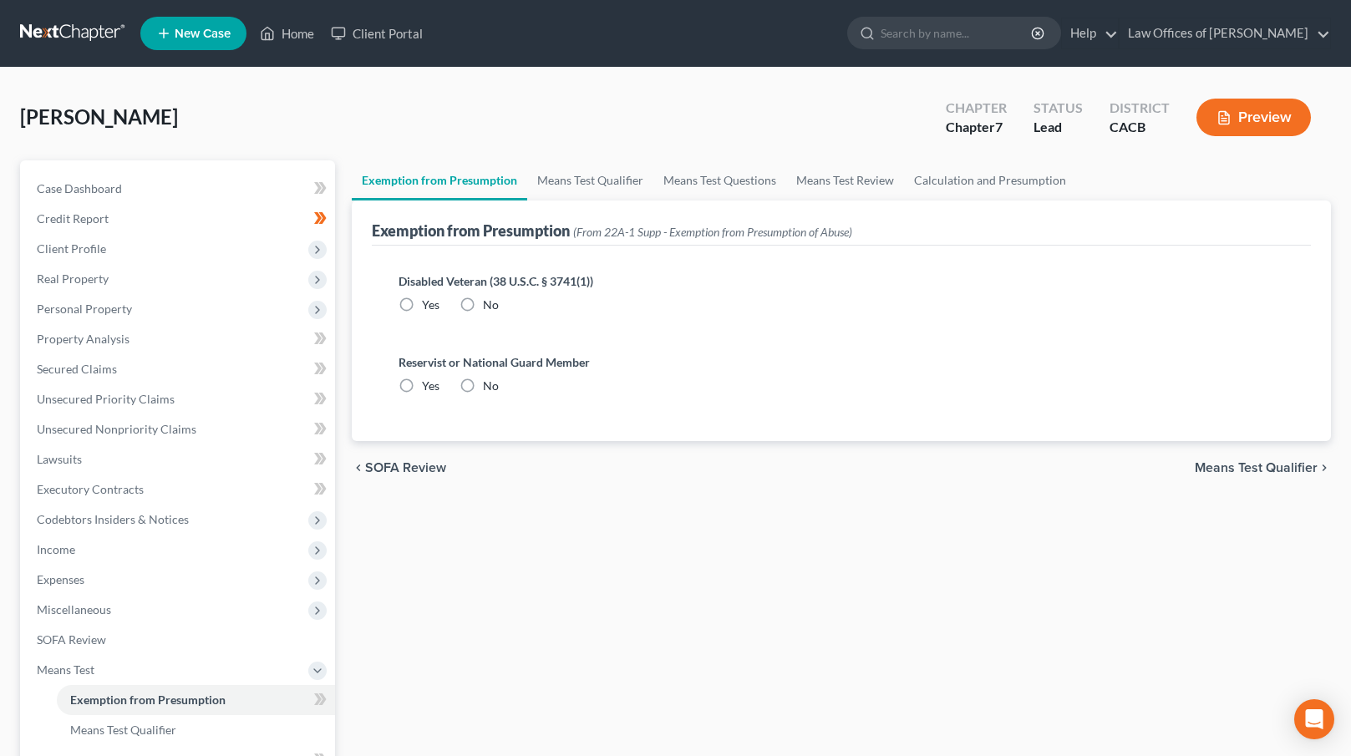
click at [483, 299] on label "No" at bounding box center [491, 305] width 16 height 17
click at [490, 299] on input "No" at bounding box center [495, 302] width 11 height 11
click at [483, 381] on label "No" at bounding box center [491, 386] width 16 height 17
click at [490, 381] on input "No" at bounding box center [495, 383] width 11 height 11
click at [1233, 461] on span "Means Test Qualifier" at bounding box center [1256, 467] width 123 height 13
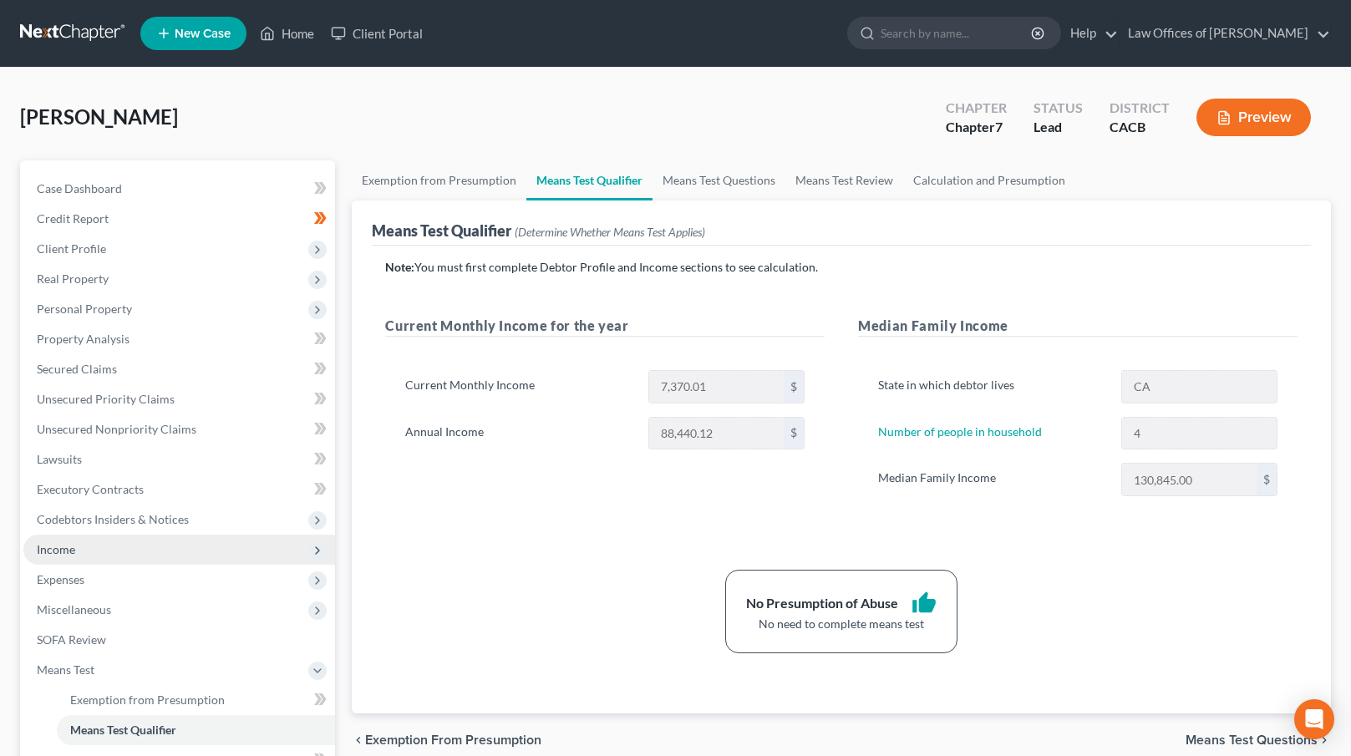
click at [96, 548] on span "Income" at bounding box center [179, 550] width 312 height 30
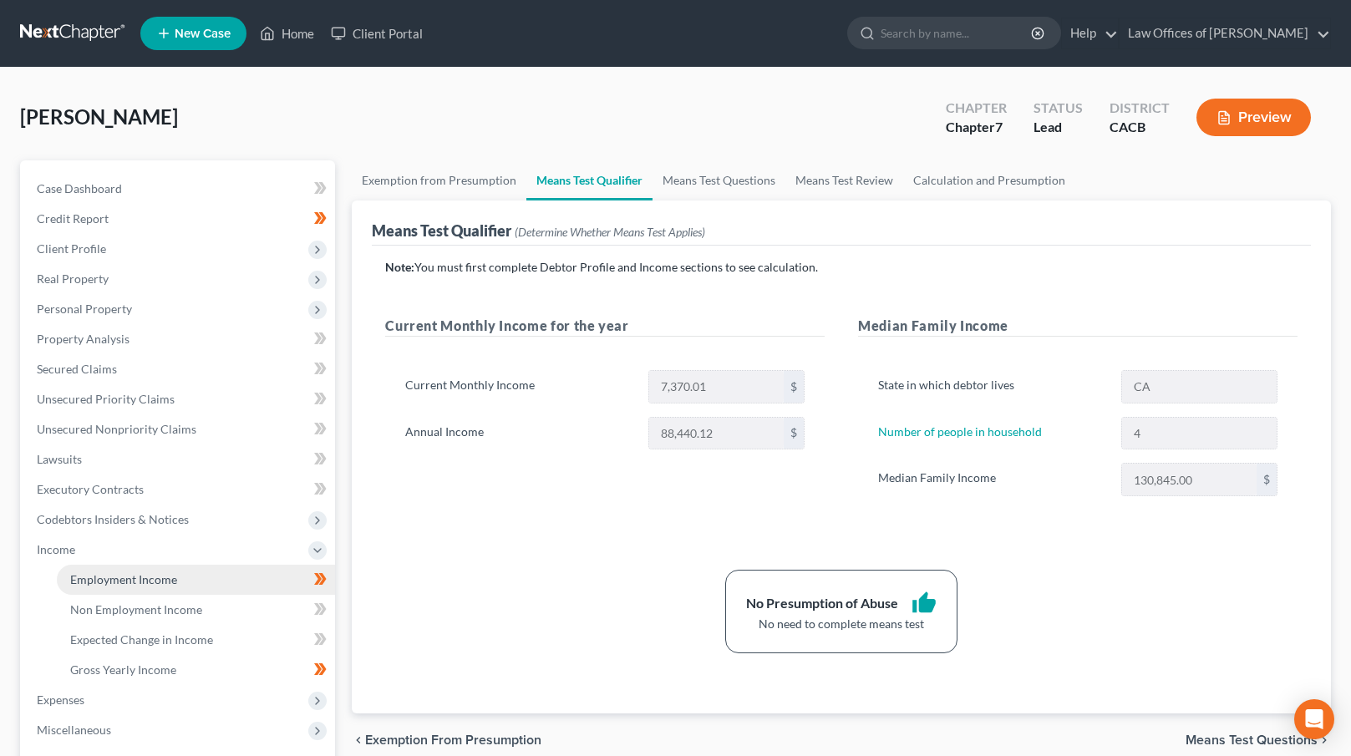
click at [176, 585] on link "Employment Income" at bounding box center [196, 580] width 278 height 30
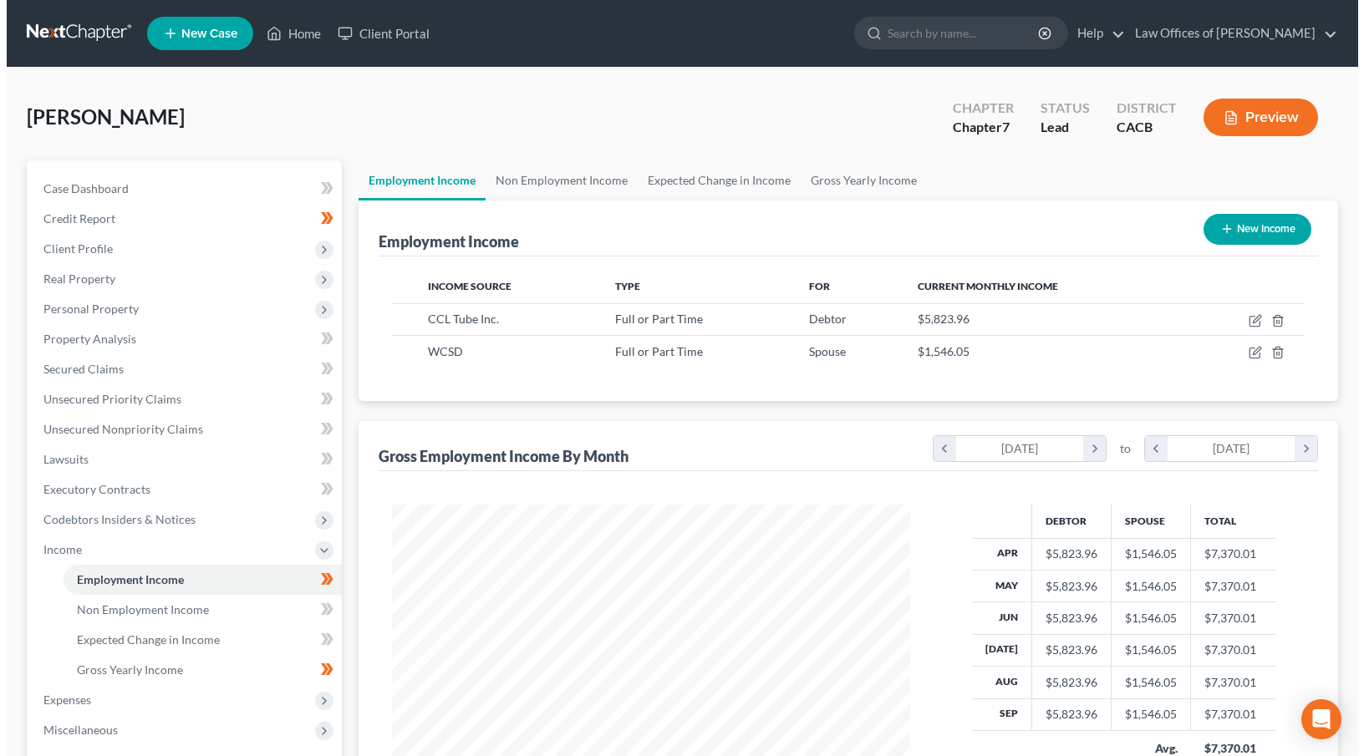
scroll to position [299, 552]
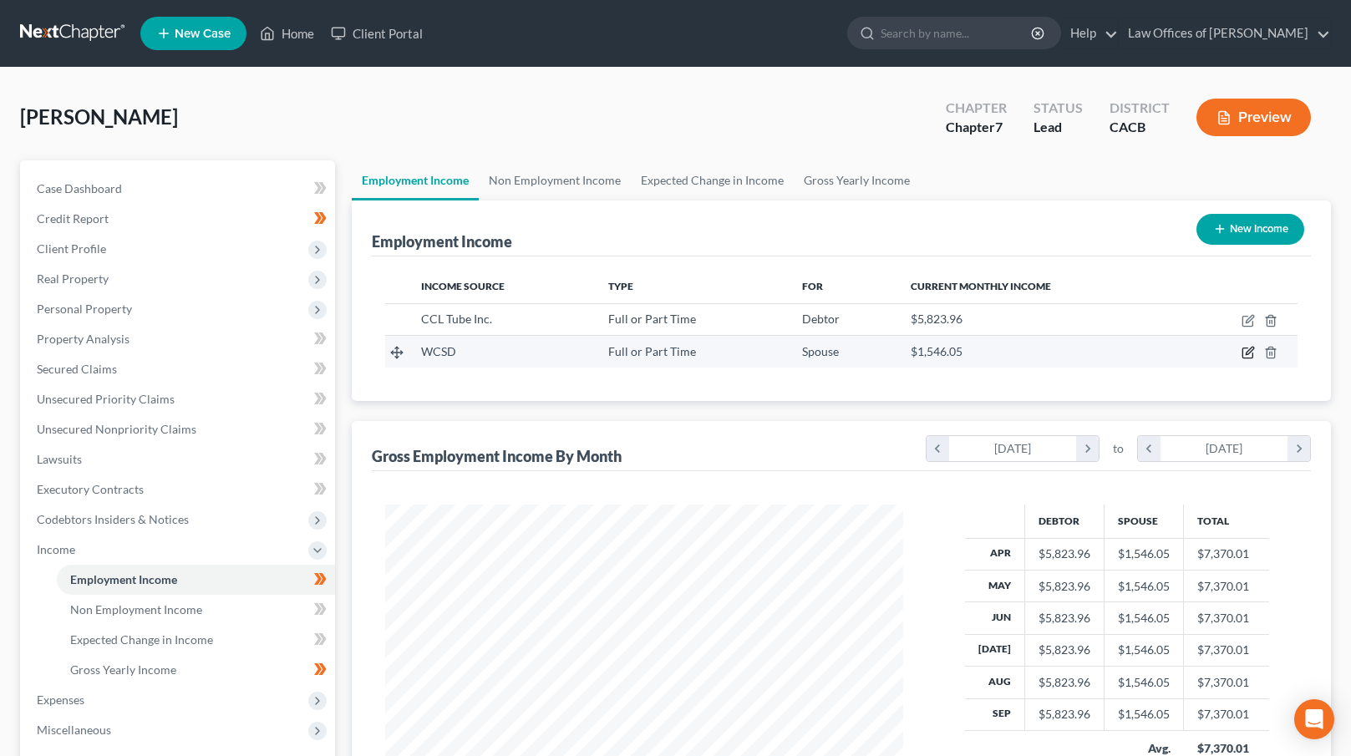
click at [1248, 350] on icon "button" at bounding box center [1250, 352] width 8 height 8
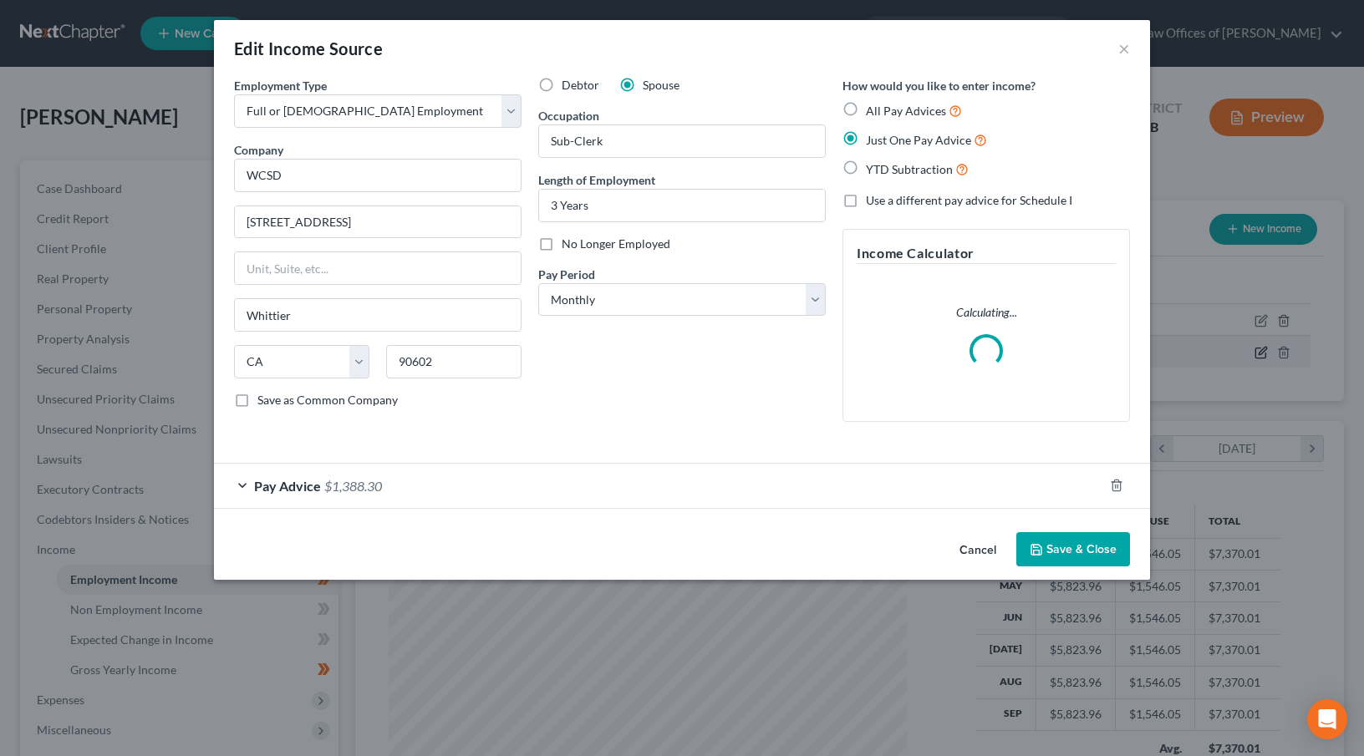
scroll to position [299, 557]
click at [266, 470] on div "Pay Advice $1,388.30" at bounding box center [658, 486] width 889 height 44
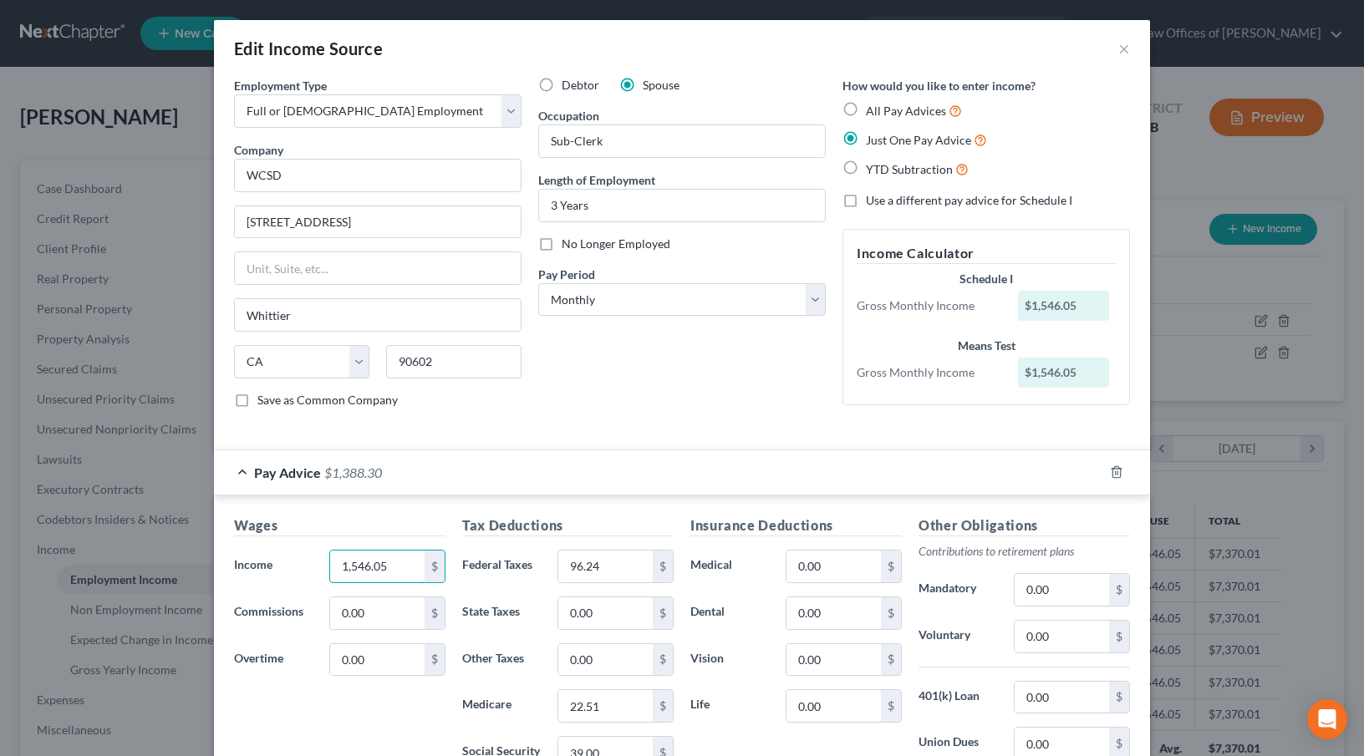
drag, startPoint x: 391, startPoint y: 562, endPoint x: 311, endPoint y: 562, distance: 80.2
click at [311, 562] on div "Income * 1,546.05 $" at bounding box center [340, 566] width 228 height 33
click at [374, 571] on input "1,546.05" at bounding box center [377, 567] width 94 height 32
drag, startPoint x: 607, startPoint y: 570, endPoint x: 617, endPoint y: 570, distance: 10.0
click at [617, 570] on input "96.24" at bounding box center [605, 567] width 94 height 32
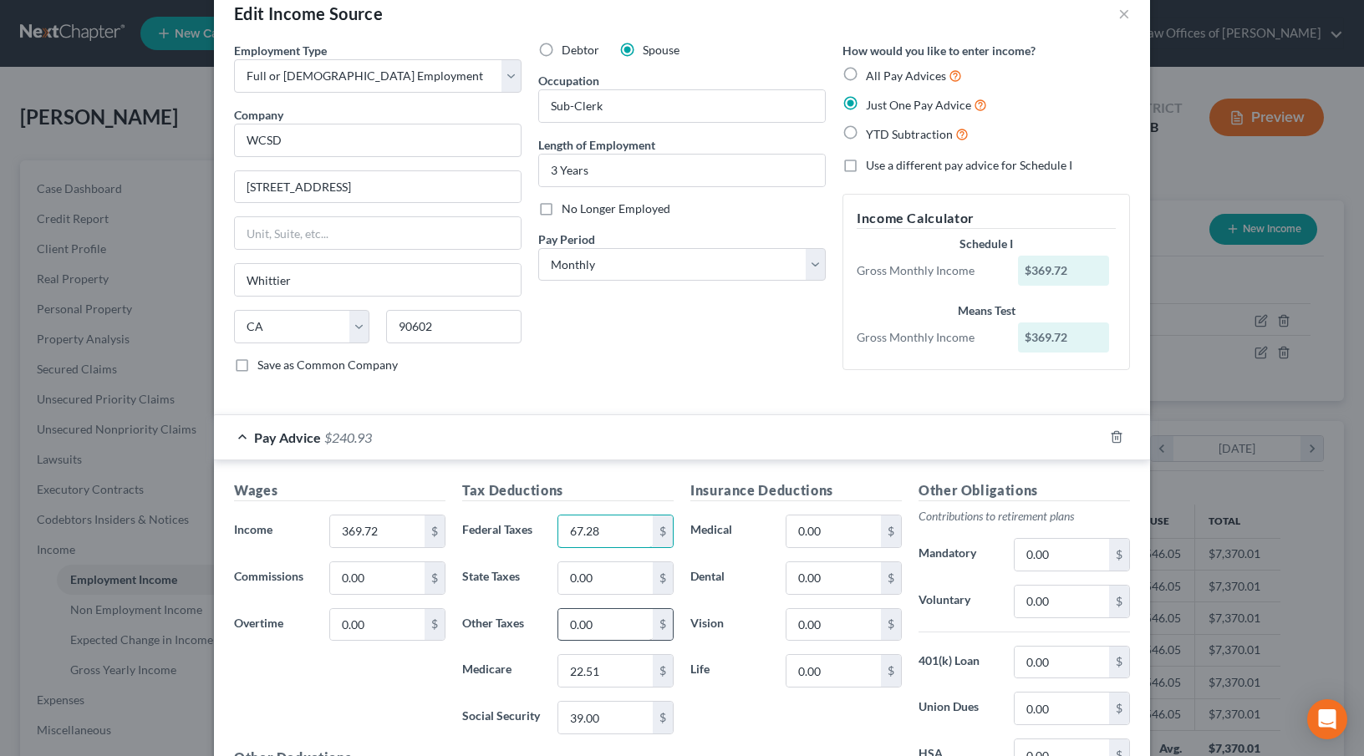
scroll to position [35, 0]
drag, startPoint x: 610, startPoint y: 675, endPoint x: 539, endPoint y: 679, distance: 71.1
click at [541, 678] on div "Medicare 22.51 $" at bounding box center [568, 670] width 228 height 33
click at [623, 711] on input "39.00" at bounding box center [605, 718] width 94 height 32
click at [754, 697] on div "Insurance Deductions Medical 0.00 $ Dental 0.00 $ Vision 0.00 $ Life 0.00 $" at bounding box center [796, 656] width 228 height 352
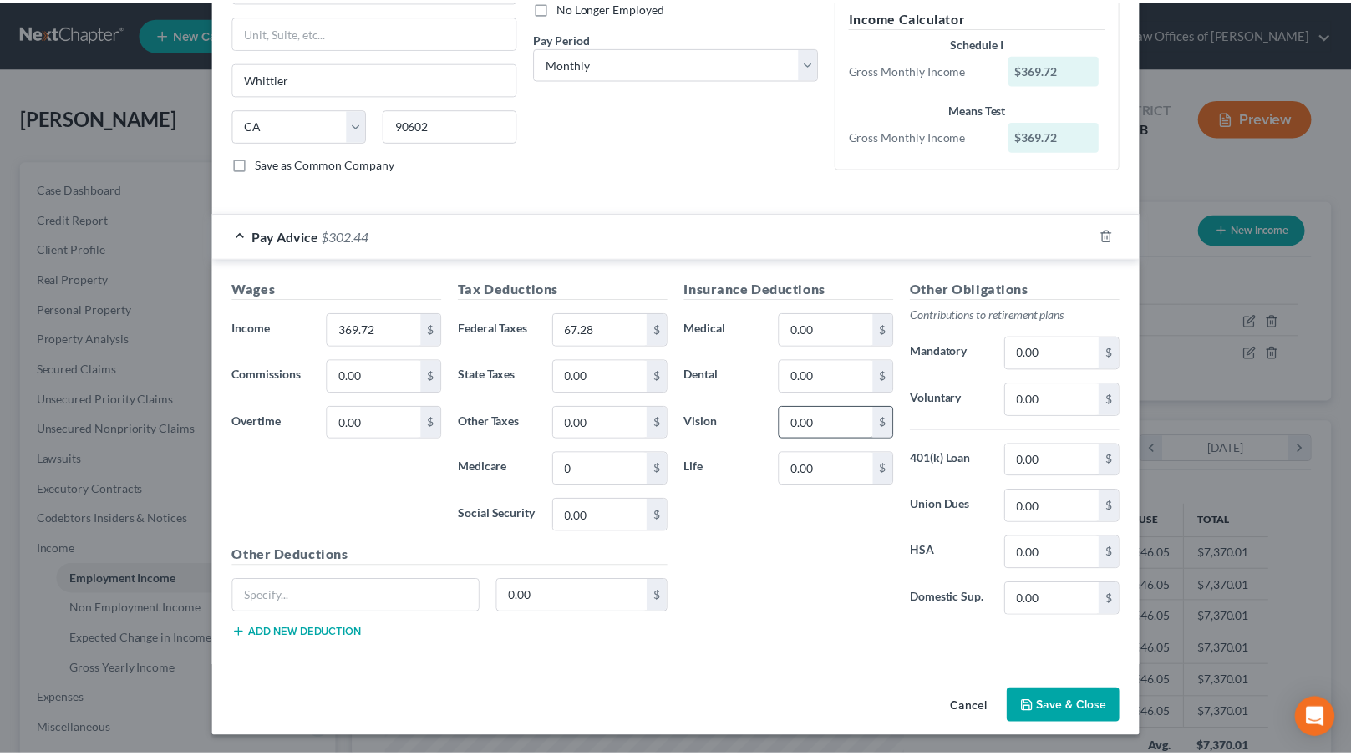
scroll to position [239, 0]
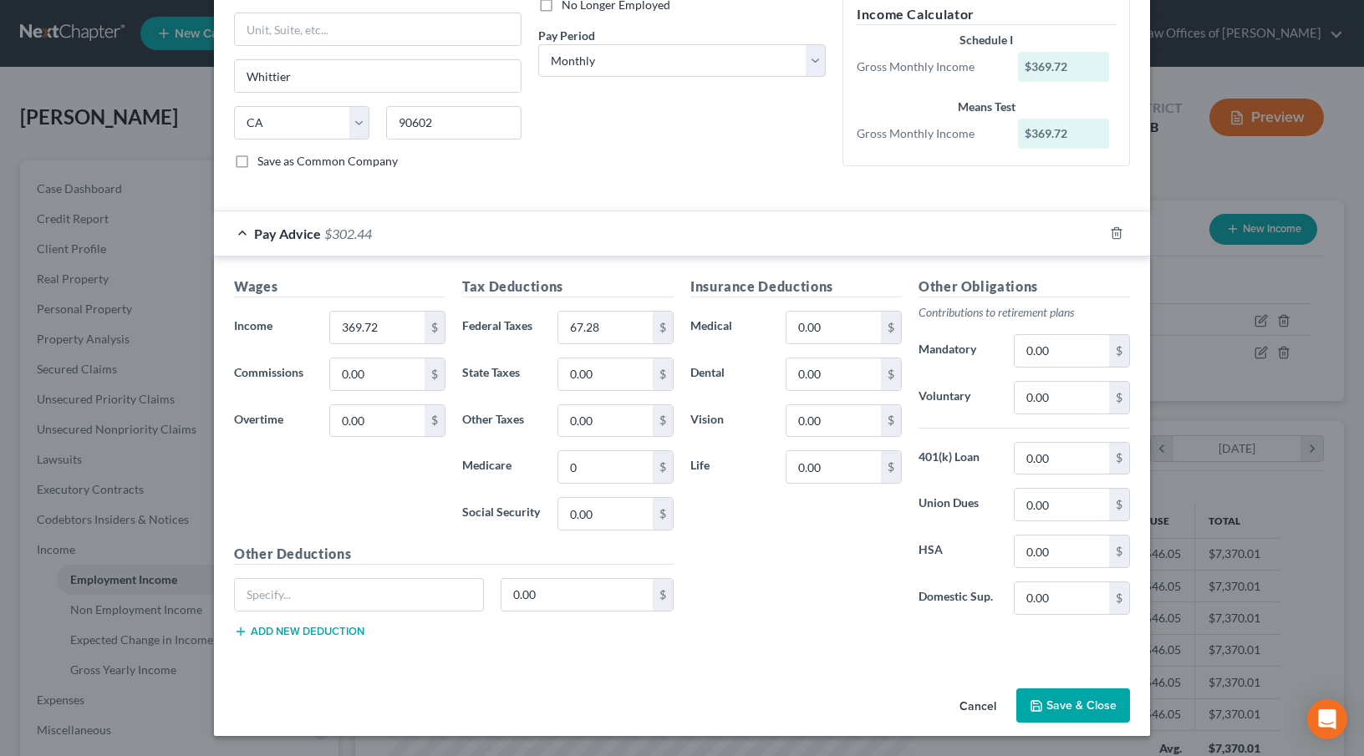
click at [1048, 700] on button "Save & Close" at bounding box center [1073, 706] width 114 height 35
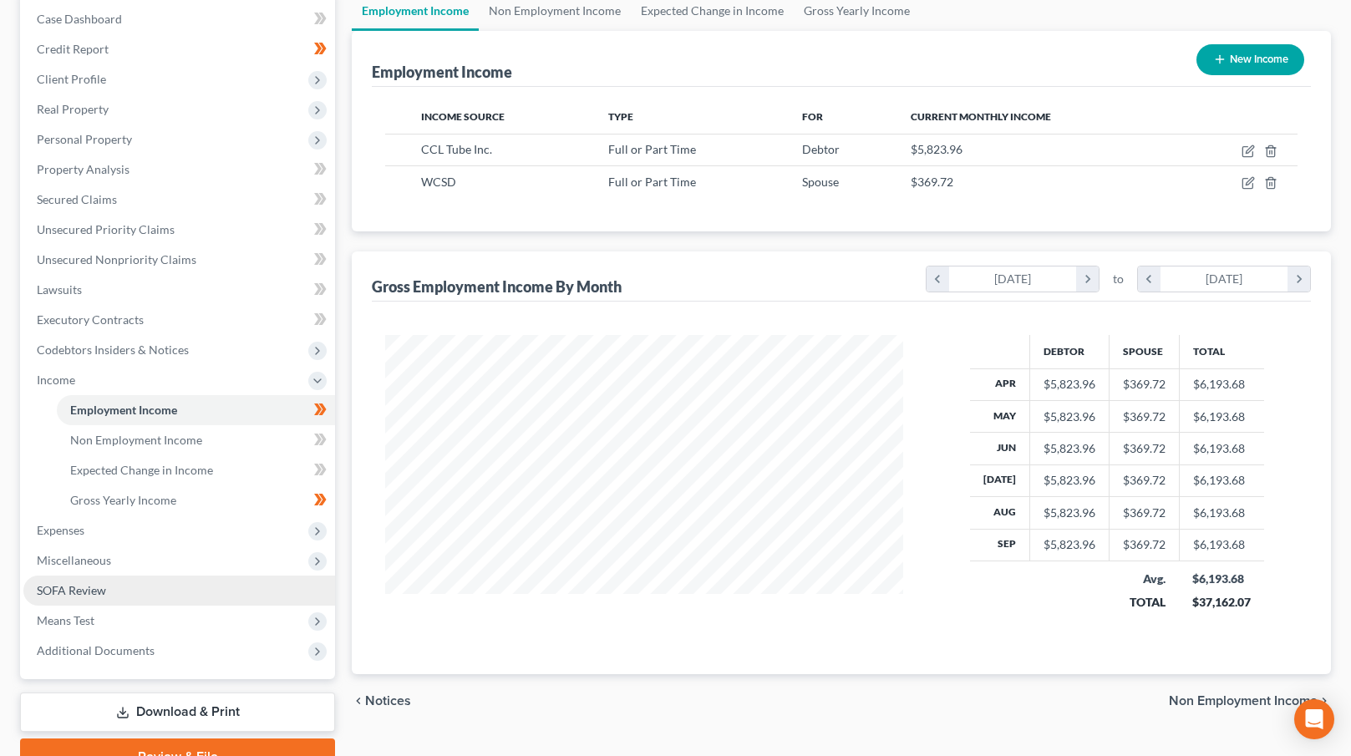
scroll to position [198, 0]
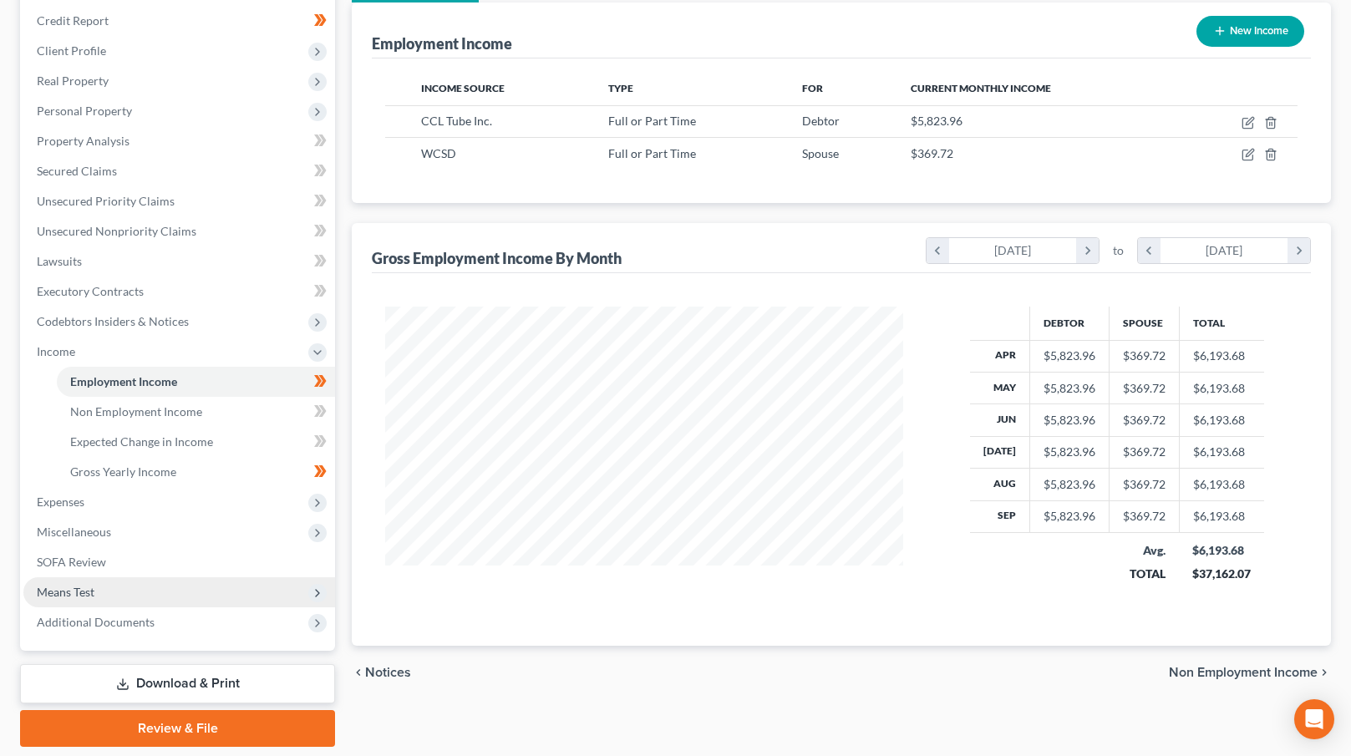
click at [95, 592] on span "Means Test" at bounding box center [179, 592] width 312 height 30
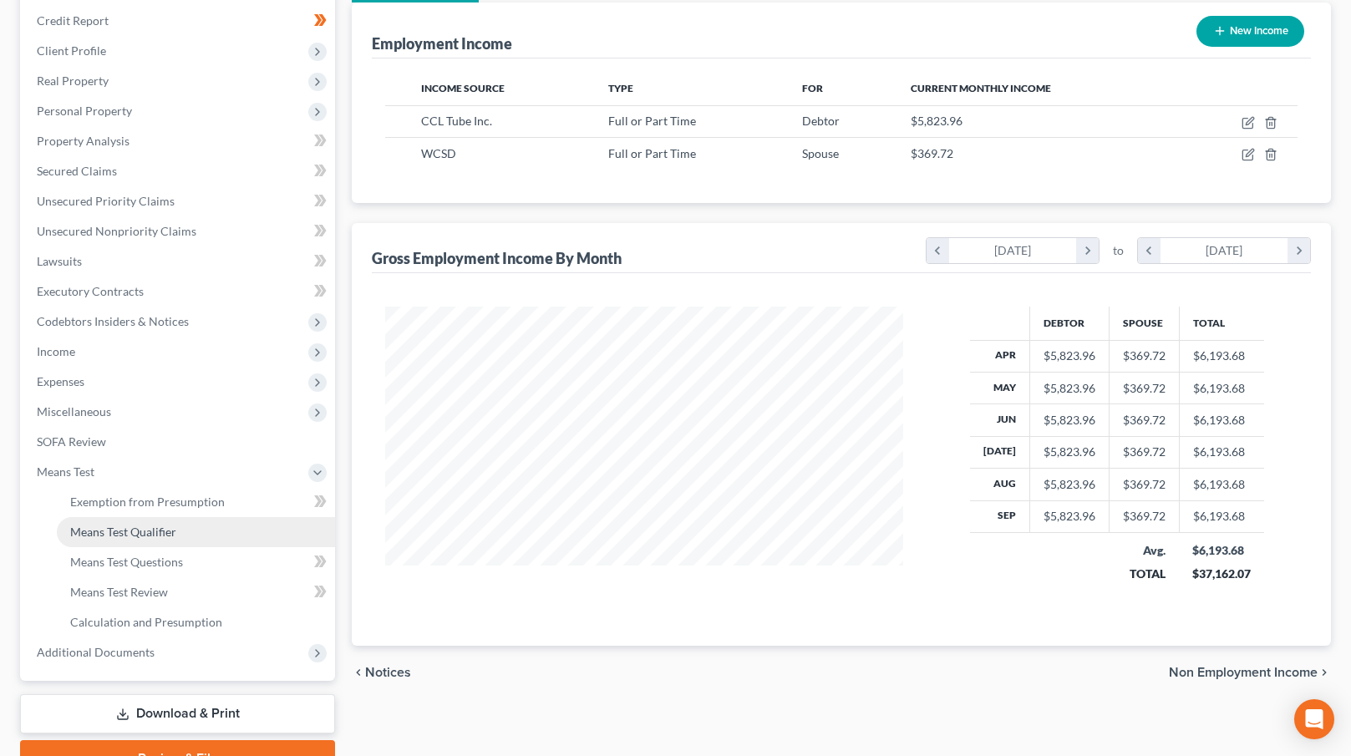
click at [160, 527] on span "Means Test Qualifier" at bounding box center [123, 532] width 106 height 14
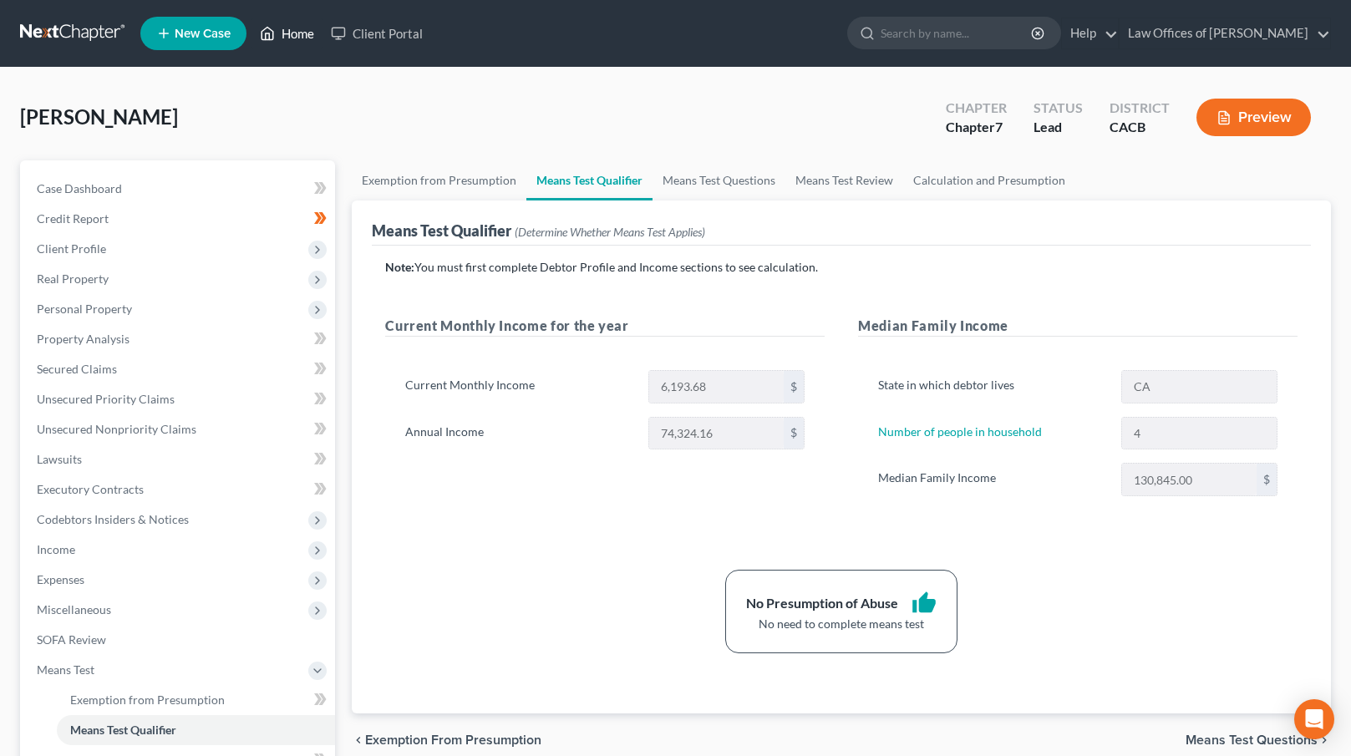
click at [296, 33] on link "Home" at bounding box center [287, 33] width 71 height 30
